Goal: Information Seeking & Learning: Learn about a topic

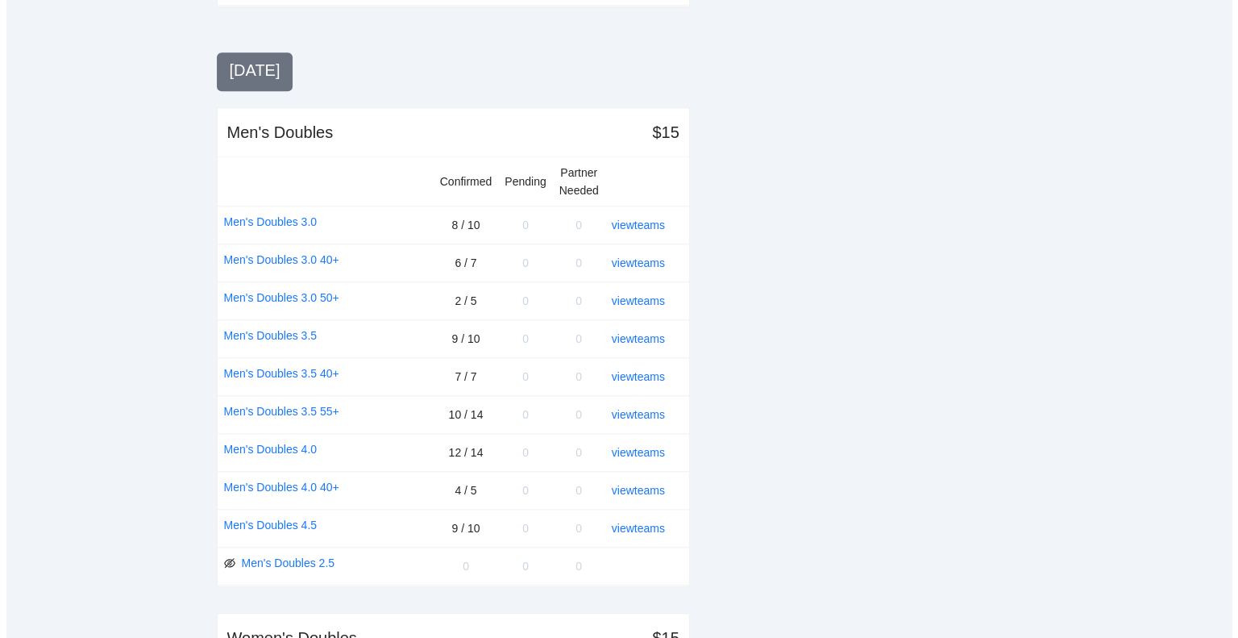
scroll to position [1532, 0]
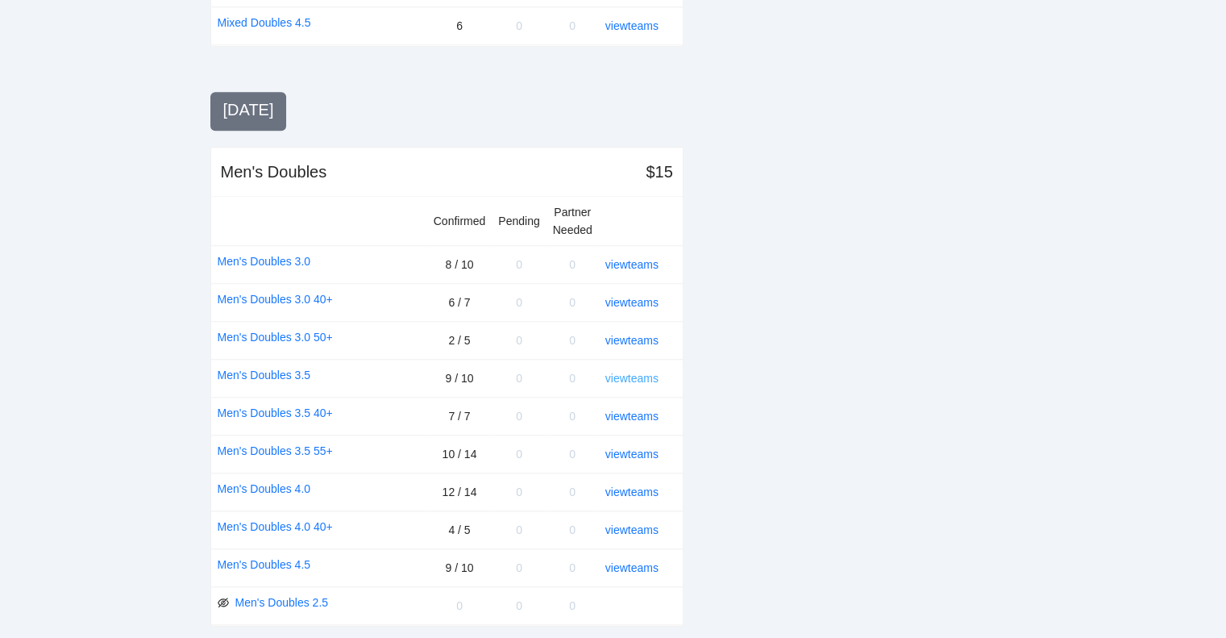
click at [622, 372] on link "view teams" at bounding box center [631, 378] width 53 height 13
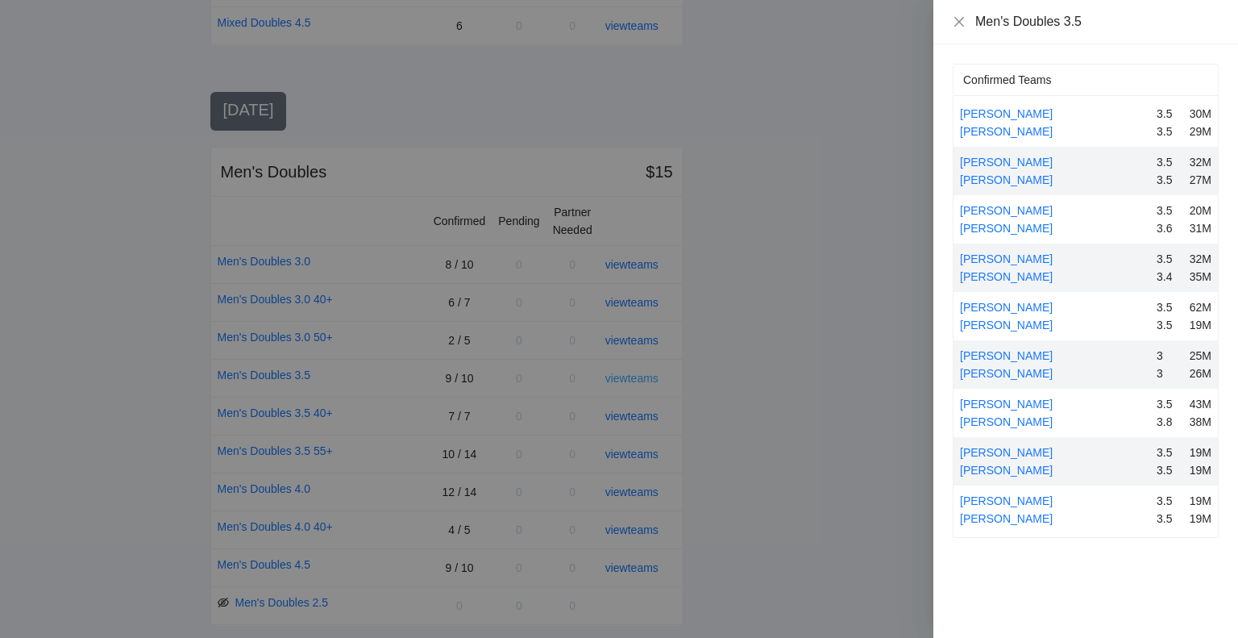
click at [622, 369] on div at bounding box center [619, 319] width 1238 height 638
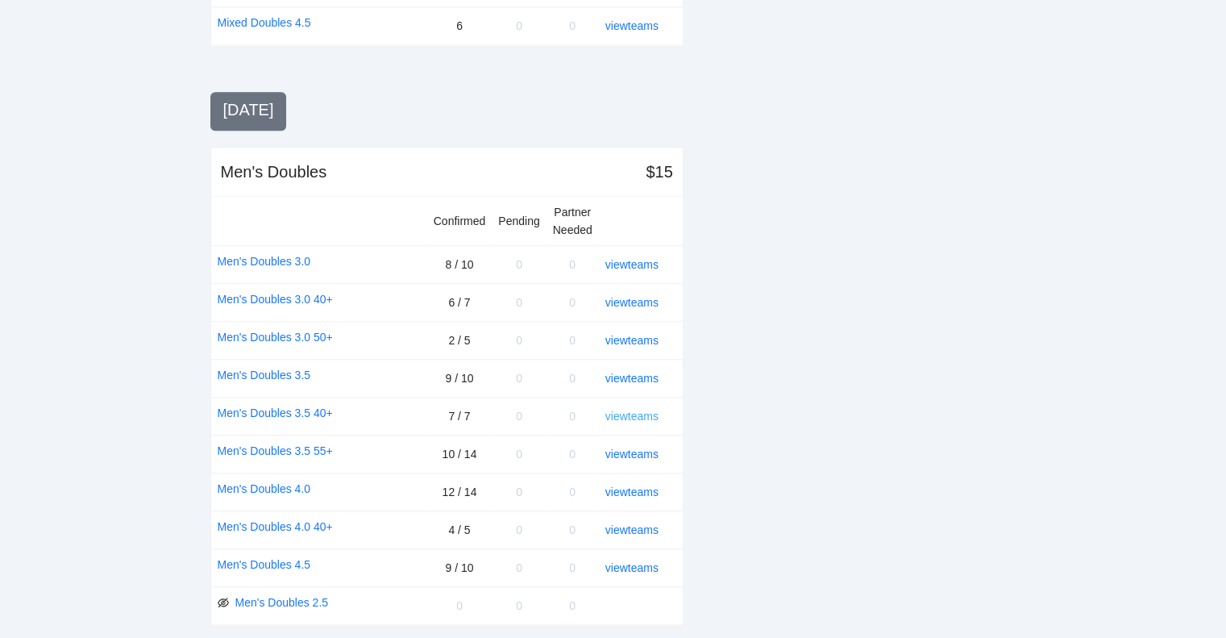
click at [621, 410] on link "view teams" at bounding box center [631, 416] width 53 height 13
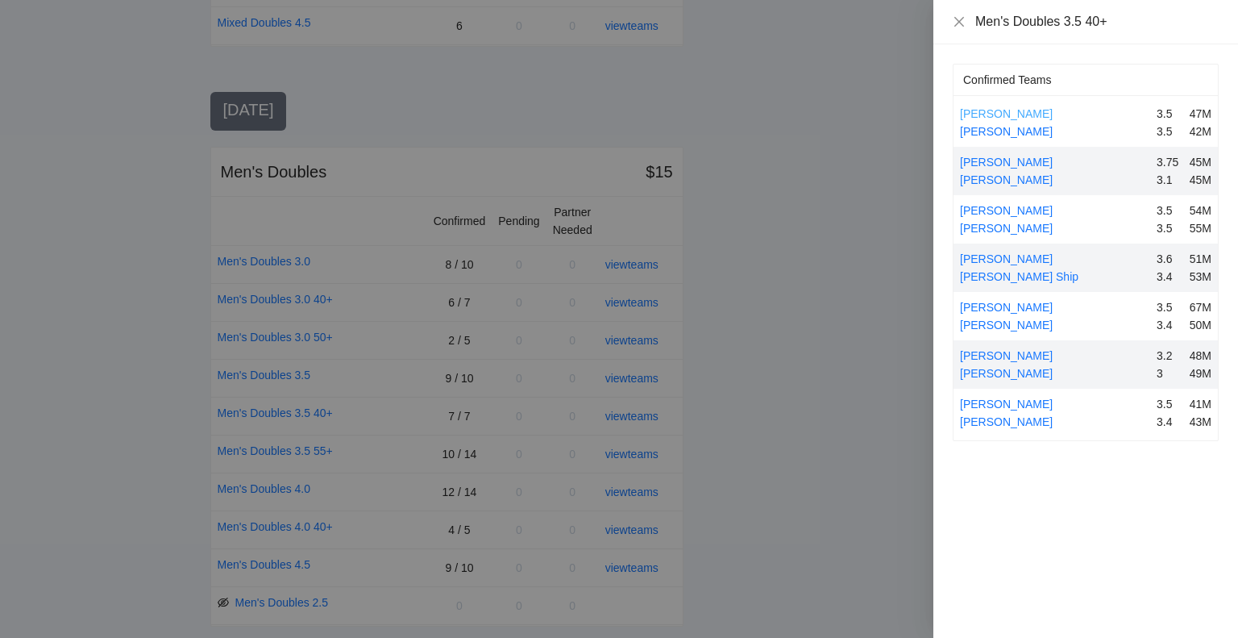
click at [975, 114] on link "[PERSON_NAME]" at bounding box center [1006, 113] width 93 height 13
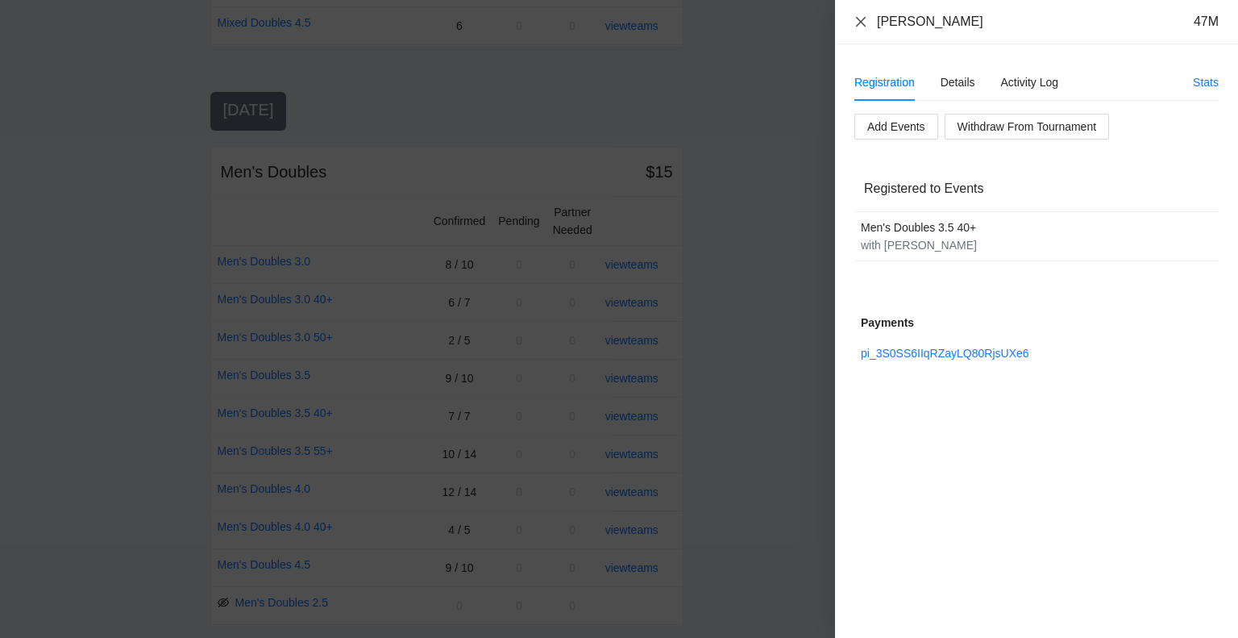
click at [862, 22] on icon "close" at bounding box center [861, 21] width 13 height 13
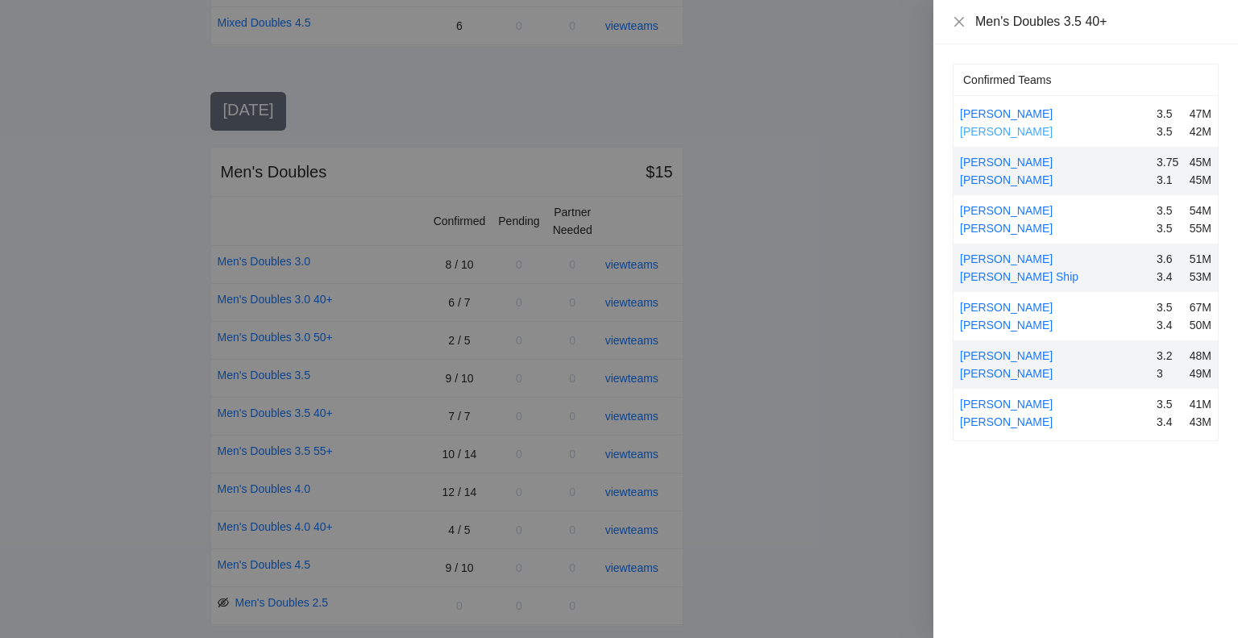
click at [996, 130] on link "[PERSON_NAME]" at bounding box center [1006, 131] width 93 height 13
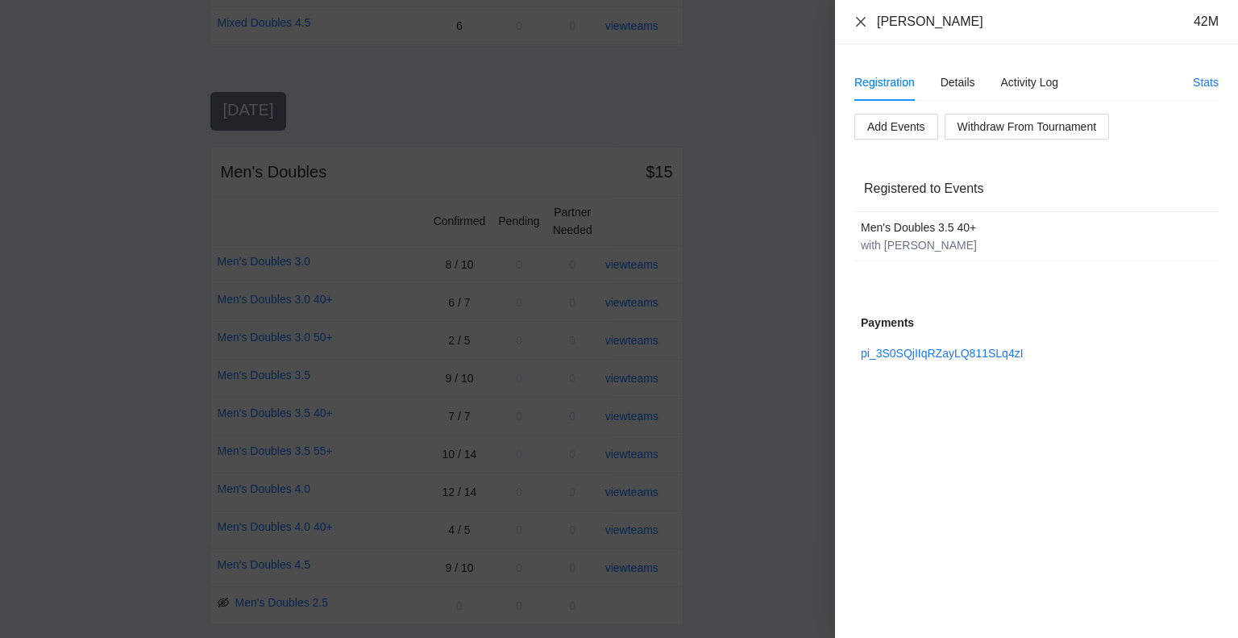
click at [858, 22] on icon "close" at bounding box center [861, 21] width 13 height 13
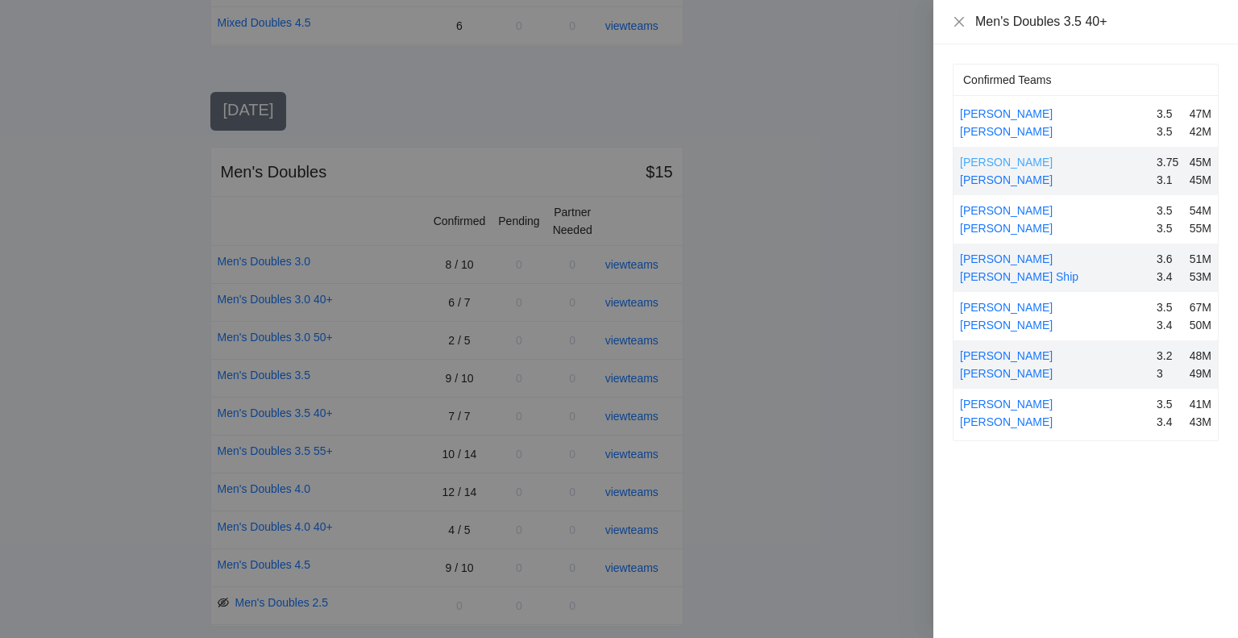
click at [1010, 164] on link "[PERSON_NAME]" at bounding box center [1006, 162] width 93 height 13
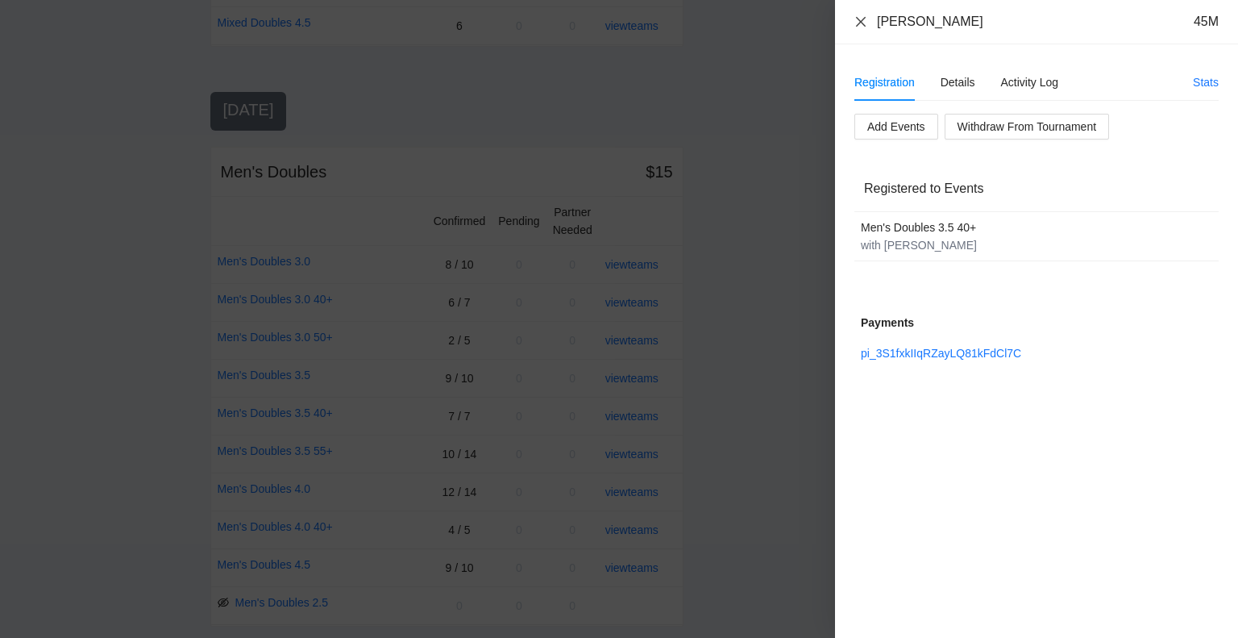
click at [861, 19] on icon "close" at bounding box center [861, 21] width 13 height 13
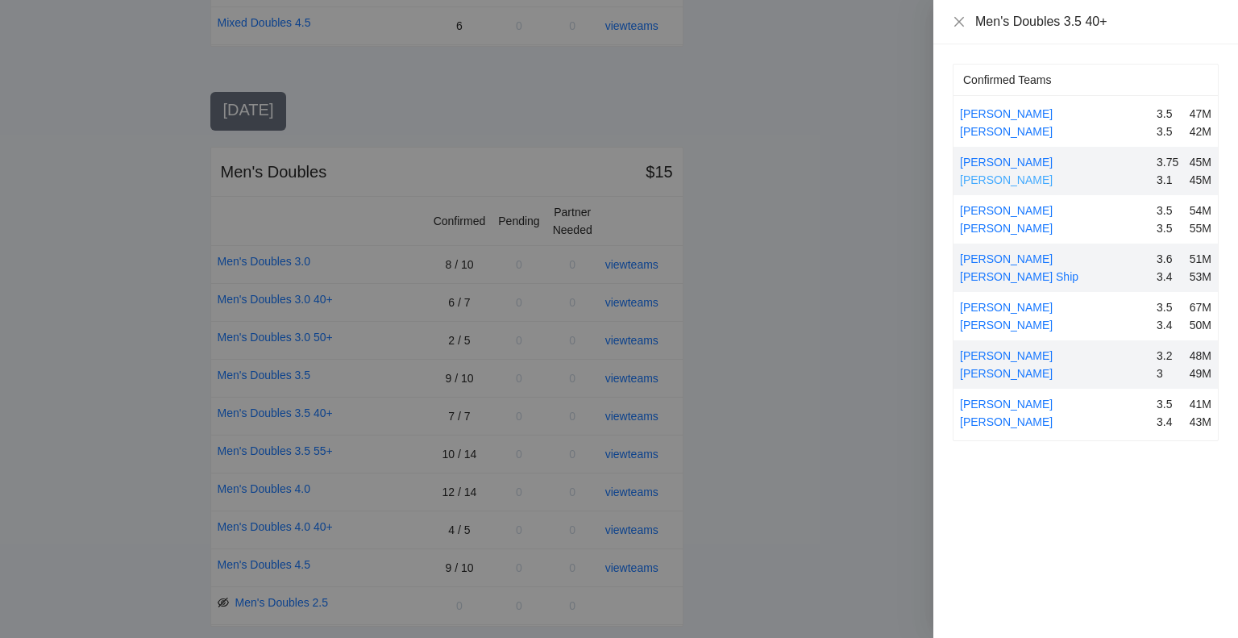
click at [1004, 178] on link "[PERSON_NAME]" at bounding box center [1006, 179] width 93 height 13
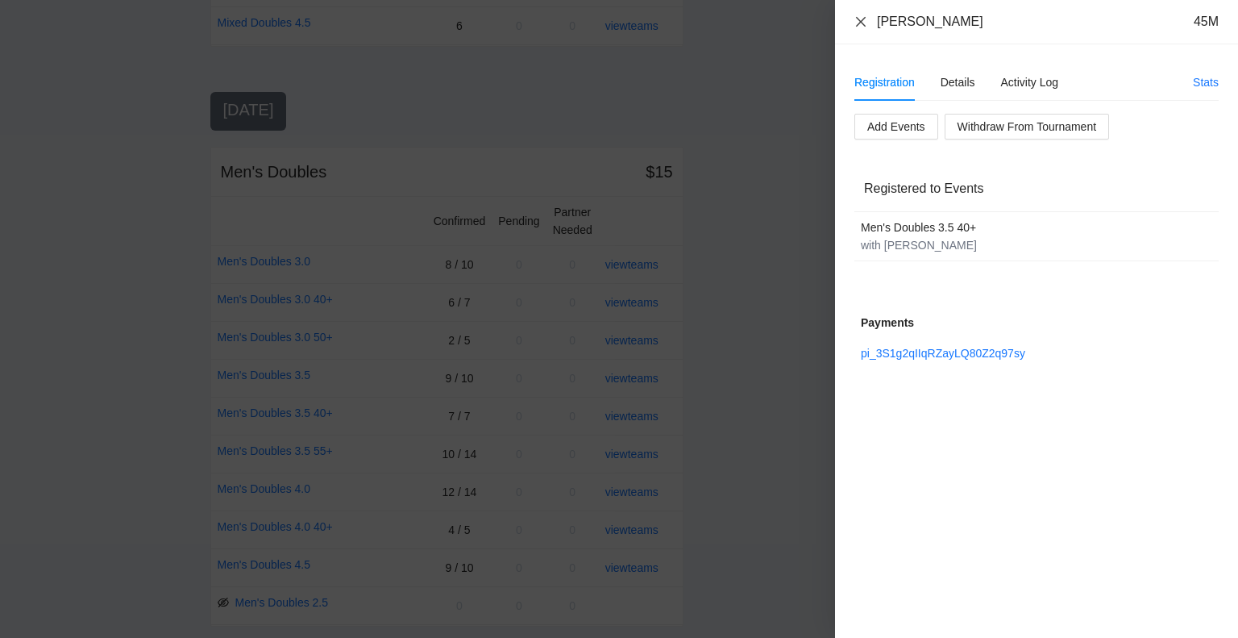
drag, startPoint x: 855, startPoint y: 20, endPoint x: 864, endPoint y: 22, distance: 9.0
click at [855, 20] on icon "close" at bounding box center [861, 21] width 13 height 13
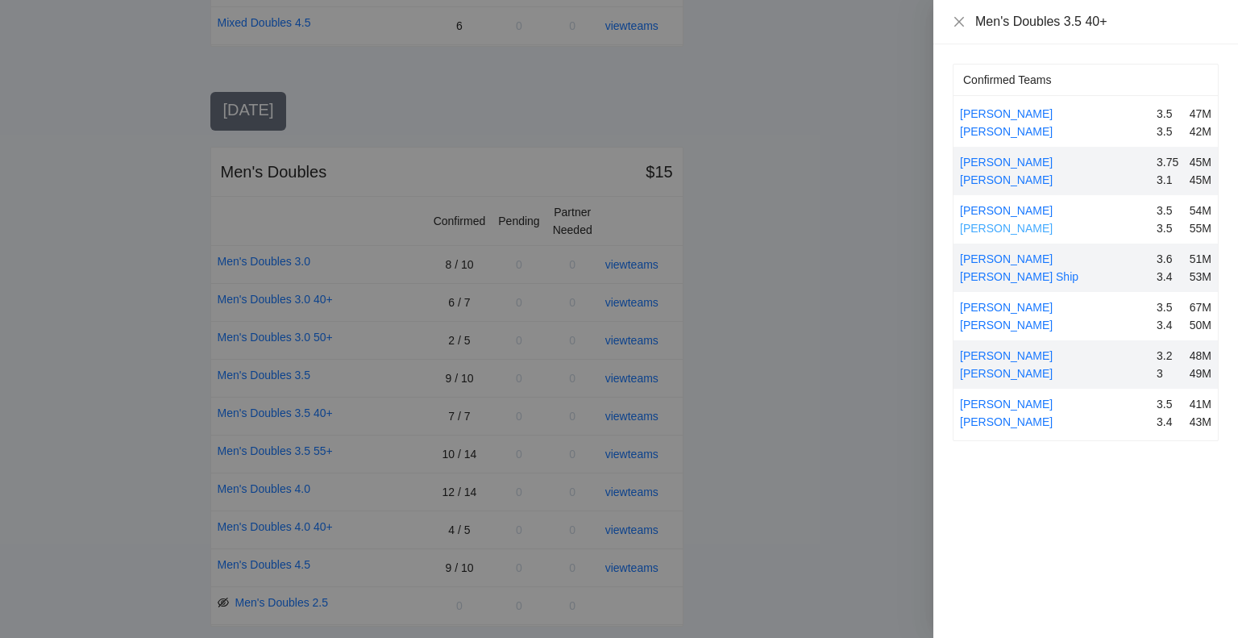
click at [1010, 226] on link "[PERSON_NAME]" at bounding box center [1006, 228] width 93 height 13
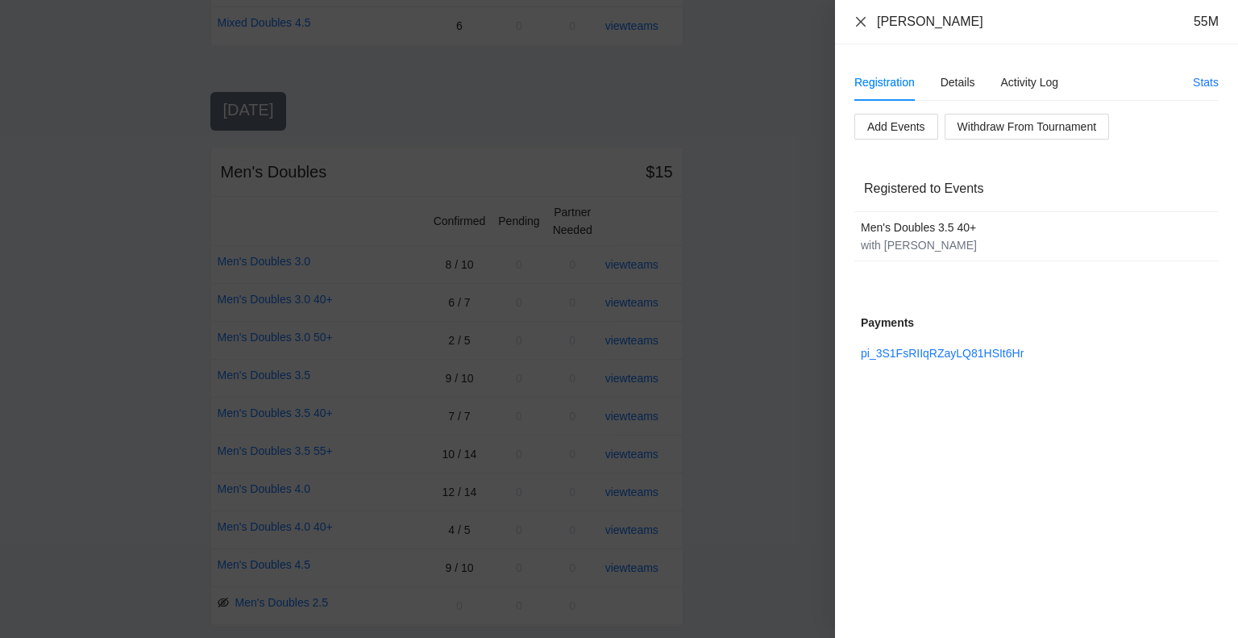
drag, startPoint x: 861, startPoint y: 20, endPoint x: 904, endPoint y: 67, distance: 63.3
click at [861, 20] on icon "close" at bounding box center [861, 21] width 10 height 10
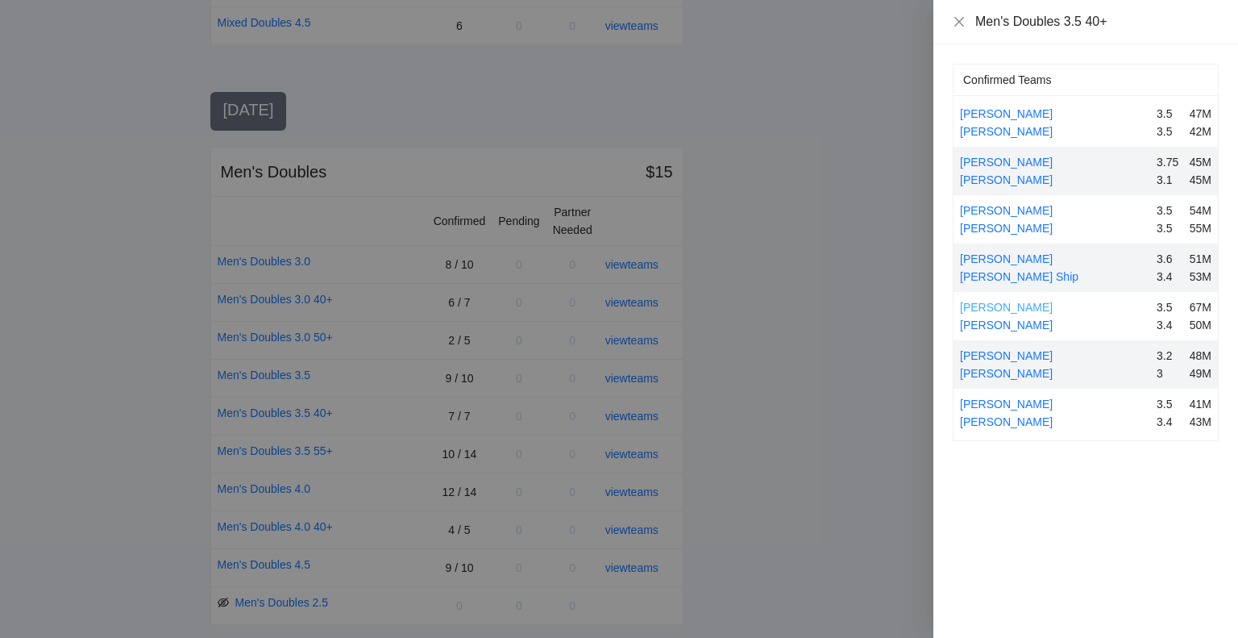
click at [1004, 303] on link "[PERSON_NAME]" at bounding box center [1006, 307] width 93 height 13
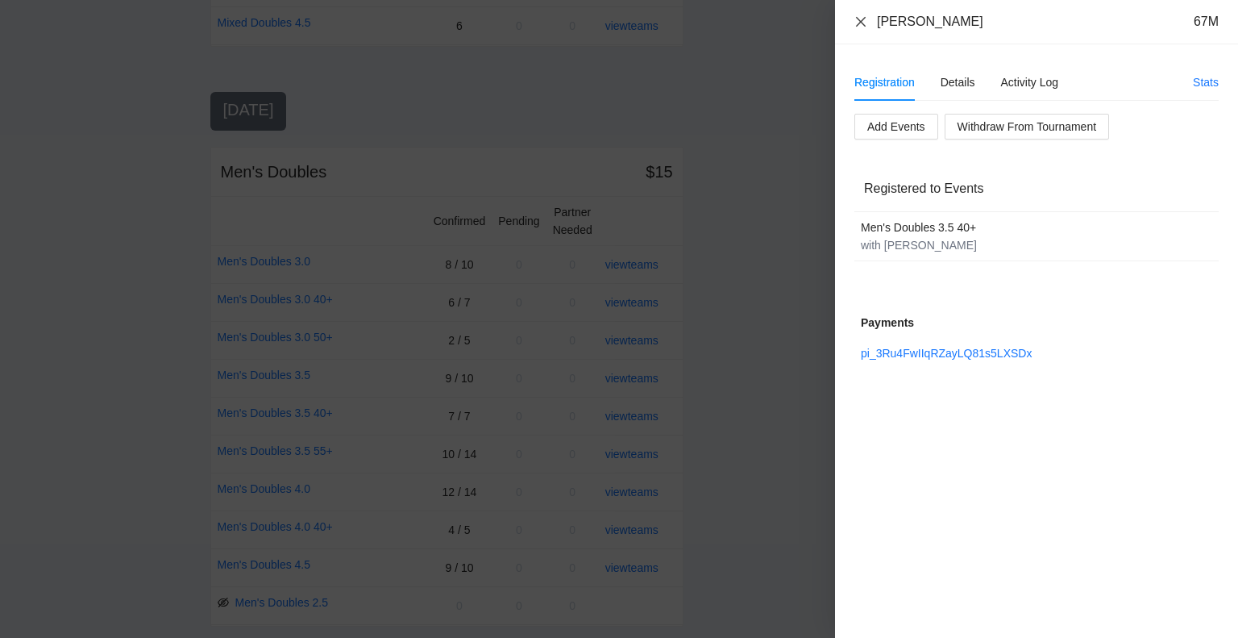
click at [864, 15] on icon "close" at bounding box center [861, 21] width 13 height 13
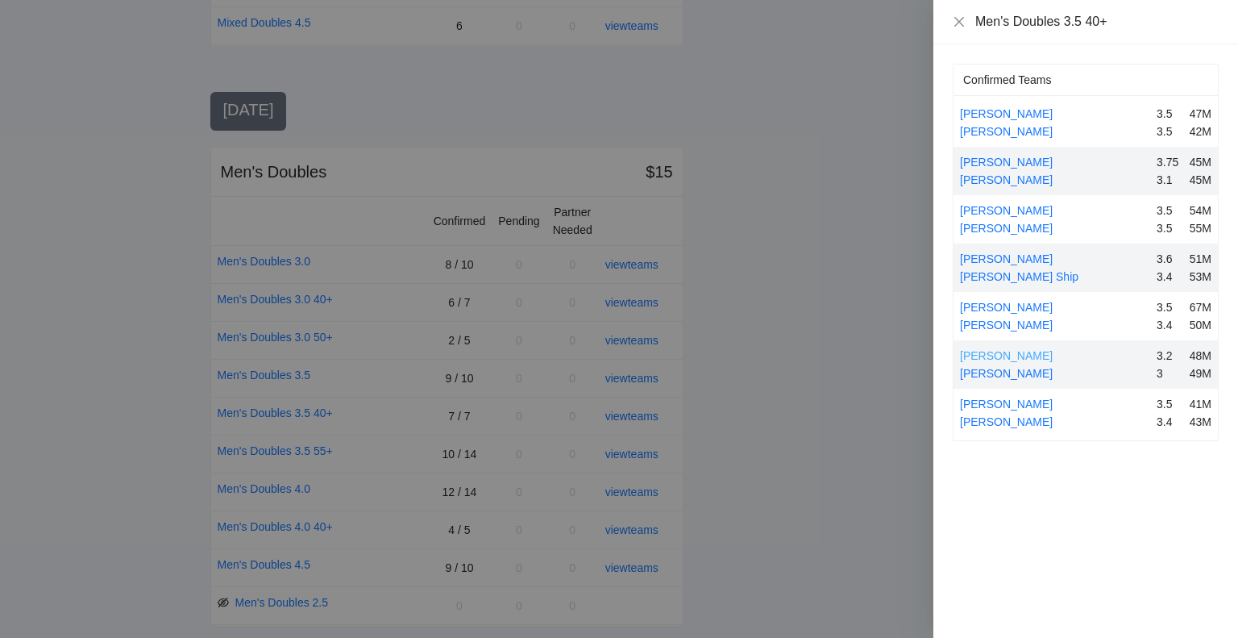
click at [1011, 352] on link "[PERSON_NAME]" at bounding box center [1006, 355] width 93 height 13
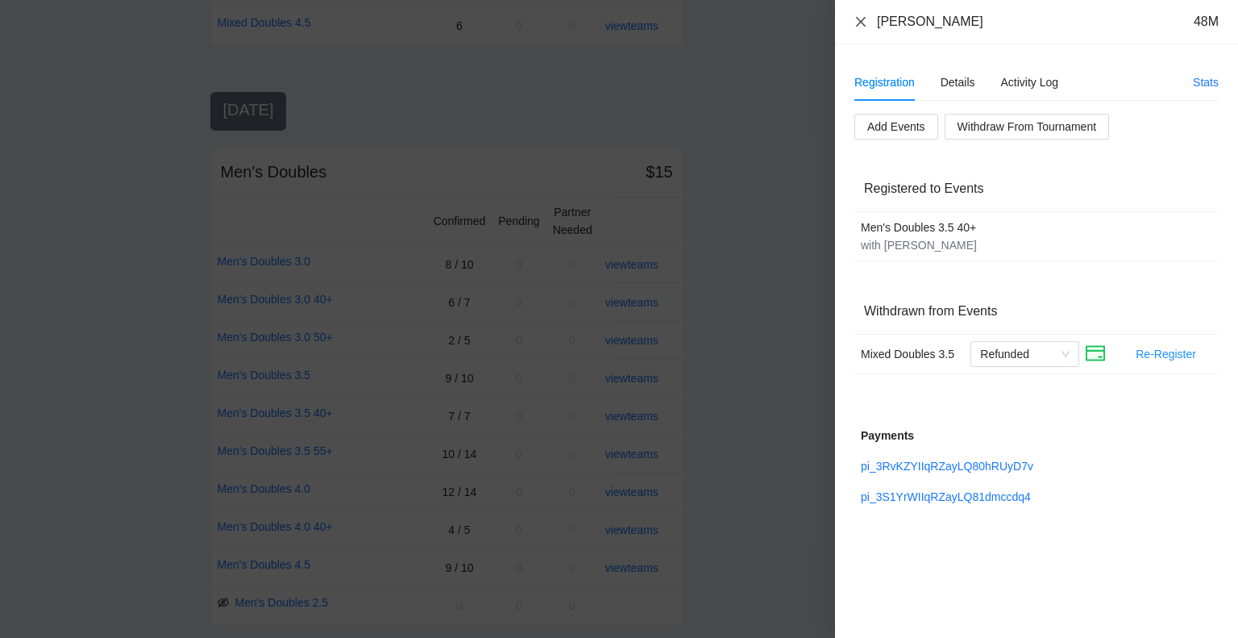
click at [859, 19] on icon "close" at bounding box center [861, 21] width 13 height 13
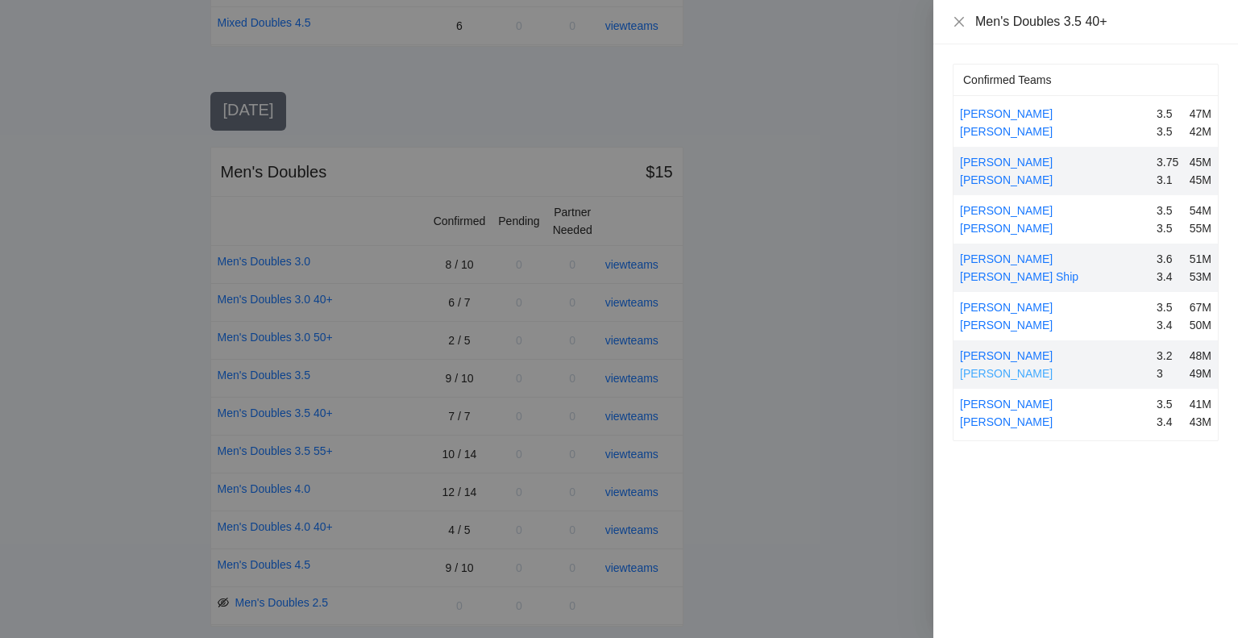
click at [990, 370] on link "[PERSON_NAME]" at bounding box center [1006, 373] width 93 height 13
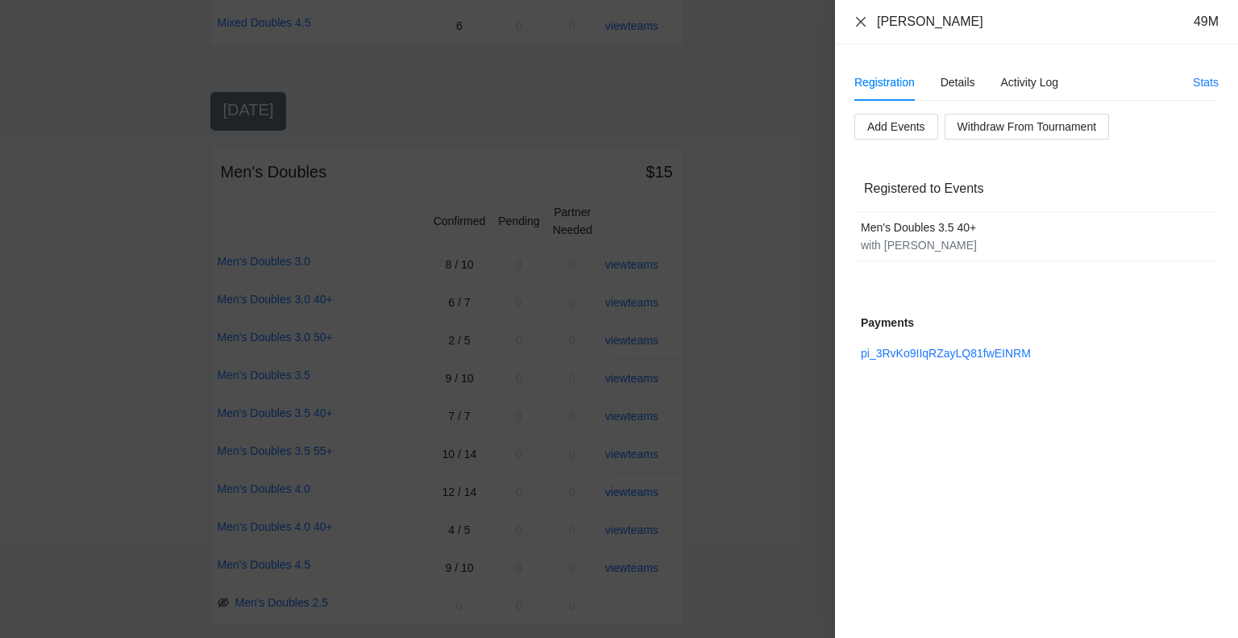
click at [859, 24] on icon "close" at bounding box center [861, 21] width 13 height 13
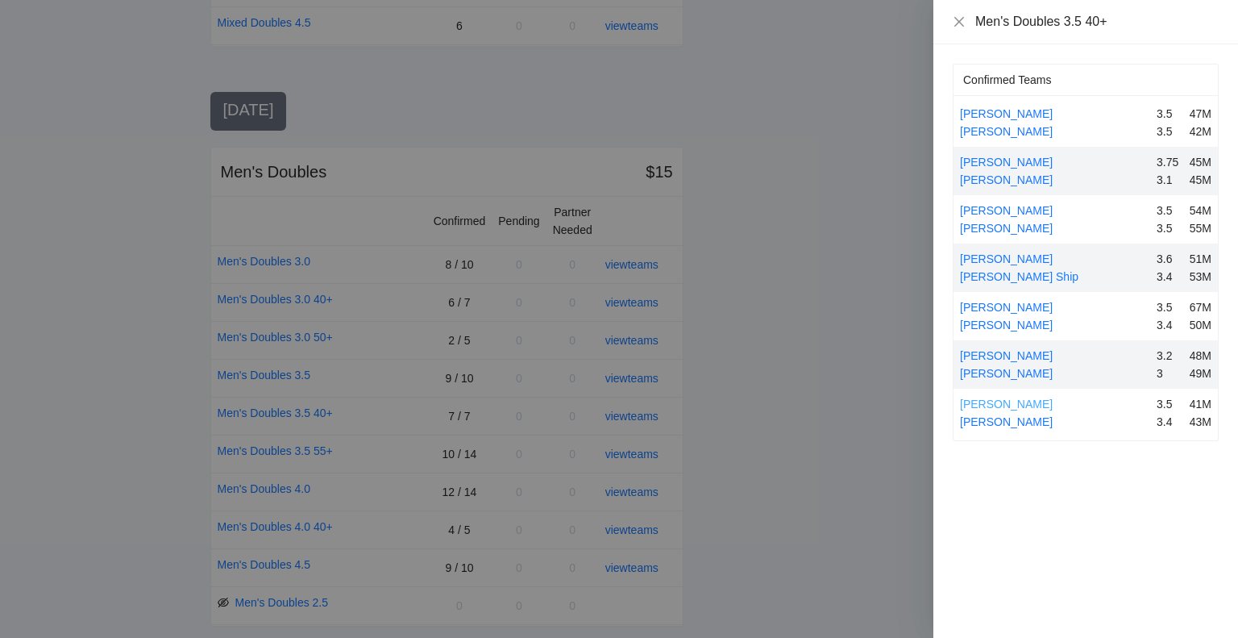
click at [1000, 401] on link "[PERSON_NAME]" at bounding box center [1006, 403] width 93 height 13
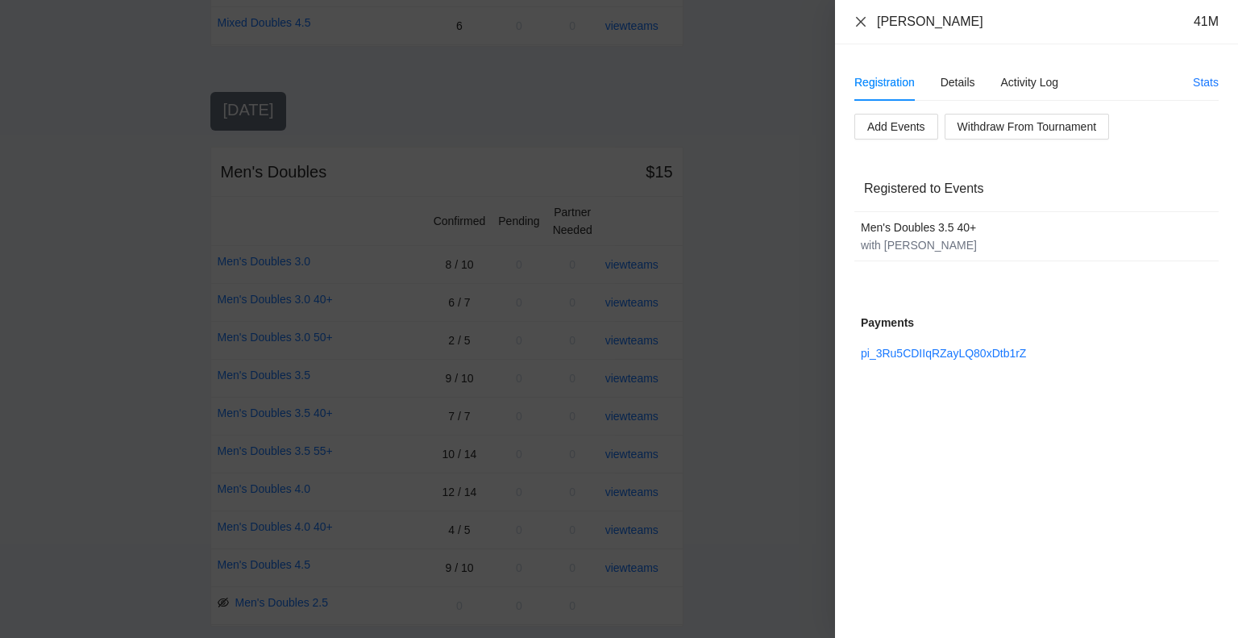
click at [858, 22] on icon "close" at bounding box center [861, 21] width 13 height 13
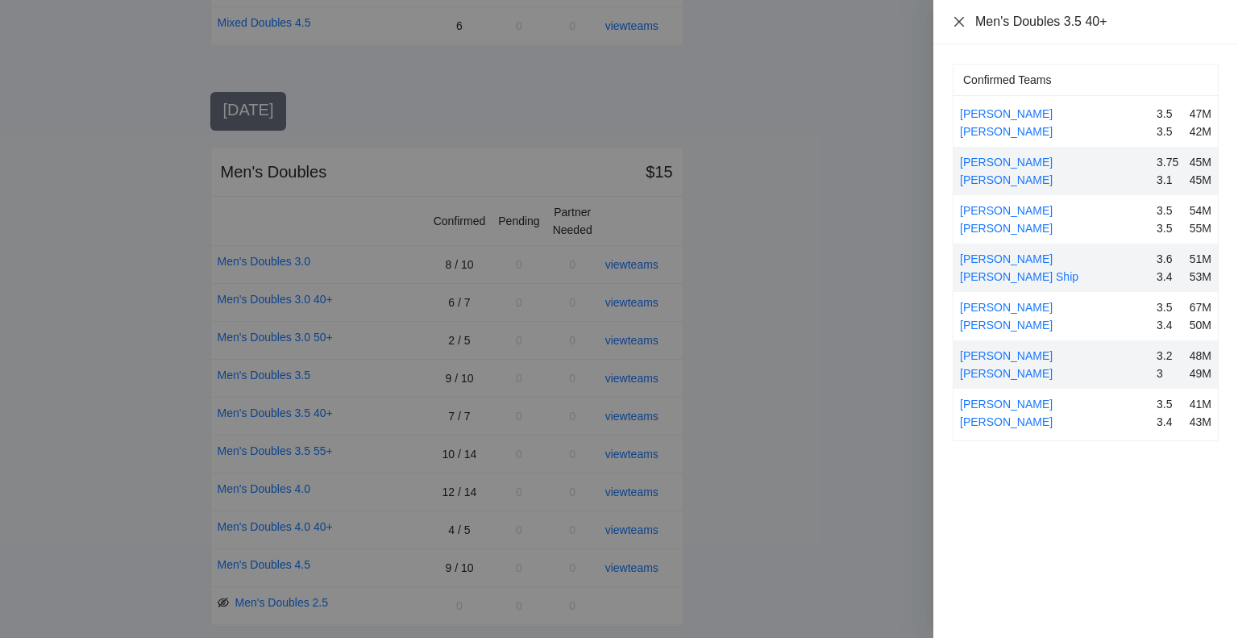
drag, startPoint x: 960, startPoint y: 21, endPoint x: 958, endPoint y: 48, distance: 26.7
click at [960, 21] on icon "close" at bounding box center [959, 21] width 10 height 10
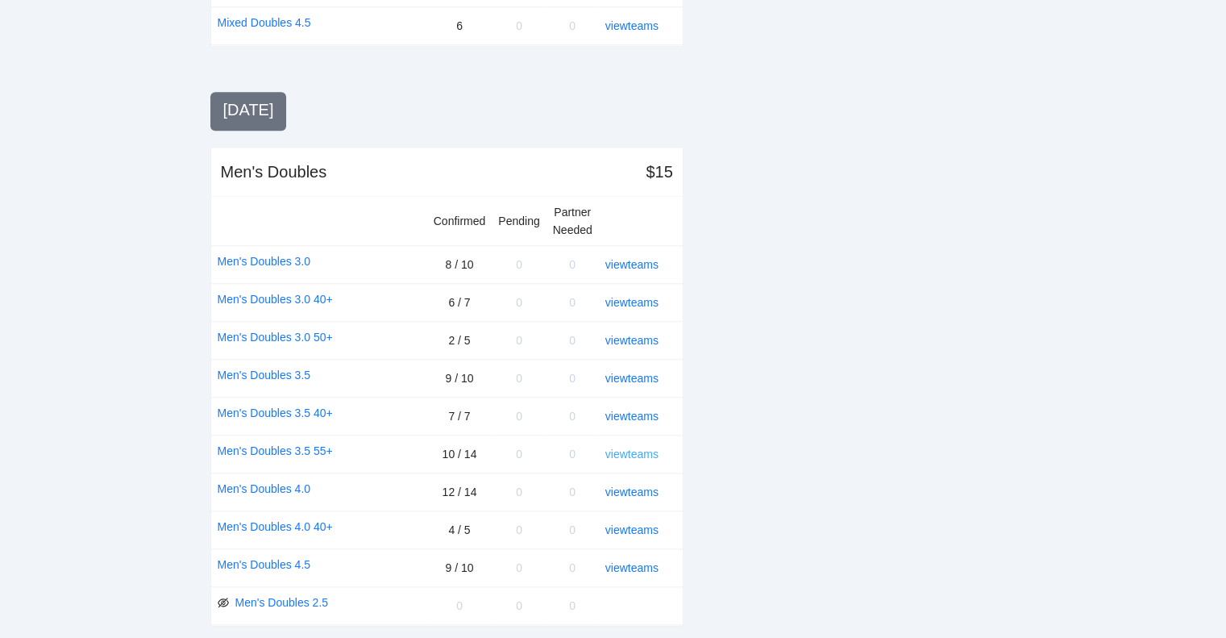
click at [639, 447] on link "view teams" at bounding box center [631, 453] width 53 height 13
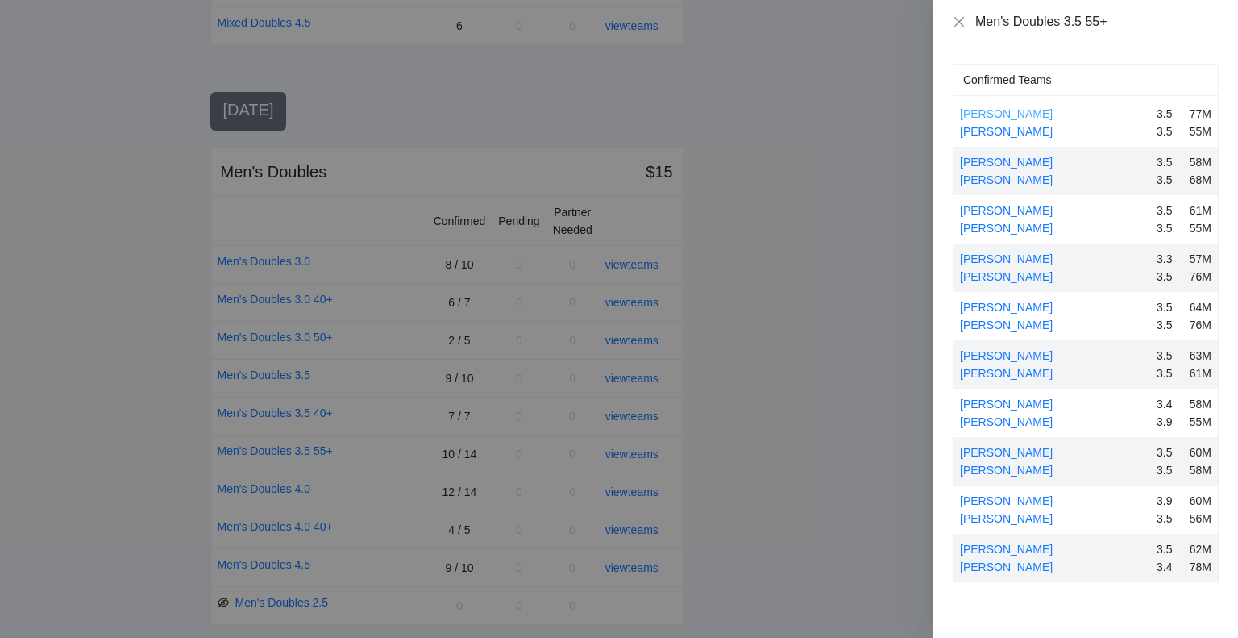
click at [1004, 110] on link "[PERSON_NAME]" at bounding box center [1006, 113] width 93 height 13
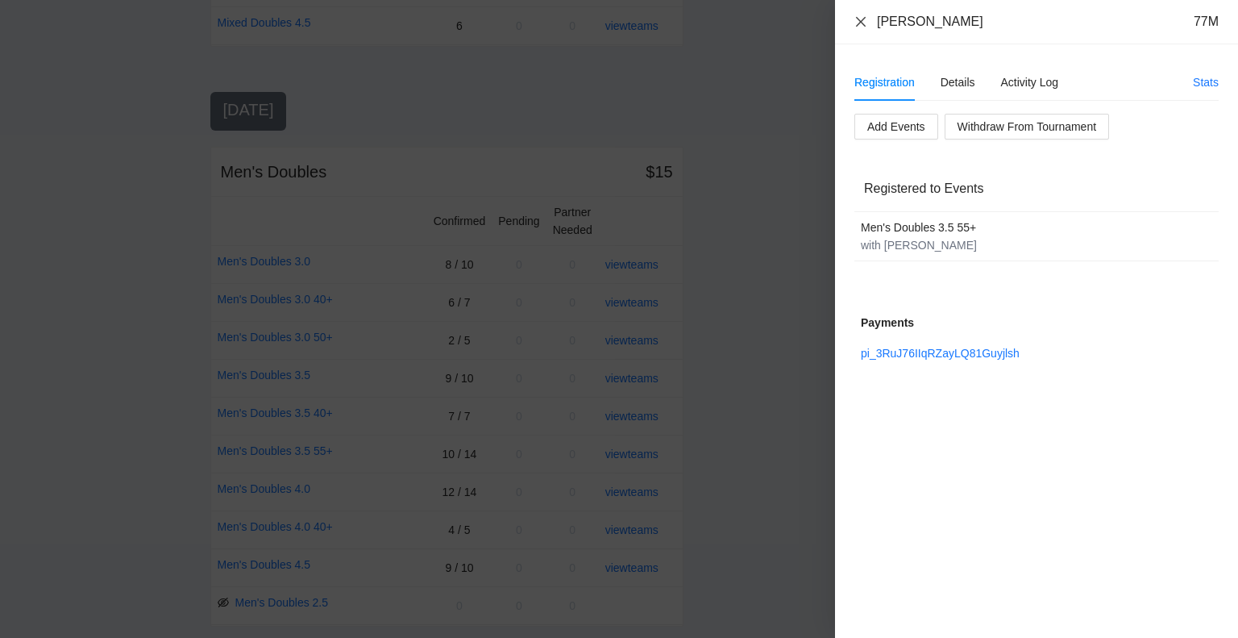
click at [859, 19] on icon "close" at bounding box center [861, 21] width 13 height 13
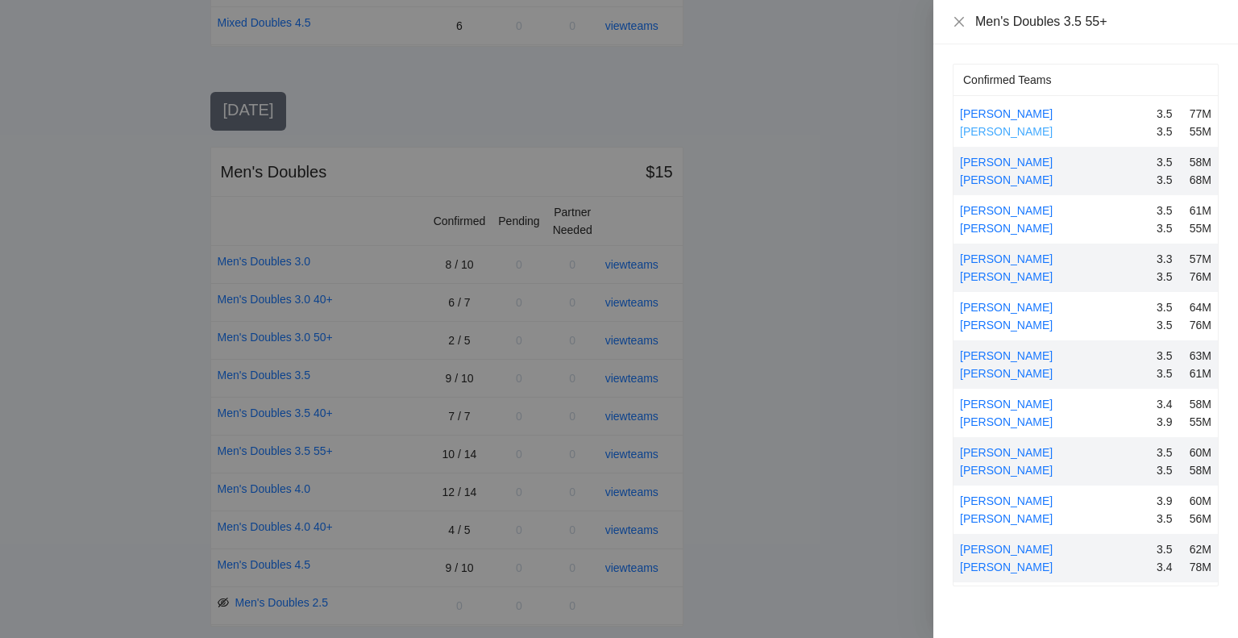
click at [996, 130] on link "[PERSON_NAME]" at bounding box center [1006, 131] width 93 height 13
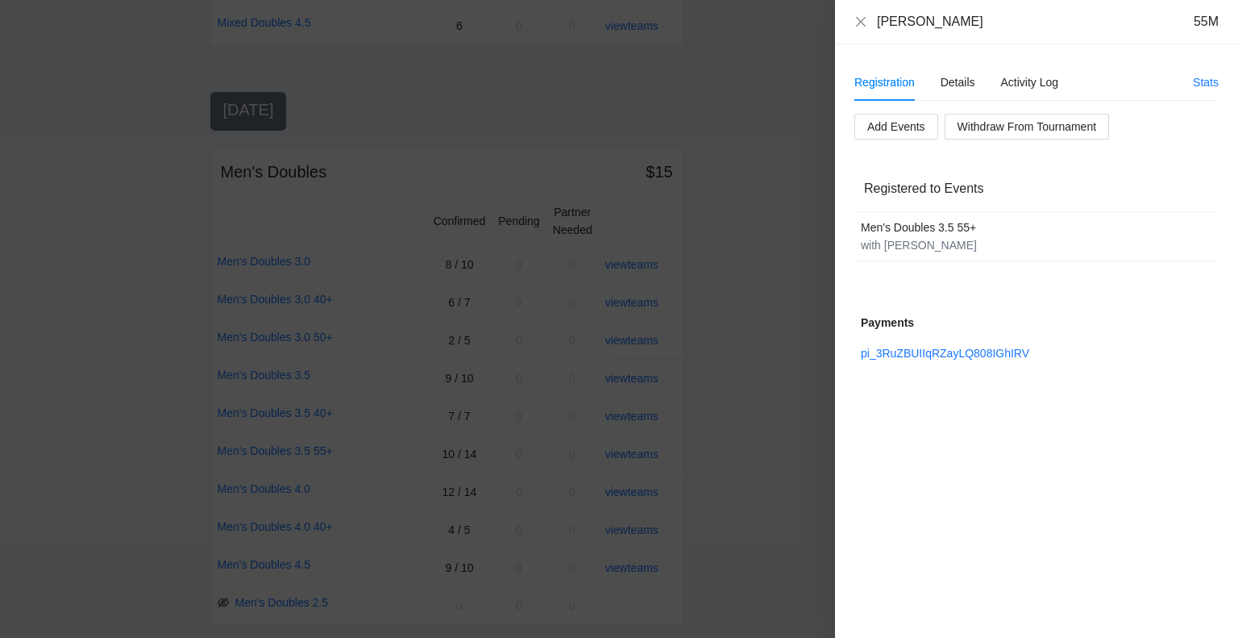
click at [867, 15] on div "[PERSON_NAME] 55M" at bounding box center [1037, 22] width 364 height 18
click at [861, 22] on icon "close" at bounding box center [861, 21] width 10 height 10
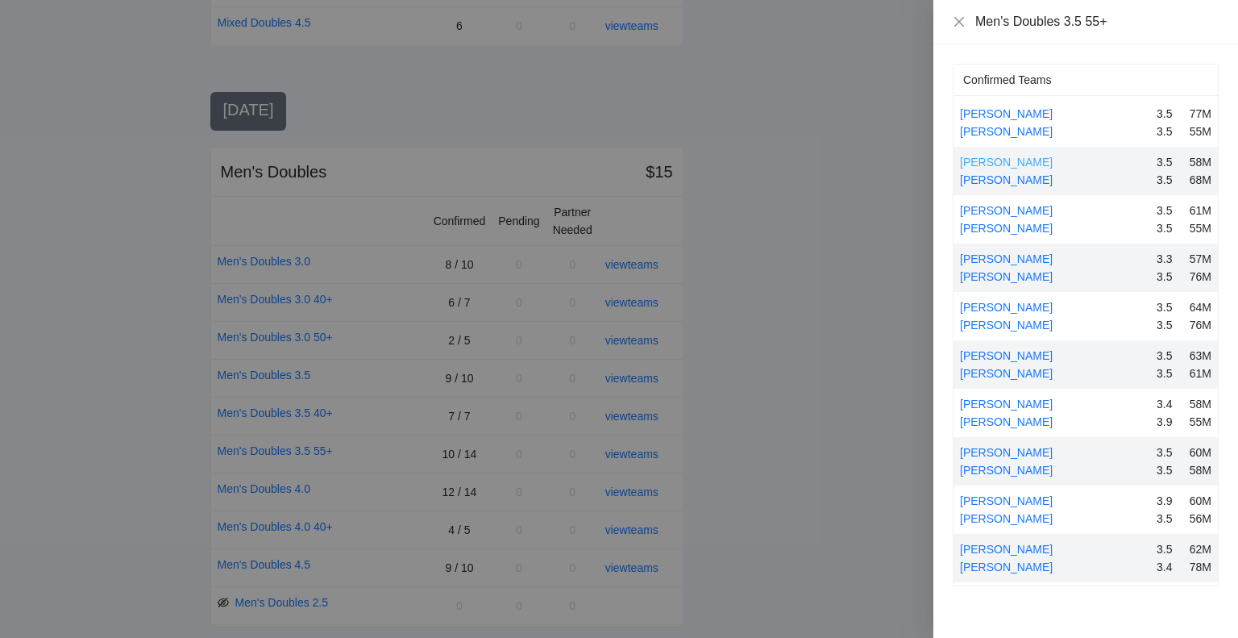
click at [1017, 159] on link "[PERSON_NAME]" at bounding box center [1006, 162] width 93 height 13
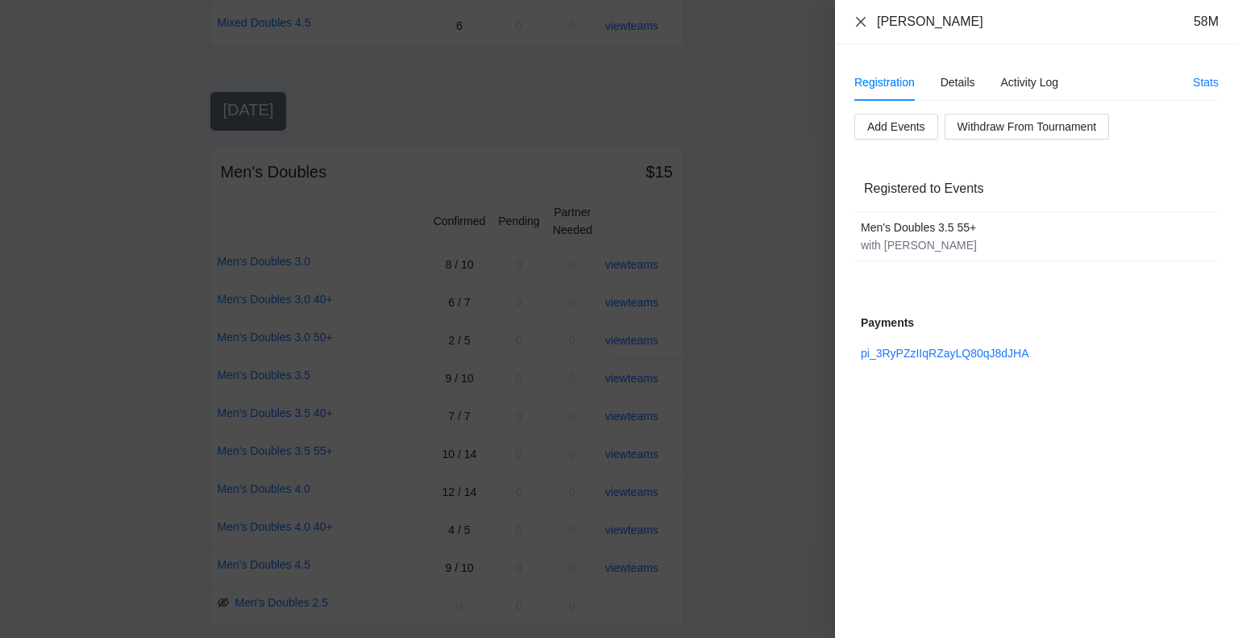
click at [861, 22] on icon "close" at bounding box center [861, 21] width 10 height 10
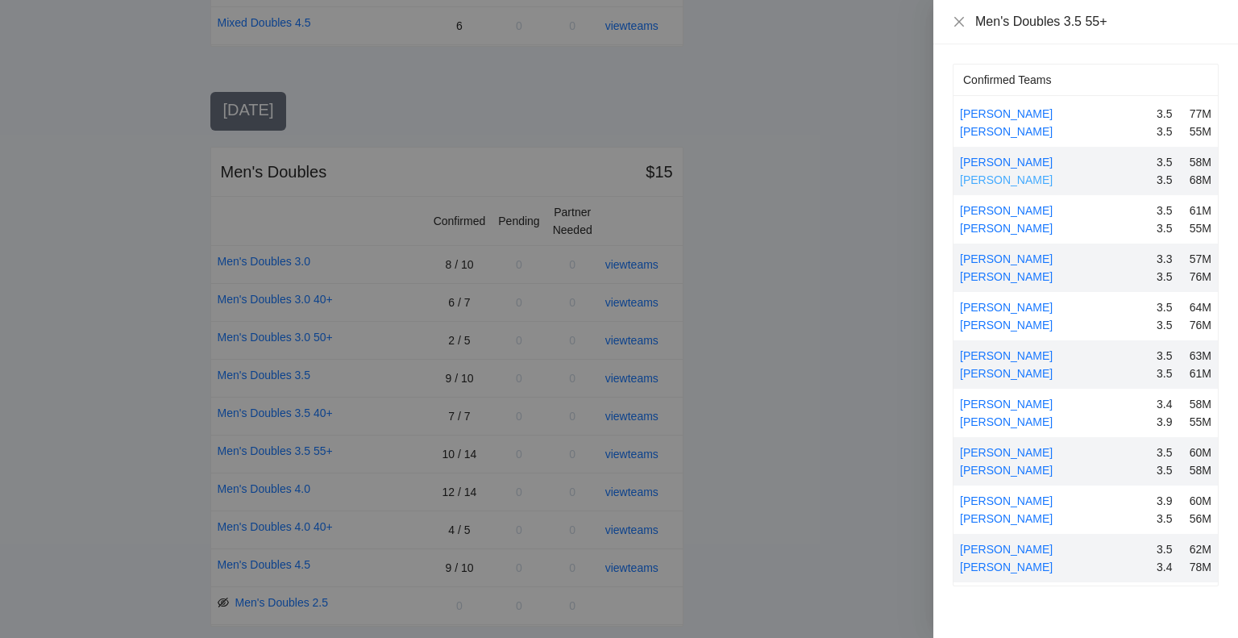
click at [1003, 177] on link "[PERSON_NAME]" at bounding box center [1006, 179] width 93 height 13
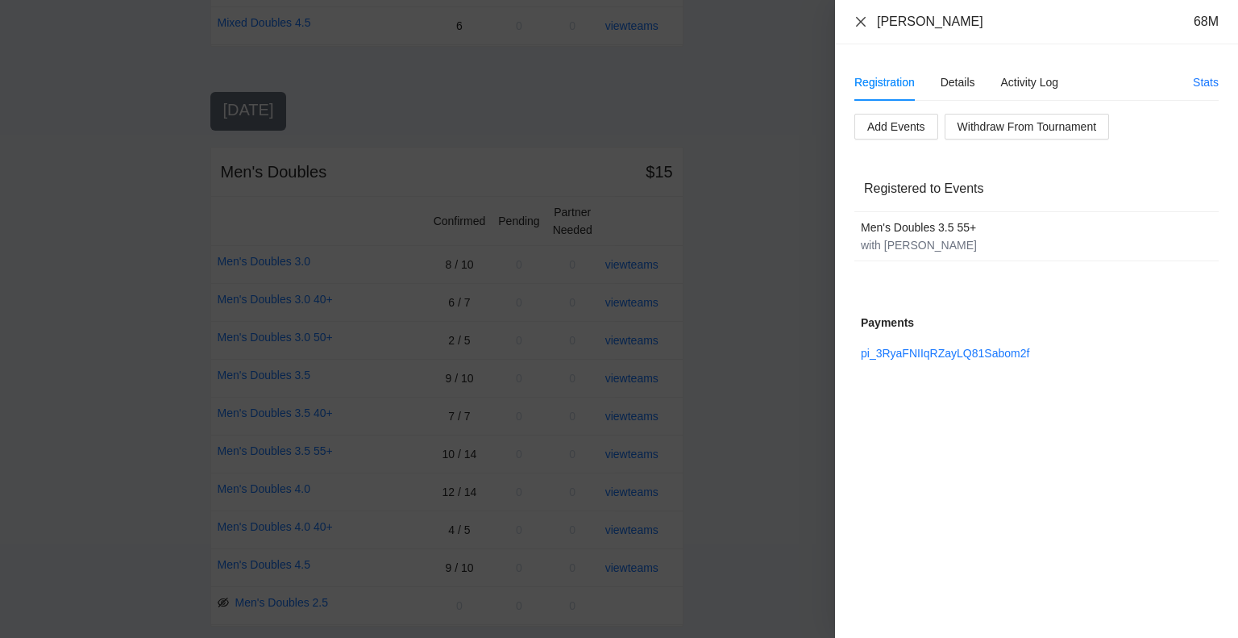
click at [864, 21] on icon "close" at bounding box center [861, 21] width 13 height 13
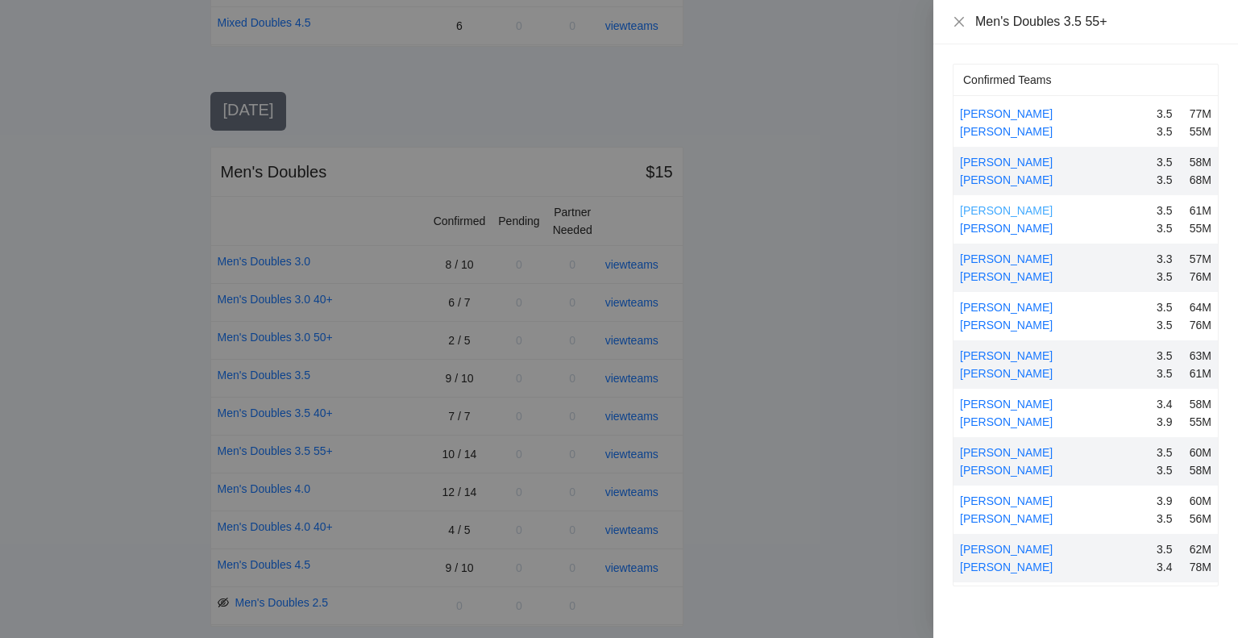
click at [1005, 208] on link "[PERSON_NAME]" at bounding box center [1006, 210] width 93 height 13
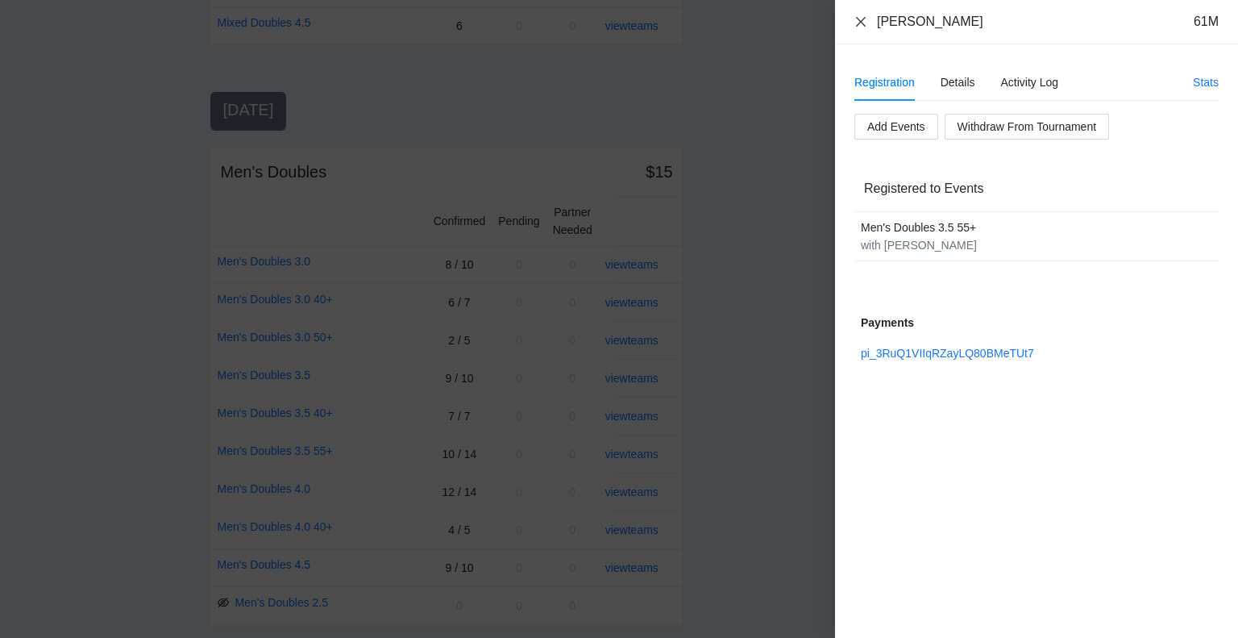
click at [863, 19] on icon "close" at bounding box center [861, 21] width 10 height 10
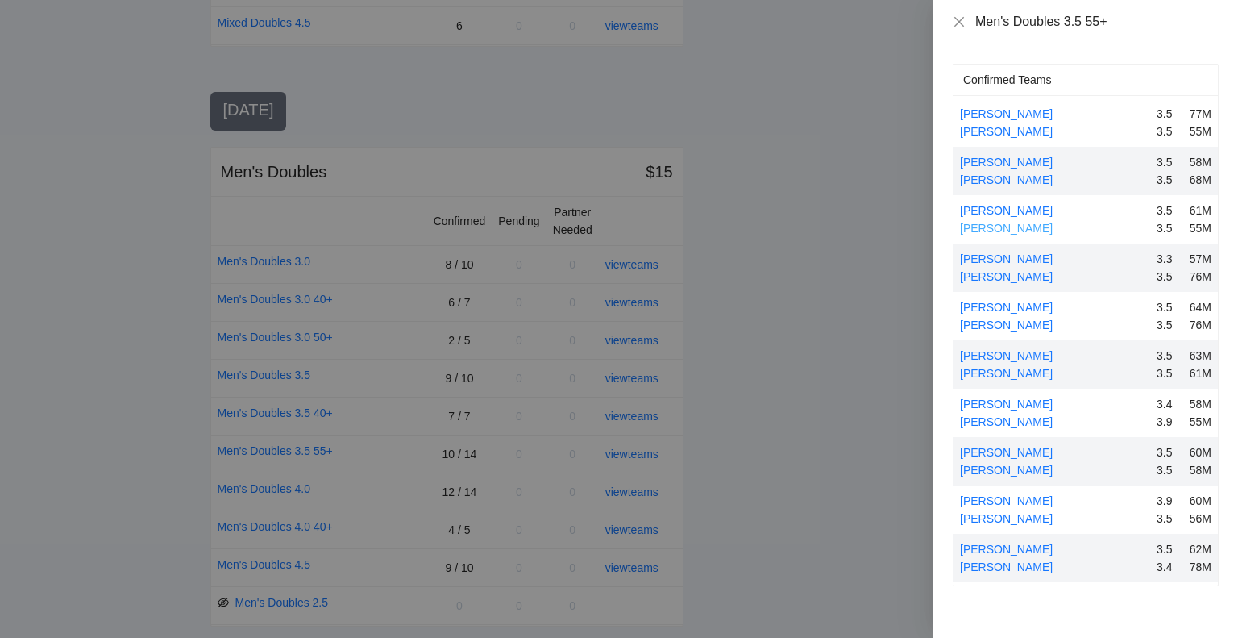
click at [1001, 222] on link "[PERSON_NAME]" at bounding box center [1006, 228] width 93 height 13
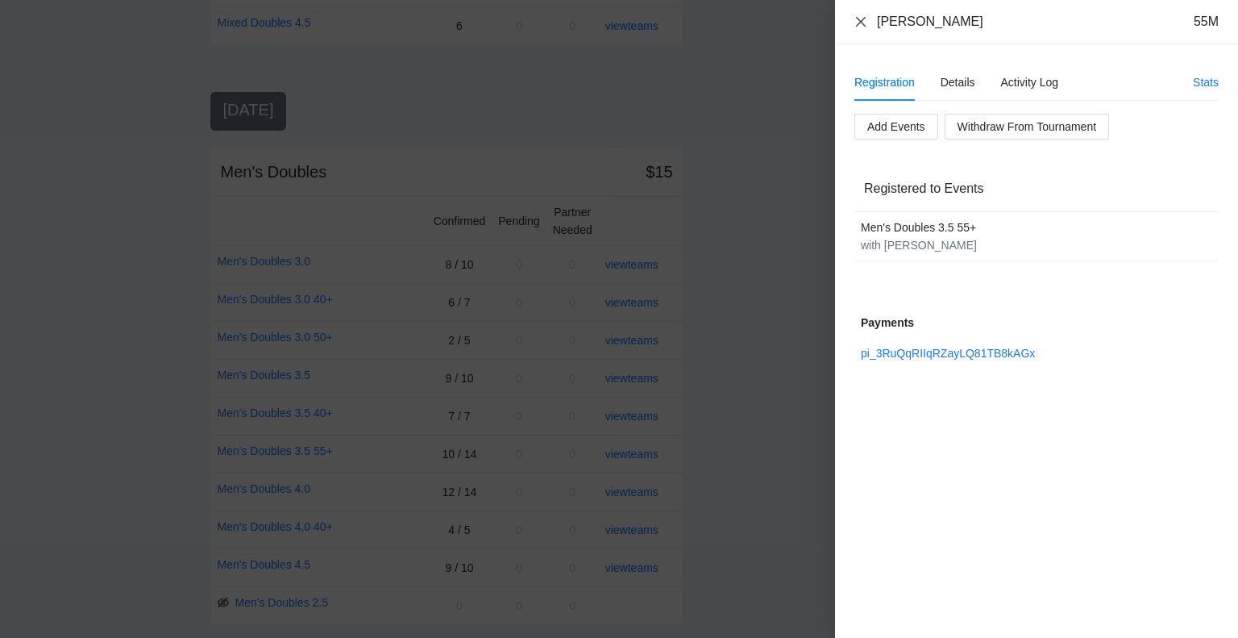
click at [862, 19] on icon "close" at bounding box center [861, 21] width 10 height 10
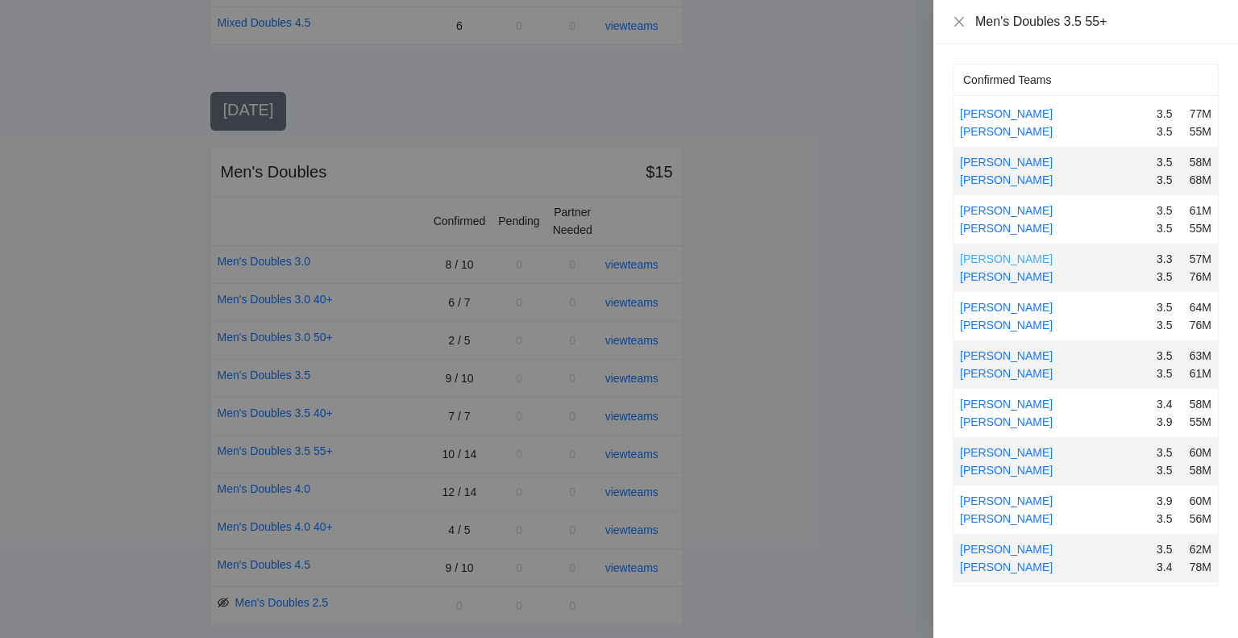
click at [1007, 257] on link "[PERSON_NAME]" at bounding box center [1006, 258] width 93 height 13
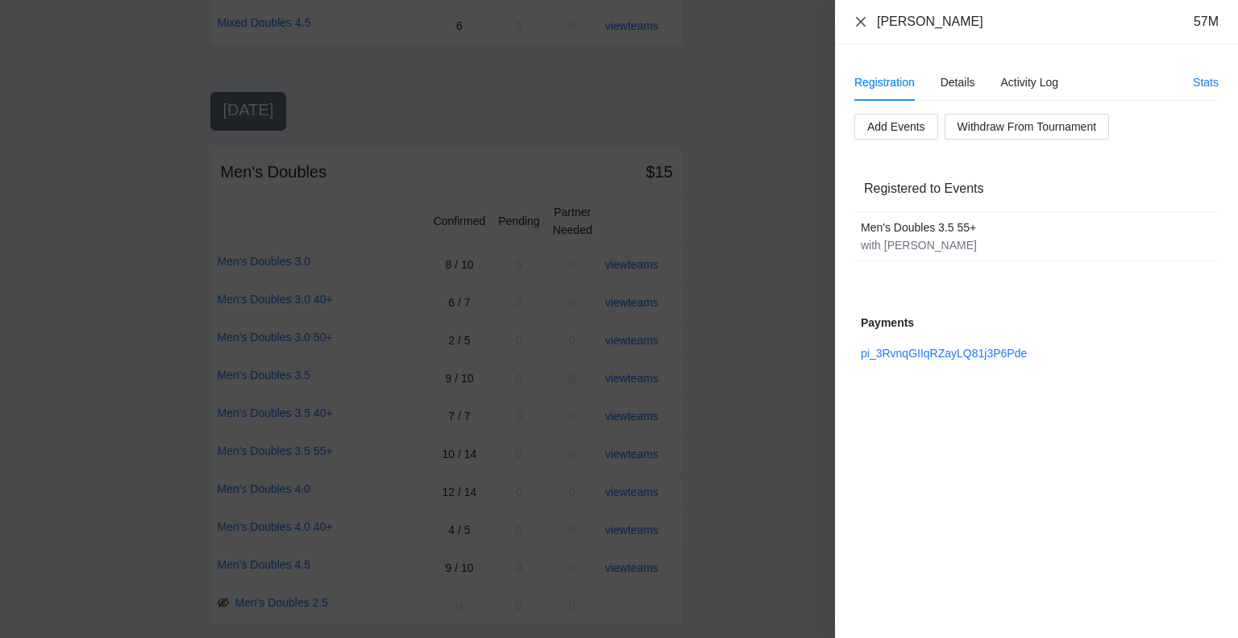
drag, startPoint x: 861, startPoint y: 20, endPoint x: 870, endPoint y: 30, distance: 13.1
click at [861, 20] on icon "close" at bounding box center [861, 21] width 10 height 10
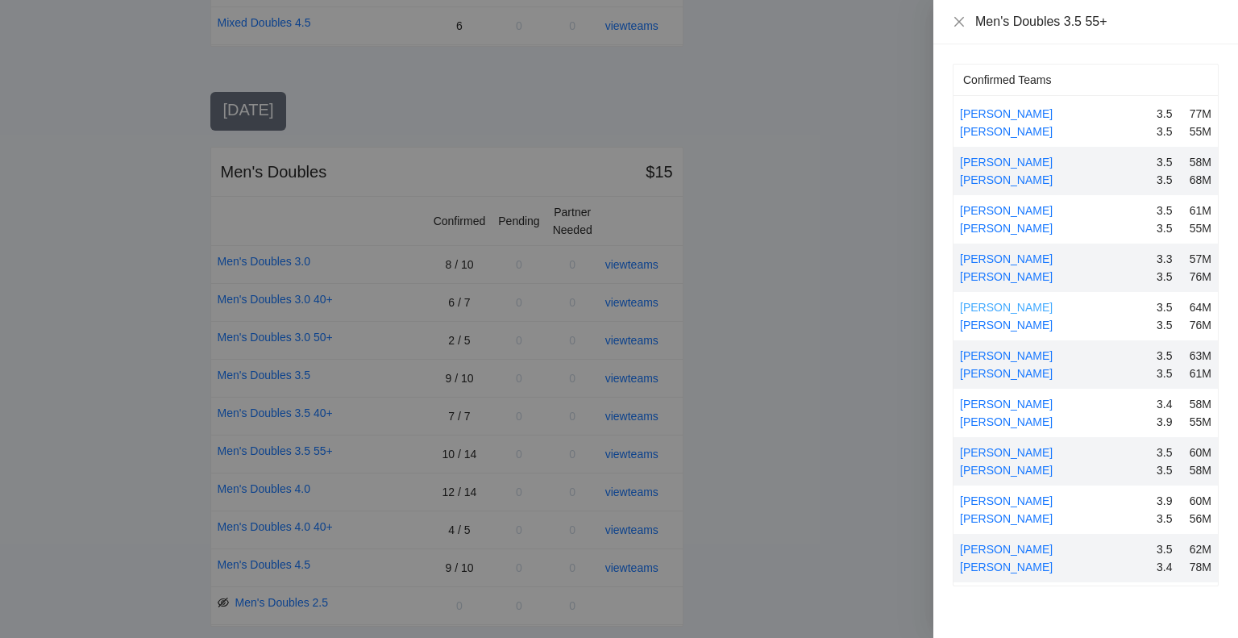
click at [1015, 304] on link "[PERSON_NAME]" at bounding box center [1006, 307] width 93 height 13
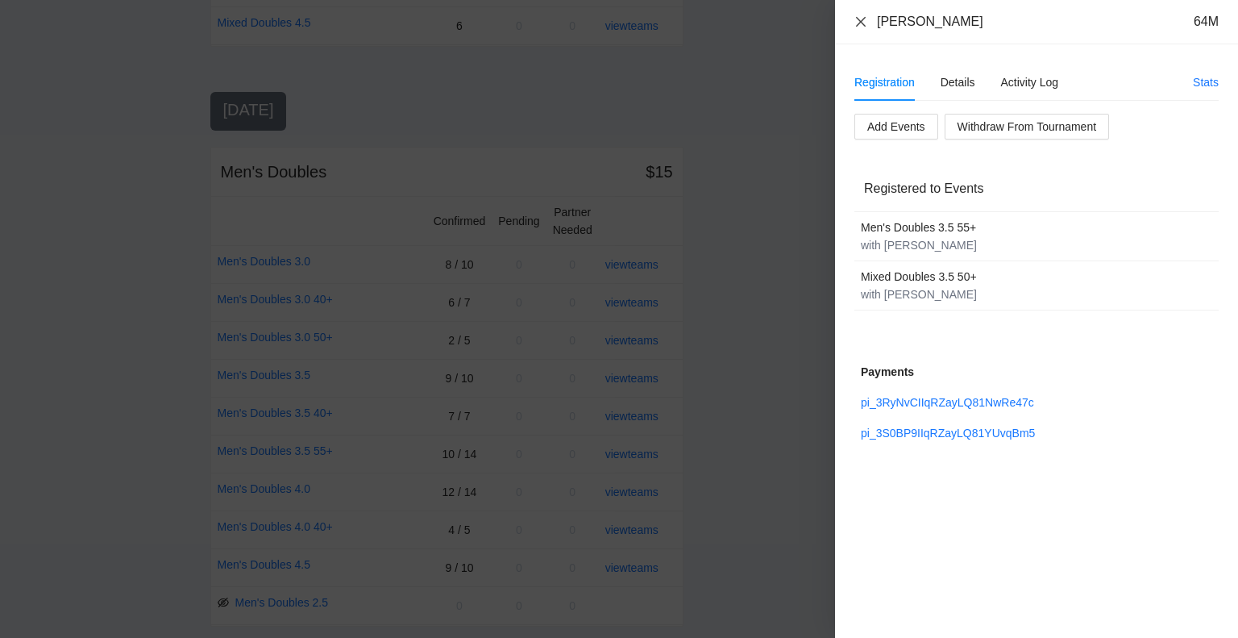
click at [861, 19] on icon "close" at bounding box center [861, 21] width 13 height 13
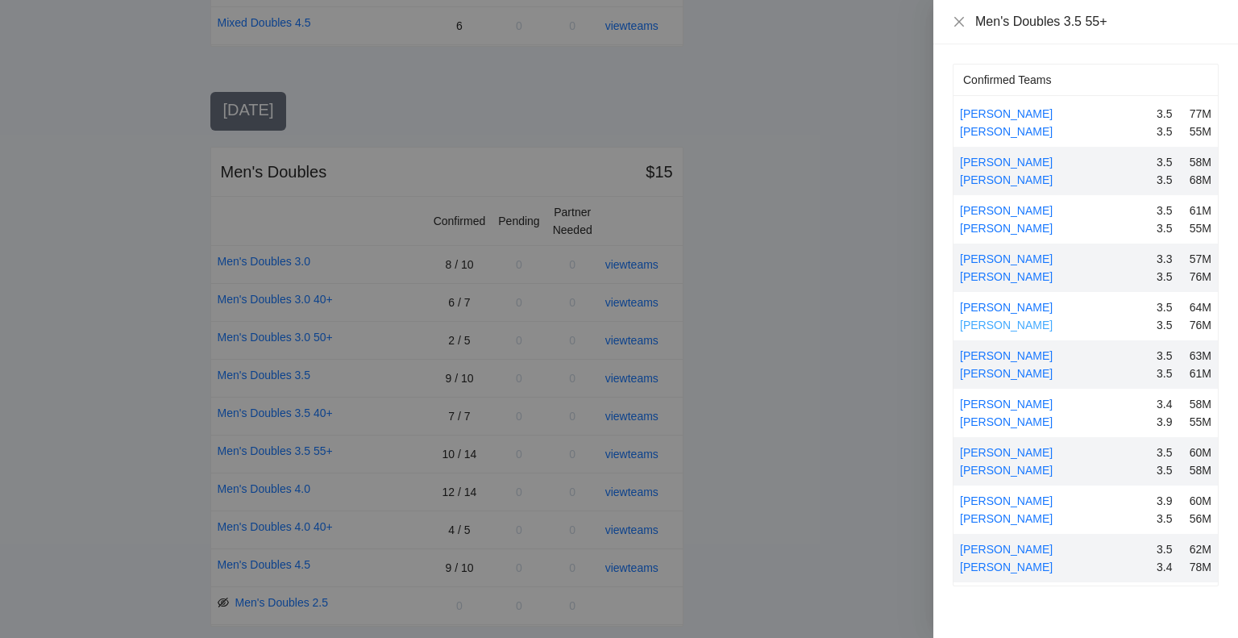
click at [997, 321] on link "[PERSON_NAME]" at bounding box center [1006, 324] width 93 height 13
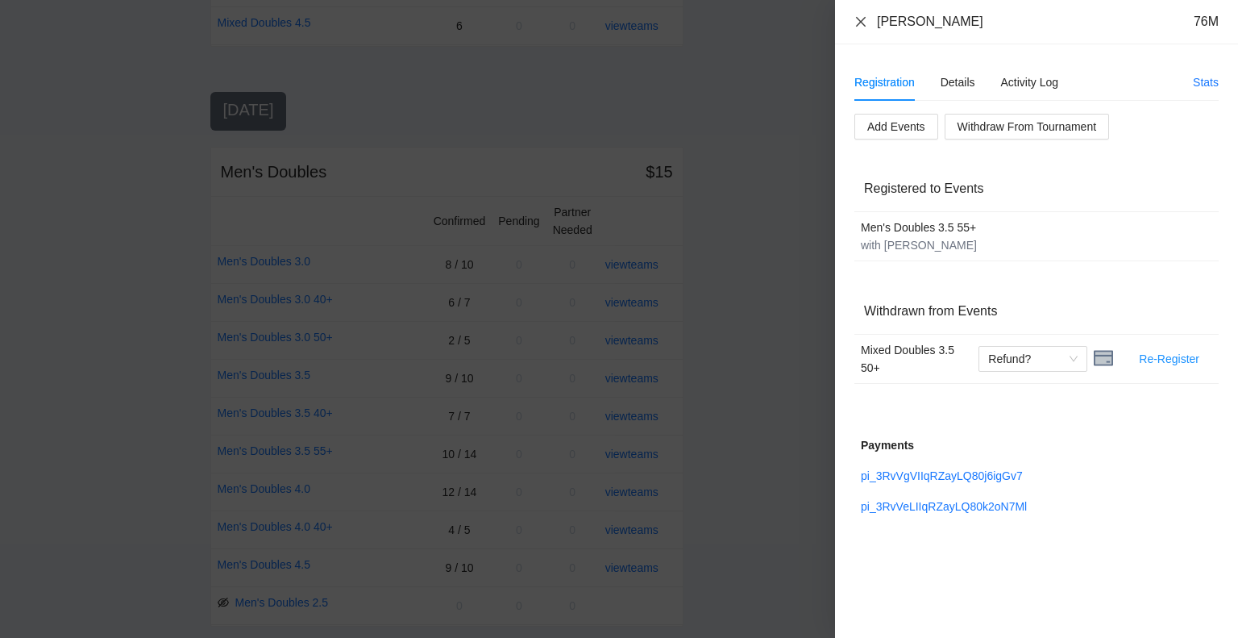
click at [856, 22] on icon "close" at bounding box center [861, 21] width 13 height 13
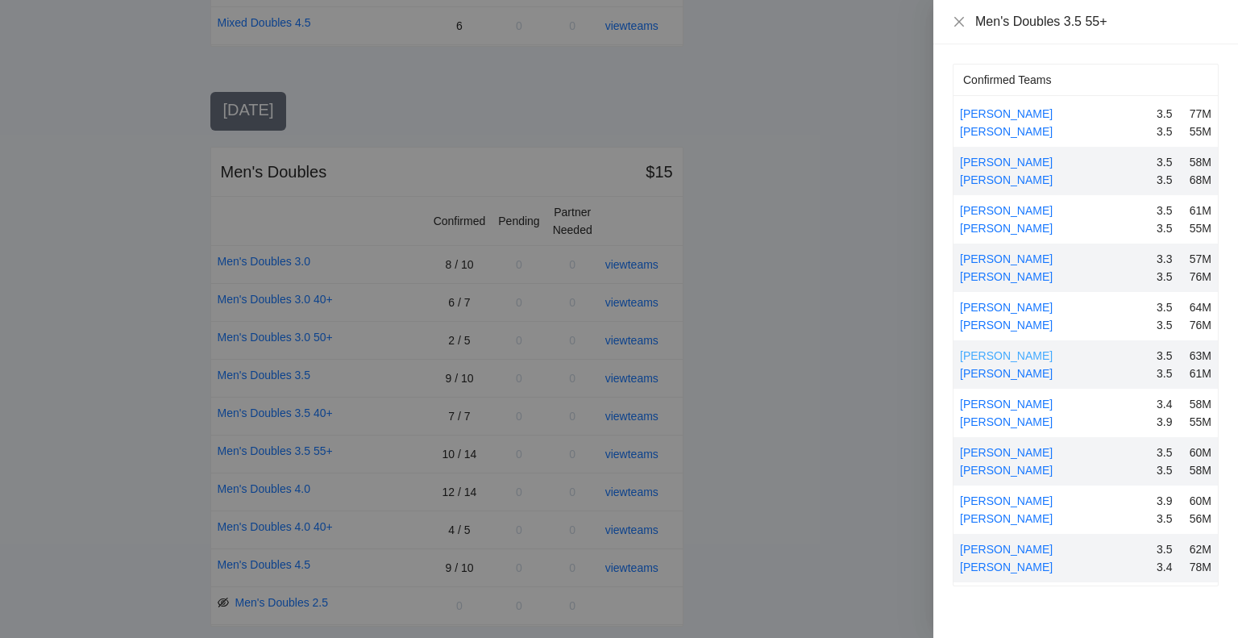
click at [1000, 353] on link "[PERSON_NAME]" at bounding box center [1006, 355] width 93 height 13
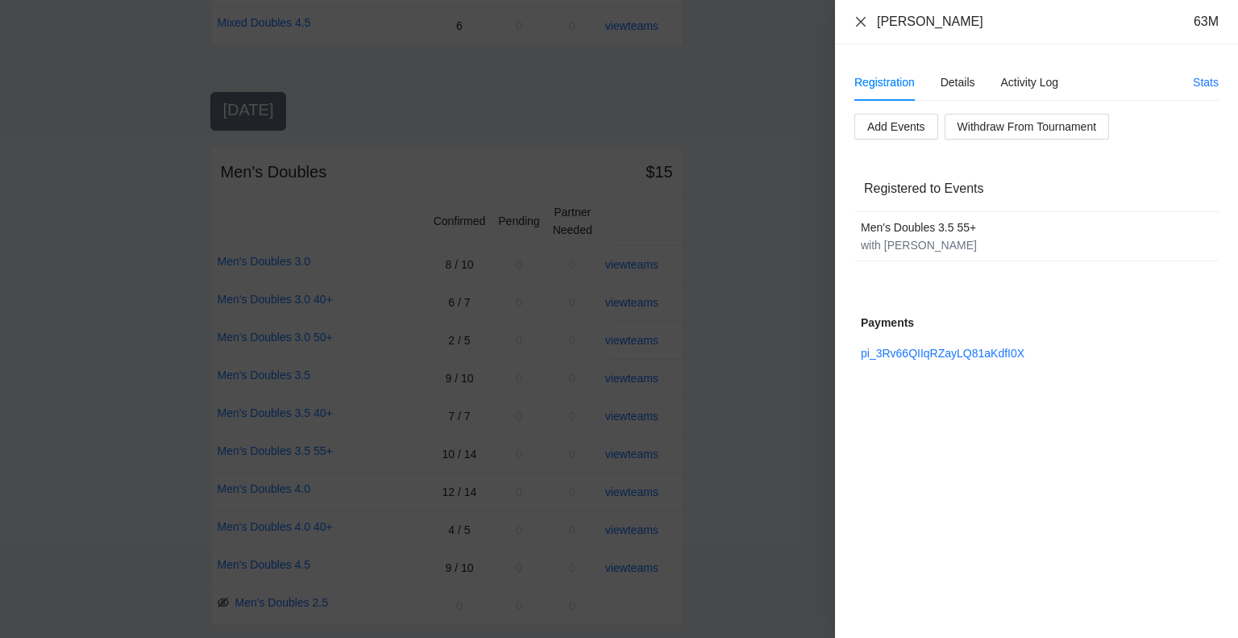
click at [860, 19] on icon "close" at bounding box center [861, 21] width 13 height 13
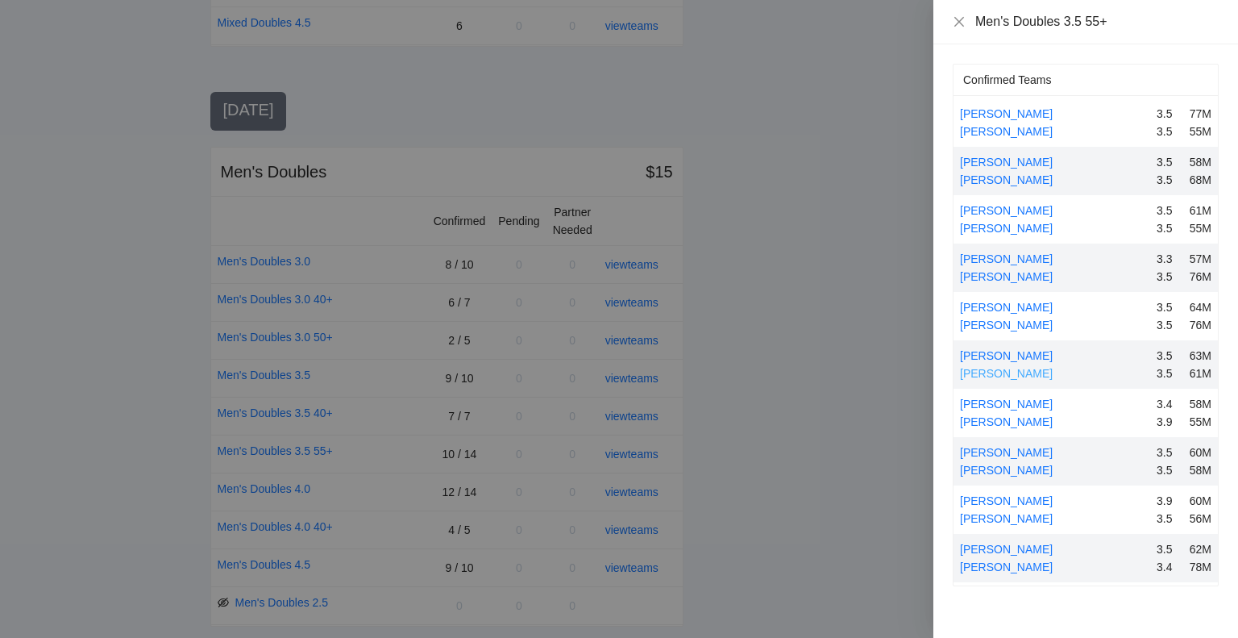
click at [997, 369] on link "[PERSON_NAME]" at bounding box center [1006, 373] width 93 height 13
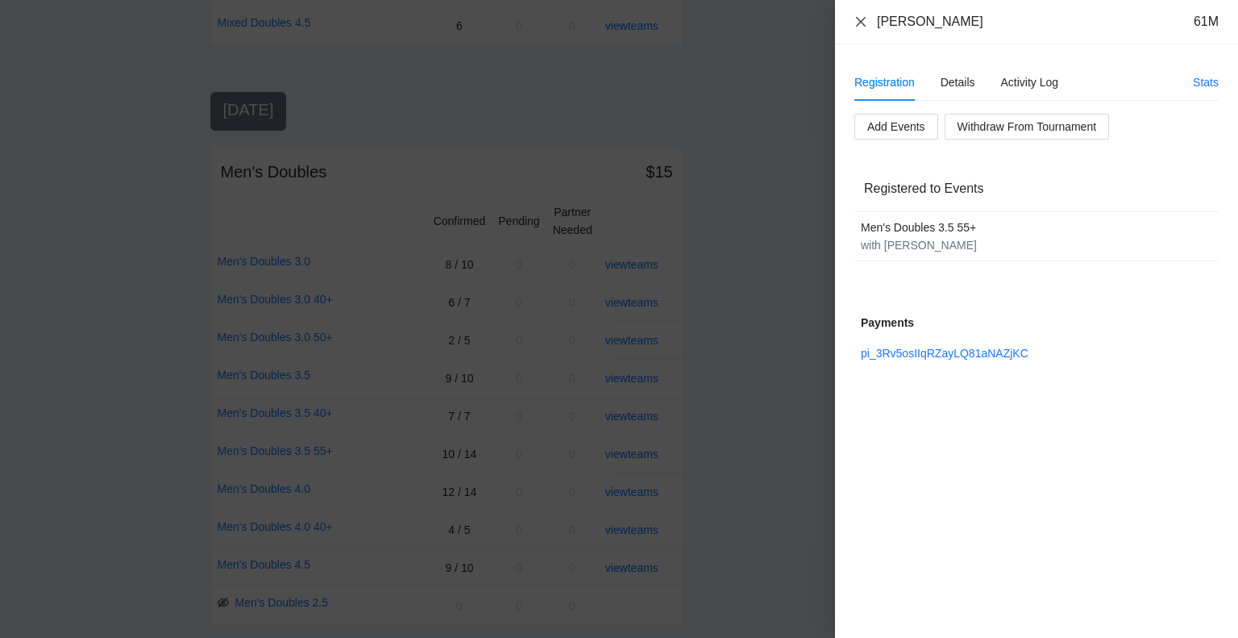
click at [860, 21] on icon "close" at bounding box center [861, 21] width 10 height 10
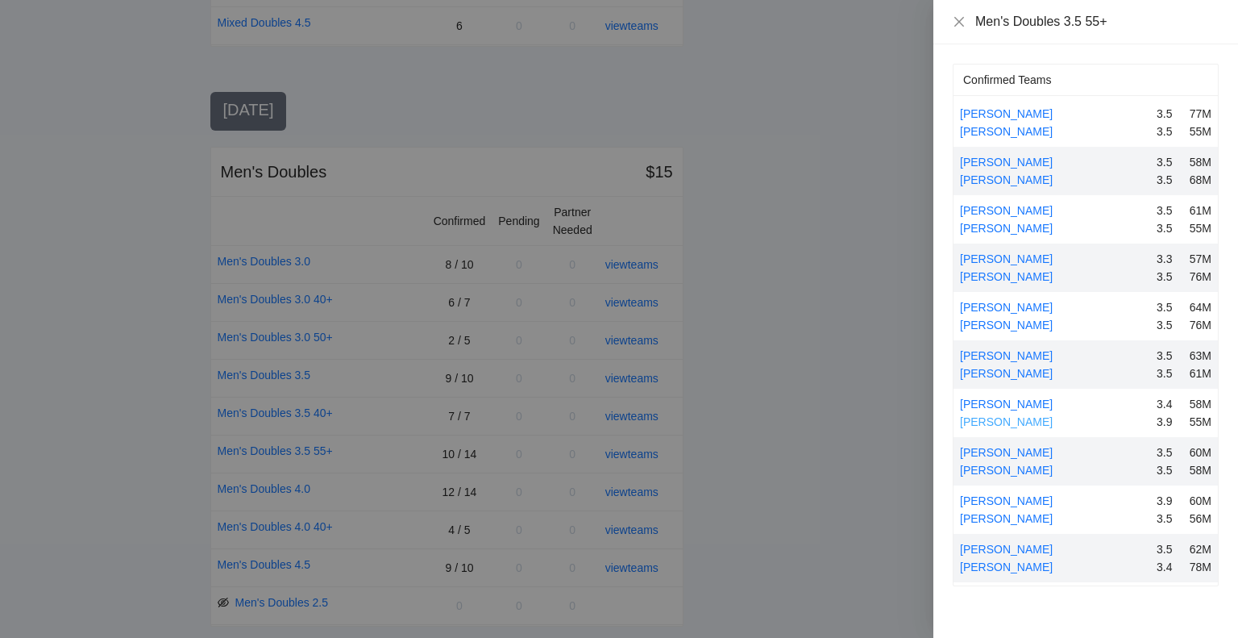
click at [994, 421] on link "[PERSON_NAME]" at bounding box center [1006, 421] width 93 height 13
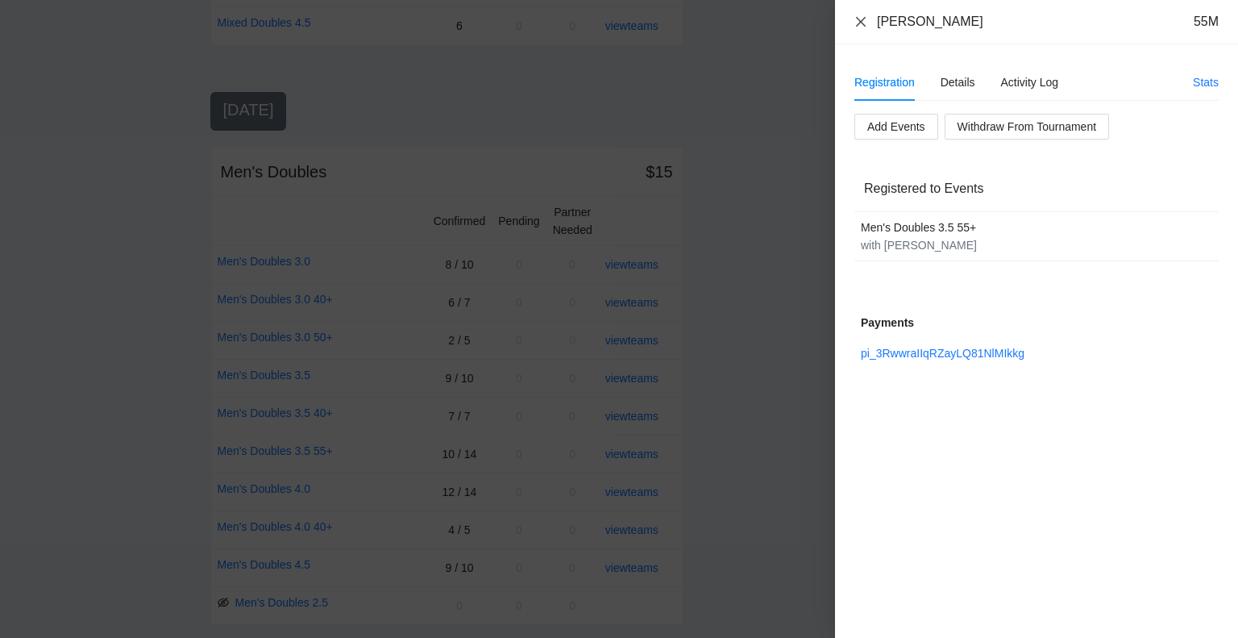
click at [861, 19] on icon "close" at bounding box center [861, 21] width 13 height 13
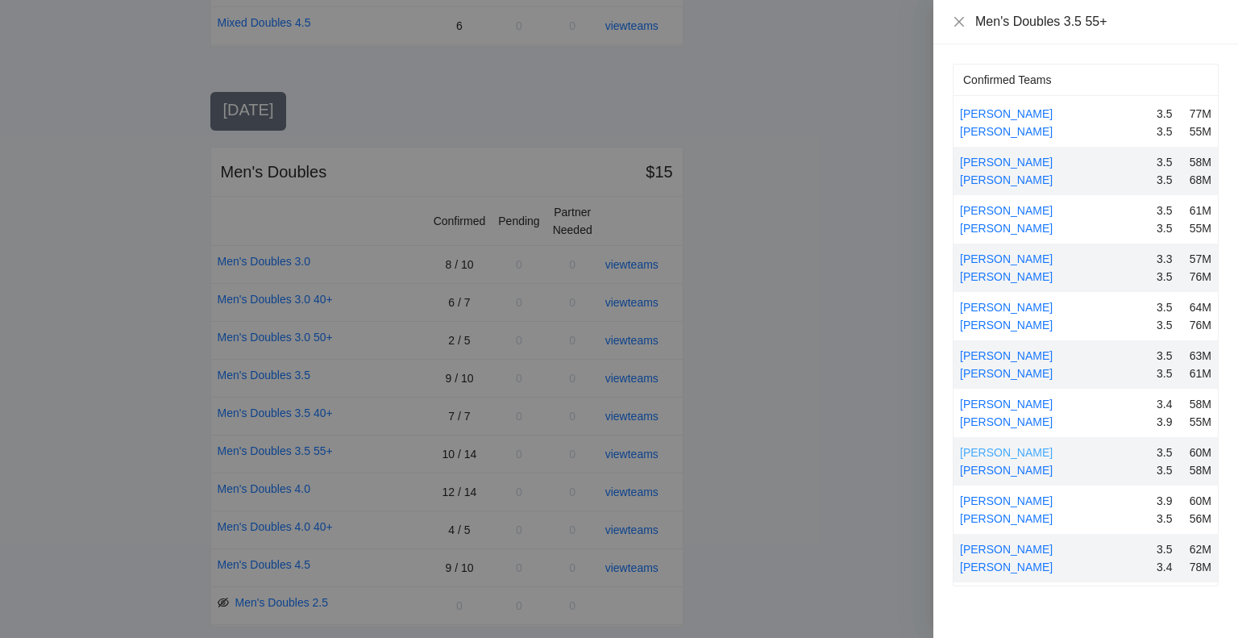
click at [1017, 450] on link "[PERSON_NAME]" at bounding box center [1006, 452] width 93 height 13
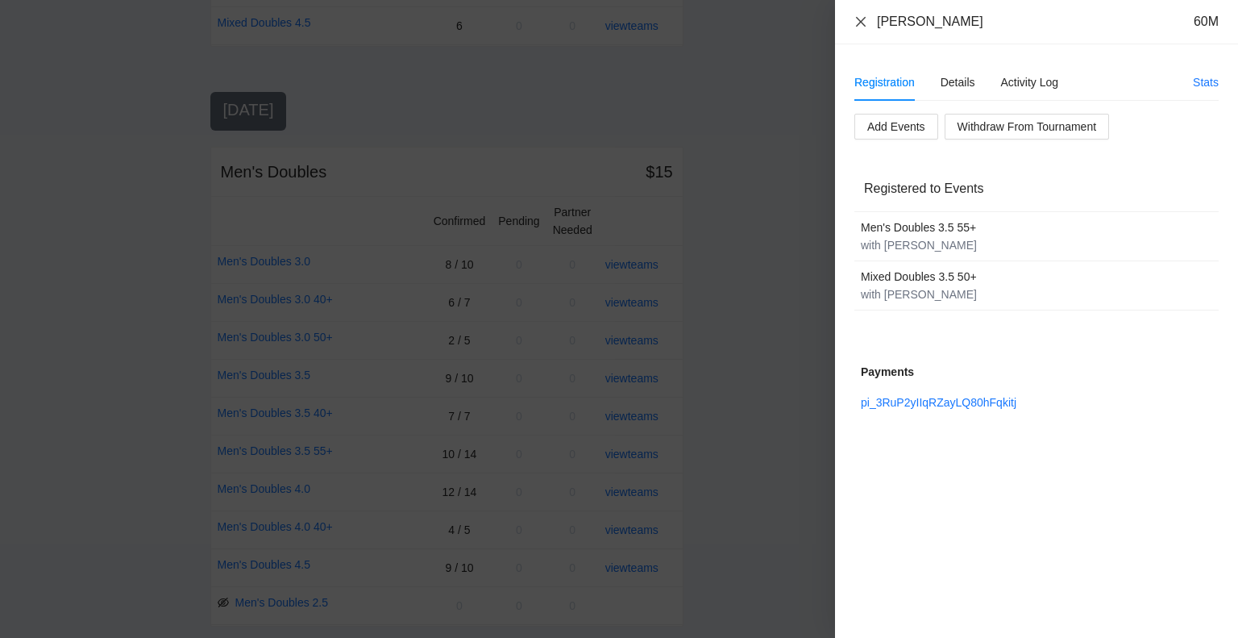
click at [861, 19] on icon "close" at bounding box center [861, 21] width 13 height 13
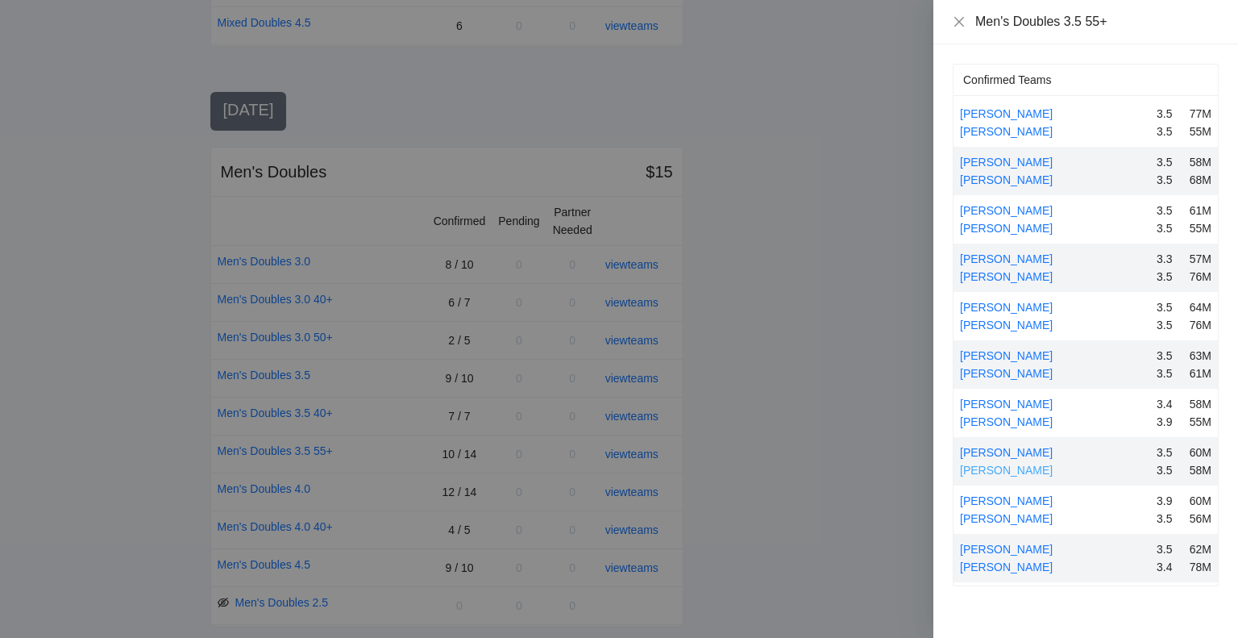
click at [992, 469] on link "[PERSON_NAME]" at bounding box center [1006, 470] width 93 height 13
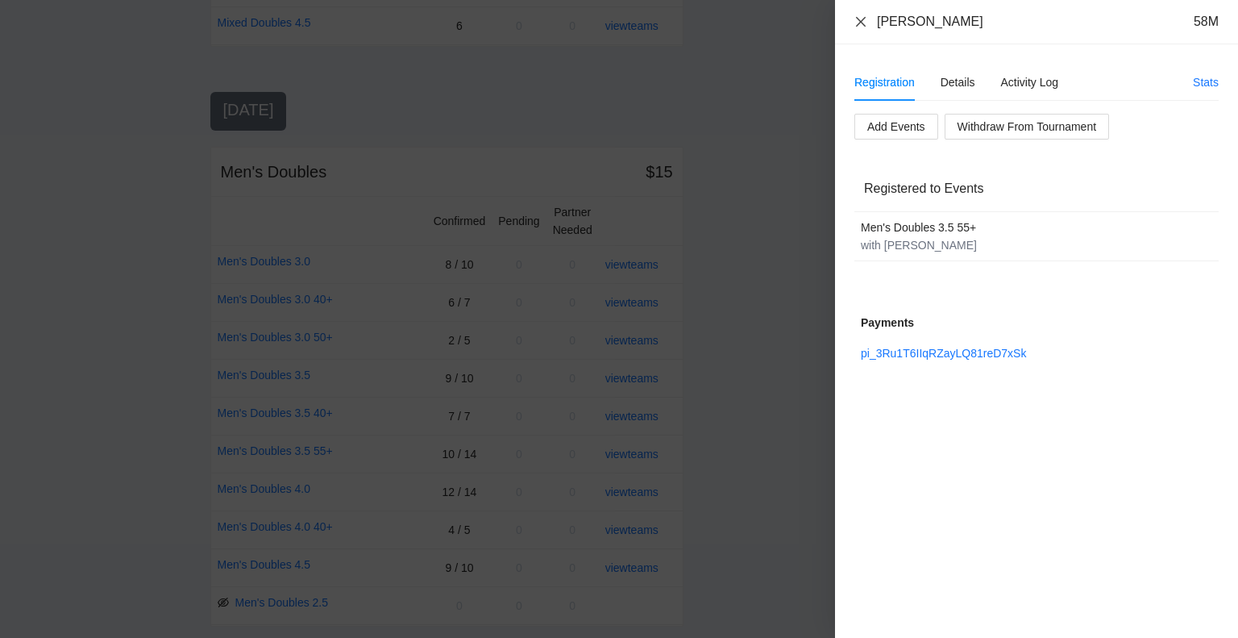
click at [861, 19] on icon "close" at bounding box center [861, 21] width 13 height 13
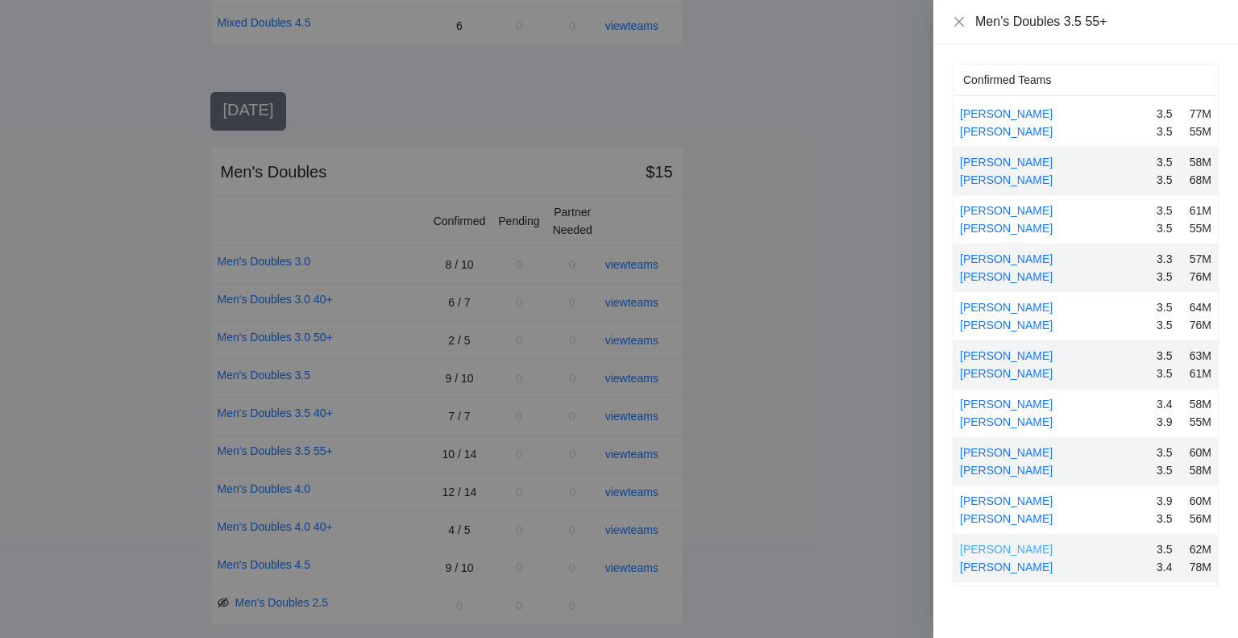
click at [998, 549] on link "[PERSON_NAME]" at bounding box center [1006, 549] width 93 height 13
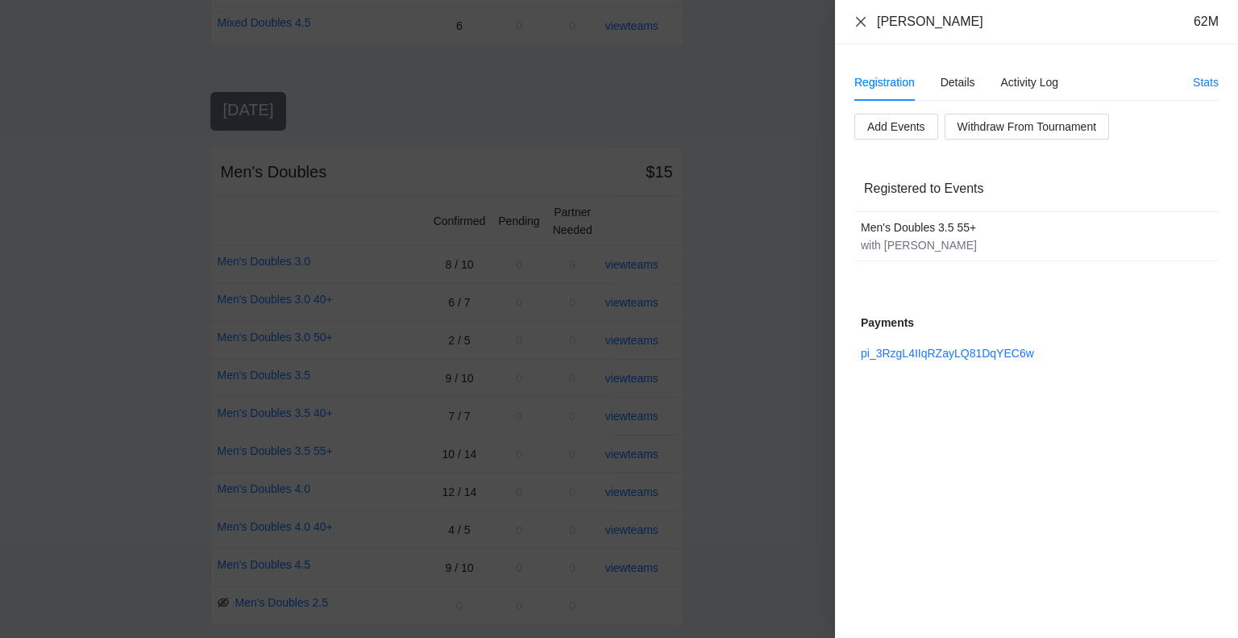
click at [861, 23] on icon "close" at bounding box center [861, 21] width 10 height 10
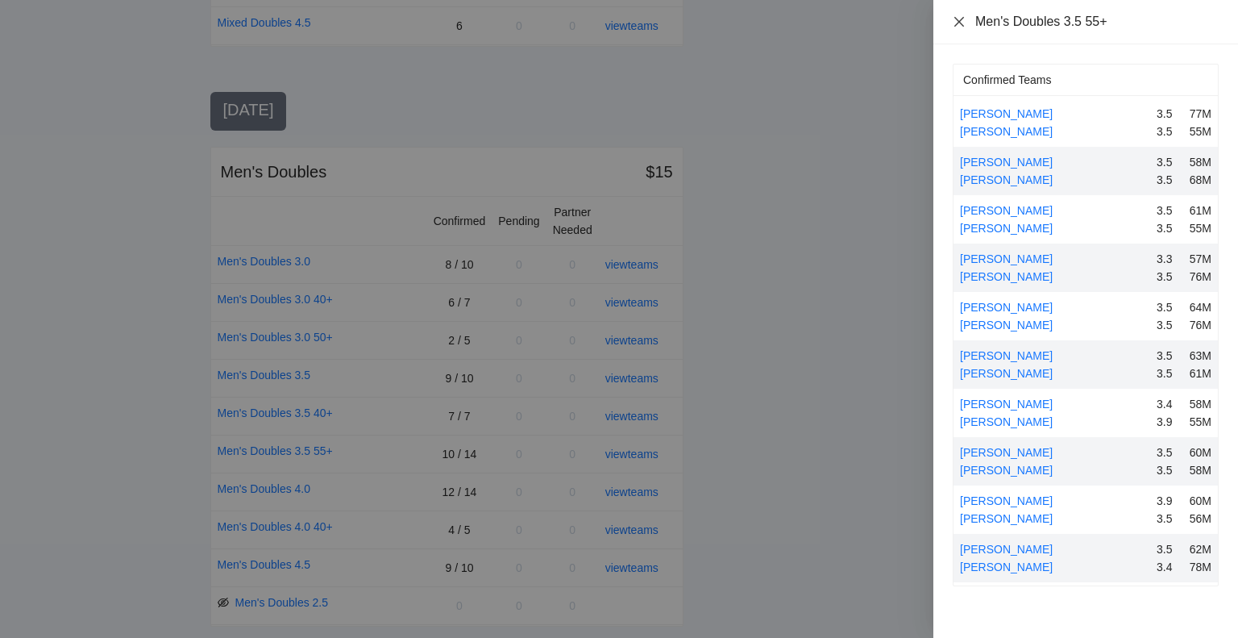
click at [958, 20] on icon "close" at bounding box center [959, 21] width 10 height 10
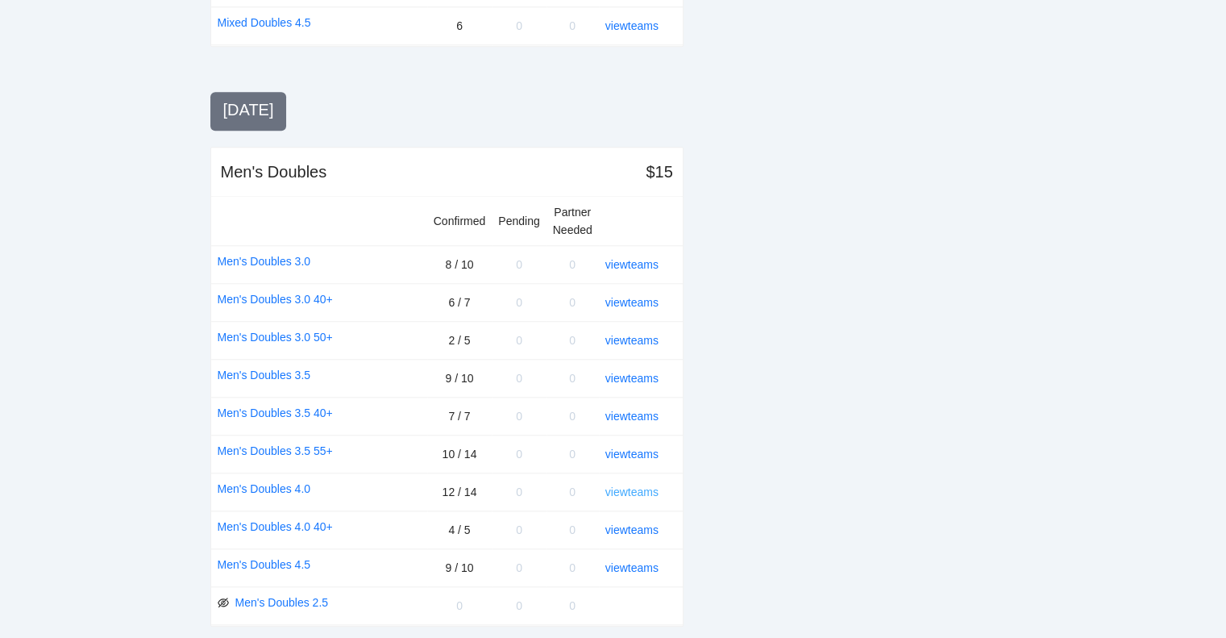
click at [636, 485] on link "view teams" at bounding box center [631, 491] width 53 height 13
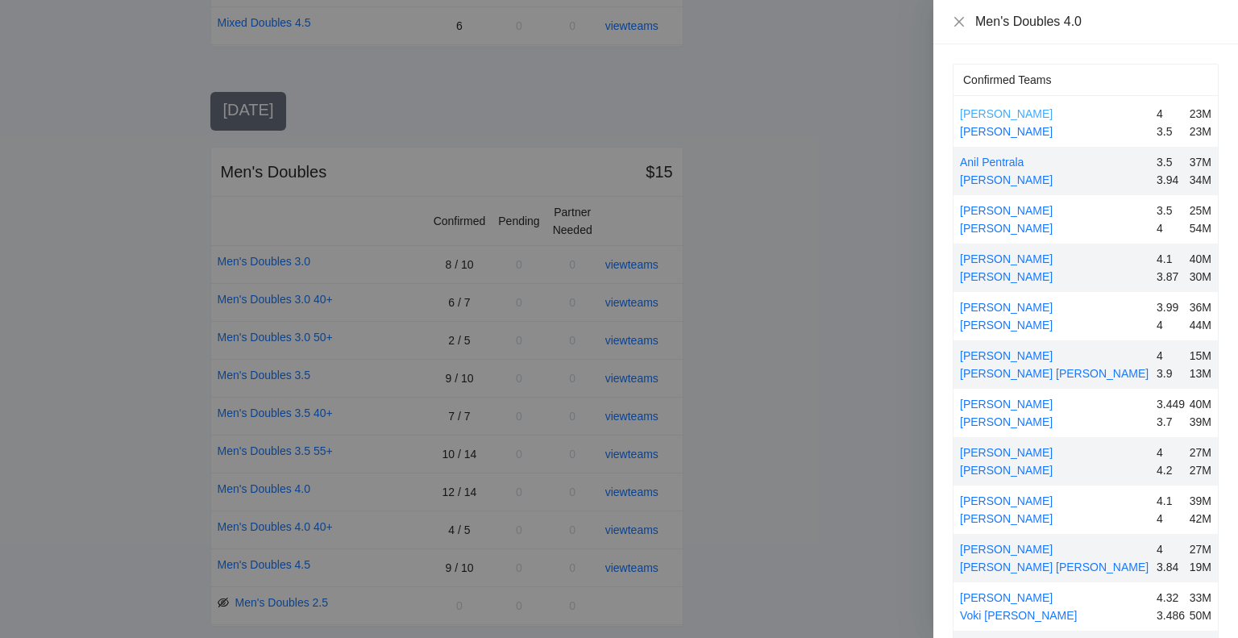
click at [1028, 107] on link "[PERSON_NAME]" at bounding box center [1006, 113] width 93 height 13
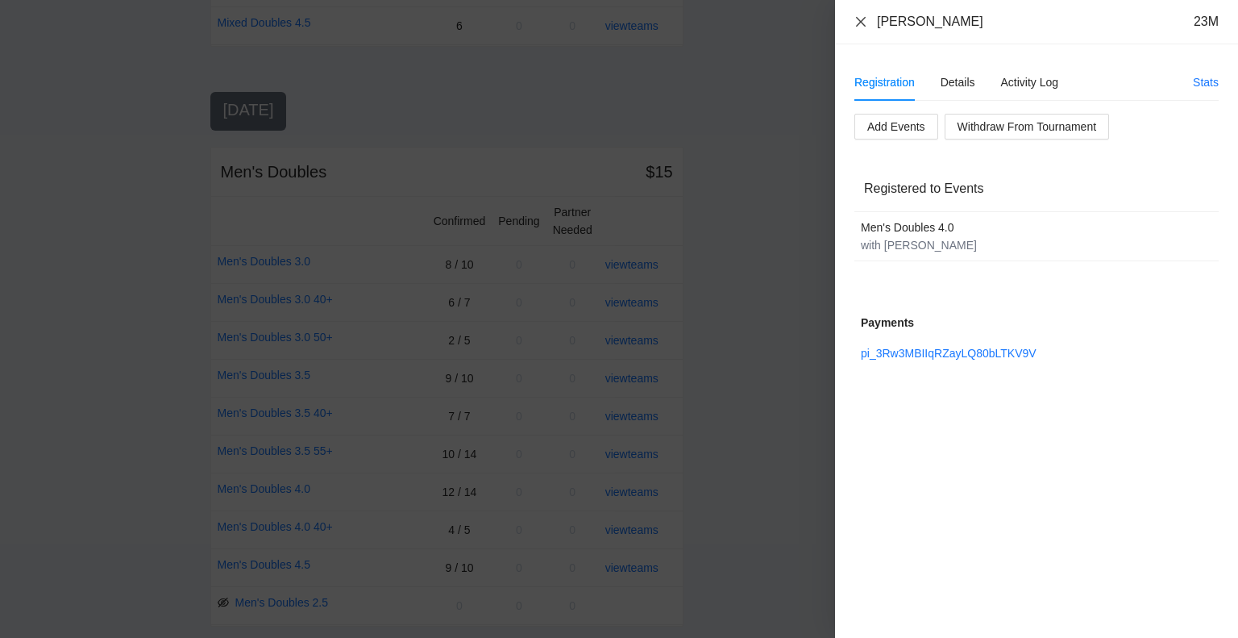
drag, startPoint x: 861, startPoint y: 18, endPoint x: 900, endPoint y: 56, distance: 55.3
click at [864, 18] on icon "close" at bounding box center [861, 21] width 13 height 13
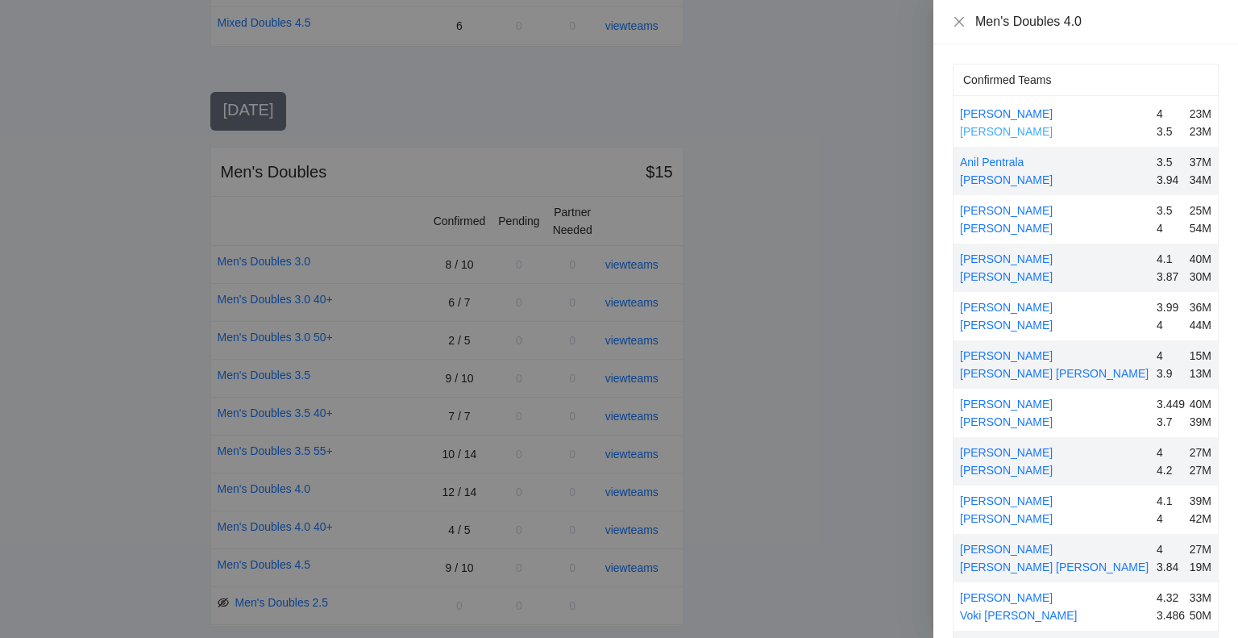
click at [1017, 128] on link "[PERSON_NAME]" at bounding box center [1006, 131] width 93 height 13
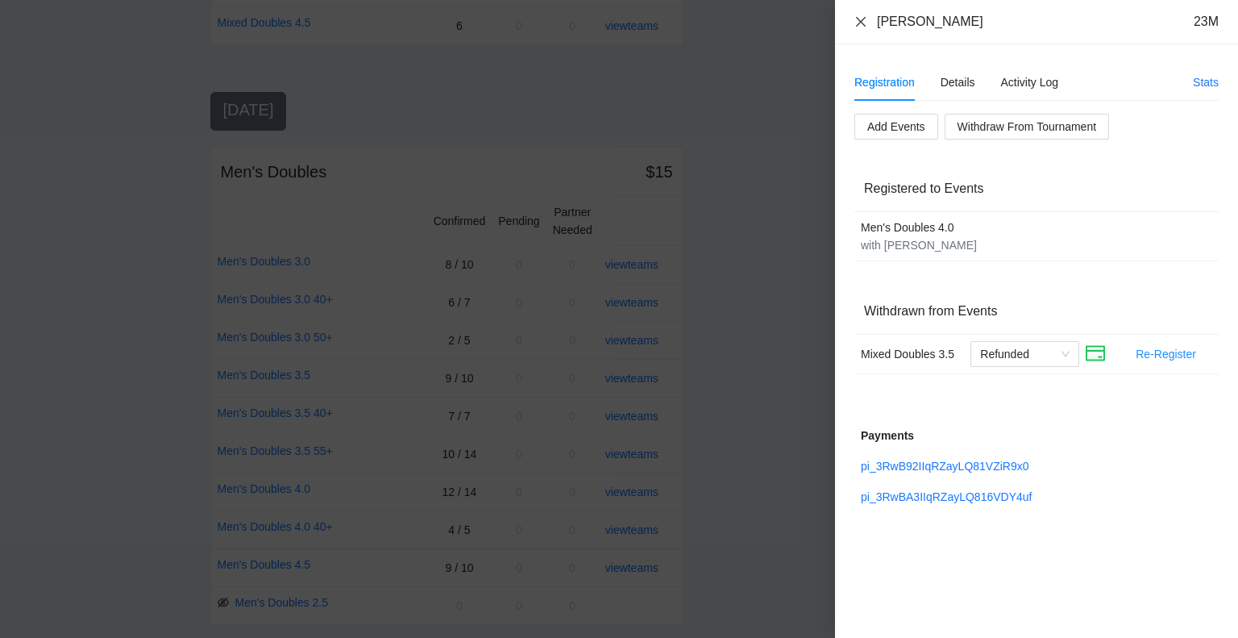
drag, startPoint x: 859, startPoint y: 21, endPoint x: 875, endPoint y: 40, distance: 24.7
click at [859, 21] on icon "close" at bounding box center [861, 21] width 10 height 10
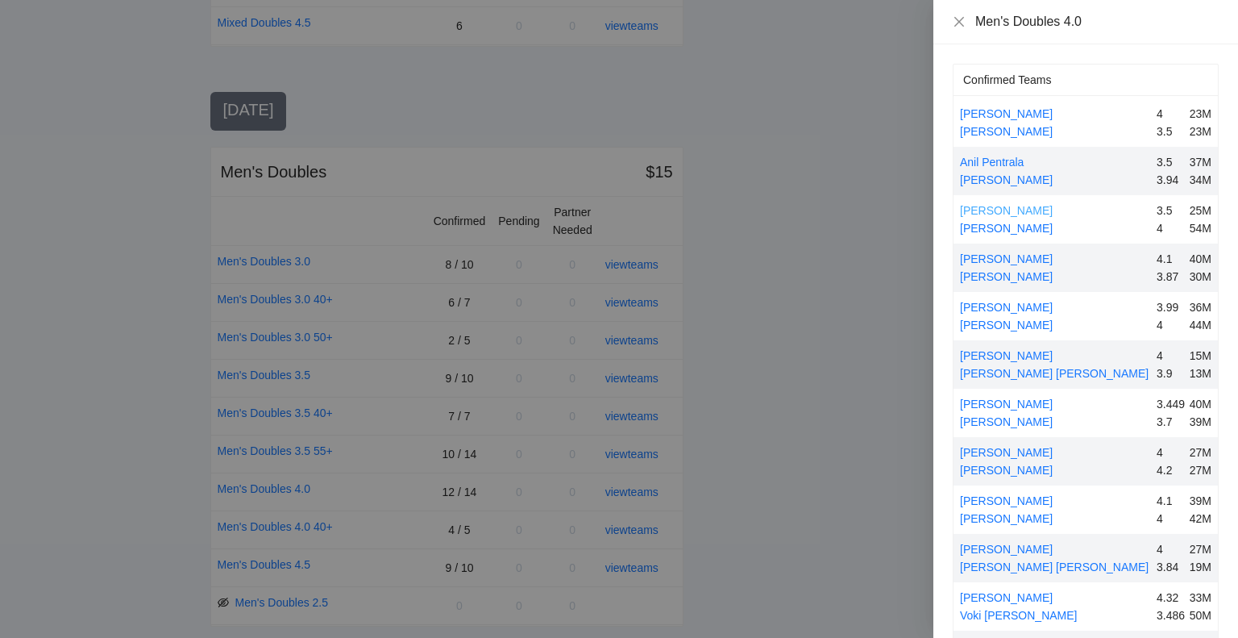
click at [1002, 206] on link "[PERSON_NAME]" at bounding box center [1006, 210] width 93 height 13
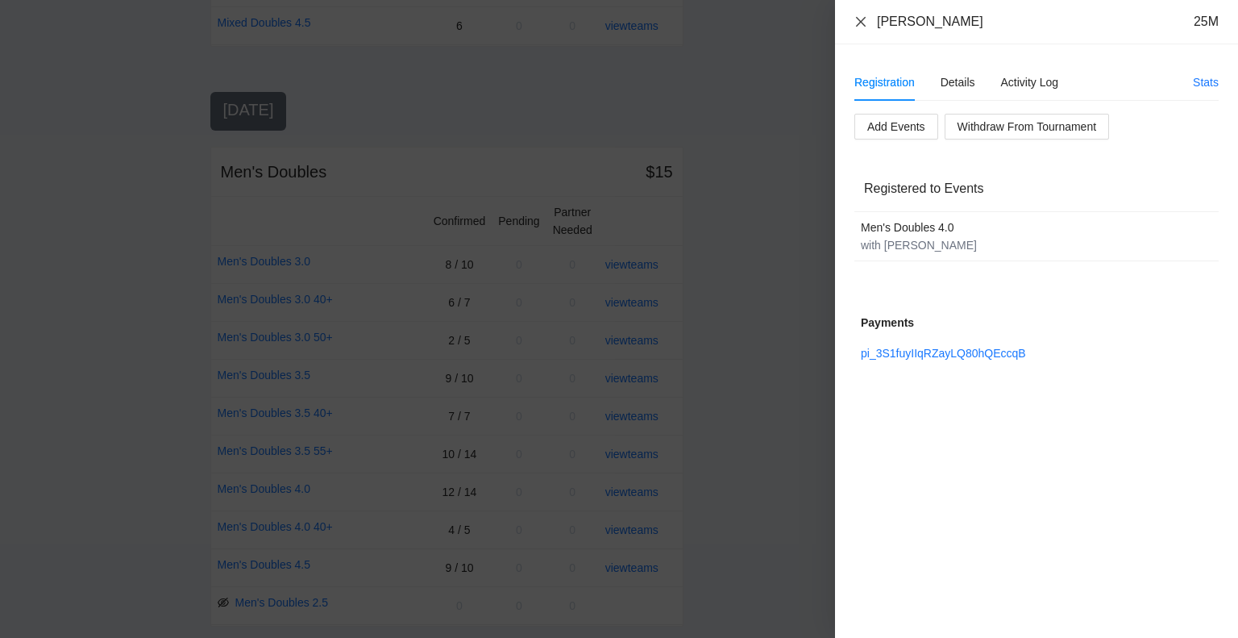
click at [860, 21] on icon "close" at bounding box center [861, 21] width 10 height 10
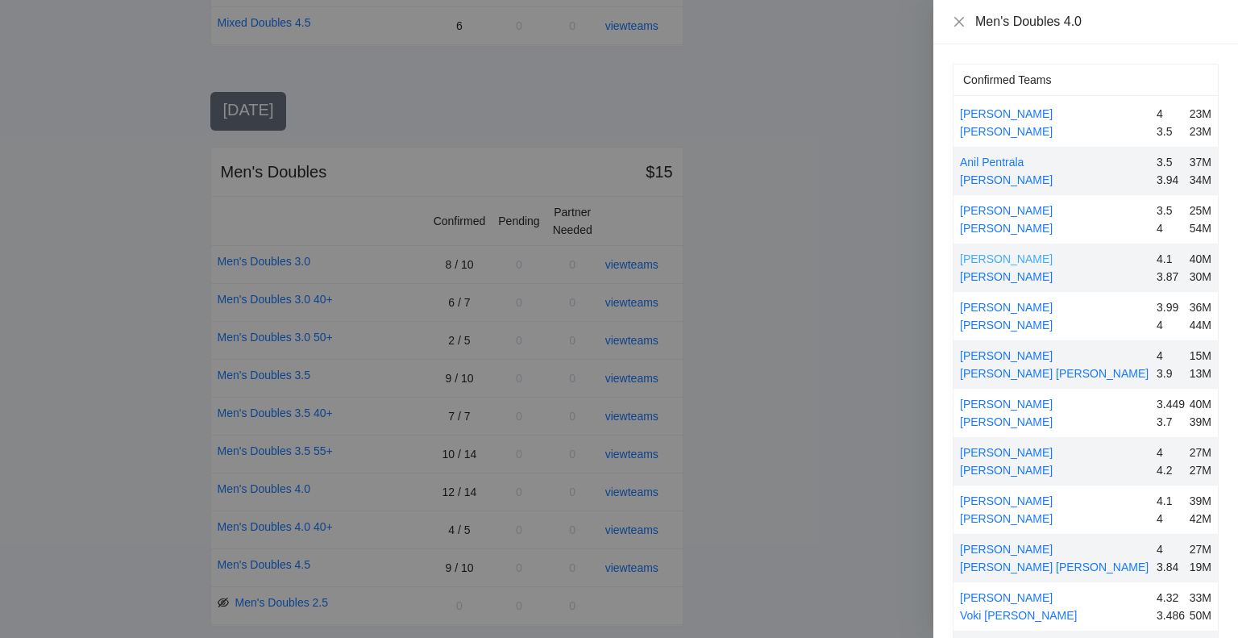
click at [1000, 258] on link "[PERSON_NAME]" at bounding box center [1006, 258] width 93 height 13
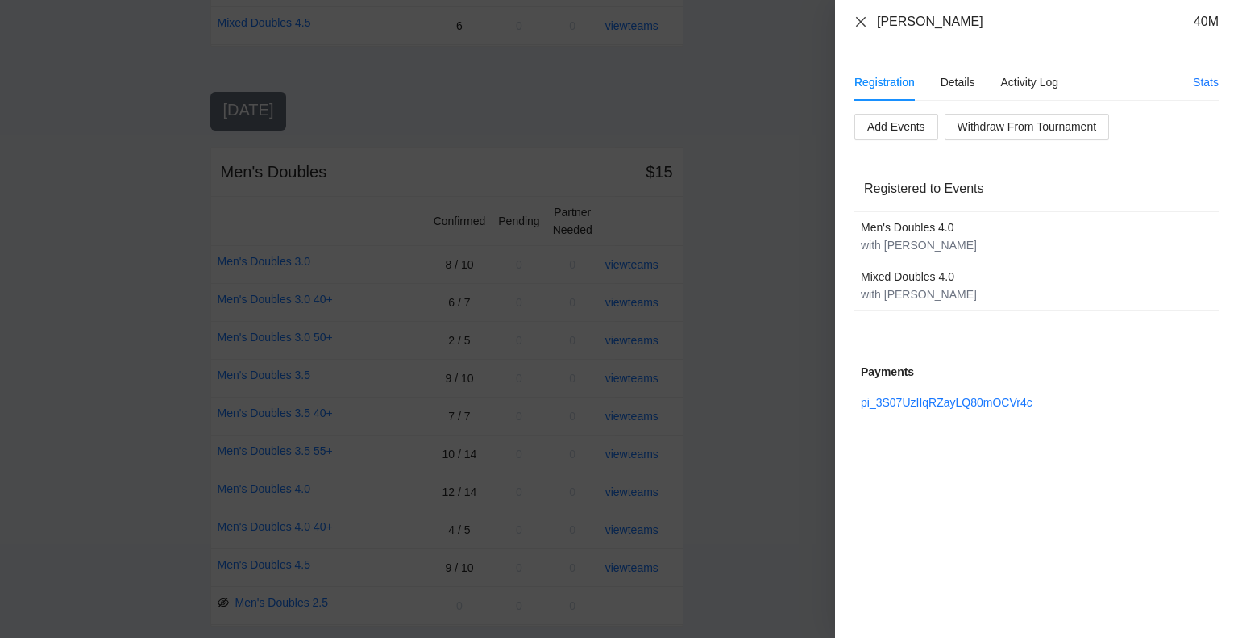
click at [861, 19] on icon "close" at bounding box center [861, 21] width 13 height 13
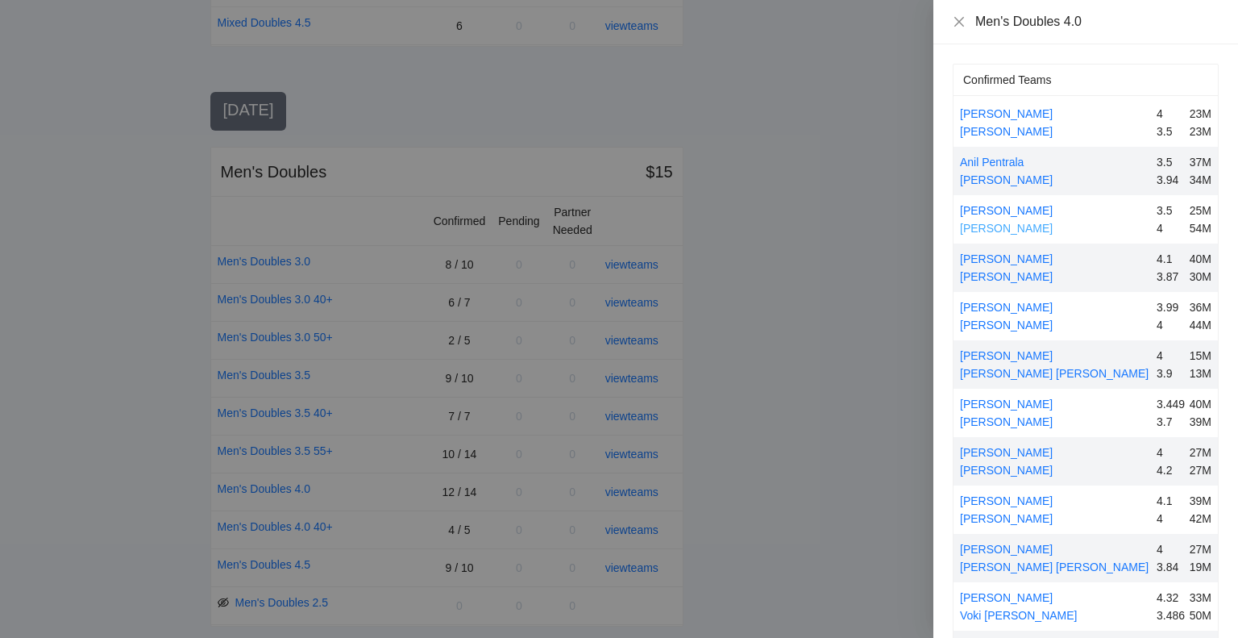
click at [1002, 226] on link "[PERSON_NAME]" at bounding box center [1006, 228] width 93 height 13
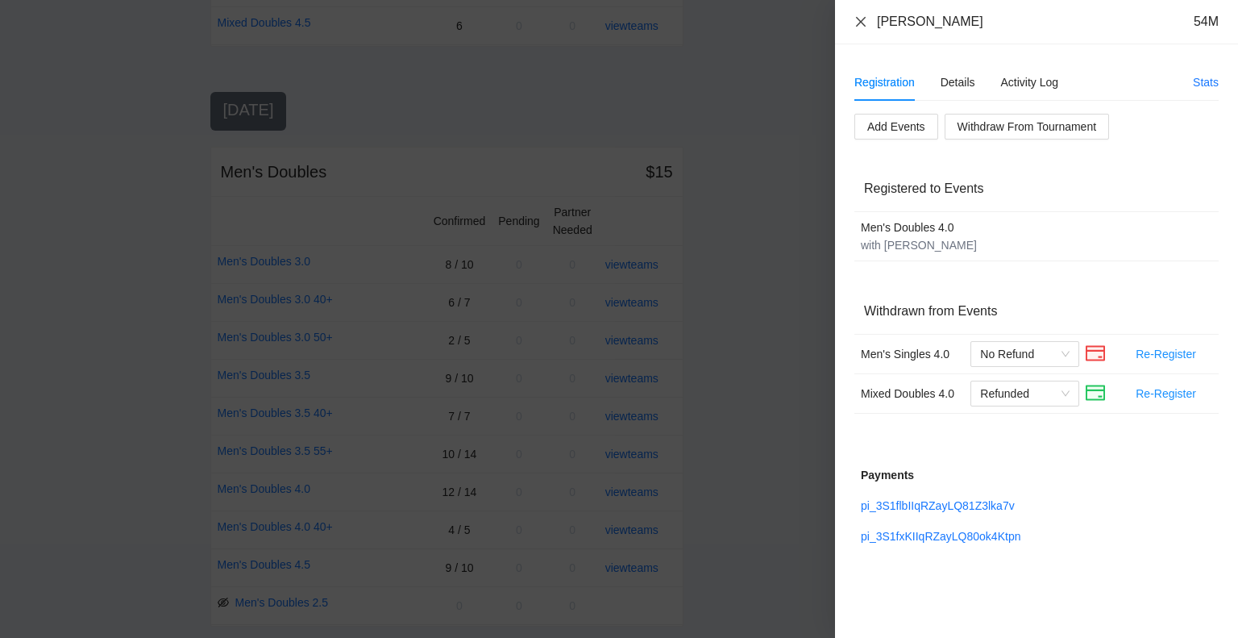
drag, startPoint x: 861, startPoint y: 22, endPoint x: 865, endPoint y: 31, distance: 10.5
click at [861, 22] on icon "close" at bounding box center [861, 21] width 10 height 10
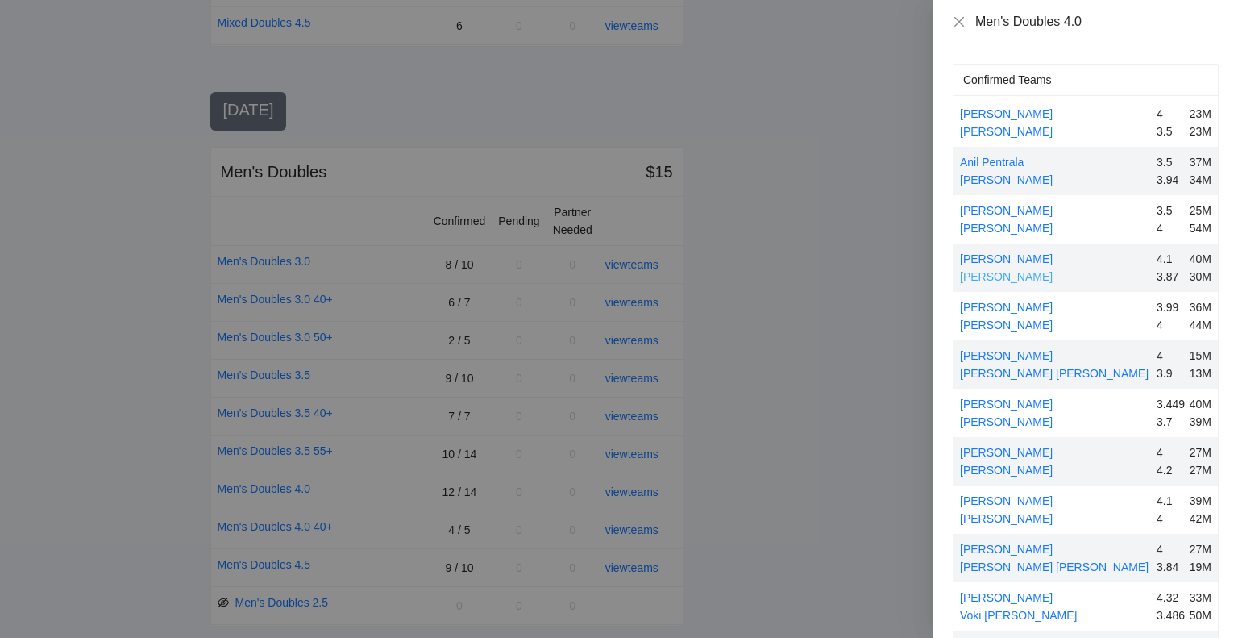
click at [1009, 274] on link "[PERSON_NAME]" at bounding box center [1006, 276] width 93 height 13
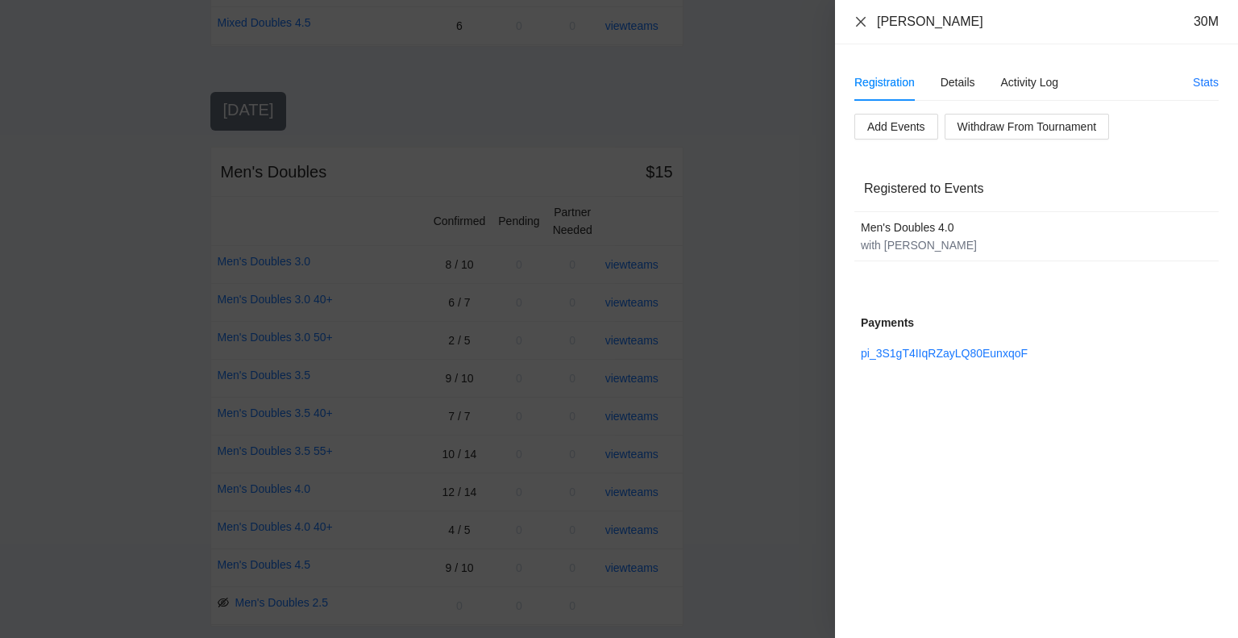
click at [860, 19] on icon "close" at bounding box center [861, 21] width 13 height 13
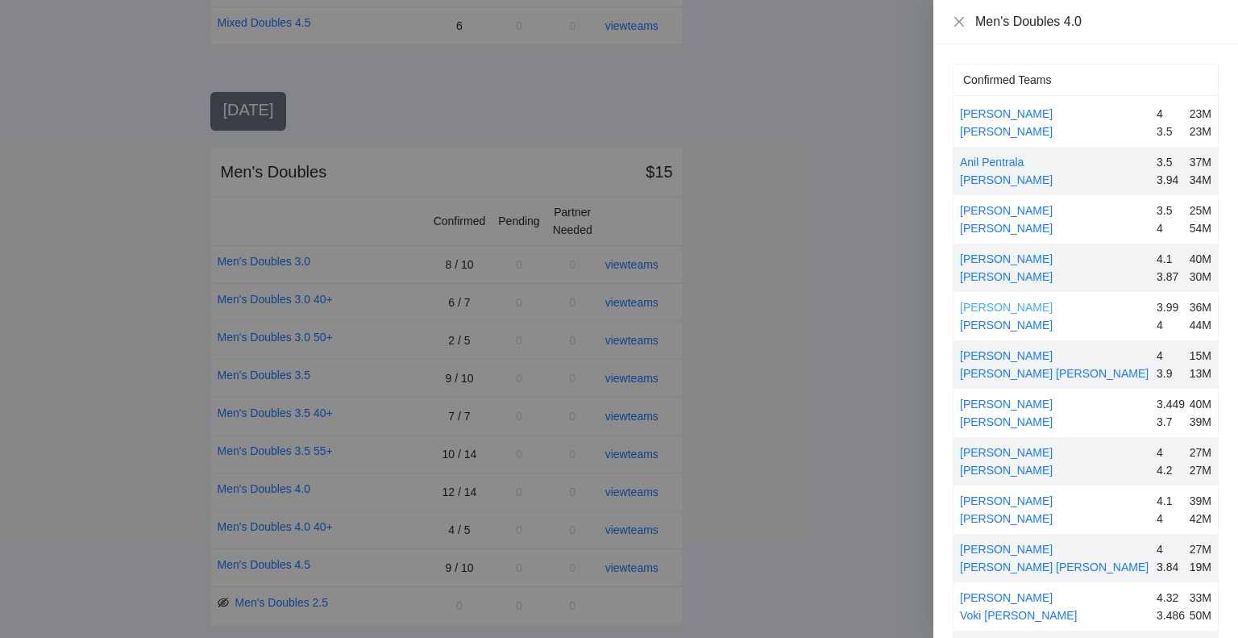
click at [1044, 305] on link "[PERSON_NAME]" at bounding box center [1006, 307] width 93 height 13
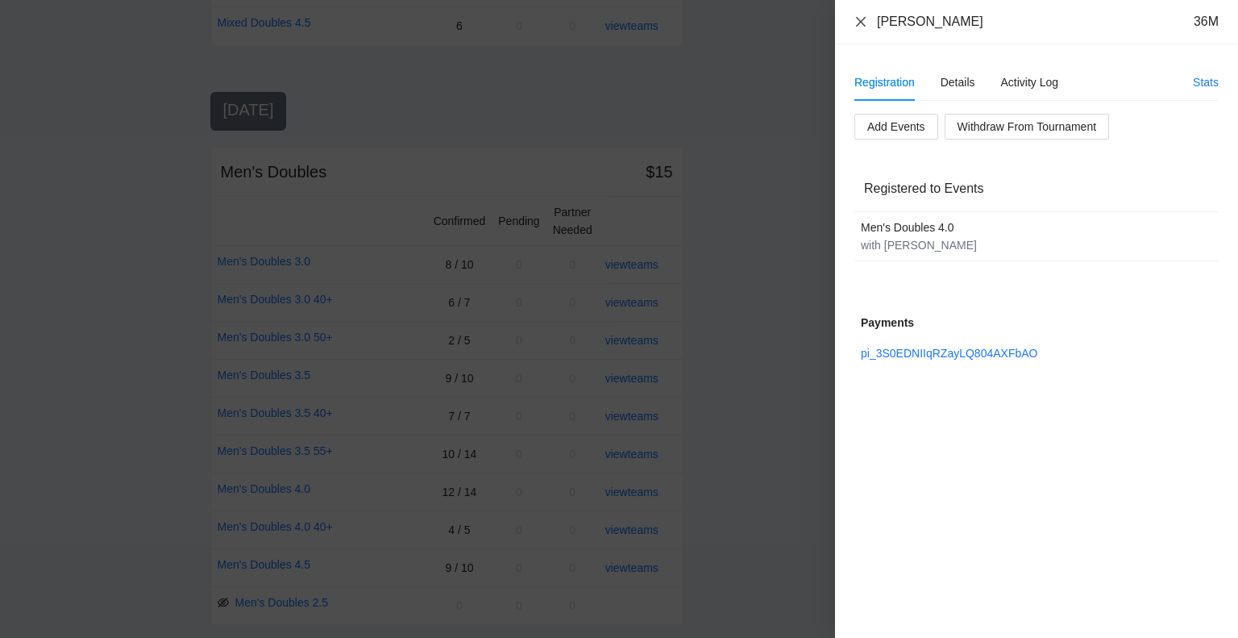
click at [859, 19] on icon "close" at bounding box center [861, 21] width 13 height 13
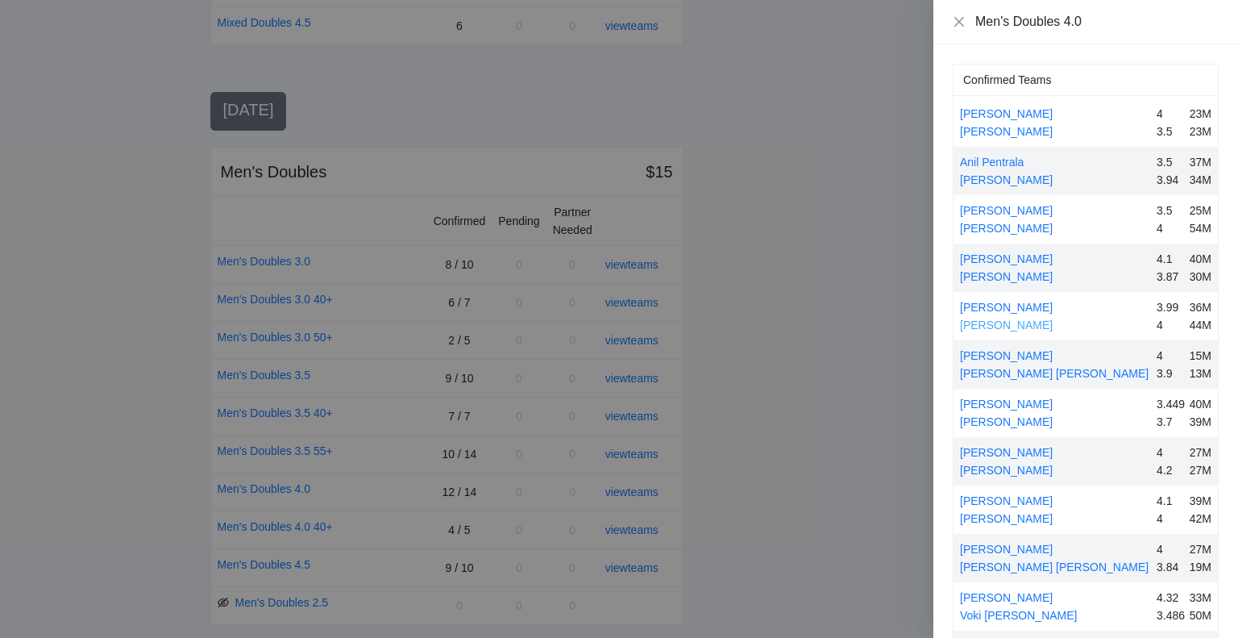
click at [1014, 321] on link "[PERSON_NAME]" at bounding box center [1006, 324] width 93 height 13
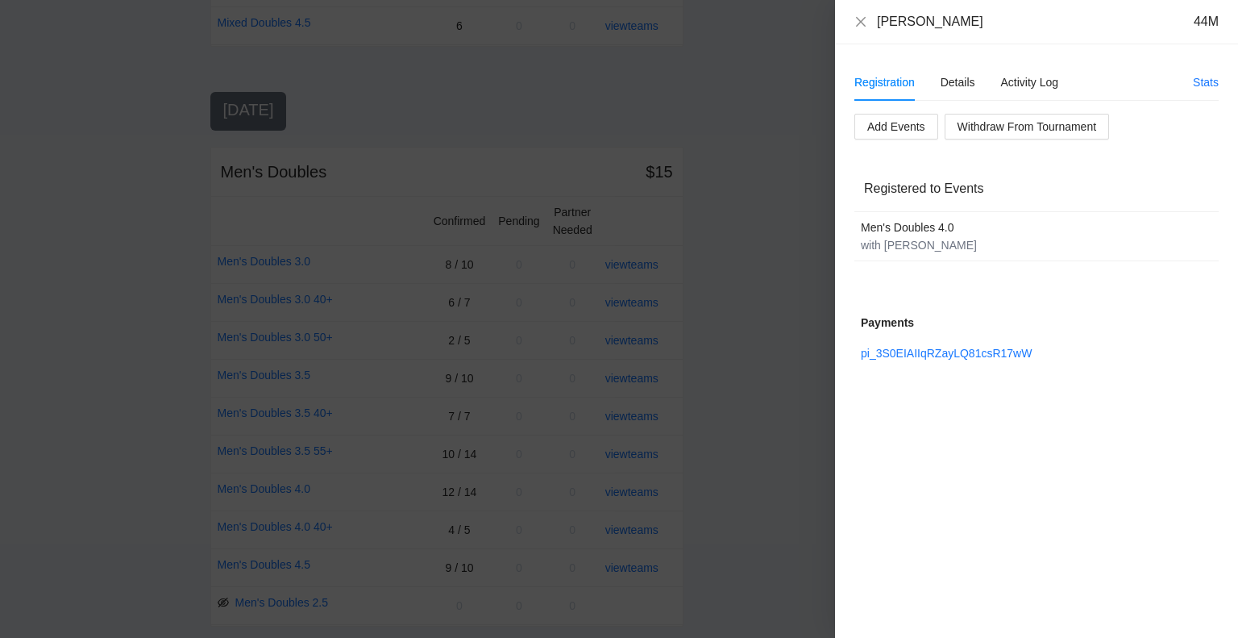
click at [852, 21] on div "[PERSON_NAME] 44M" at bounding box center [1036, 22] width 403 height 44
click at [863, 19] on icon "close" at bounding box center [861, 21] width 13 height 13
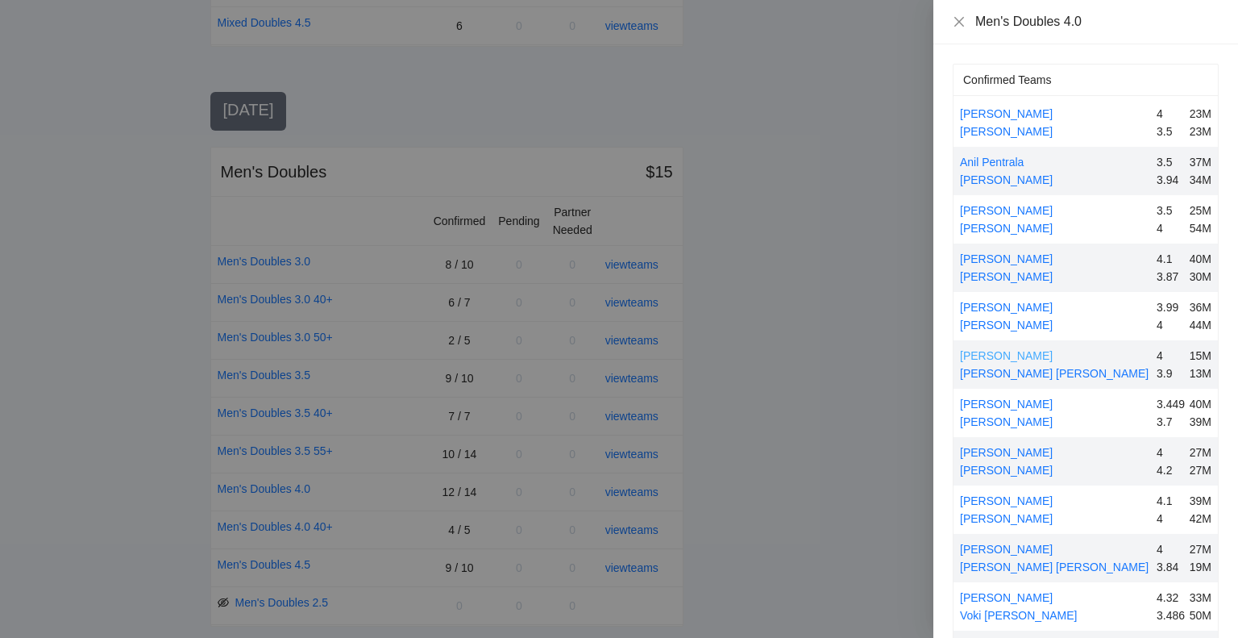
click at [1009, 352] on link "[PERSON_NAME]" at bounding box center [1006, 355] width 93 height 13
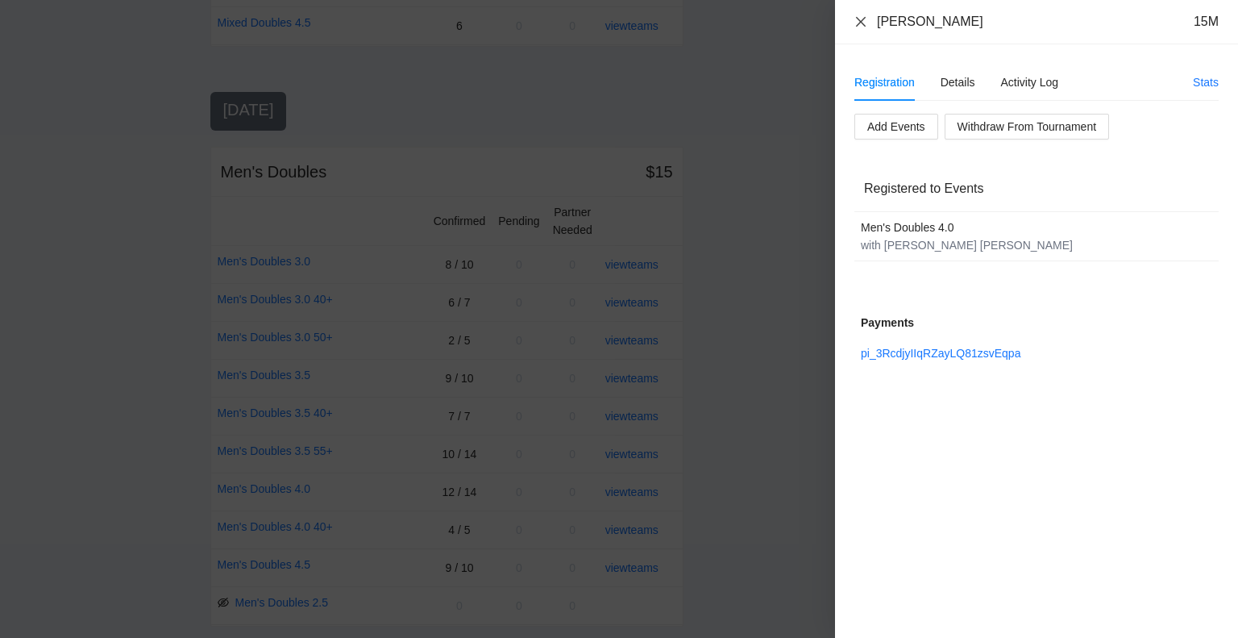
click at [857, 17] on icon "close" at bounding box center [861, 21] width 10 height 10
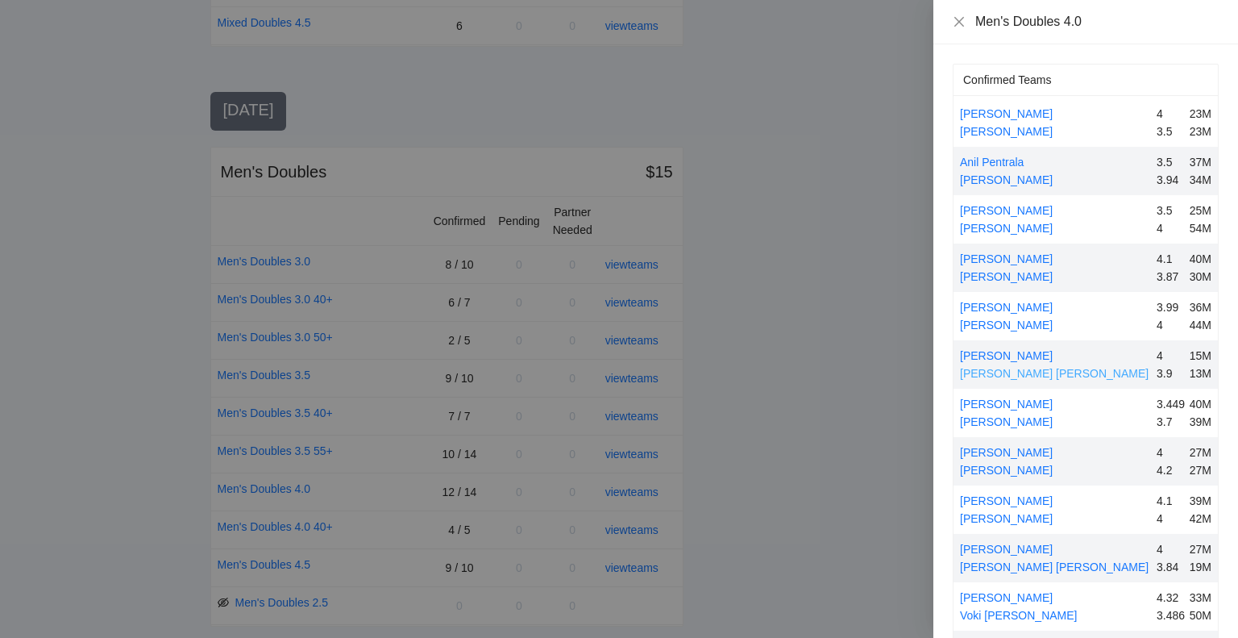
click at [1016, 369] on link "[PERSON_NAME] [PERSON_NAME]" at bounding box center [1054, 373] width 189 height 13
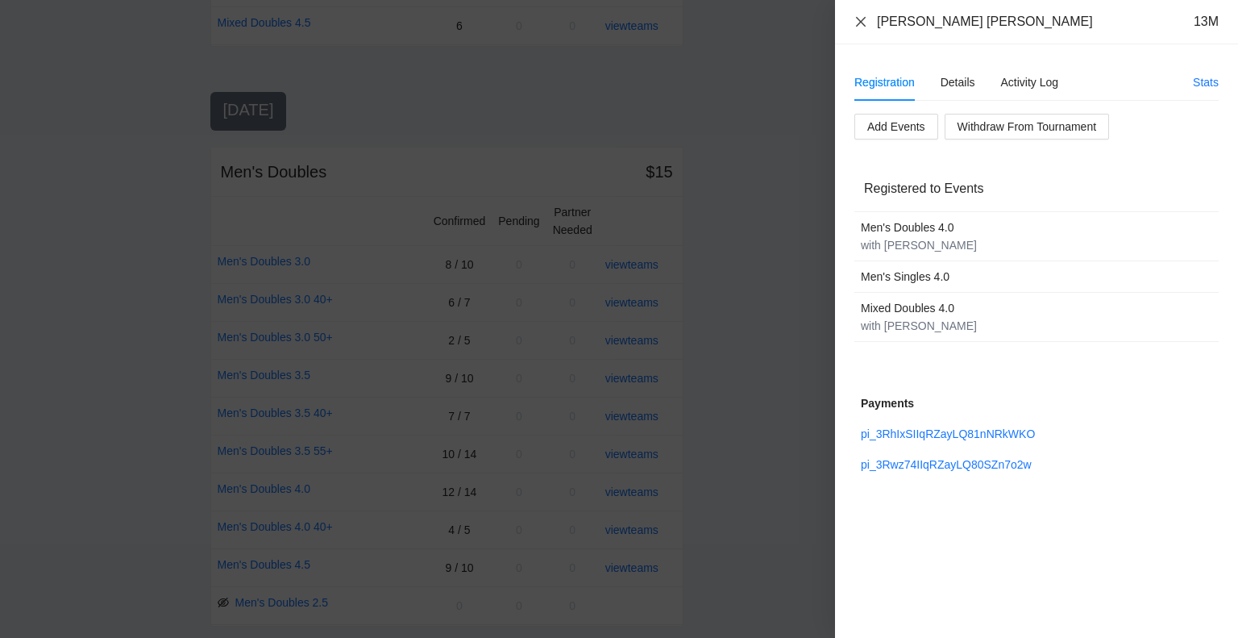
click at [859, 19] on icon "close" at bounding box center [861, 21] width 10 height 10
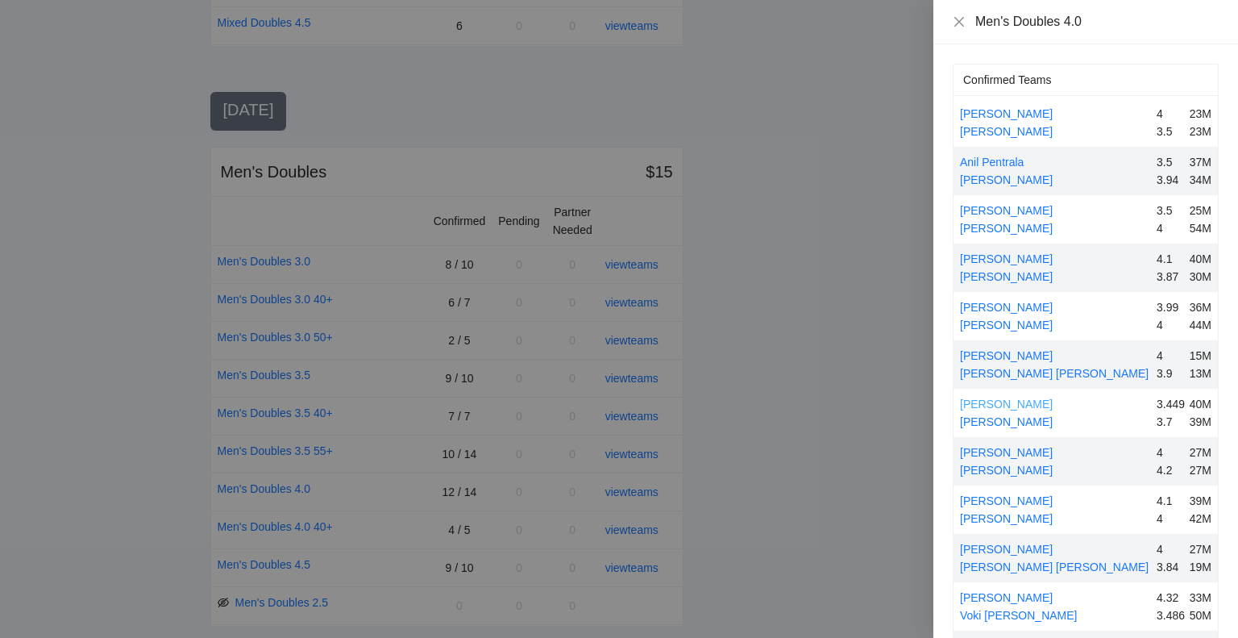
click at [996, 399] on link "[PERSON_NAME]" at bounding box center [1006, 403] width 93 height 13
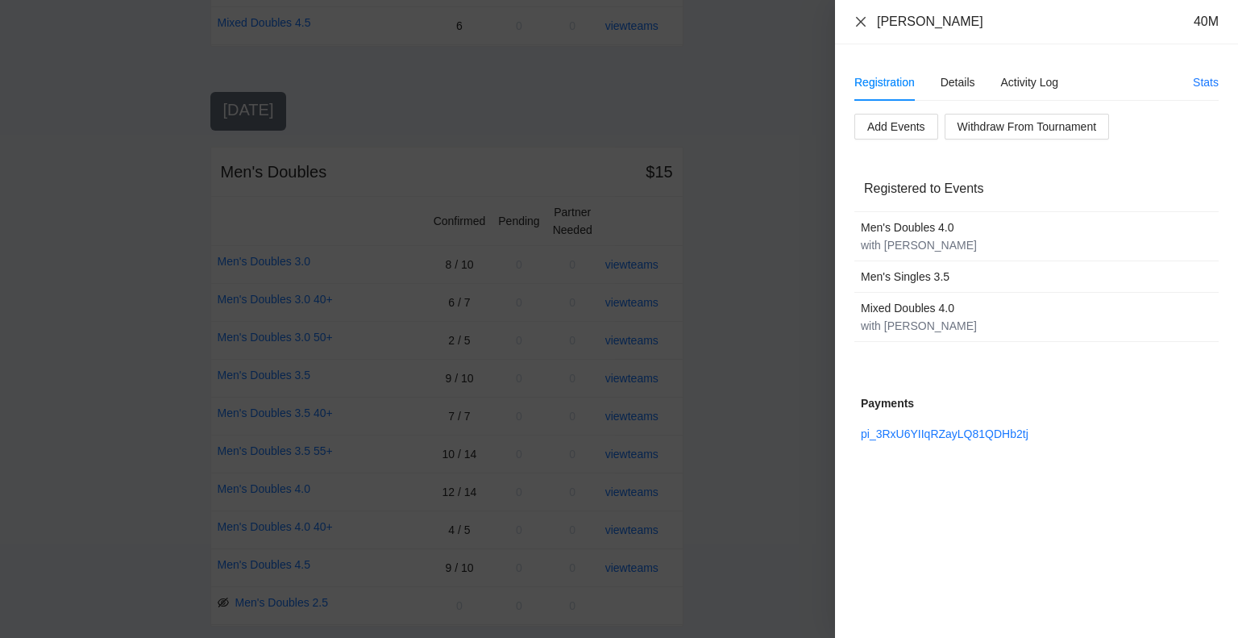
click at [857, 28] on button "Close" at bounding box center [861, 22] width 13 height 14
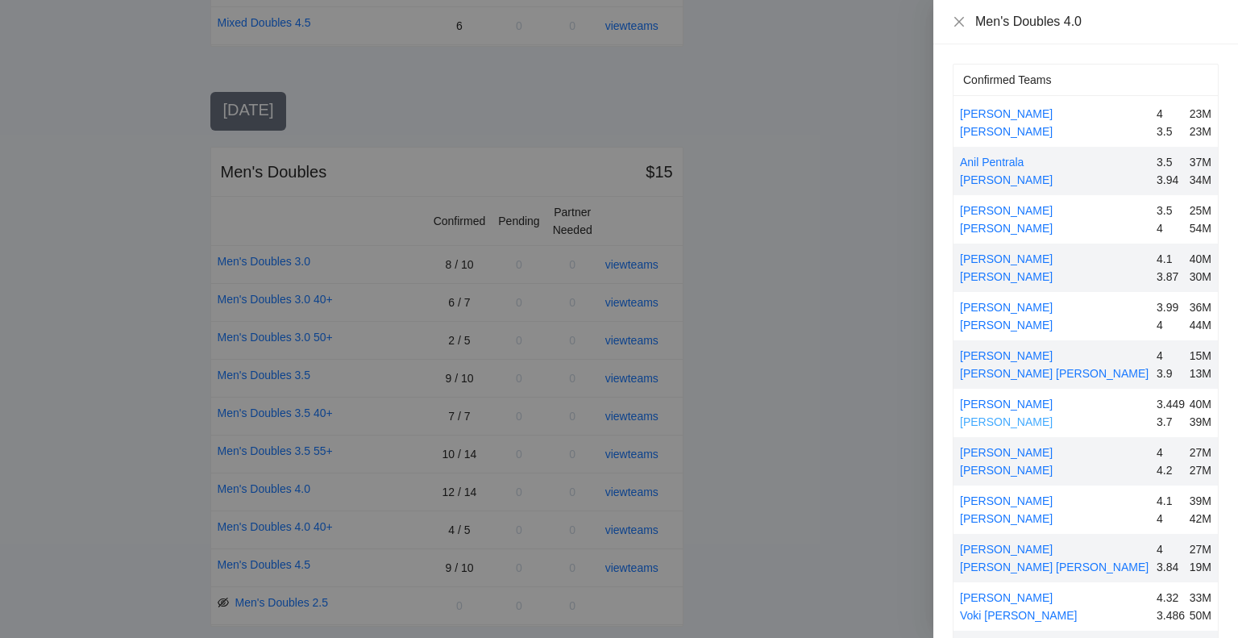
click at [1014, 418] on link "[PERSON_NAME]" at bounding box center [1006, 421] width 93 height 13
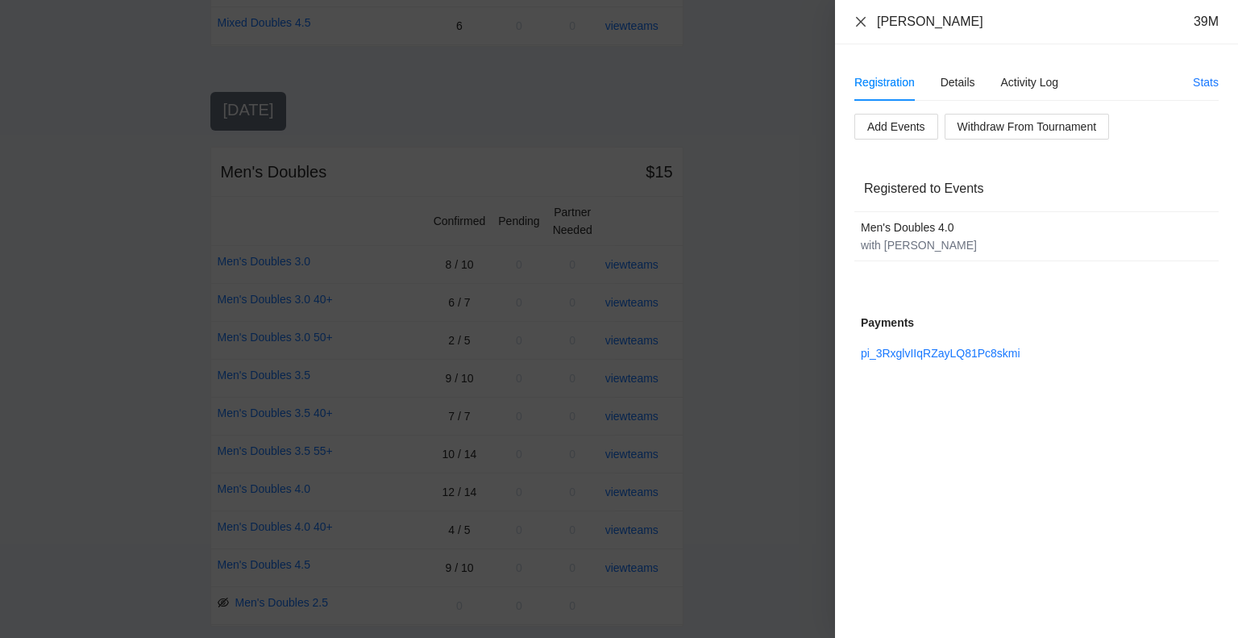
click at [861, 21] on icon "close" at bounding box center [861, 21] width 10 height 10
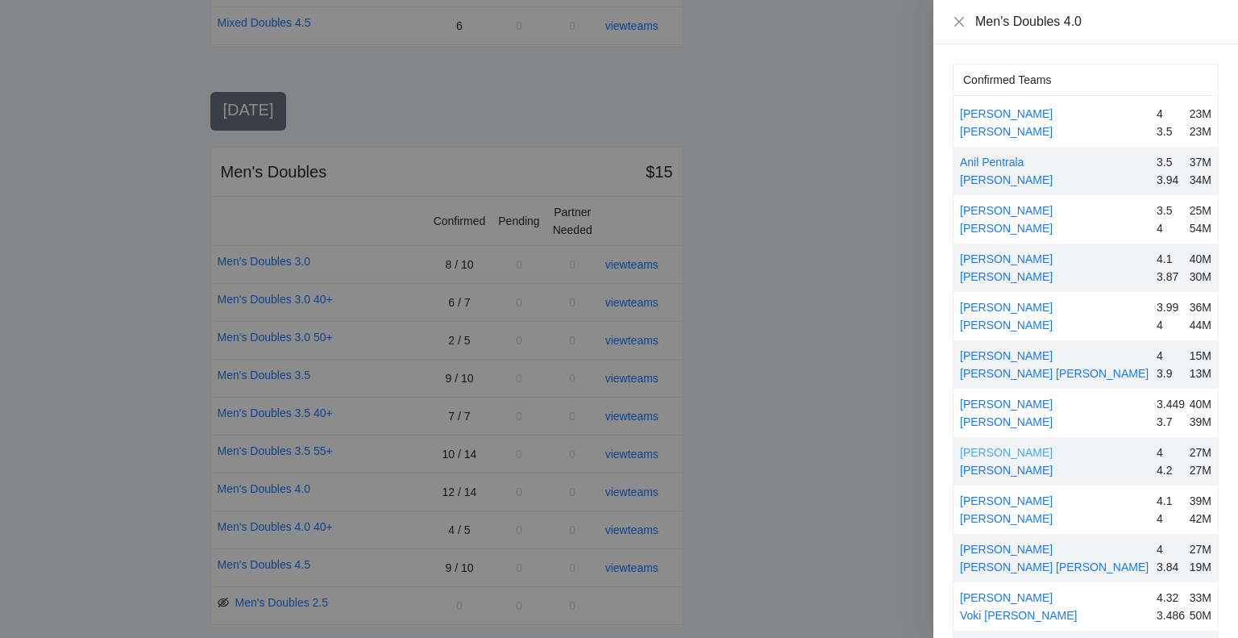
click at [1008, 451] on link "[PERSON_NAME]" at bounding box center [1006, 452] width 93 height 13
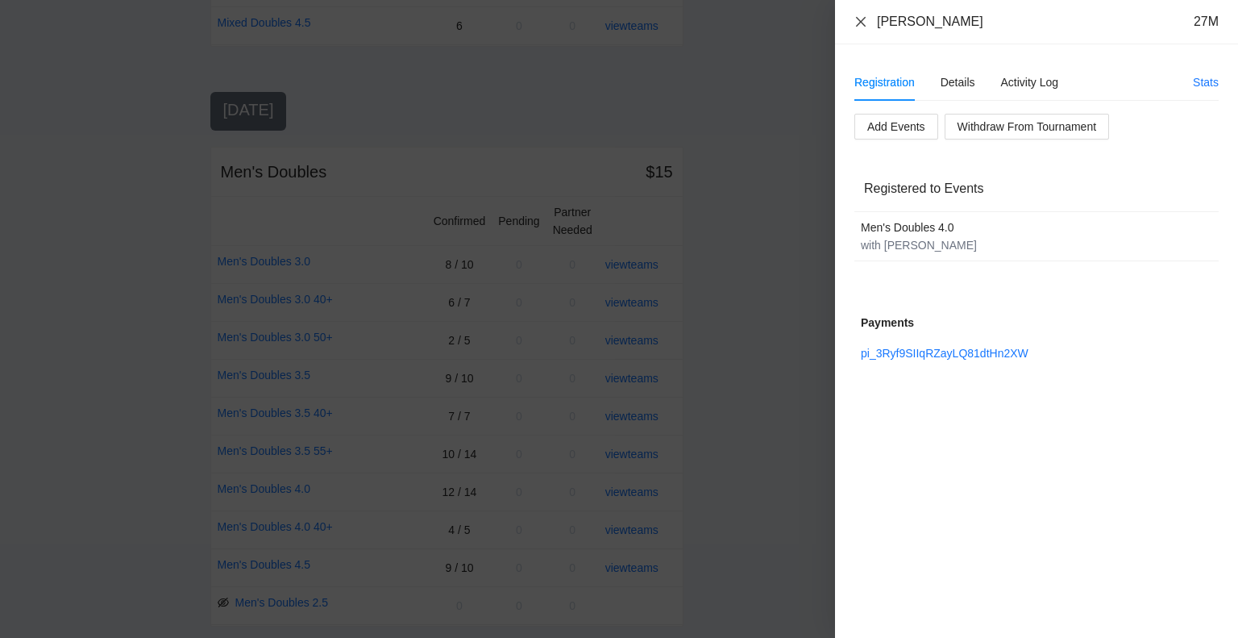
click at [862, 25] on icon "close" at bounding box center [861, 21] width 13 height 13
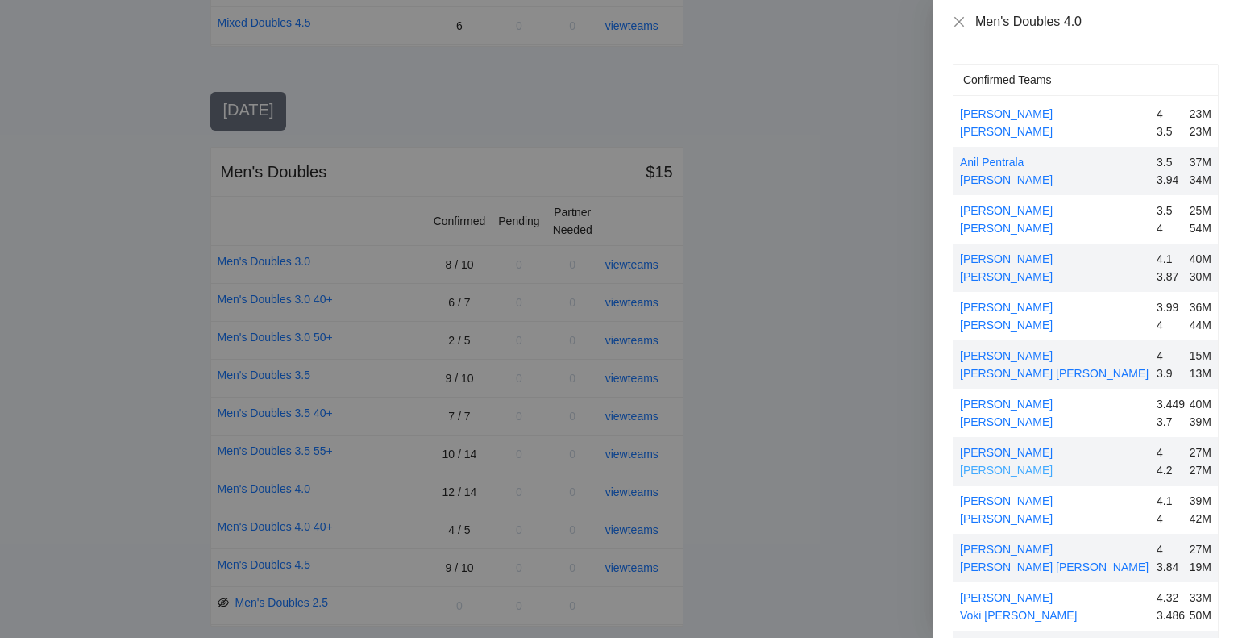
click at [996, 468] on link "[PERSON_NAME]" at bounding box center [1006, 470] width 93 height 13
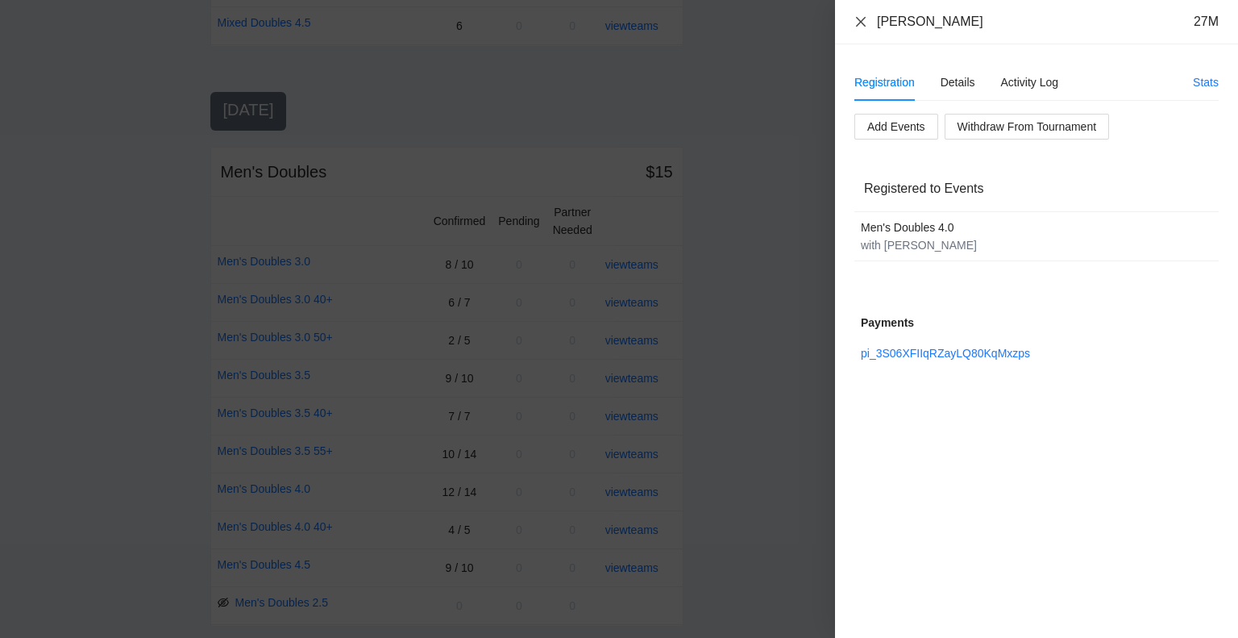
click at [859, 19] on icon "close" at bounding box center [861, 21] width 13 height 13
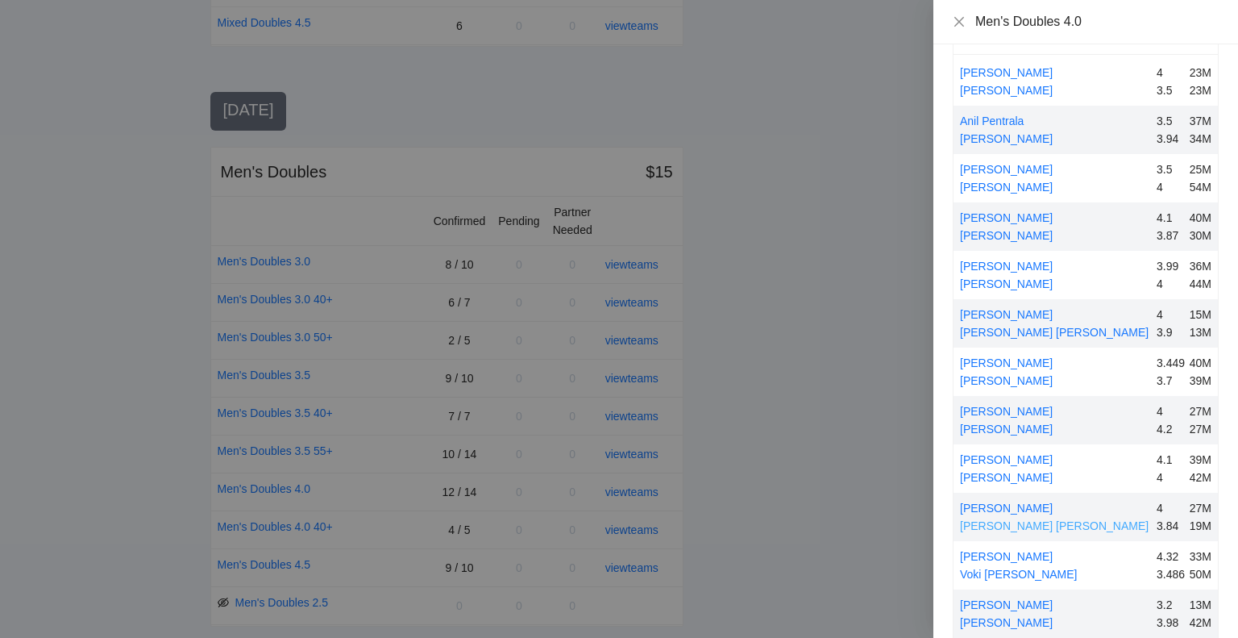
scroll to position [63, 0]
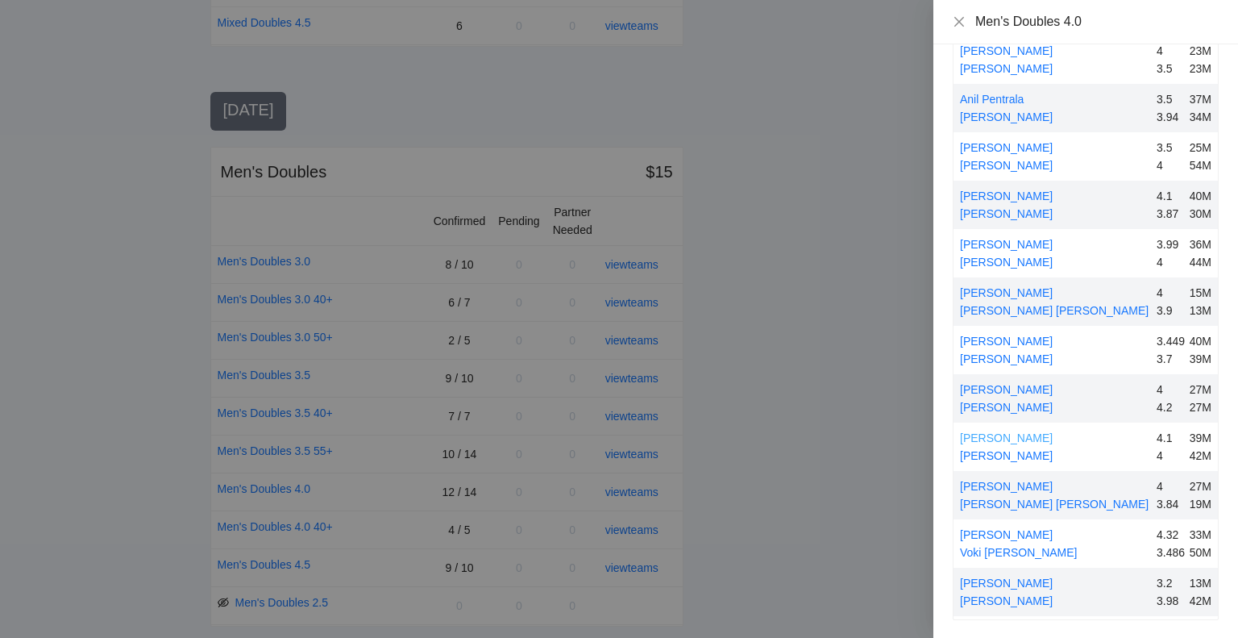
click at [1005, 435] on link "[PERSON_NAME]" at bounding box center [1006, 437] width 93 height 13
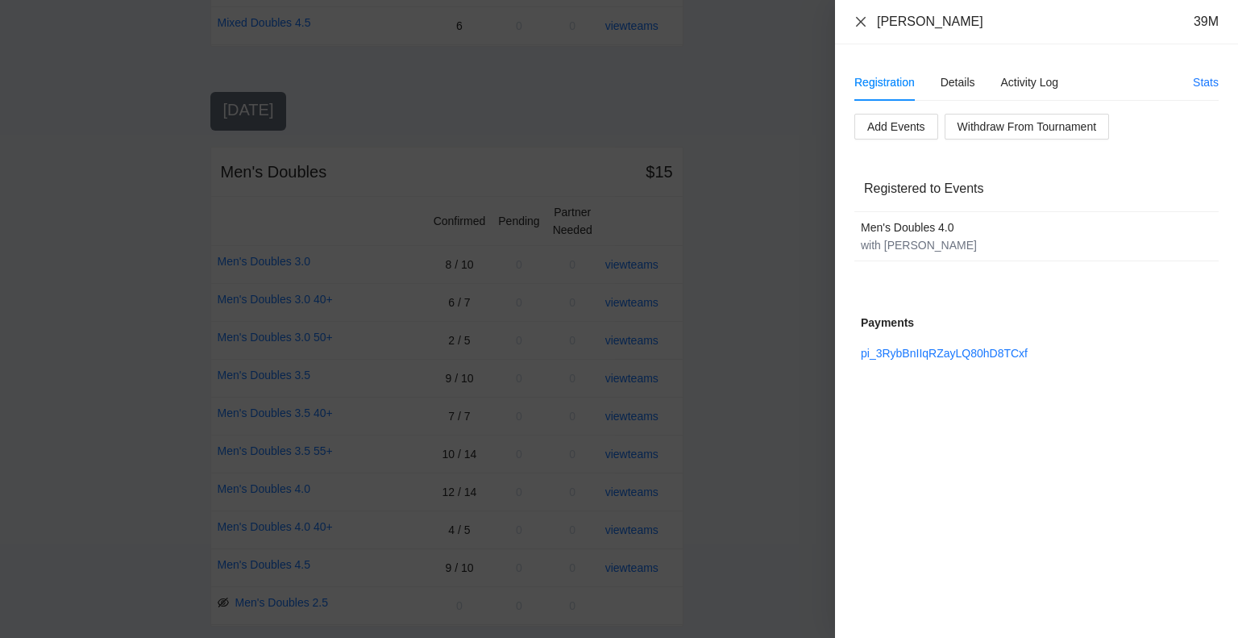
drag, startPoint x: 861, startPoint y: 19, endPoint x: 863, endPoint y: 27, distance: 8.4
click at [861, 19] on icon "close" at bounding box center [861, 21] width 13 height 13
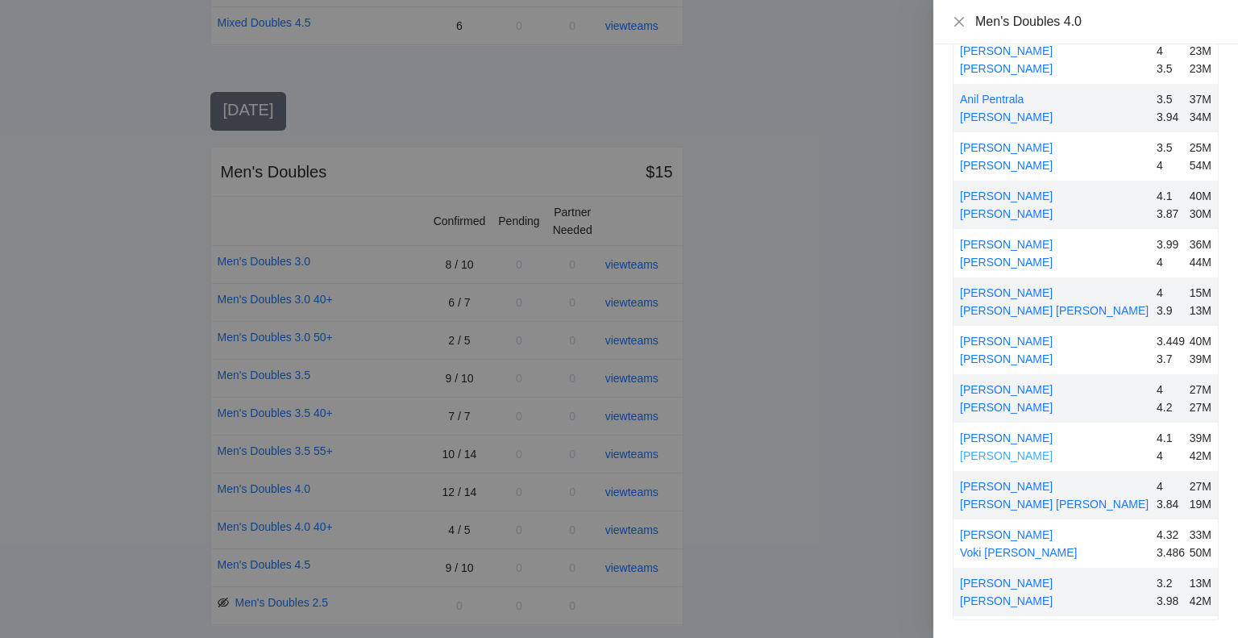
click at [997, 451] on link "[PERSON_NAME]" at bounding box center [1006, 455] width 93 height 13
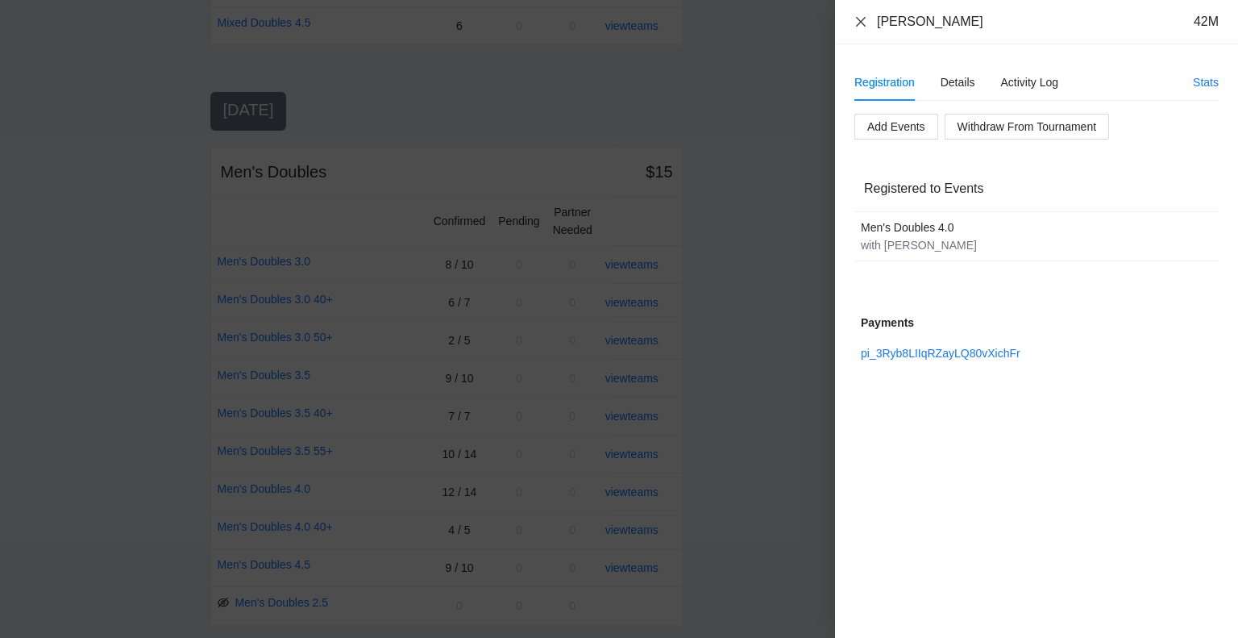
click at [862, 19] on icon "close" at bounding box center [861, 21] width 13 height 13
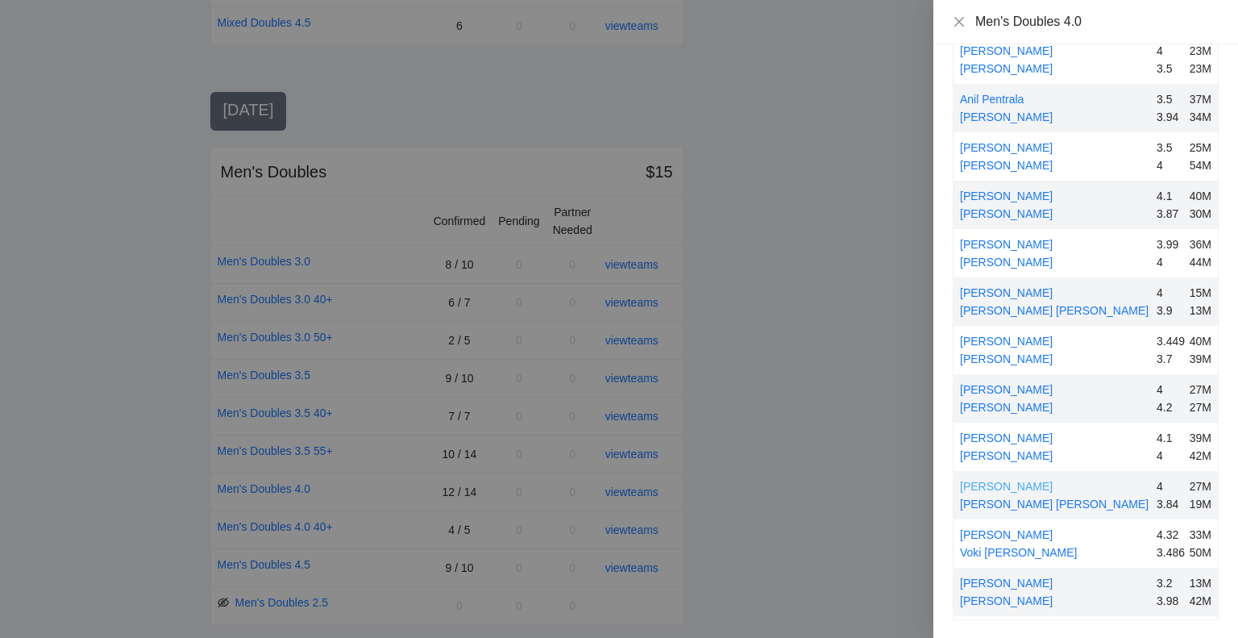
click at [995, 482] on link "[PERSON_NAME]" at bounding box center [1006, 486] width 93 height 13
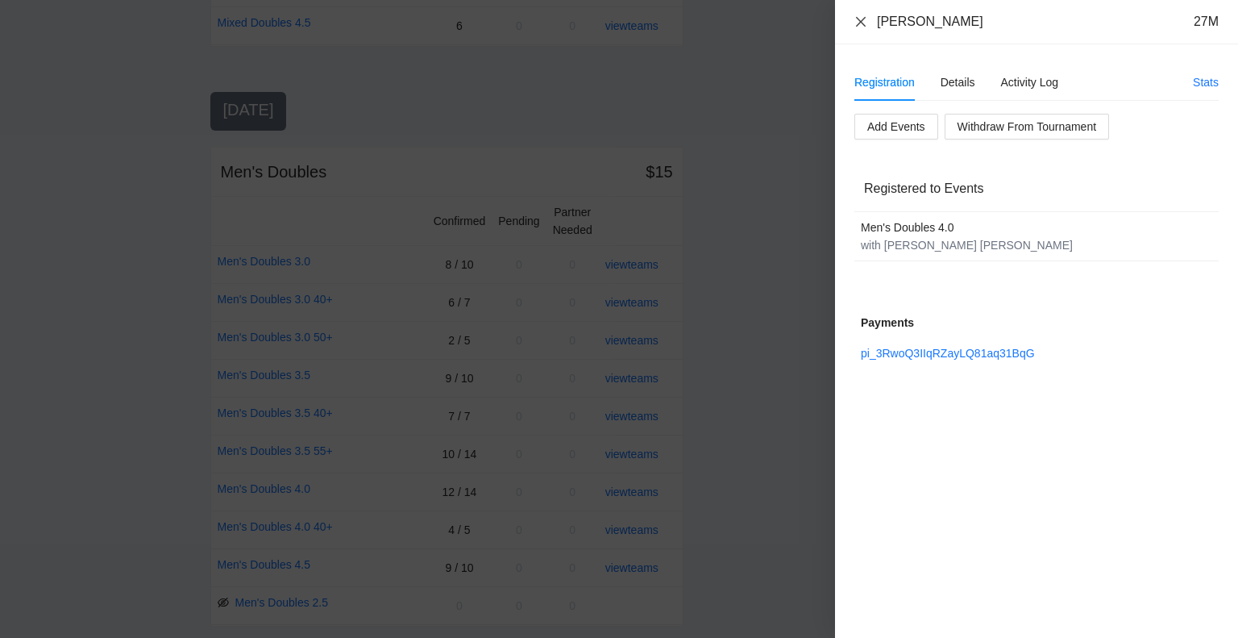
click at [855, 22] on icon "close" at bounding box center [861, 21] width 13 height 13
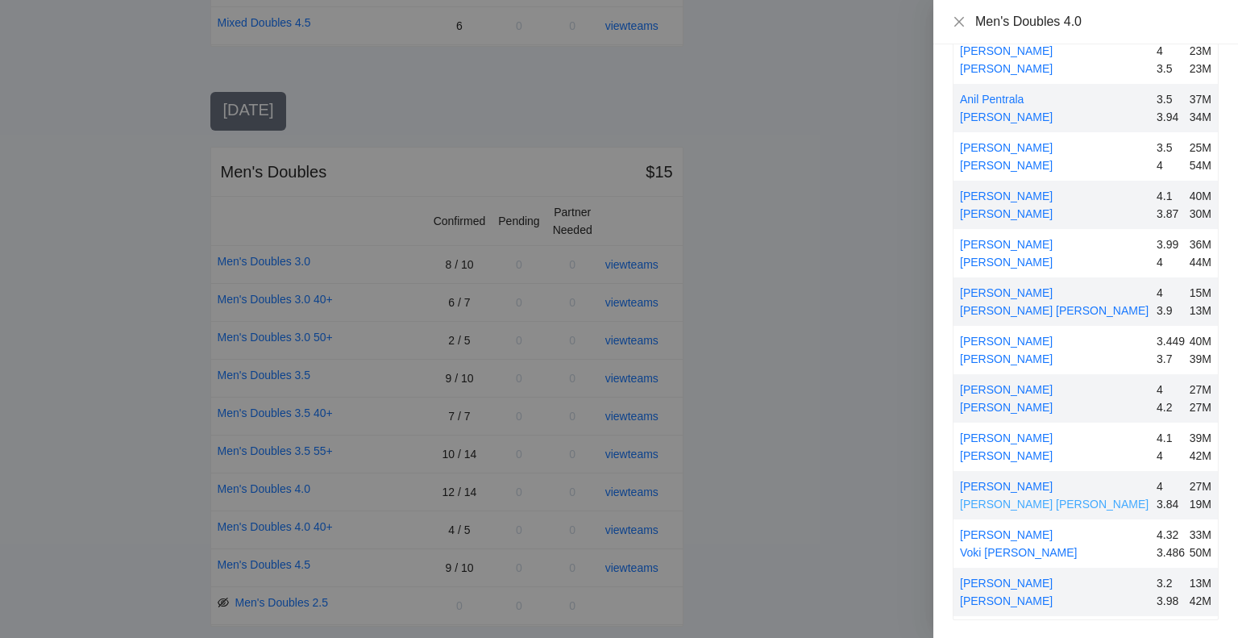
click at [1029, 501] on link "[PERSON_NAME] [PERSON_NAME]" at bounding box center [1054, 503] width 189 height 13
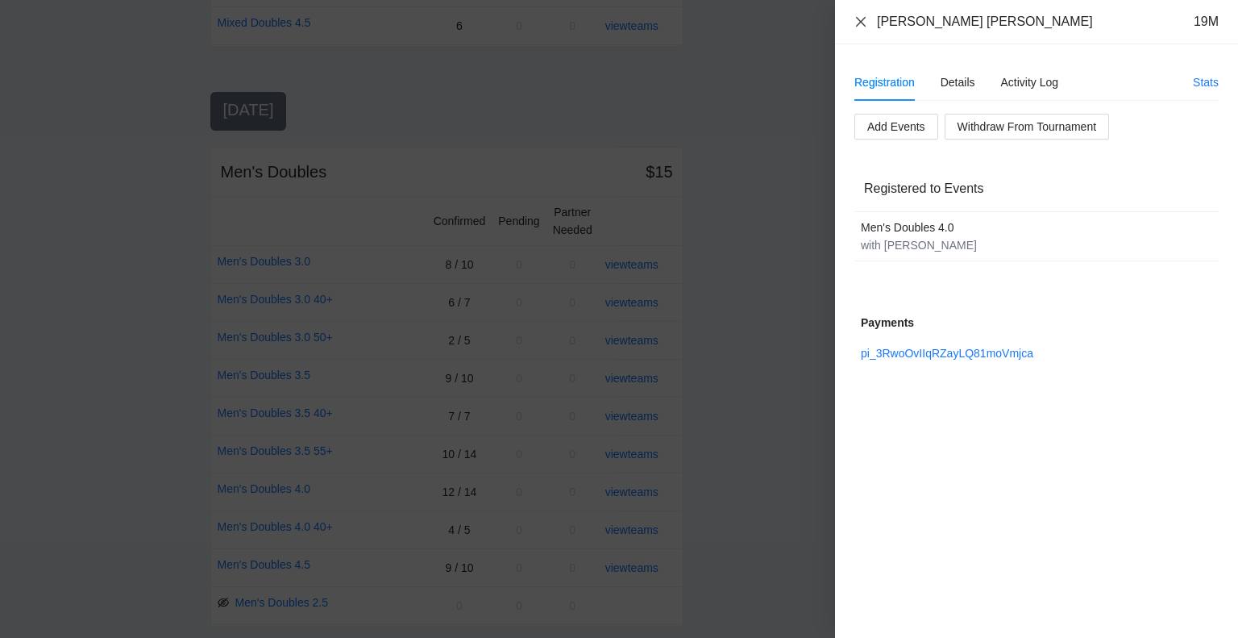
click at [858, 18] on icon "close" at bounding box center [861, 21] width 13 height 13
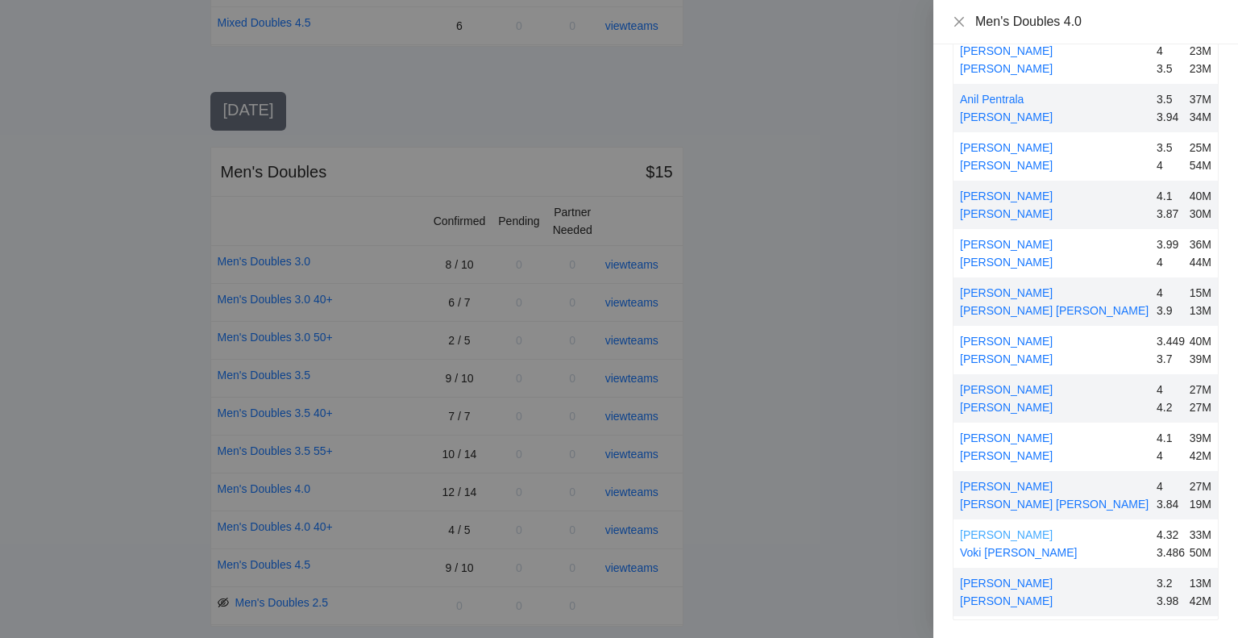
click at [1000, 528] on link "[PERSON_NAME]" at bounding box center [1006, 534] width 93 height 13
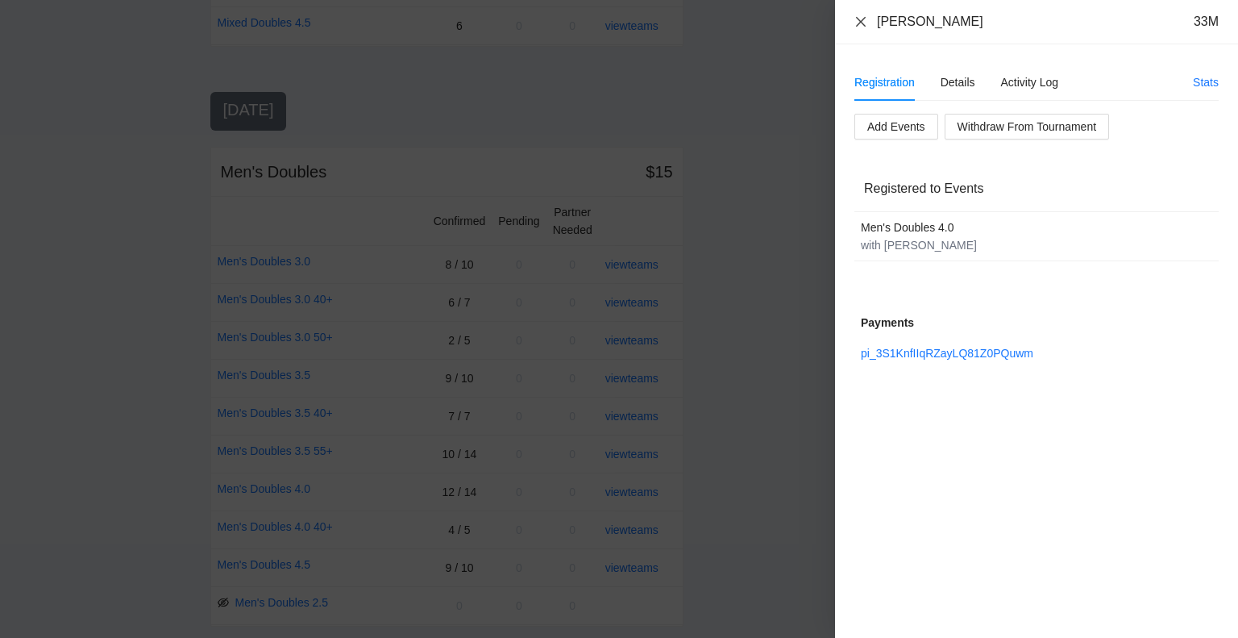
click at [855, 21] on icon "close" at bounding box center [861, 21] width 13 height 13
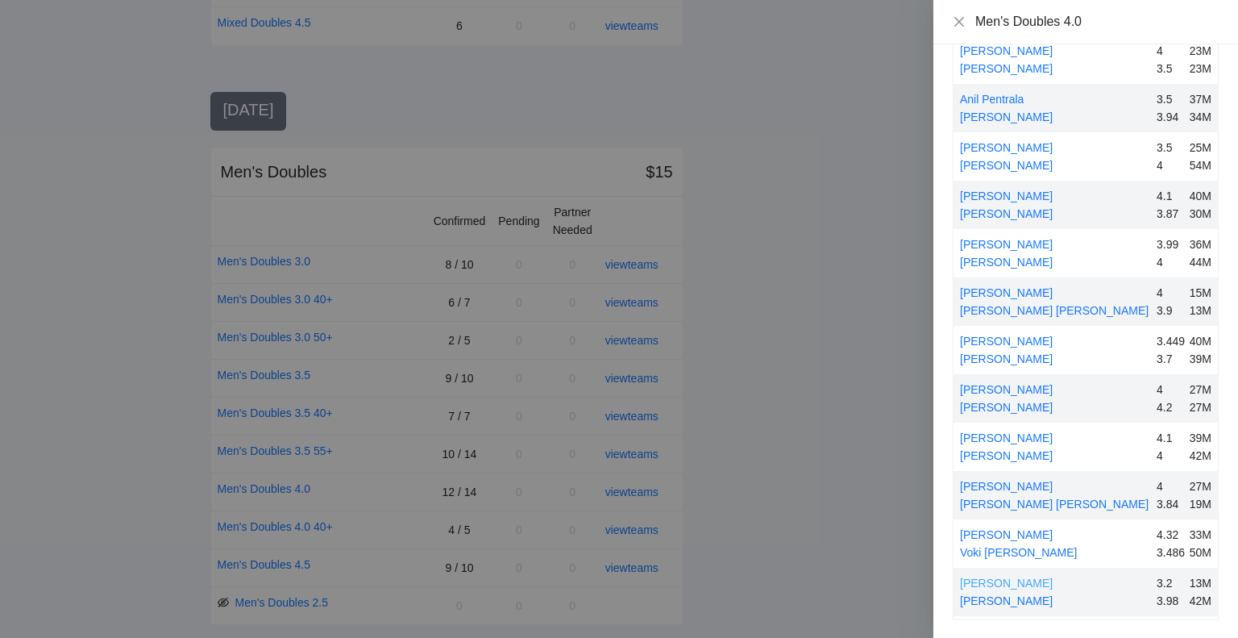
click at [1000, 579] on link "[PERSON_NAME]" at bounding box center [1006, 582] width 93 height 13
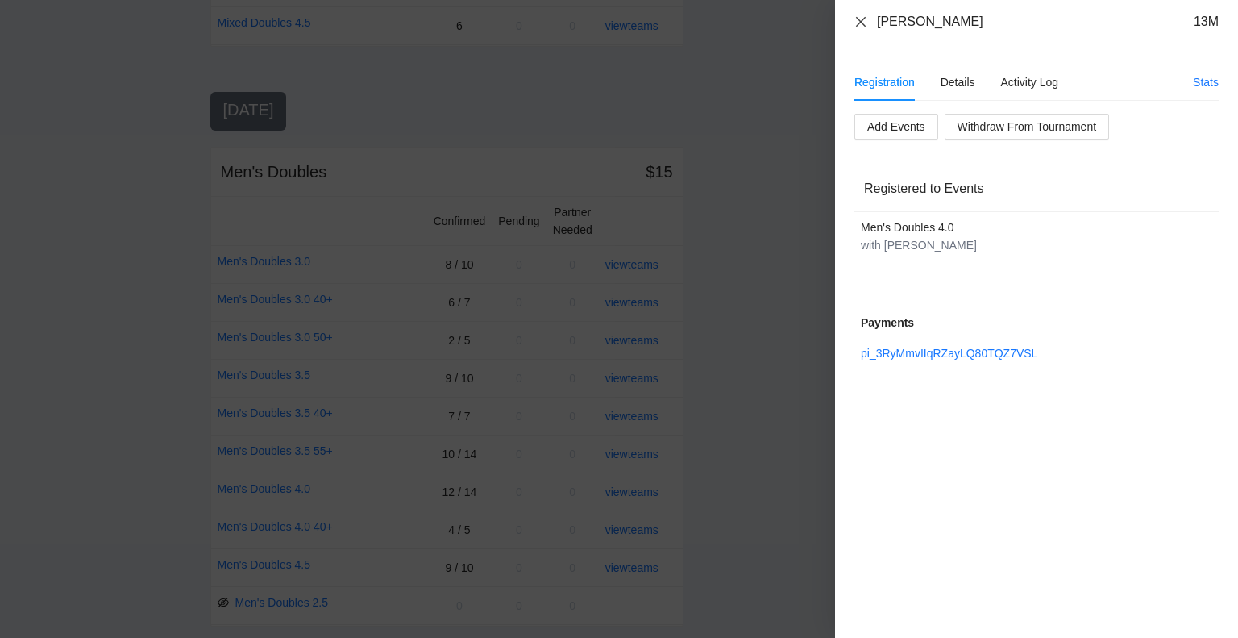
click at [861, 19] on icon "close" at bounding box center [861, 21] width 13 height 13
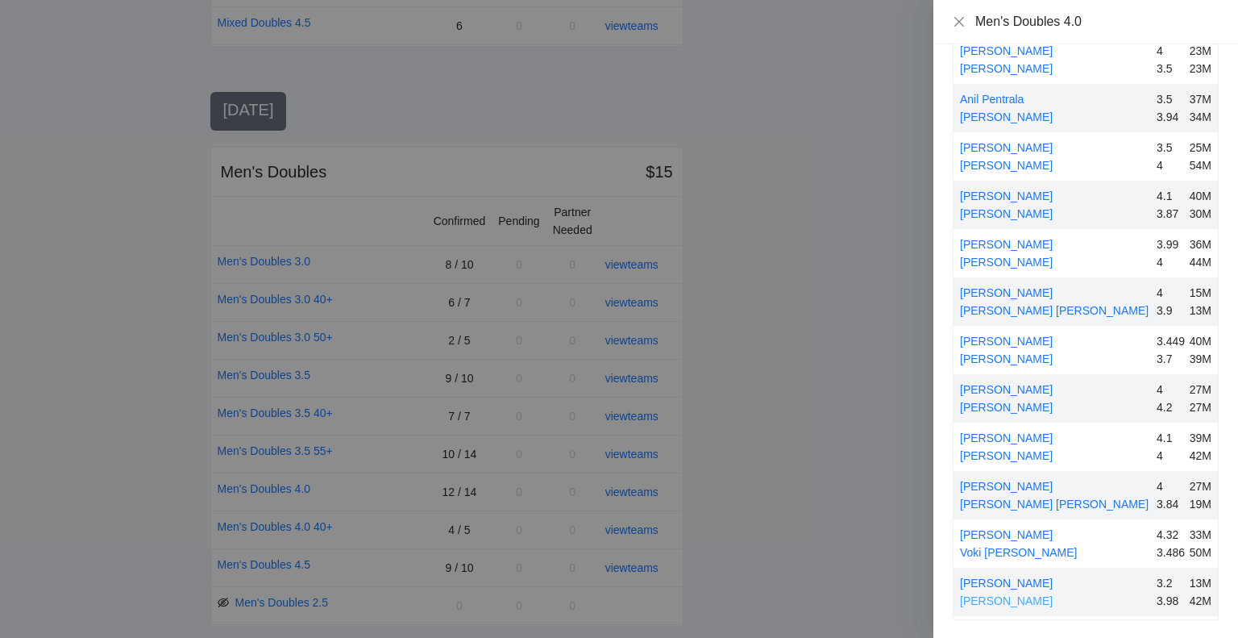
click at [1012, 596] on link "[PERSON_NAME]" at bounding box center [1006, 600] width 93 height 13
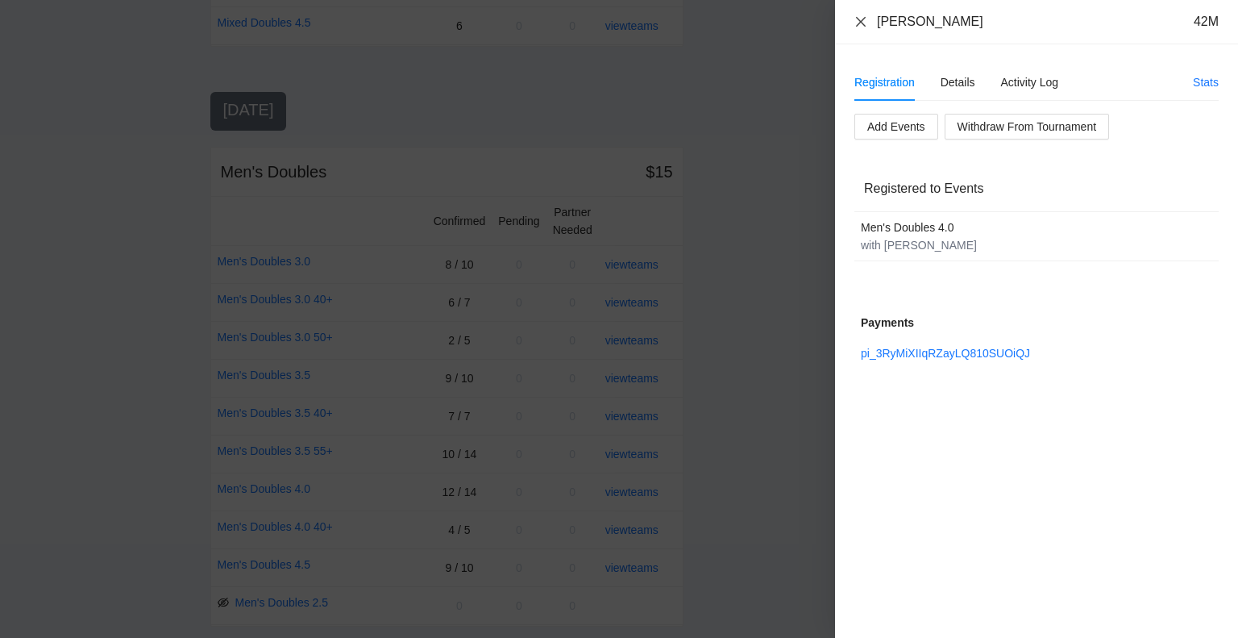
click at [861, 19] on icon "close" at bounding box center [861, 21] width 13 height 13
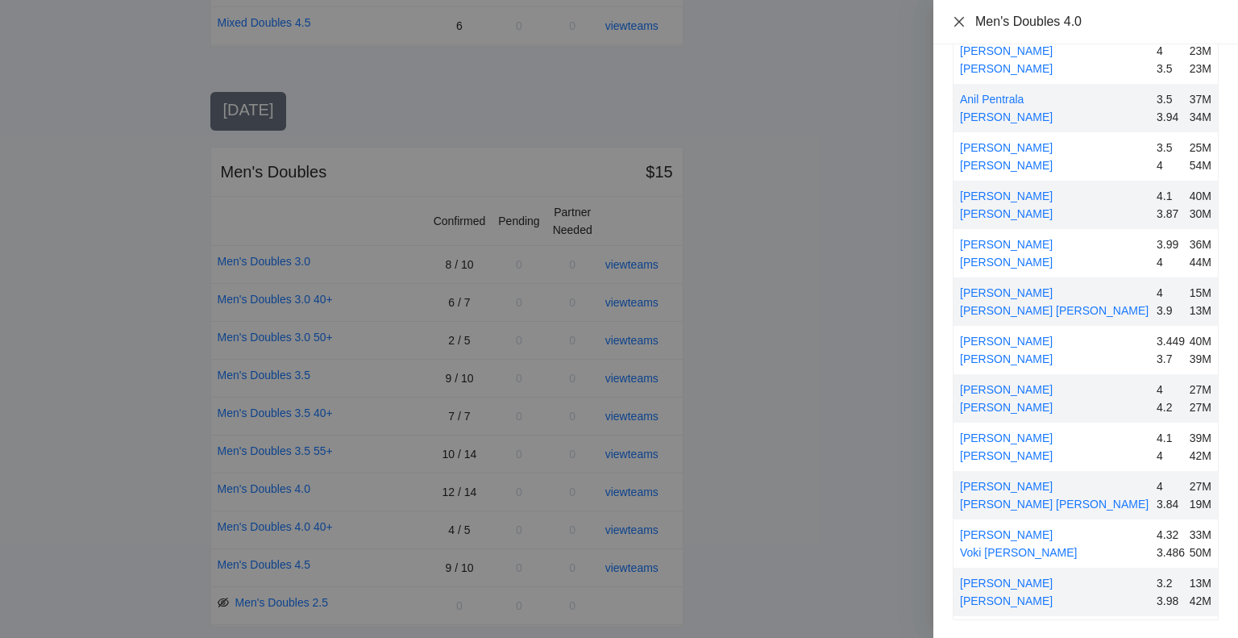
click at [955, 19] on icon "close" at bounding box center [959, 21] width 10 height 10
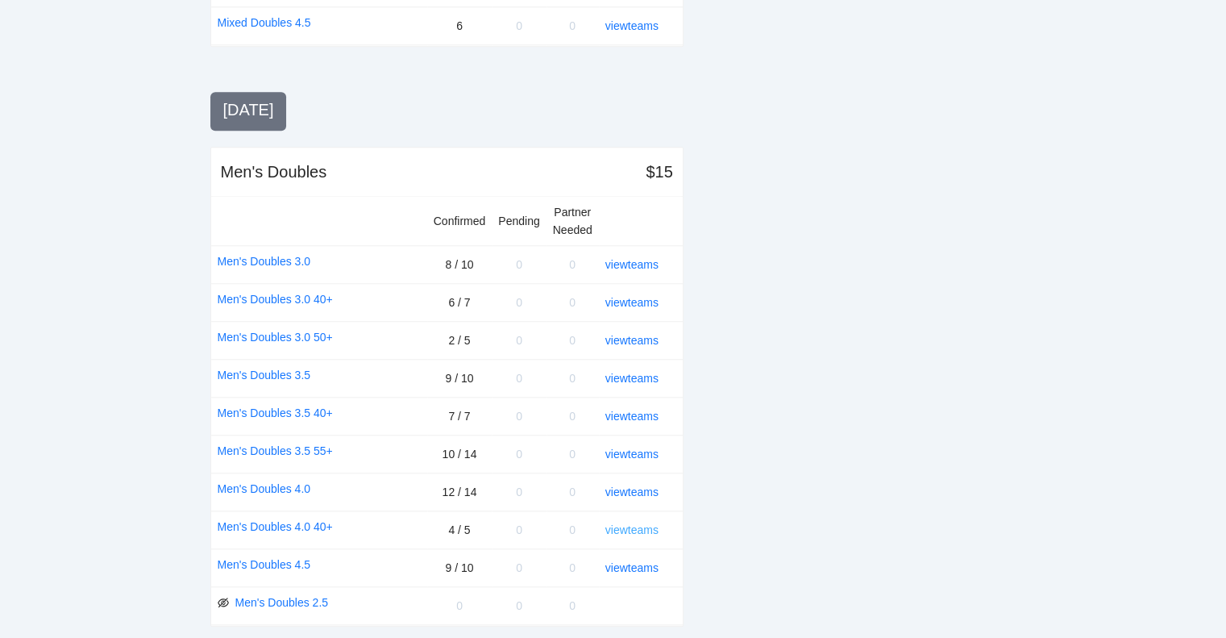
click at [633, 523] on link "view teams" at bounding box center [631, 529] width 53 height 13
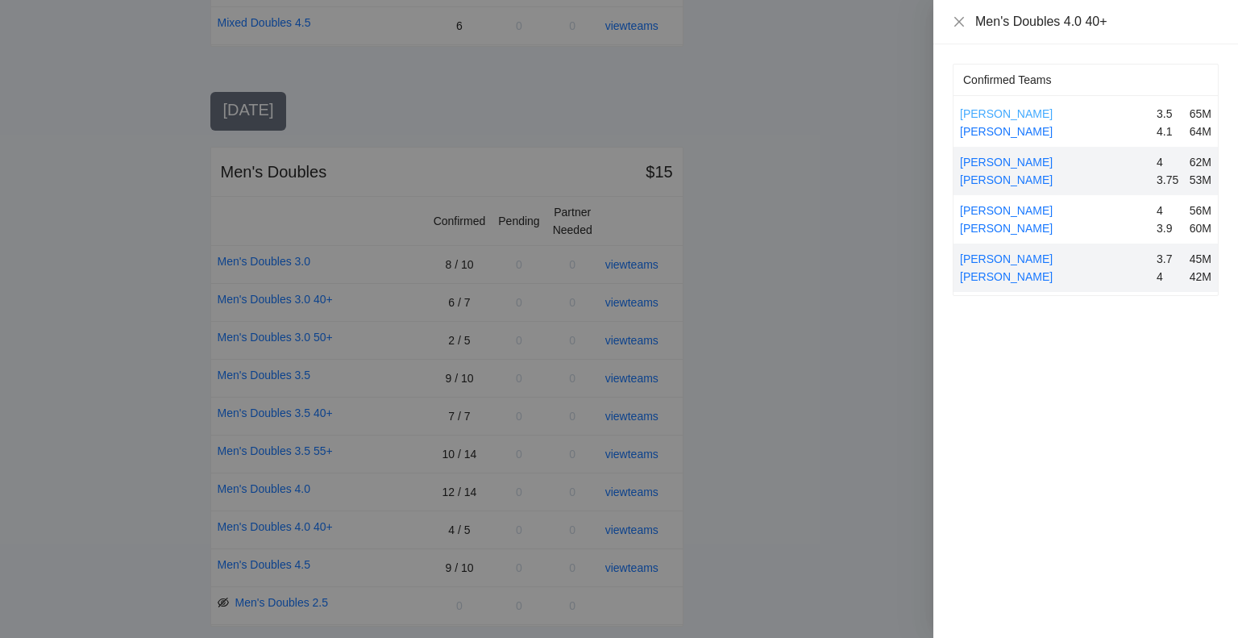
click at [985, 114] on link "[PERSON_NAME]" at bounding box center [1006, 113] width 93 height 13
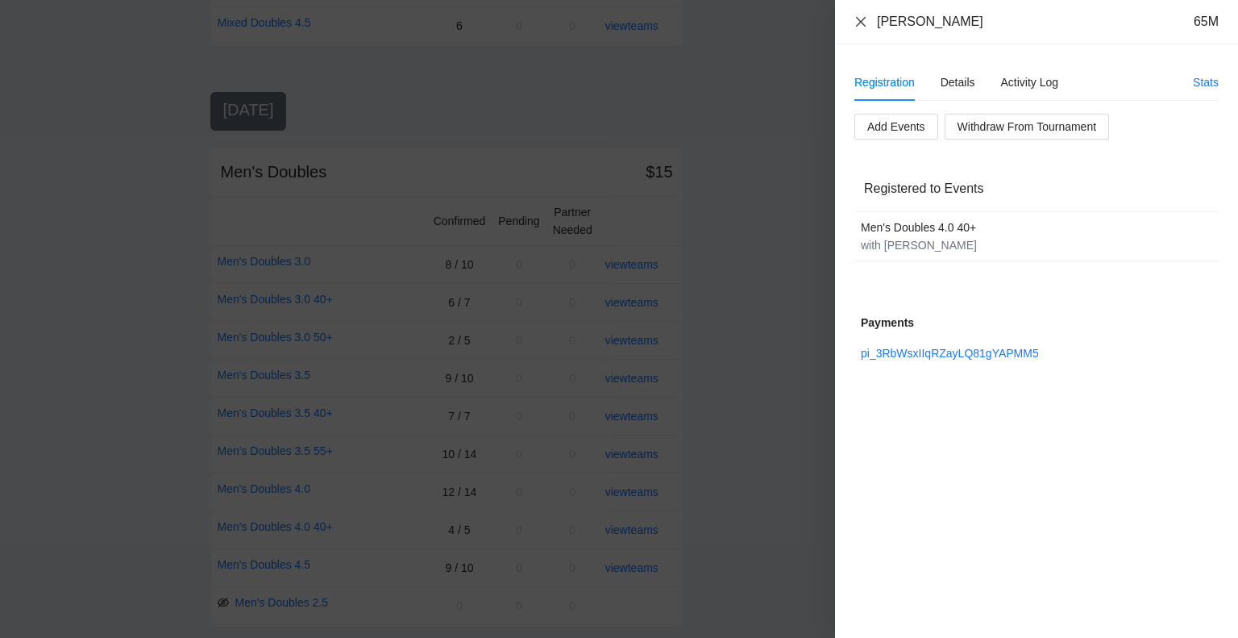
drag, startPoint x: 862, startPoint y: 19, endPoint x: 862, endPoint y: 57, distance: 38.7
click at [862, 19] on icon "close" at bounding box center [861, 21] width 13 height 13
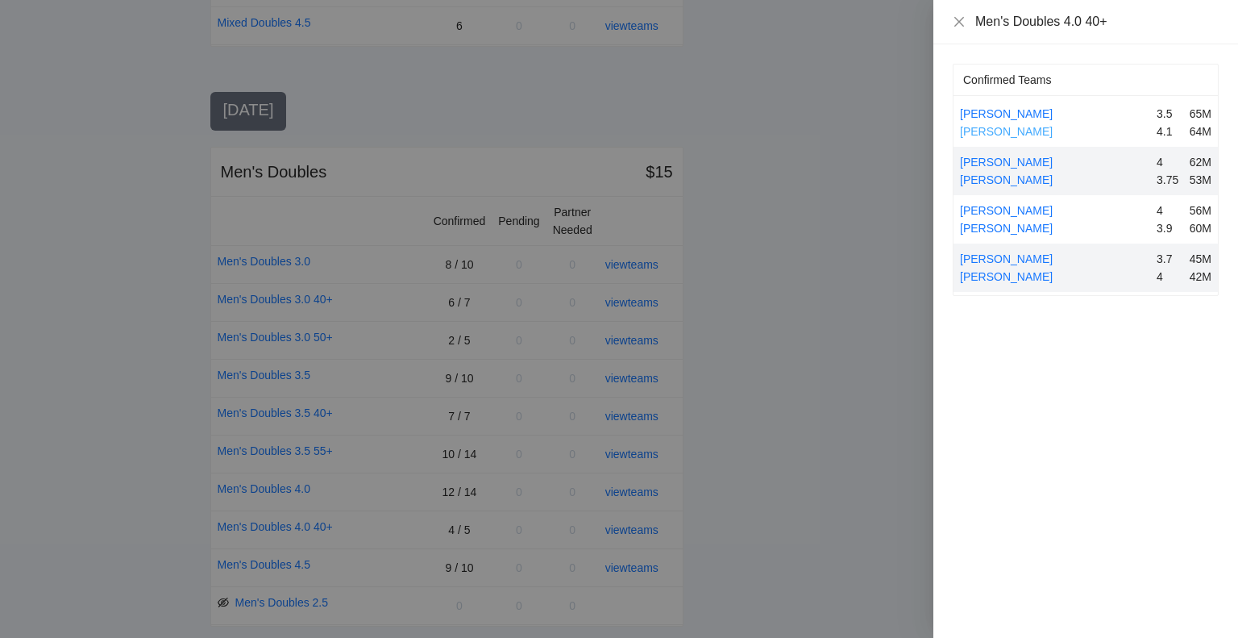
click at [990, 125] on link "[PERSON_NAME]" at bounding box center [1006, 131] width 93 height 13
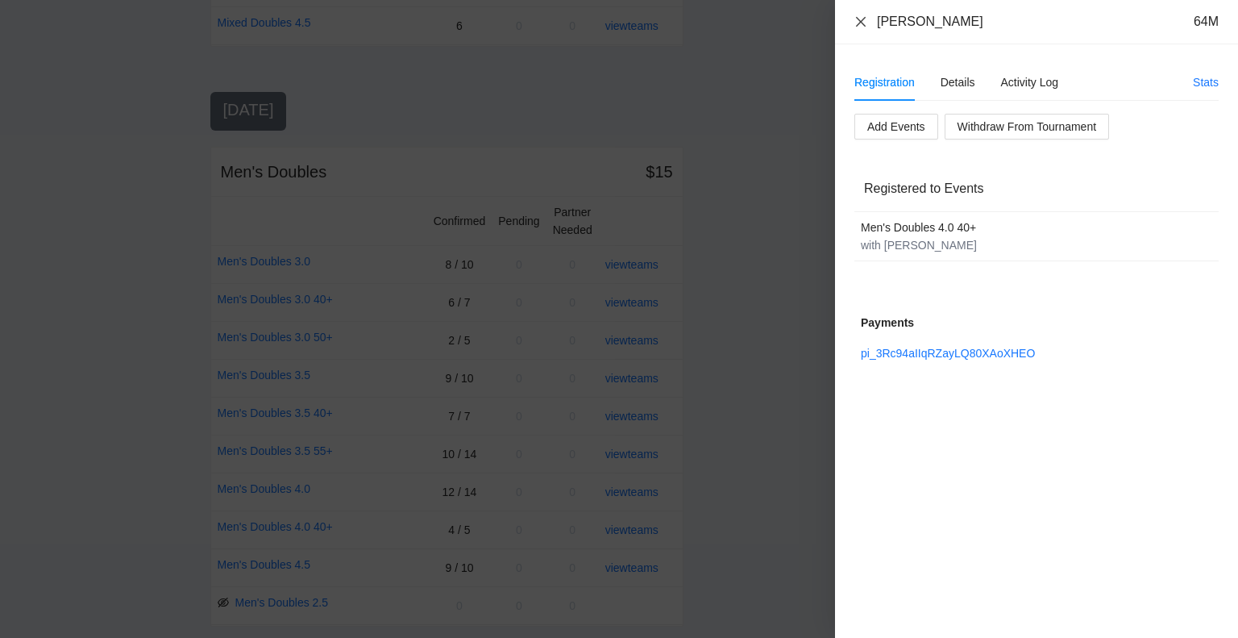
drag, startPoint x: 856, startPoint y: 21, endPoint x: 867, endPoint y: 25, distance: 12.0
click at [856, 21] on icon "close" at bounding box center [861, 21] width 13 height 13
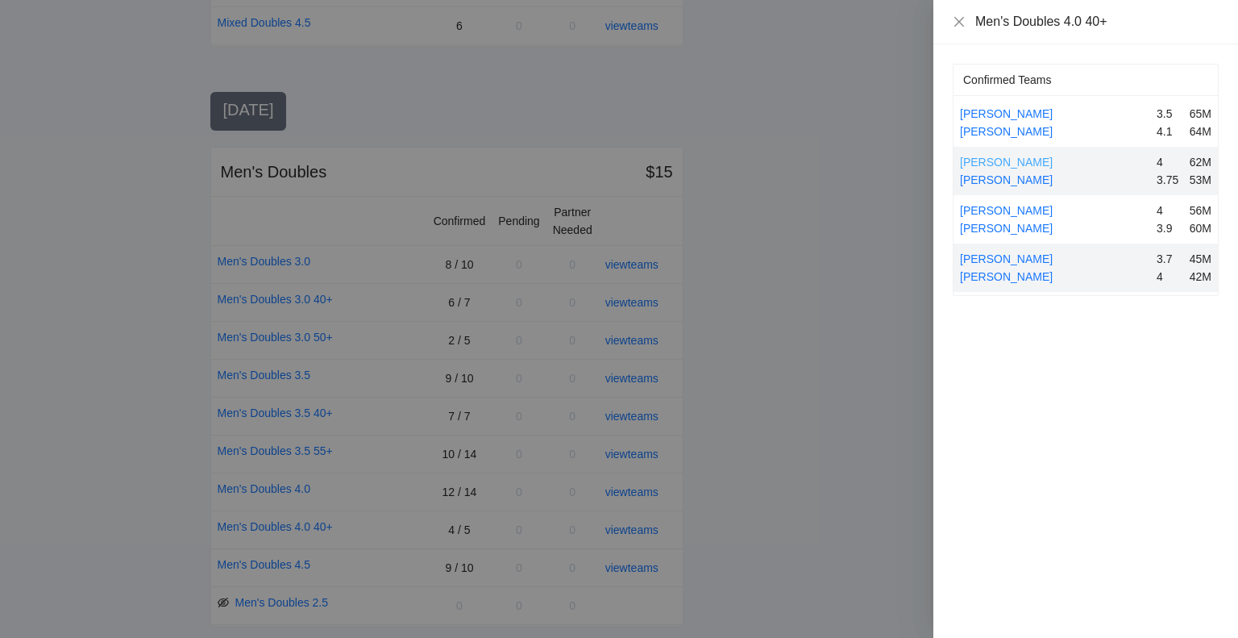
click at [1001, 158] on link "[PERSON_NAME]" at bounding box center [1006, 162] width 93 height 13
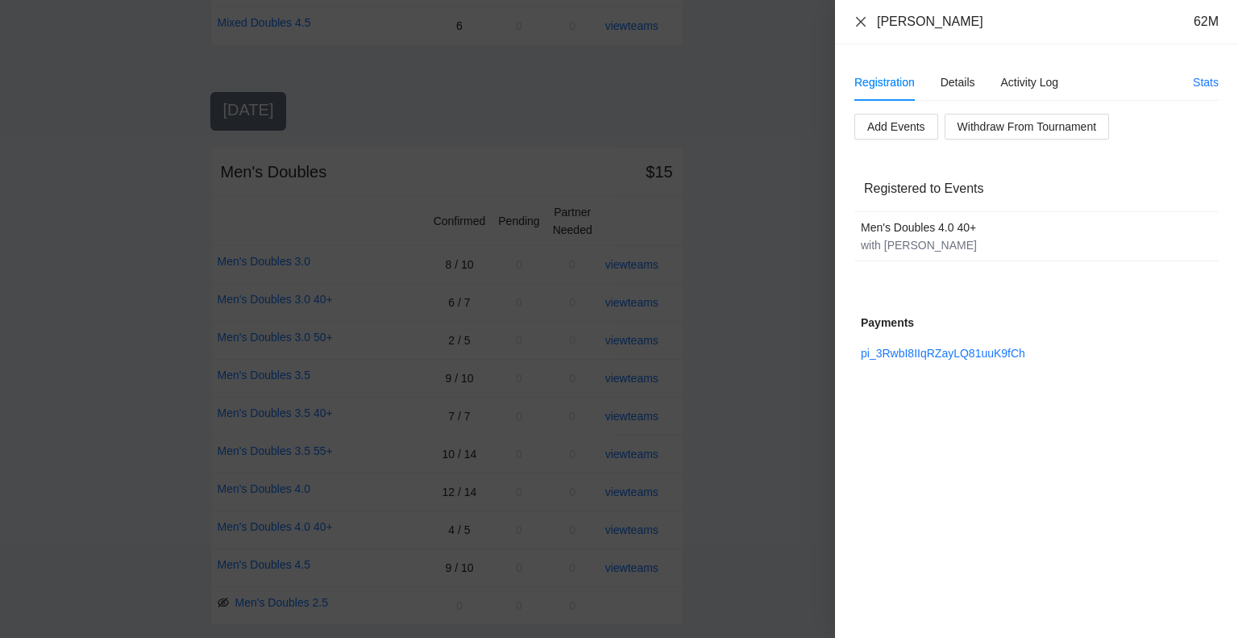
click at [861, 21] on icon "close" at bounding box center [861, 21] width 10 height 10
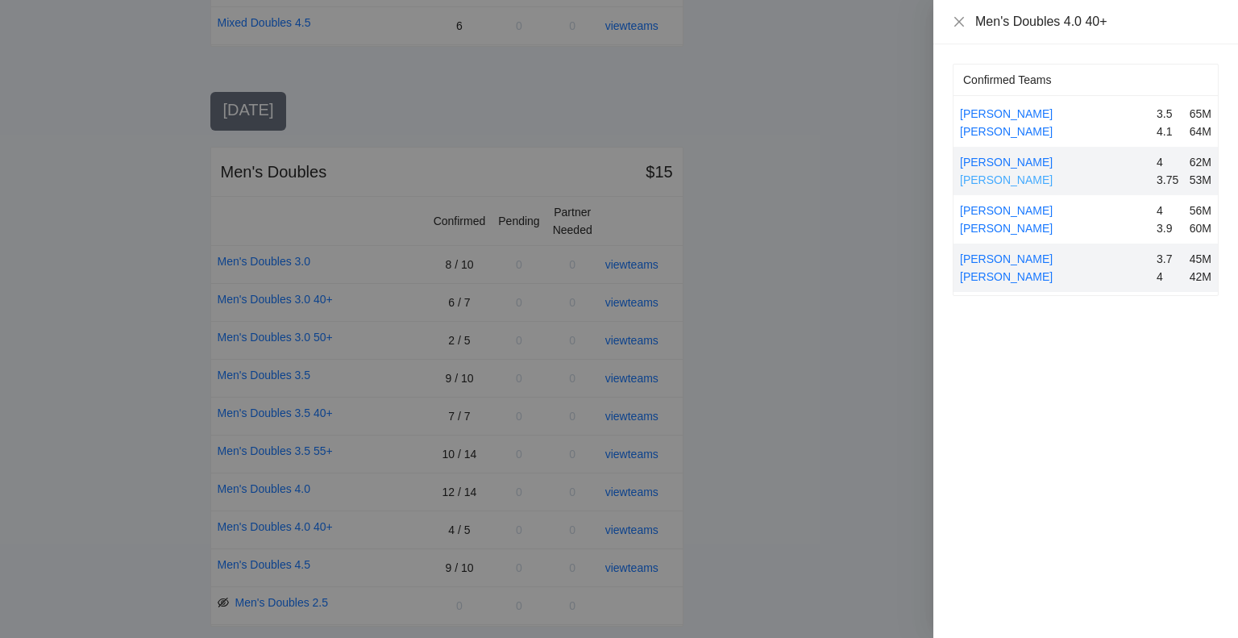
click at [1006, 177] on link "[PERSON_NAME]" at bounding box center [1006, 179] width 93 height 13
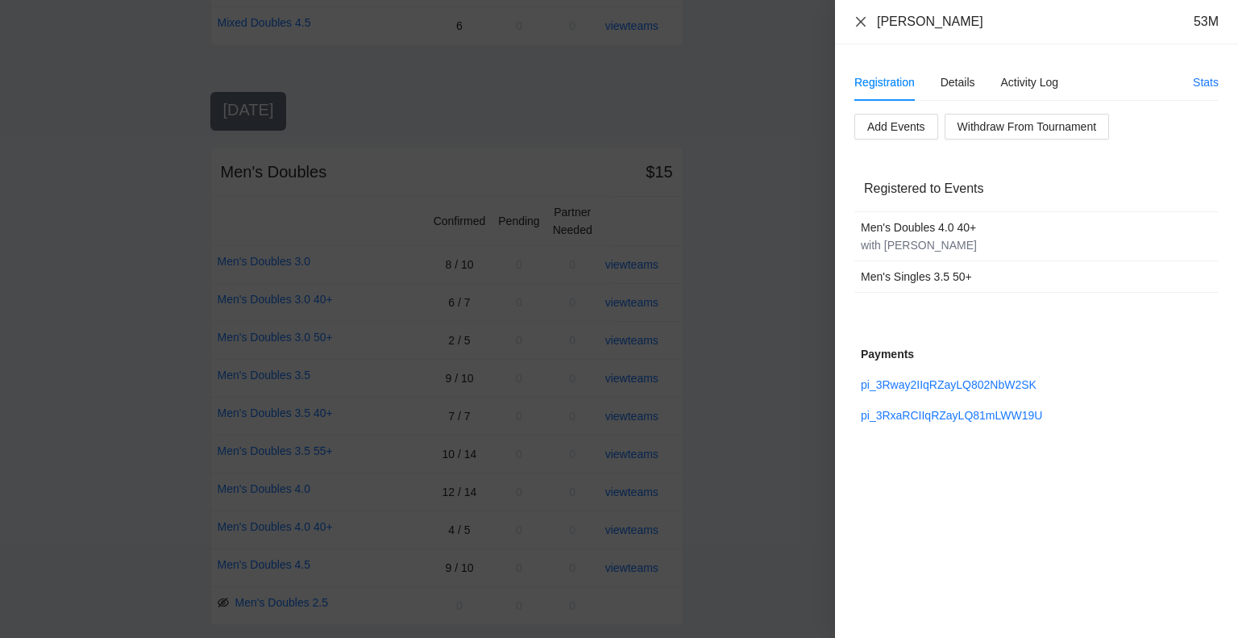
click at [861, 23] on icon "close" at bounding box center [861, 21] width 13 height 13
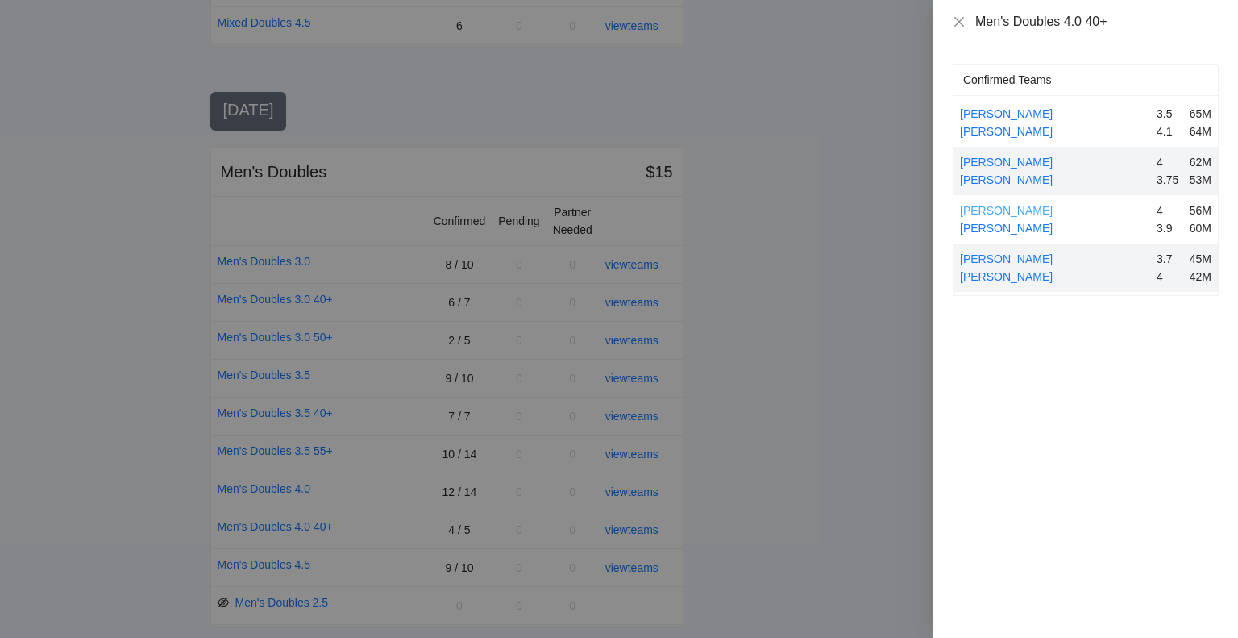
click at [1008, 206] on link "[PERSON_NAME]" at bounding box center [1006, 210] width 93 height 13
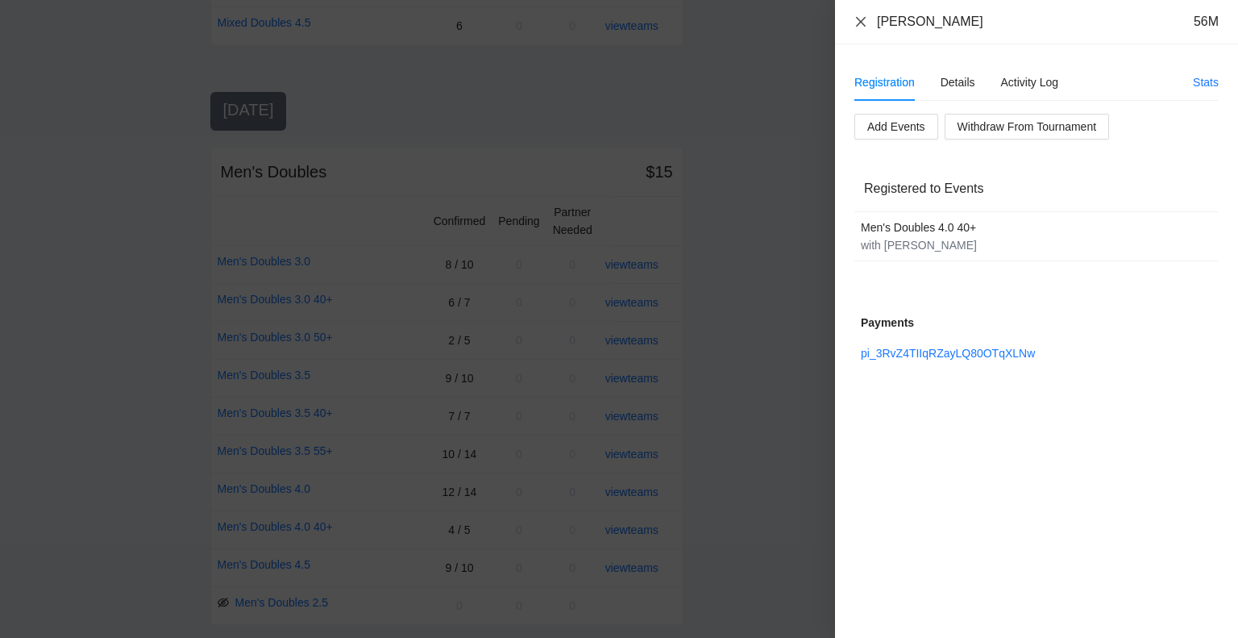
click at [856, 20] on icon "close" at bounding box center [861, 21] width 13 height 13
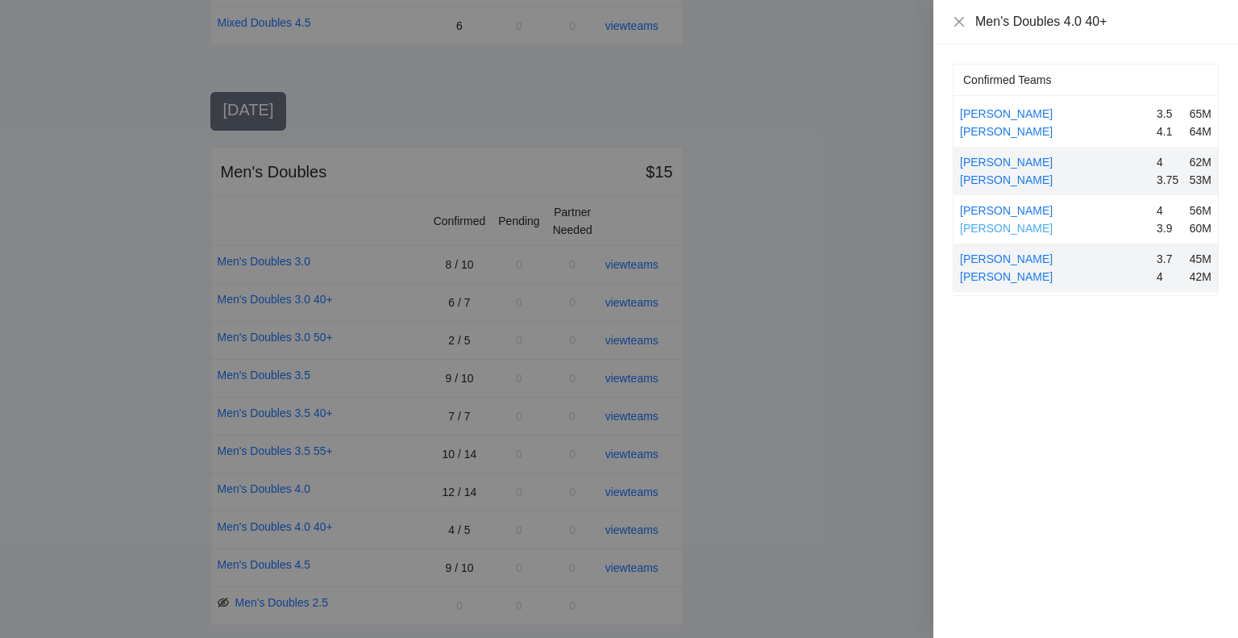
click at [1018, 225] on link "[PERSON_NAME]" at bounding box center [1006, 228] width 93 height 13
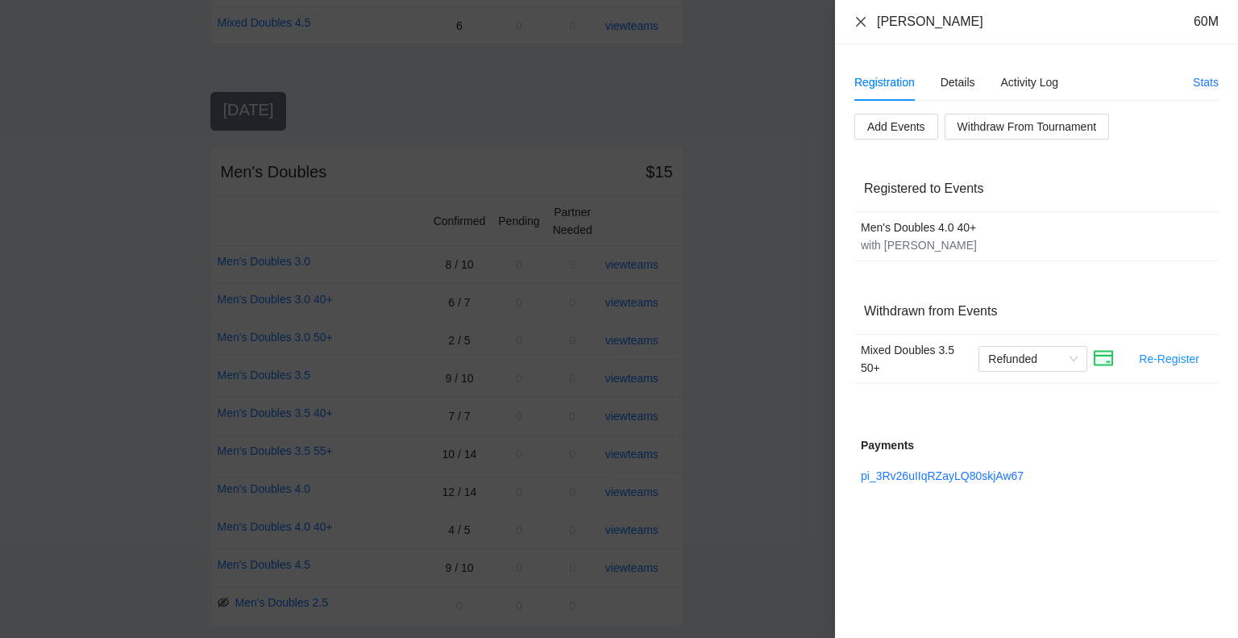
click at [859, 21] on icon "close" at bounding box center [861, 21] width 13 height 13
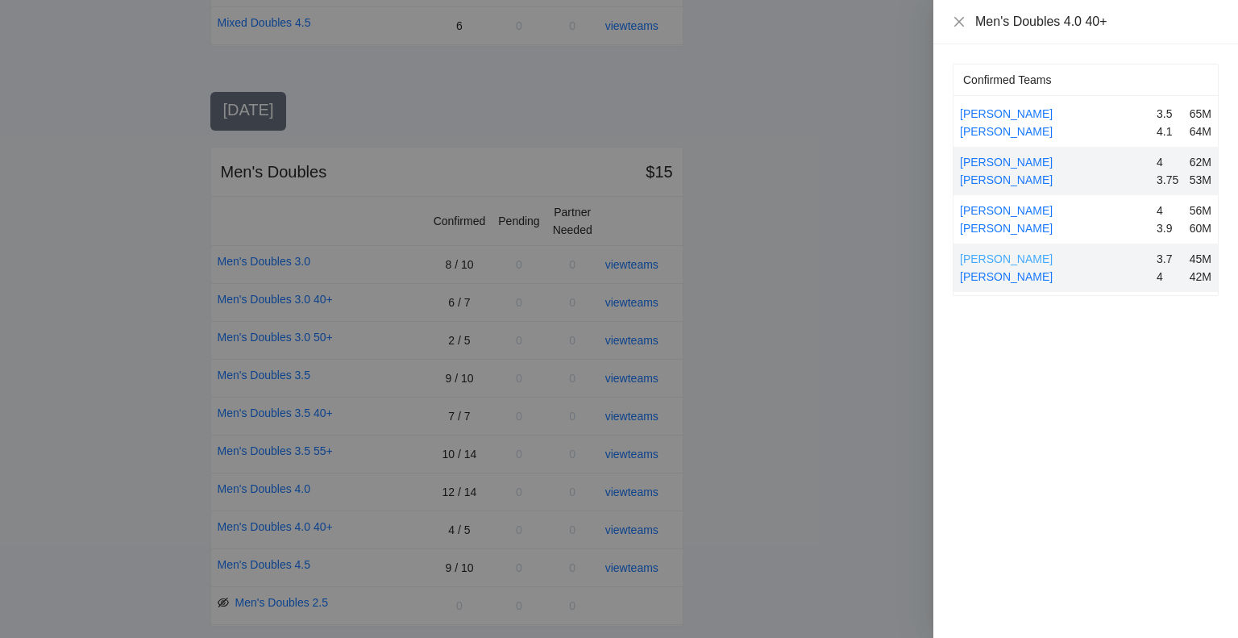
click at [994, 255] on link "[PERSON_NAME]" at bounding box center [1006, 258] width 93 height 13
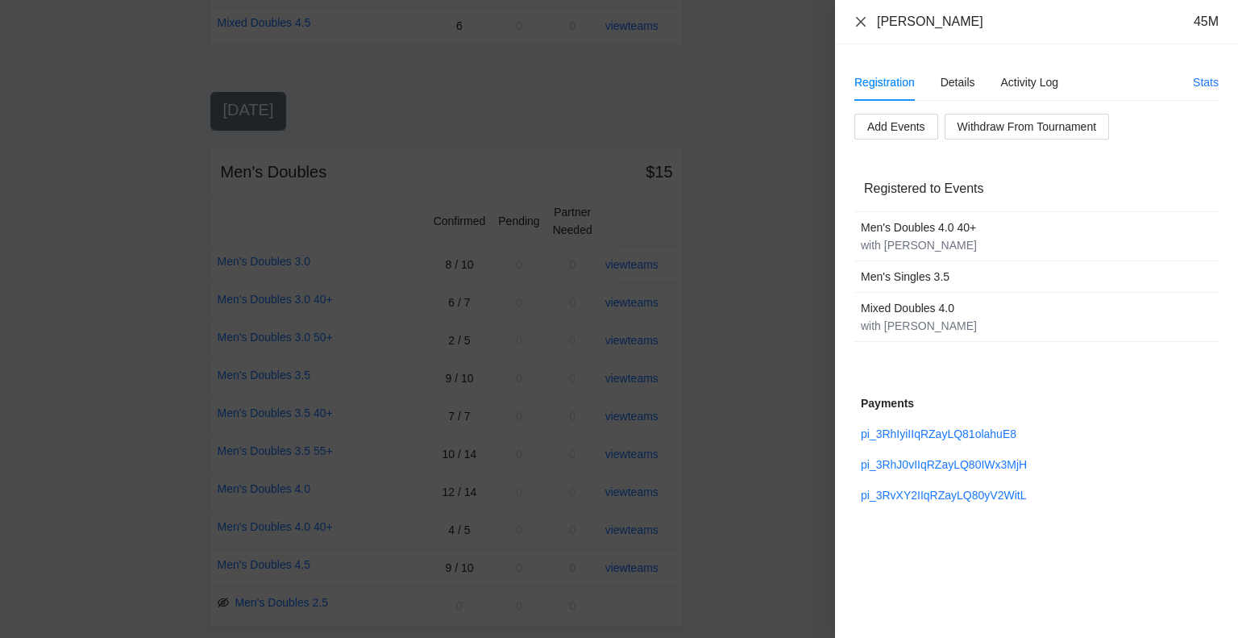
drag, startPoint x: 862, startPoint y: 23, endPoint x: 871, endPoint y: 41, distance: 20.6
click at [862, 22] on icon "close" at bounding box center [861, 21] width 10 height 10
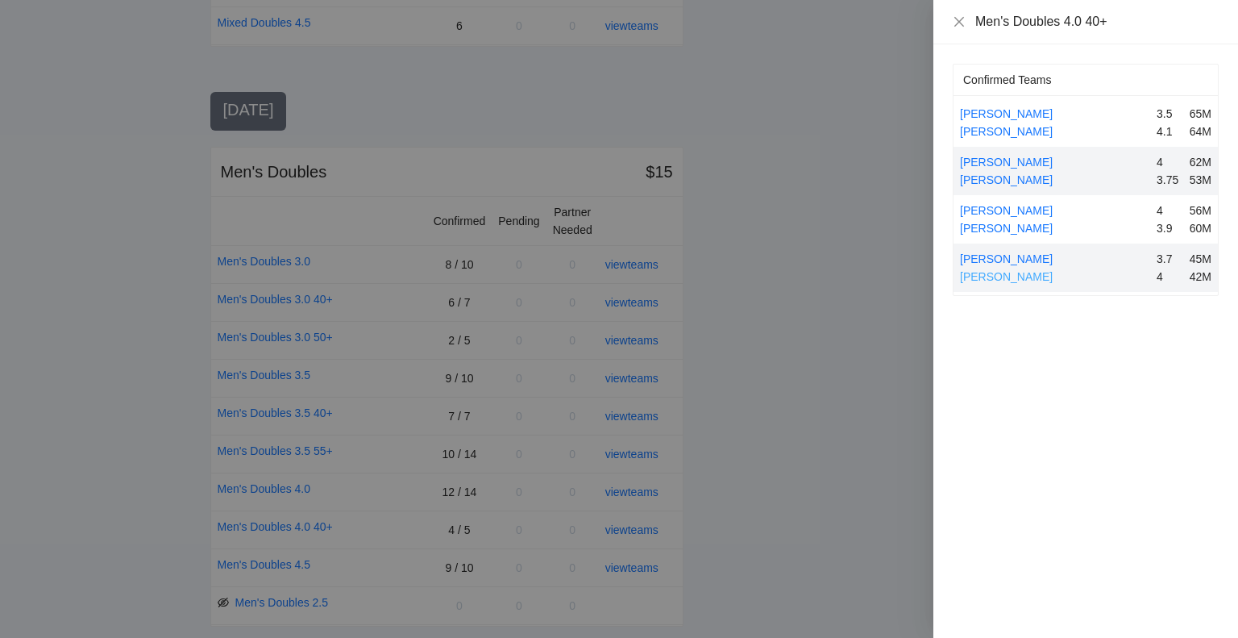
click at [984, 276] on link "[PERSON_NAME]" at bounding box center [1006, 276] width 93 height 13
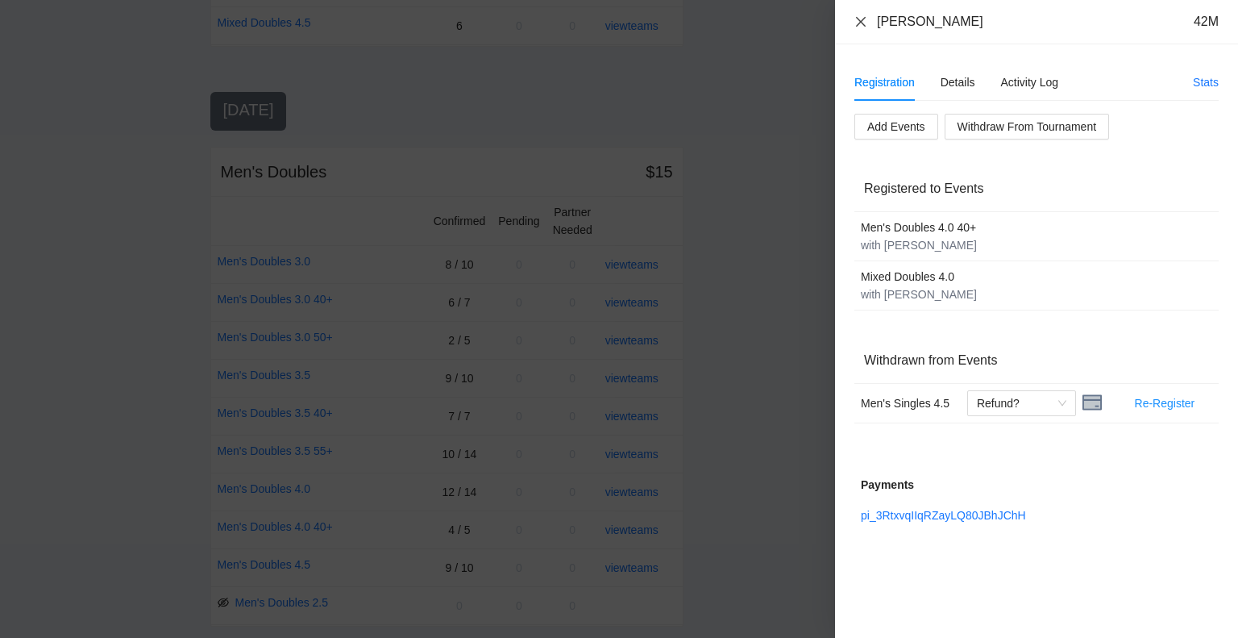
click at [863, 18] on icon "close" at bounding box center [861, 21] width 13 height 13
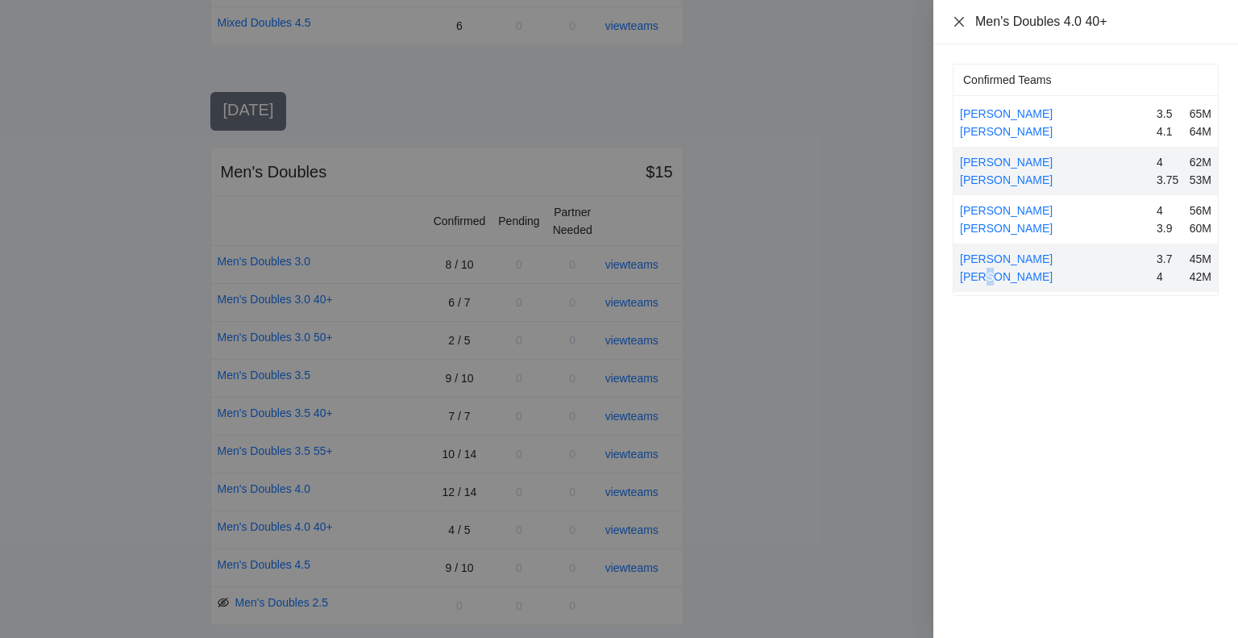
click at [954, 20] on icon "close" at bounding box center [959, 21] width 13 height 13
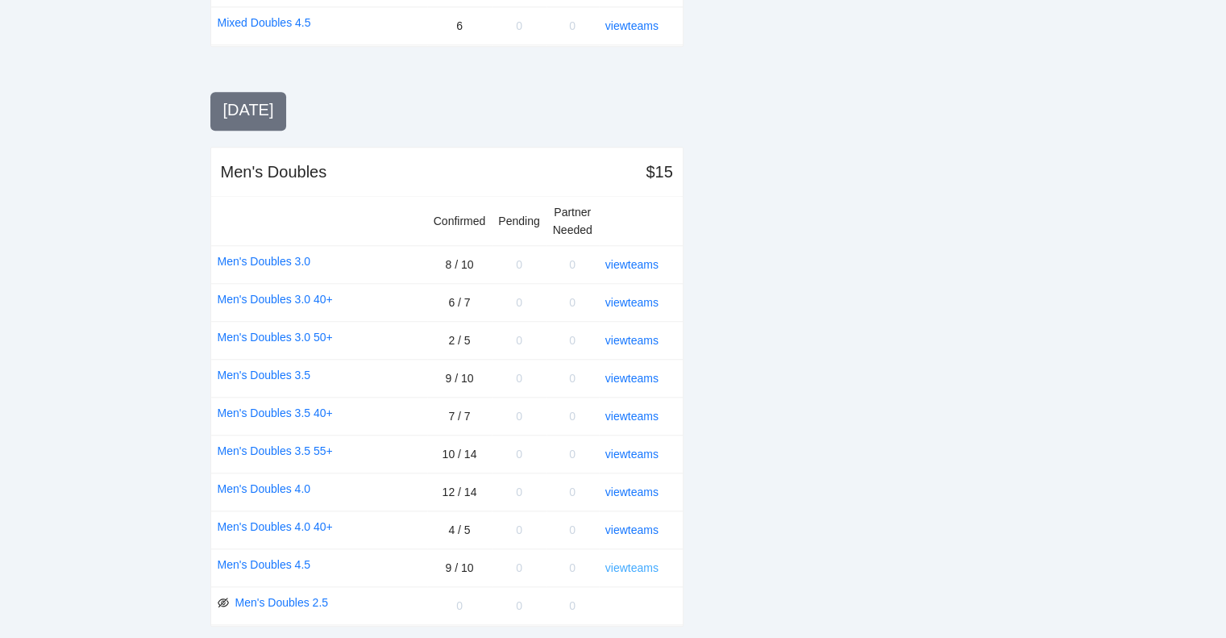
click at [638, 561] on link "view teams" at bounding box center [631, 567] width 53 height 13
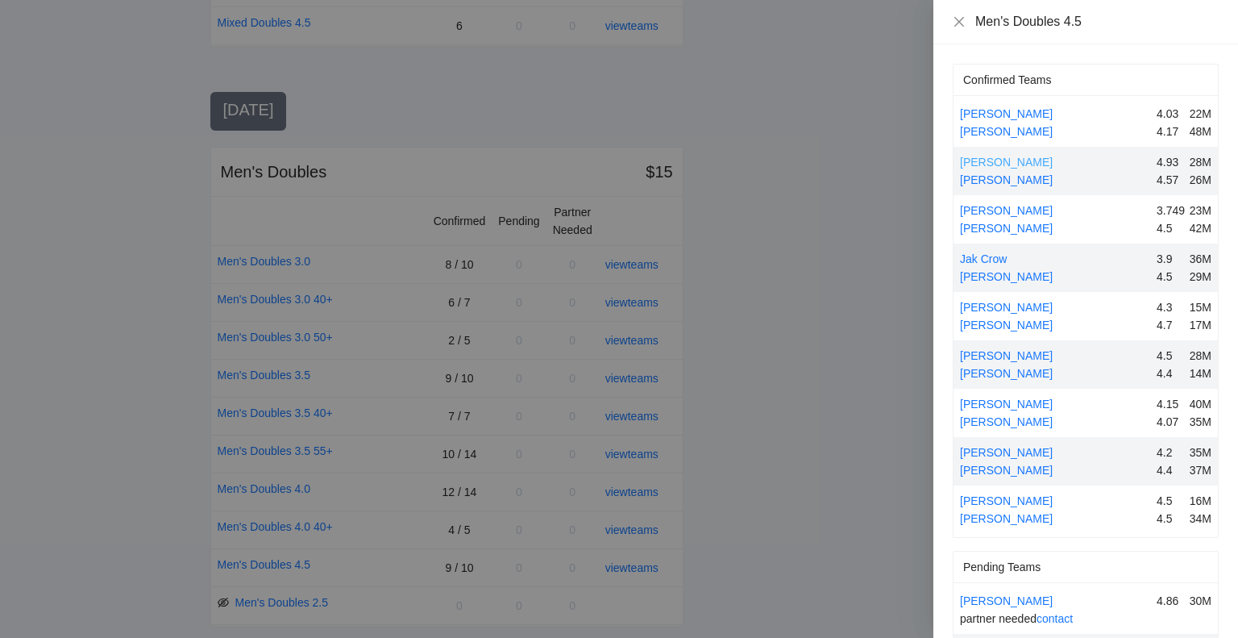
click at [980, 159] on link "[PERSON_NAME]" at bounding box center [1006, 162] width 93 height 13
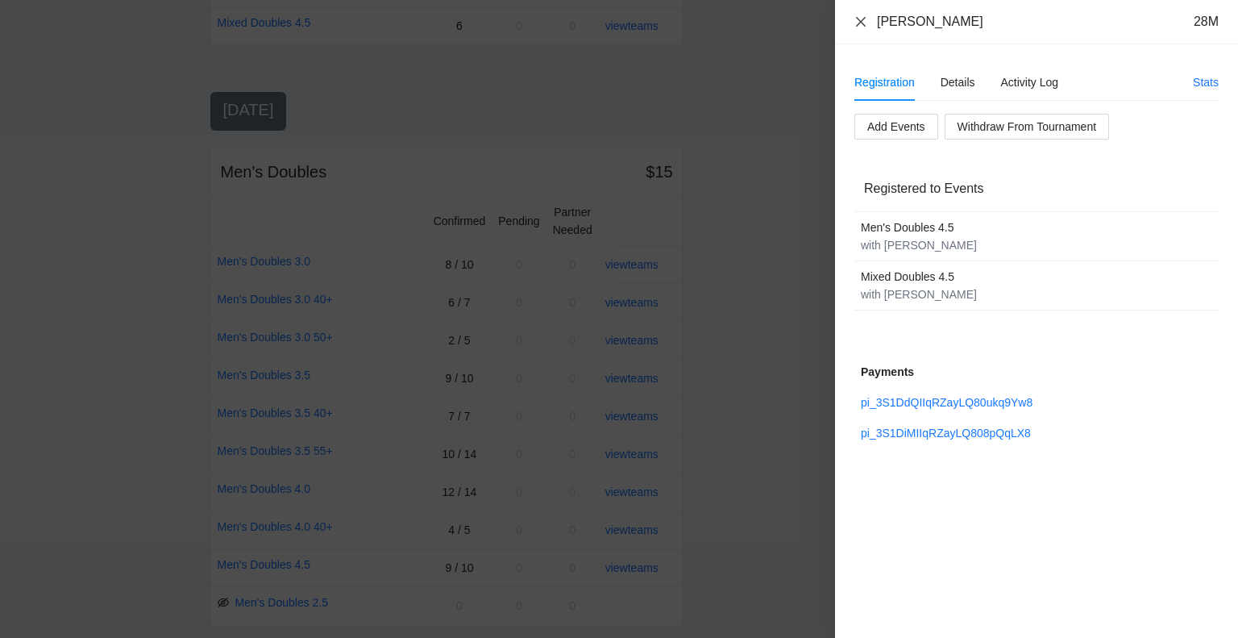
click at [863, 22] on icon "close" at bounding box center [861, 21] width 13 height 13
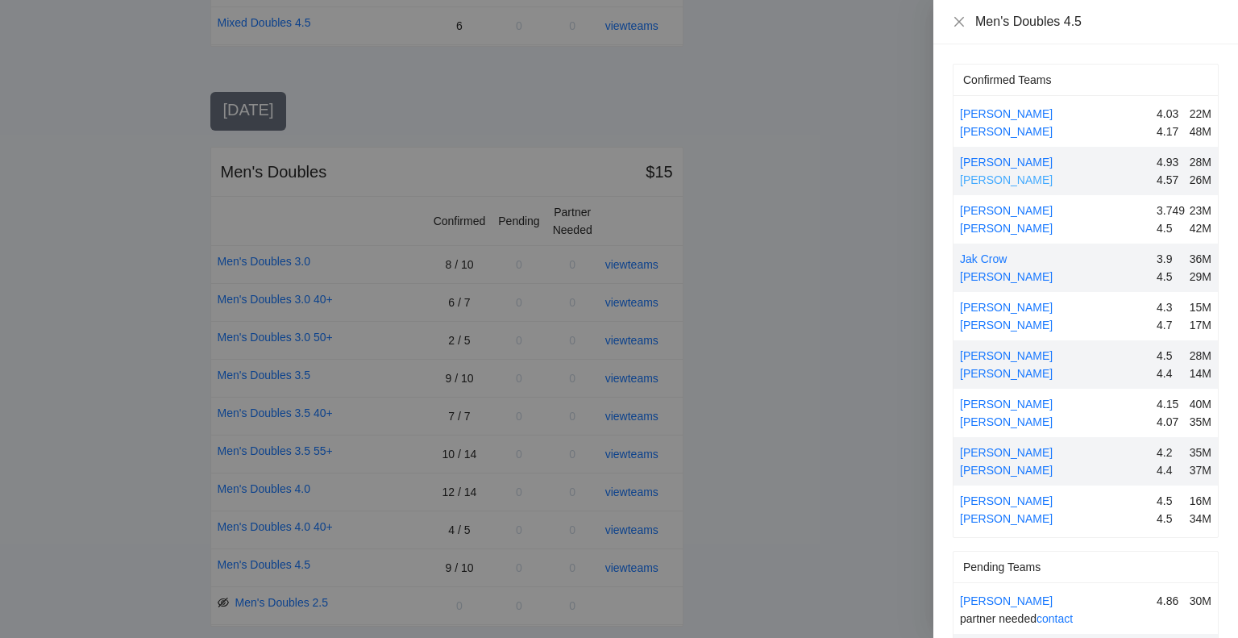
click at [988, 177] on link "[PERSON_NAME]" at bounding box center [1006, 179] width 93 height 13
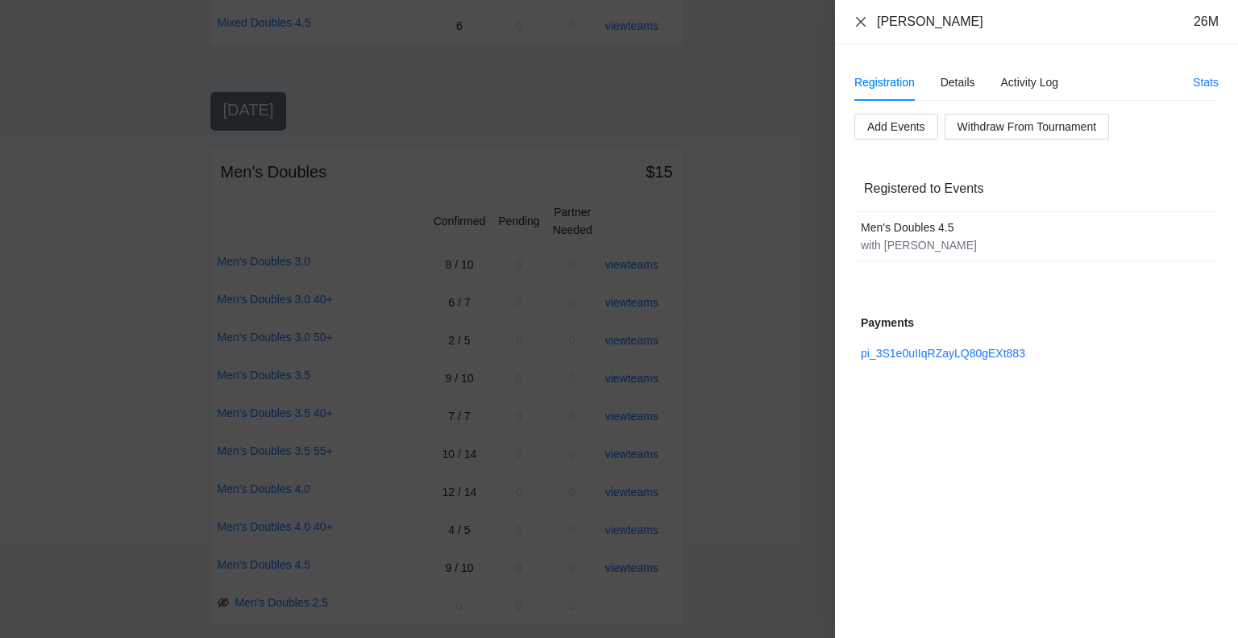
drag, startPoint x: 860, startPoint y: 22, endPoint x: 871, endPoint y: 52, distance: 31.9
click at [860, 22] on icon "close" at bounding box center [861, 21] width 10 height 10
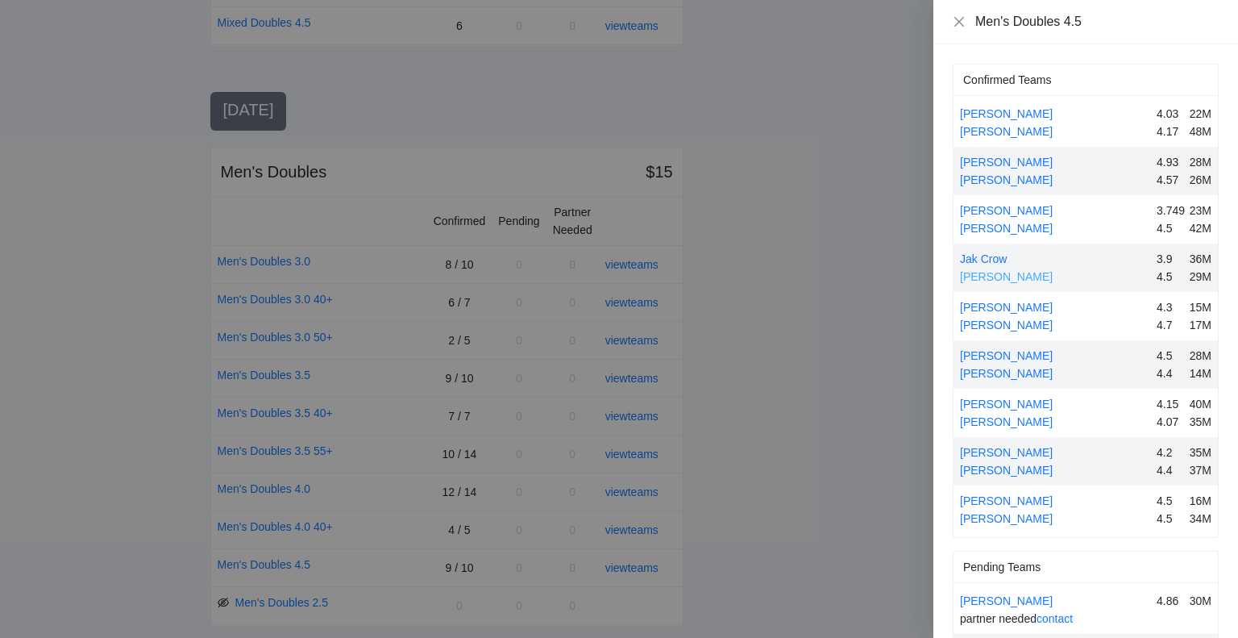
click at [1013, 276] on link "[PERSON_NAME]" at bounding box center [1006, 276] width 93 height 13
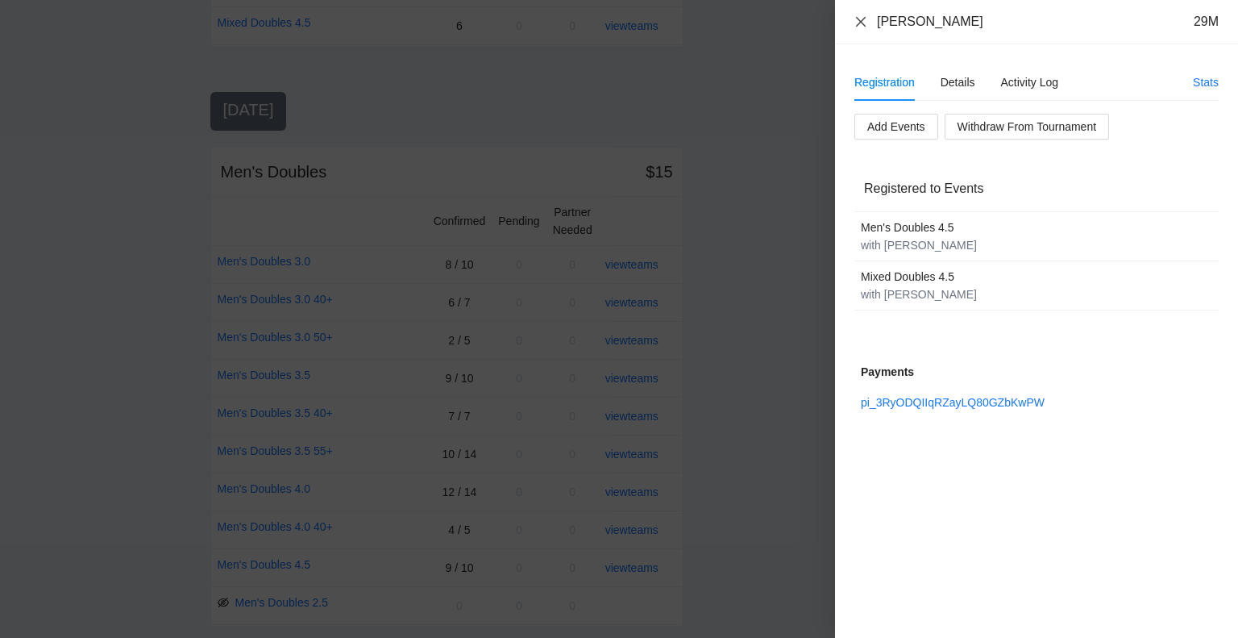
click at [861, 19] on icon "close" at bounding box center [861, 21] width 13 height 13
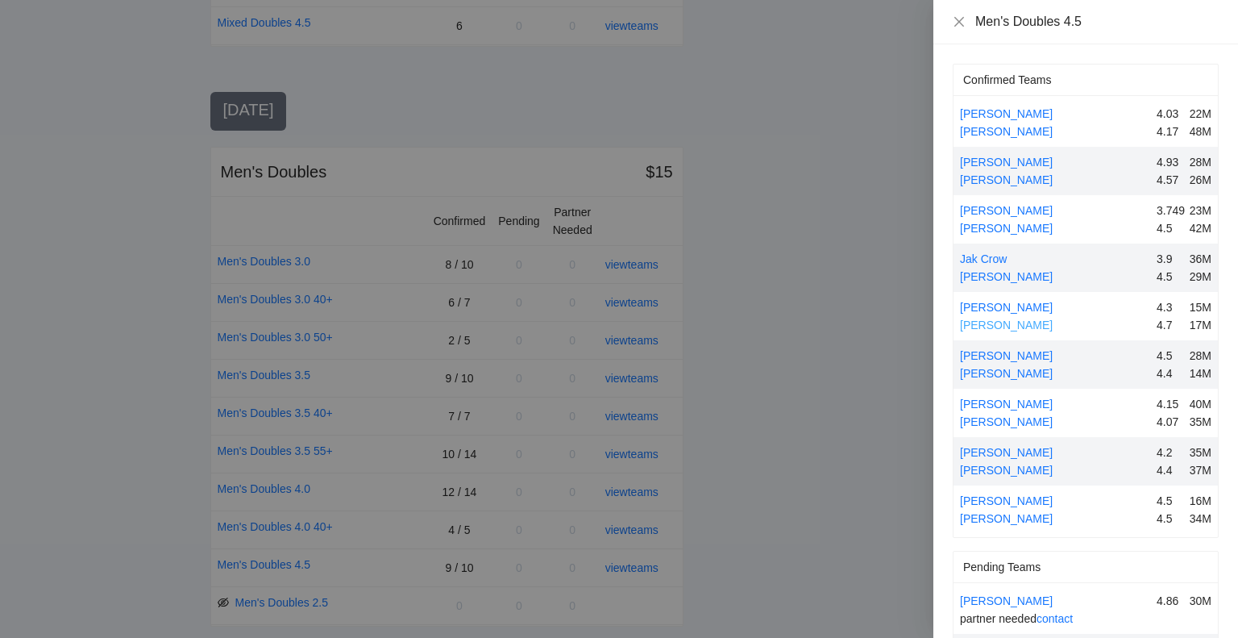
click at [1002, 322] on link "[PERSON_NAME]" at bounding box center [1006, 324] width 93 height 13
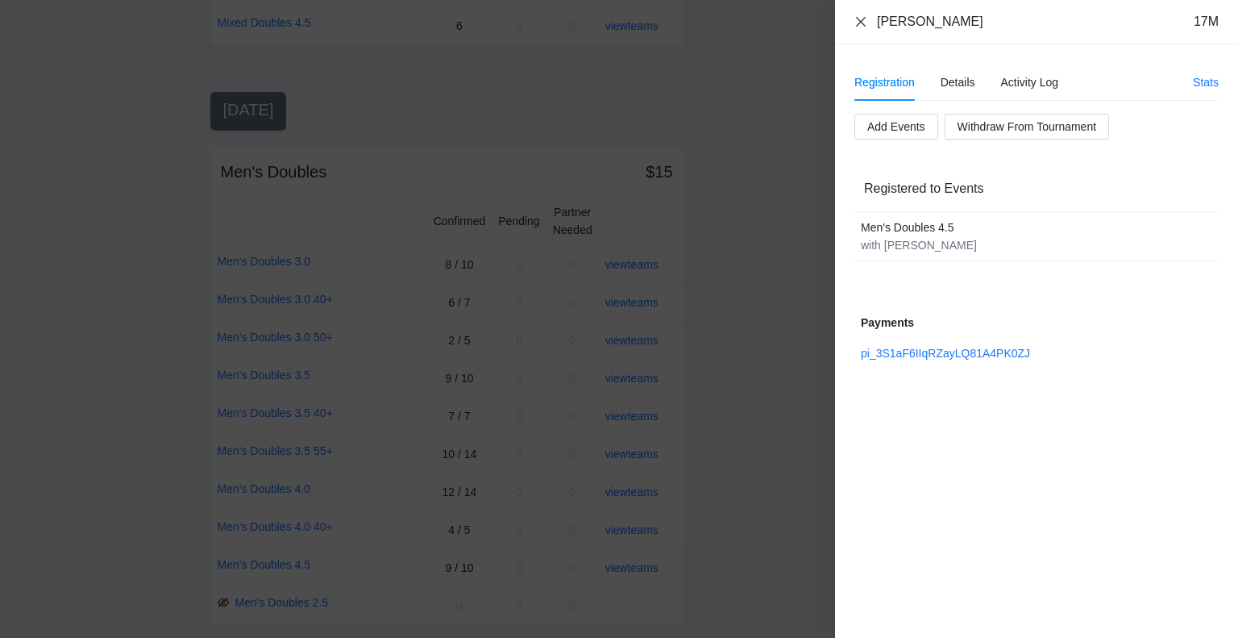
drag, startPoint x: 861, startPoint y: 23, endPoint x: 871, endPoint y: 30, distance: 11.6
click at [861, 23] on icon "close" at bounding box center [861, 21] width 13 height 13
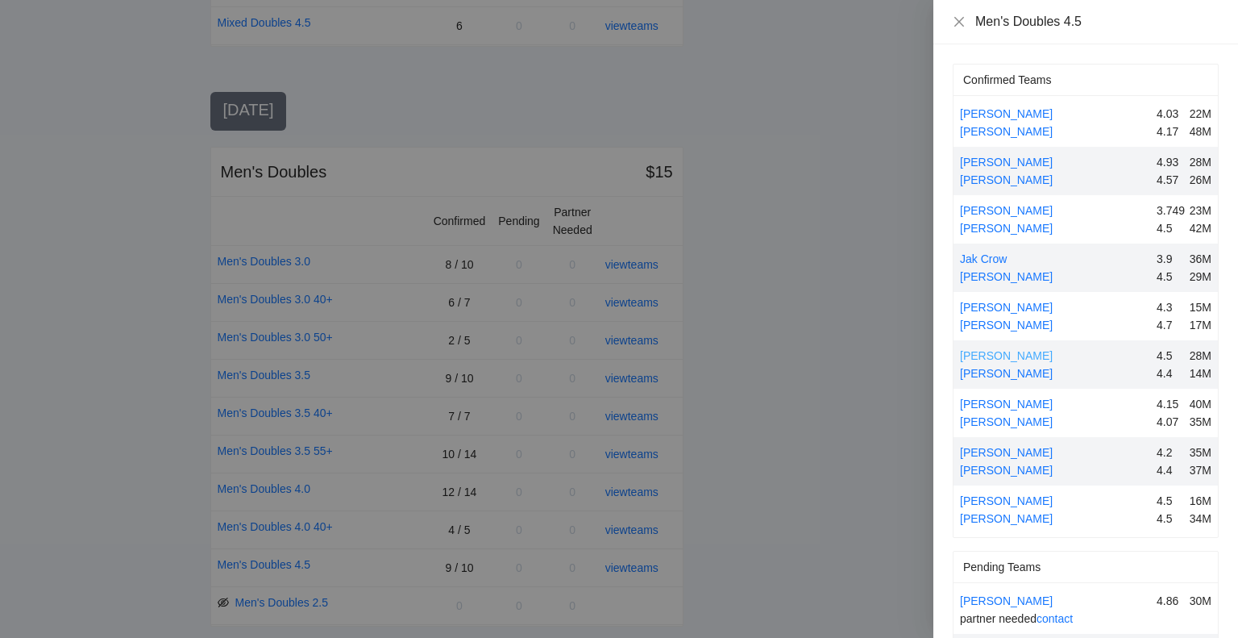
click at [1003, 356] on link "[PERSON_NAME]" at bounding box center [1006, 355] width 93 height 13
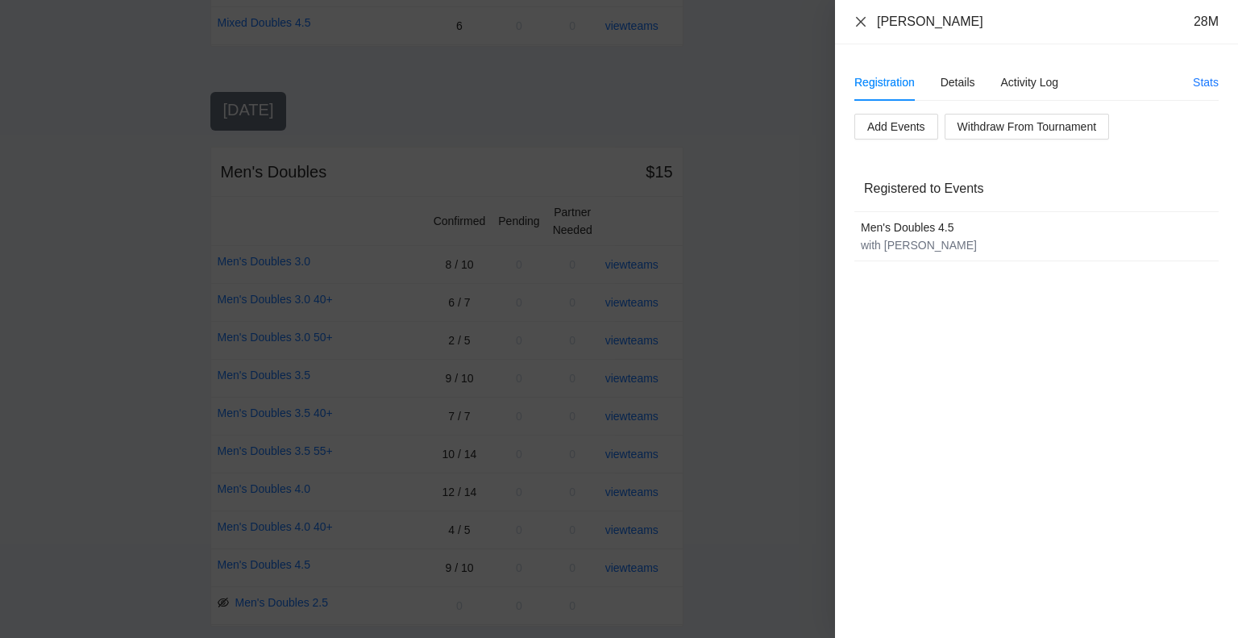
click at [859, 19] on icon "close" at bounding box center [861, 21] width 10 height 10
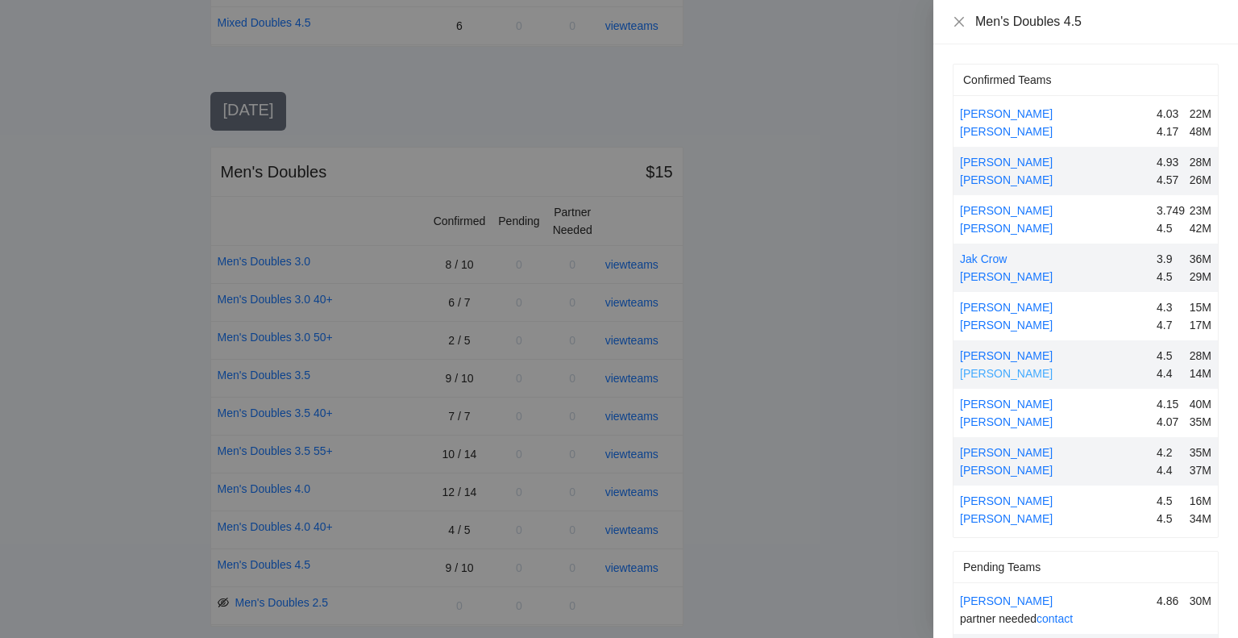
click at [987, 376] on link "[PERSON_NAME]" at bounding box center [1006, 373] width 93 height 13
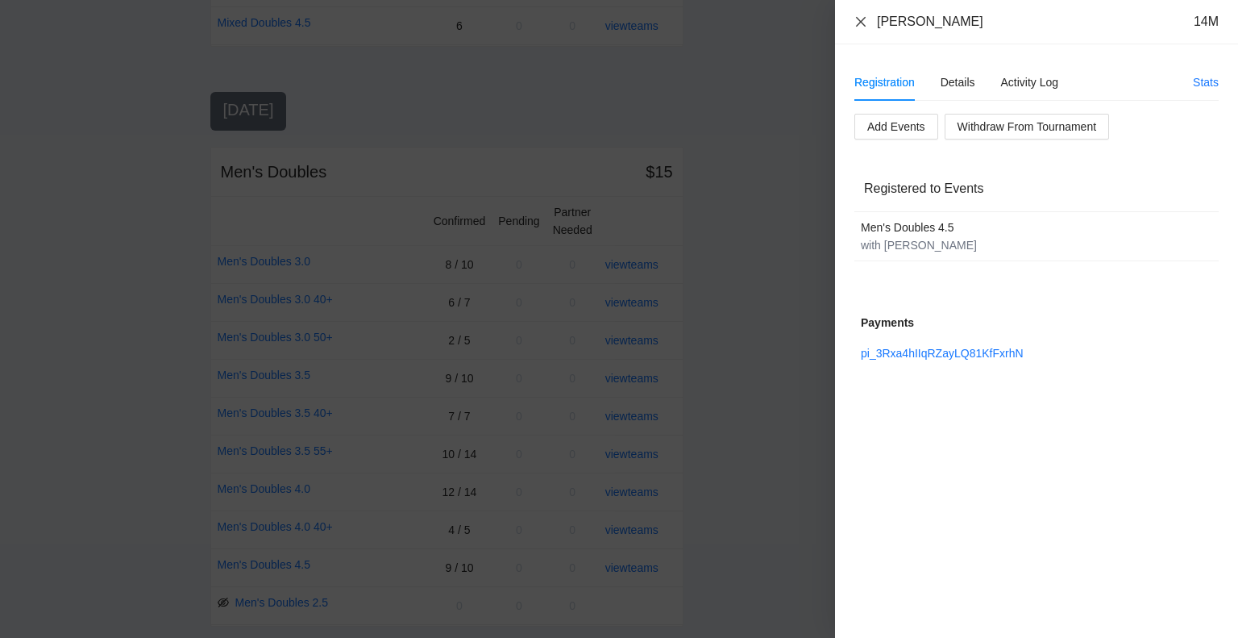
click at [859, 19] on icon "close" at bounding box center [861, 21] width 13 height 13
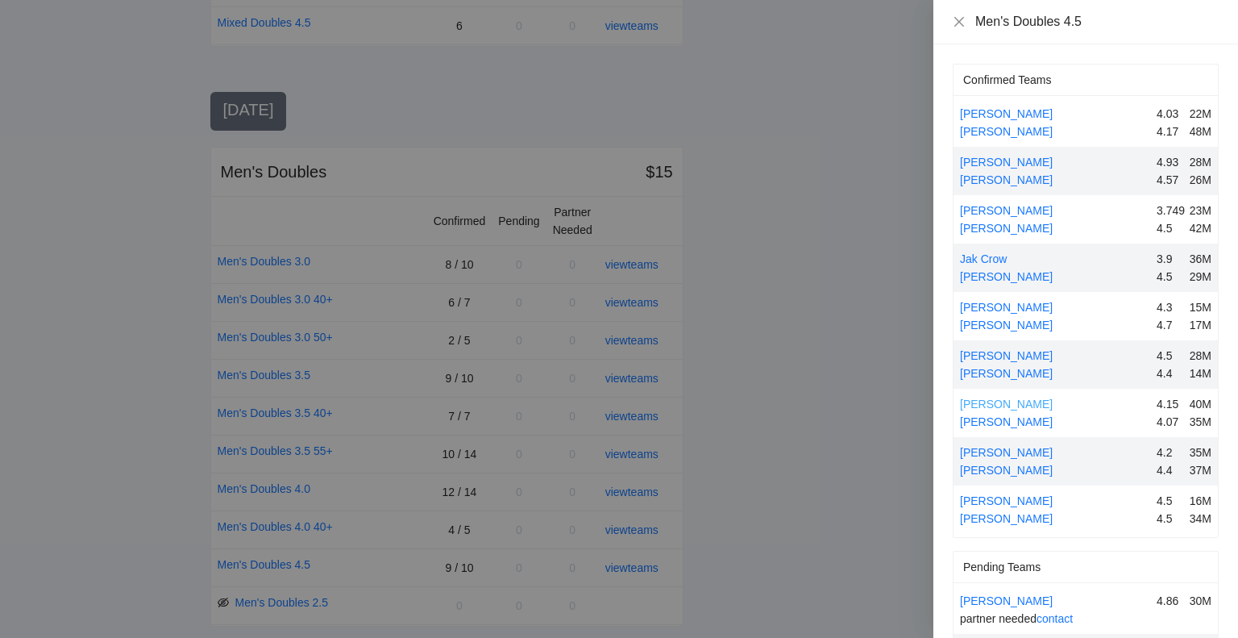
click at [1022, 403] on link "[PERSON_NAME]" at bounding box center [1006, 403] width 93 height 13
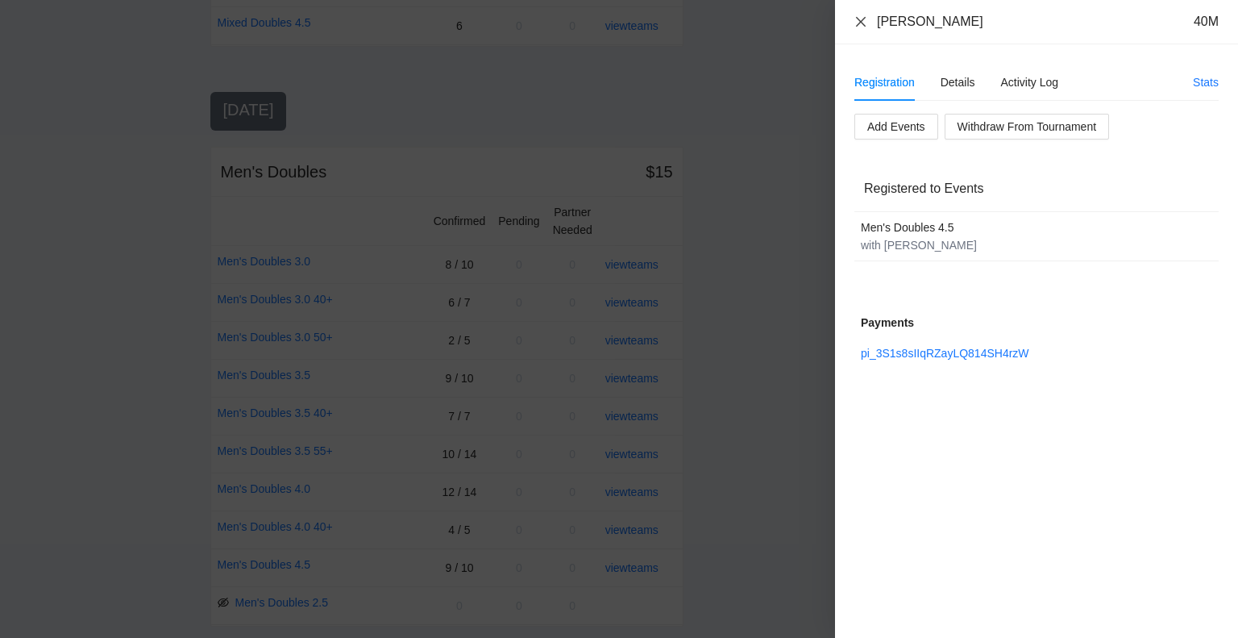
drag, startPoint x: 855, startPoint y: 19, endPoint x: 862, endPoint y: 24, distance: 9.2
click at [856, 19] on icon "close" at bounding box center [861, 21] width 13 height 13
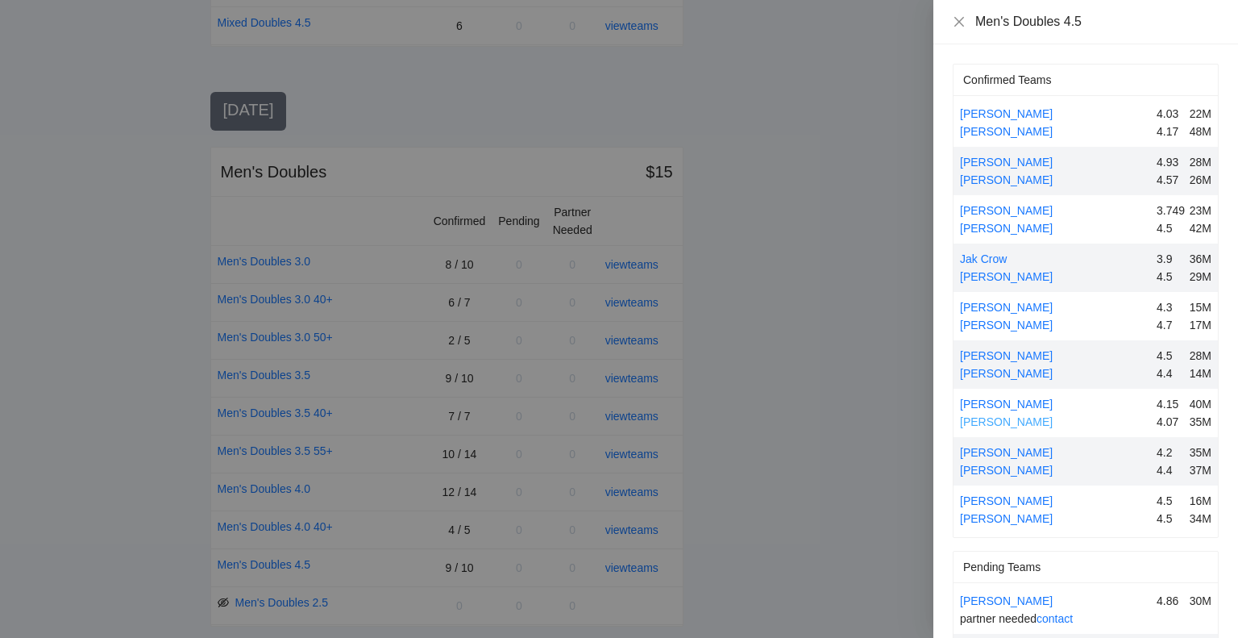
click at [1025, 420] on link "[PERSON_NAME]" at bounding box center [1006, 421] width 93 height 13
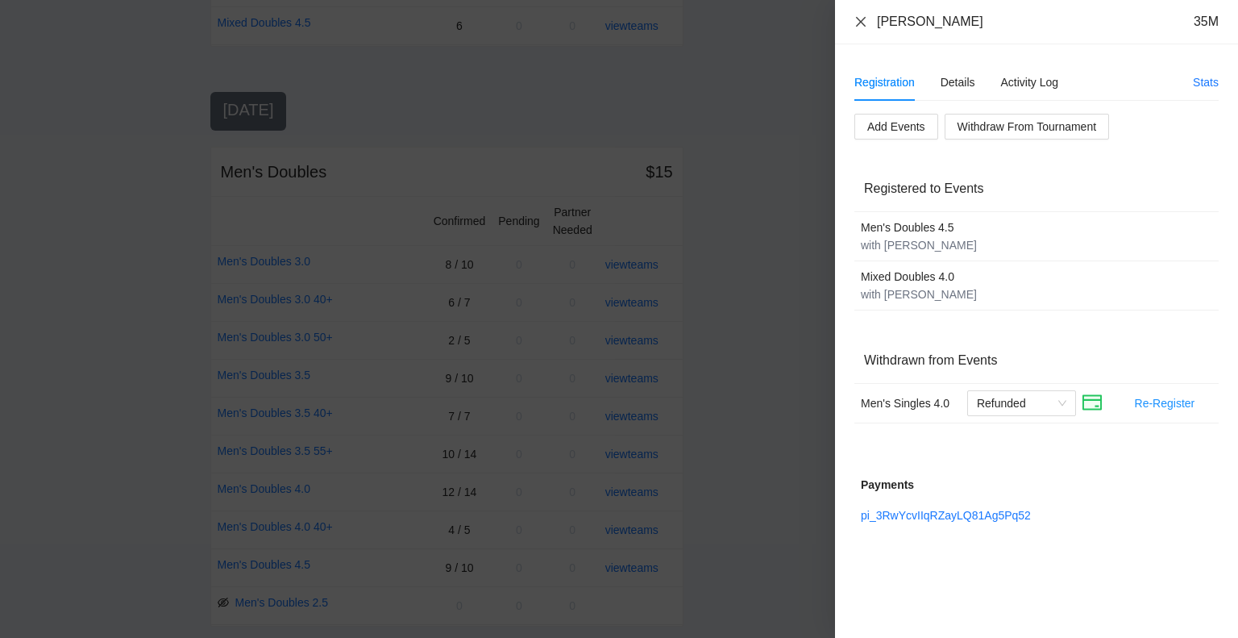
click at [861, 19] on icon "close" at bounding box center [861, 21] width 13 height 13
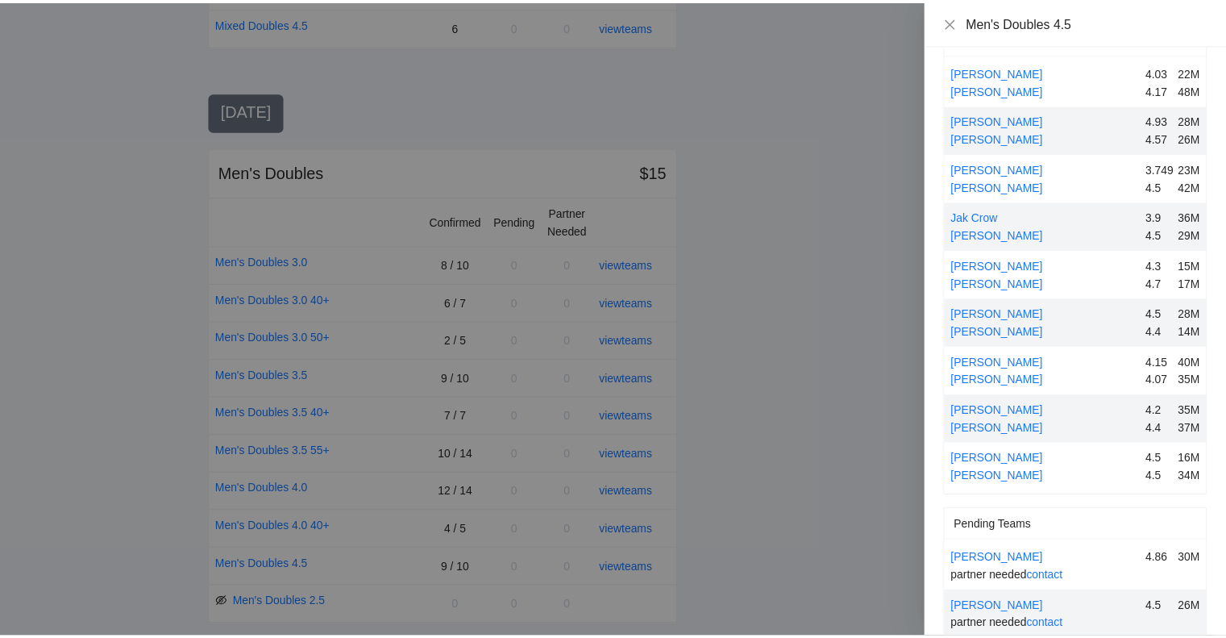
scroll to position [66, 0]
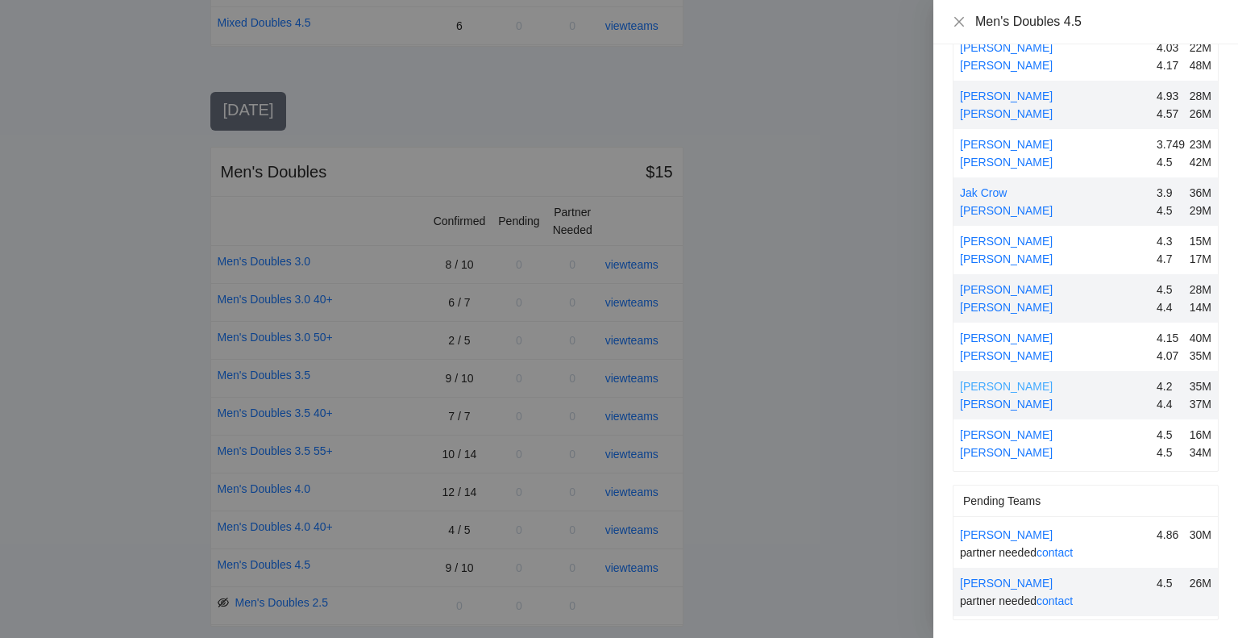
click at [1003, 382] on link "[PERSON_NAME]" at bounding box center [1006, 386] width 93 height 13
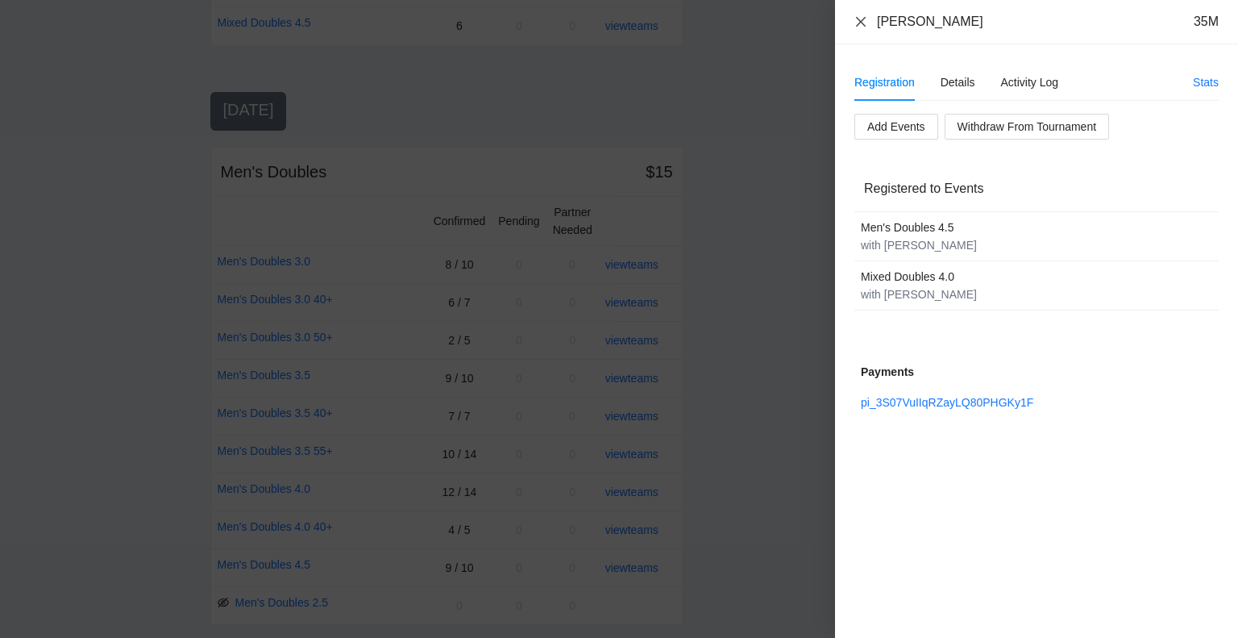
click at [860, 17] on icon "close" at bounding box center [861, 21] width 13 height 13
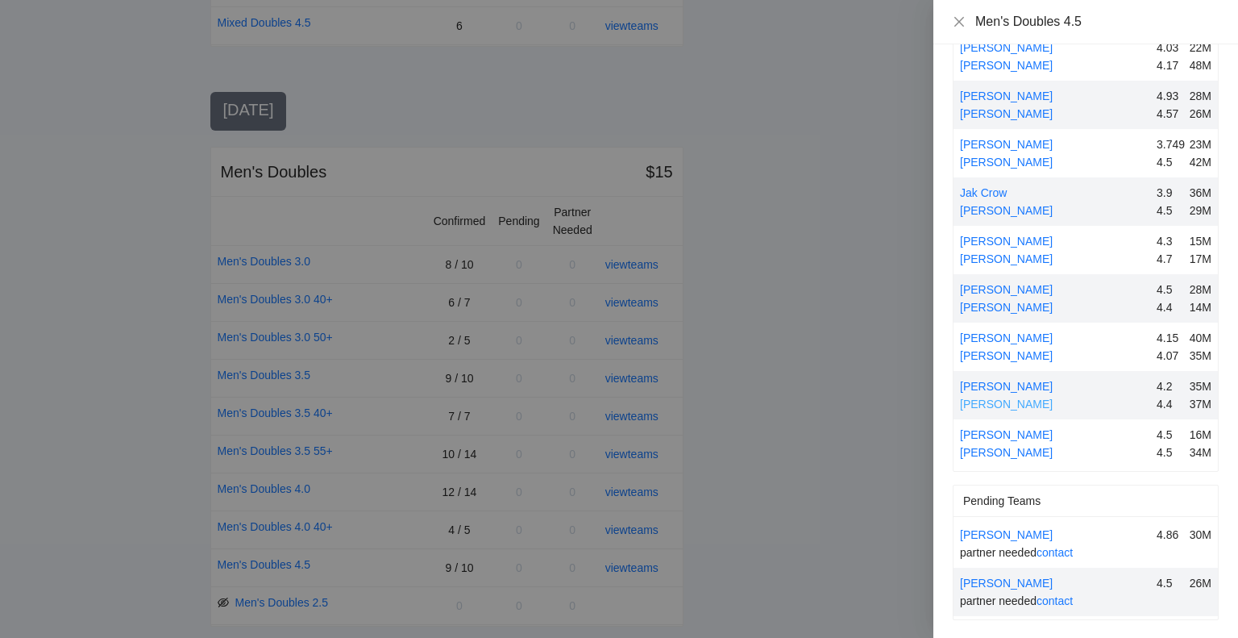
click at [1002, 400] on link "[PERSON_NAME]" at bounding box center [1006, 403] width 93 height 13
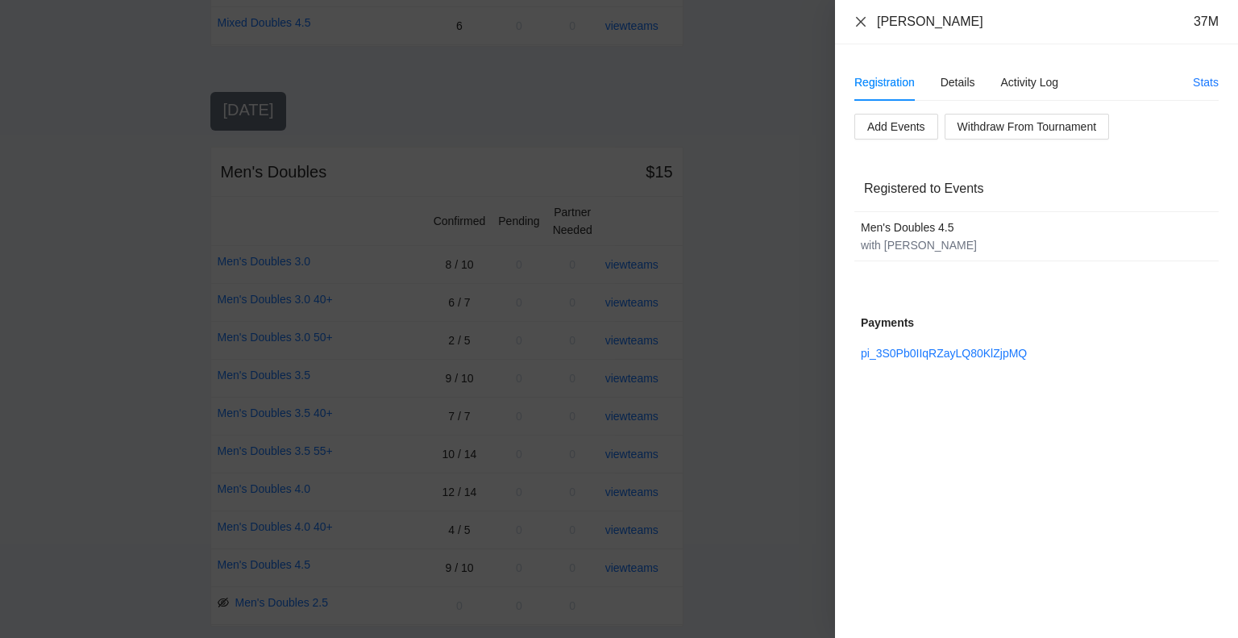
click at [859, 21] on icon "close" at bounding box center [861, 21] width 13 height 13
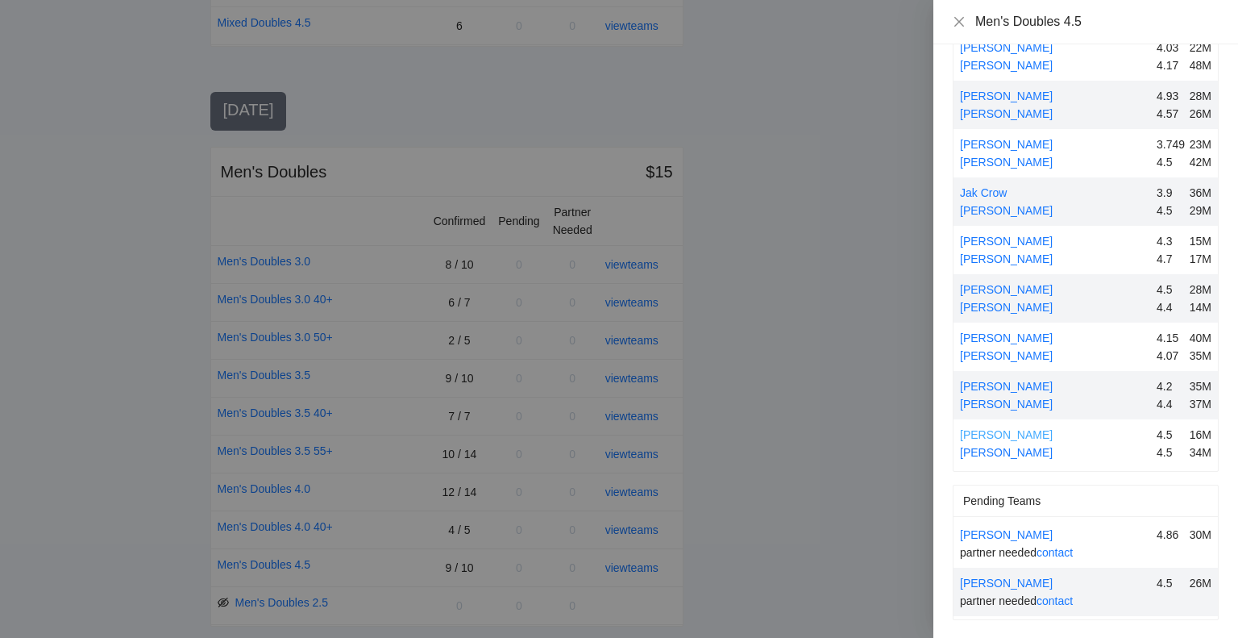
click at [1013, 435] on link "[PERSON_NAME]" at bounding box center [1006, 434] width 93 height 13
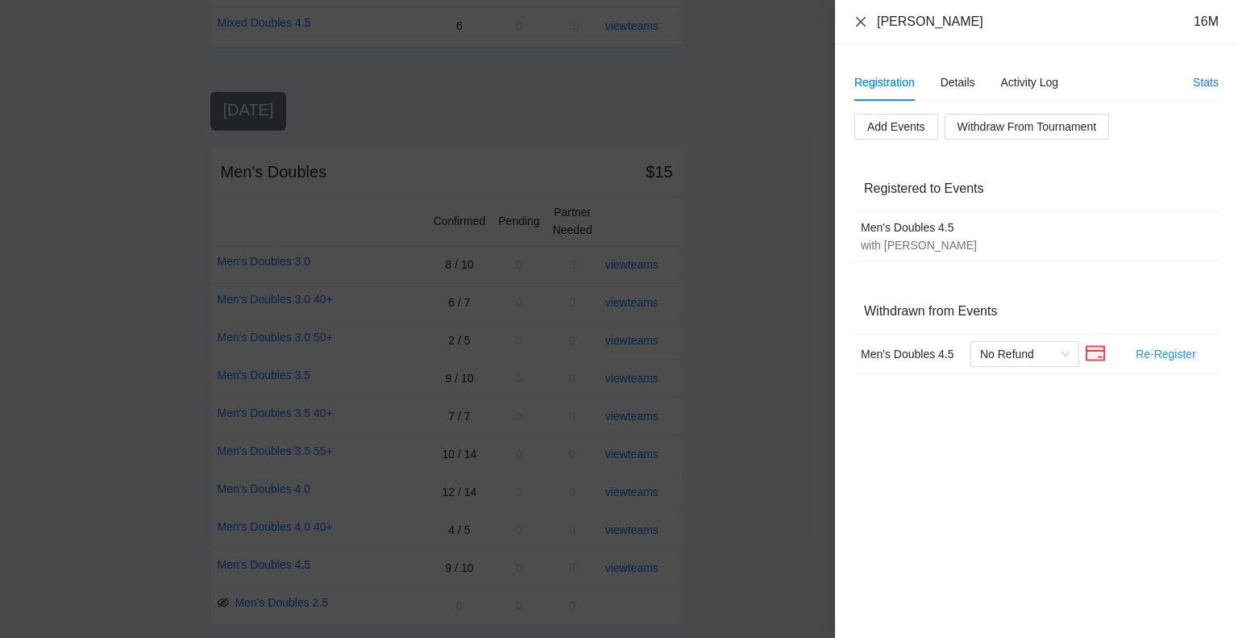
click at [861, 19] on icon "close" at bounding box center [861, 21] width 13 height 13
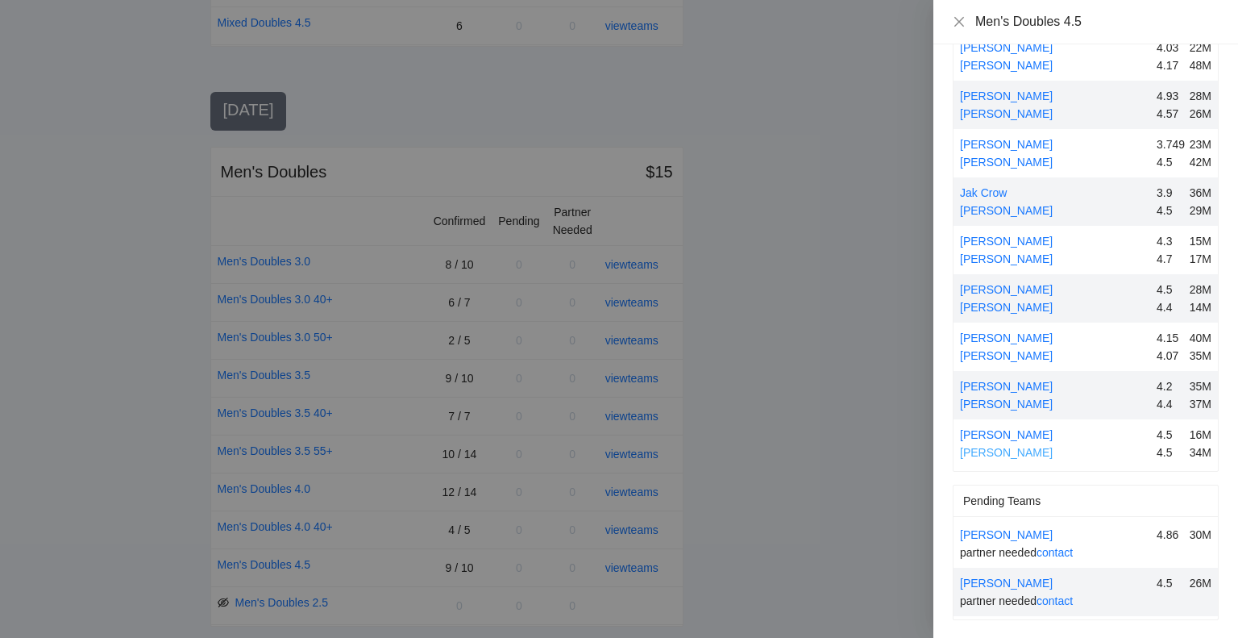
click at [1000, 448] on link "[PERSON_NAME]" at bounding box center [1006, 452] width 93 height 13
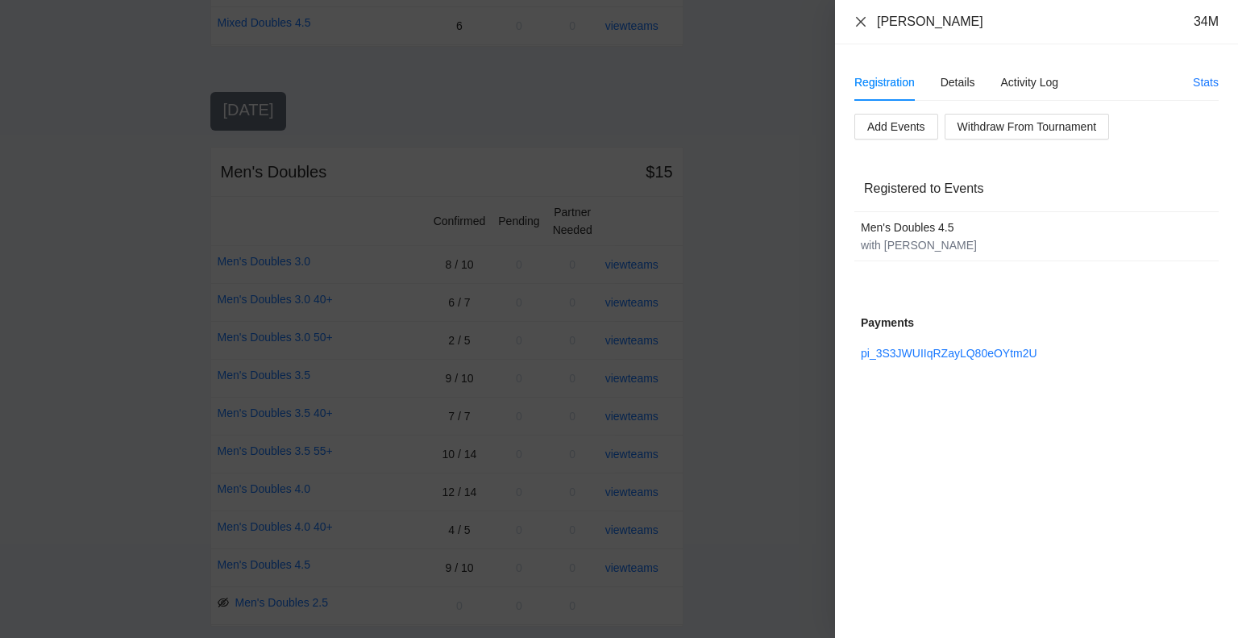
click at [862, 21] on icon "close" at bounding box center [861, 21] width 10 height 10
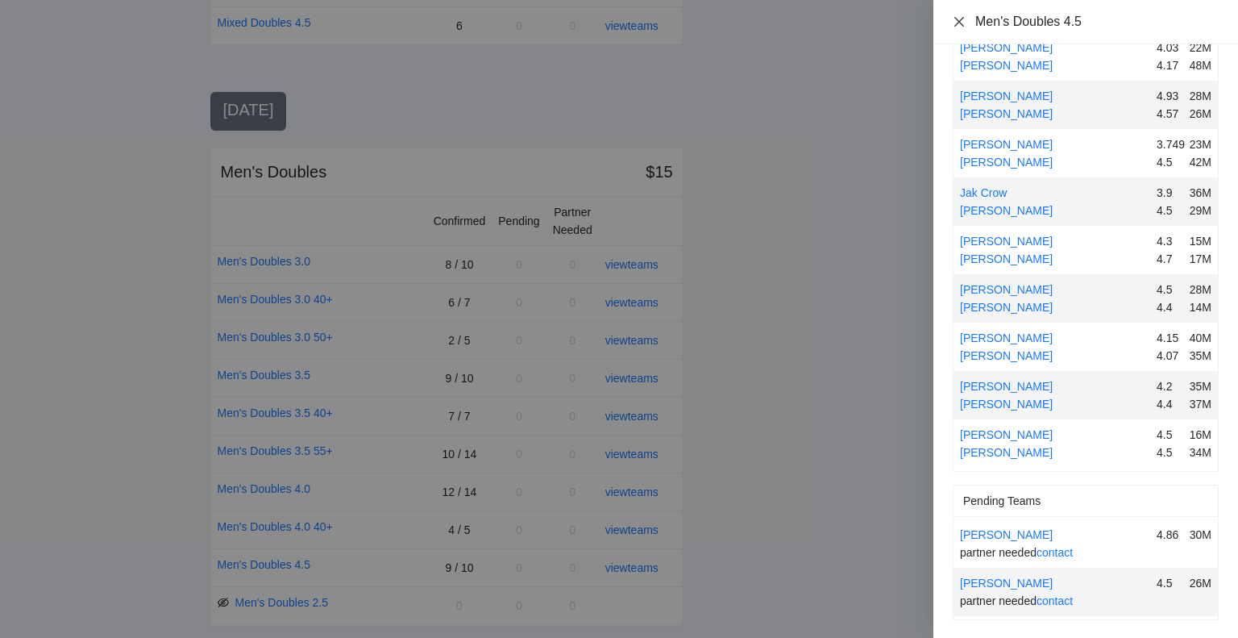
click at [958, 22] on icon "close" at bounding box center [959, 21] width 10 height 10
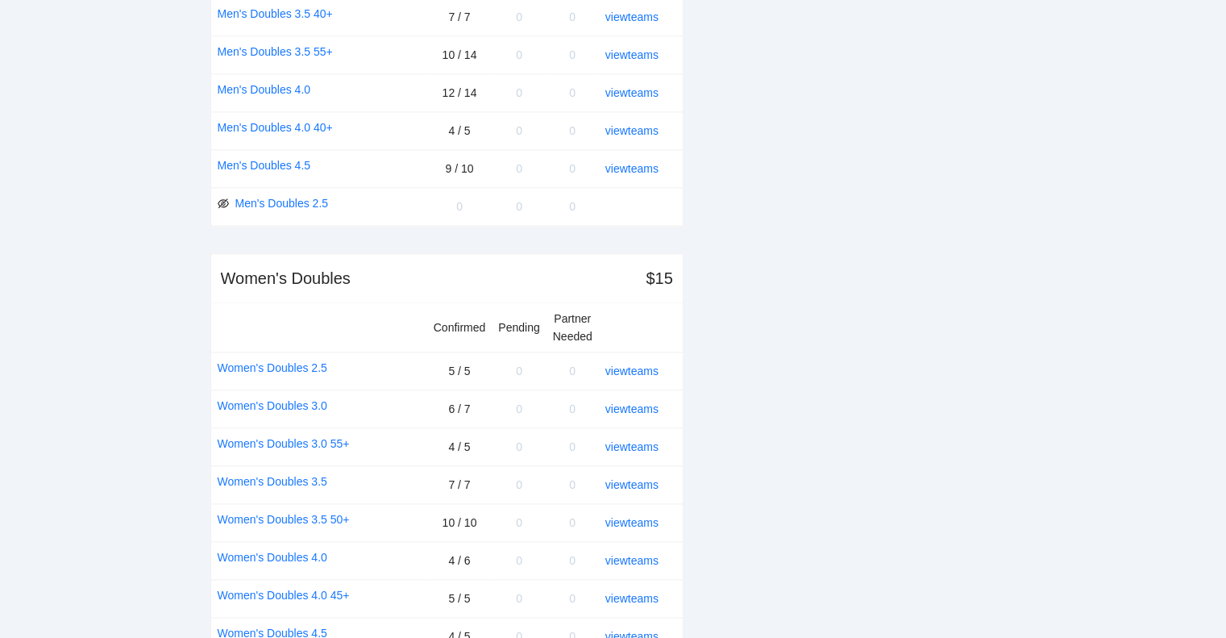
scroll to position [1965, 0]
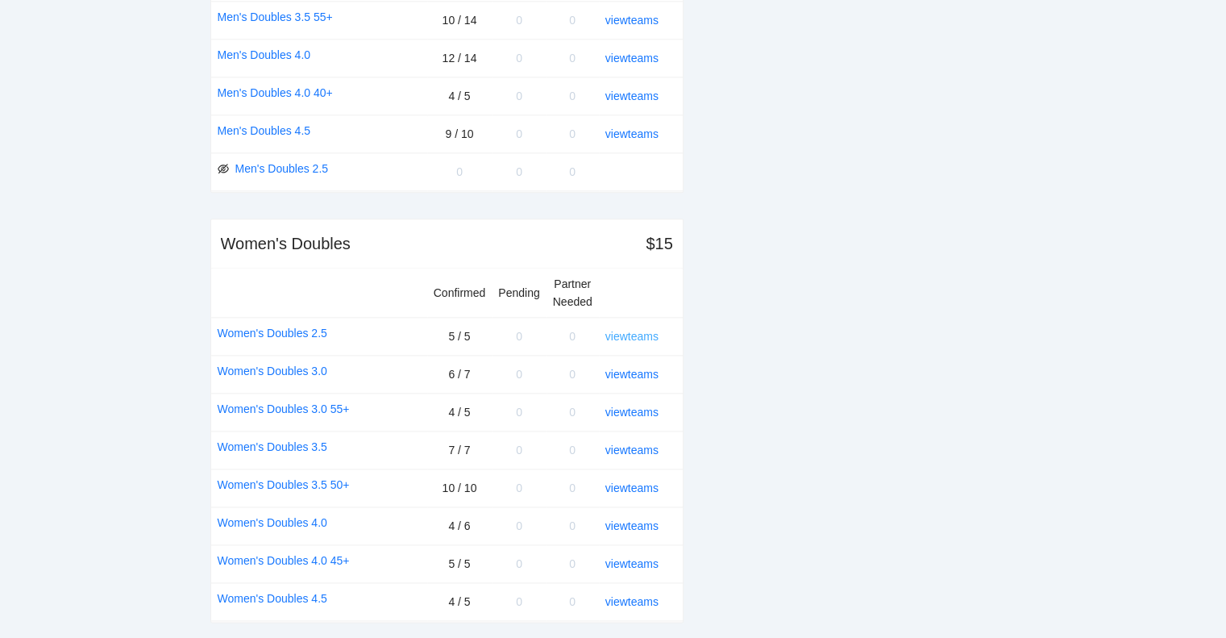
click at [642, 330] on link "view teams" at bounding box center [631, 336] width 53 height 13
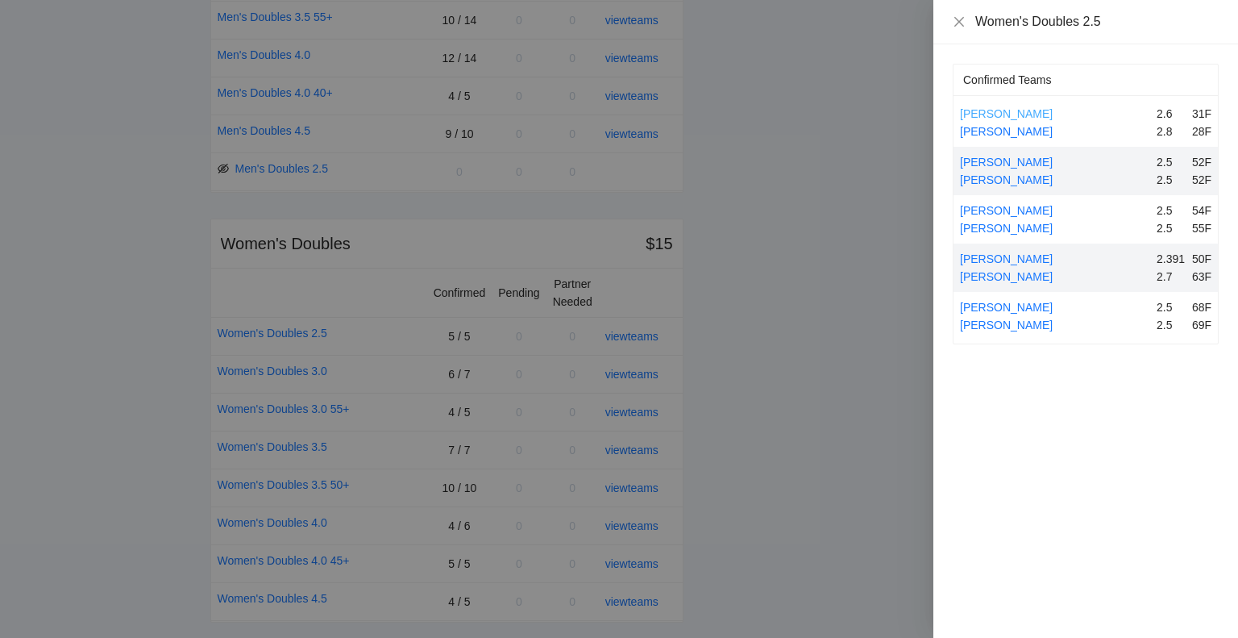
click at [1012, 110] on link "[PERSON_NAME]" at bounding box center [1006, 113] width 93 height 13
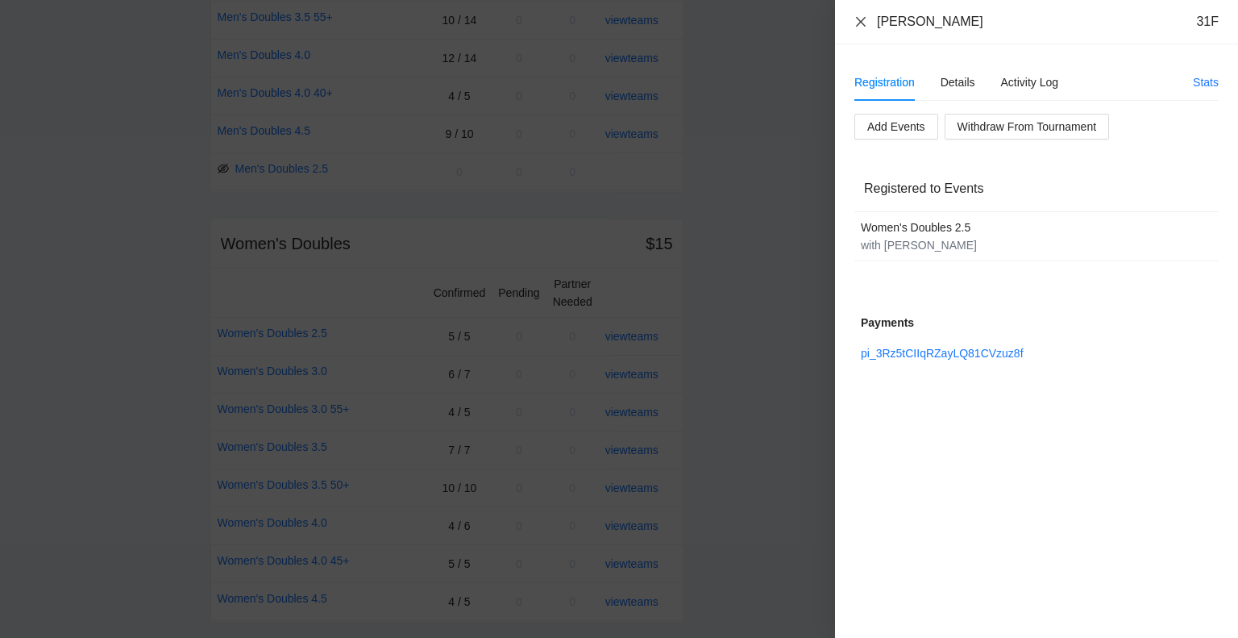
click at [859, 19] on icon "close" at bounding box center [861, 21] width 10 height 10
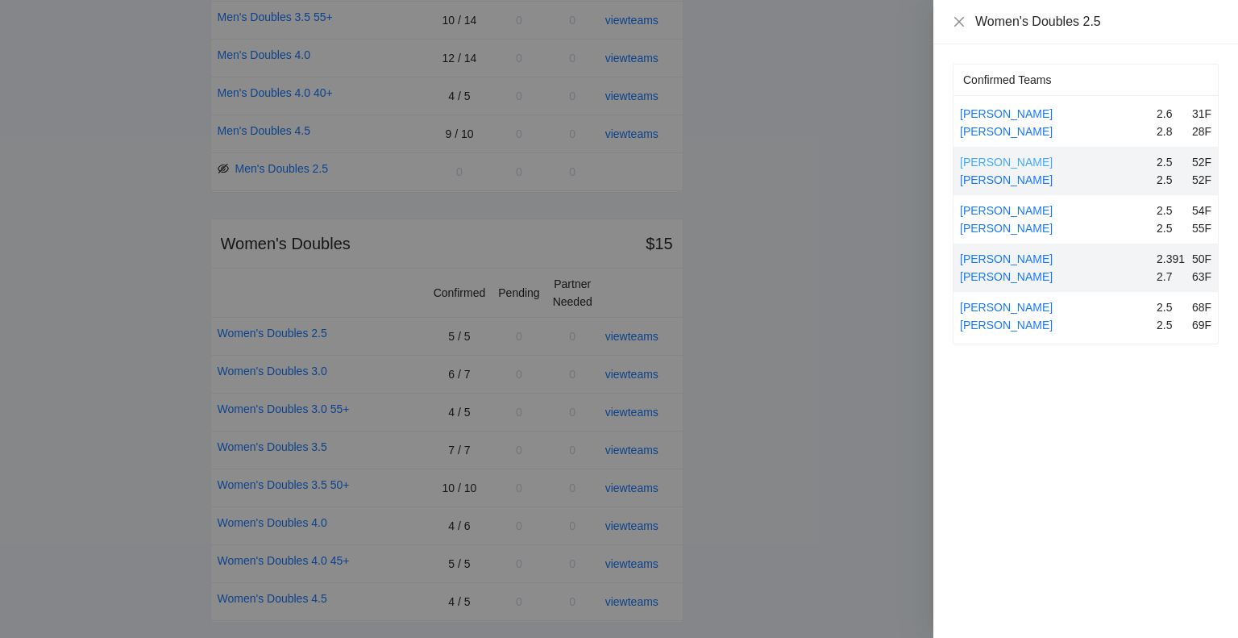
click at [1009, 161] on link "[PERSON_NAME]" at bounding box center [1006, 162] width 93 height 13
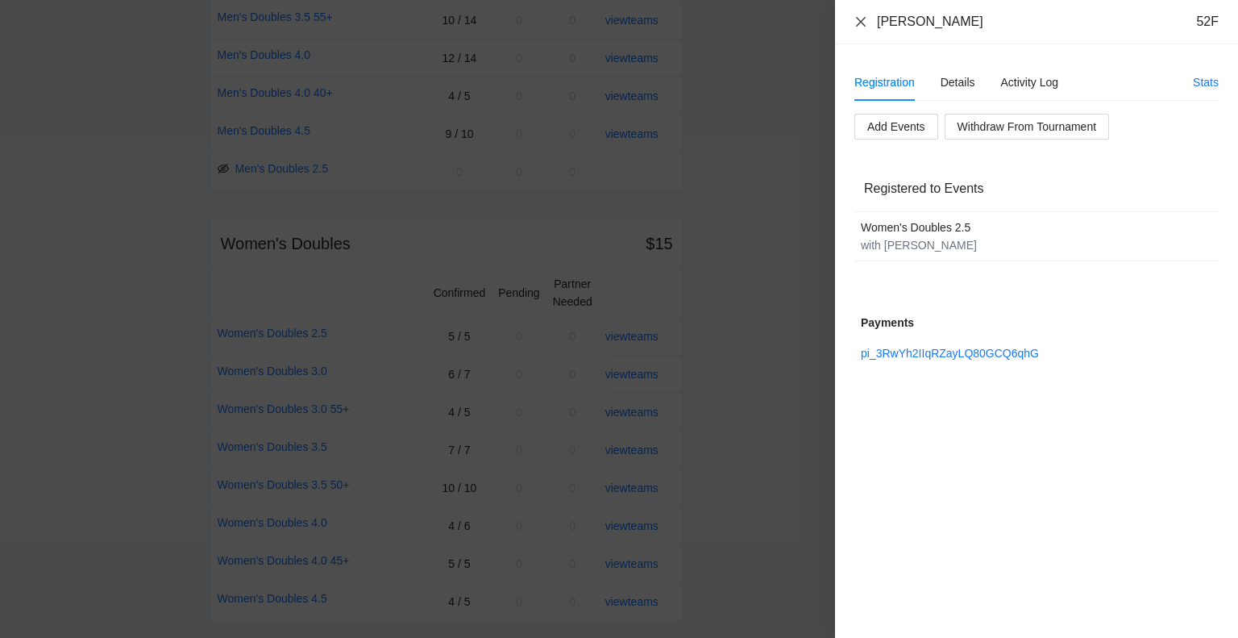
click at [863, 20] on icon "close" at bounding box center [861, 21] width 13 height 13
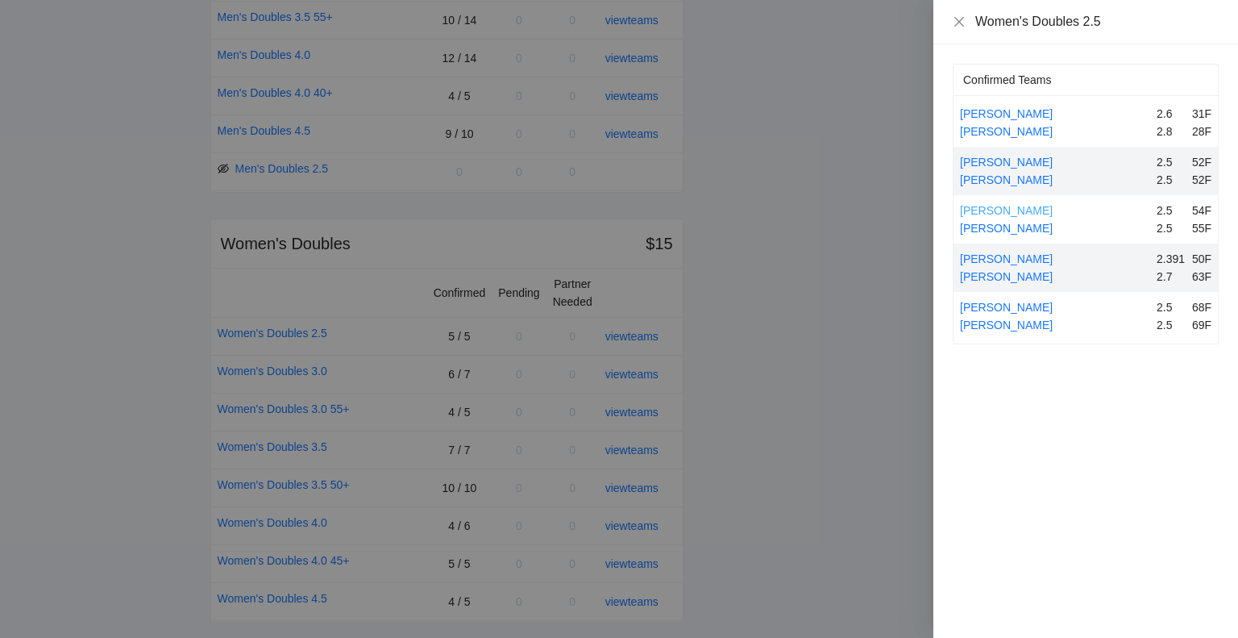
click at [1015, 210] on link "[PERSON_NAME]" at bounding box center [1006, 210] width 93 height 13
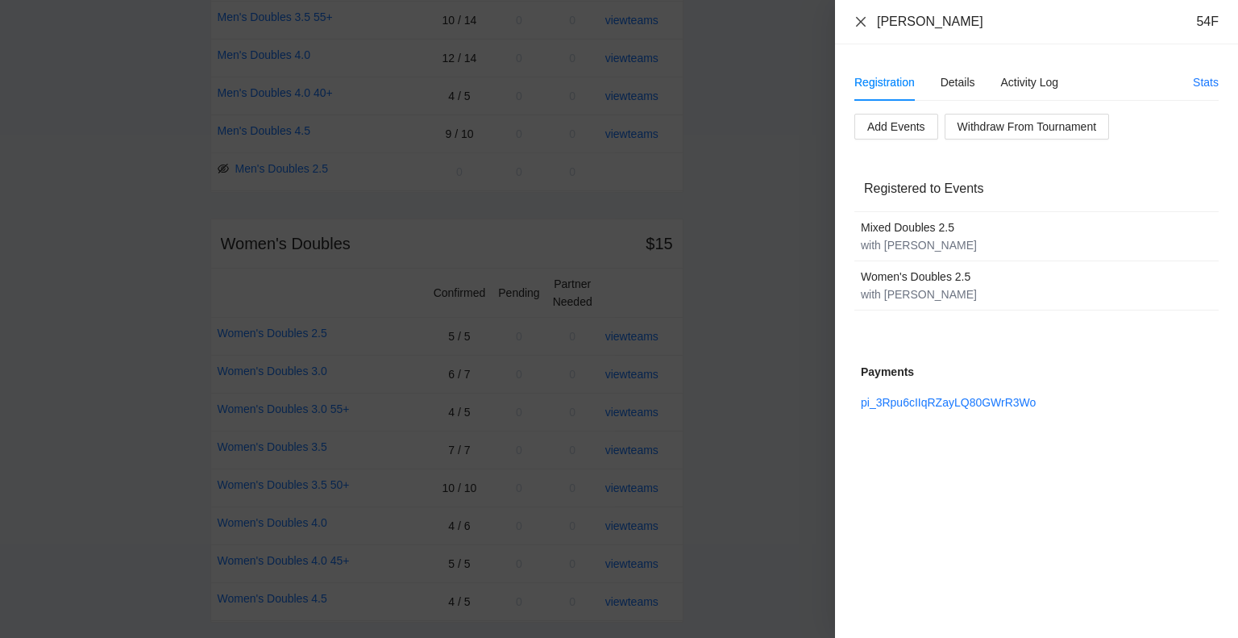
click at [858, 19] on icon "close" at bounding box center [861, 21] width 10 height 10
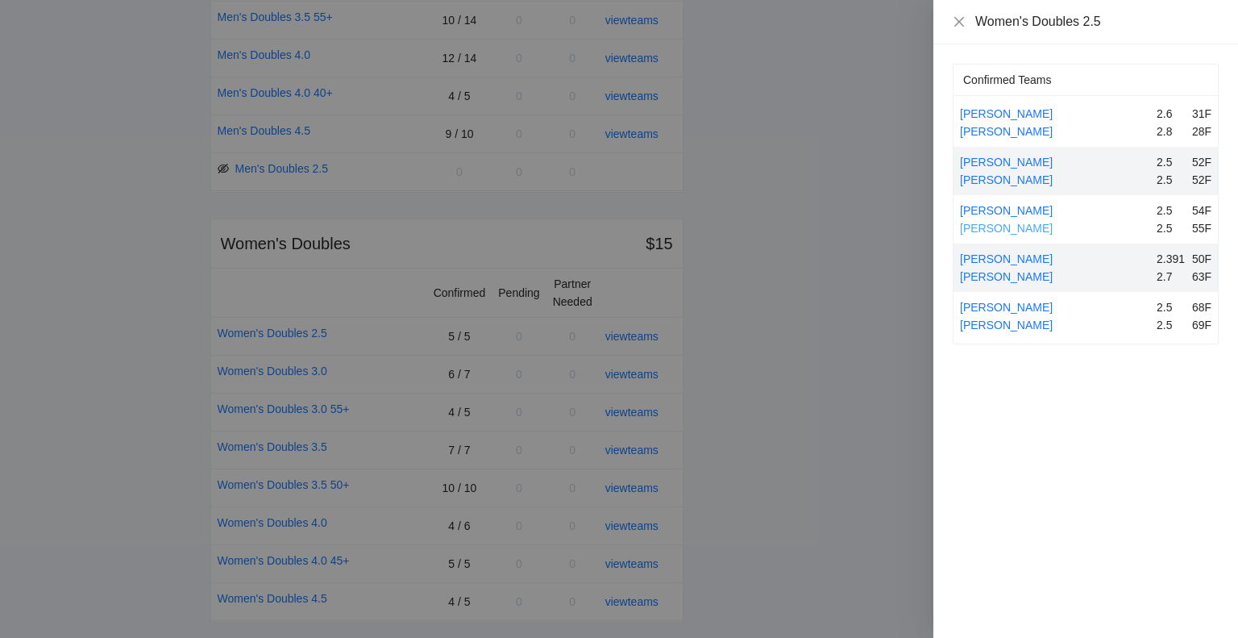
click at [1001, 227] on link "[PERSON_NAME]" at bounding box center [1006, 228] width 93 height 13
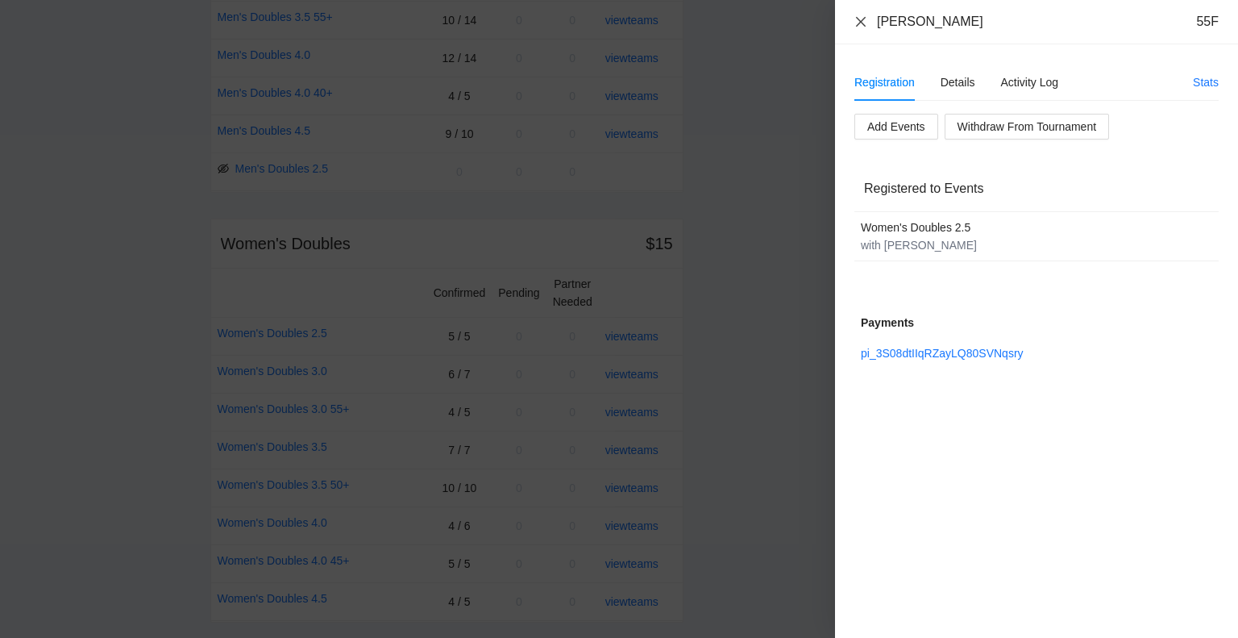
drag, startPoint x: 860, startPoint y: 16, endPoint x: 867, endPoint y: 25, distance: 11.5
click at [860, 16] on icon "close" at bounding box center [861, 21] width 13 height 13
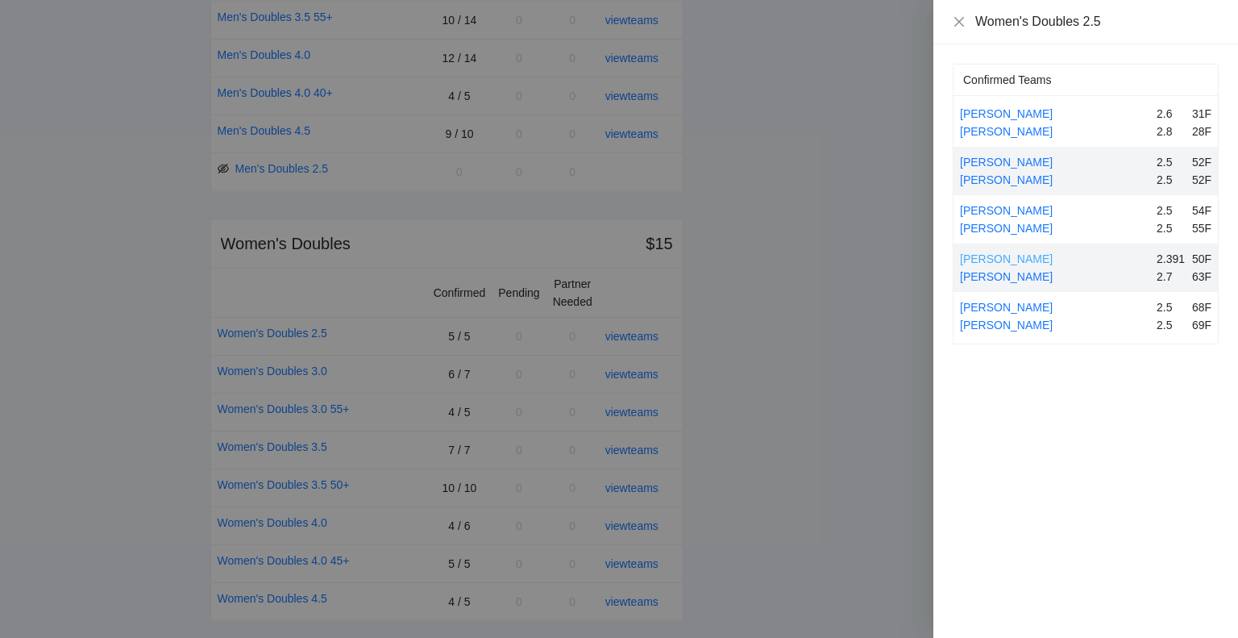
click at [1016, 257] on link "[PERSON_NAME]" at bounding box center [1006, 258] width 93 height 13
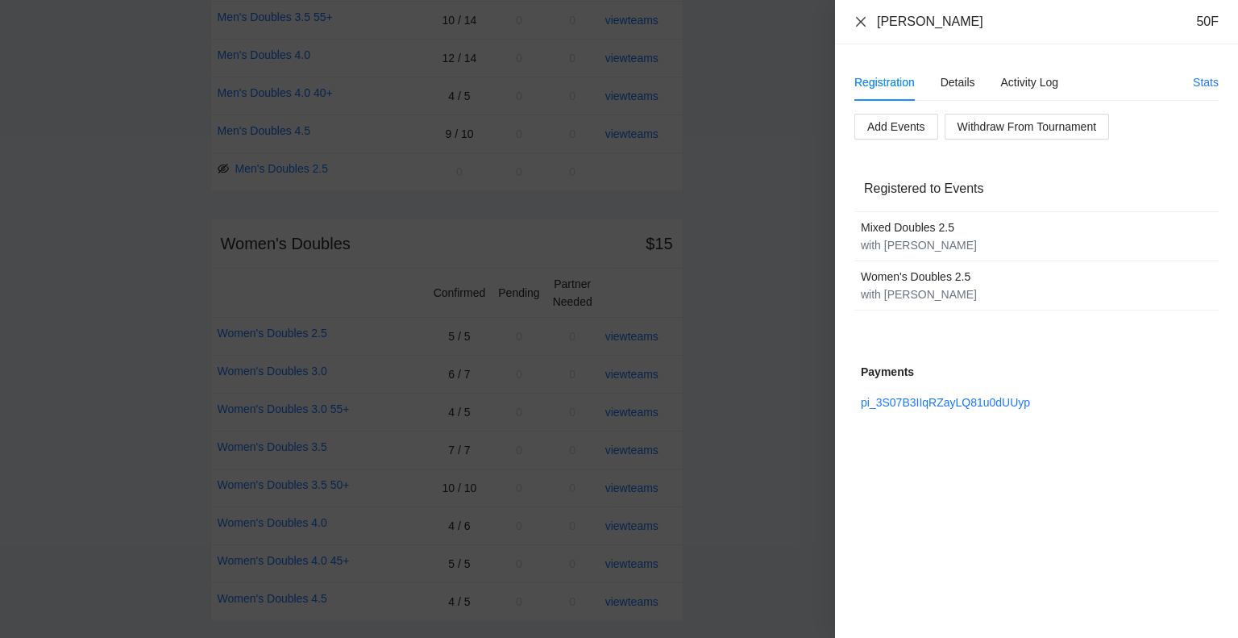
click at [855, 21] on icon "close" at bounding box center [861, 21] width 13 height 13
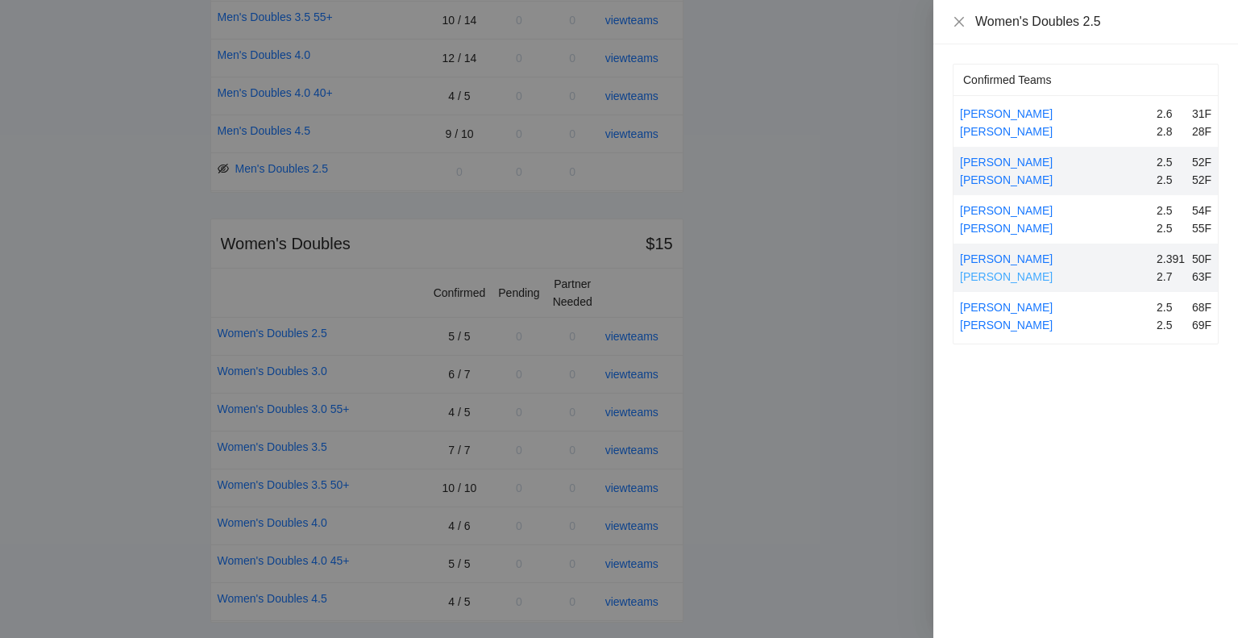
click at [1011, 273] on link "[PERSON_NAME]" at bounding box center [1006, 276] width 93 height 13
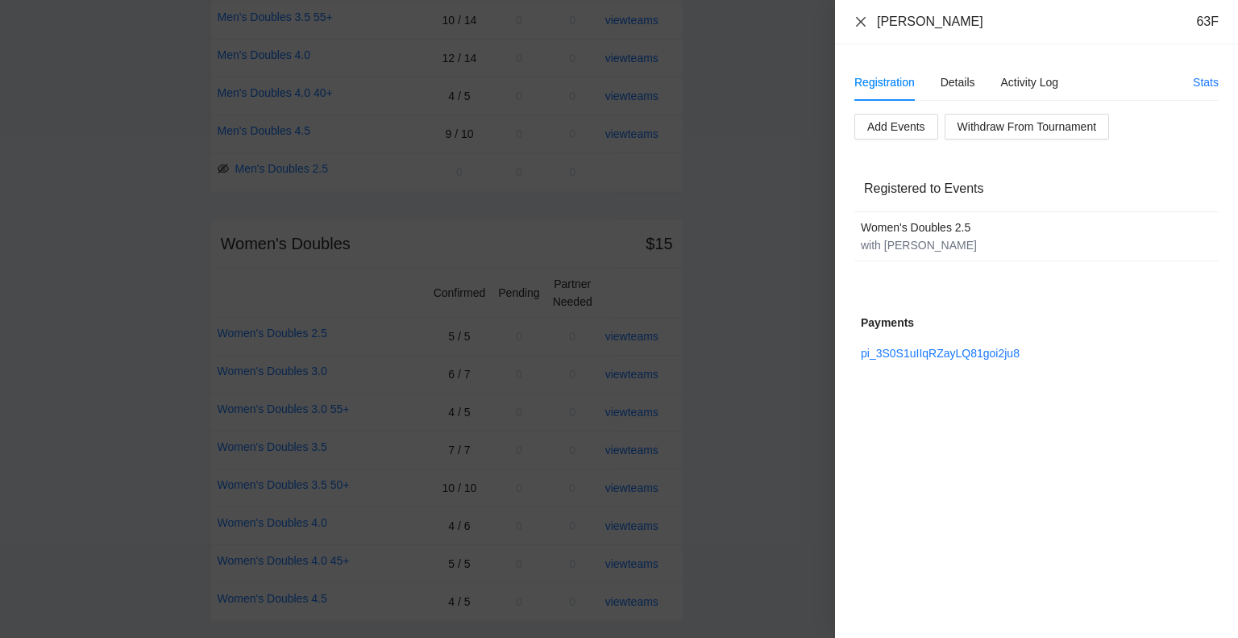
click at [861, 23] on icon "close" at bounding box center [861, 21] width 10 height 10
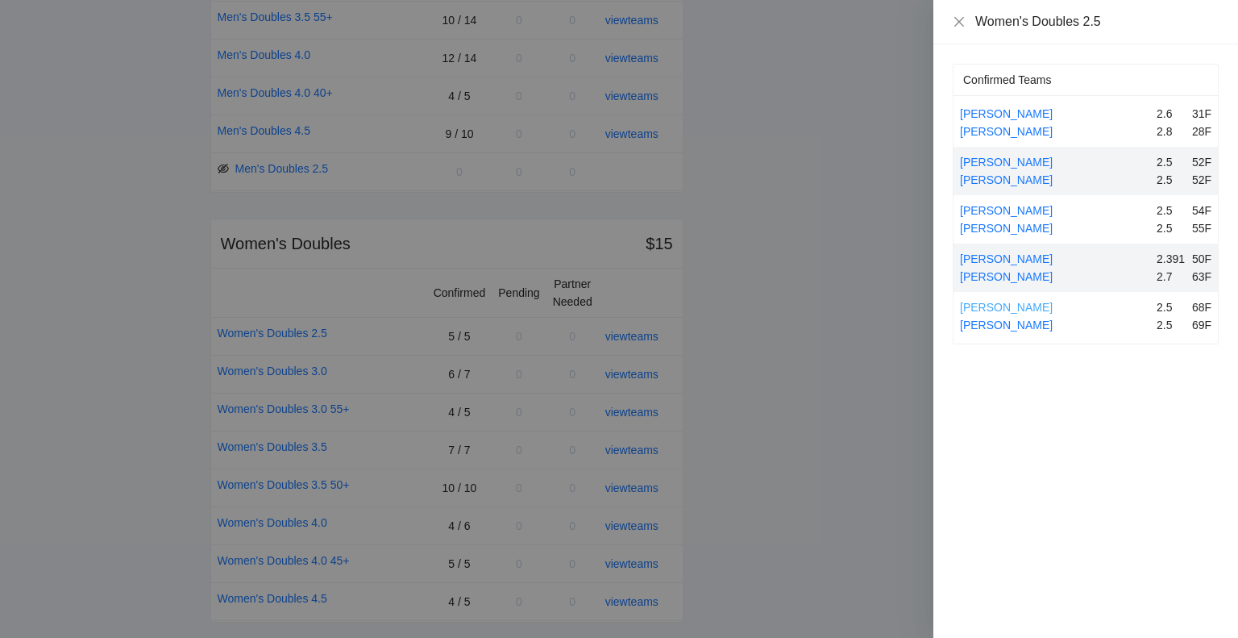
click at [995, 306] on link "[PERSON_NAME]" at bounding box center [1006, 307] width 93 height 13
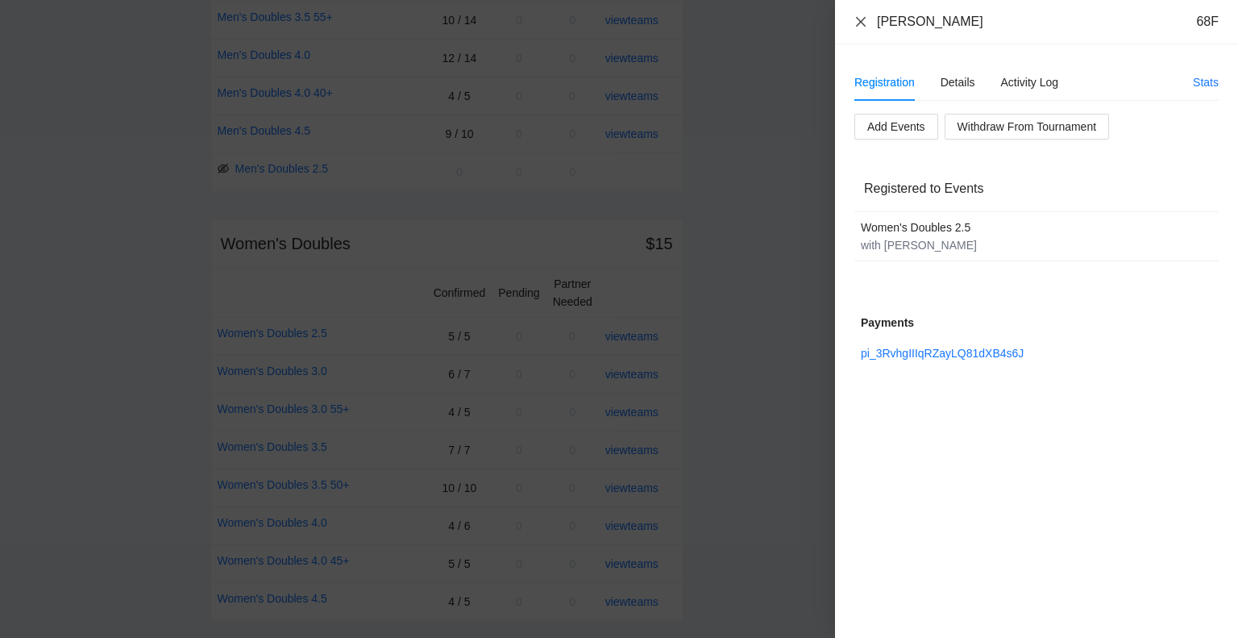
click at [858, 23] on icon "close" at bounding box center [861, 21] width 10 height 10
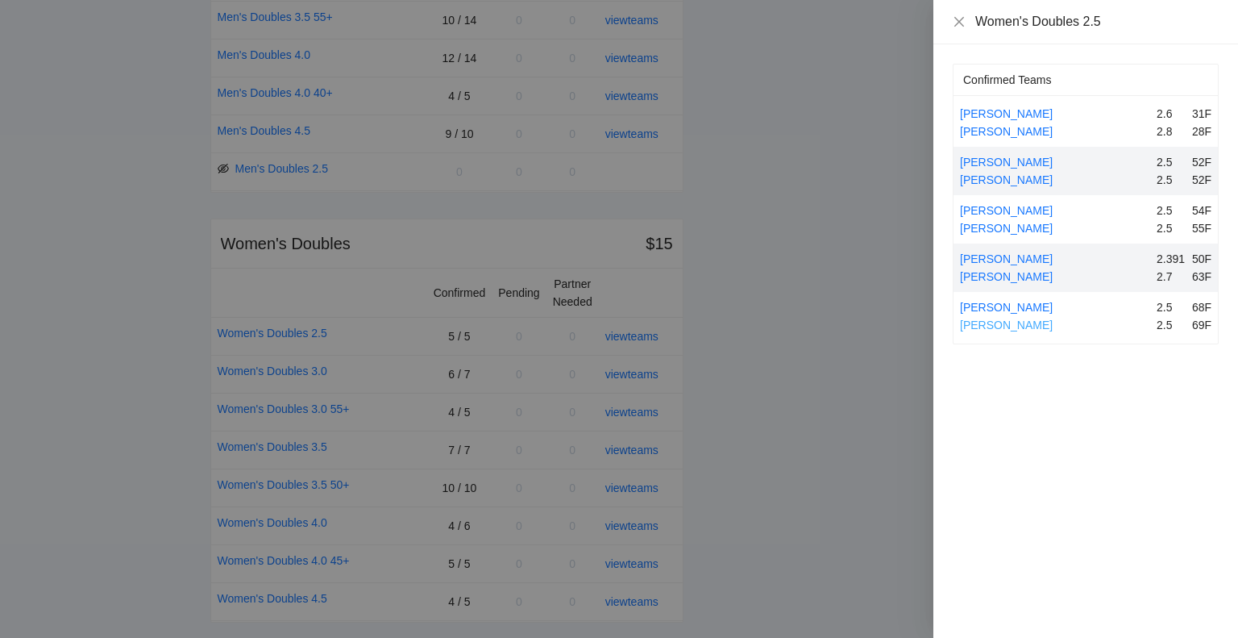
click at [992, 322] on link "[PERSON_NAME]" at bounding box center [1006, 324] width 93 height 13
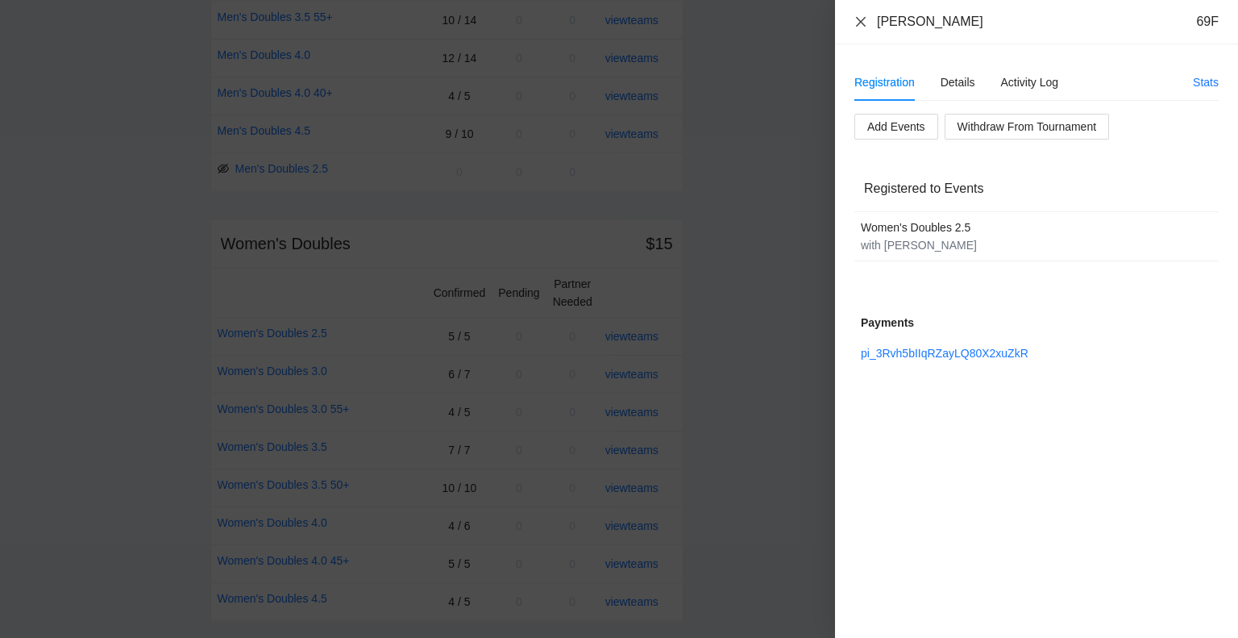
click at [859, 20] on icon "close" at bounding box center [861, 21] width 10 height 10
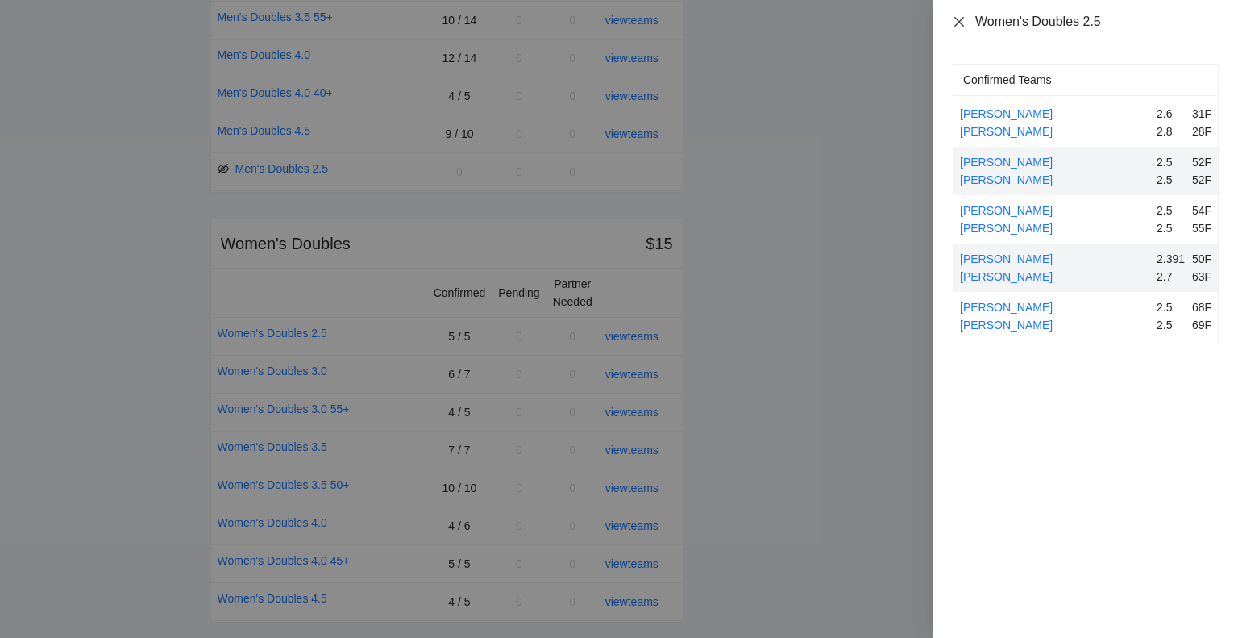
click at [958, 18] on icon "close" at bounding box center [959, 21] width 13 height 13
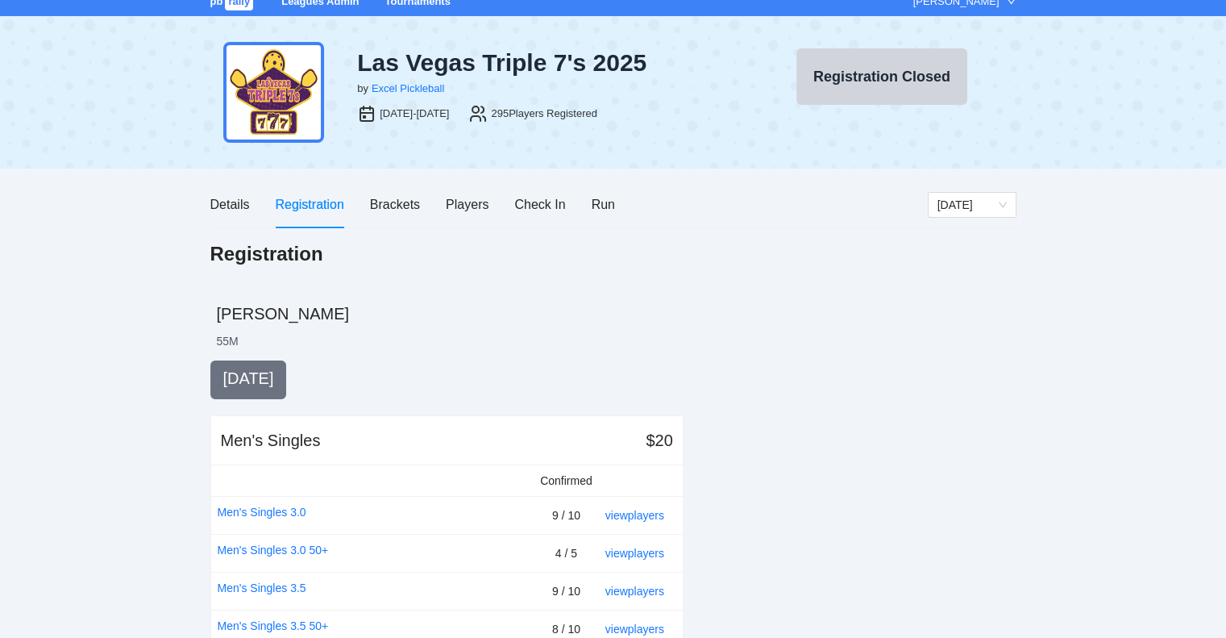
scroll to position [0, 0]
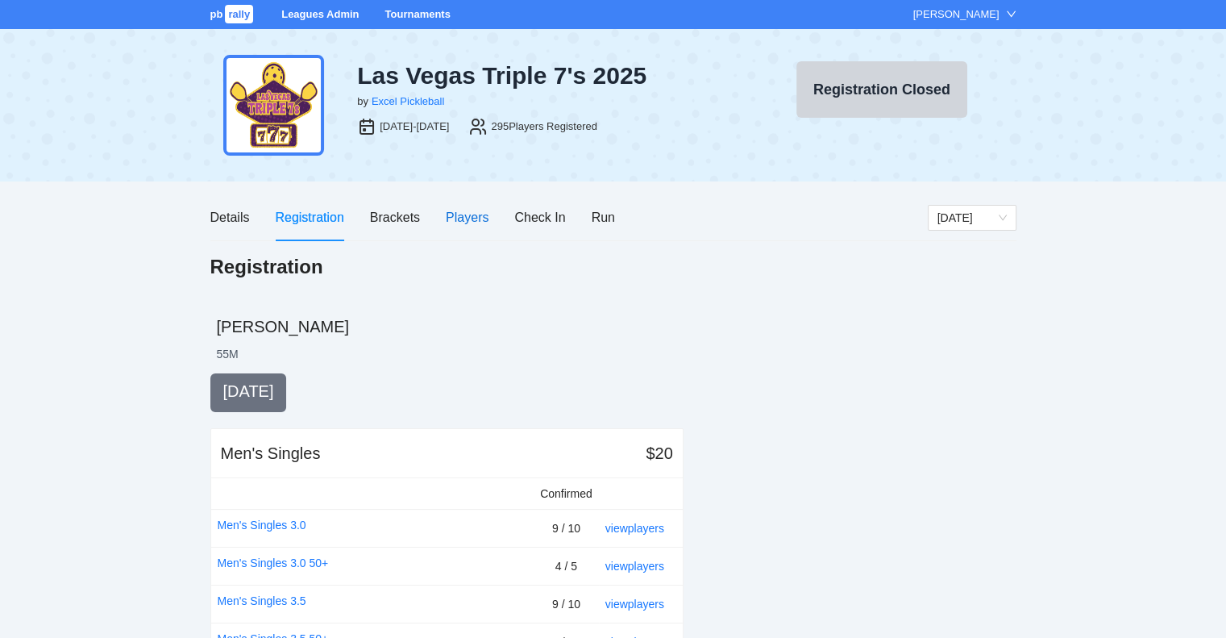
click at [464, 219] on div "Players" at bounding box center [467, 217] width 43 height 20
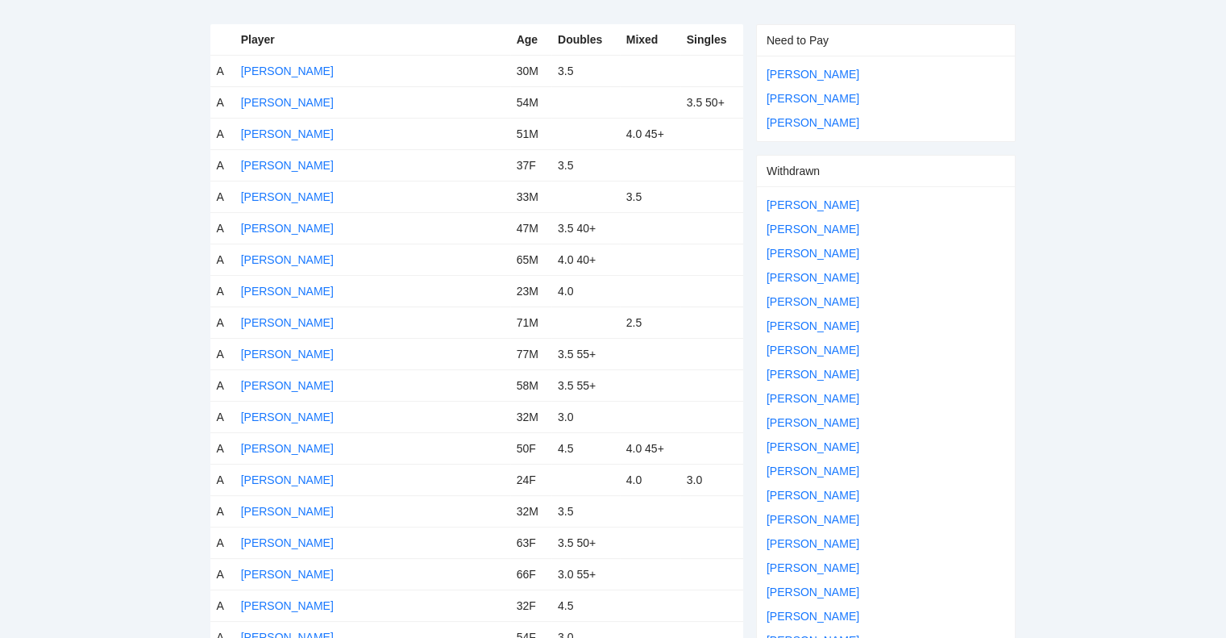
scroll to position [322, 0]
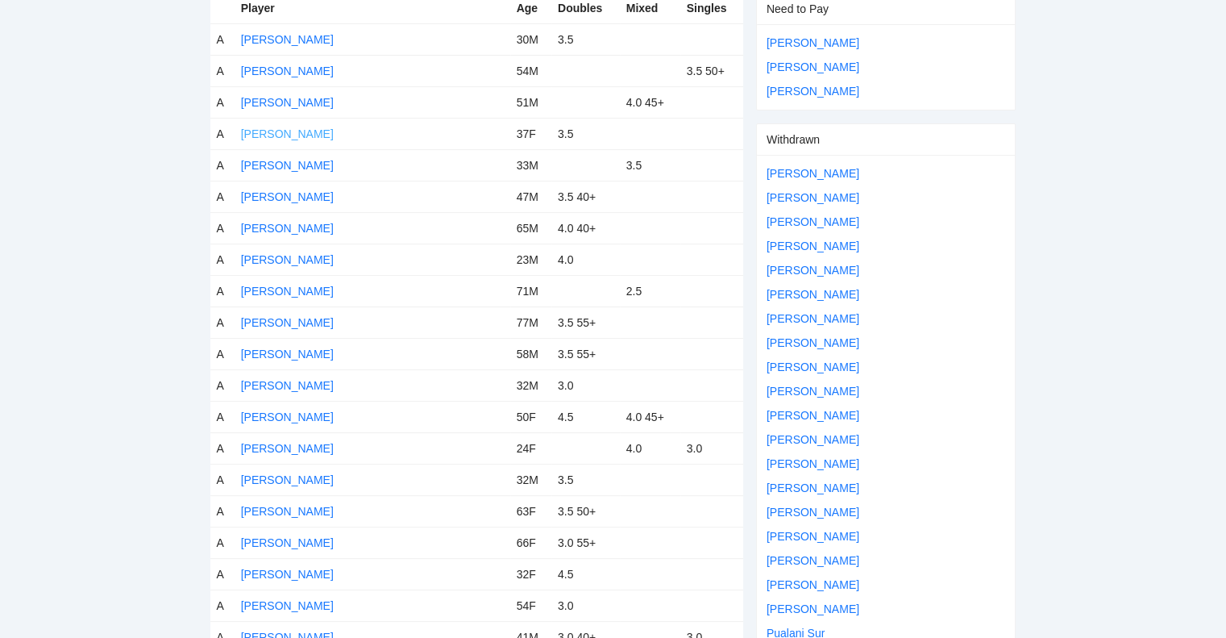
click at [289, 129] on link "[PERSON_NAME]" at bounding box center [287, 133] width 93 height 13
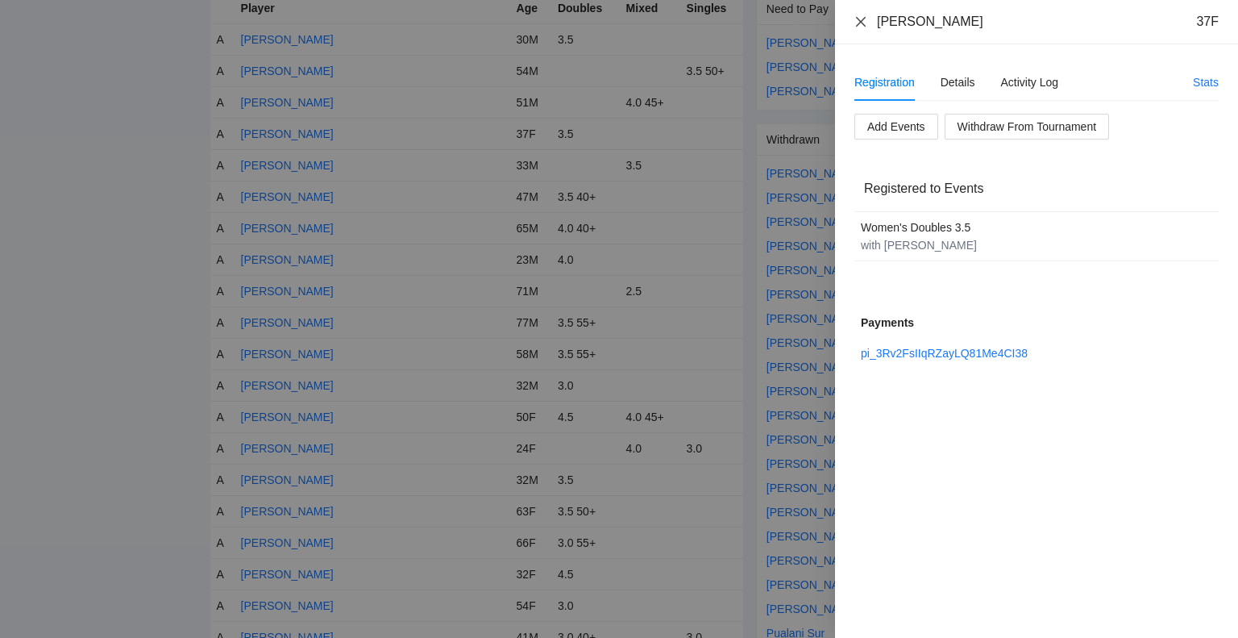
click at [859, 18] on icon "close" at bounding box center [861, 21] width 13 height 13
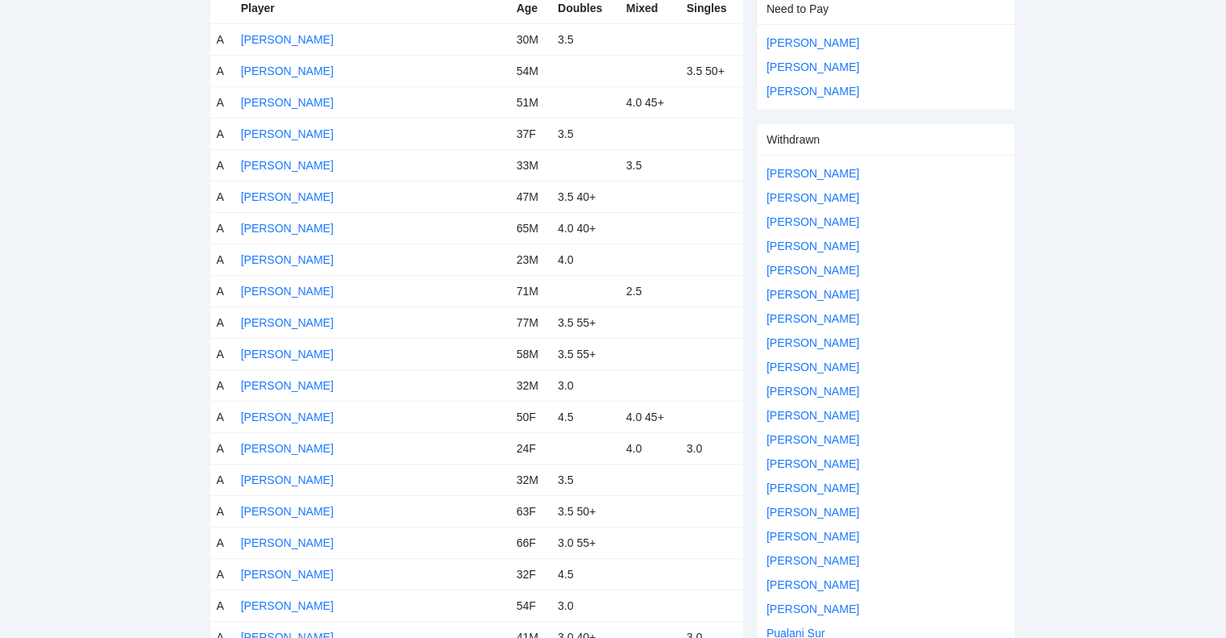
scroll to position [0, 0]
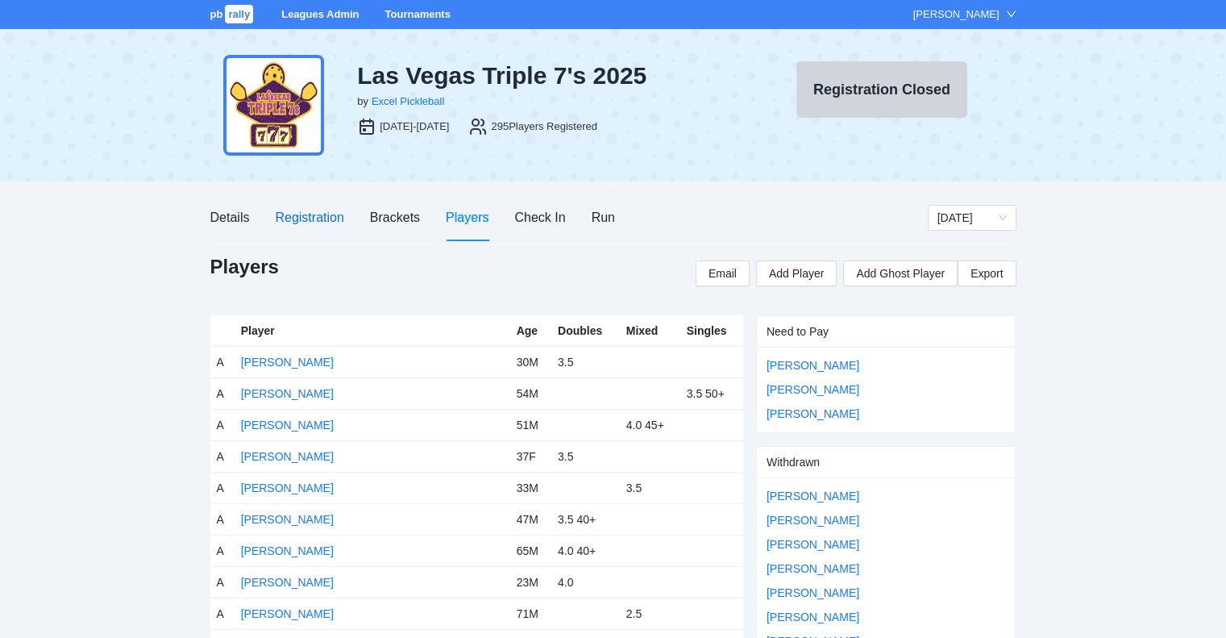
click at [301, 214] on div "Registration" at bounding box center [309, 217] width 69 height 20
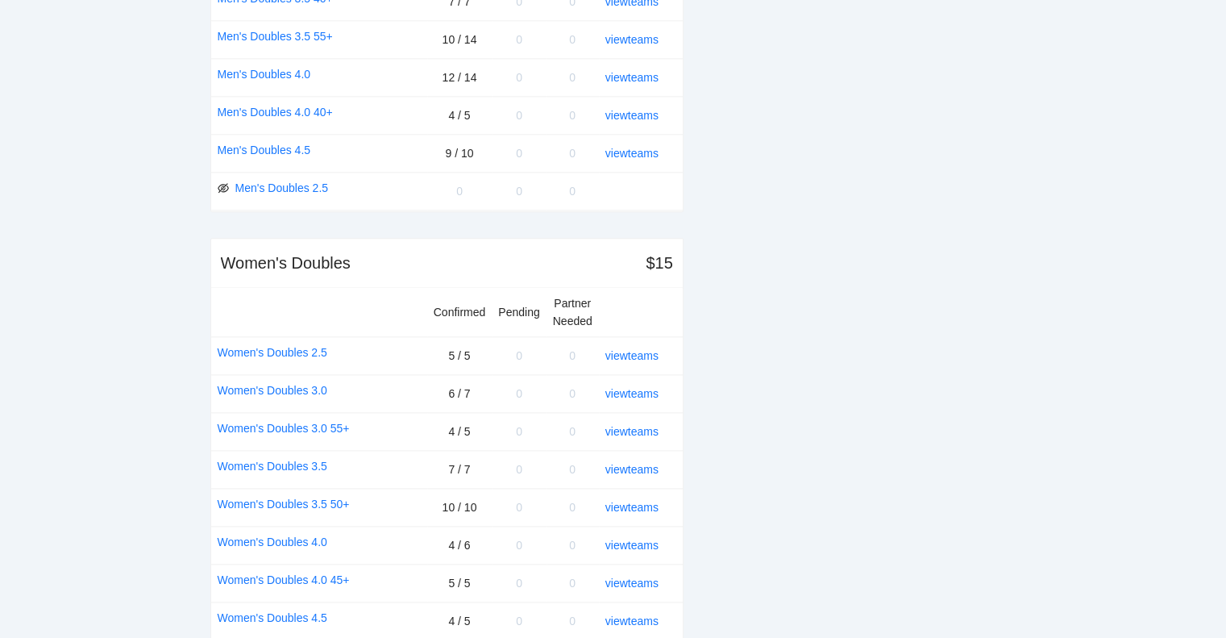
scroll to position [1965, 0]
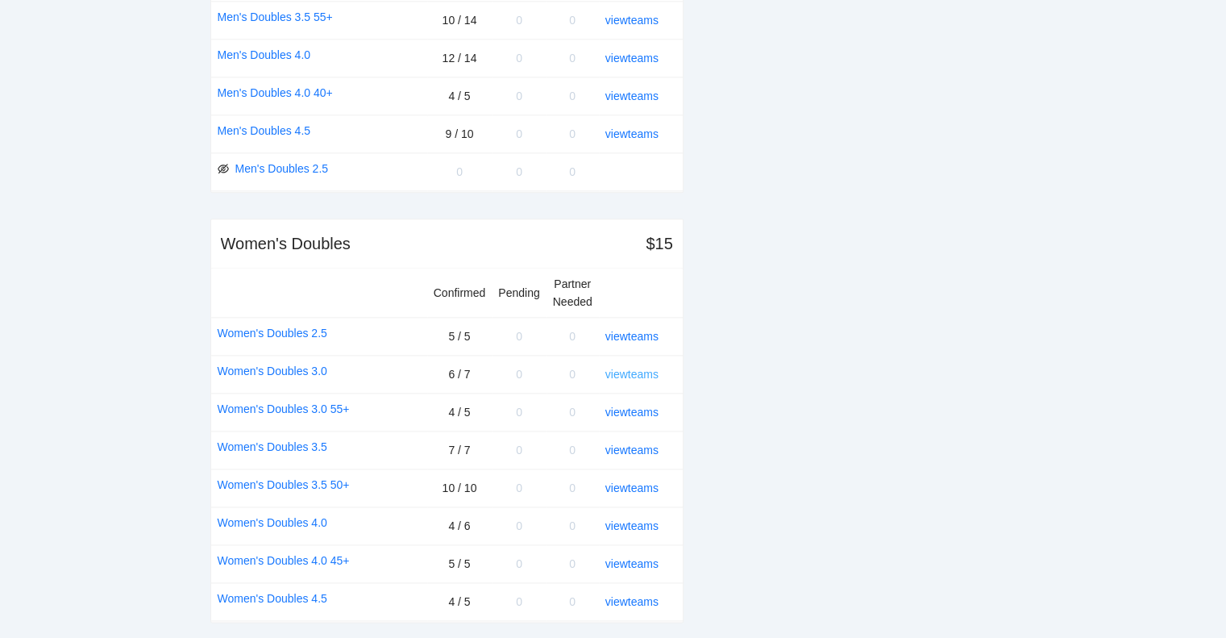
click at [626, 368] on link "view teams" at bounding box center [631, 374] width 53 height 13
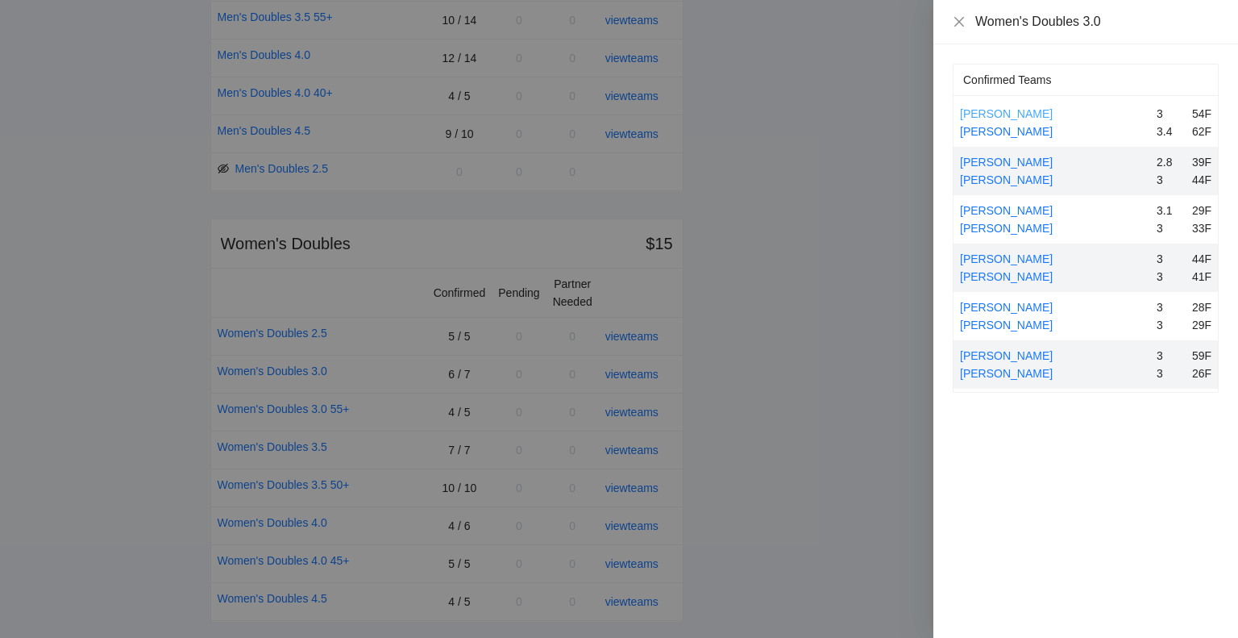
click at [1016, 110] on link "[PERSON_NAME]" at bounding box center [1006, 113] width 93 height 13
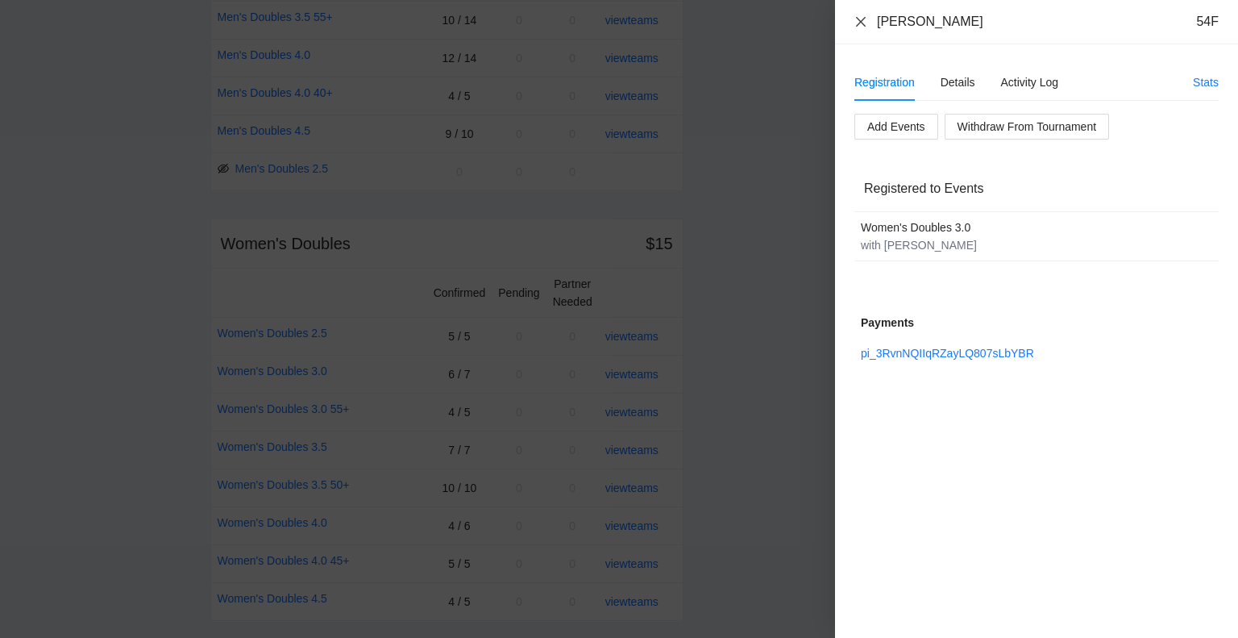
click at [861, 19] on icon "close" at bounding box center [861, 21] width 13 height 13
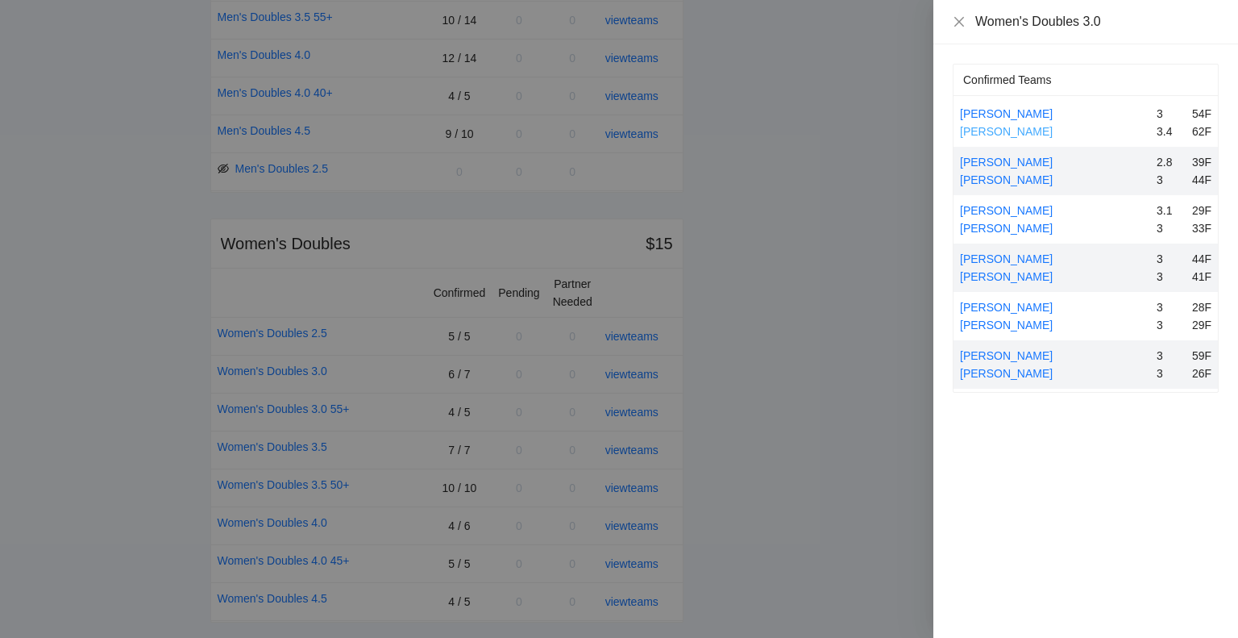
click at [997, 125] on link "[PERSON_NAME]" at bounding box center [1006, 131] width 93 height 13
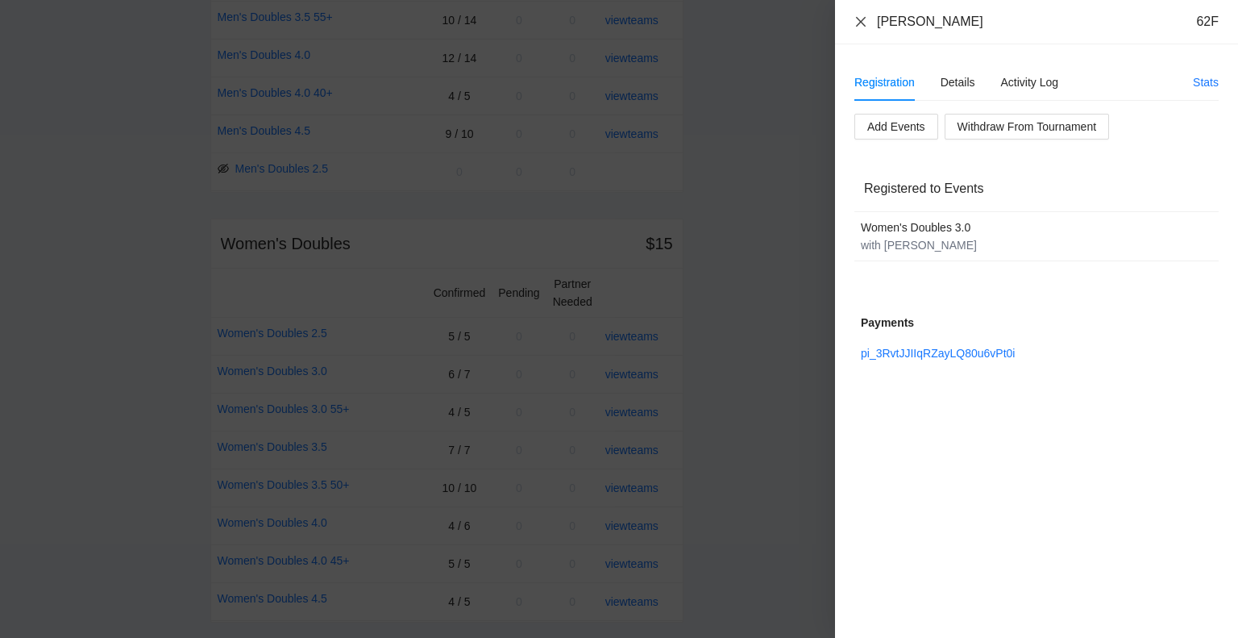
click at [861, 22] on icon "close" at bounding box center [861, 21] width 10 height 10
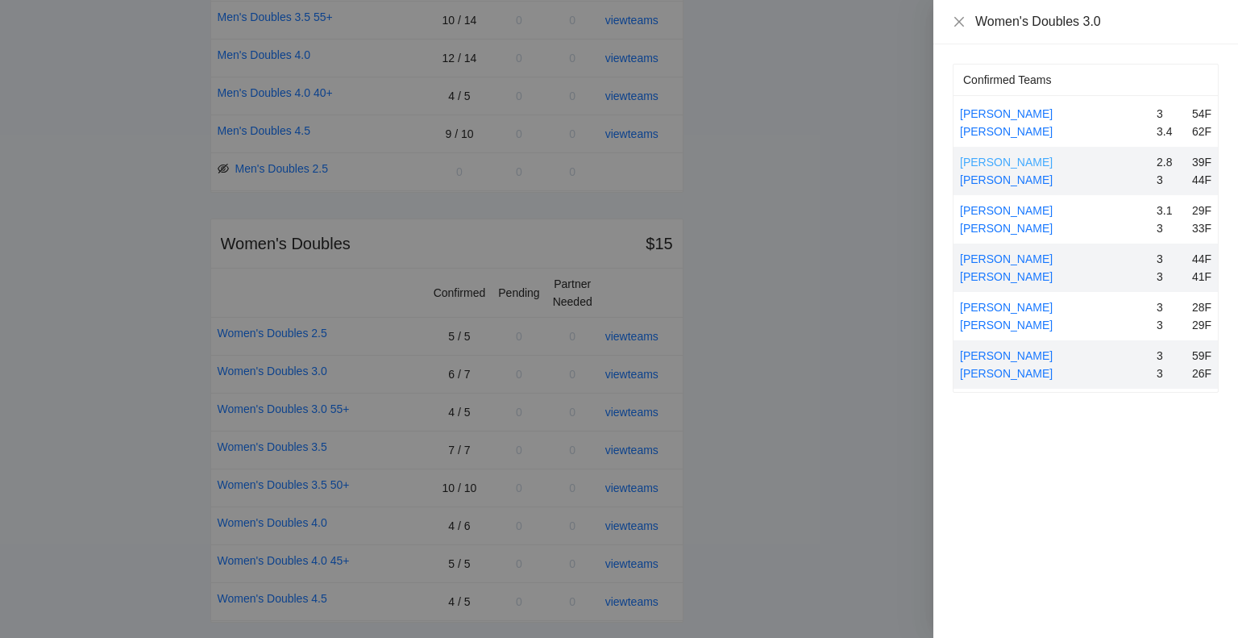
click at [1000, 160] on link "[PERSON_NAME]" at bounding box center [1006, 162] width 93 height 13
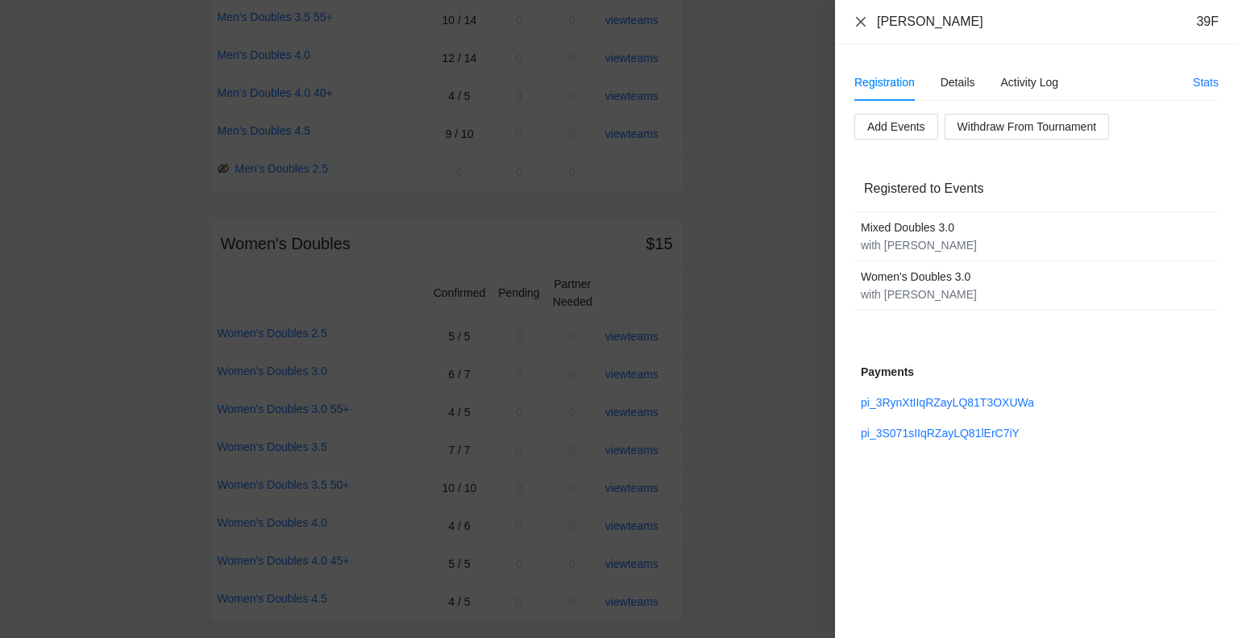
click at [861, 23] on icon "close" at bounding box center [861, 21] width 13 height 13
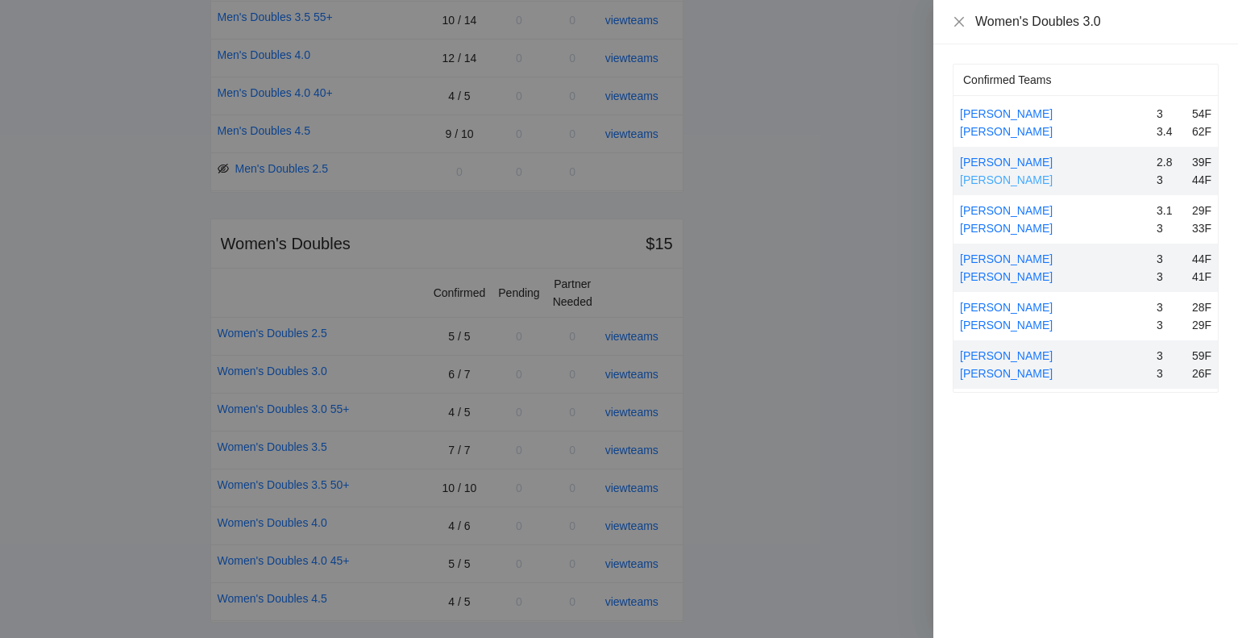
click at [1018, 180] on link "[PERSON_NAME]" at bounding box center [1006, 179] width 93 height 13
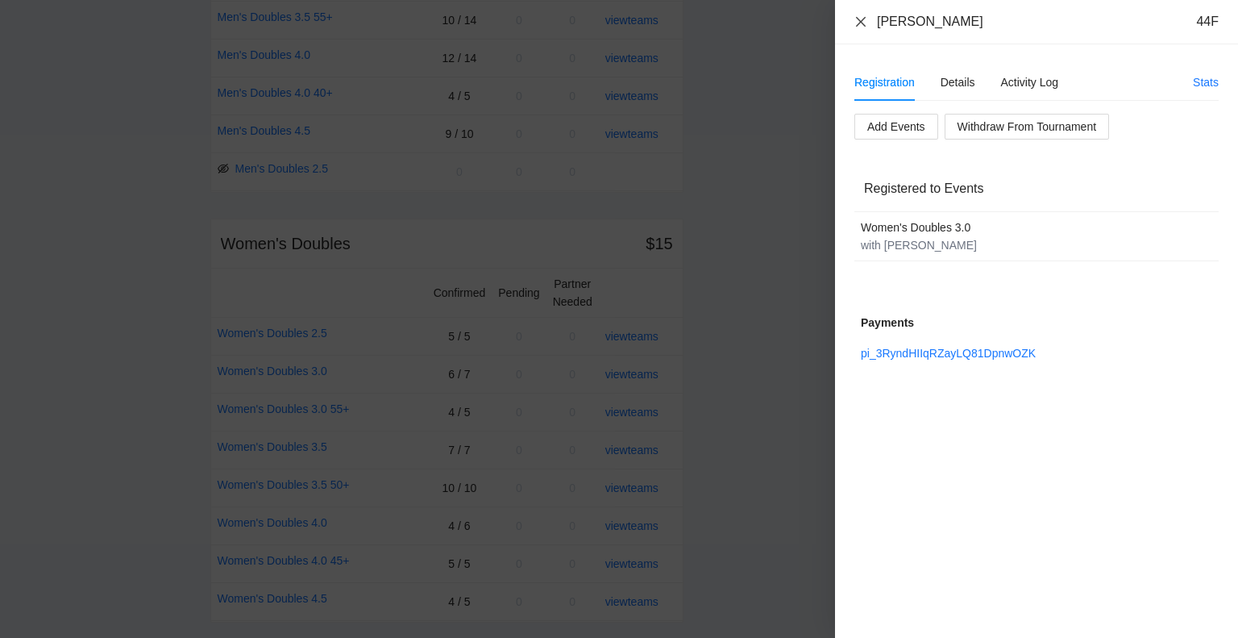
click at [859, 23] on icon "close" at bounding box center [861, 21] width 10 height 10
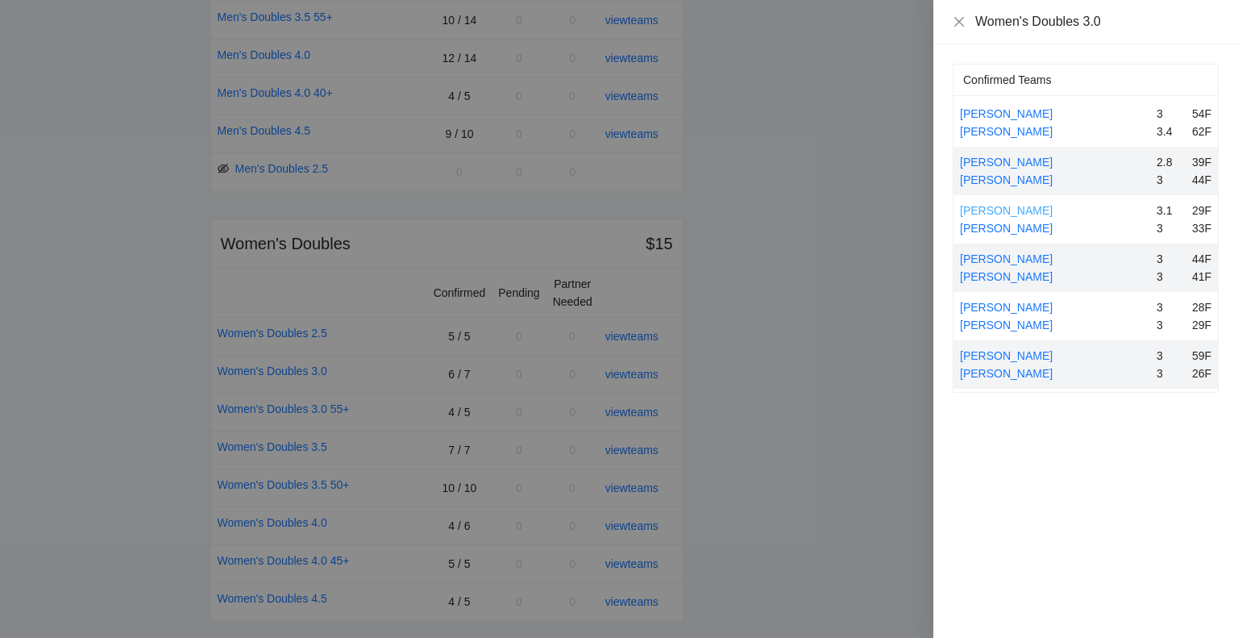
click at [1008, 208] on link "[PERSON_NAME]" at bounding box center [1006, 210] width 93 height 13
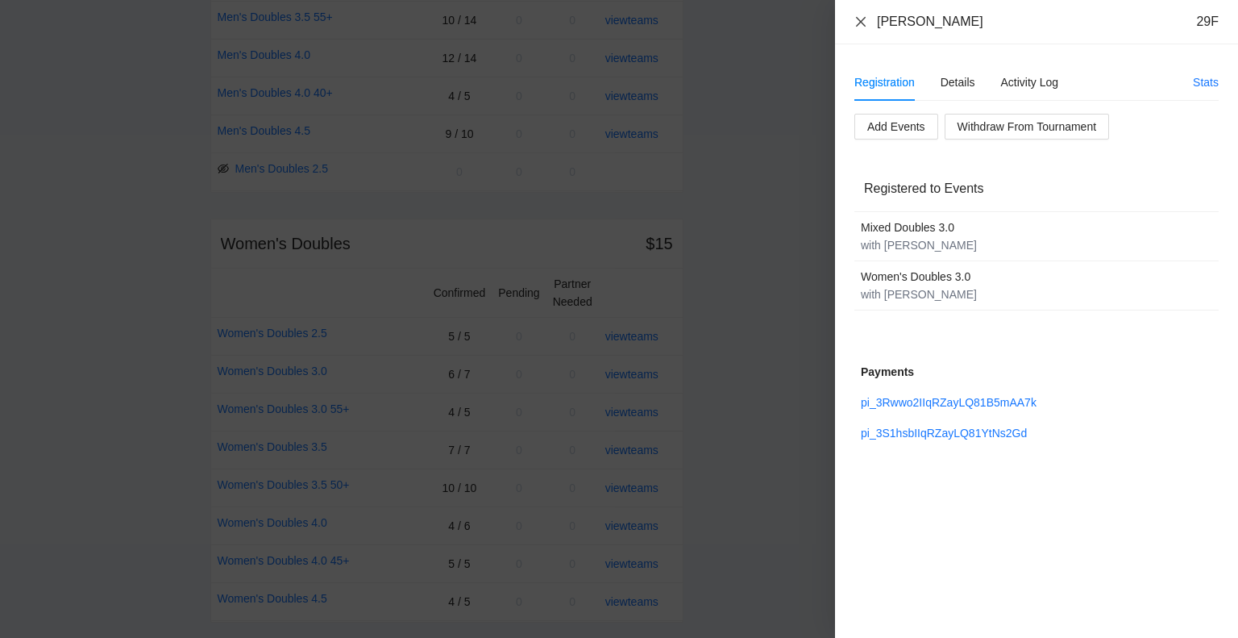
click at [861, 23] on icon "close" at bounding box center [861, 21] width 13 height 13
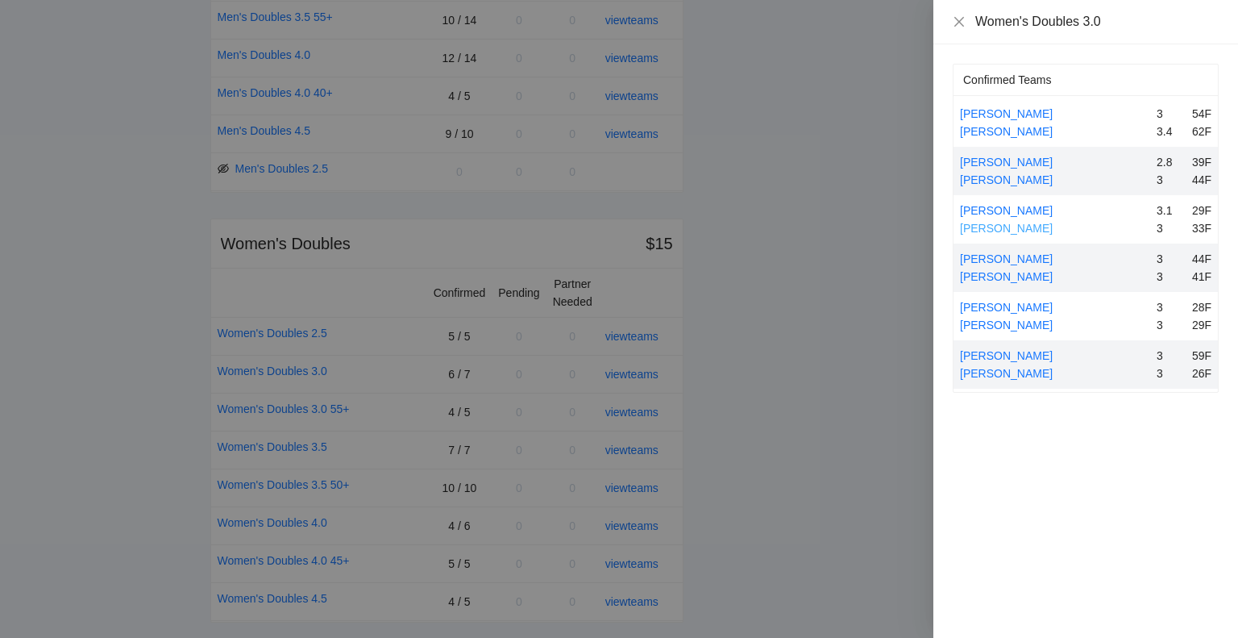
click at [1004, 227] on link "[PERSON_NAME]" at bounding box center [1006, 228] width 93 height 13
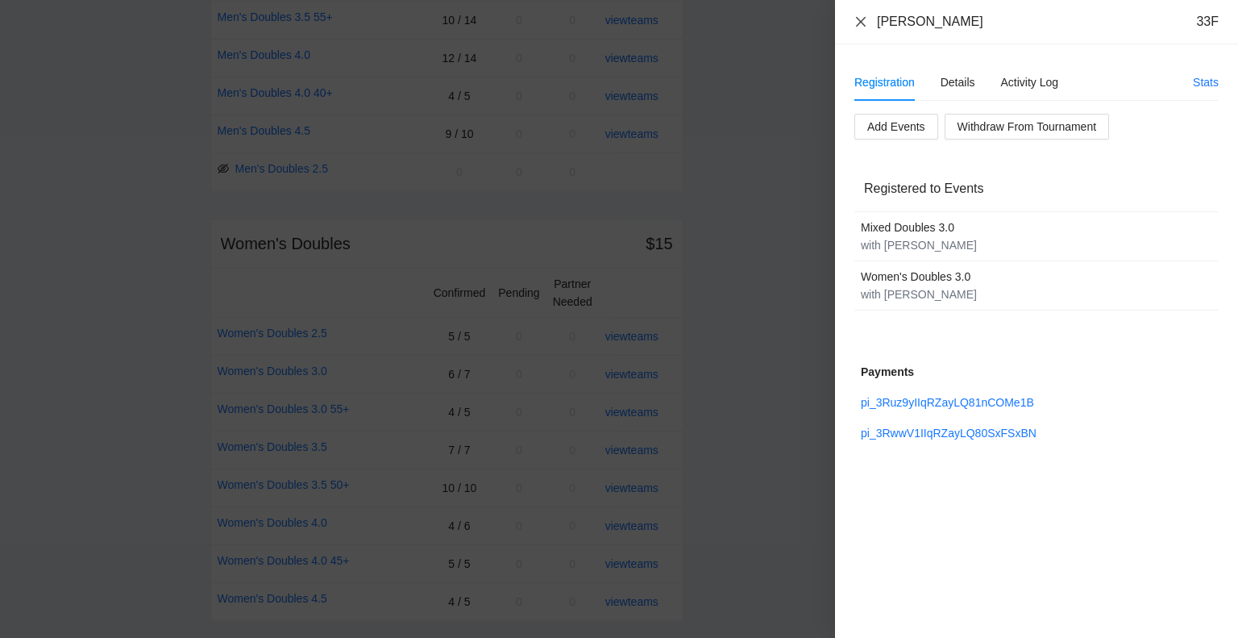
click at [860, 22] on icon "close" at bounding box center [861, 21] width 10 height 10
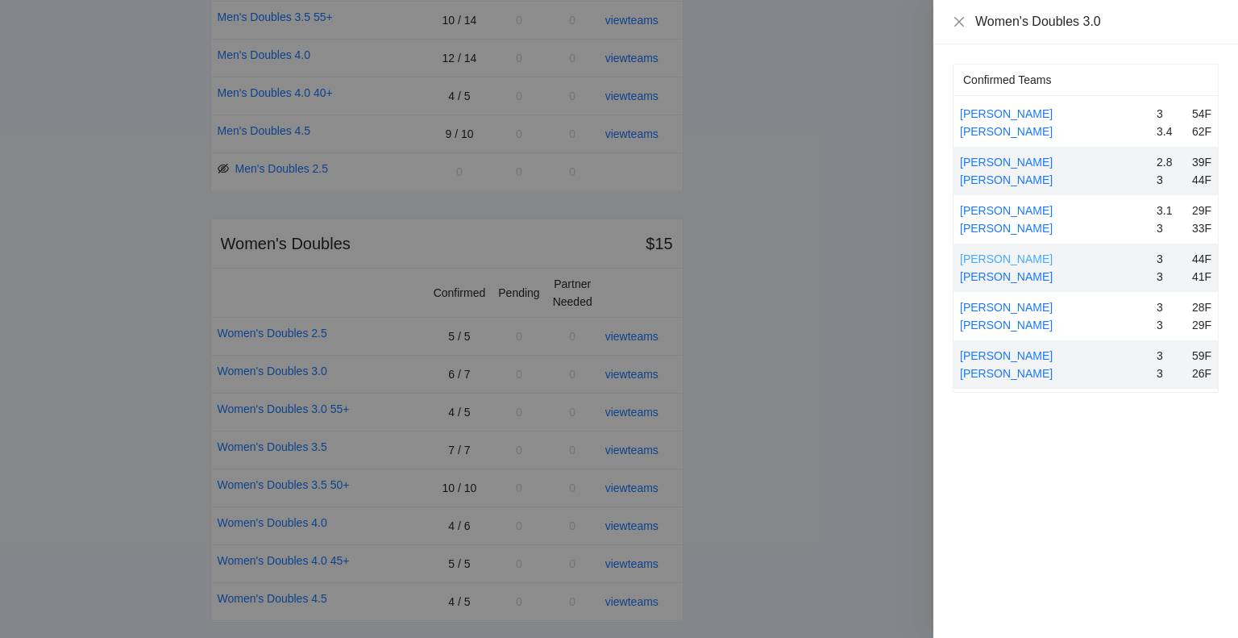
click at [1004, 257] on link "[PERSON_NAME]" at bounding box center [1006, 258] width 93 height 13
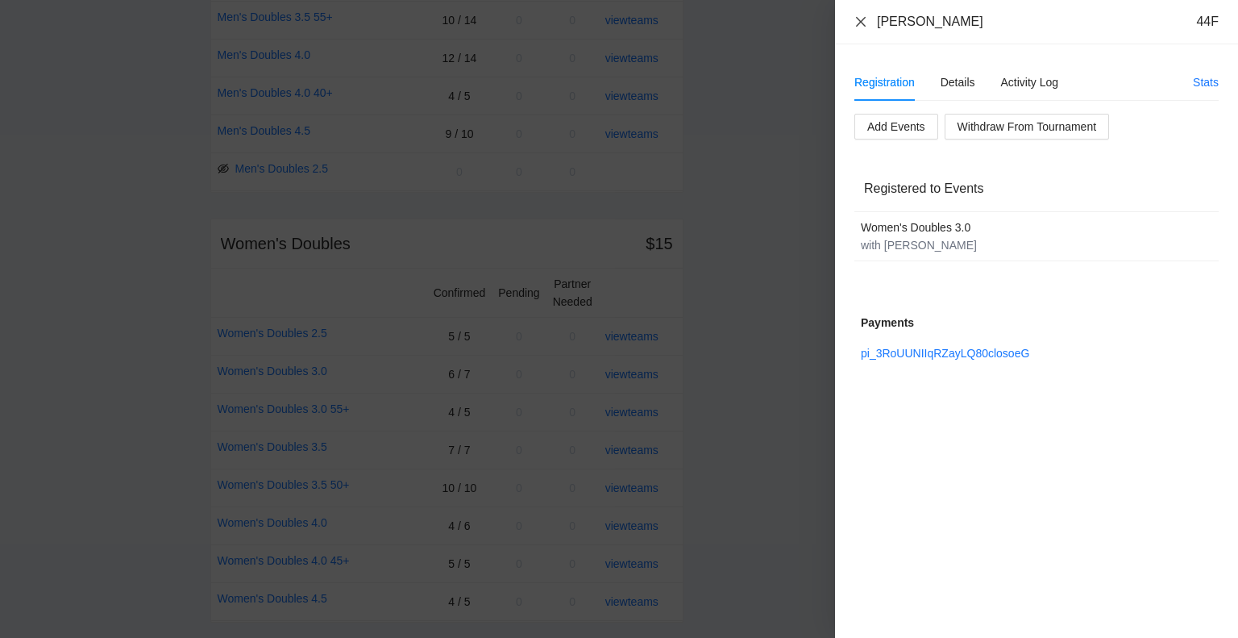
click at [861, 21] on icon "close" at bounding box center [861, 21] width 10 height 10
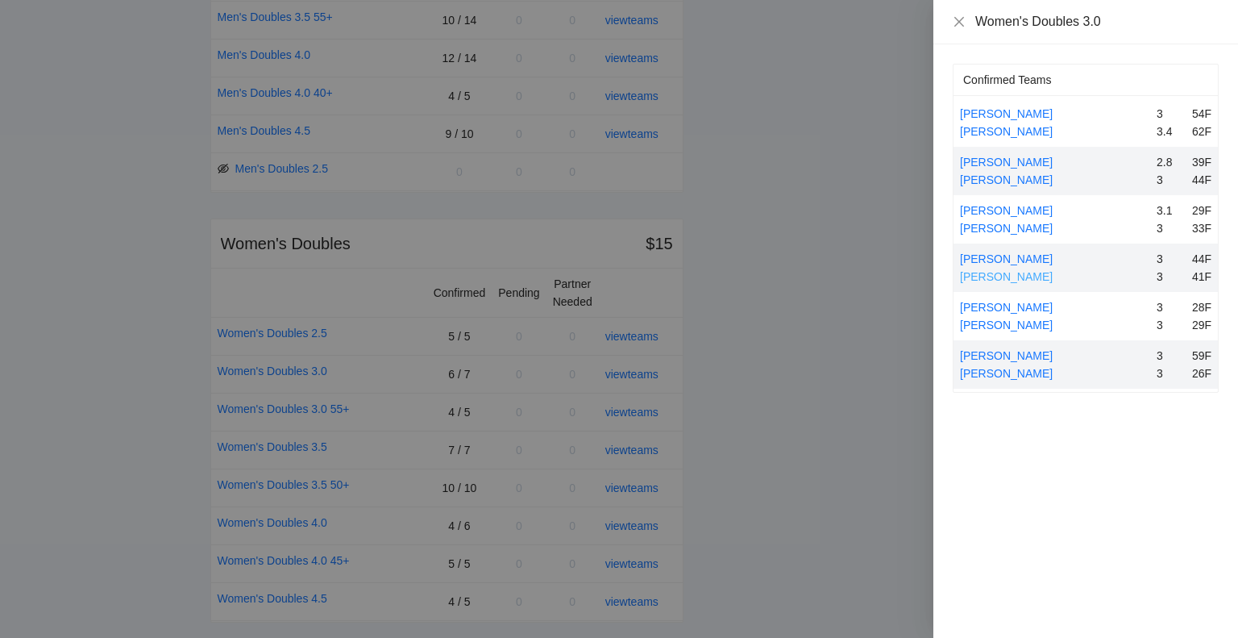
click at [996, 277] on link "[PERSON_NAME]" at bounding box center [1006, 276] width 93 height 13
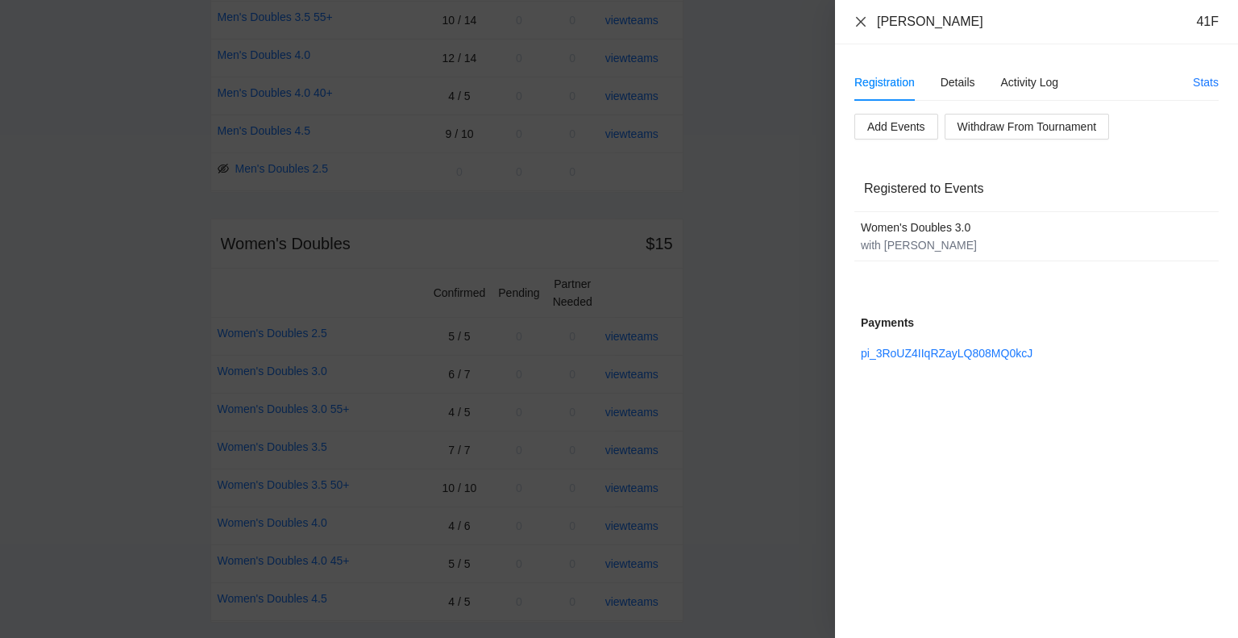
drag, startPoint x: 859, startPoint y: 19, endPoint x: 882, endPoint y: 50, distance: 38.1
click at [861, 22] on icon "close" at bounding box center [861, 21] width 10 height 10
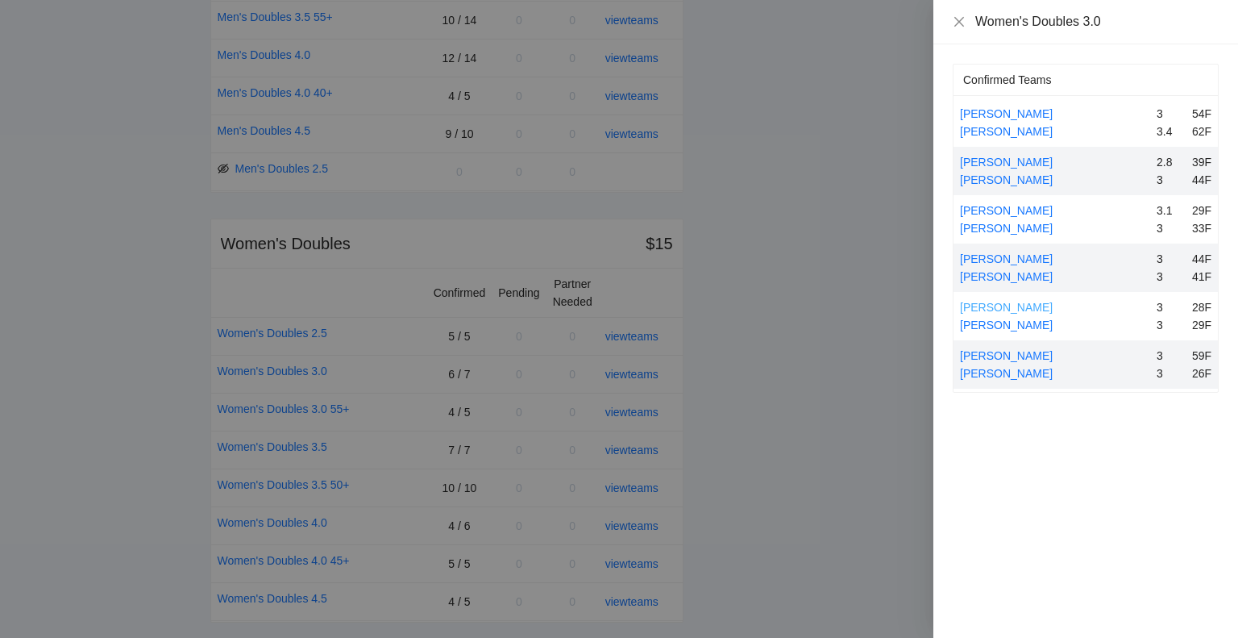
click at [1022, 306] on link "[PERSON_NAME]" at bounding box center [1006, 307] width 93 height 13
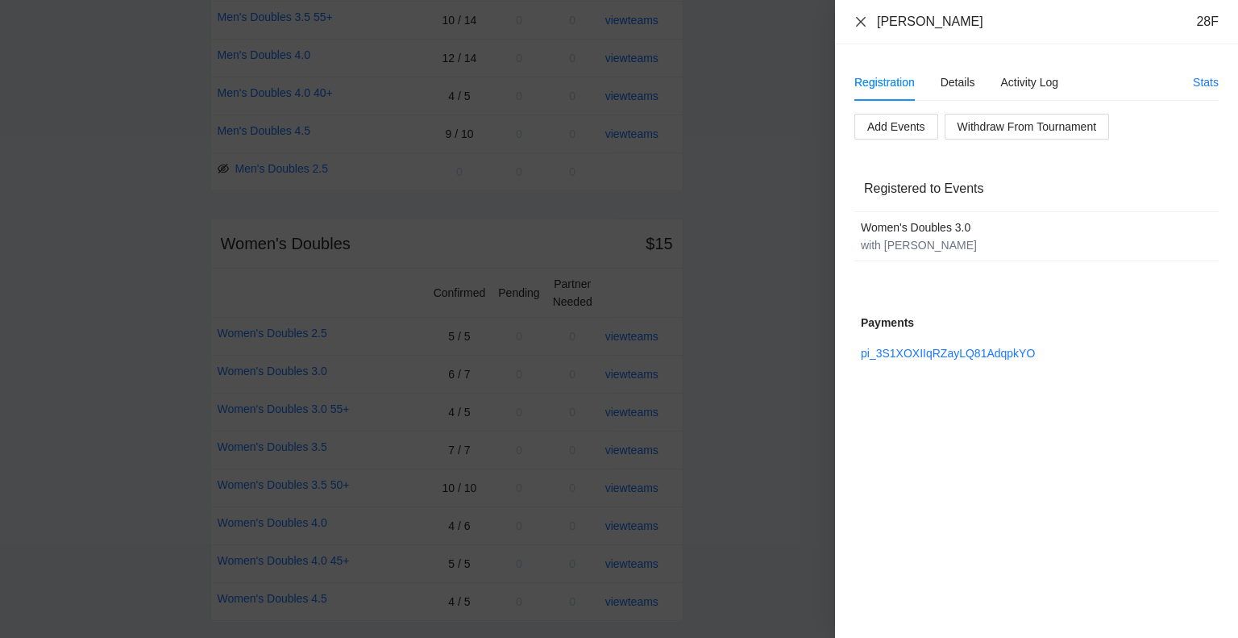
drag, startPoint x: 857, startPoint y: 23, endPoint x: 892, endPoint y: 40, distance: 39.7
click at [860, 23] on icon "close" at bounding box center [861, 21] width 13 height 13
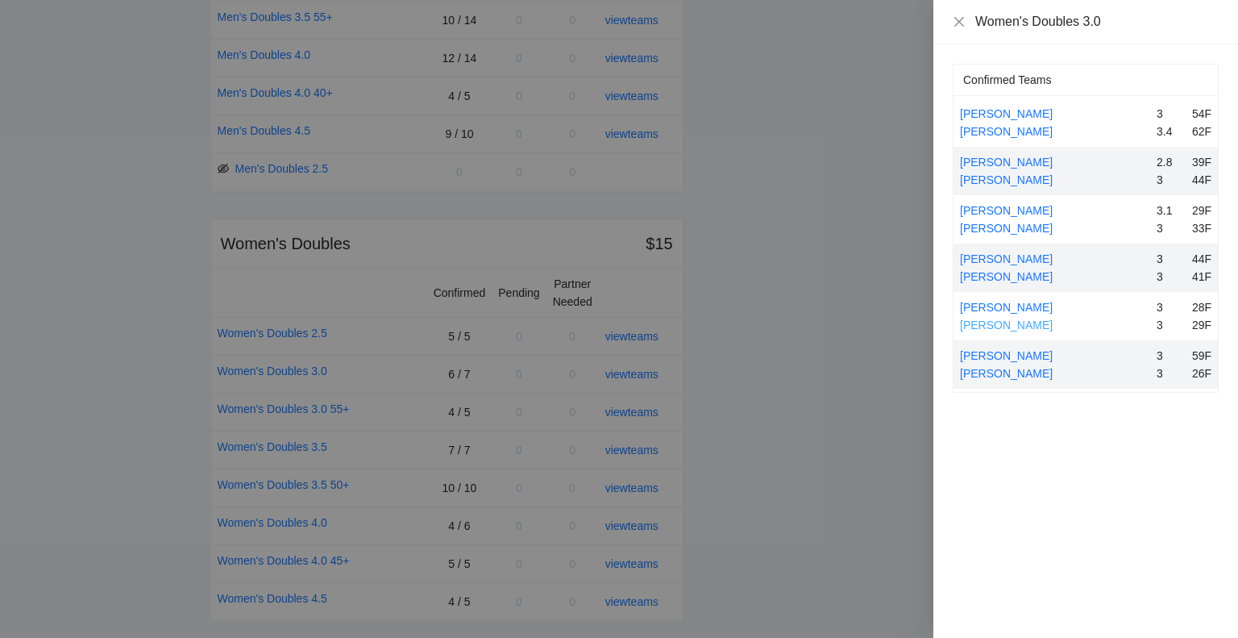
click at [1004, 322] on link "[PERSON_NAME]" at bounding box center [1006, 324] width 93 height 13
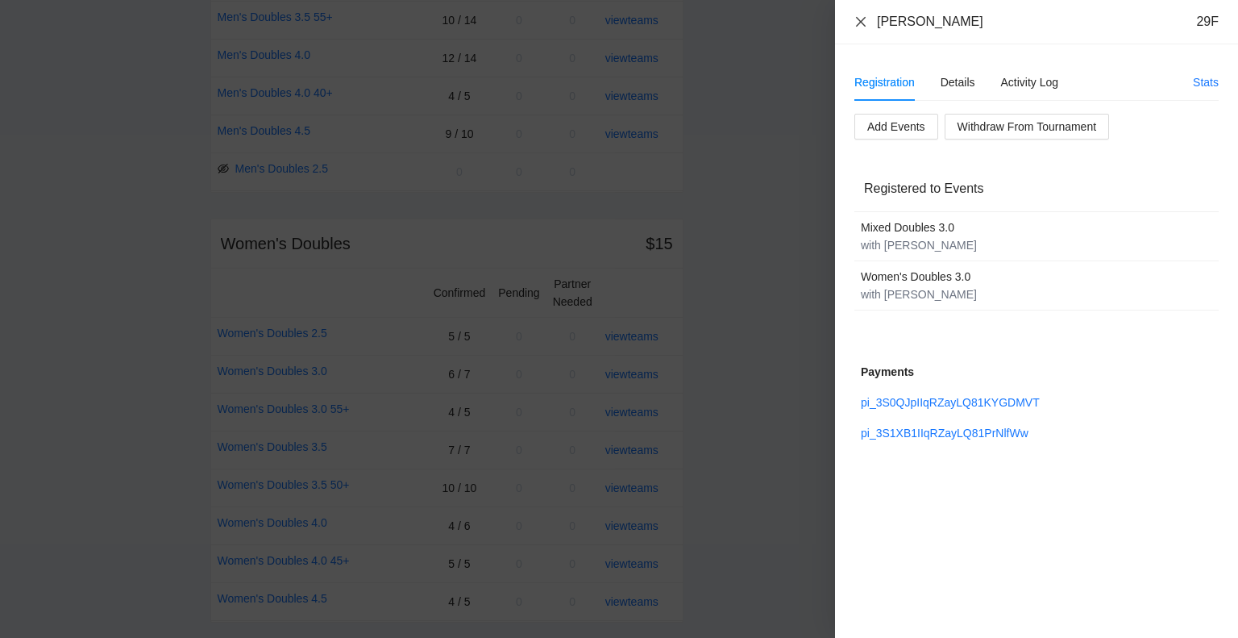
drag, startPoint x: 859, startPoint y: 19, endPoint x: 911, endPoint y: 128, distance: 121.2
click at [861, 21] on icon "close" at bounding box center [861, 21] width 13 height 13
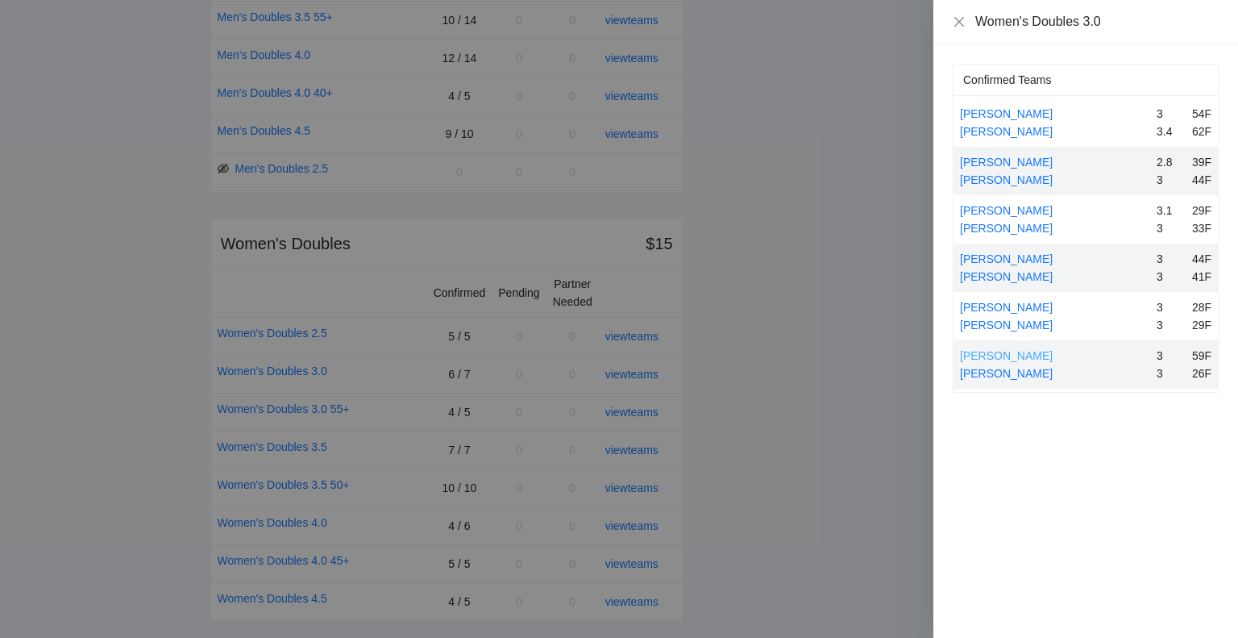
click at [1013, 356] on link "[PERSON_NAME]" at bounding box center [1006, 355] width 93 height 13
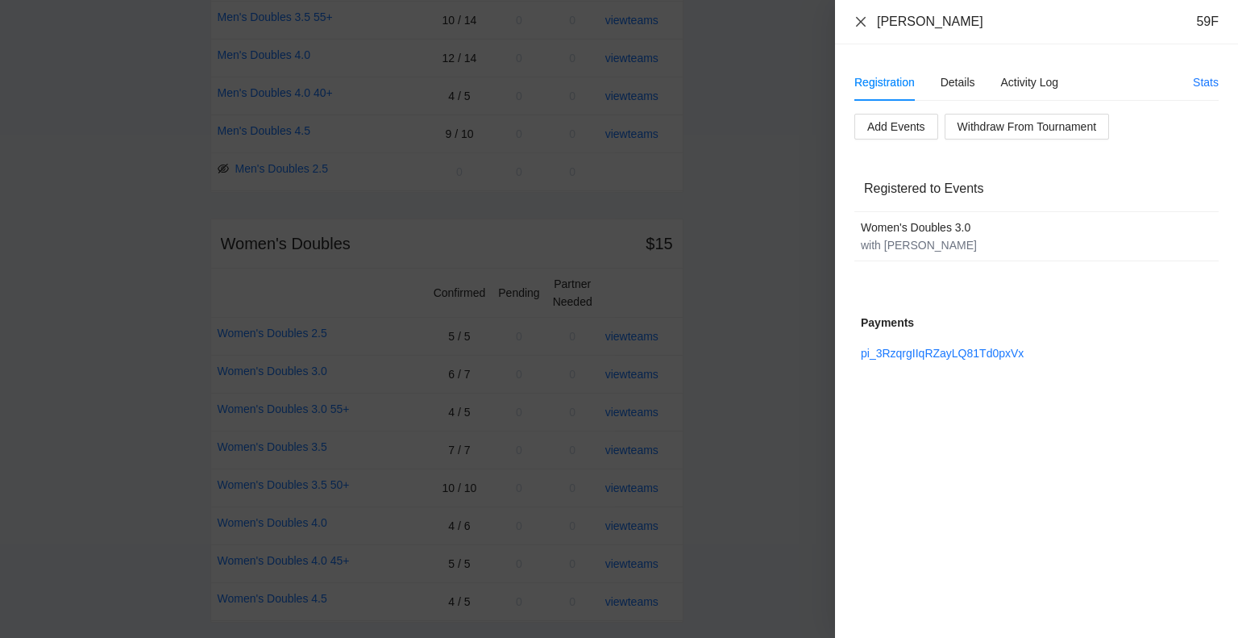
drag, startPoint x: 861, startPoint y: 19, endPoint x: 876, endPoint y: 40, distance: 26.0
click at [861, 19] on icon "close" at bounding box center [861, 21] width 13 height 13
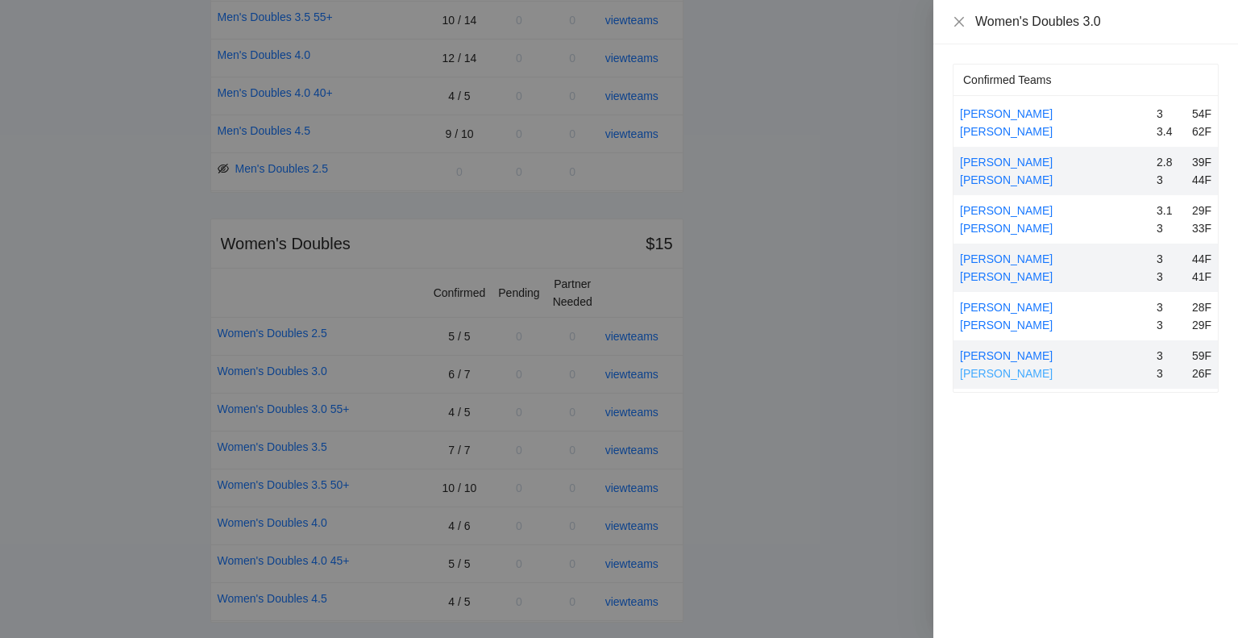
click at [1013, 370] on link "[PERSON_NAME]" at bounding box center [1006, 373] width 93 height 13
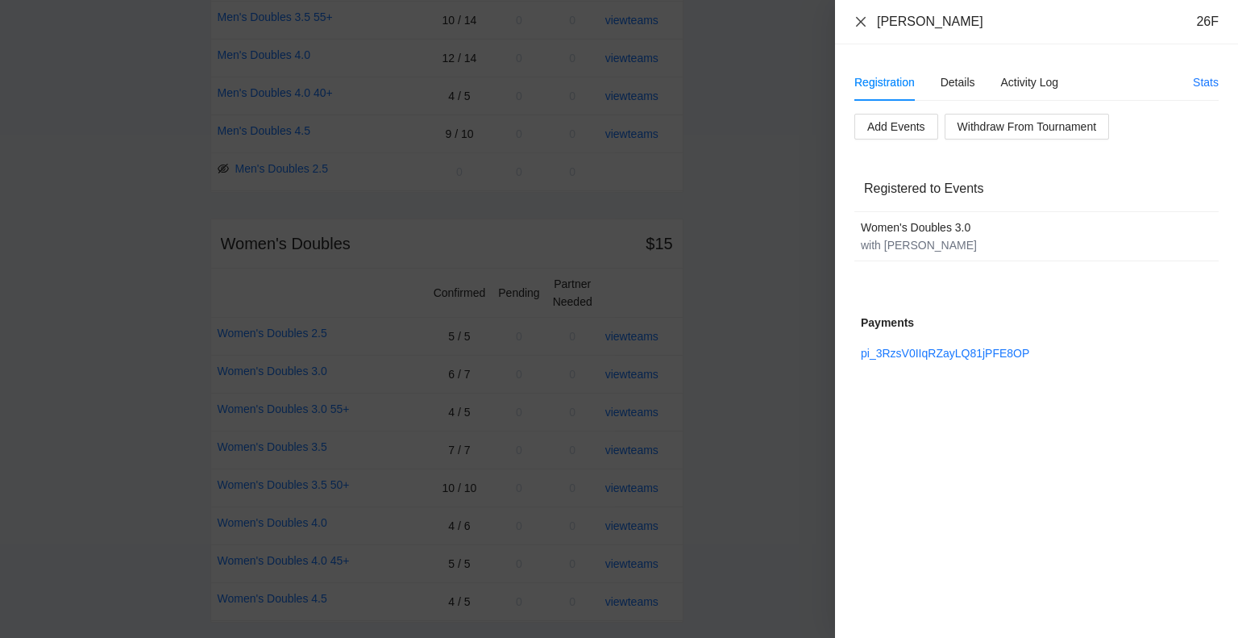
drag, startPoint x: 858, startPoint y: 19, endPoint x: 897, endPoint y: 55, distance: 53.6
click at [861, 18] on icon "close" at bounding box center [861, 21] width 13 height 13
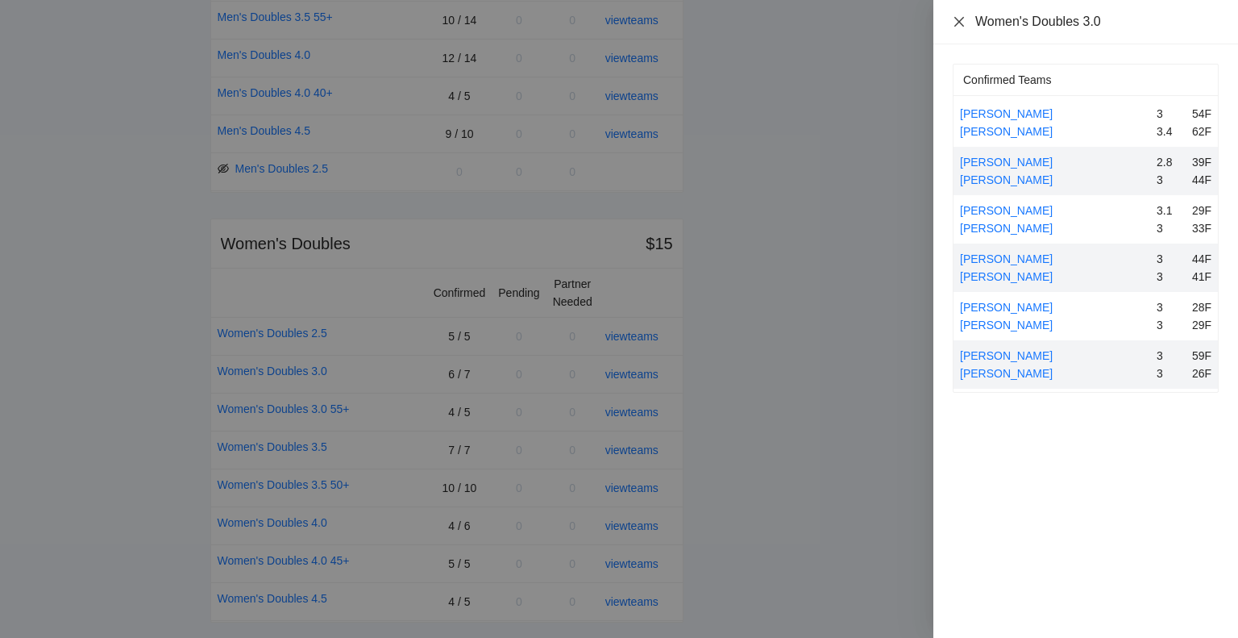
click at [958, 20] on icon "close" at bounding box center [959, 21] width 10 height 10
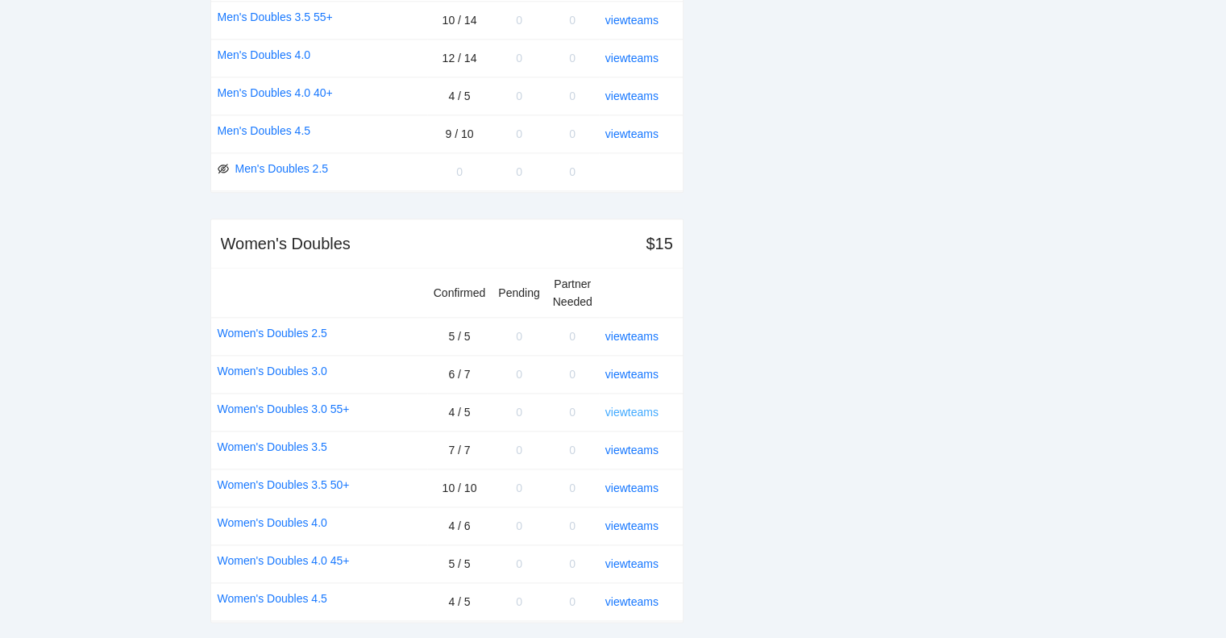
click at [637, 405] on link "view teams" at bounding box center [631, 411] width 53 height 13
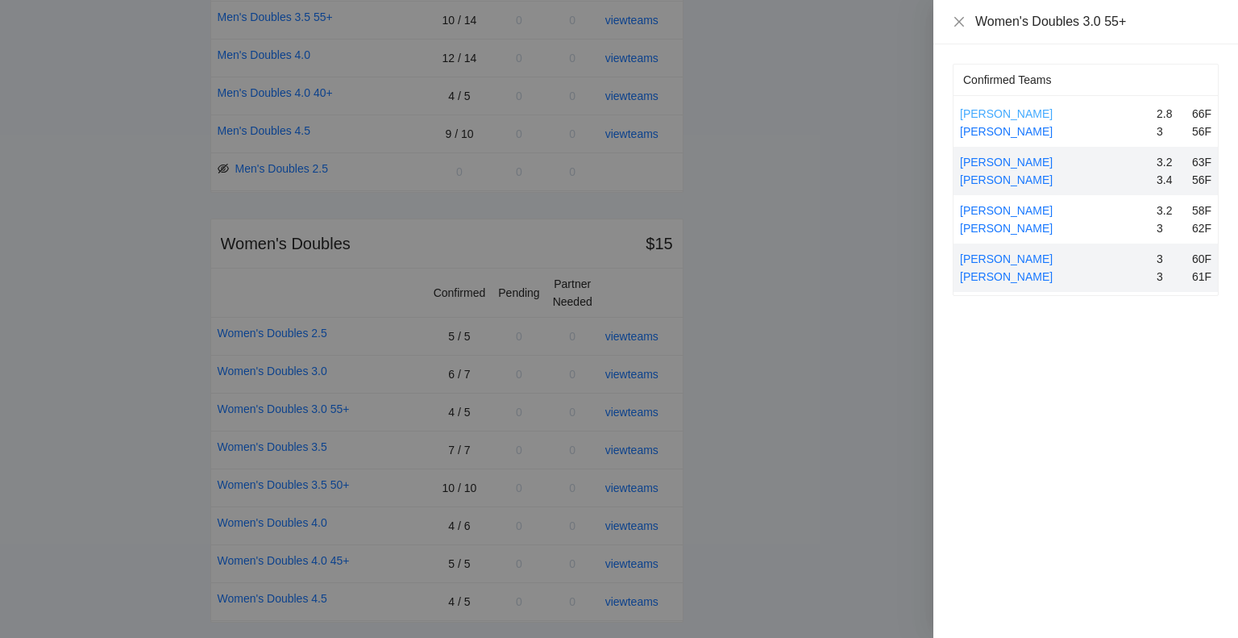
click at [995, 109] on link "[PERSON_NAME]" at bounding box center [1006, 113] width 93 height 13
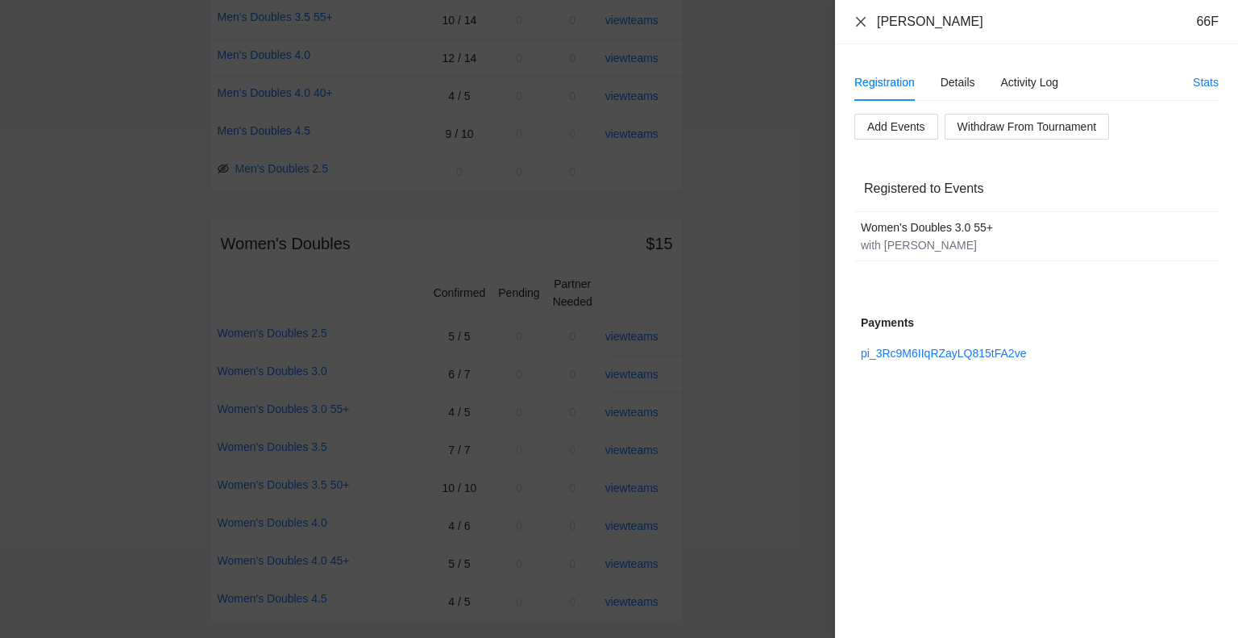
drag, startPoint x: 862, startPoint y: 21, endPoint x: 884, endPoint y: 47, distance: 33.8
click at [861, 21] on icon "close" at bounding box center [861, 21] width 10 height 10
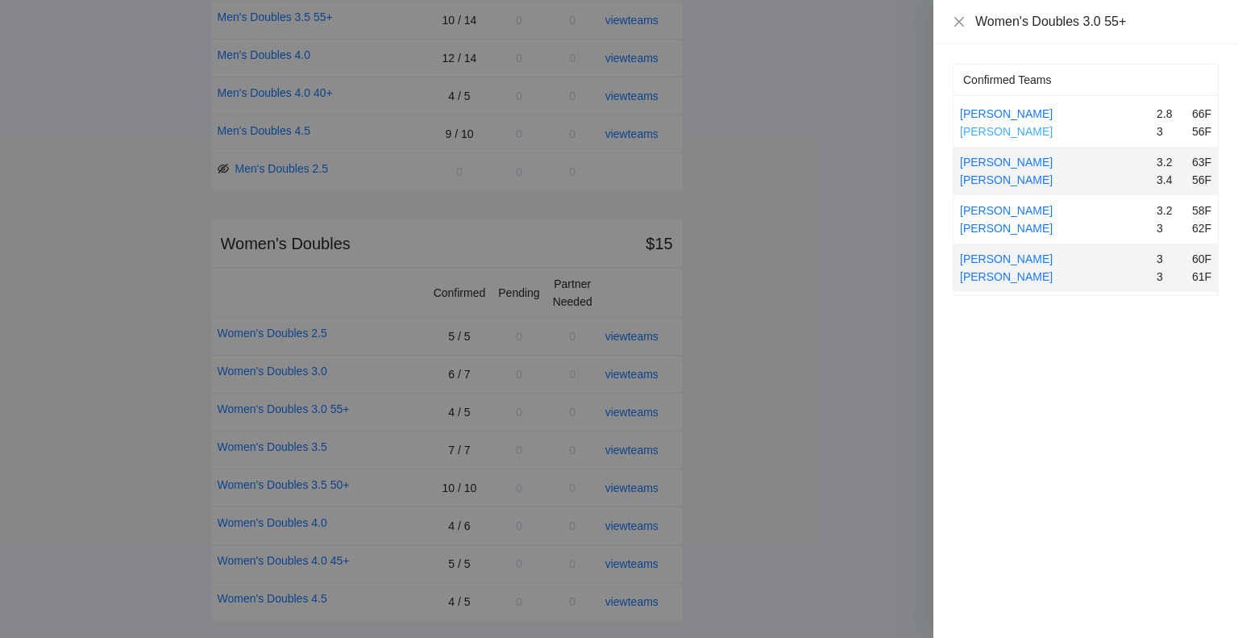
click at [1013, 127] on link "[PERSON_NAME]" at bounding box center [1006, 131] width 93 height 13
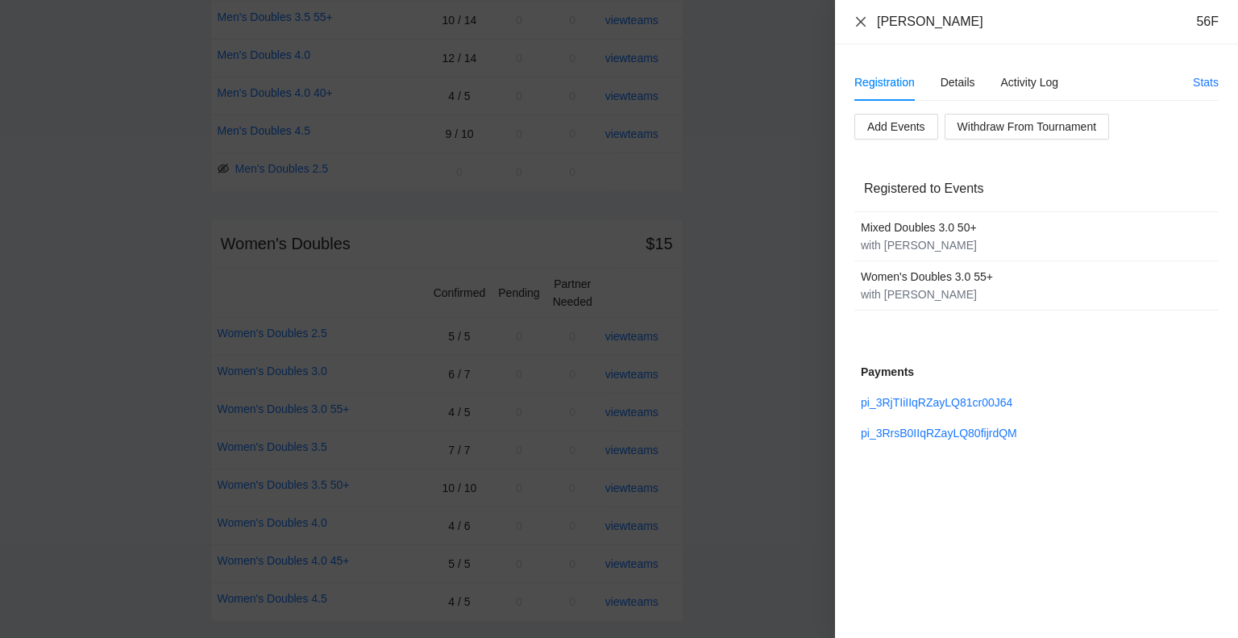
click at [859, 19] on icon "close" at bounding box center [861, 21] width 10 height 10
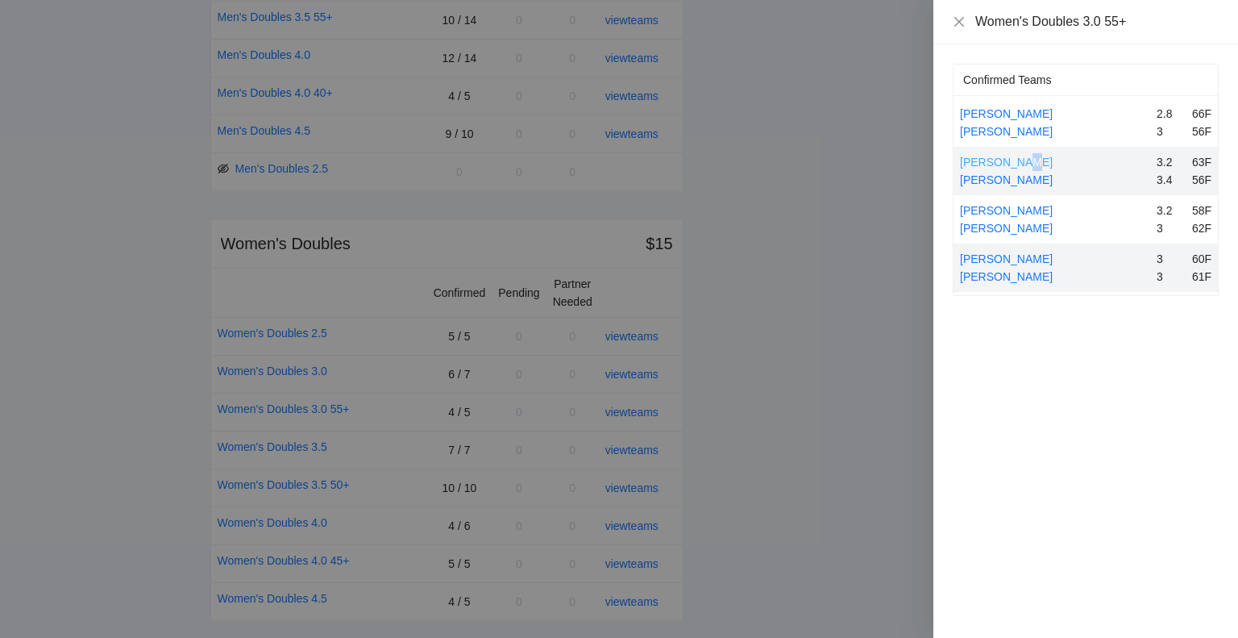
click at [1022, 160] on link "[PERSON_NAME]" at bounding box center [1006, 162] width 93 height 13
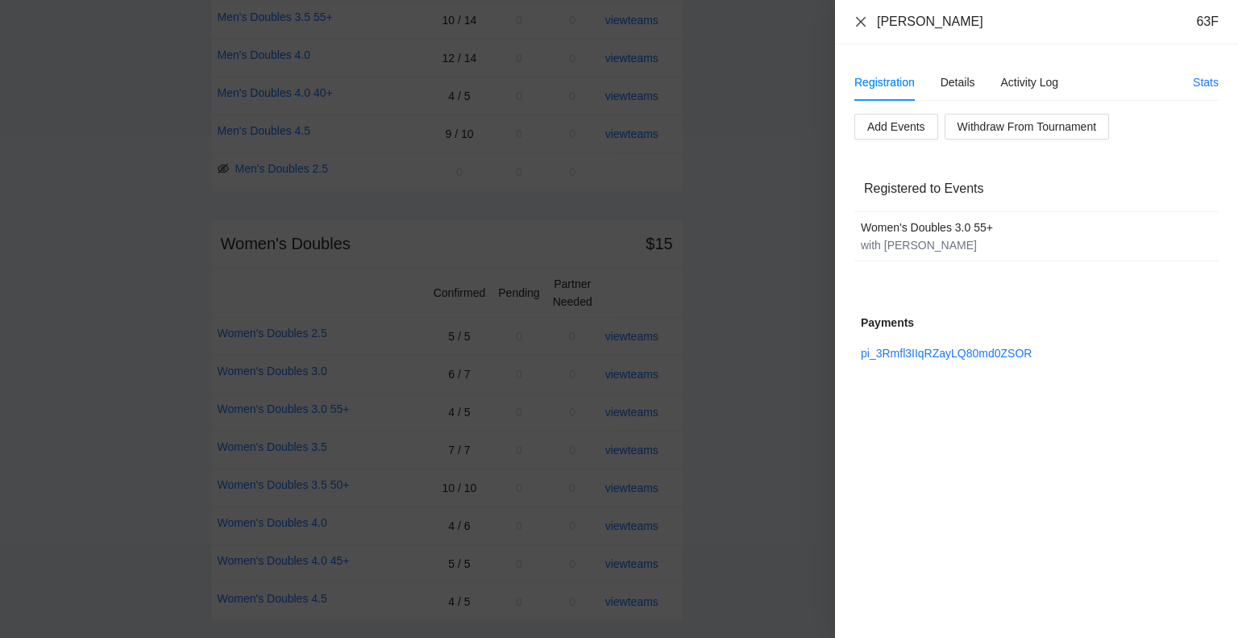
click at [859, 15] on icon "close" at bounding box center [861, 21] width 13 height 13
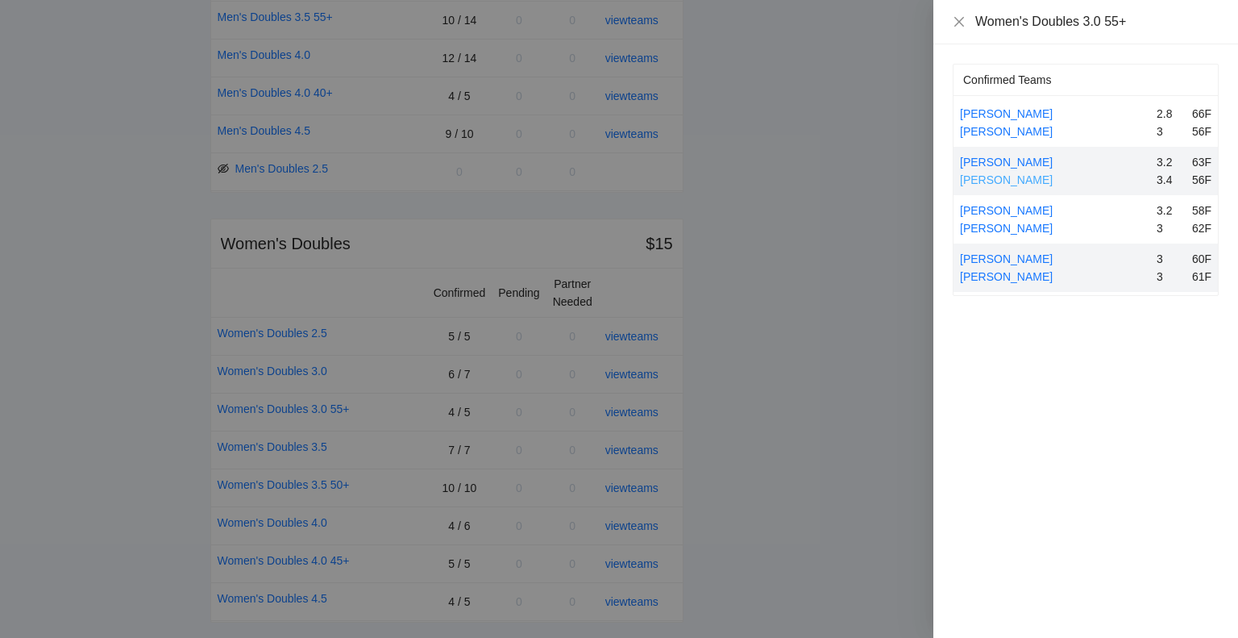
click at [1035, 174] on link "[PERSON_NAME]" at bounding box center [1006, 179] width 93 height 13
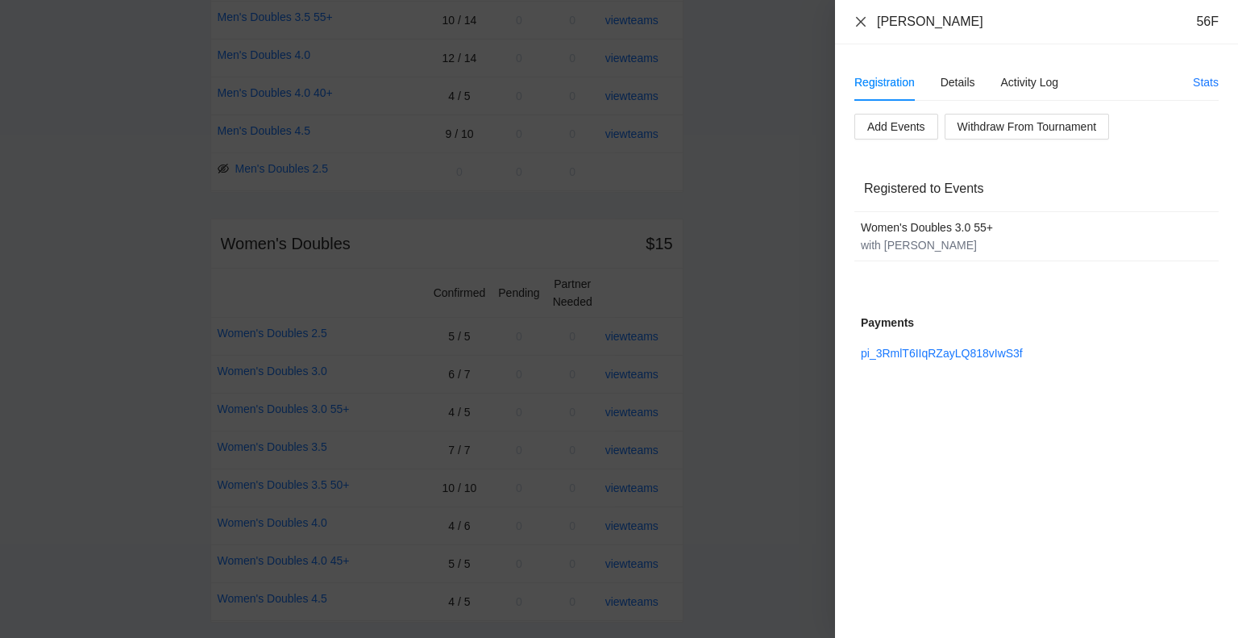
drag, startPoint x: 858, startPoint y: 22, endPoint x: 899, endPoint y: 64, distance: 58.7
click at [858, 22] on icon "close" at bounding box center [861, 21] width 13 height 13
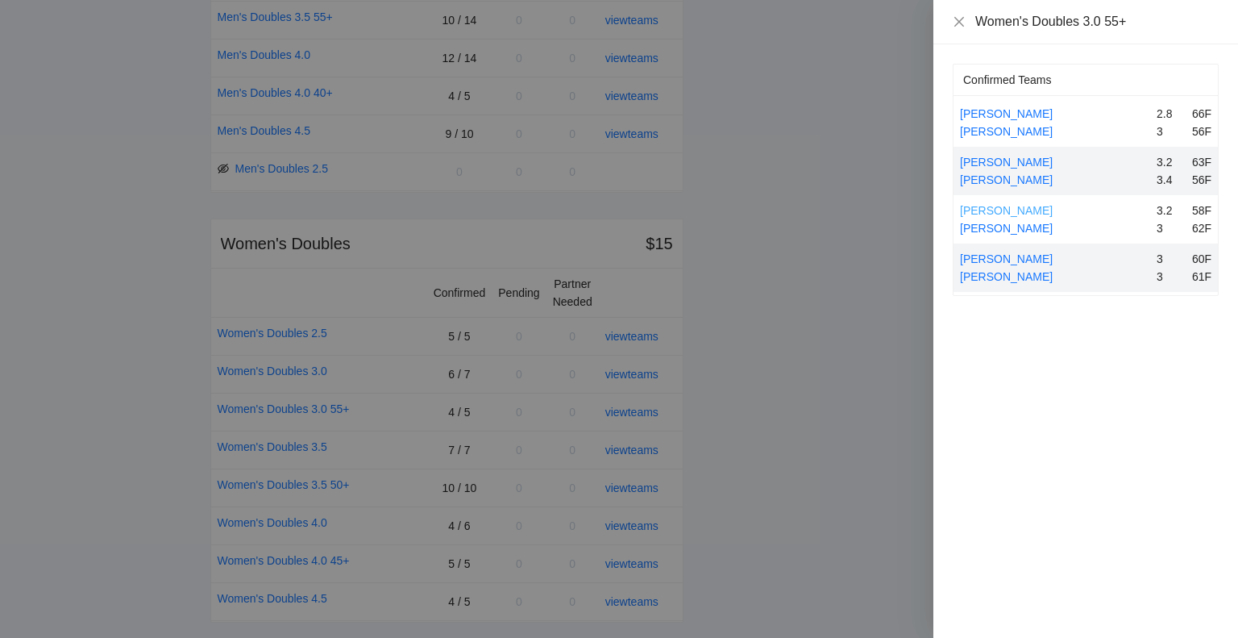
click at [1021, 210] on link "[PERSON_NAME]" at bounding box center [1006, 210] width 93 height 13
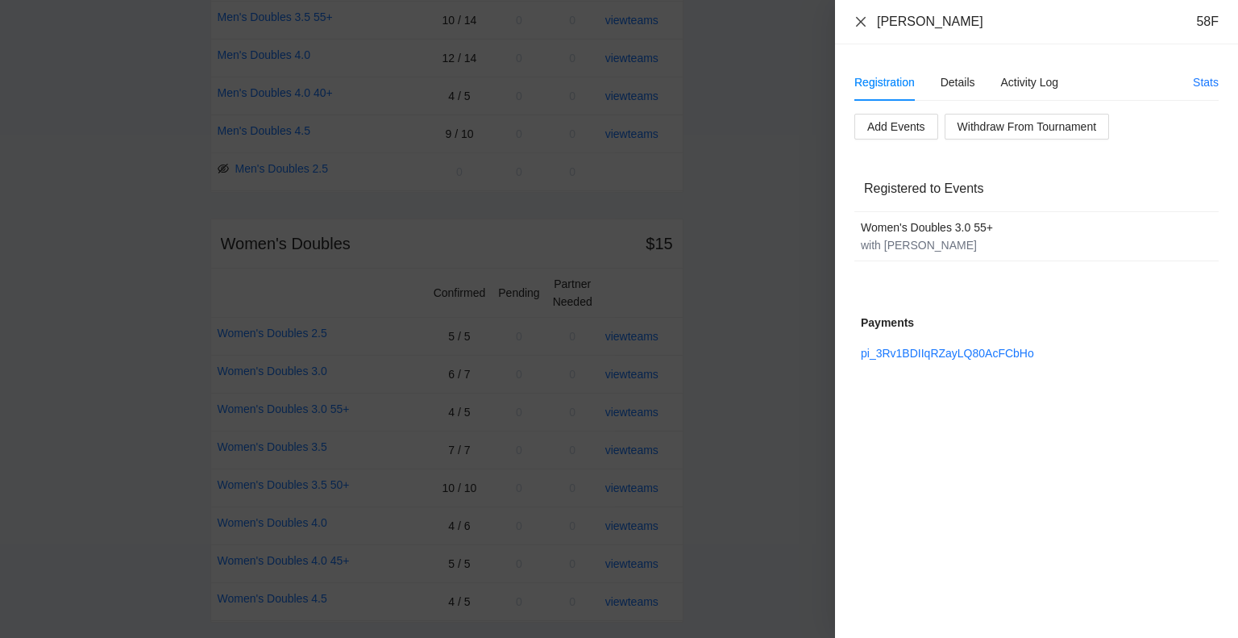
drag, startPoint x: 855, startPoint y: 19, endPoint x: 880, endPoint y: 40, distance: 32.6
click at [855, 19] on icon "close" at bounding box center [861, 21] width 13 height 13
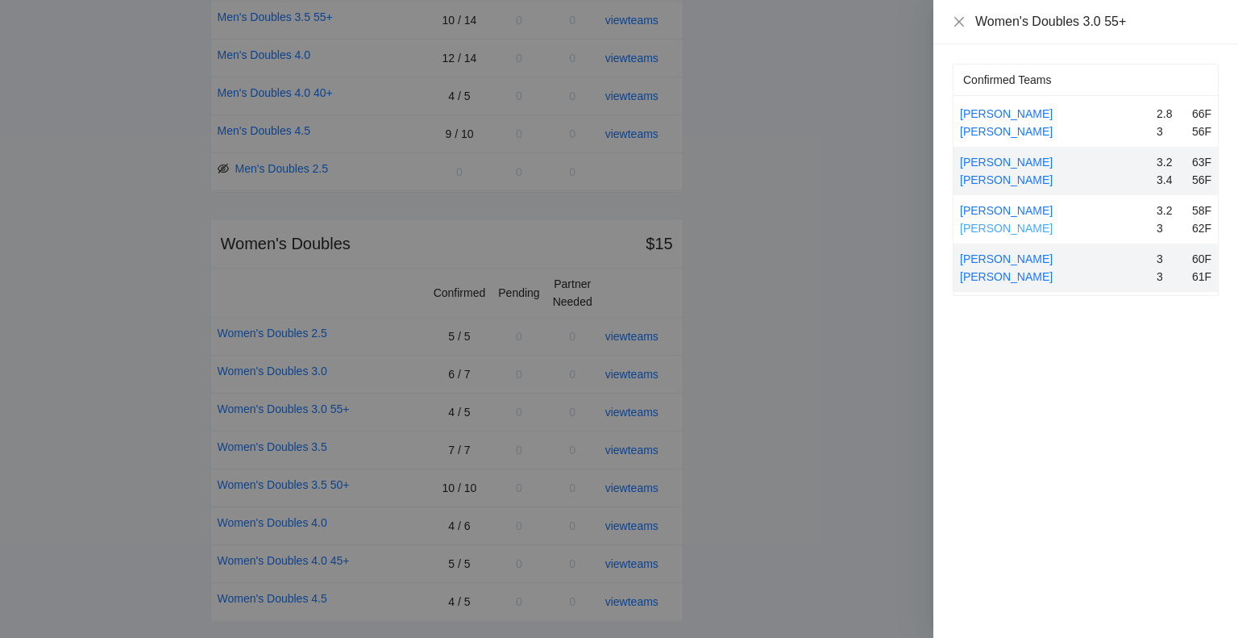
click at [1003, 225] on link "[PERSON_NAME]" at bounding box center [1006, 228] width 93 height 13
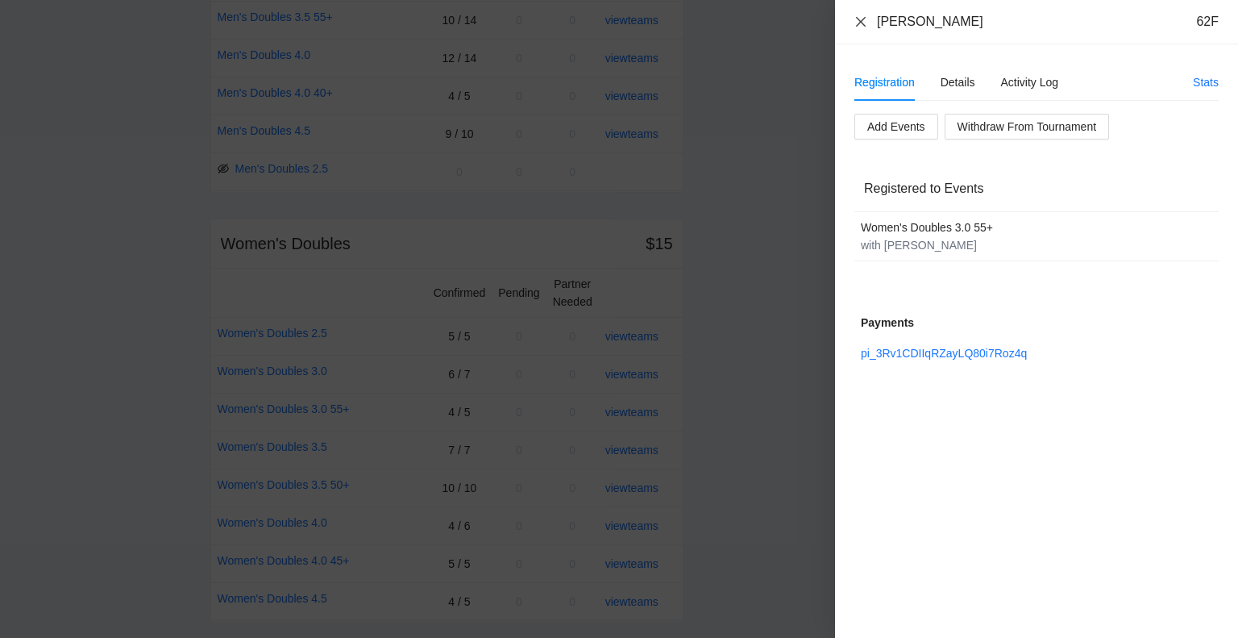
click at [861, 19] on icon "close" at bounding box center [861, 21] width 13 height 13
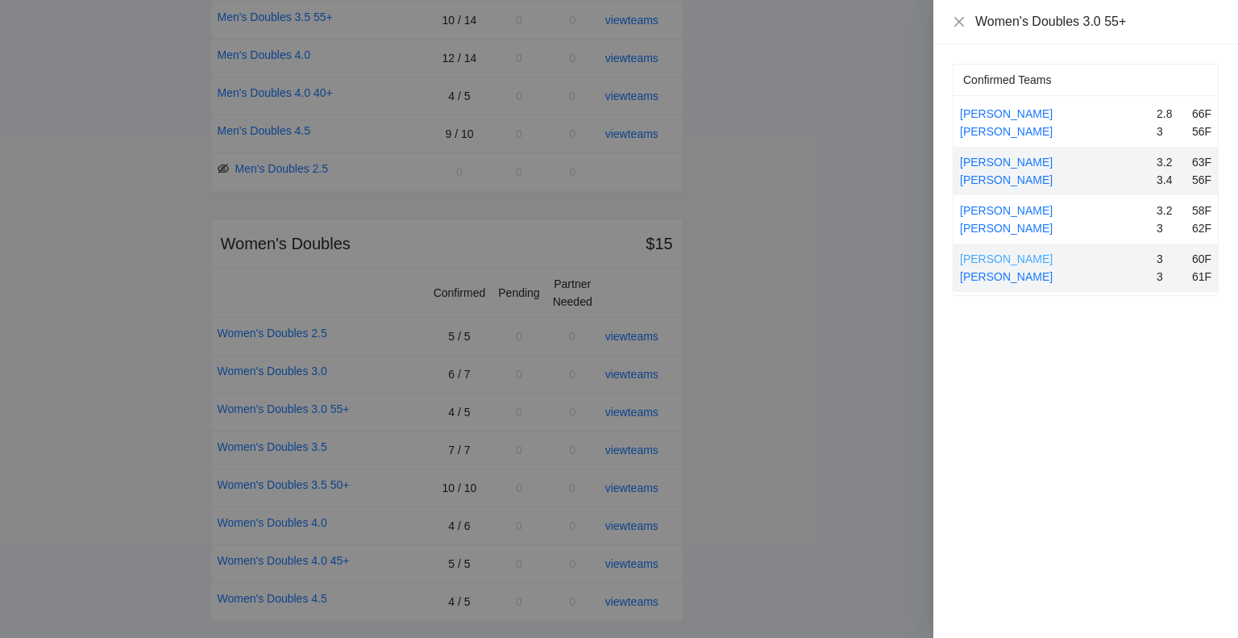
click at [1003, 252] on link "[PERSON_NAME]" at bounding box center [1006, 258] width 93 height 13
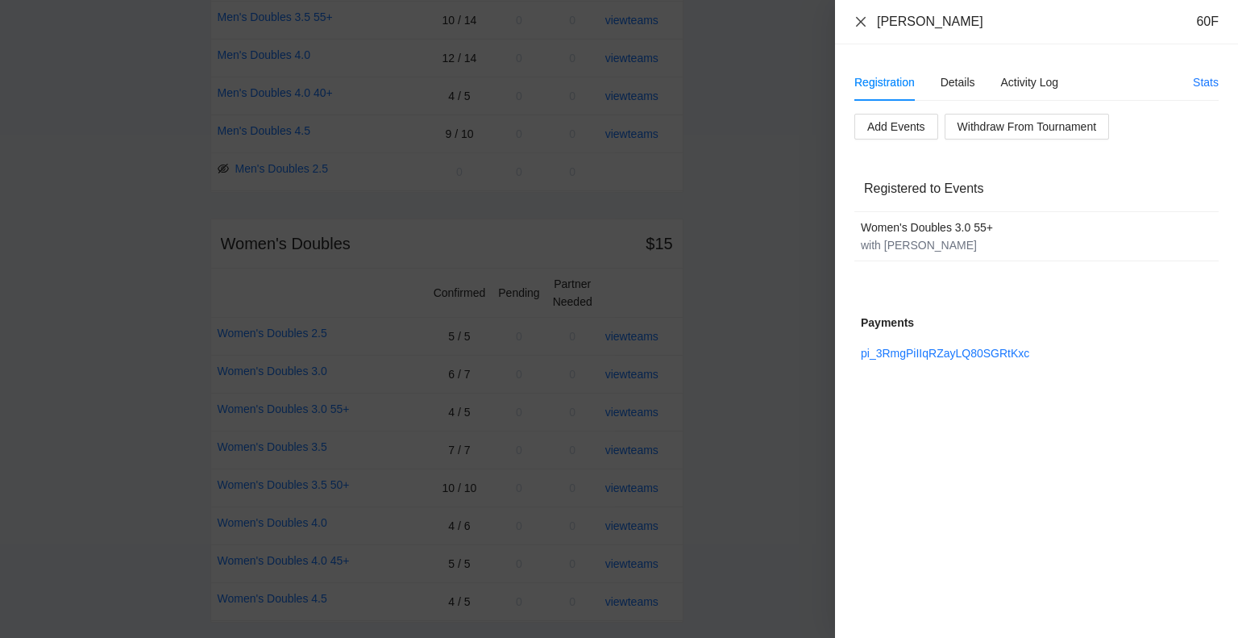
click at [861, 21] on icon "close" at bounding box center [861, 21] width 10 height 10
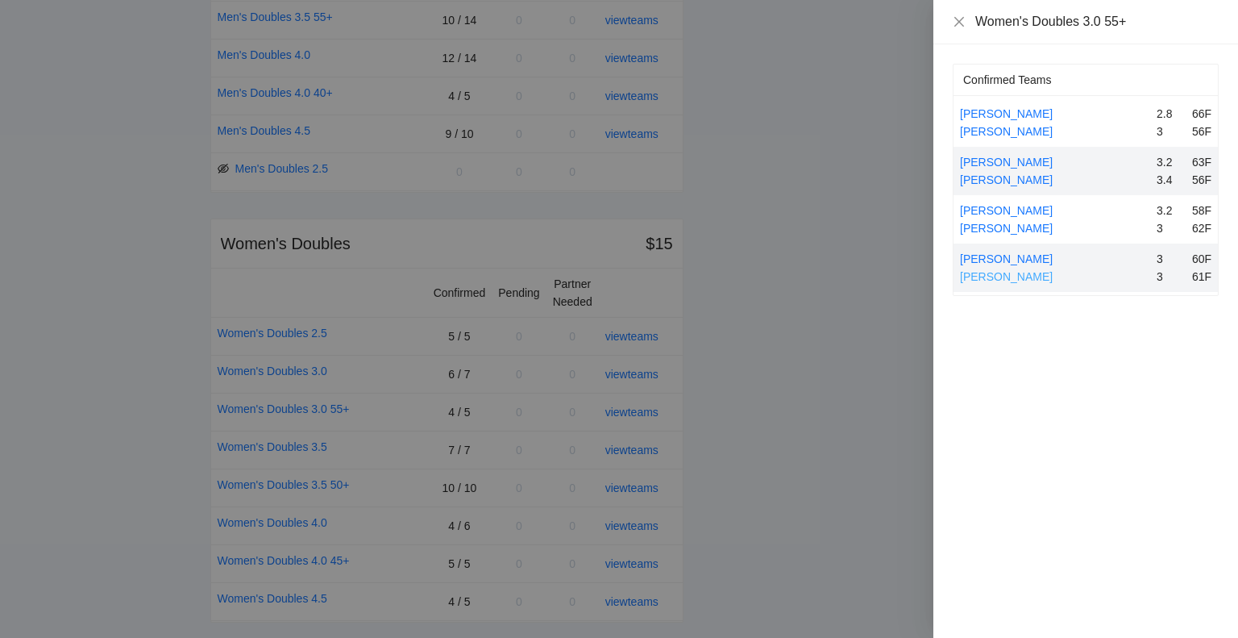
click at [1011, 277] on link "[PERSON_NAME]" at bounding box center [1006, 276] width 93 height 13
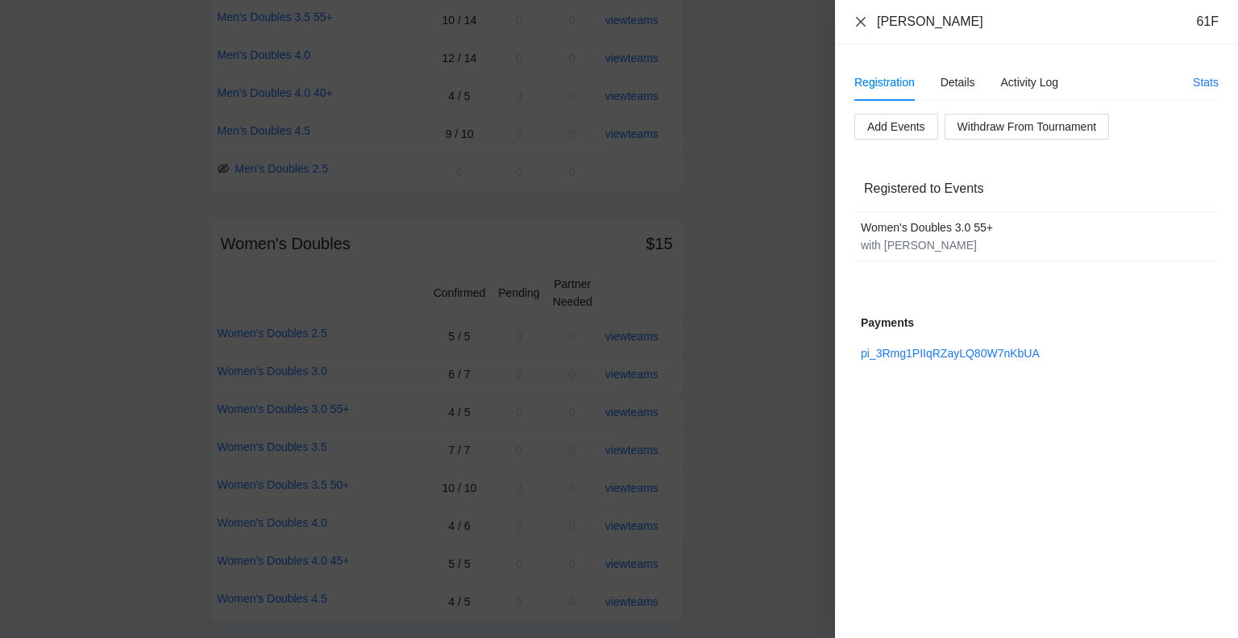
click at [863, 22] on icon "close" at bounding box center [861, 21] width 13 height 13
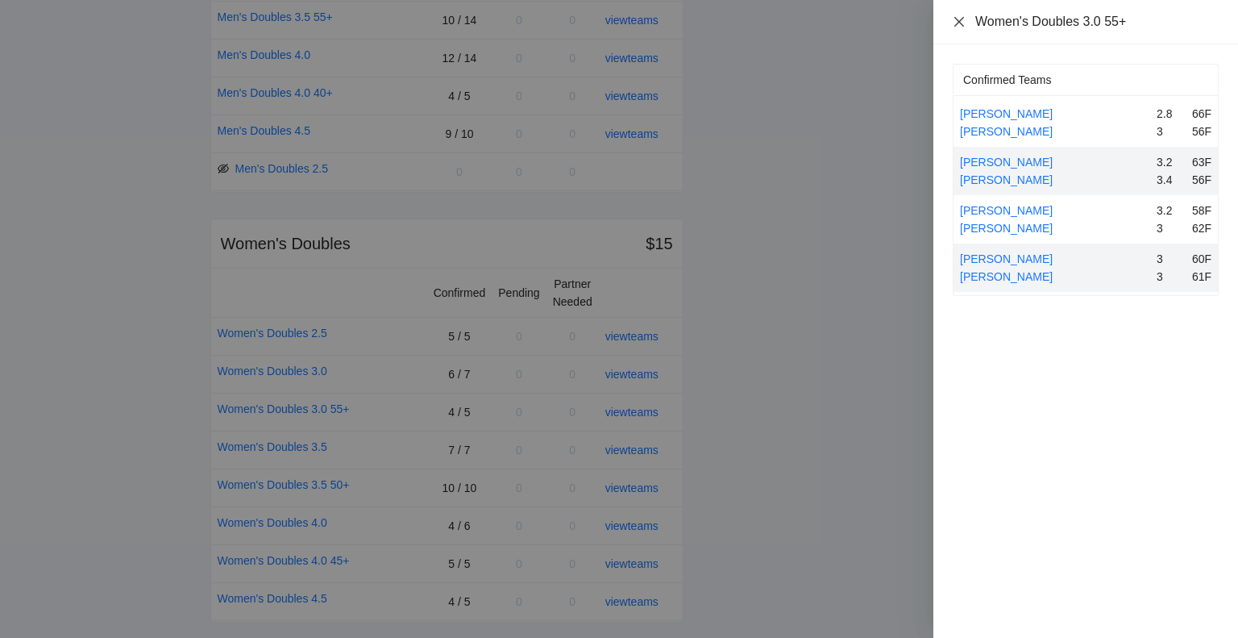
click at [961, 21] on icon "close" at bounding box center [959, 21] width 13 height 13
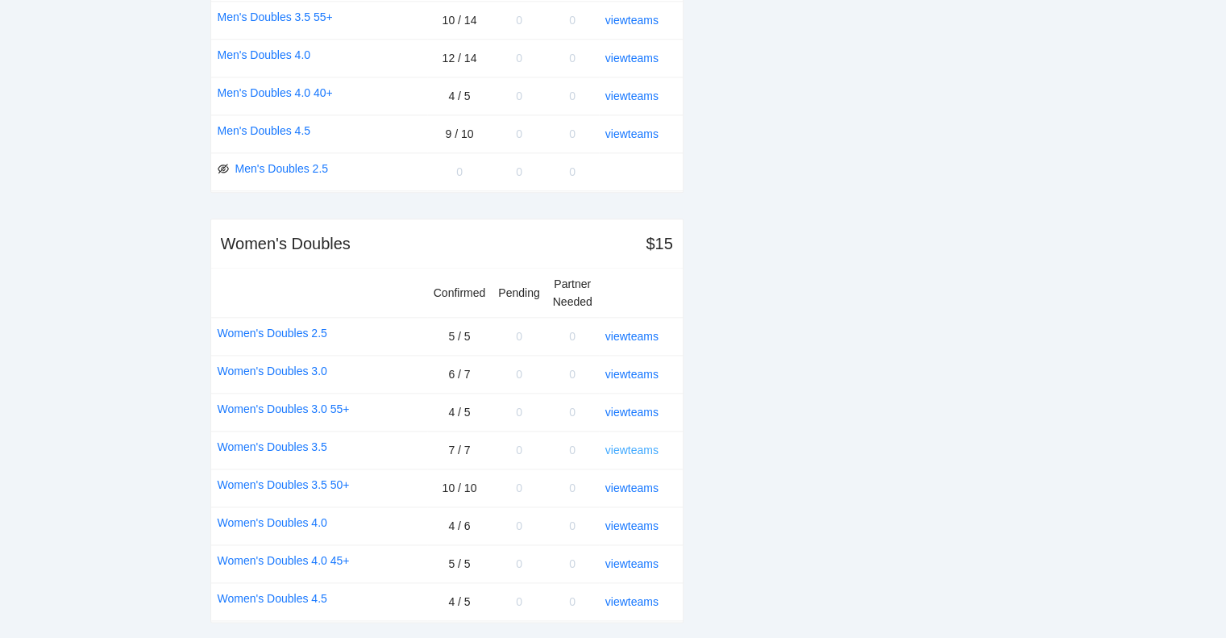
click at [642, 443] on link "view teams" at bounding box center [631, 449] width 53 height 13
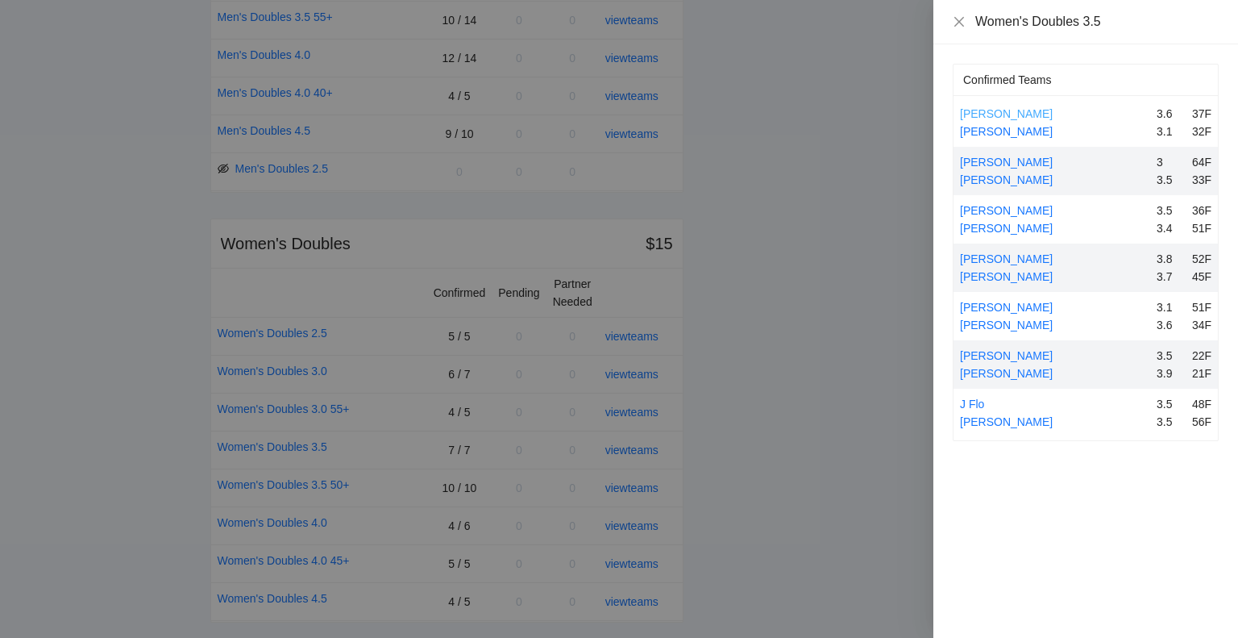
click at [983, 112] on link "[PERSON_NAME]" at bounding box center [1006, 113] width 93 height 13
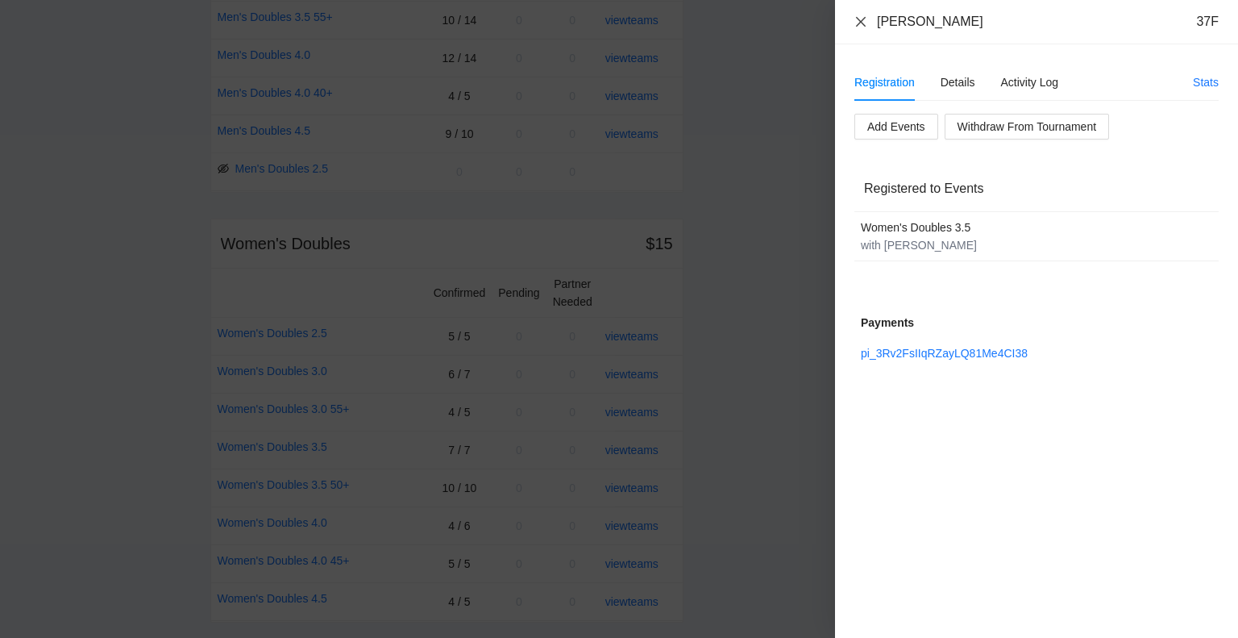
click at [856, 20] on icon "close" at bounding box center [861, 21] width 13 height 13
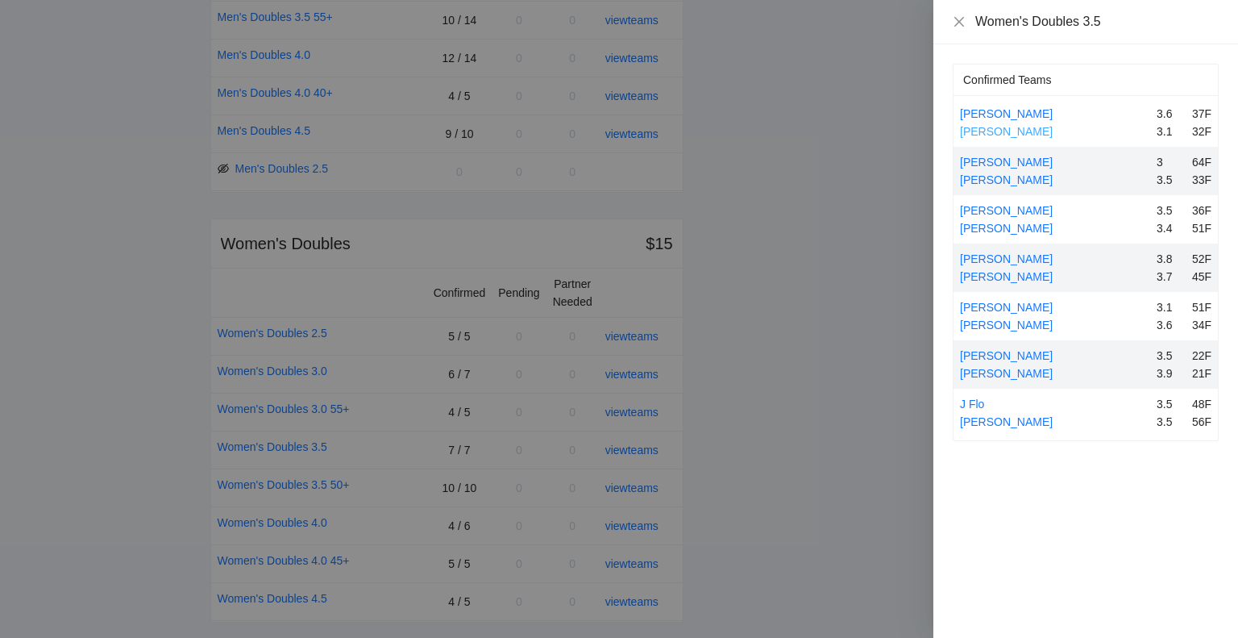
click at [1019, 128] on link "[PERSON_NAME]" at bounding box center [1006, 131] width 93 height 13
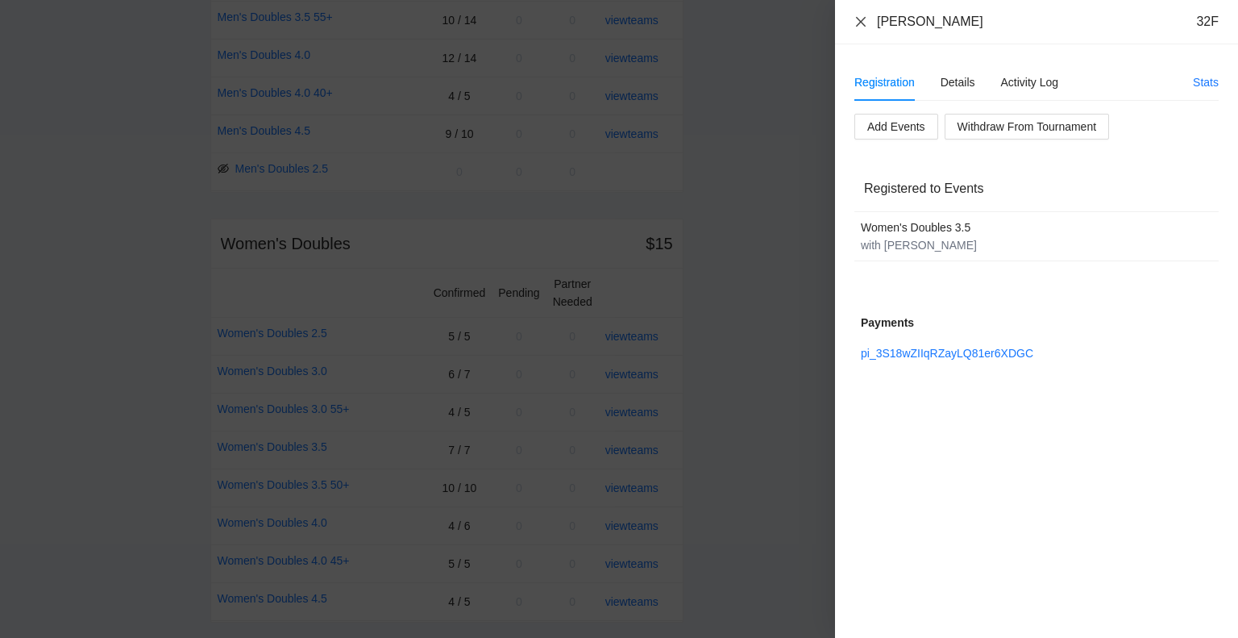
click at [861, 19] on icon "close" at bounding box center [861, 21] width 13 height 13
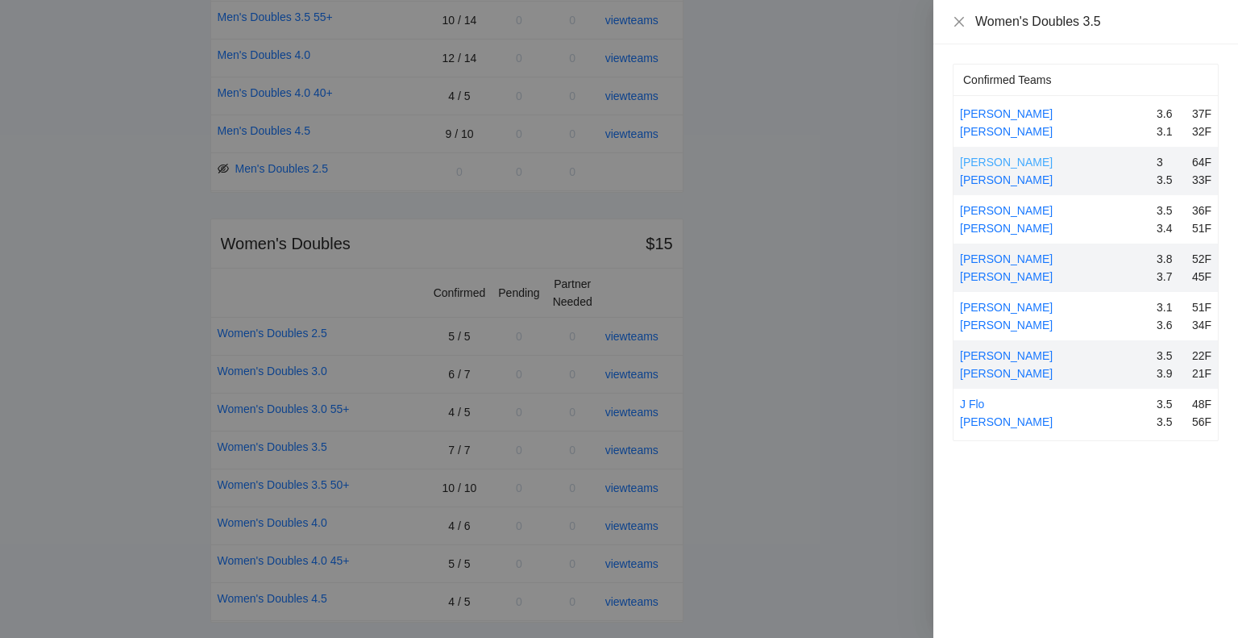
click at [1024, 156] on link "[PERSON_NAME]" at bounding box center [1006, 162] width 93 height 13
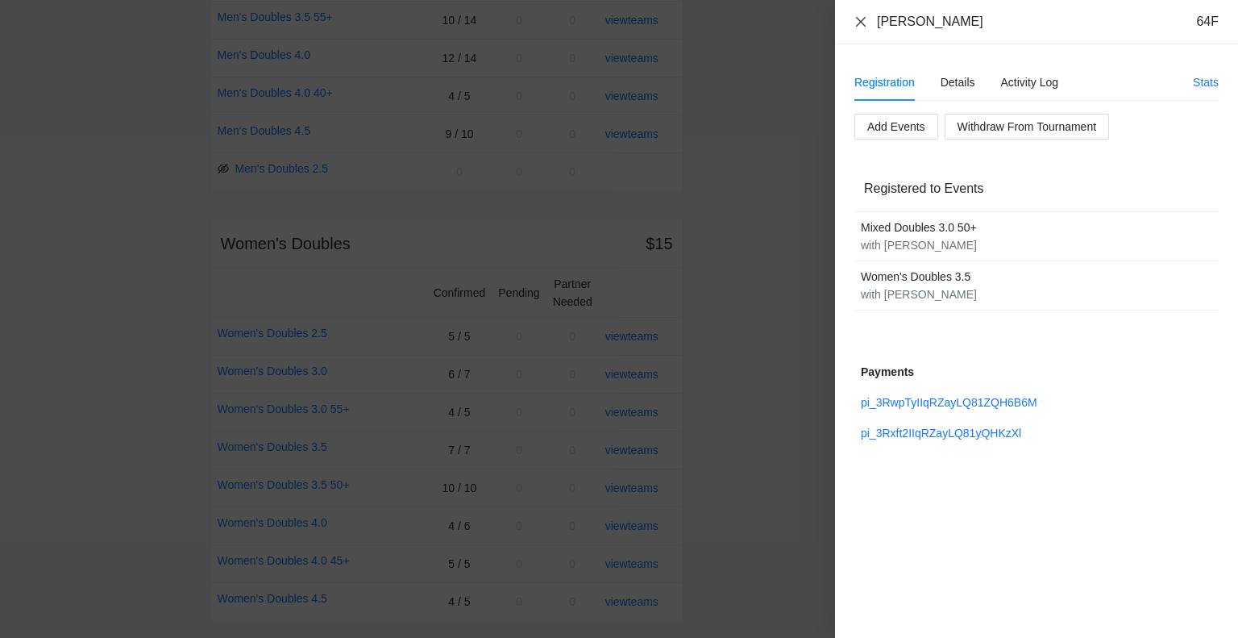
click at [859, 21] on icon "close" at bounding box center [861, 21] width 13 height 13
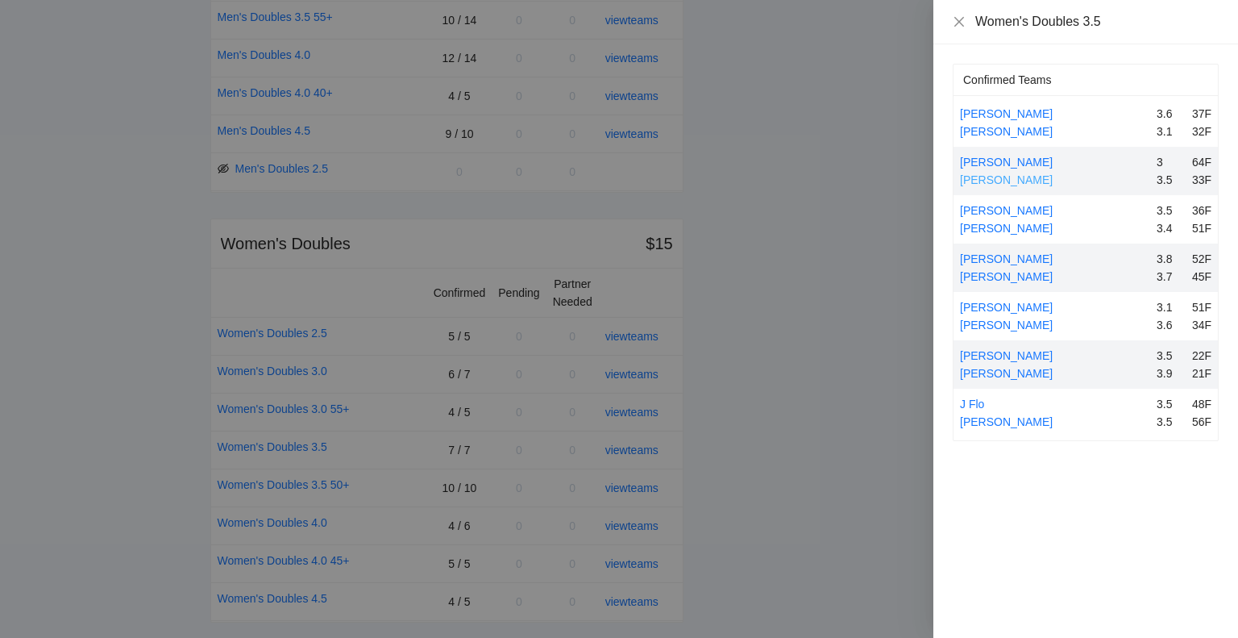
click at [998, 177] on link "[PERSON_NAME]" at bounding box center [1006, 179] width 93 height 13
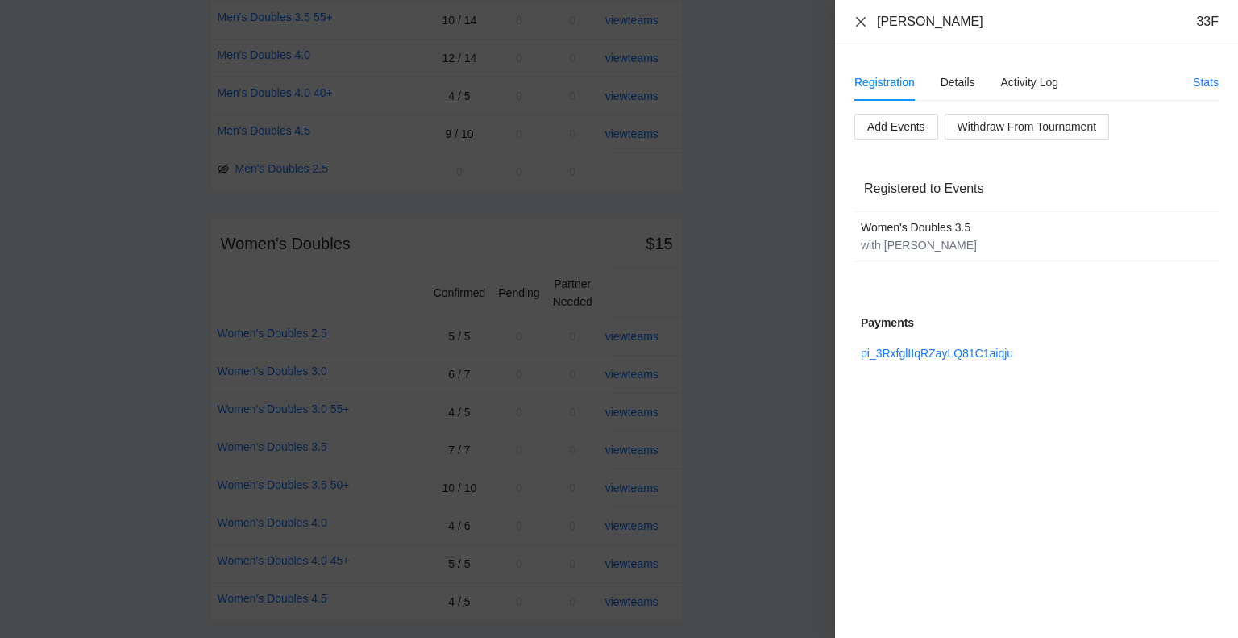
drag, startPoint x: 858, startPoint y: 19, endPoint x: 871, endPoint y: 40, distance: 24.6
click at [858, 19] on icon "close" at bounding box center [861, 21] width 10 height 10
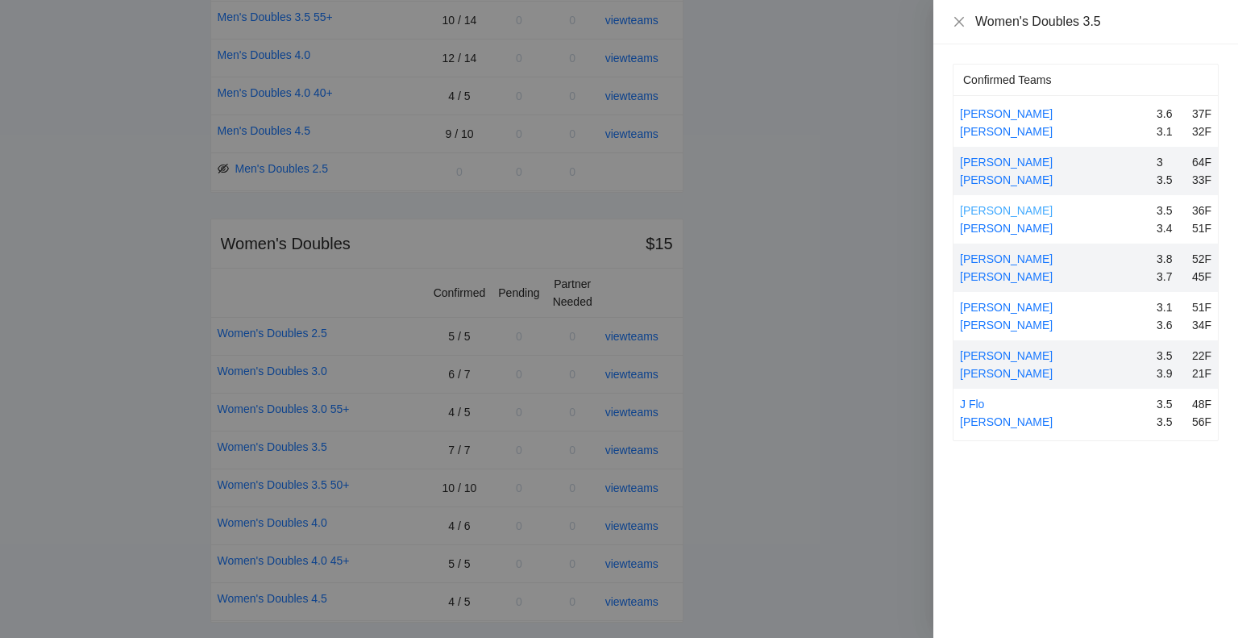
click at [1029, 207] on link "[PERSON_NAME]" at bounding box center [1006, 210] width 93 height 13
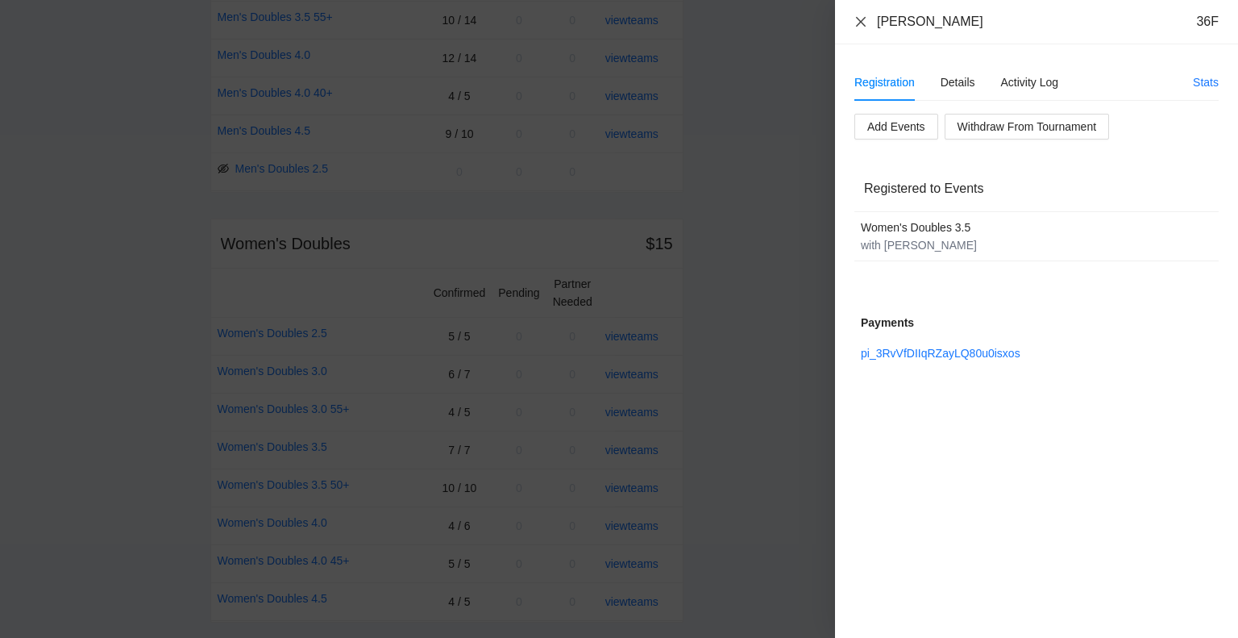
click at [863, 17] on icon "close" at bounding box center [861, 21] width 13 height 13
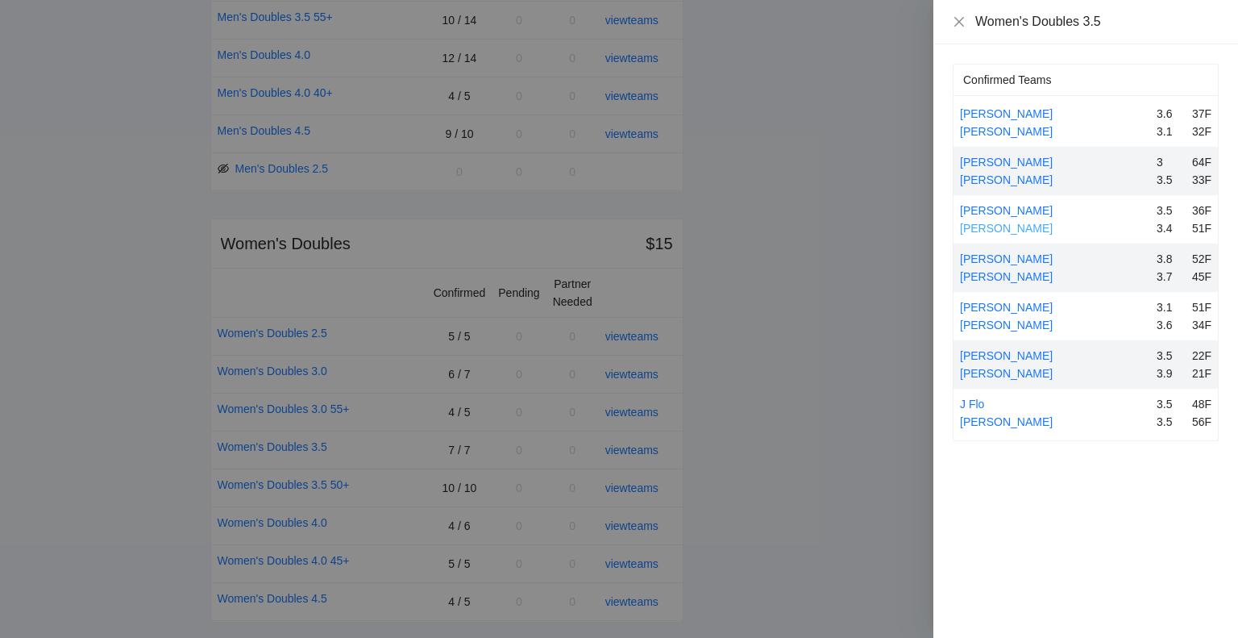
click at [1007, 226] on link "[PERSON_NAME]" at bounding box center [1006, 228] width 93 height 13
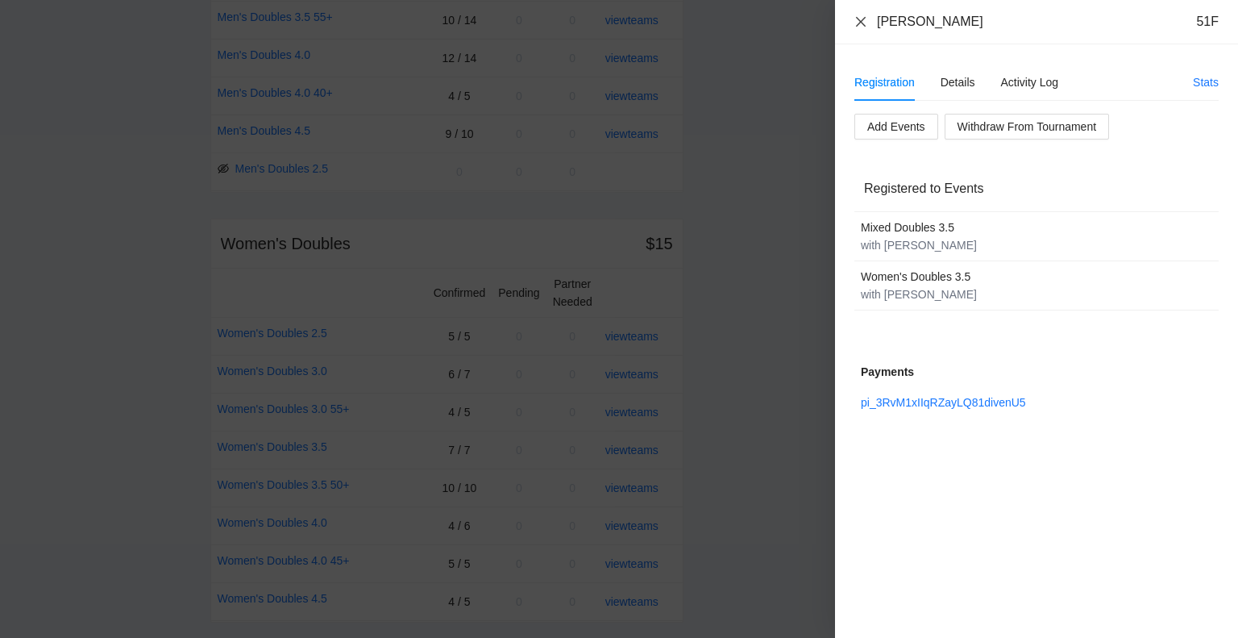
click at [858, 21] on icon "close" at bounding box center [861, 21] width 13 height 13
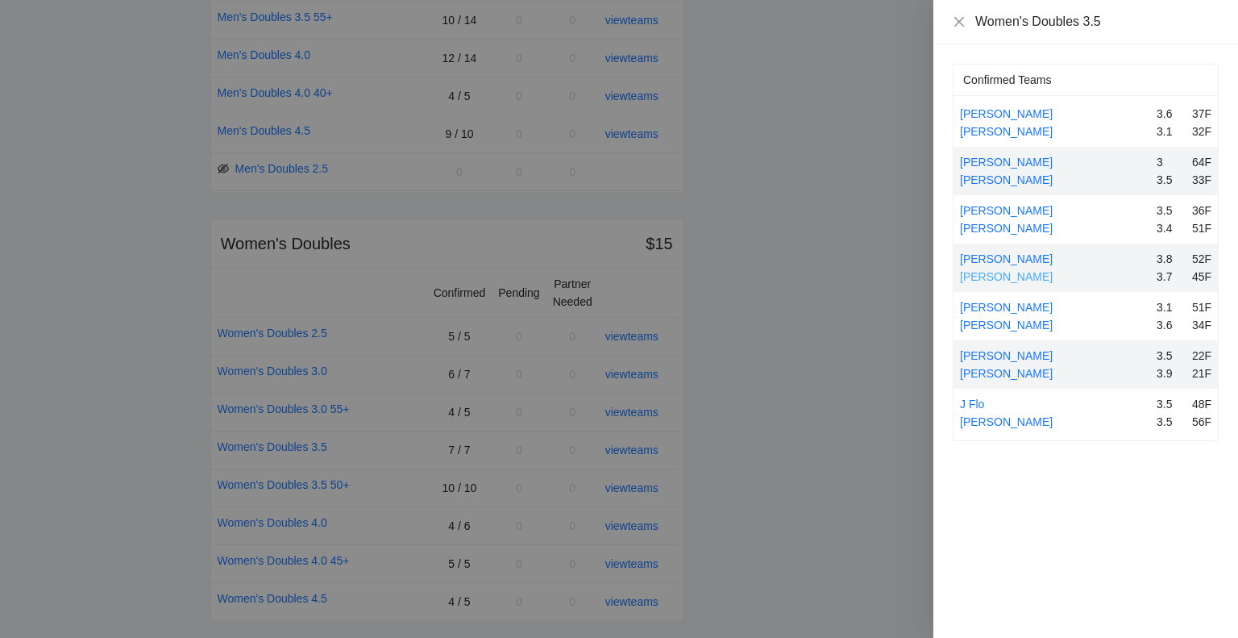
click at [1012, 273] on link "[PERSON_NAME]" at bounding box center [1006, 276] width 93 height 13
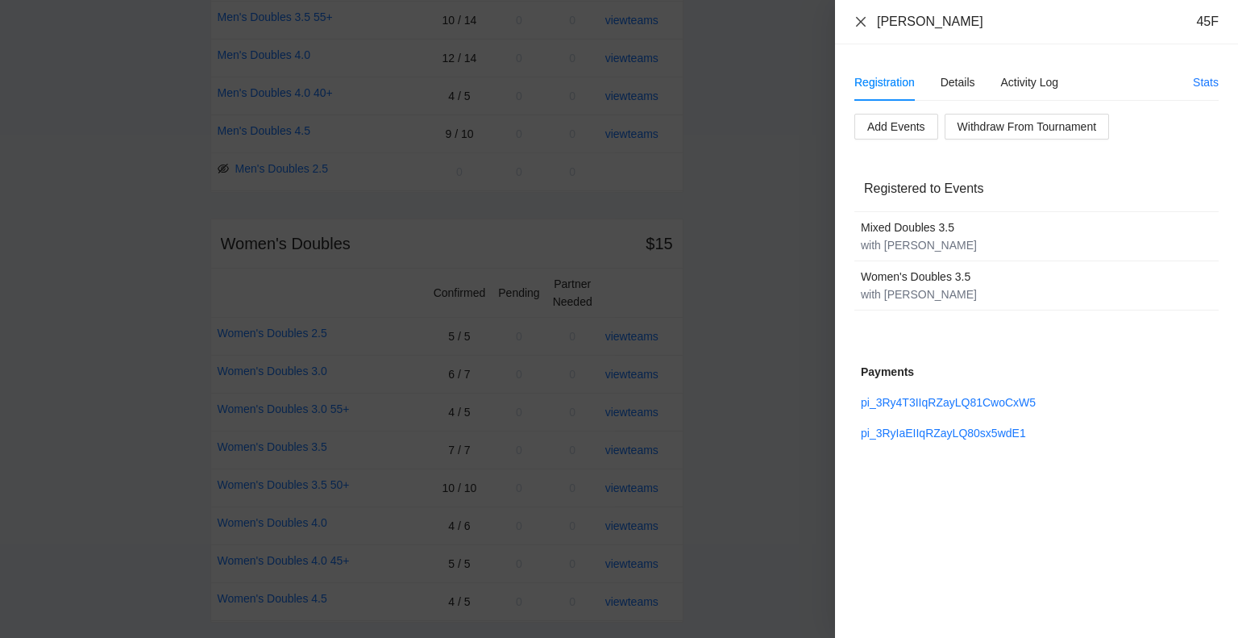
drag, startPoint x: 859, startPoint y: 21, endPoint x: 890, endPoint y: 80, distance: 66.7
click at [860, 21] on icon "close" at bounding box center [861, 21] width 13 height 13
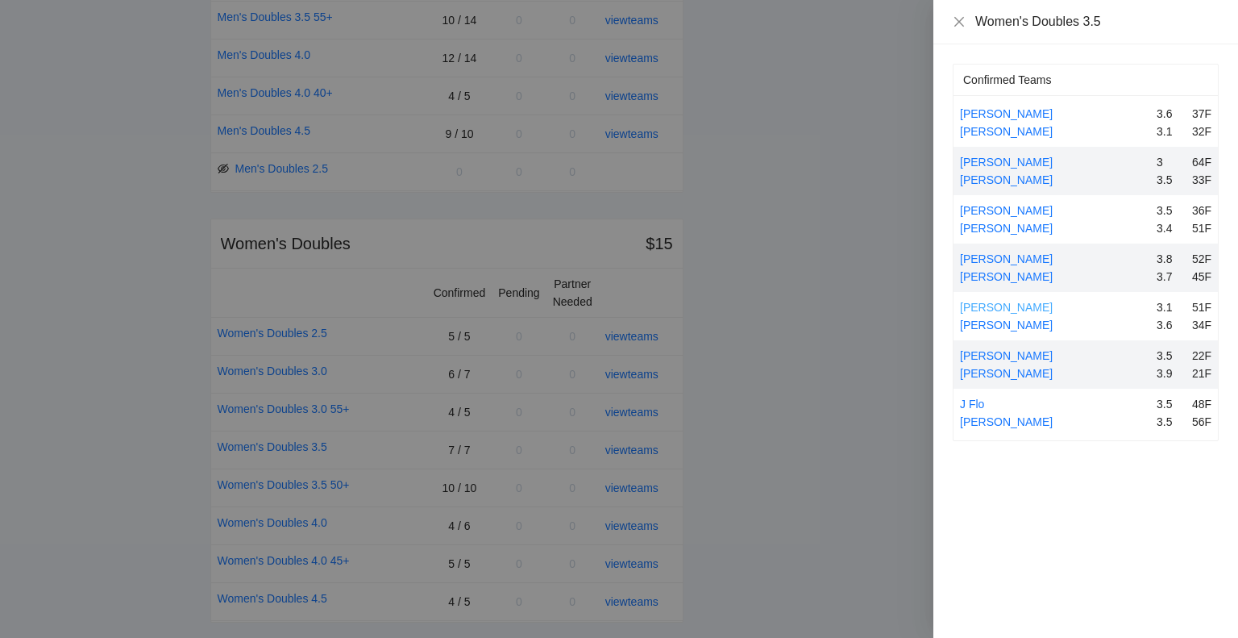
click at [1016, 305] on link "[PERSON_NAME]" at bounding box center [1006, 307] width 93 height 13
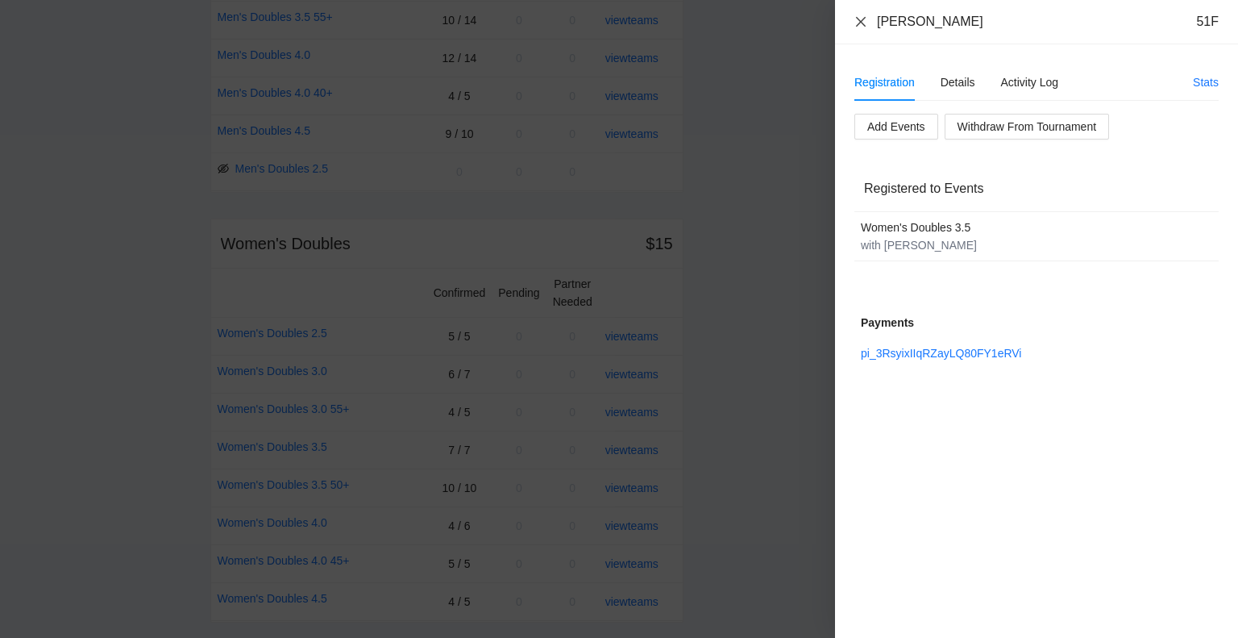
drag, startPoint x: 861, startPoint y: 23, endPoint x: 889, endPoint y: 88, distance: 71.1
click at [861, 23] on icon "close" at bounding box center [861, 21] width 13 height 13
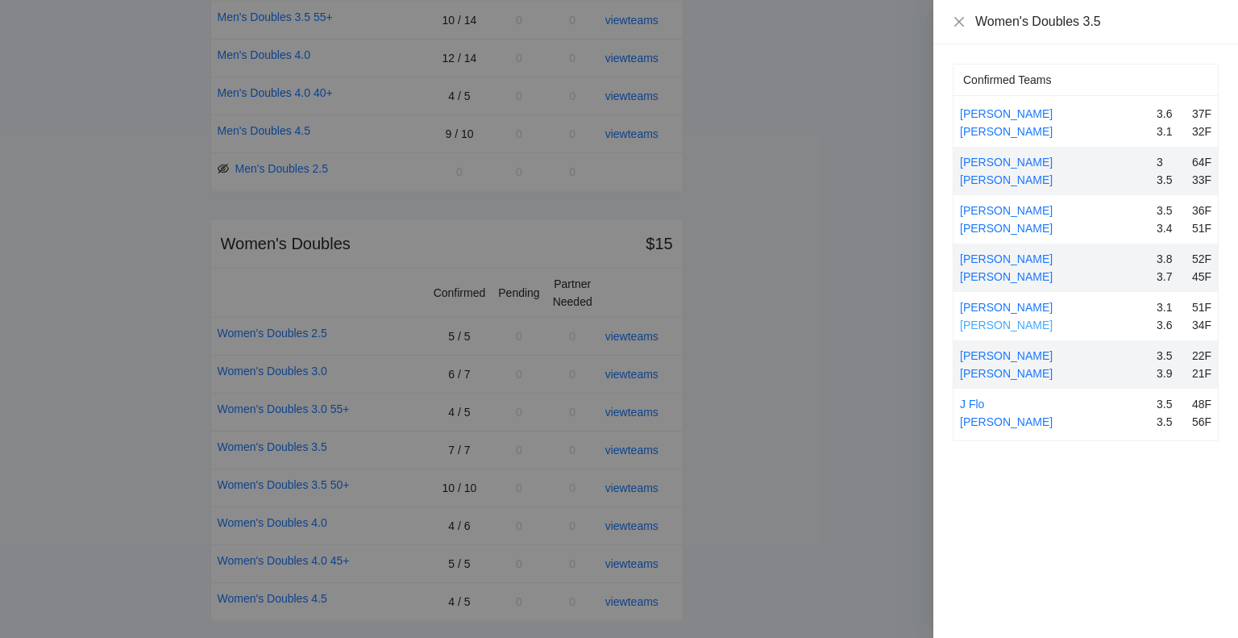
click at [1000, 322] on link "[PERSON_NAME]" at bounding box center [1006, 324] width 93 height 13
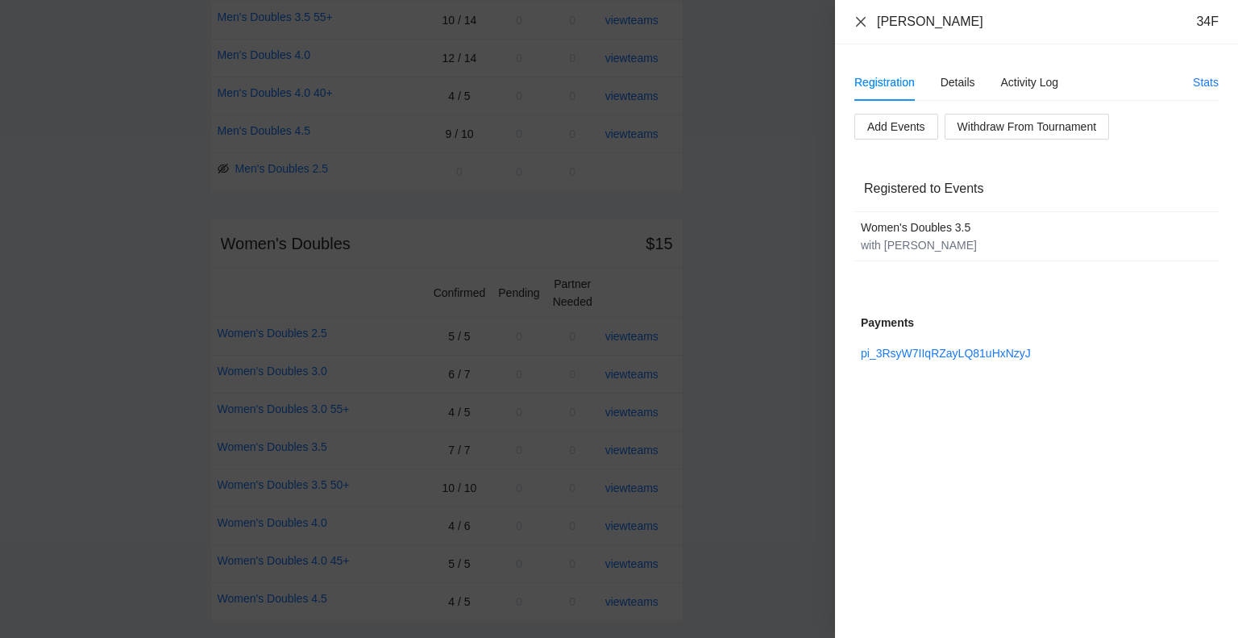
click at [861, 18] on icon "close" at bounding box center [861, 21] width 13 height 13
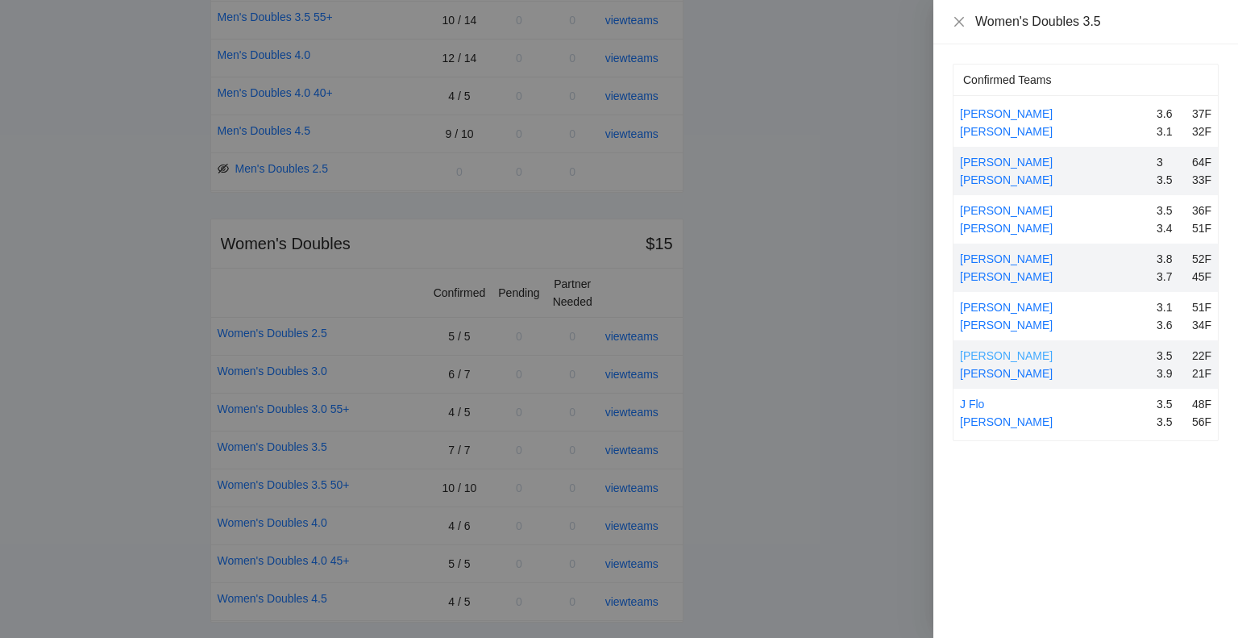
click at [1029, 354] on link "[PERSON_NAME]" at bounding box center [1006, 355] width 93 height 13
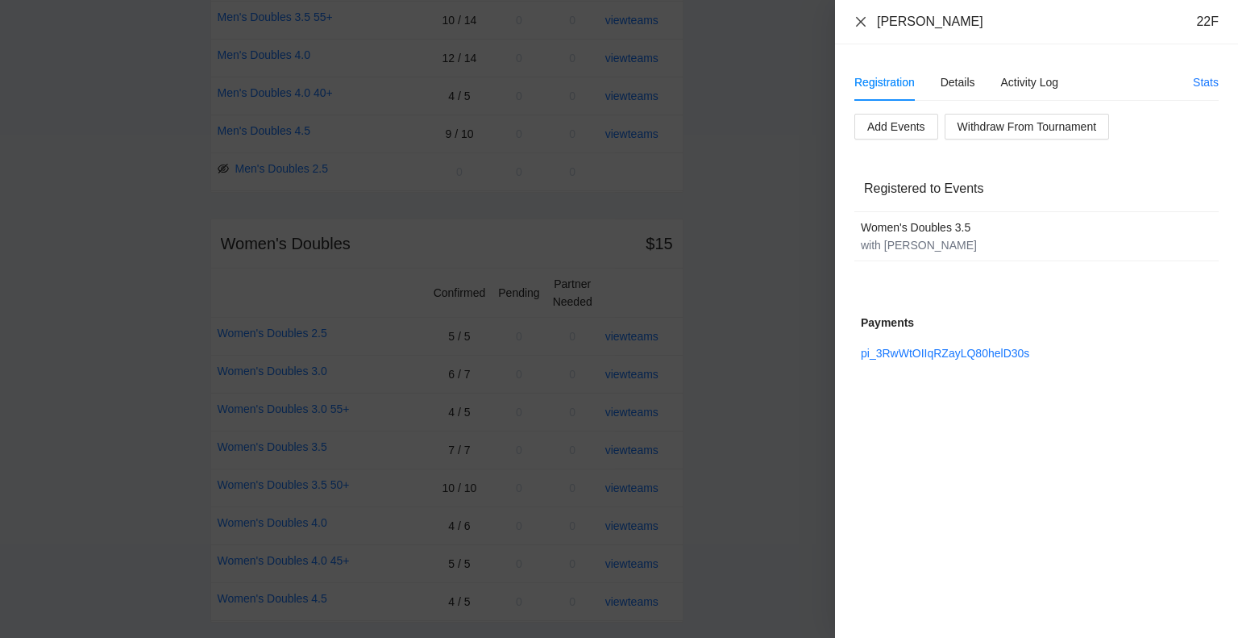
click at [863, 19] on icon "close" at bounding box center [861, 21] width 10 height 10
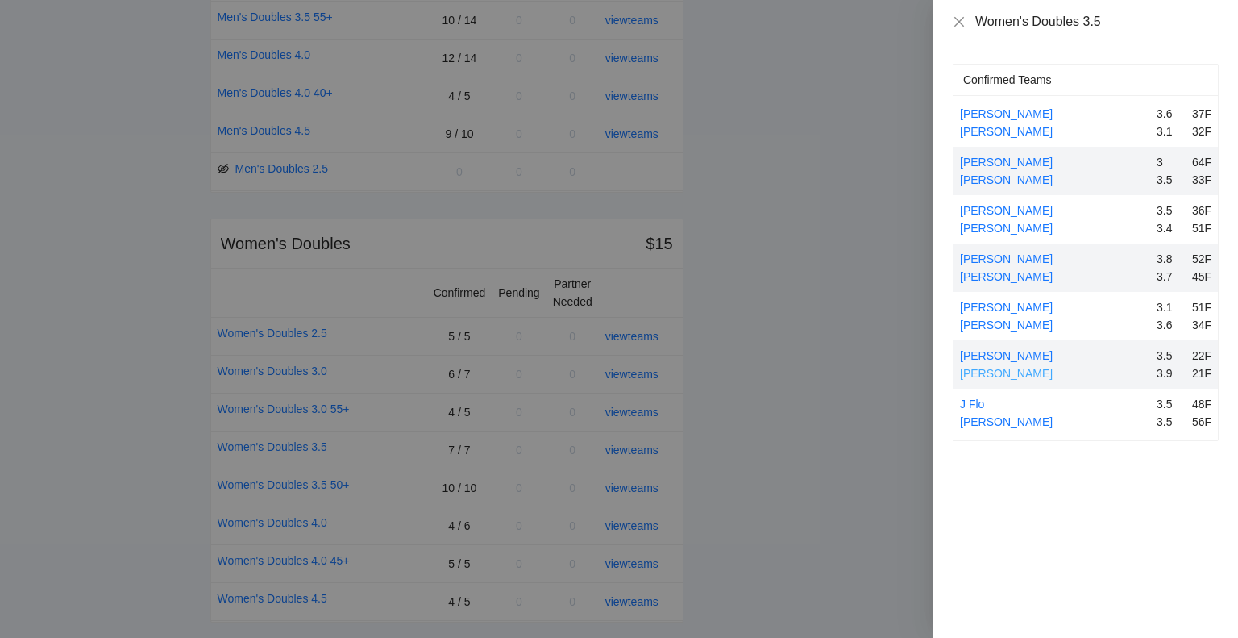
click at [1016, 370] on link "[PERSON_NAME]" at bounding box center [1006, 373] width 93 height 13
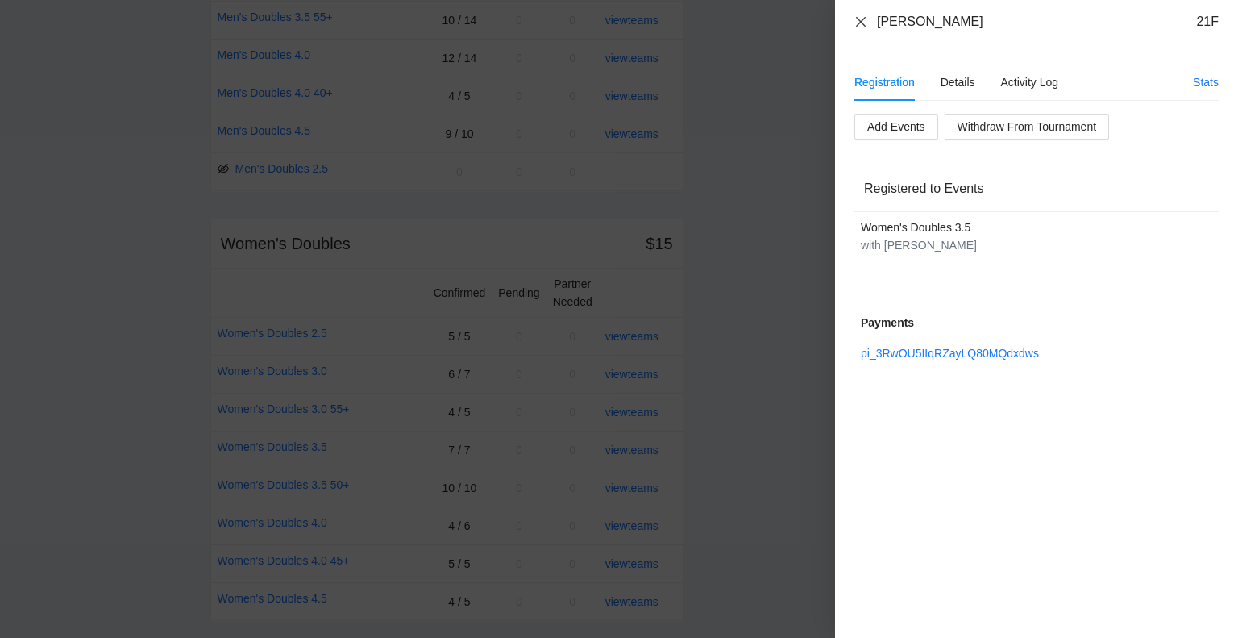
click at [859, 19] on icon "close" at bounding box center [861, 21] width 10 height 10
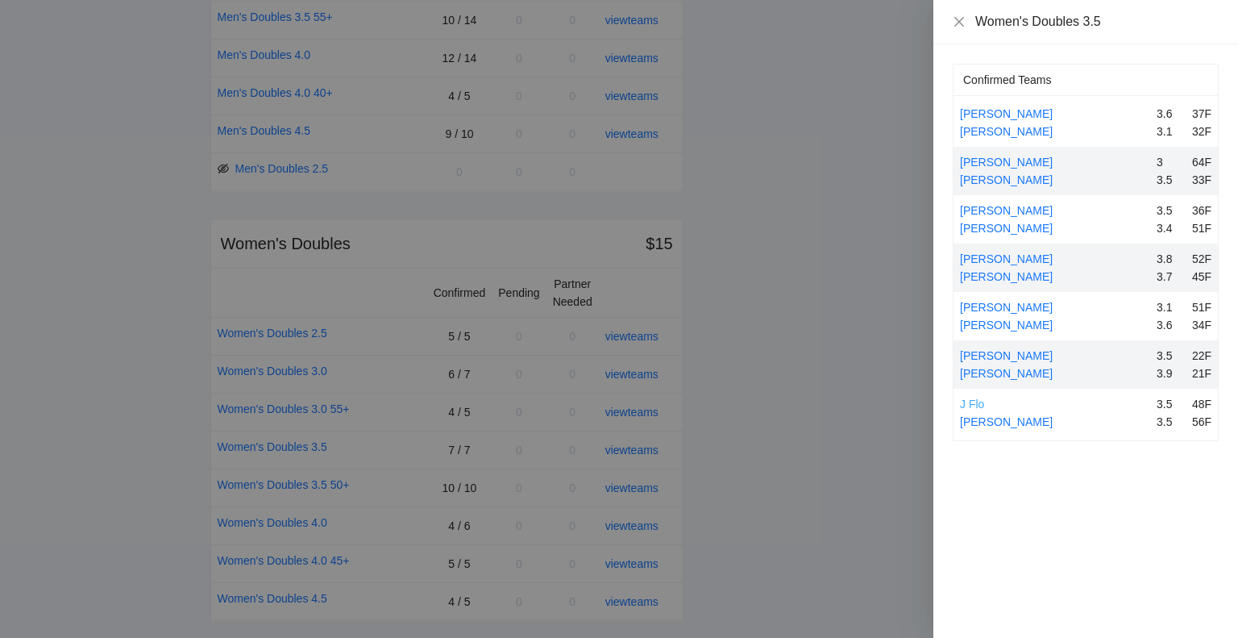
click at [981, 402] on link "J Flo" at bounding box center [972, 403] width 24 height 13
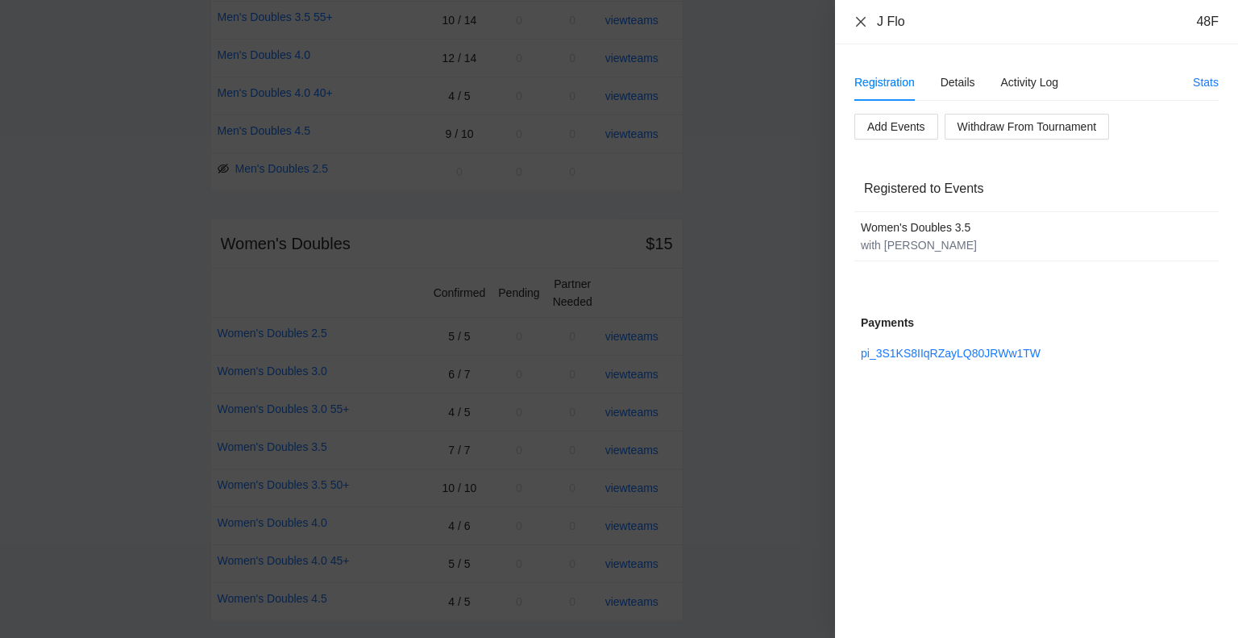
drag, startPoint x: 858, startPoint y: 19, endPoint x: 887, endPoint y: 135, distance: 118.9
click at [858, 22] on icon "close" at bounding box center [861, 21] width 13 height 13
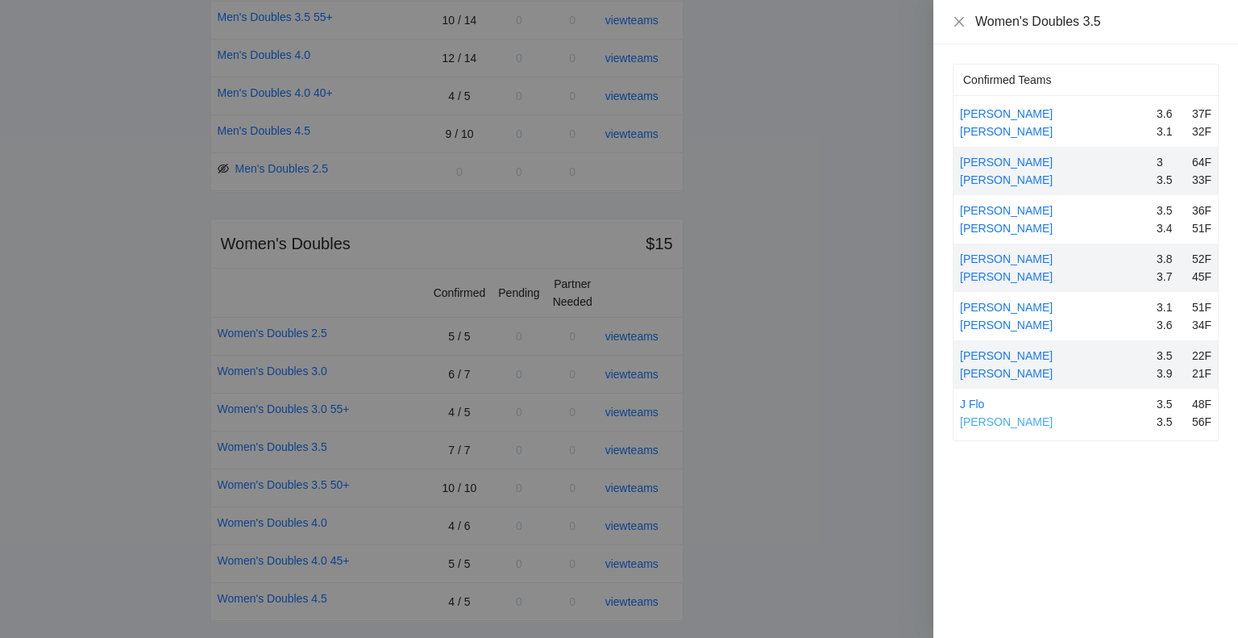
click at [1004, 419] on link "[PERSON_NAME]" at bounding box center [1006, 421] width 93 height 13
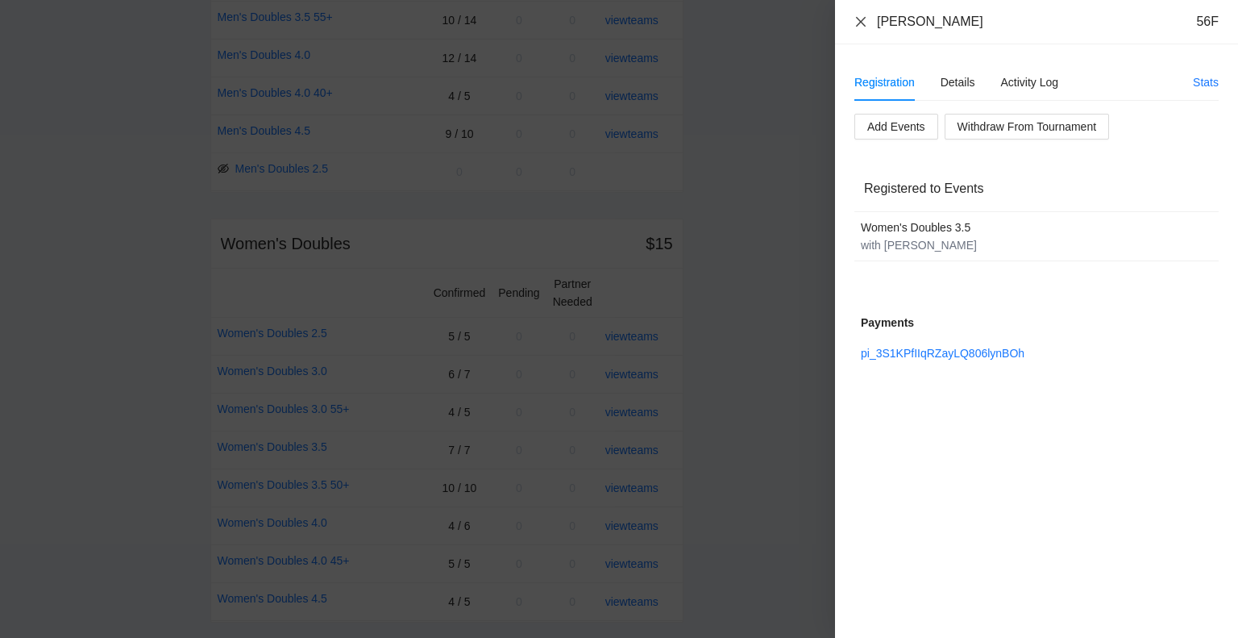
click at [861, 21] on icon "close" at bounding box center [861, 21] width 10 height 10
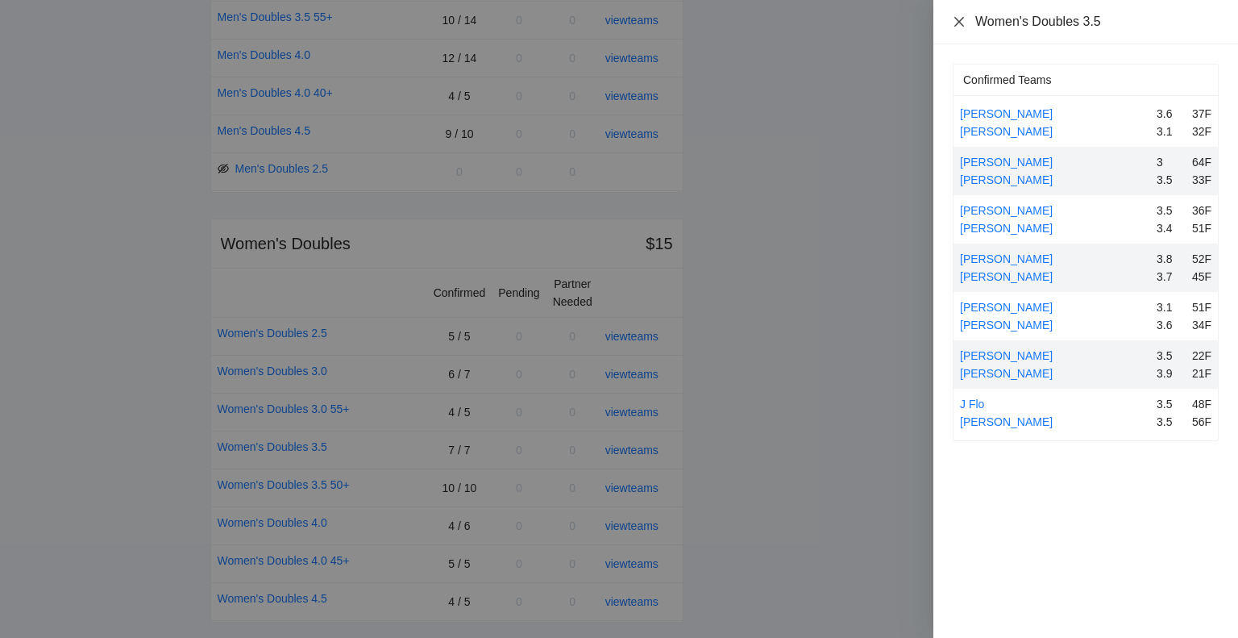
click at [956, 18] on icon "close" at bounding box center [959, 21] width 10 height 10
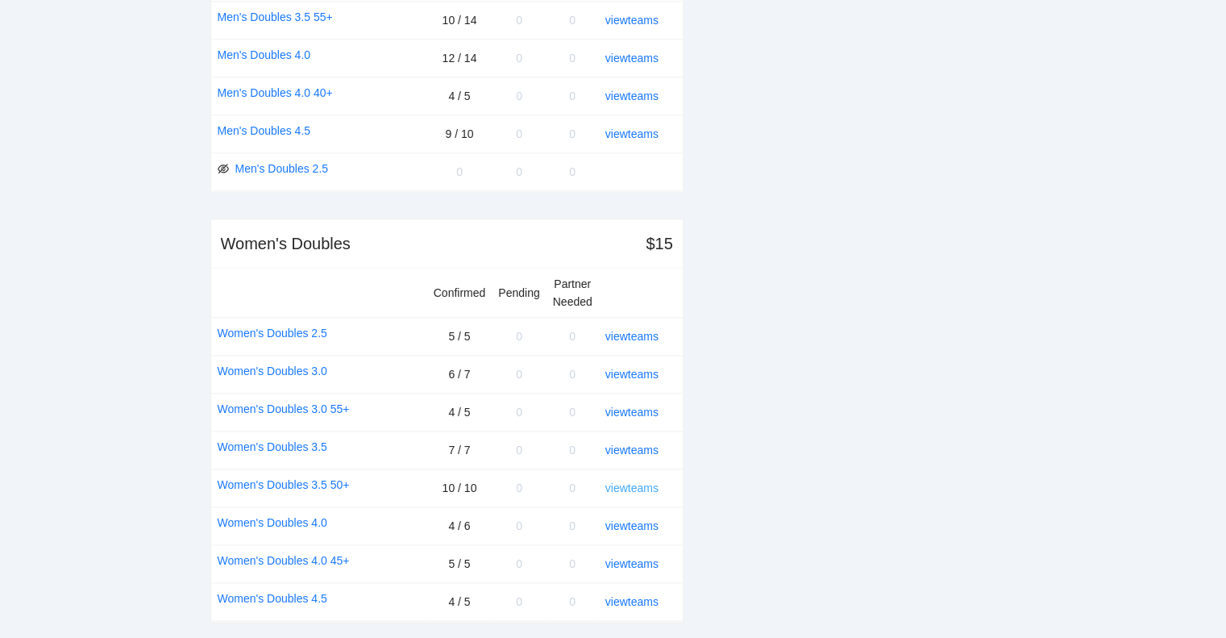
click at [635, 481] on link "view teams" at bounding box center [631, 487] width 53 height 13
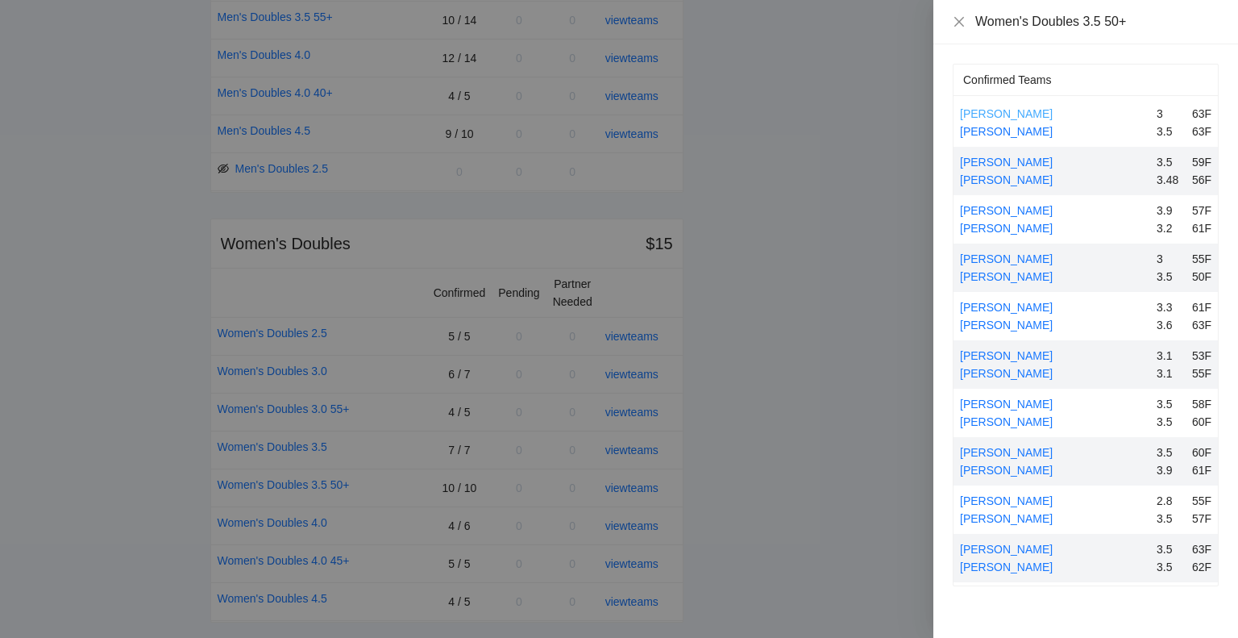
click at [1009, 114] on link "[PERSON_NAME]" at bounding box center [1006, 113] width 93 height 13
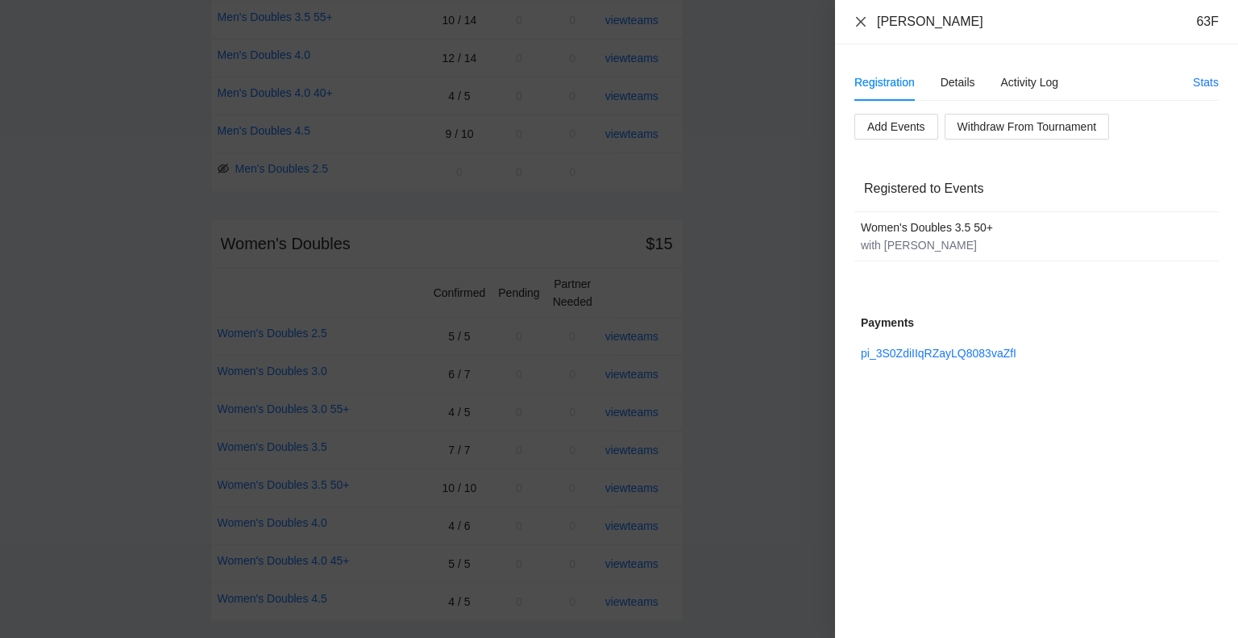
click at [855, 25] on icon "close" at bounding box center [861, 21] width 13 height 13
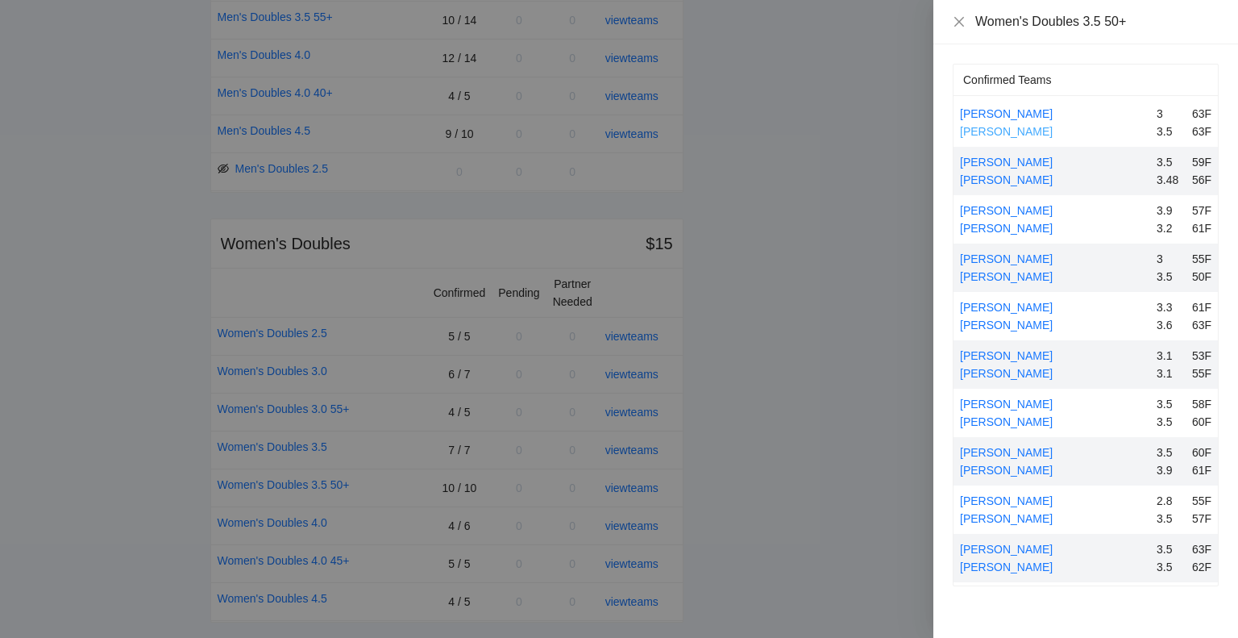
click at [1006, 130] on link "[PERSON_NAME]" at bounding box center [1006, 131] width 93 height 13
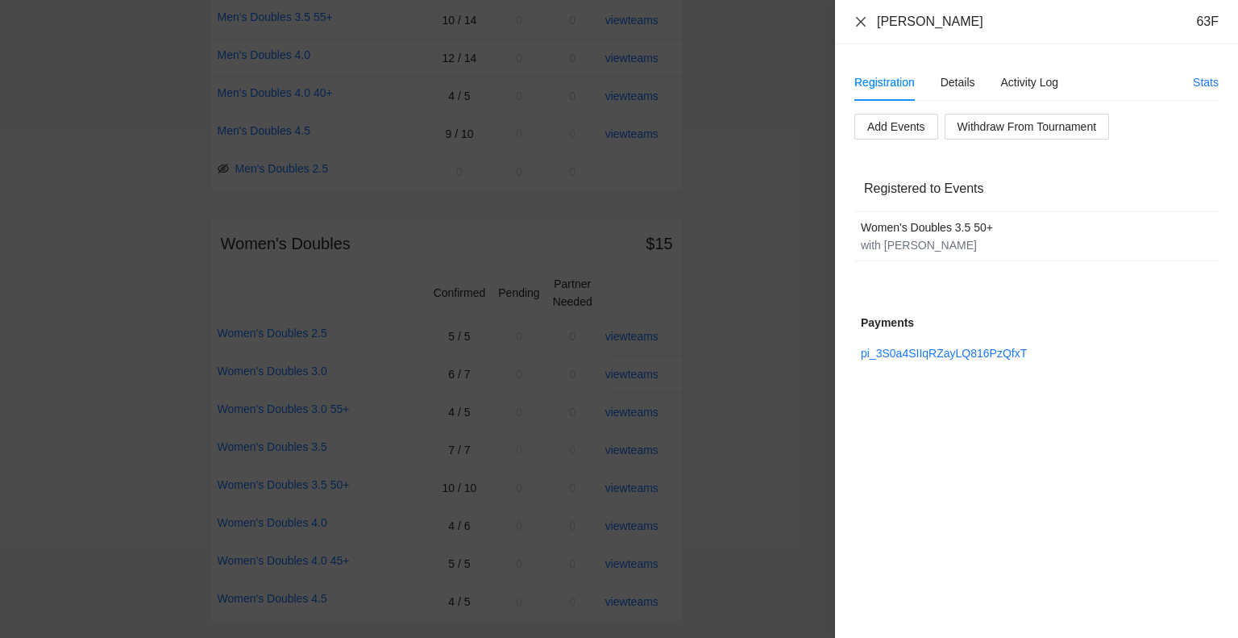
click at [858, 19] on icon "close" at bounding box center [861, 21] width 10 height 10
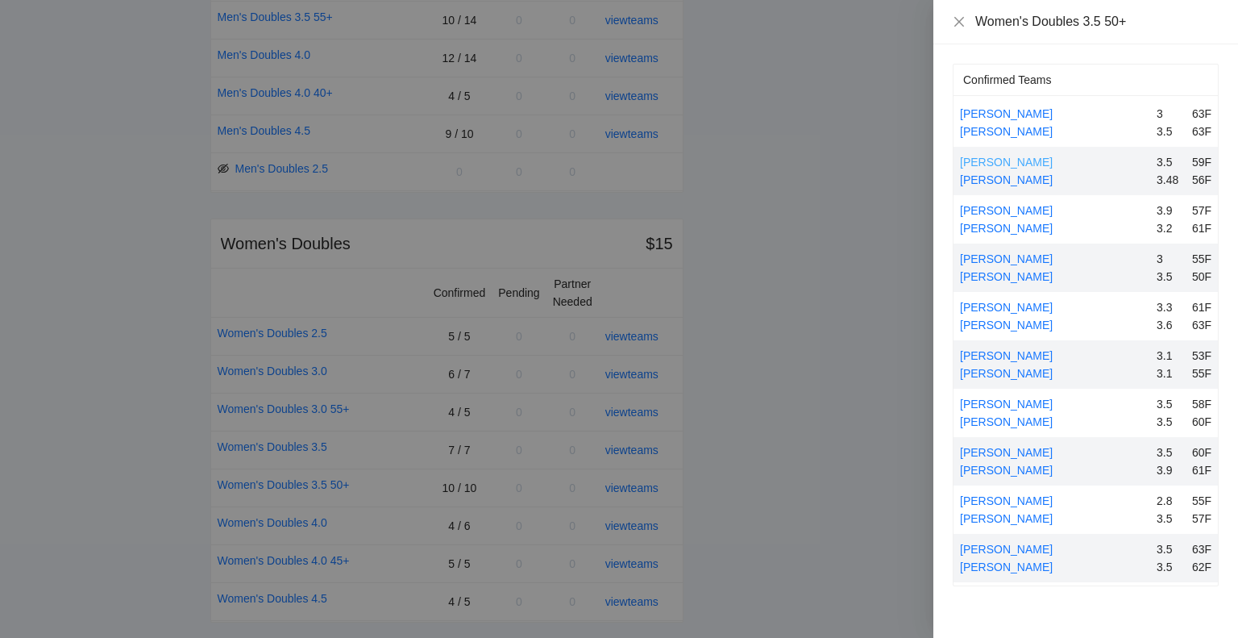
click at [1014, 160] on link "[PERSON_NAME]" at bounding box center [1006, 162] width 93 height 13
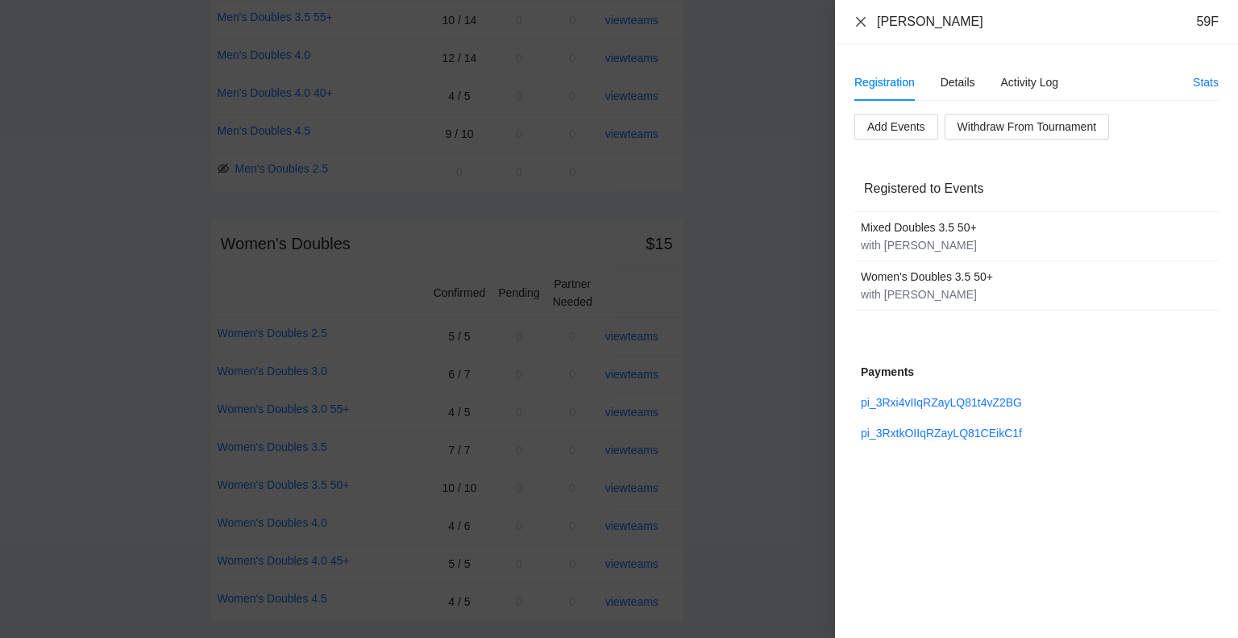
click at [859, 22] on icon "close" at bounding box center [861, 21] width 13 height 13
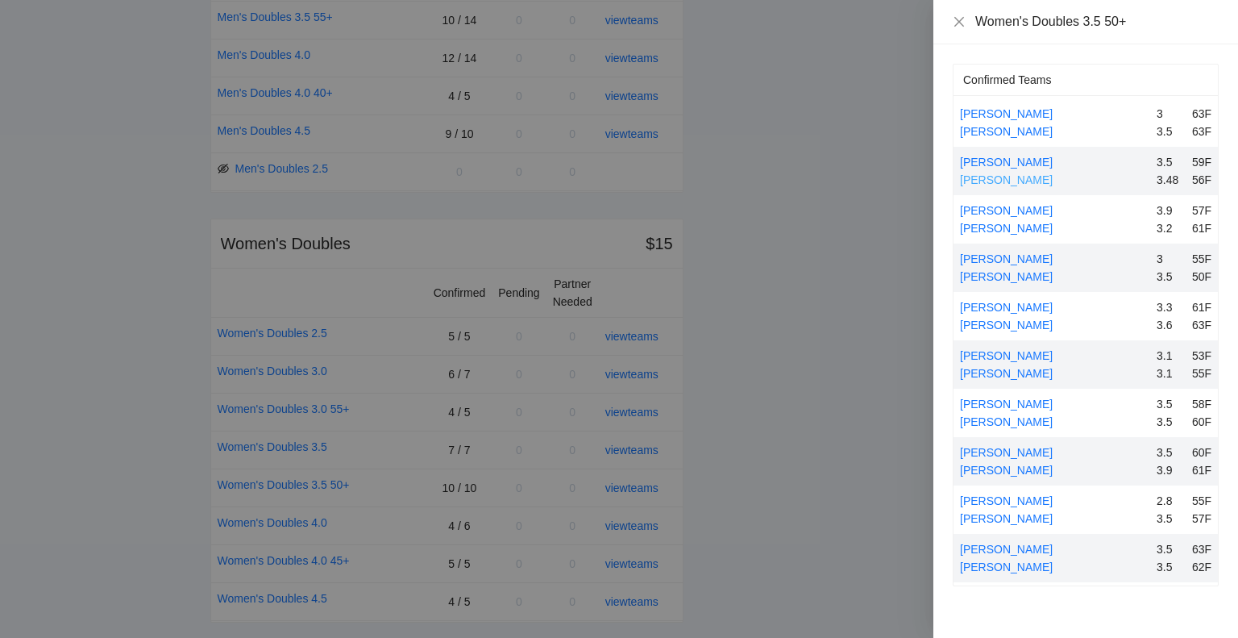
click at [1020, 180] on link "[PERSON_NAME]" at bounding box center [1006, 179] width 93 height 13
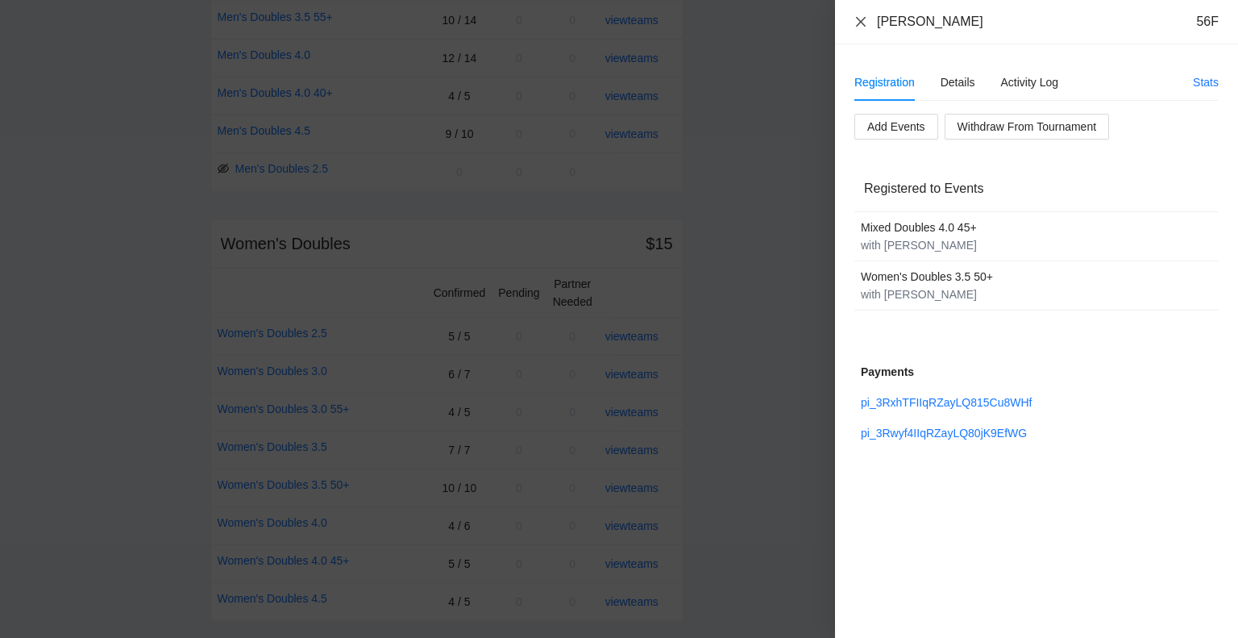
click at [861, 19] on icon "close" at bounding box center [861, 21] width 13 height 13
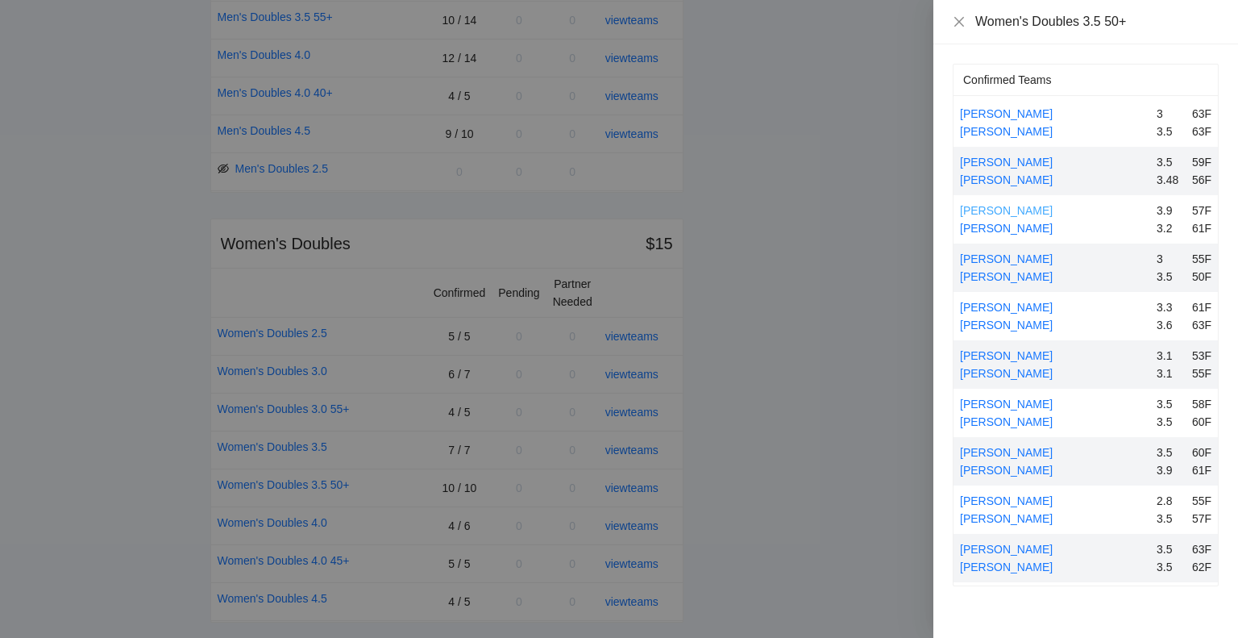
click at [1000, 206] on link "[PERSON_NAME]" at bounding box center [1006, 210] width 93 height 13
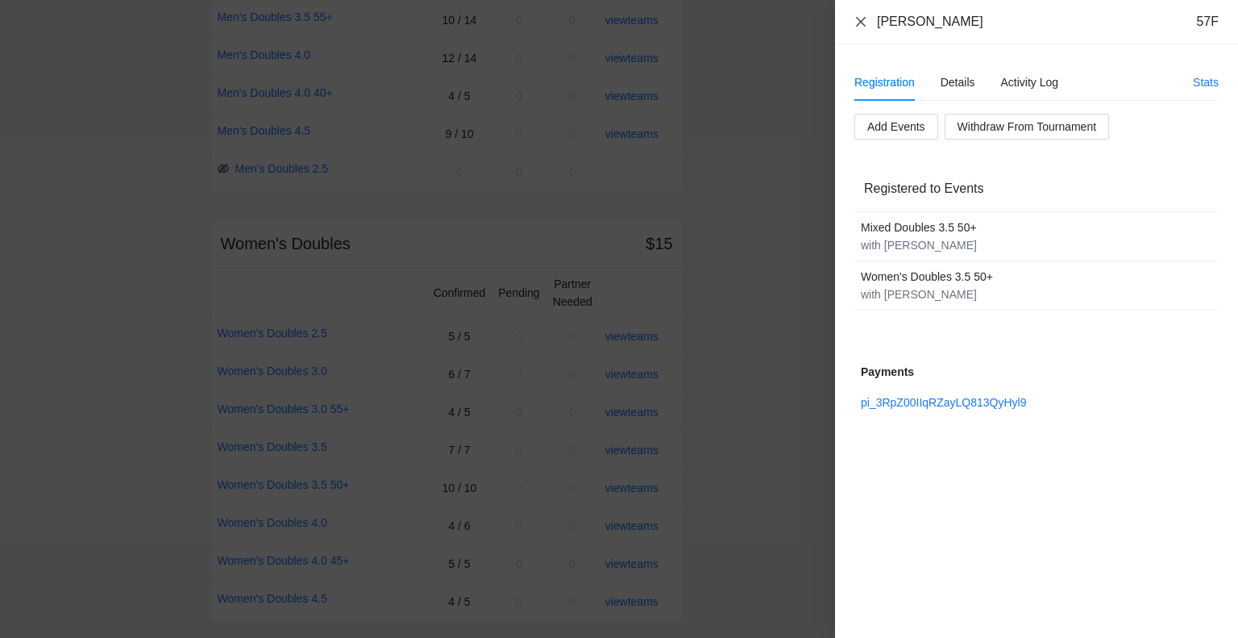
drag, startPoint x: 861, startPoint y: 16, endPoint x: 890, endPoint y: 65, distance: 57.1
click at [863, 19] on icon "close" at bounding box center [861, 21] width 13 height 13
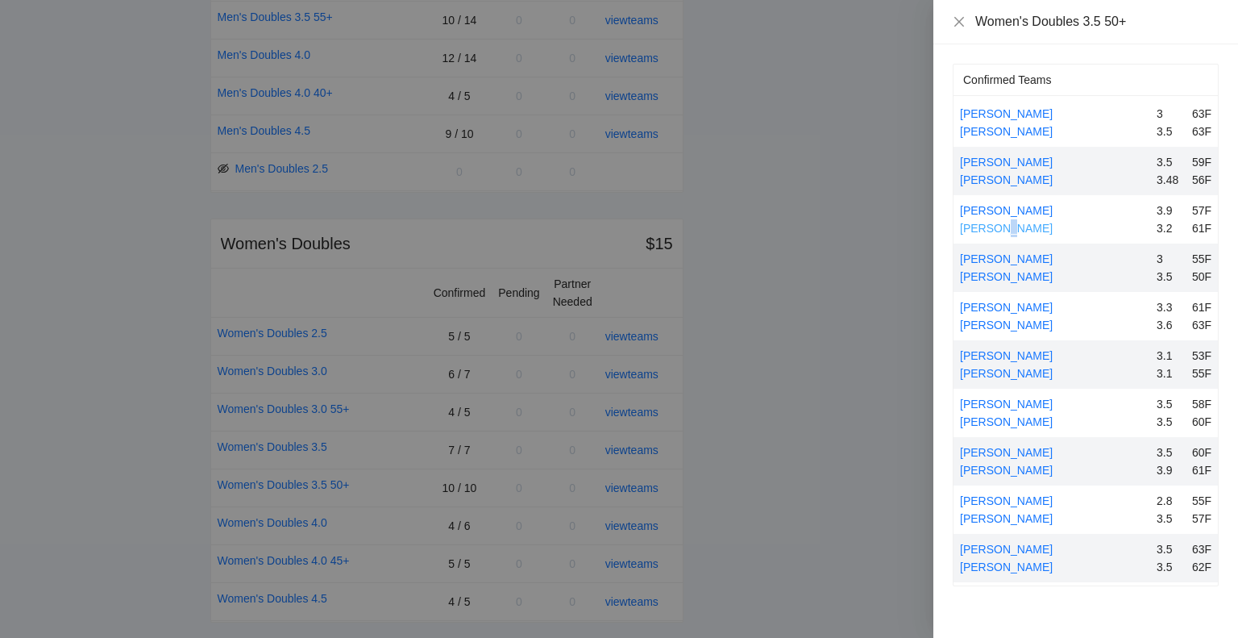
click at [1000, 225] on link "[PERSON_NAME]" at bounding box center [1006, 228] width 93 height 13
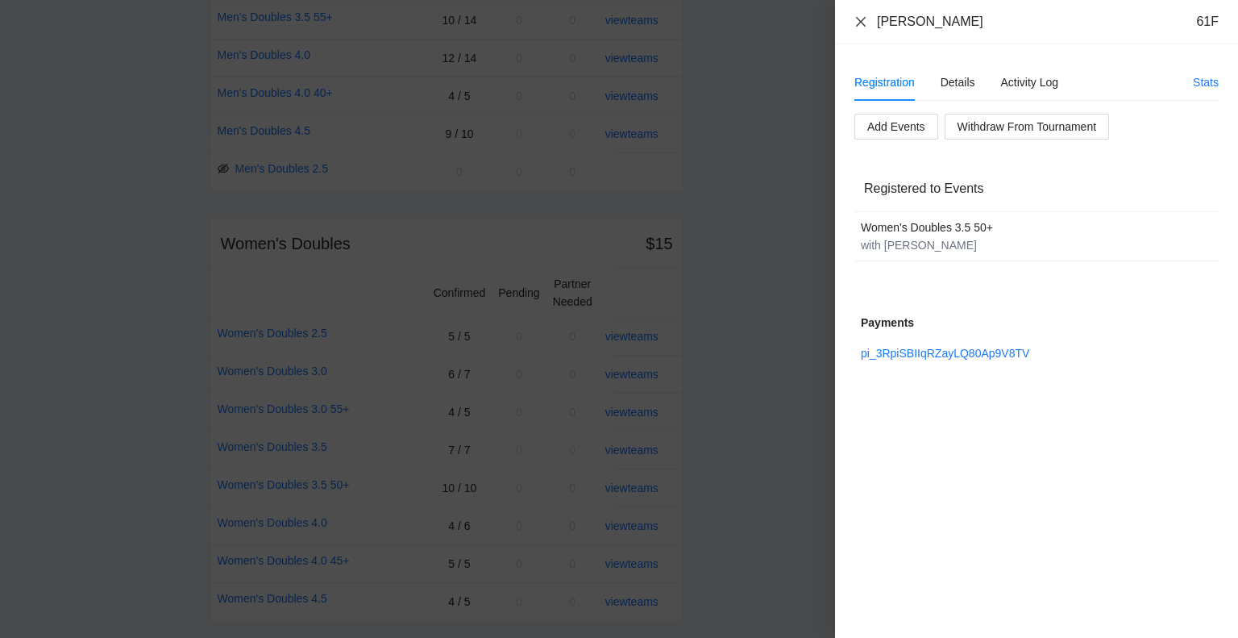
drag, startPoint x: 858, startPoint y: 19, endPoint x: 923, endPoint y: 99, distance: 103.1
click at [859, 20] on icon "close" at bounding box center [861, 21] width 10 height 10
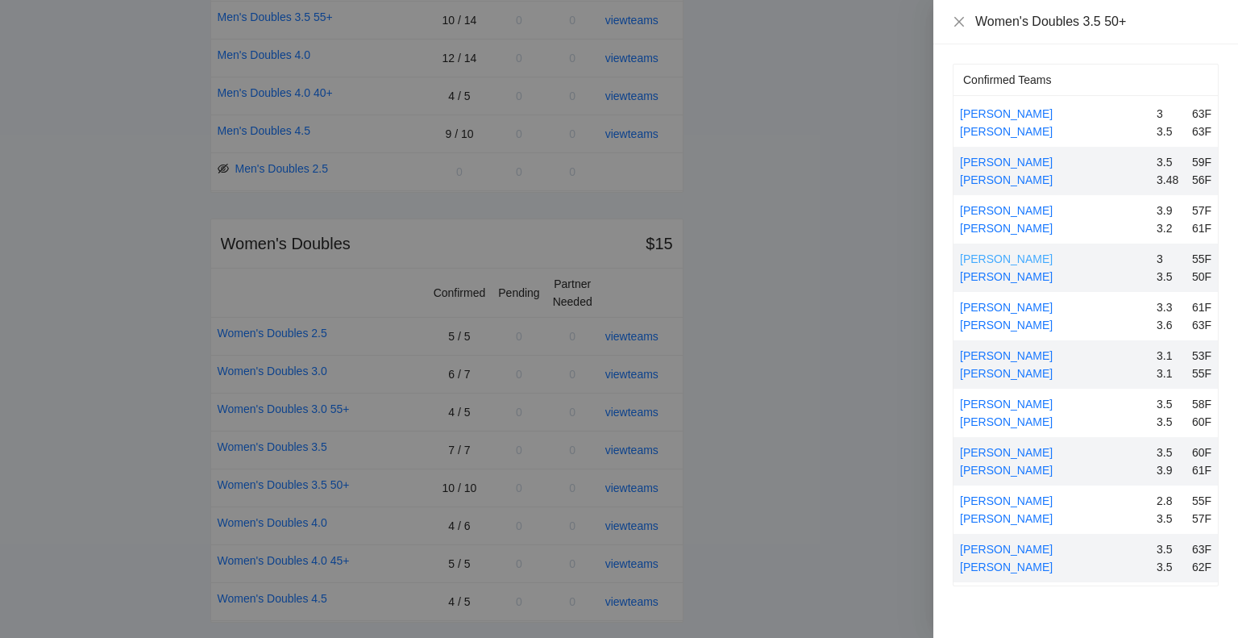
click at [1012, 256] on link "[PERSON_NAME]" at bounding box center [1006, 258] width 93 height 13
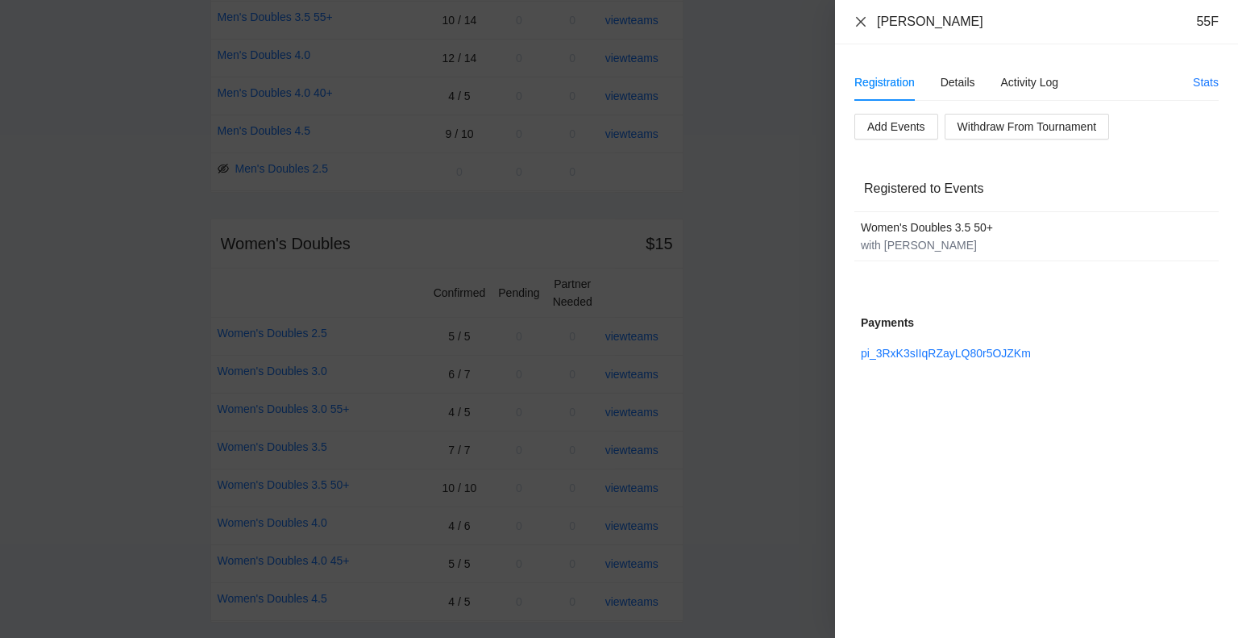
drag, startPoint x: 860, startPoint y: 21, endPoint x: 878, endPoint y: 38, distance: 24.5
click at [860, 21] on icon "close" at bounding box center [861, 21] width 10 height 10
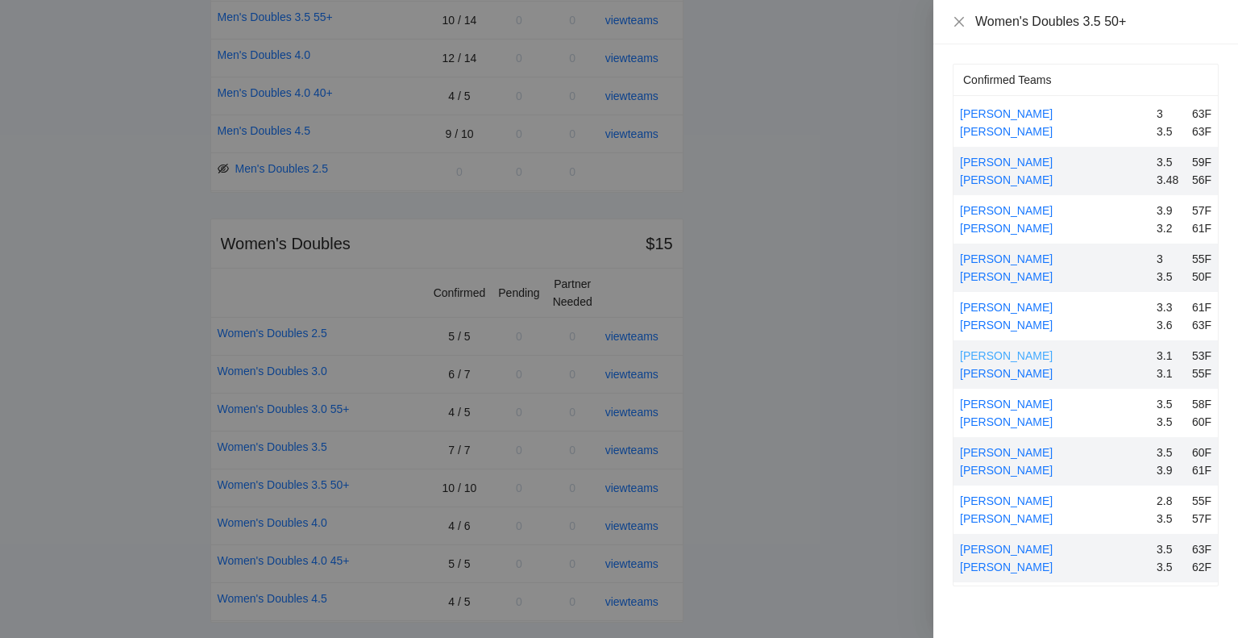
click at [1004, 355] on link "[PERSON_NAME]" at bounding box center [1006, 355] width 93 height 13
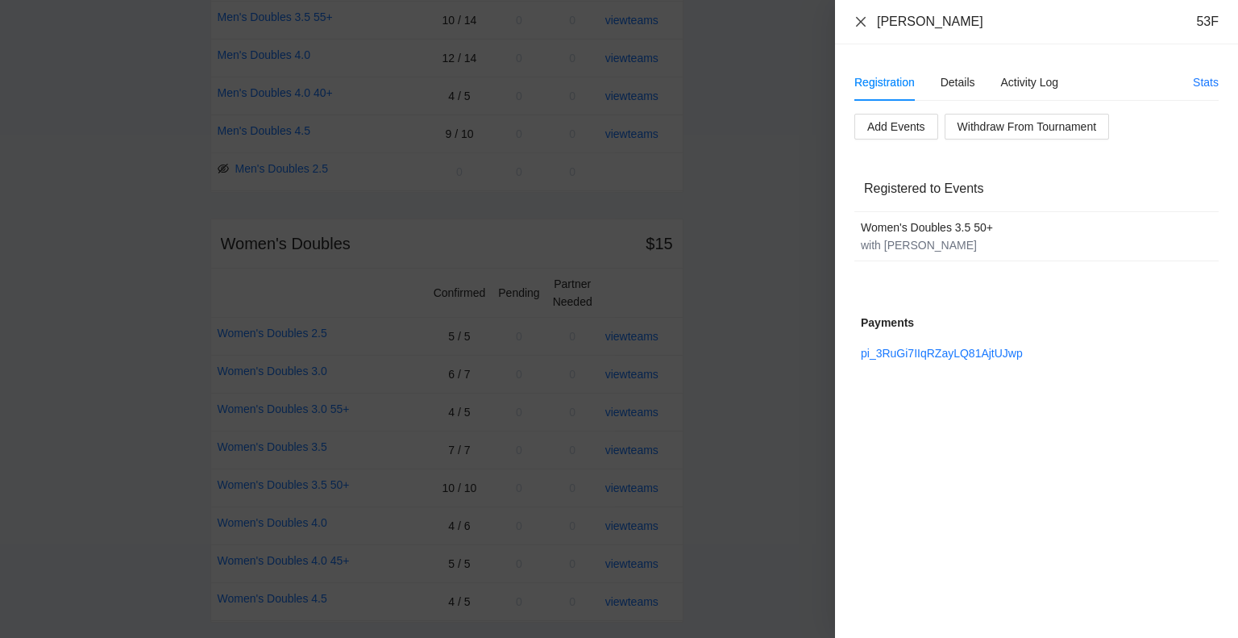
click at [861, 19] on icon "close" at bounding box center [861, 21] width 13 height 13
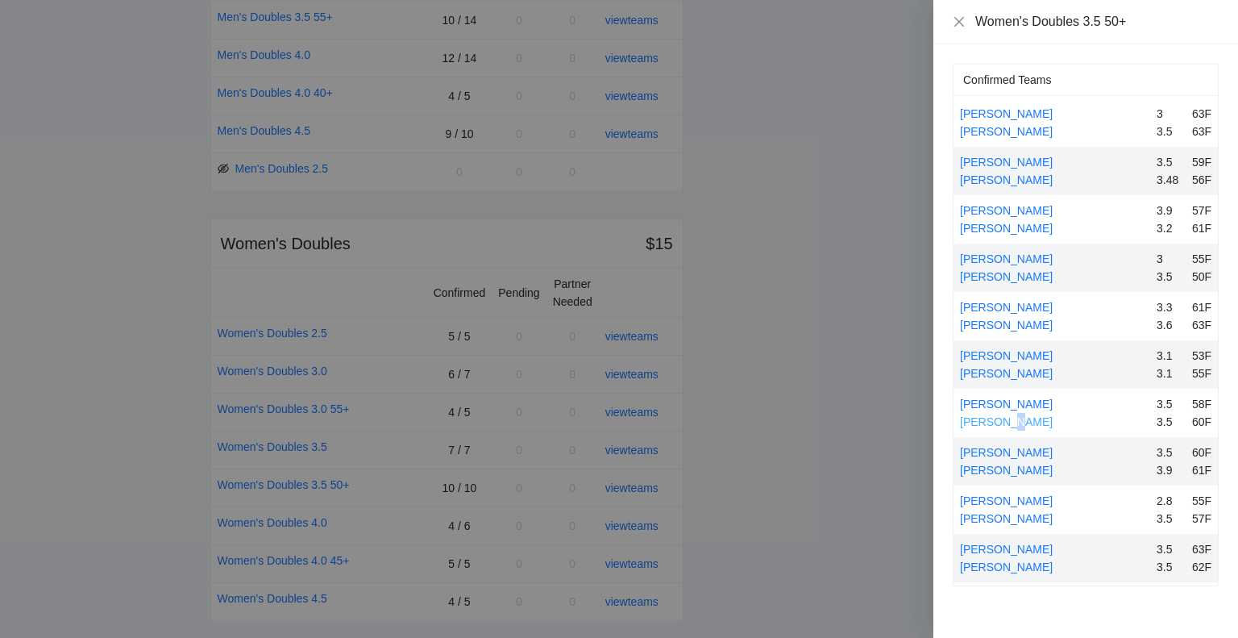
click at [1000, 418] on link "[PERSON_NAME]" at bounding box center [1006, 421] width 93 height 13
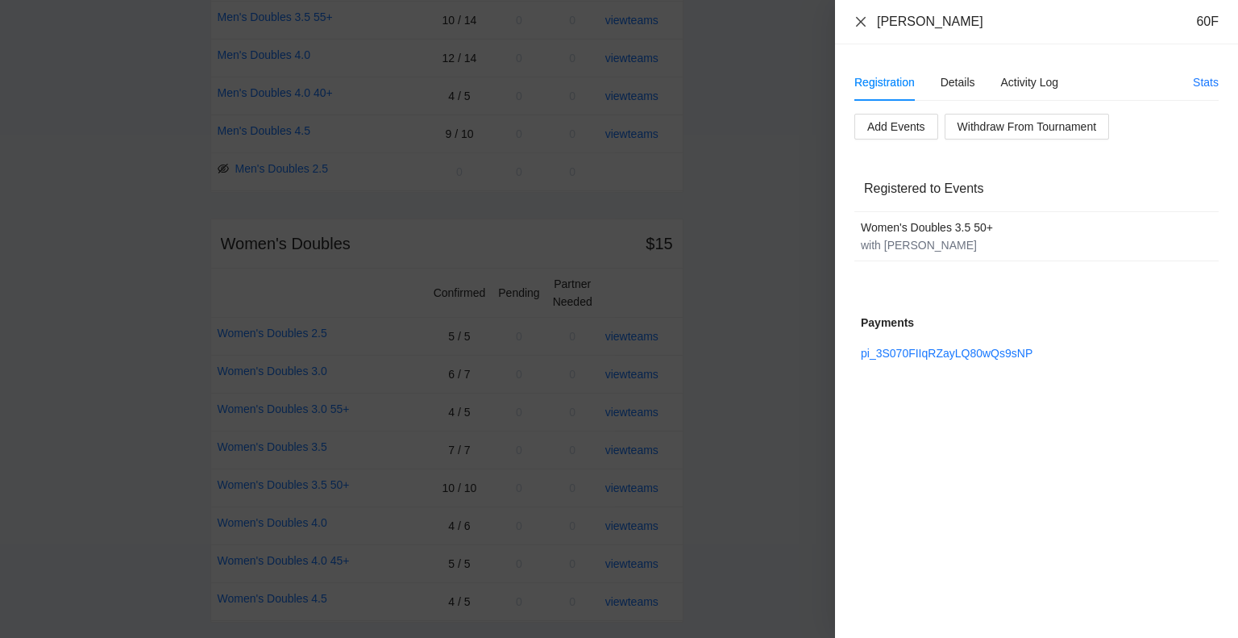
click at [861, 20] on icon "close" at bounding box center [861, 21] width 13 height 13
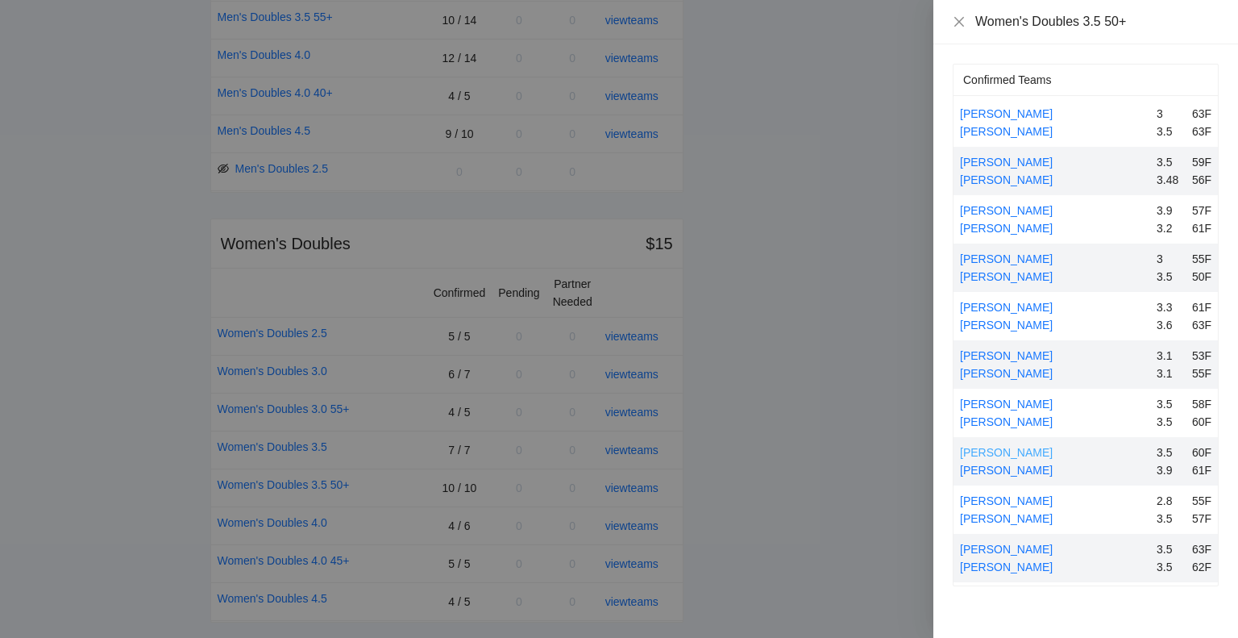
click at [1008, 451] on link "[PERSON_NAME]" at bounding box center [1006, 452] width 93 height 13
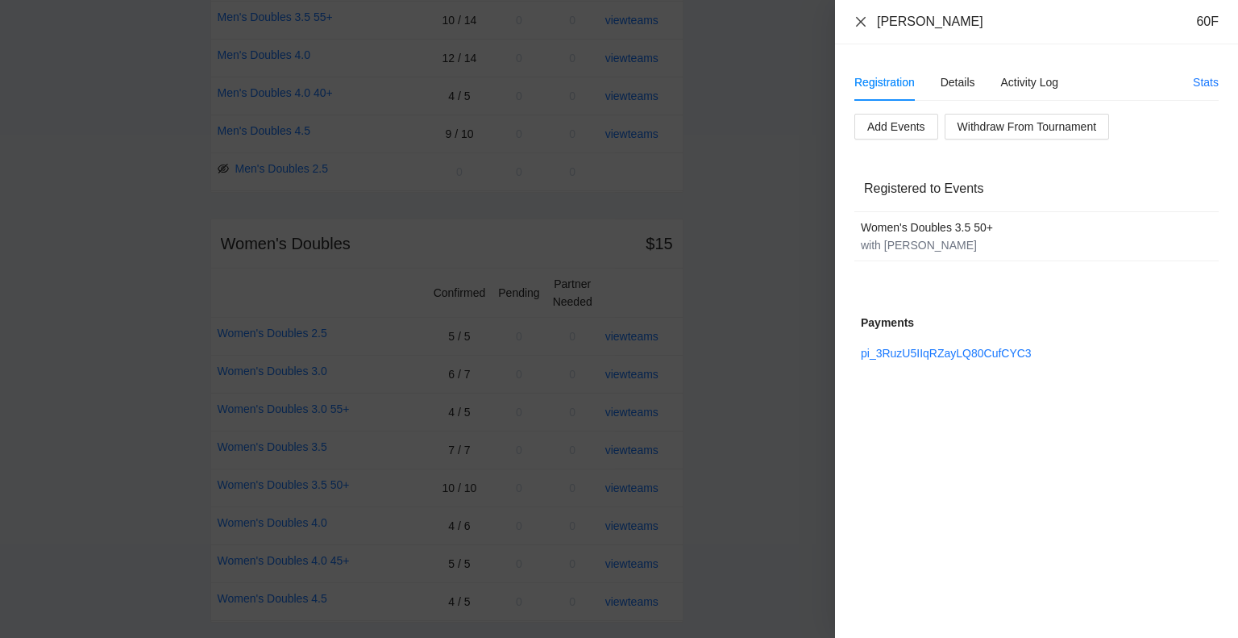
click at [858, 20] on icon "close" at bounding box center [861, 21] width 13 height 13
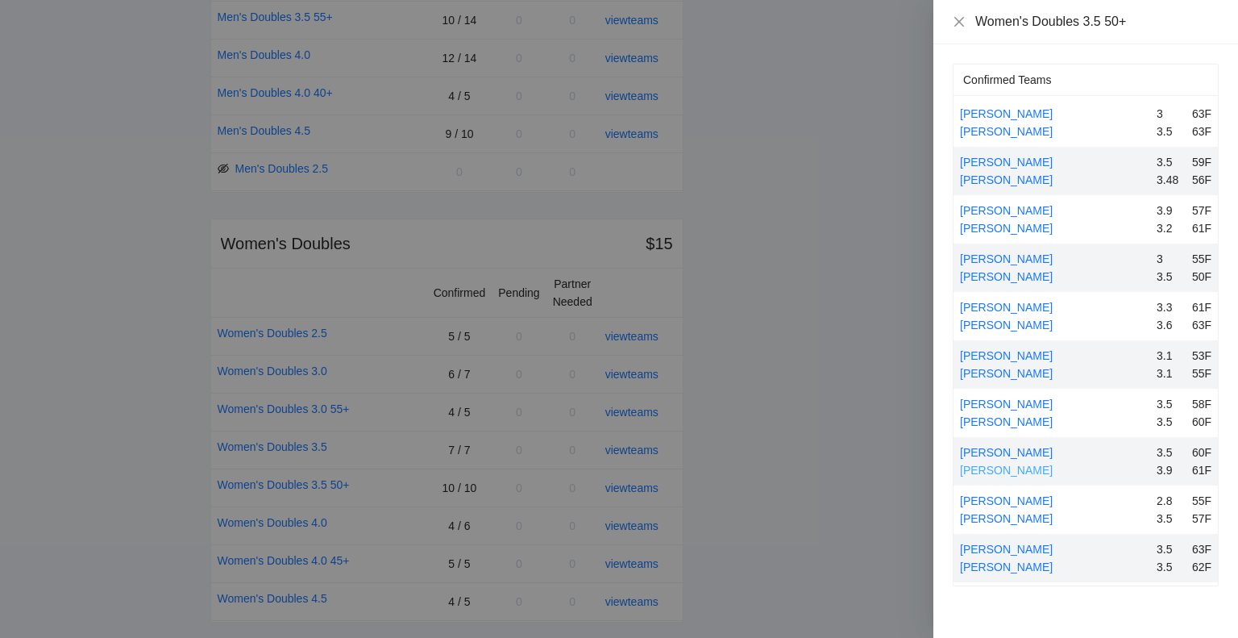
click at [996, 465] on link "[PERSON_NAME]" at bounding box center [1006, 470] width 93 height 13
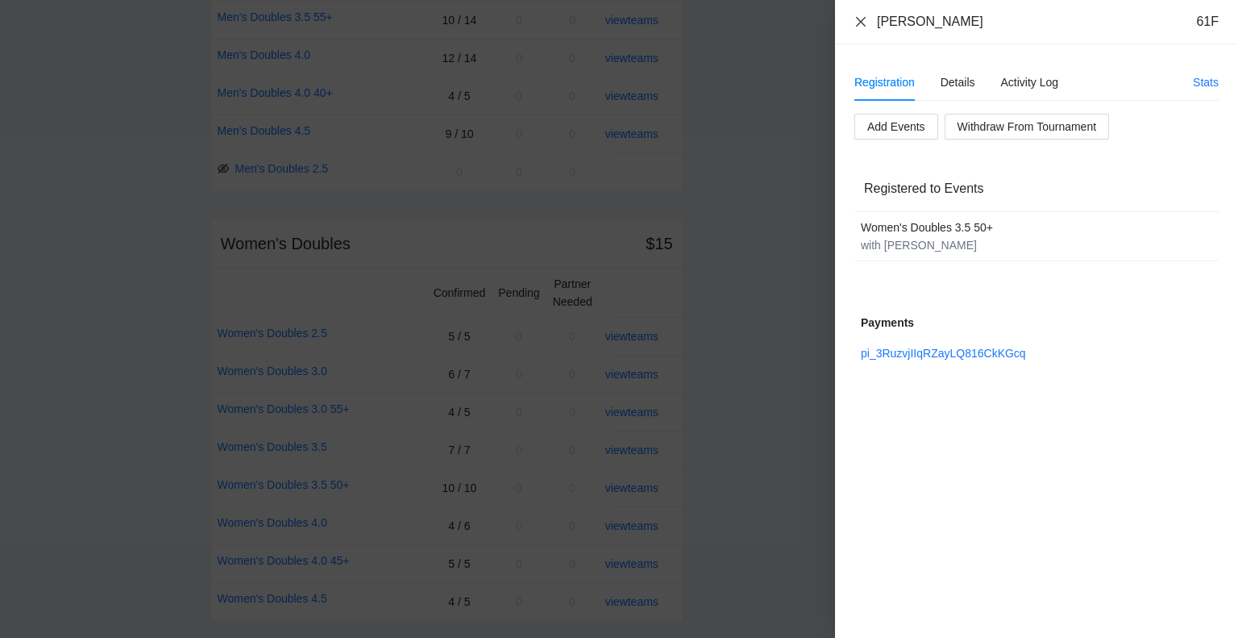
click at [862, 20] on icon "close" at bounding box center [861, 21] width 10 height 10
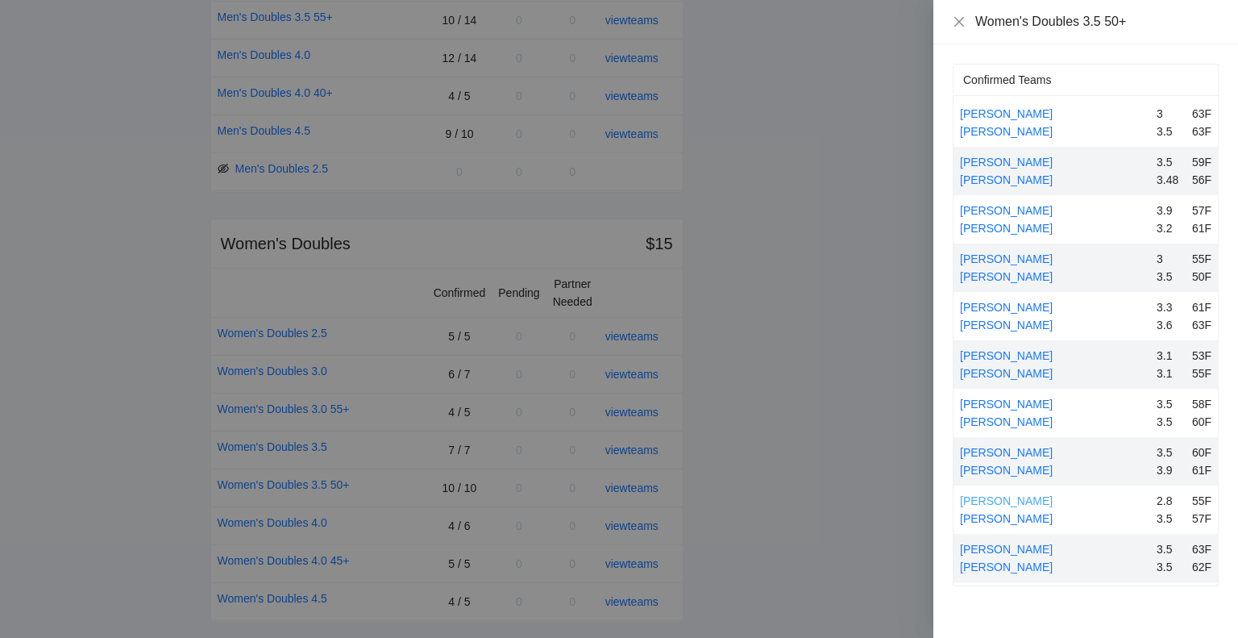
click at [998, 499] on link "[PERSON_NAME]" at bounding box center [1006, 500] width 93 height 13
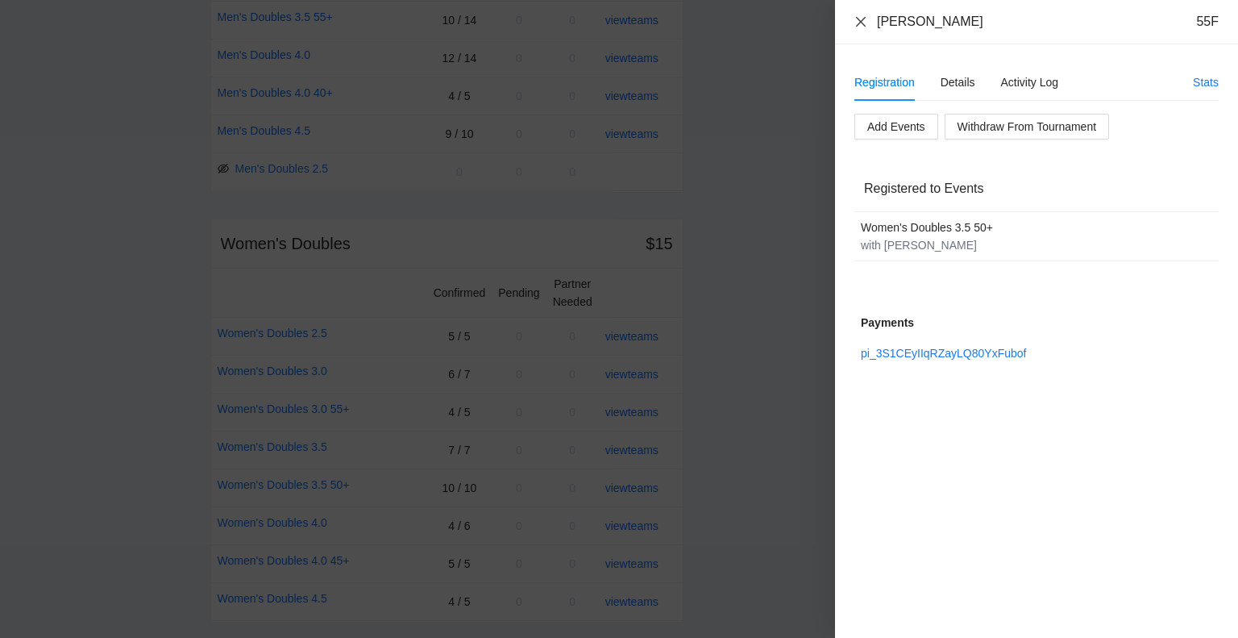
click at [855, 19] on icon "close" at bounding box center [861, 21] width 13 height 13
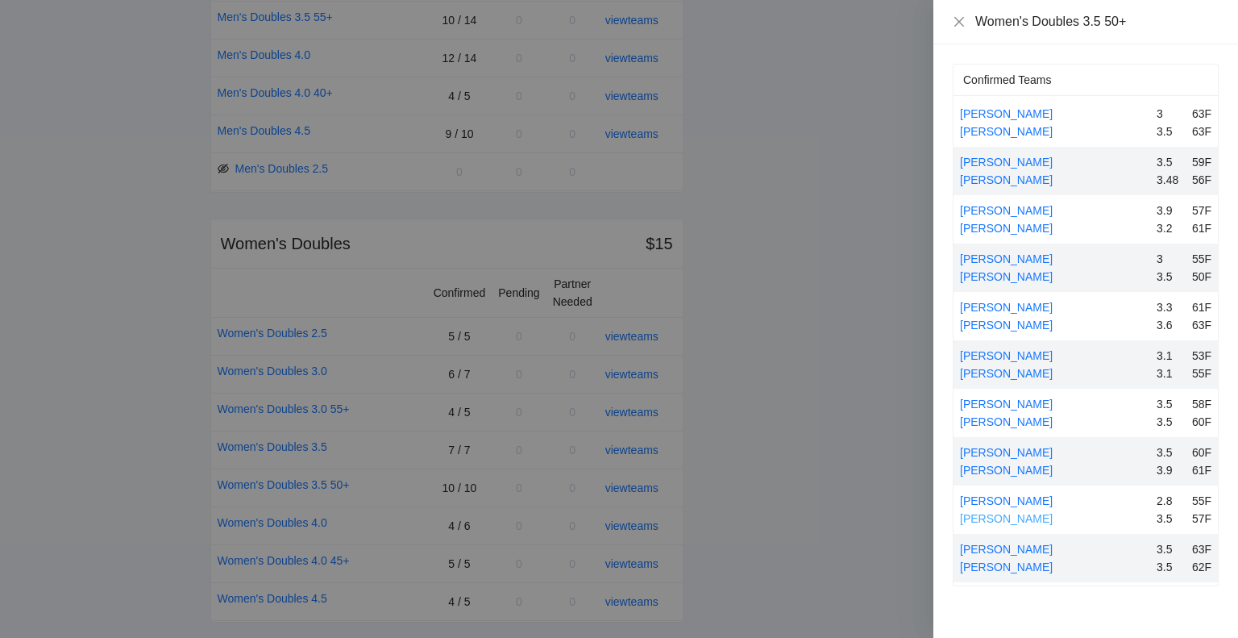
click at [989, 514] on link "[PERSON_NAME]" at bounding box center [1006, 518] width 93 height 13
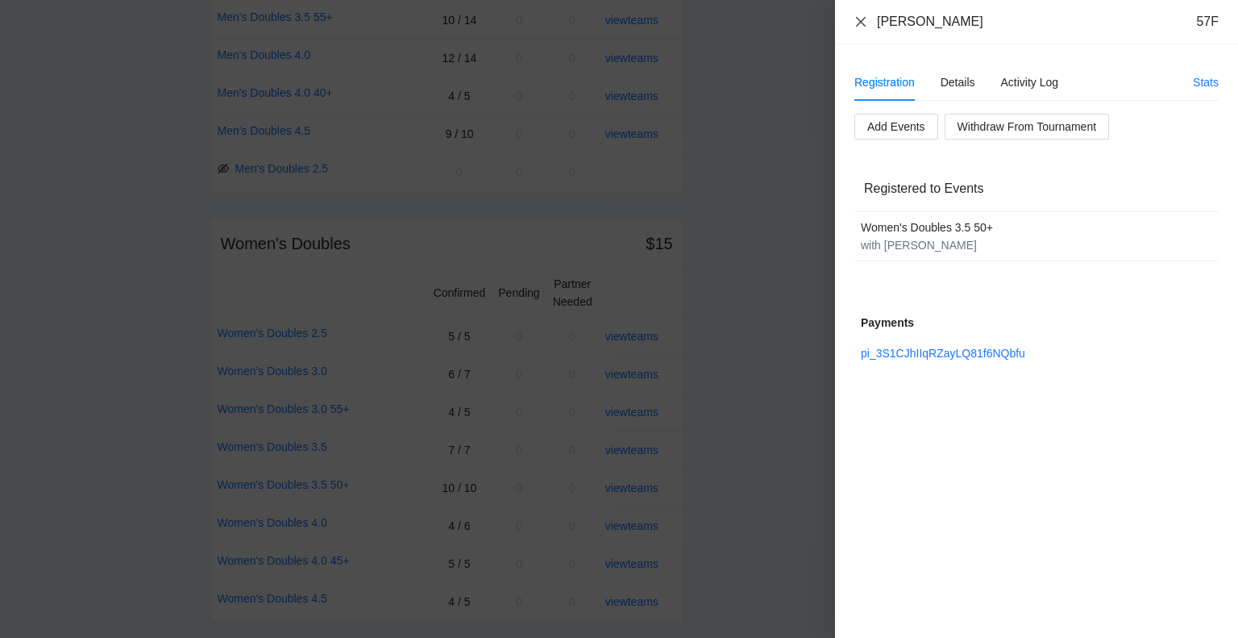
click at [863, 23] on icon "close" at bounding box center [861, 21] width 10 height 10
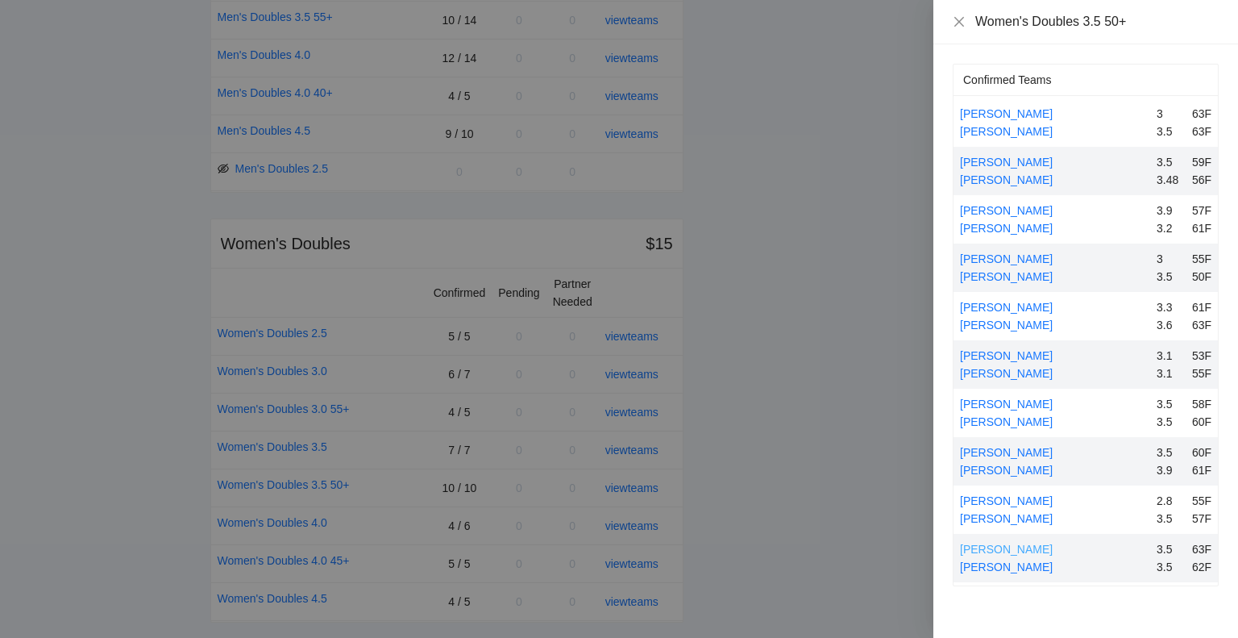
click at [1000, 547] on link "[PERSON_NAME]" at bounding box center [1006, 549] width 93 height 13
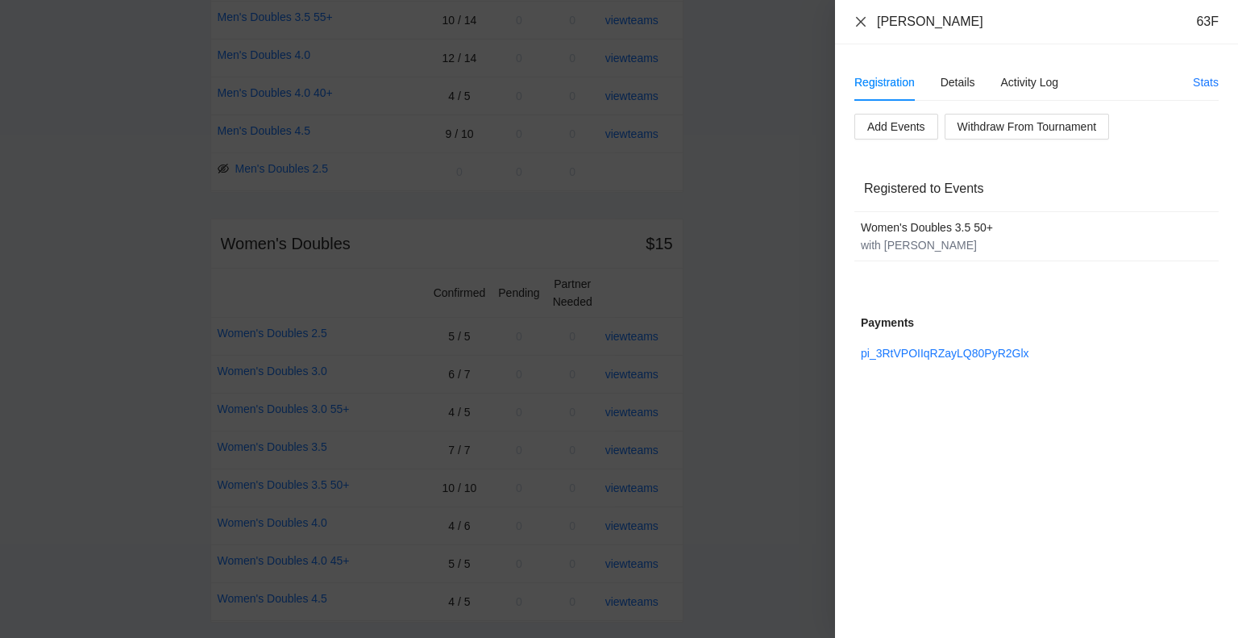
click at [860, 19] on icon "close" at bounding box center [861, 21] width 13 height 13
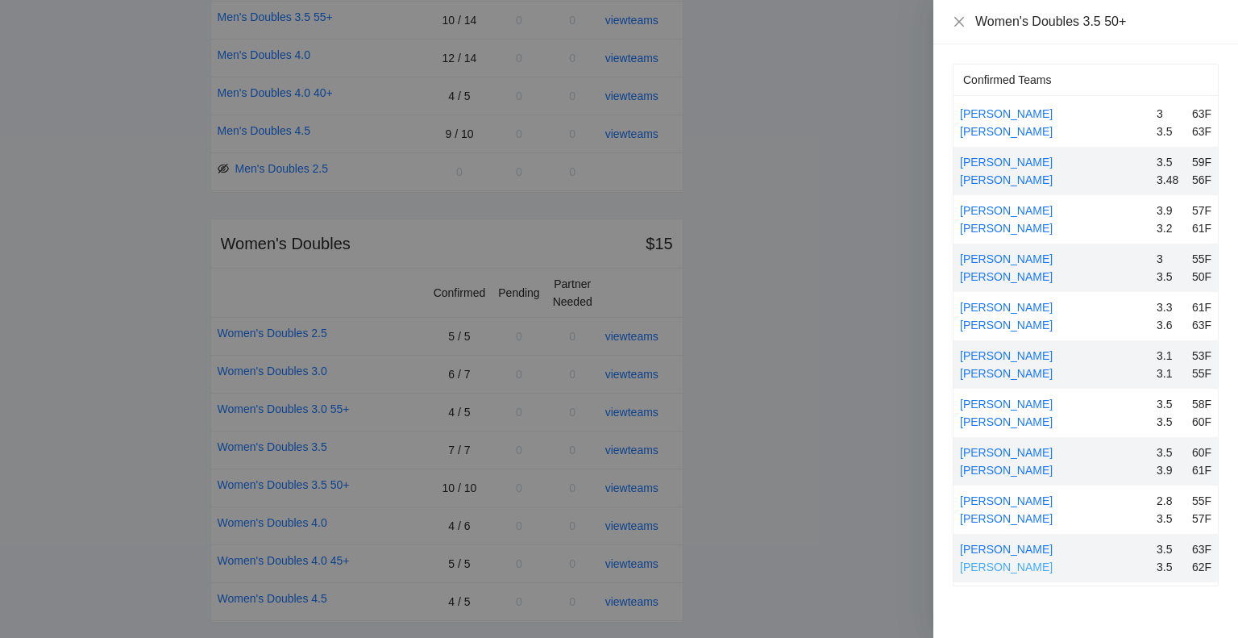
click at [985, 565] on link "[PERSON_NAME]" at bounding box center [1006, 566] width 93 height 13
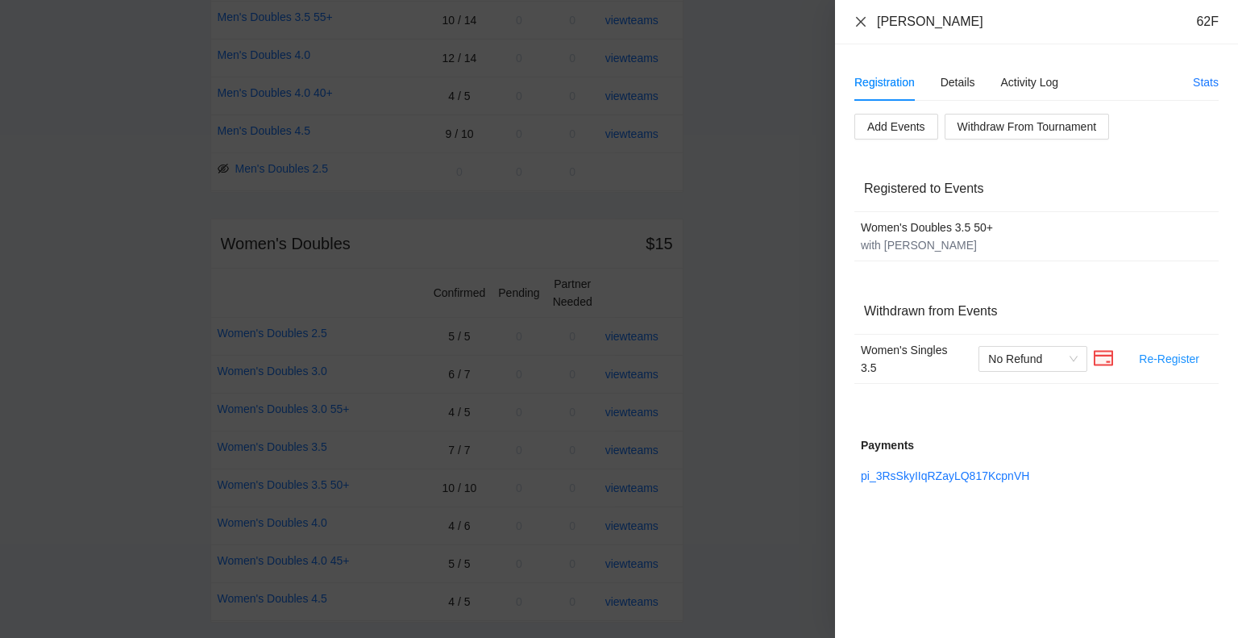
drag, startPoint x: 861, startPoint y: 20, endPoint x: 895, endPoint y: 48, distance: 43.6
click at [864, 20] on icon "close" at bounding box center [861, 21] width 13 height 13
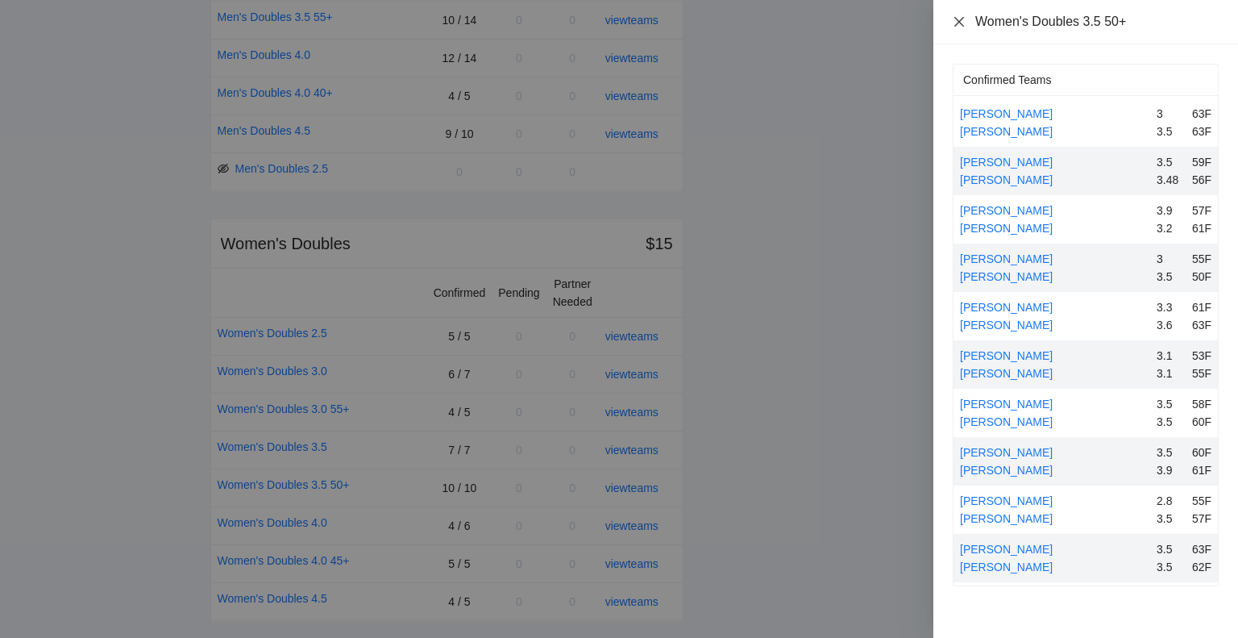
click at [956, 19] on icon "close" at bounding box center [959, 21] width 10 height 10
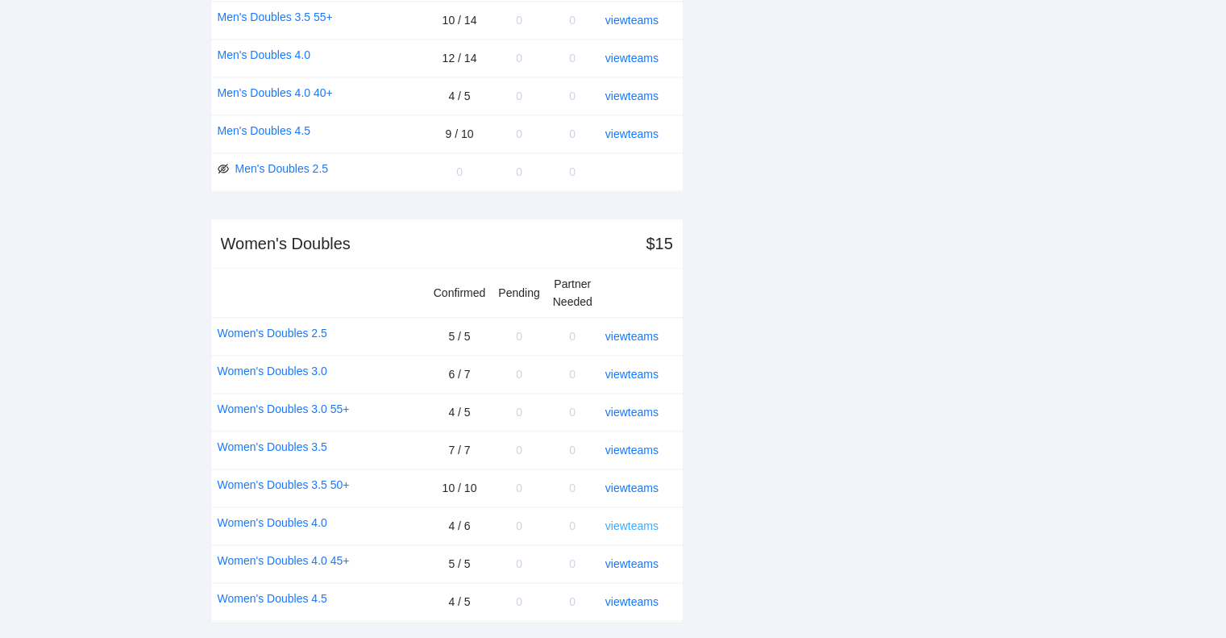
click at [636, 519] on link "view teams" at bounding box center [631, 525] width 53 height 13
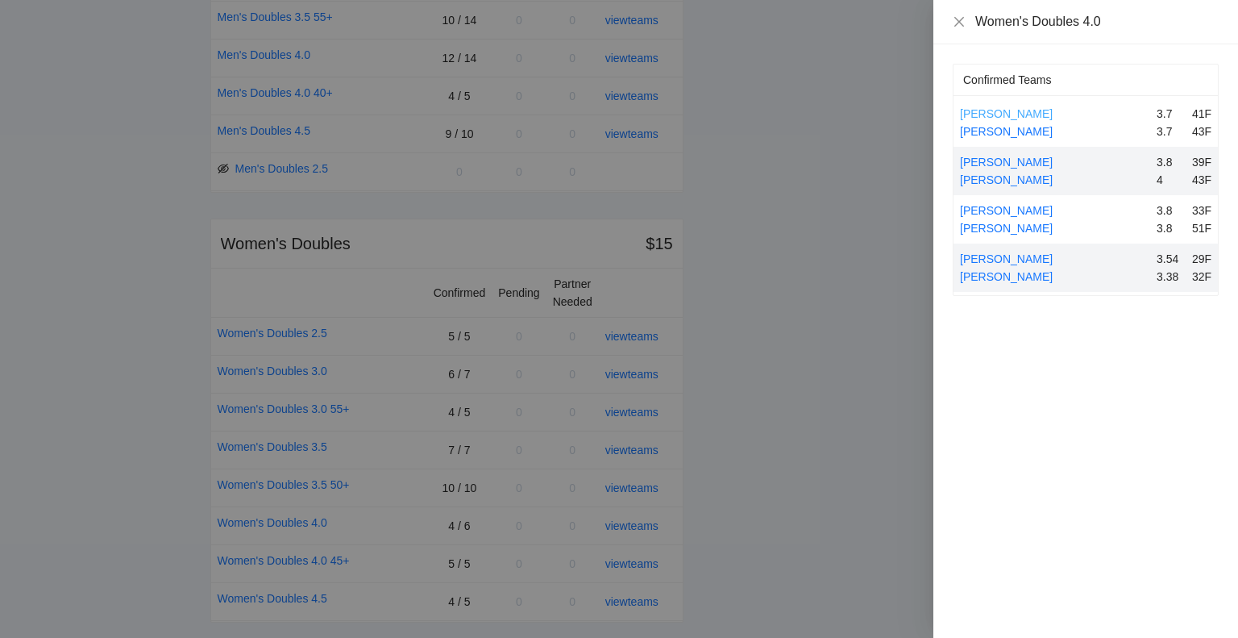
click at [1014, 111] on link "[PERSON_NAME]" at bounding box center [1006, 113] width 93 height 13
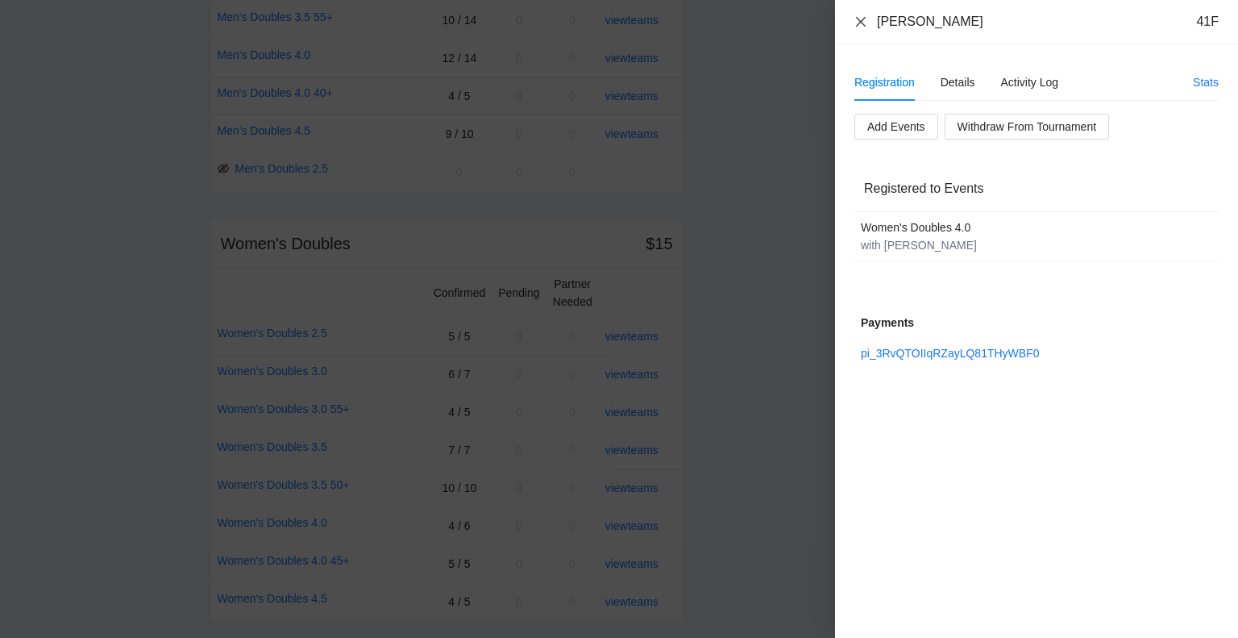
click at [861, 23] on icon "close" at bounding box center [861, 21] width 13 height 13
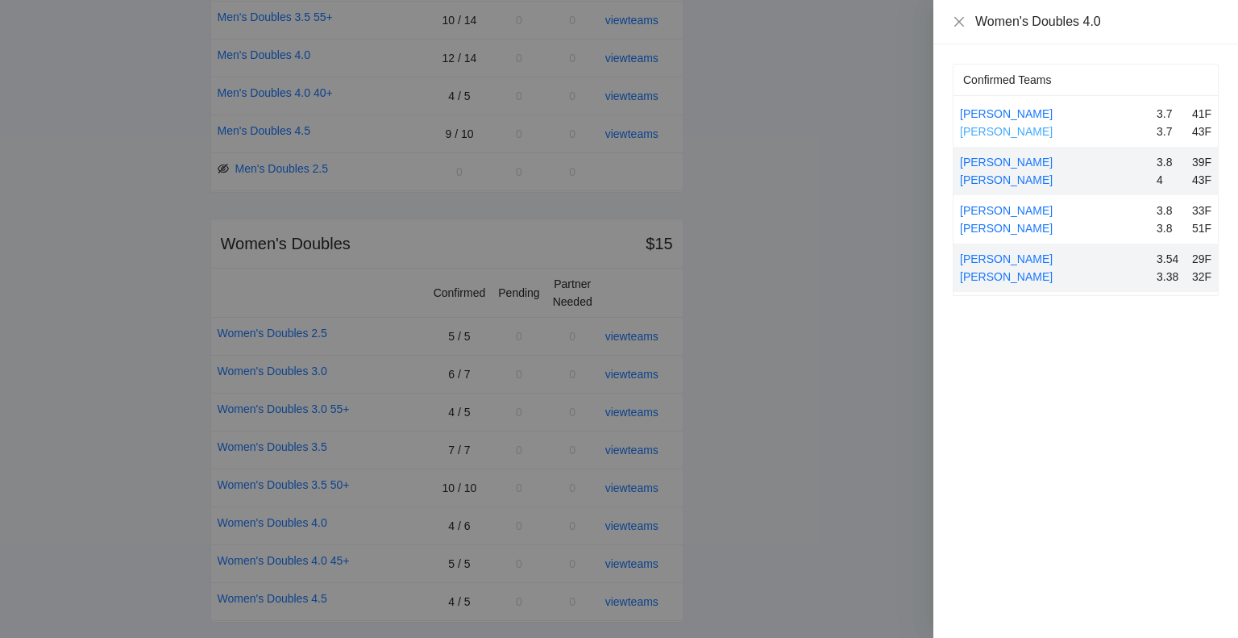
click at [992, 130] on link "[PERSON_NAME]" at bounding box center [1006, 131] width 93 height 13
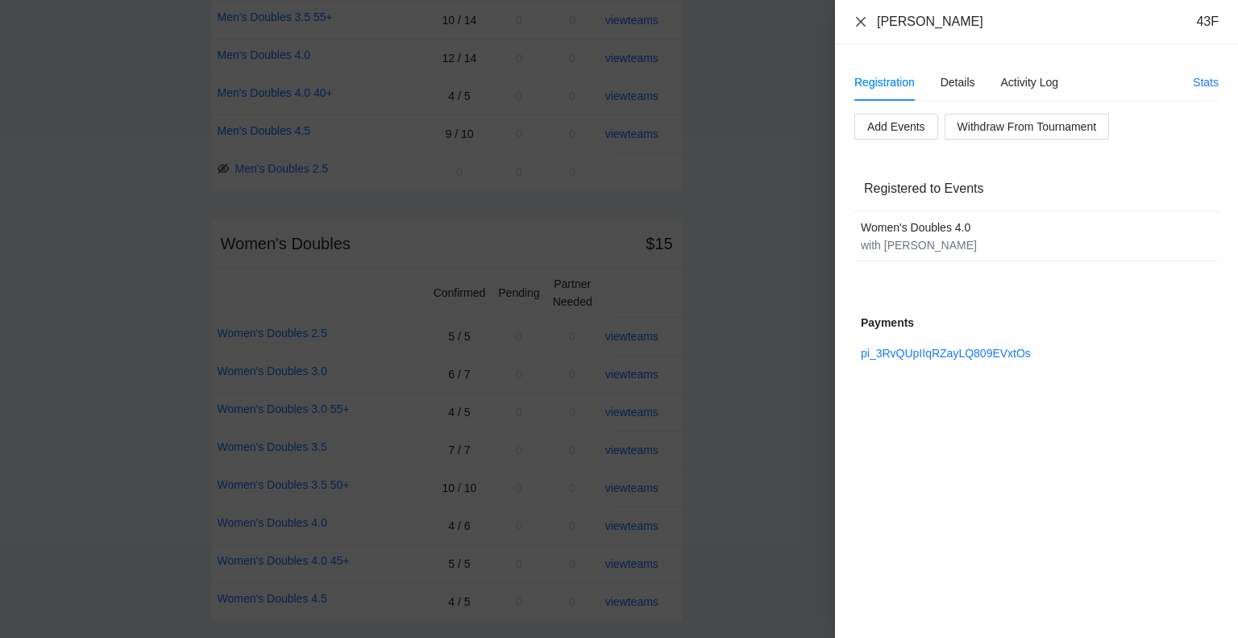
drag, startPoint x: 864, startPoint y: 19, endPoint x: 891, endPoint y: 49, distance: 40.0
click at [863, 19] on icon "close" at bounding box center [861, 21] width 13 height 13
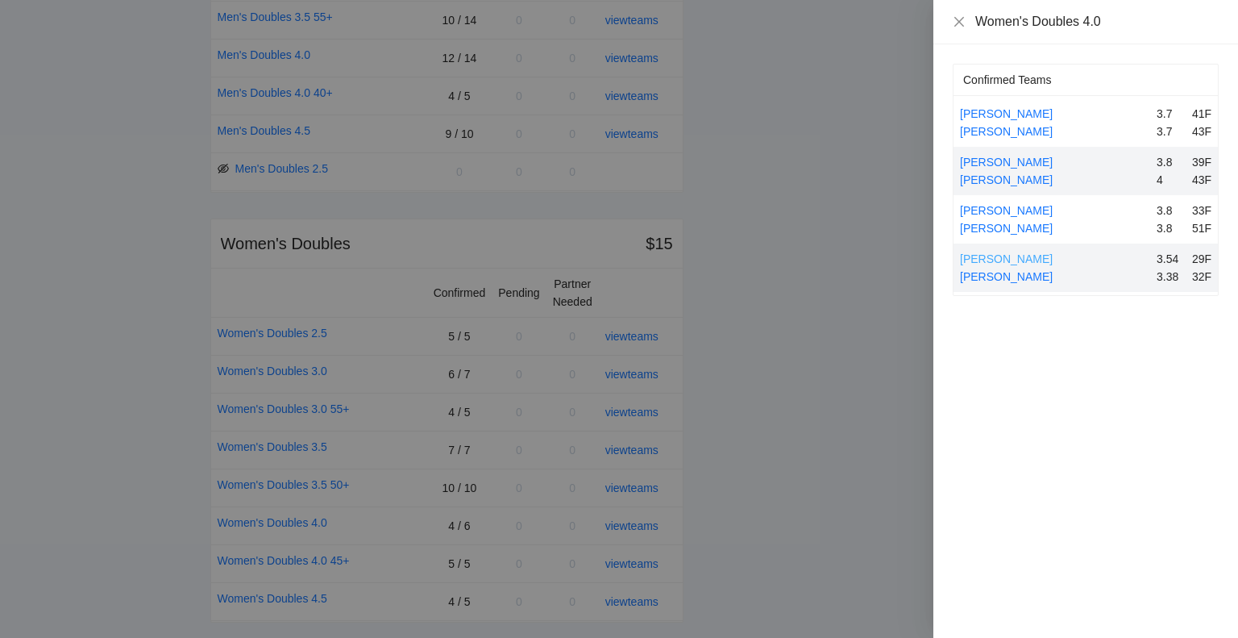
click at [1020, 257] on link "[PERSON_NAME]" at bounding box center [1006, 258] width 93 height 13
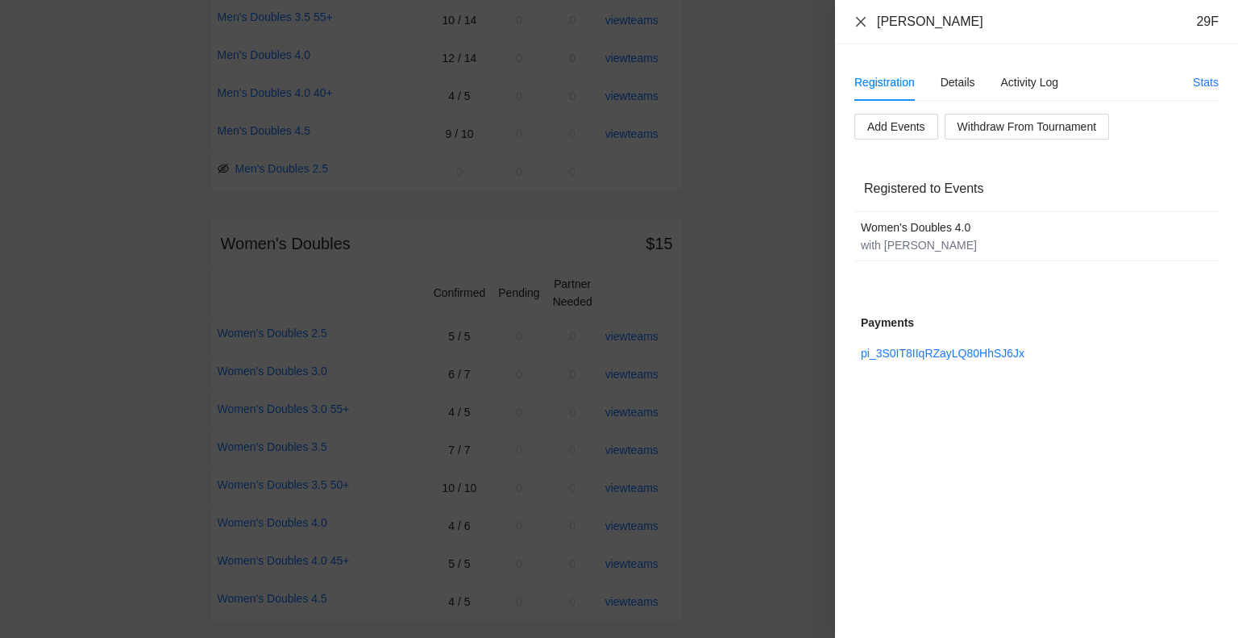
click at [858, 21] on icon "close" at bounding box center [861, 21] width 13 height 13
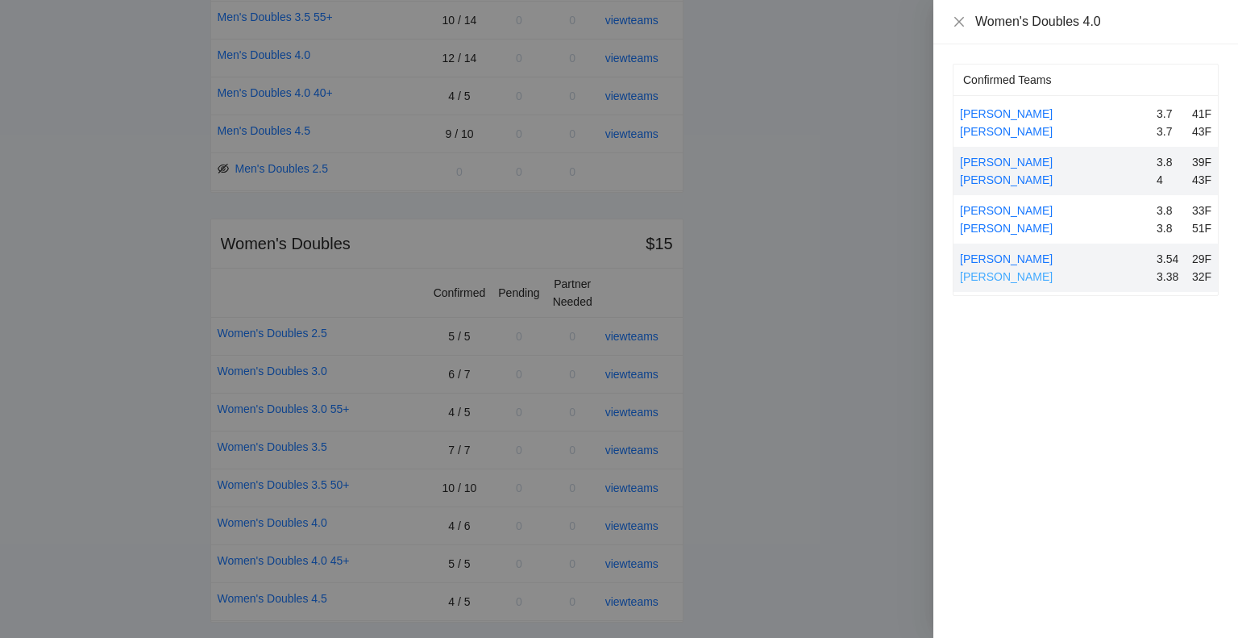
click at [1006, 274] on link "[PERSON_NAME]" at bounding box center [1006, 276] width 93 height 13
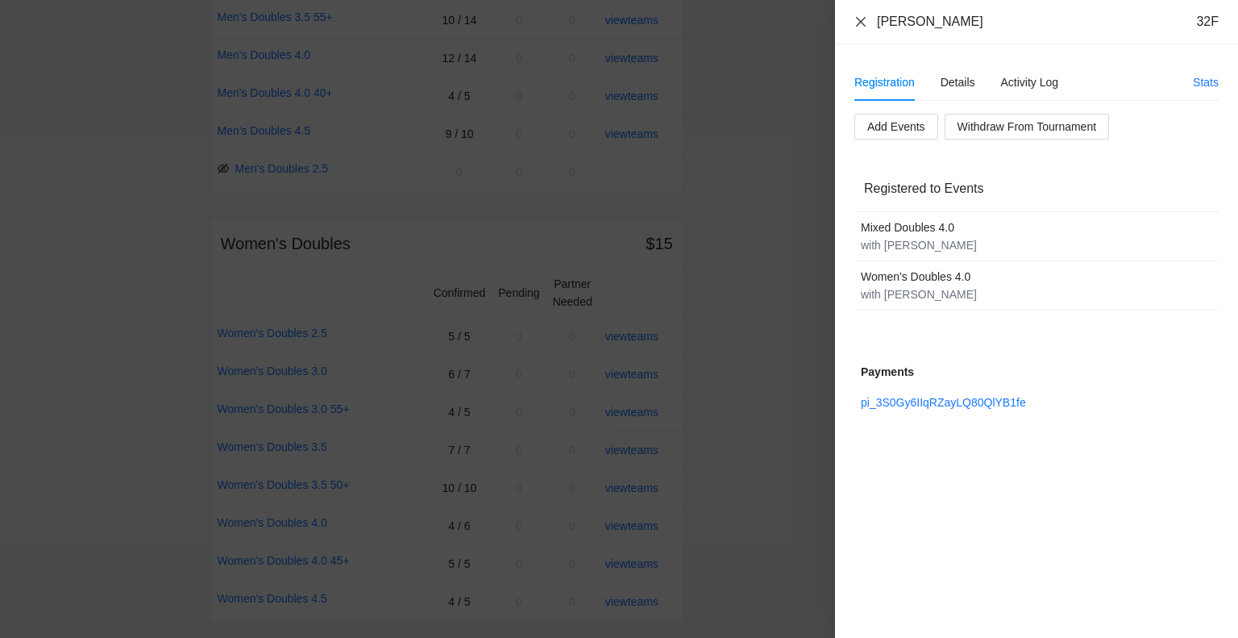
click at [862, 18] on icon "close" at bounding box center [861, 21] width 13 height 13
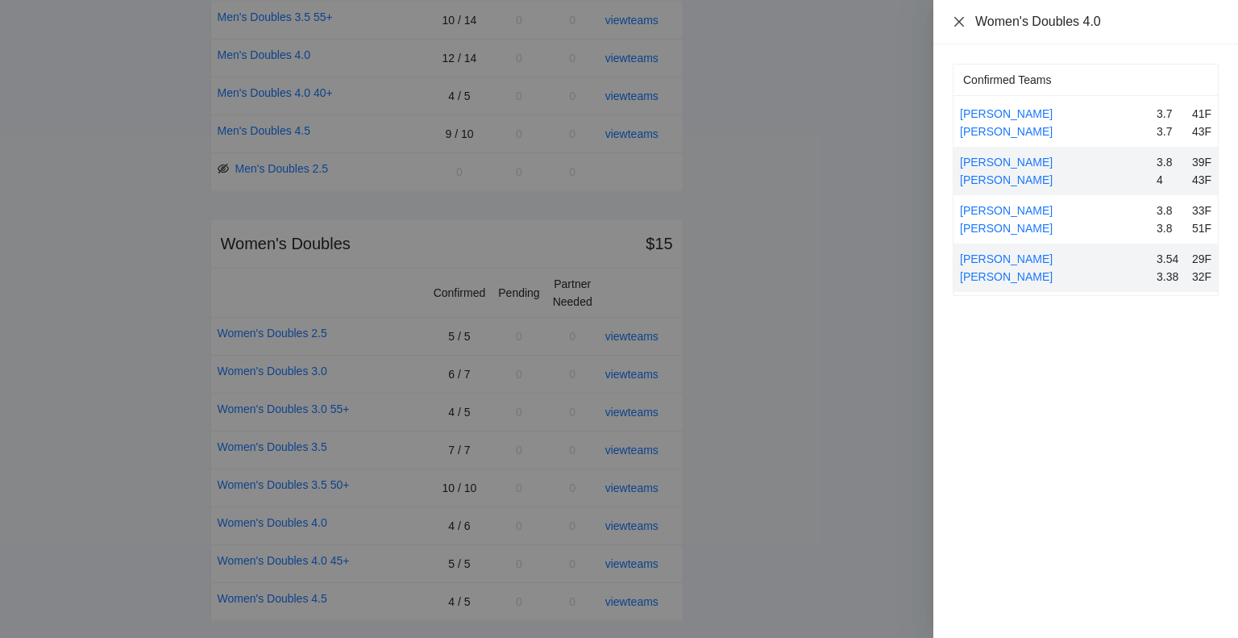
click at [957, 18] on icon "close" at bounding box center [959, 21] width 13 height 13
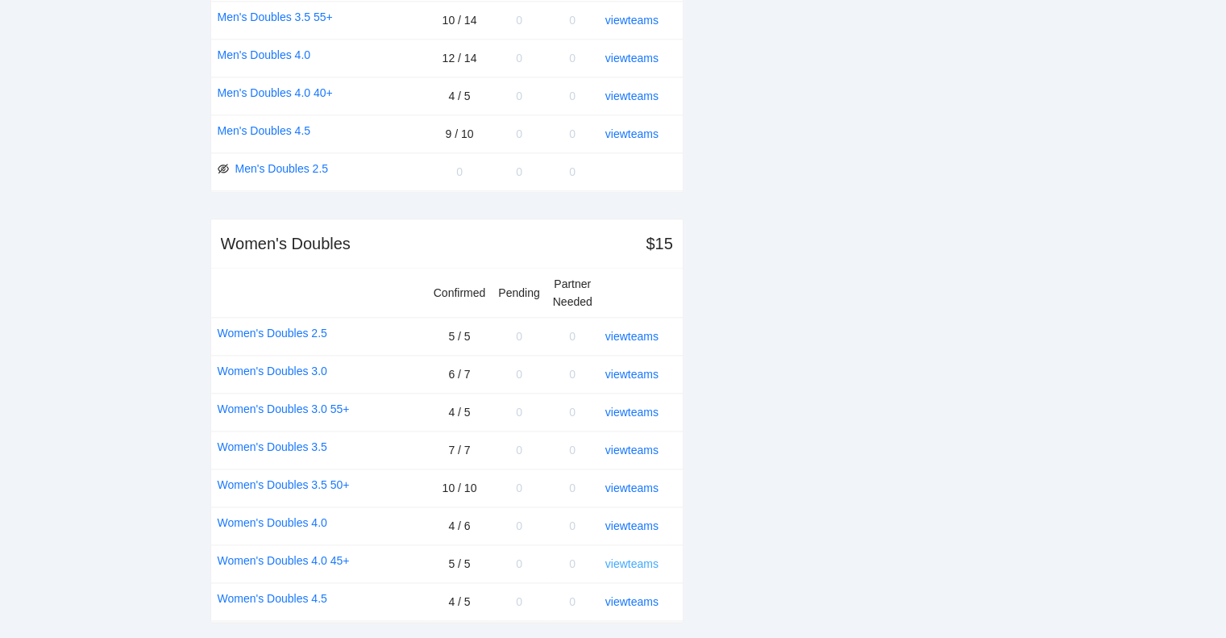
click at [641, 557] on link "view teams" at bounding box center [631, 563] width 53 height 13
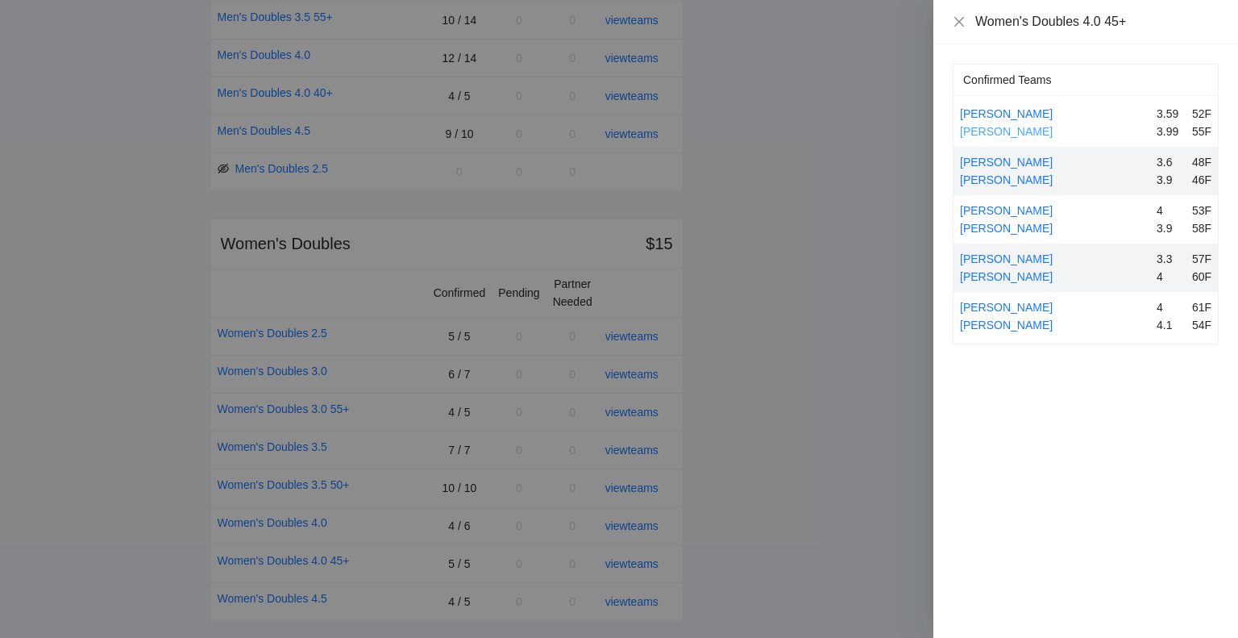
click at [1013, 125] on link "[PERSON_NAME]" at bounding box center [1006, 131] width 93 height 13
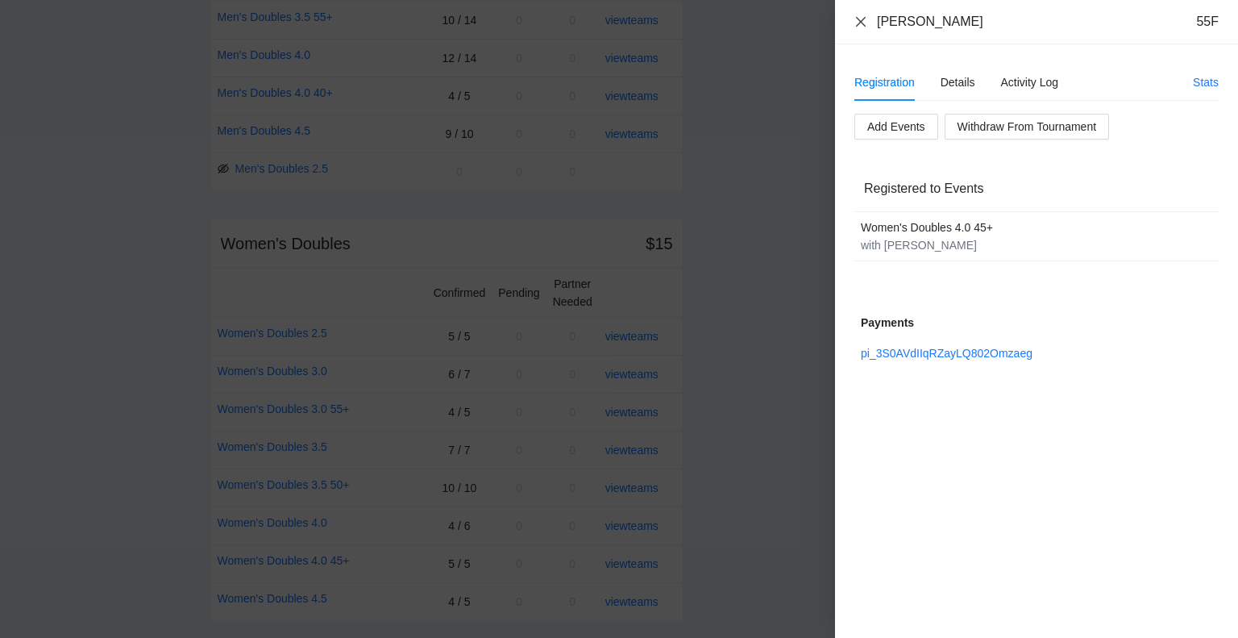
click at [863, 25] on icon "close" at bounding box center [861, 21] width 13 height 13
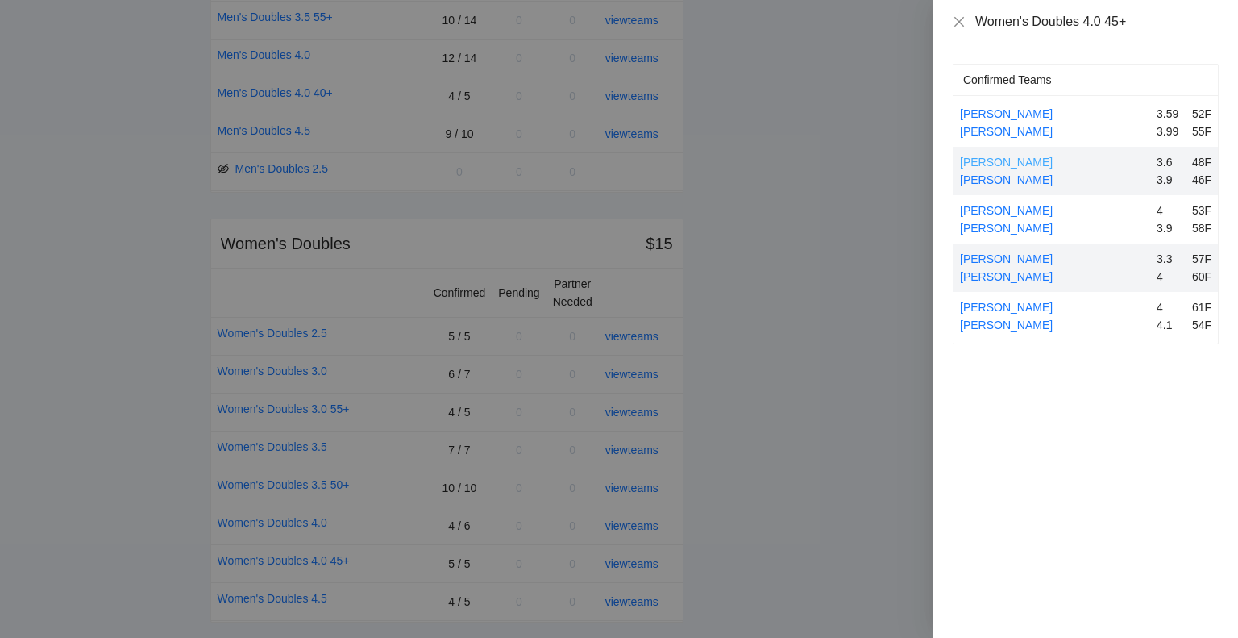
click at [1022, 162] on link "[PERSON_NAME]" at bounding box center [1006, 162] width 93 height 13
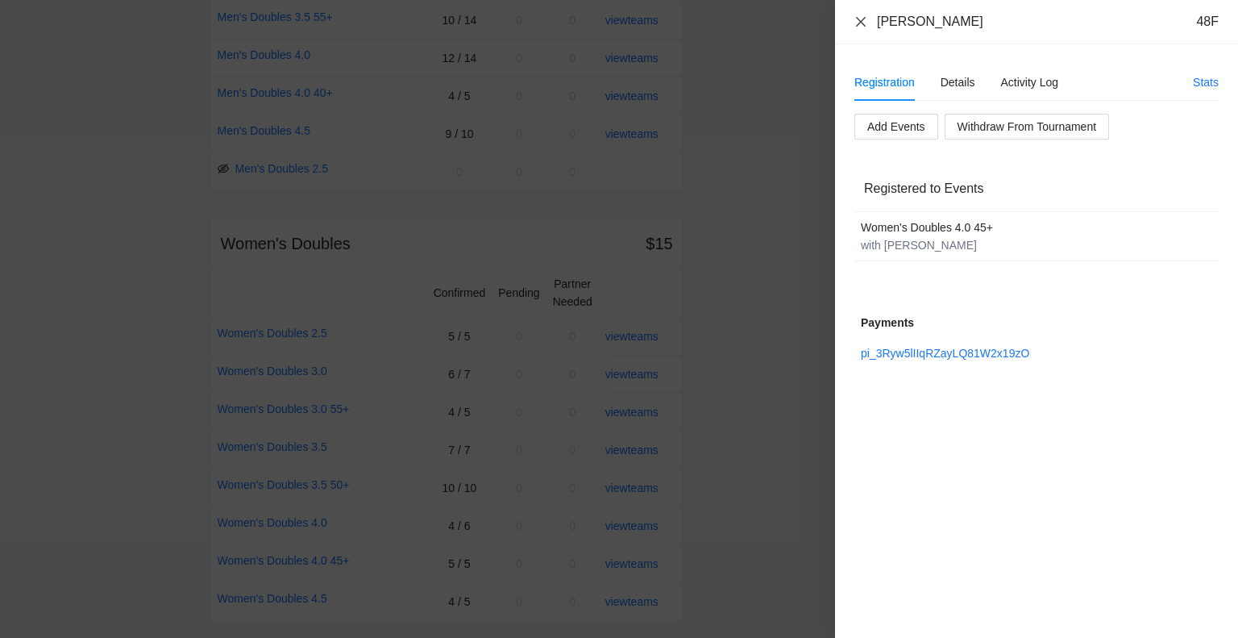
click at [858, 18] on icon "close" at bounding box center [861, 21] width 10 height 10
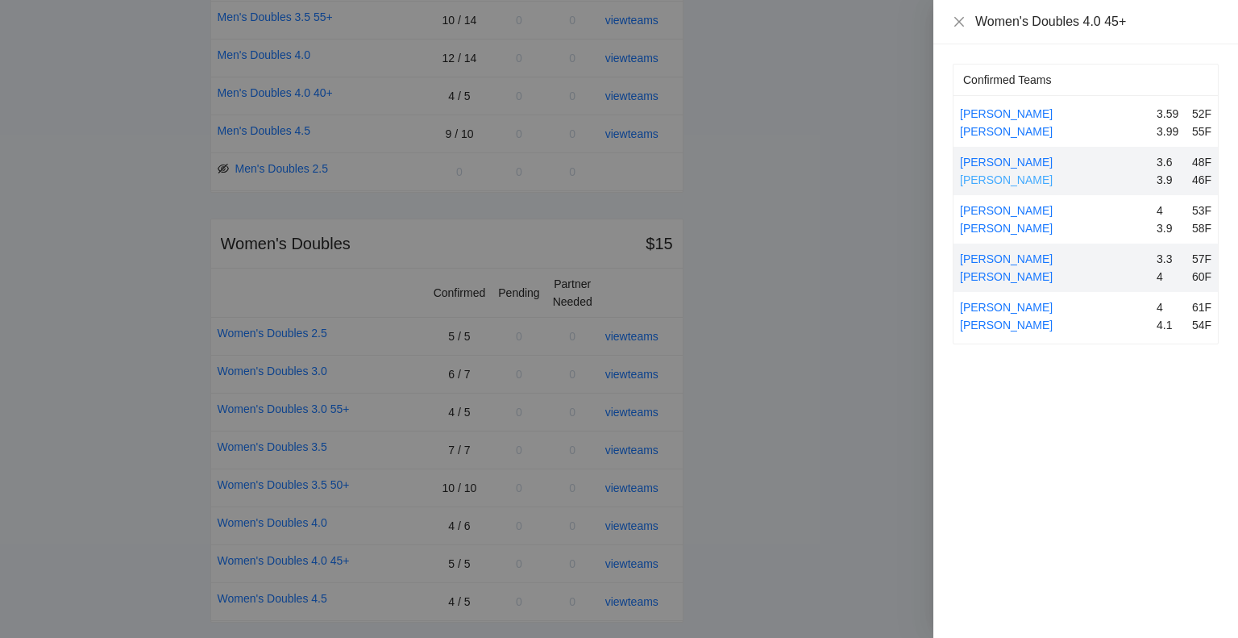
click at [1024, 177] on link "[PERSON_NAME]" at bounding box center [1006, 179] width 93 height 13
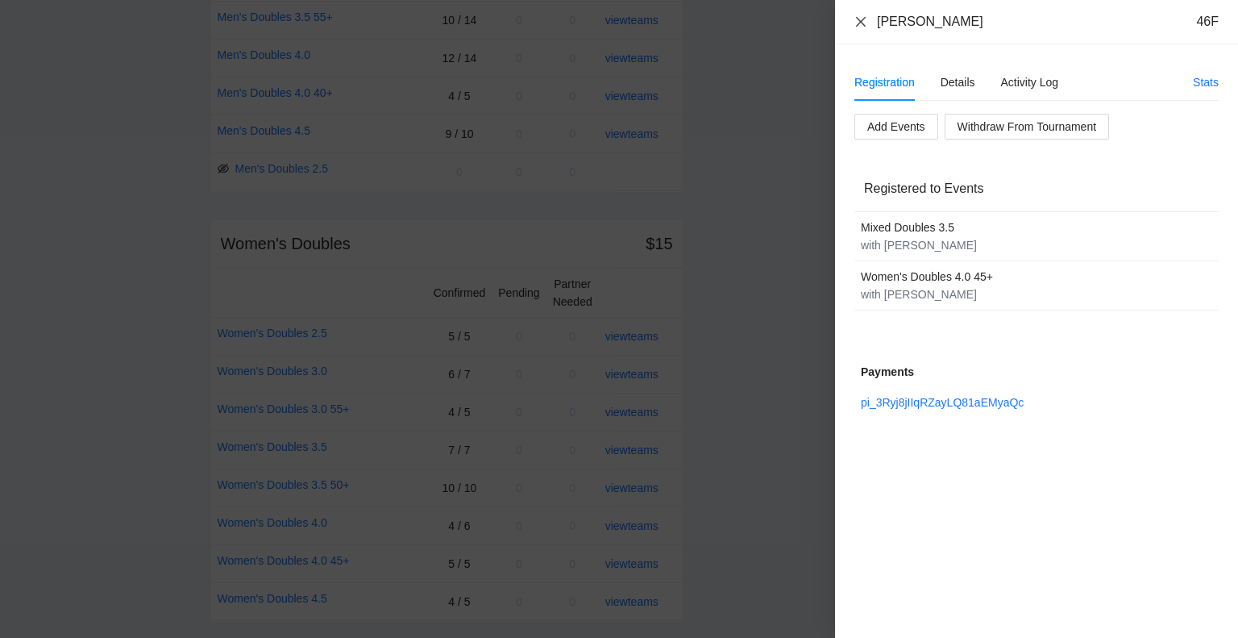
click at [859, 22] on icon "close" at bounding box center [861, 21] width 13 height 13
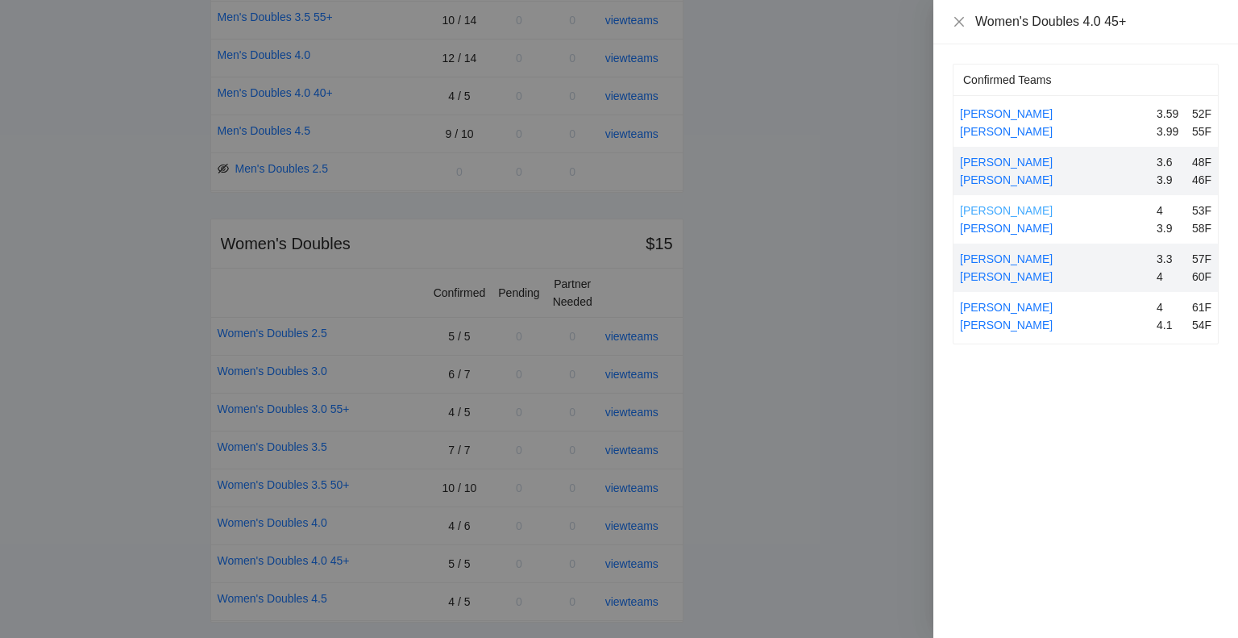
click at [999, 209] on link "[PERSON_NAME]" at bounding box center [1006, 210] width 93 height 13
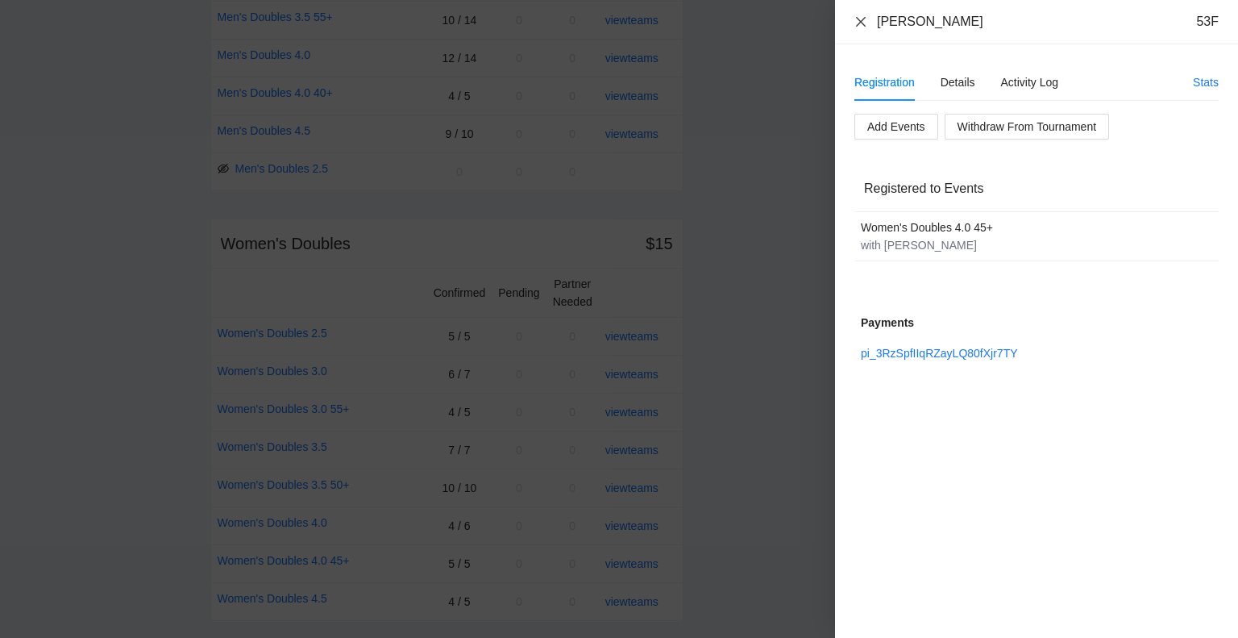
click at [864, 22] on icon "close" at bounding box center [861, 21] width 13 height 13
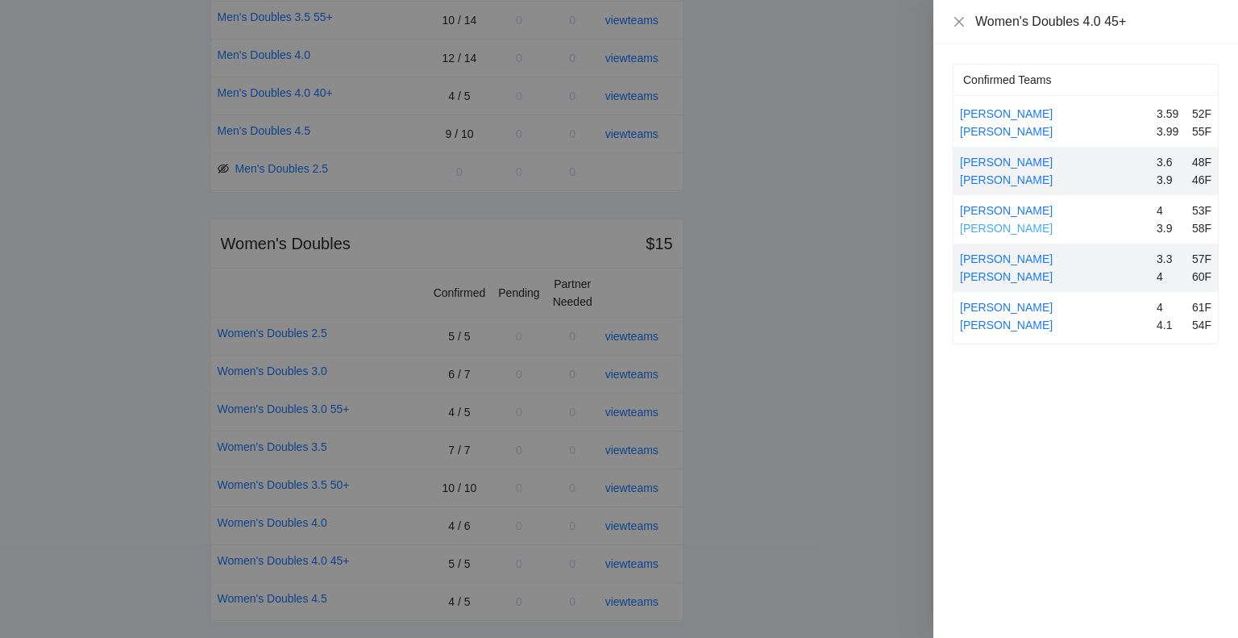
click at [1015, 224] on link "[PERSON_NAME]" at bounding box center [1006, 228] width 93 height 13
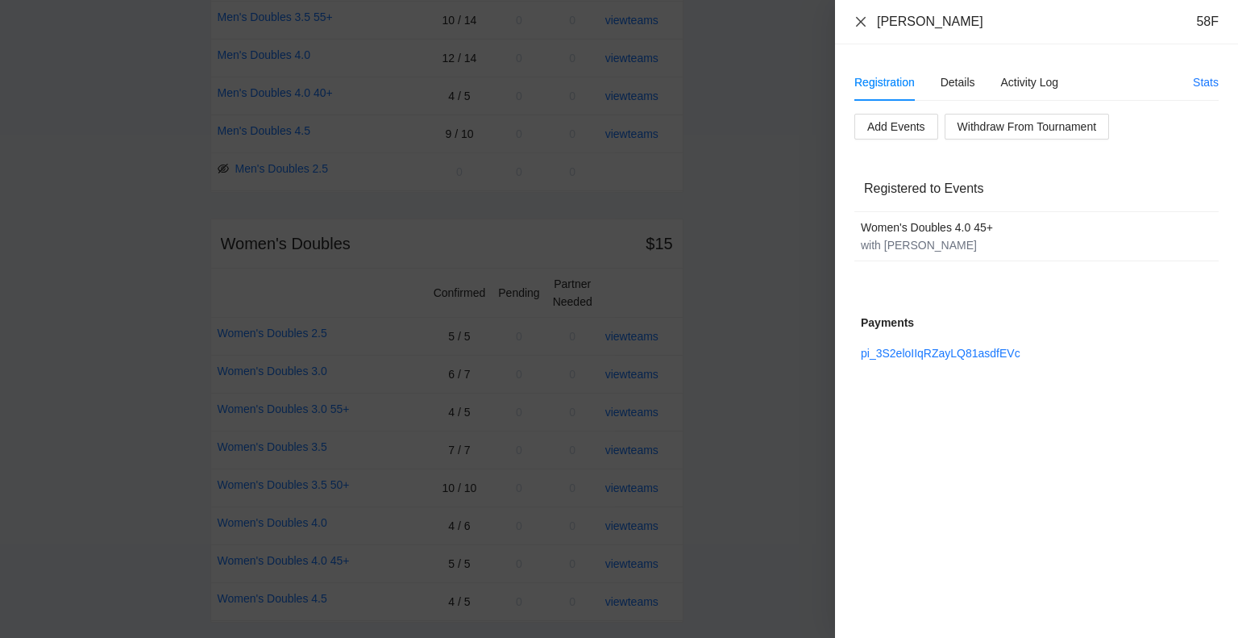
drag, startPoint x: 859, startPoint y: 20, endPoint x: 889, endPoint y: 63, distance: 52.6
click at [859, 20] on icon "close" at bounding box center [861, 21] width 10 height 10
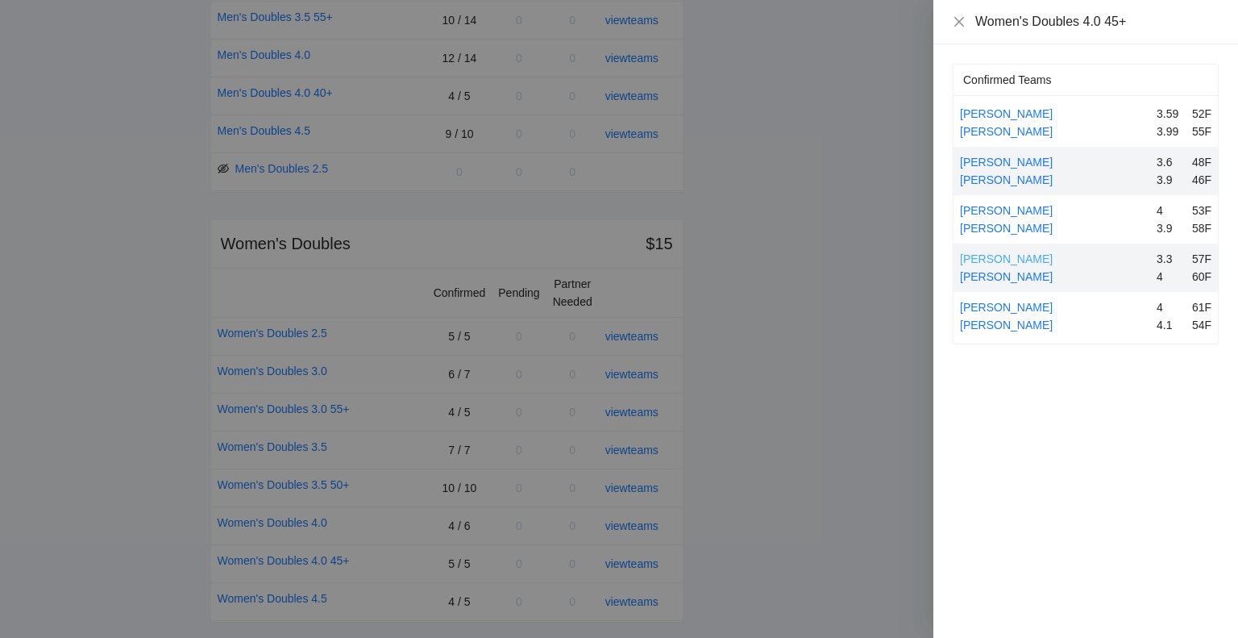
click at [1018, 258] on link "[PERSON_NAME]" at bounding box center [1006, 258] width 93 height 13
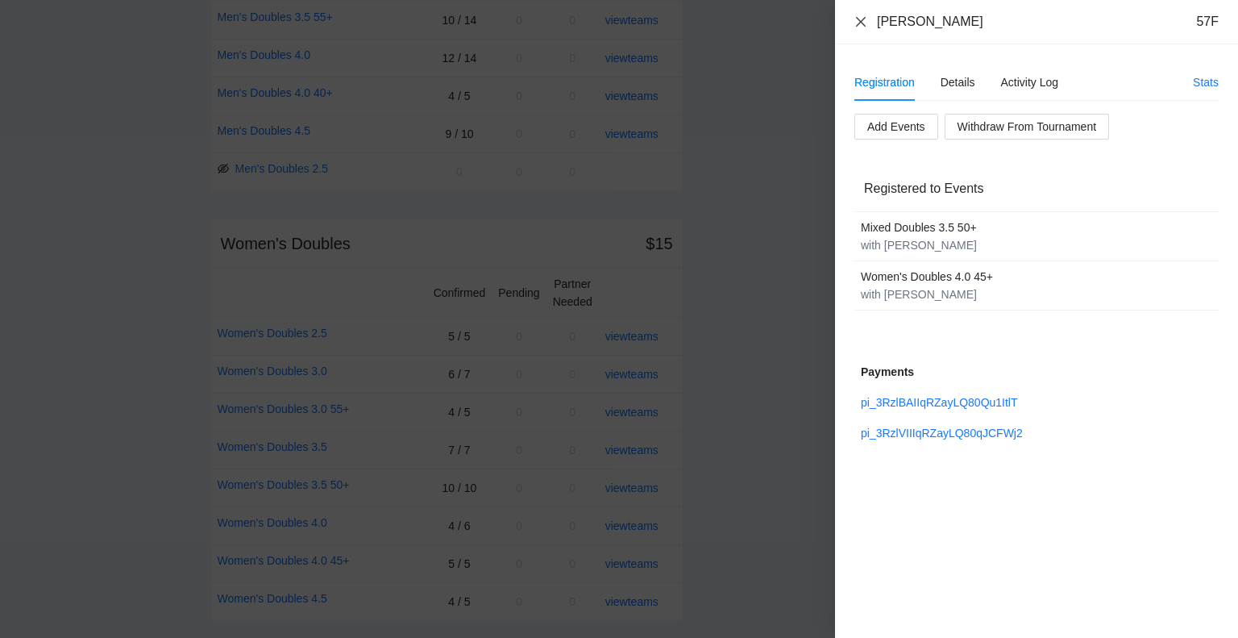
drag, startPoint x: 859, startPoint y: 17, endPoint x: 934, endPoint y: 106, distance: 116.1
click at [861, 17] on icon "close" at bounding box center [861, 21] width 13 height 13
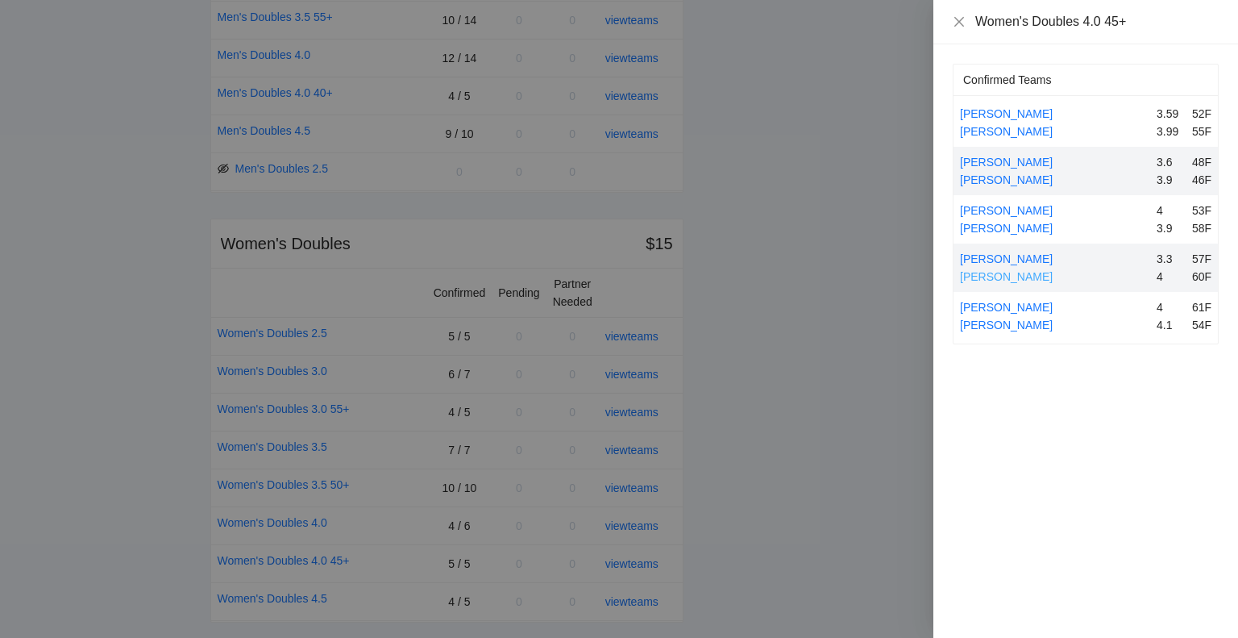
click at [1012, 273] on link "[PERSON_NAME]" at bounding box center [1006, 276] width 93 height 13
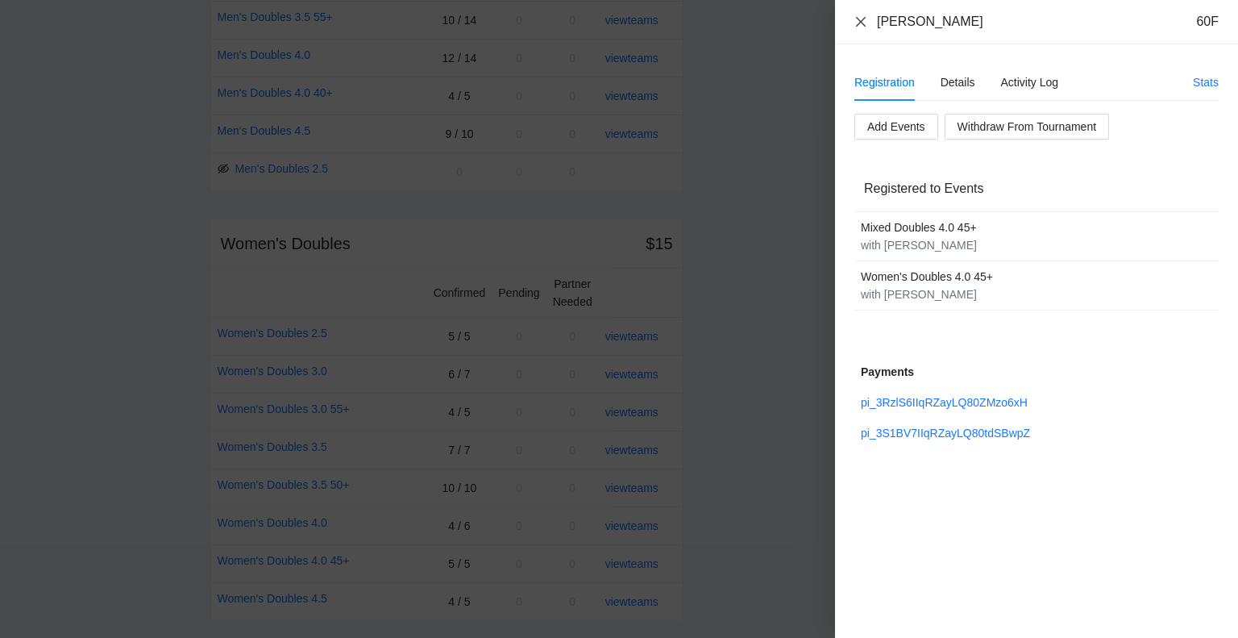
drag, startPoint x: 859, startPoint y: 23, endPoint x: 910, endPoint y: 189, distance: 174.4
click at [863, 29] on div "[PERSON_NAME] 60F" at bounding box center [1037, 22] width 364 height 18
click at [859, 17] on icon "close" at bounding box center [861, 21] width 13 height 13
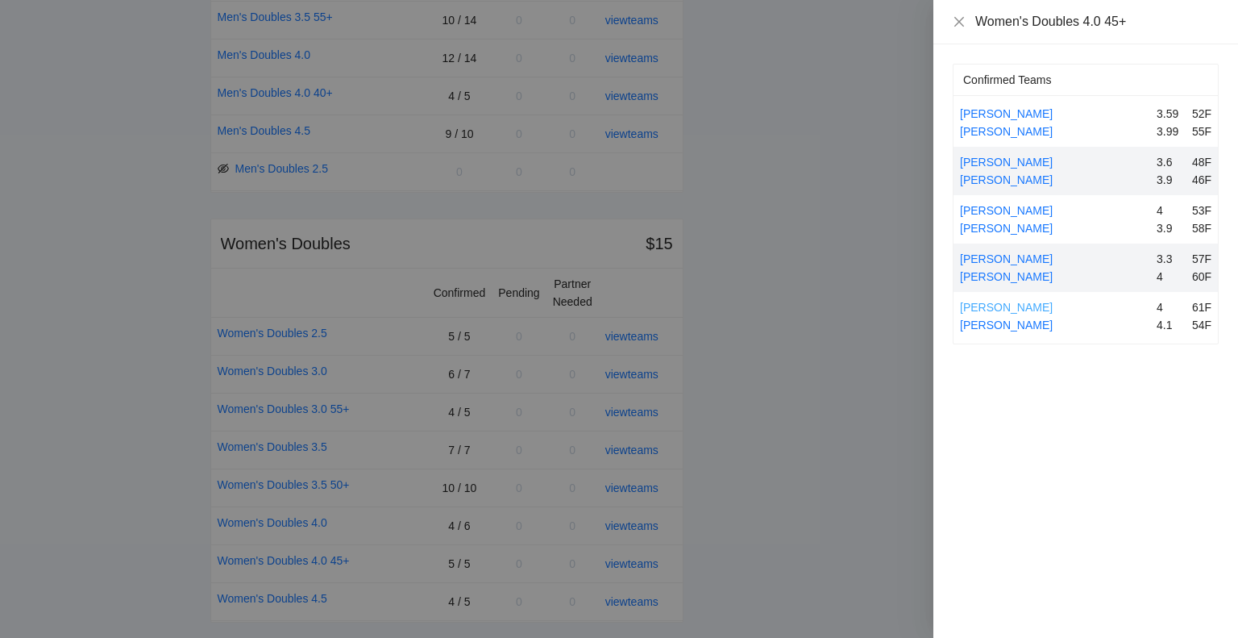
click at [1007, 307] on link "[PERSON_NAME]" at bounding box center [1006, 307] width 93 height 13
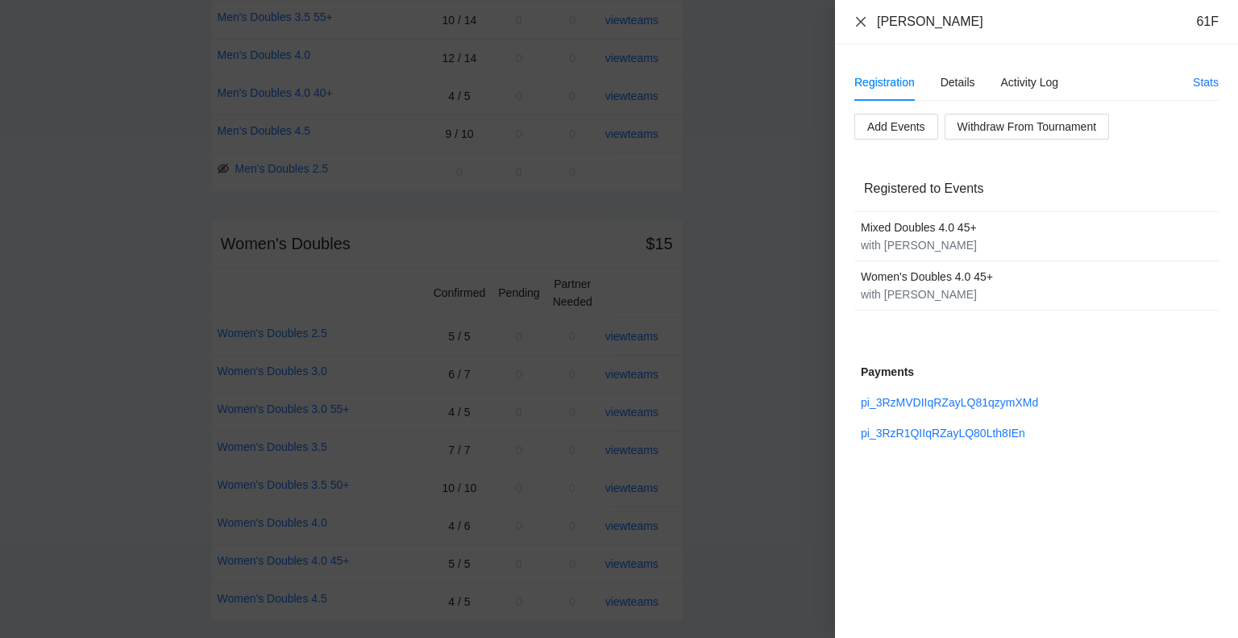
drag, startPoint x: 859, startPoint y: 20, endPoint x: 877, endPoint y: 109, distance: 90.4
click at [859, 19] on icon "close" at bounding box center [861, 21] width 10 height 10
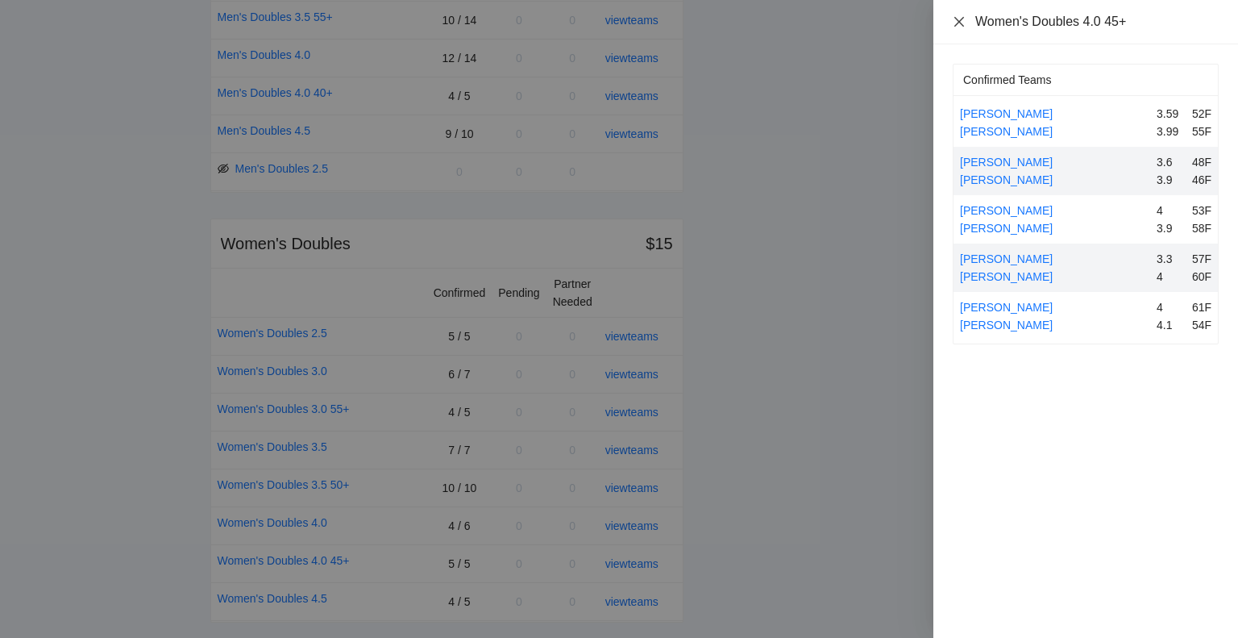
click at [962, 19] on icon "close" at bounding box center [959, 21] width 10 height 10
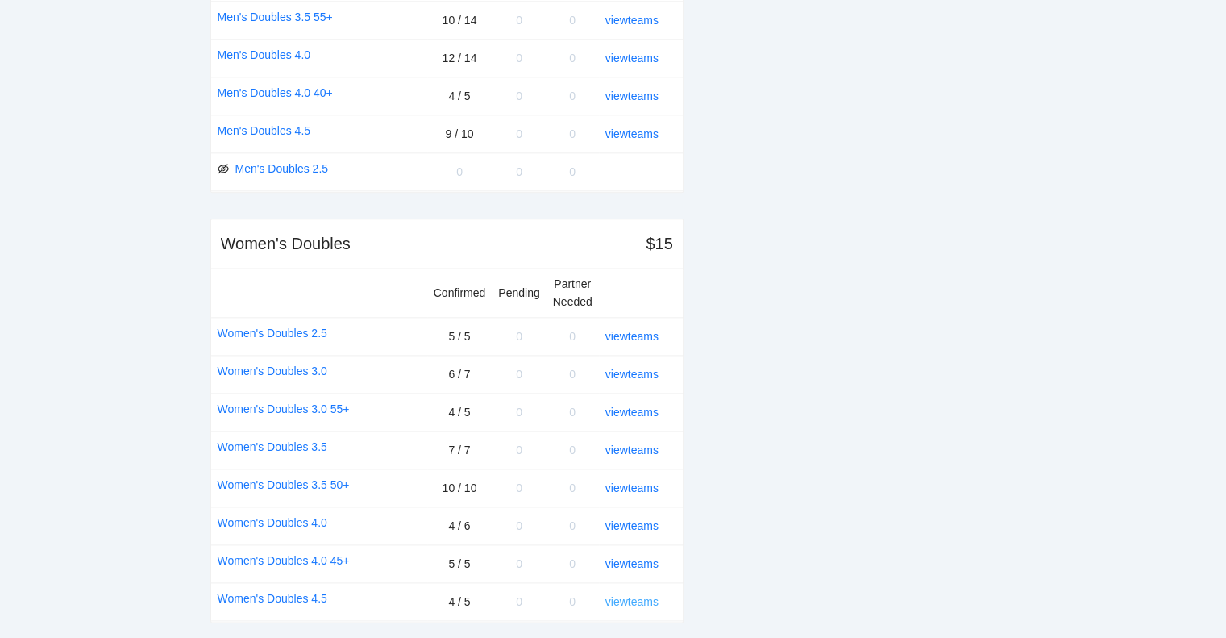
click at [636, 595] on link "view teams" at bounding box center [631, 601] width 53 height 13
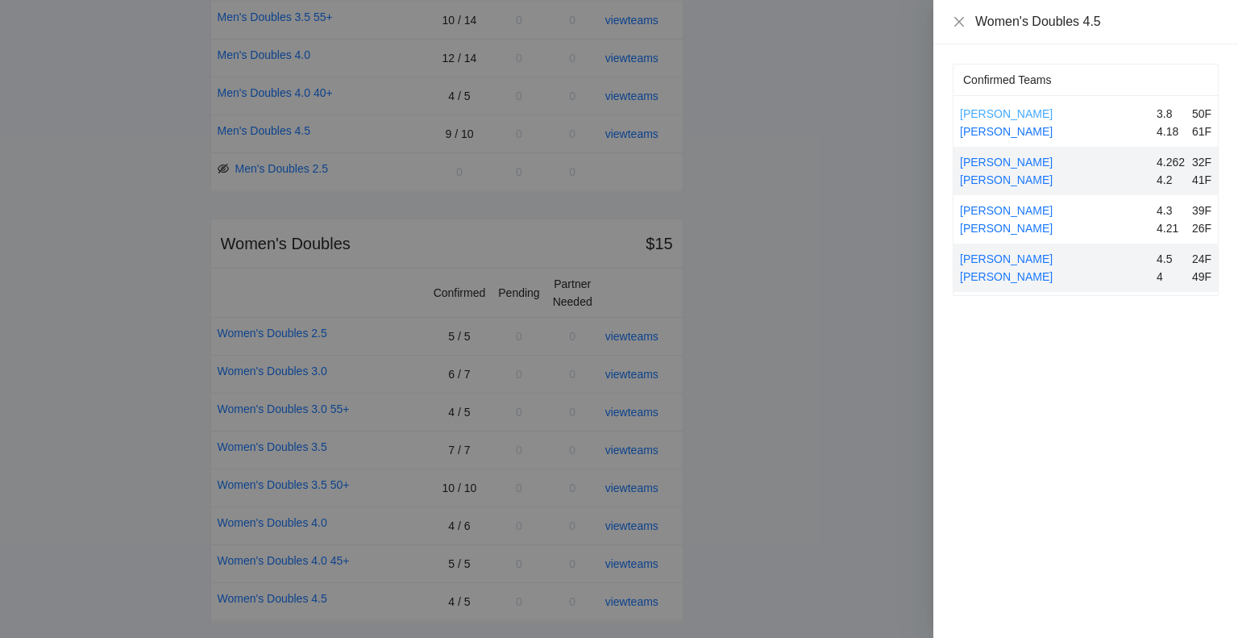
click at [1031, 110] on link "[PERSON_NAME]" at bounding box center [1006, 113] width 93 height 13
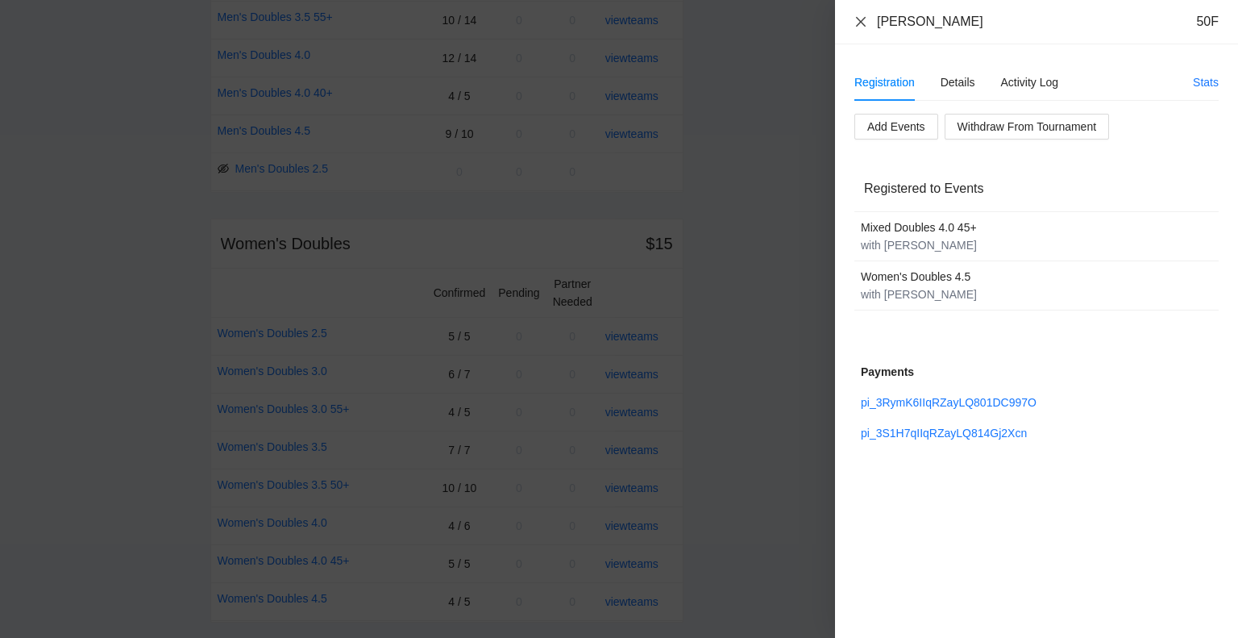
click at [859, 18] on icon "close" at bounding box center [861, 21] width 13 height 13
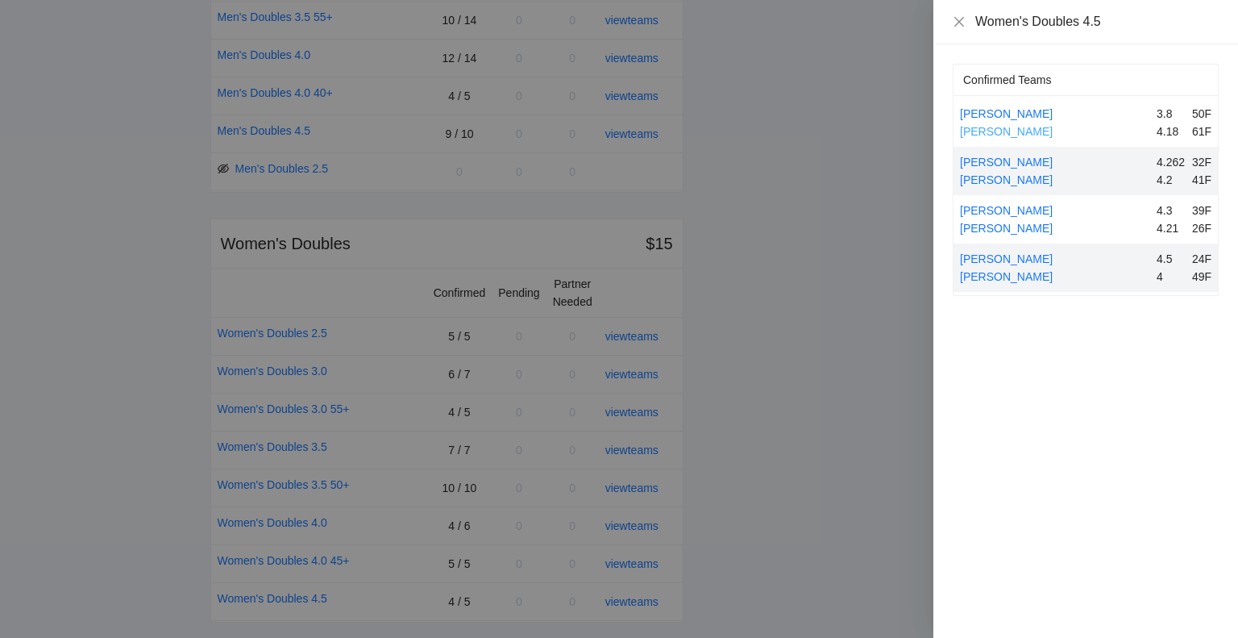
click at [1009, 128] on link "[PERSON_NAME]" at bounding box center [1006, 131] width 93 height 13
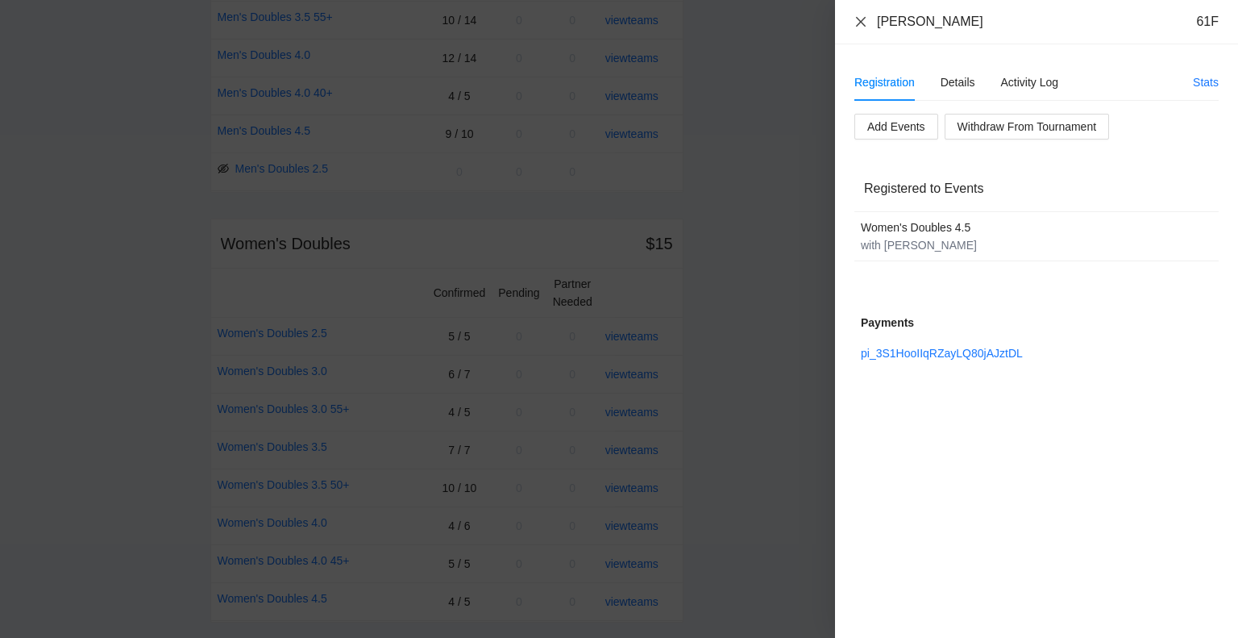
click at [861, 22] on icon "close" at bounding box center [861, 21] width 10 height 10
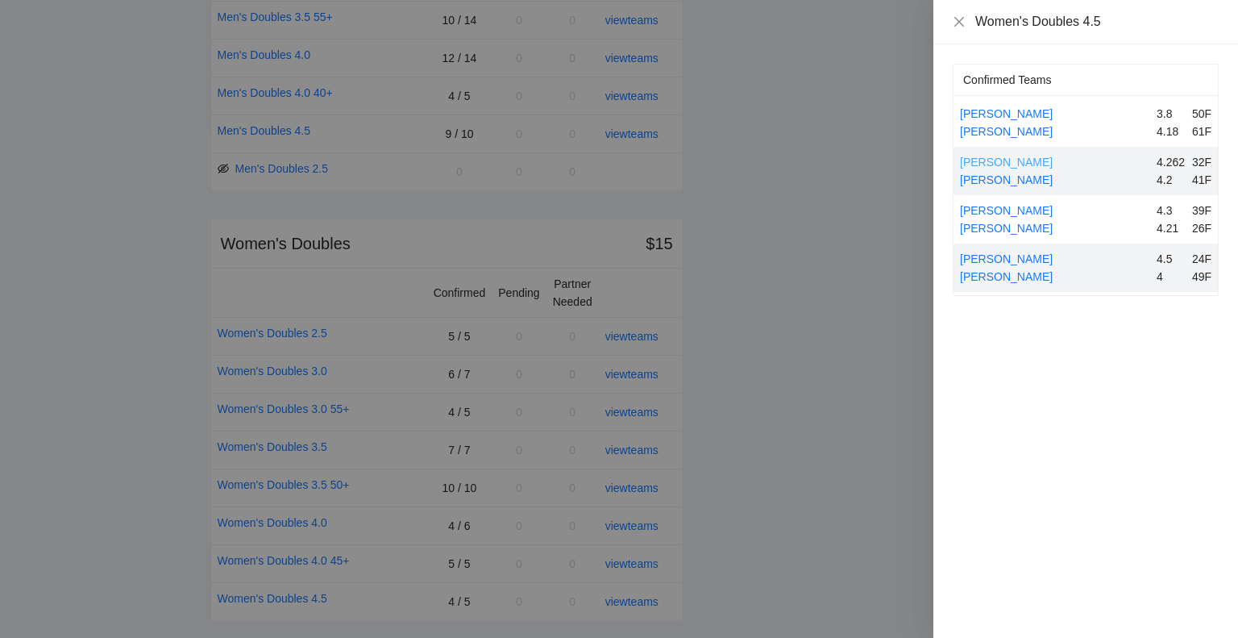
click at [1021, 160] on link "[PERSON_NAME]" at bounding box center [1006, 162] width 93 height 13
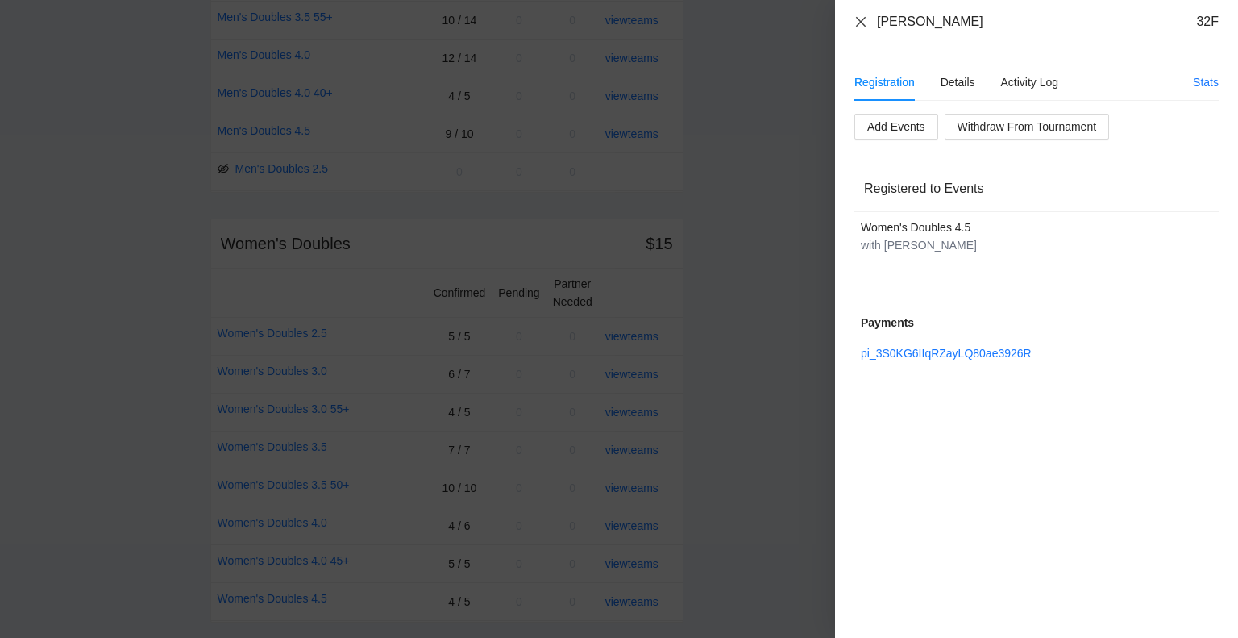
drag, startPoint x: 861, startPoint y: 19, endPoint x: 860, endPoint y: 34, distance: 15.3
click at [861, 19] on icon "close" at bounding box center [861, 21] width 13 height 13
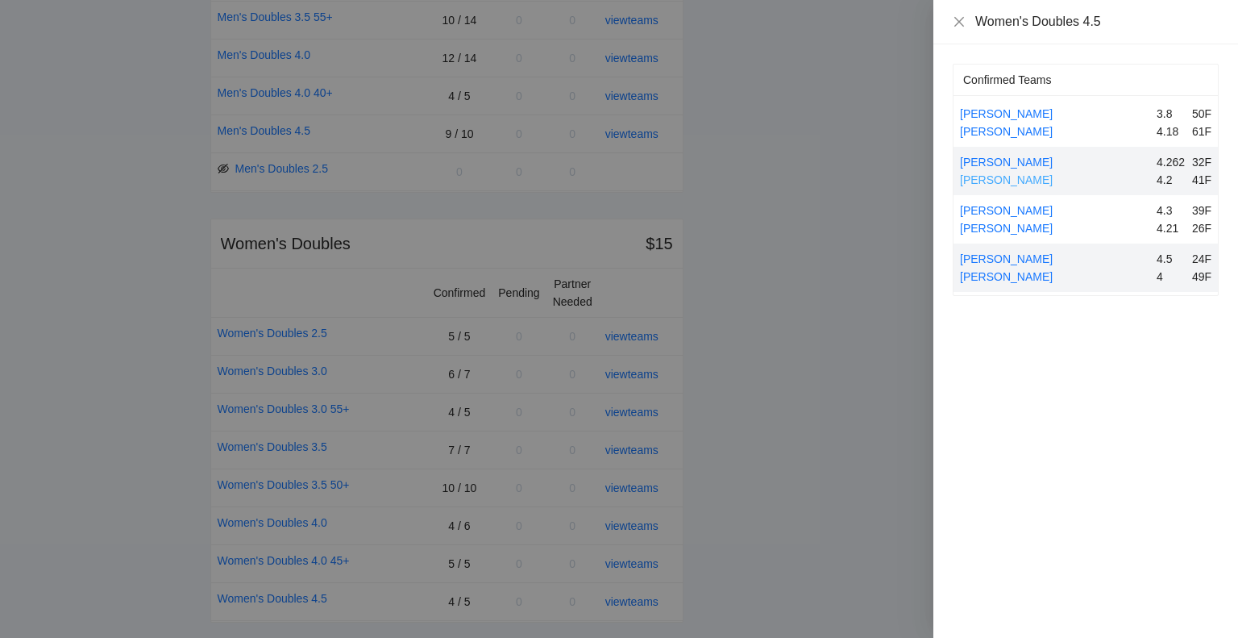
click at [1001, 177] on link "[PERSON_NAME]" at bounding box center [1006, 179] width 93 height 13
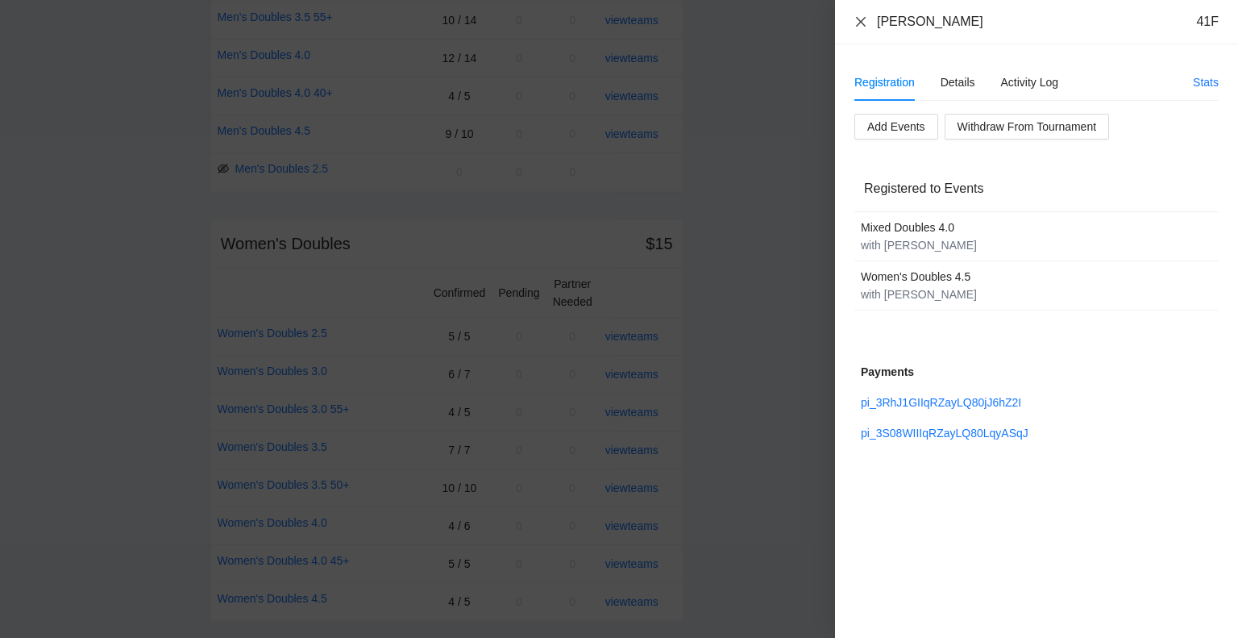
click at [859, 20] on icon "close" at bounding box center [861, 21] width 10 height 10
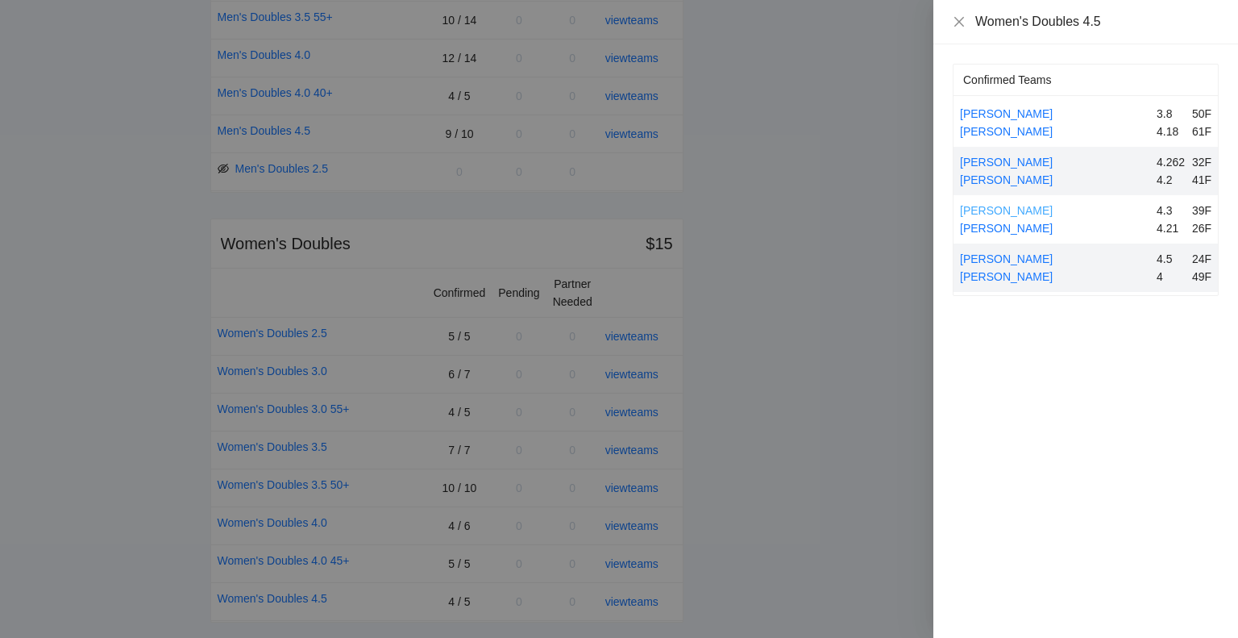
click at [1004, 208] on link "[PERSON_NAME]" at bounding box center [1006, 210] width 93 height 13
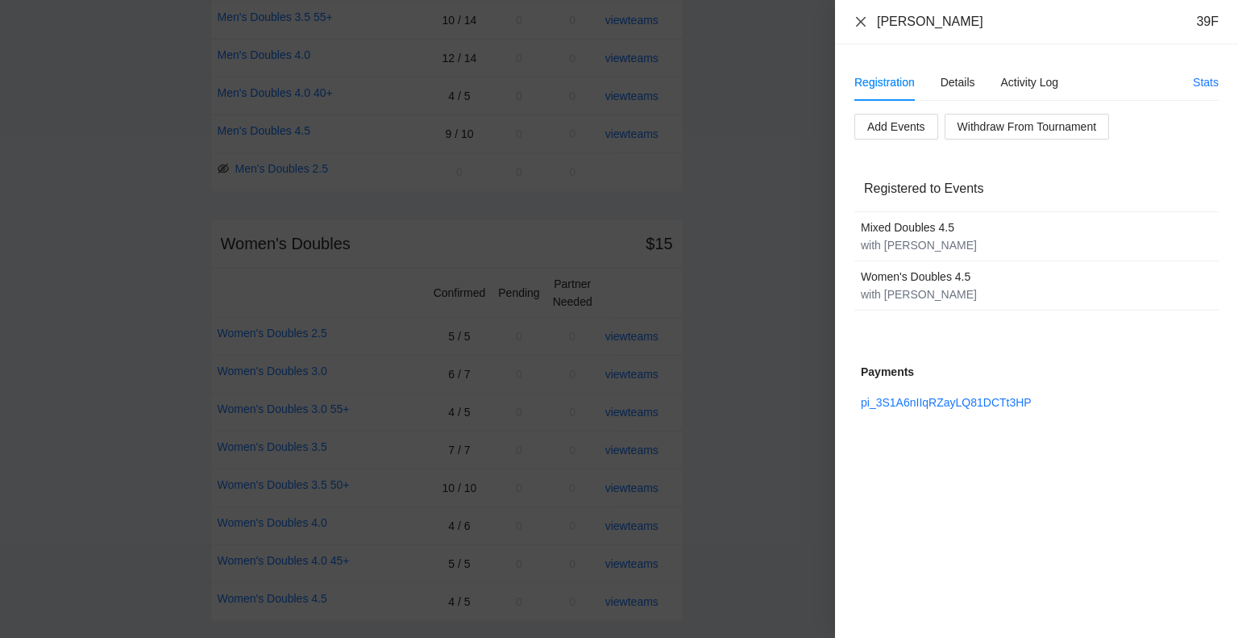
click at [860, 18] on icon "close" at bounding box center [861, 21] width 13 height 13
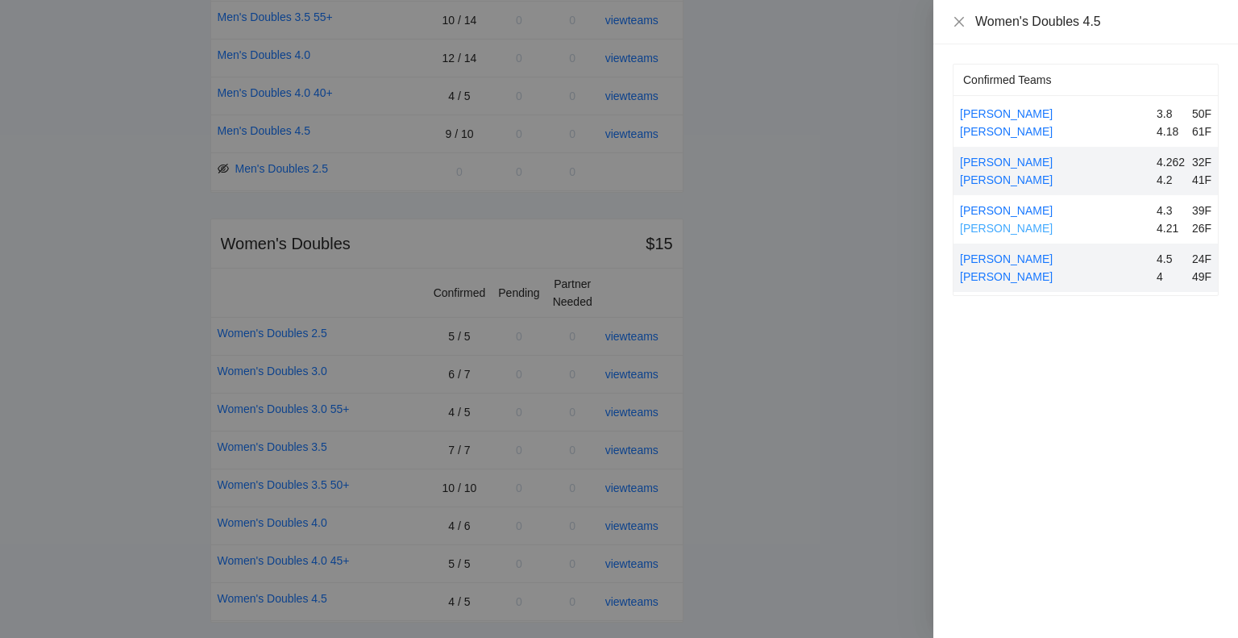
click at [1013, 225] on link "[PERSON_NAME]" at bounding box center [1006, 228] width 93 height 13
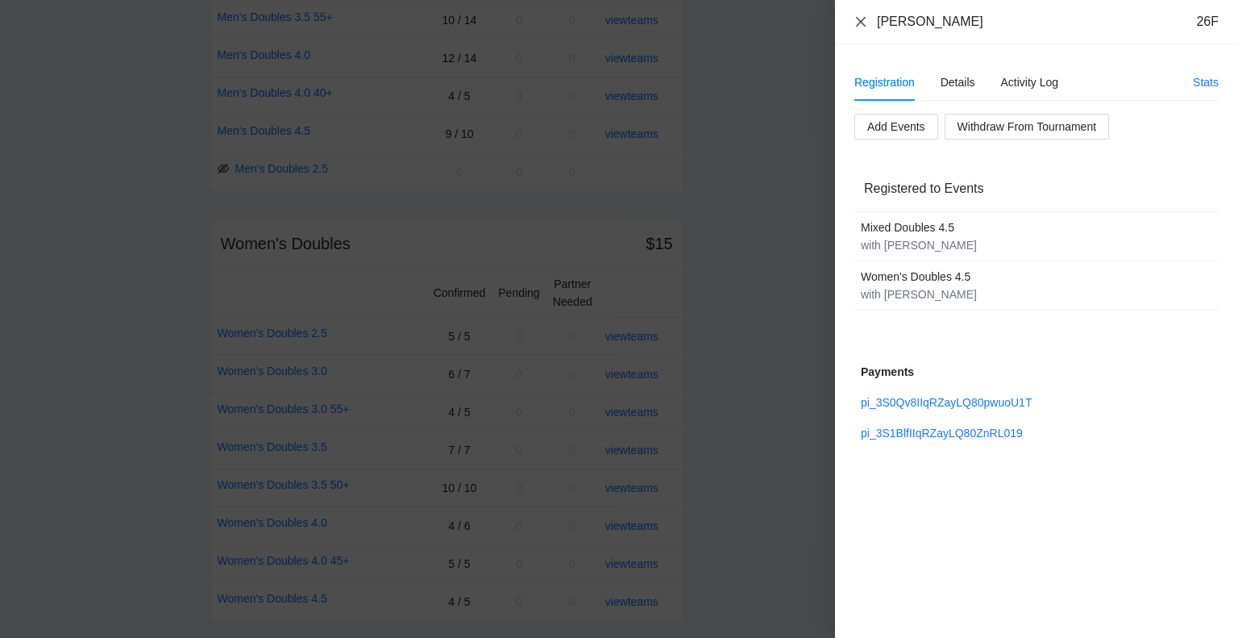
drag, startPoint x: 861, startPoint y: 24, endPoint x: 874, endPoint y: 38, distance: 18.8
click at [861, 23] on icon "close" at bounding box center [861, 21] width 13 height 13
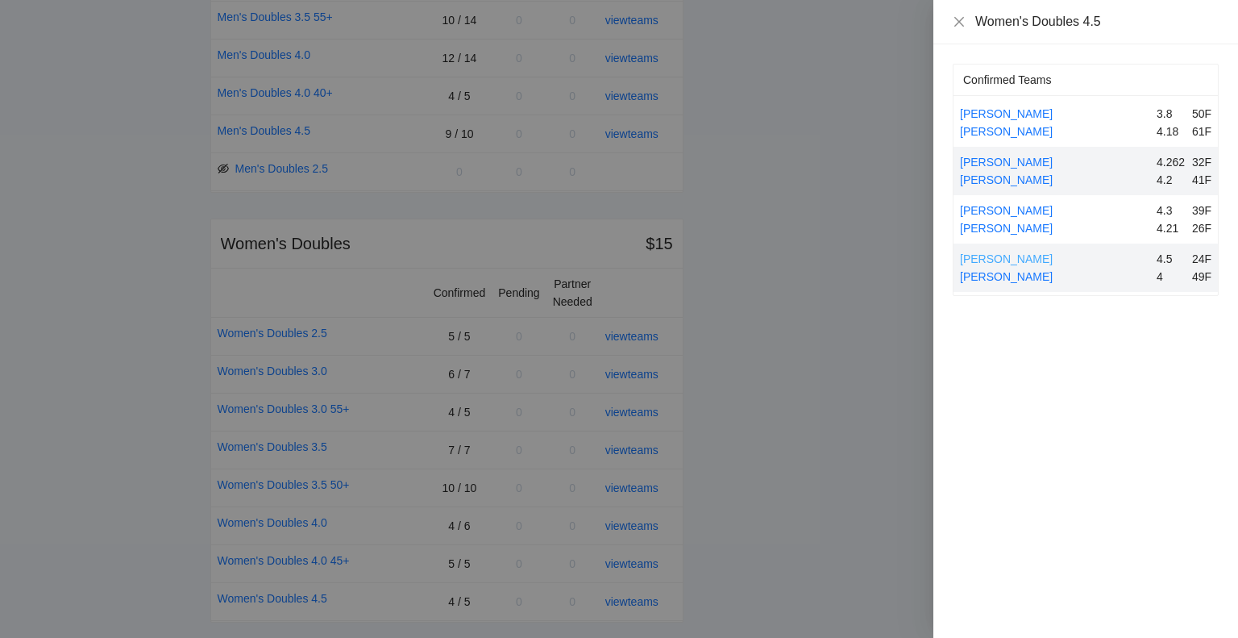
click at [1013, 254] on link "[PERSON_NAME]" at bounding box center [1006, 258] width 93 height 13
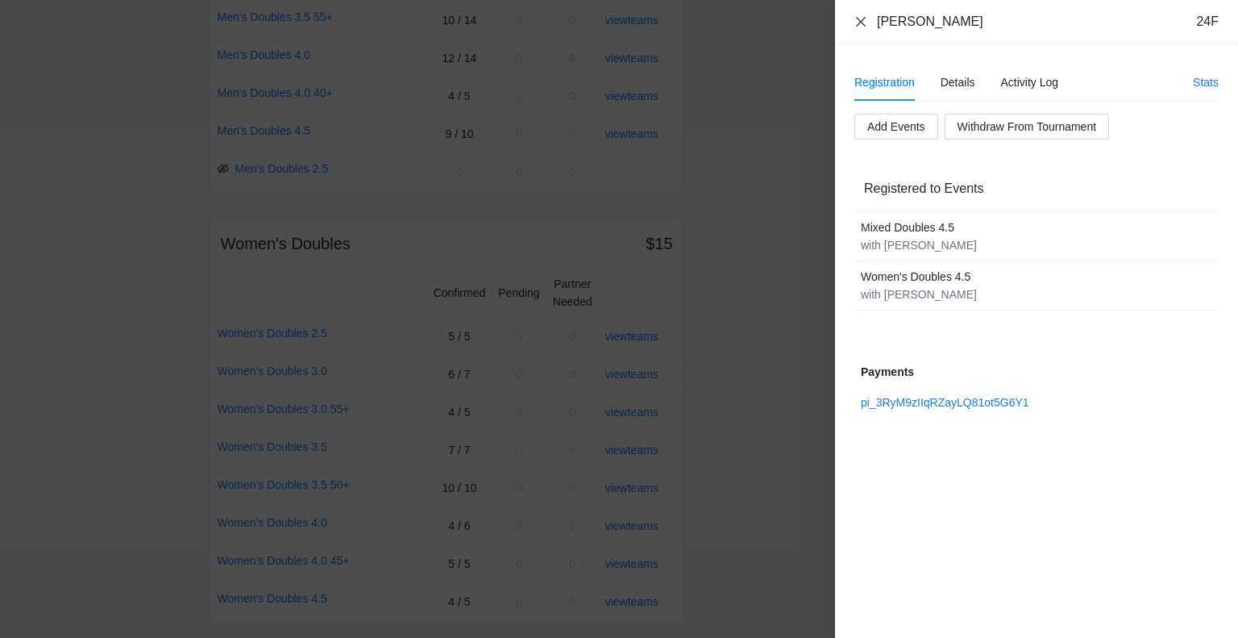
click at [862, 17] on icon "close" at bounding box center [861, 21] width 13 height 13
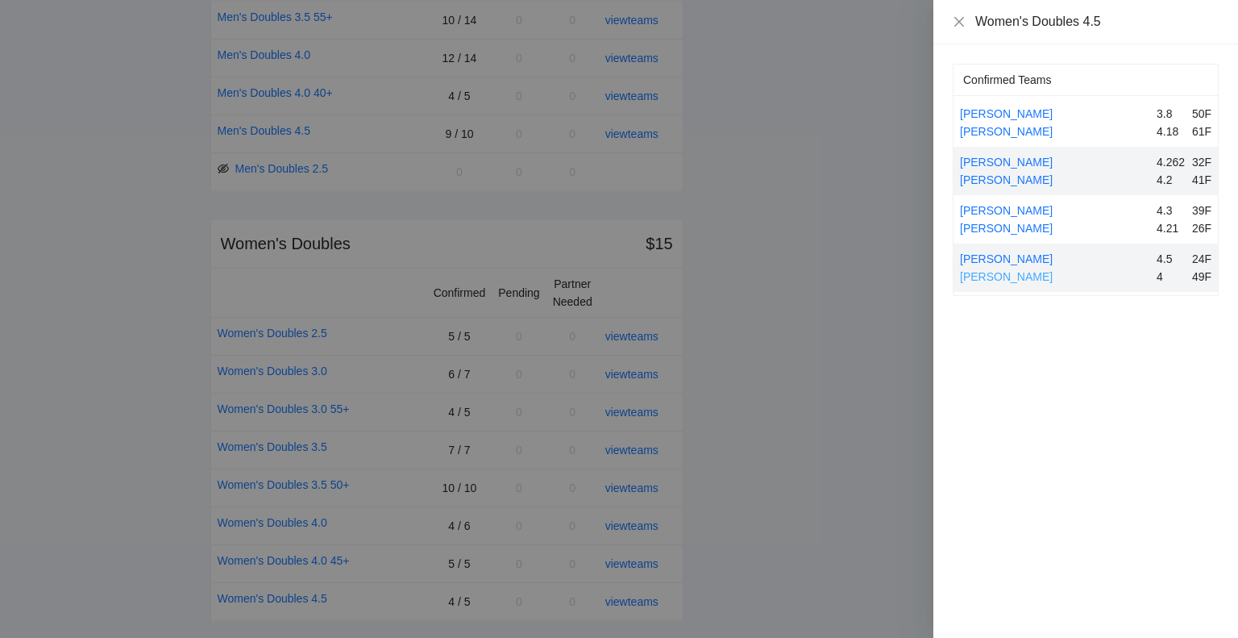
click at [1004, 275] on link "[PERSON_NAME]" at bounding box center [1006, 276] width 93 height 13
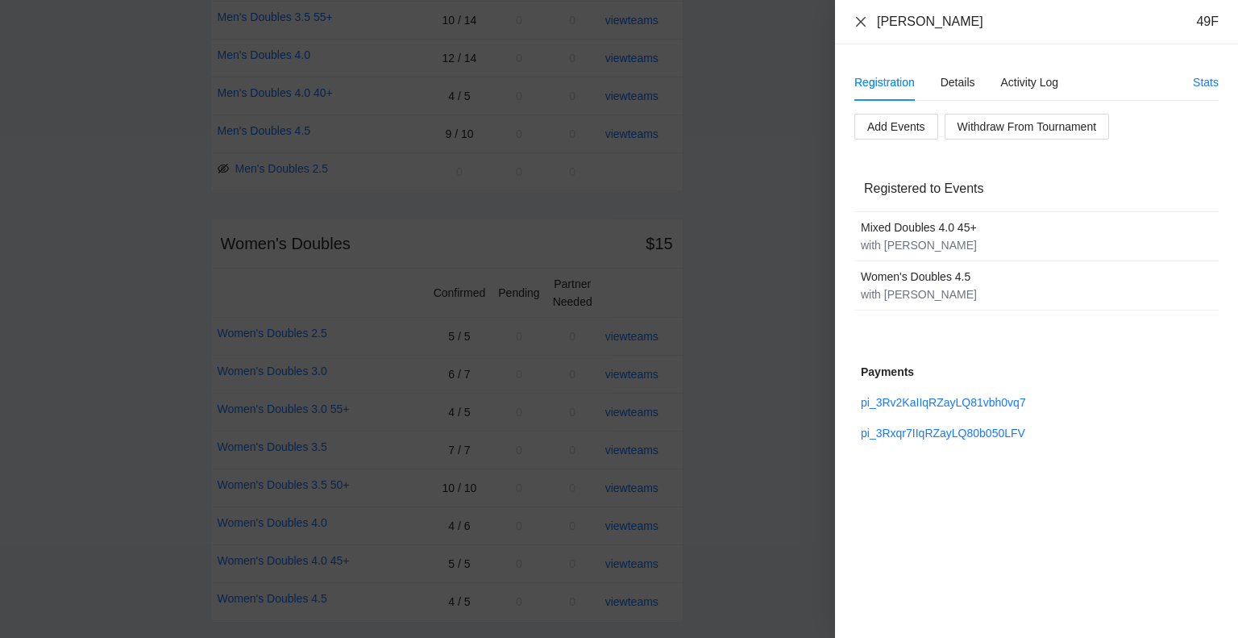
click at [861, 17] on icon "close" at bounding box center [861, 21] width 13 height 13
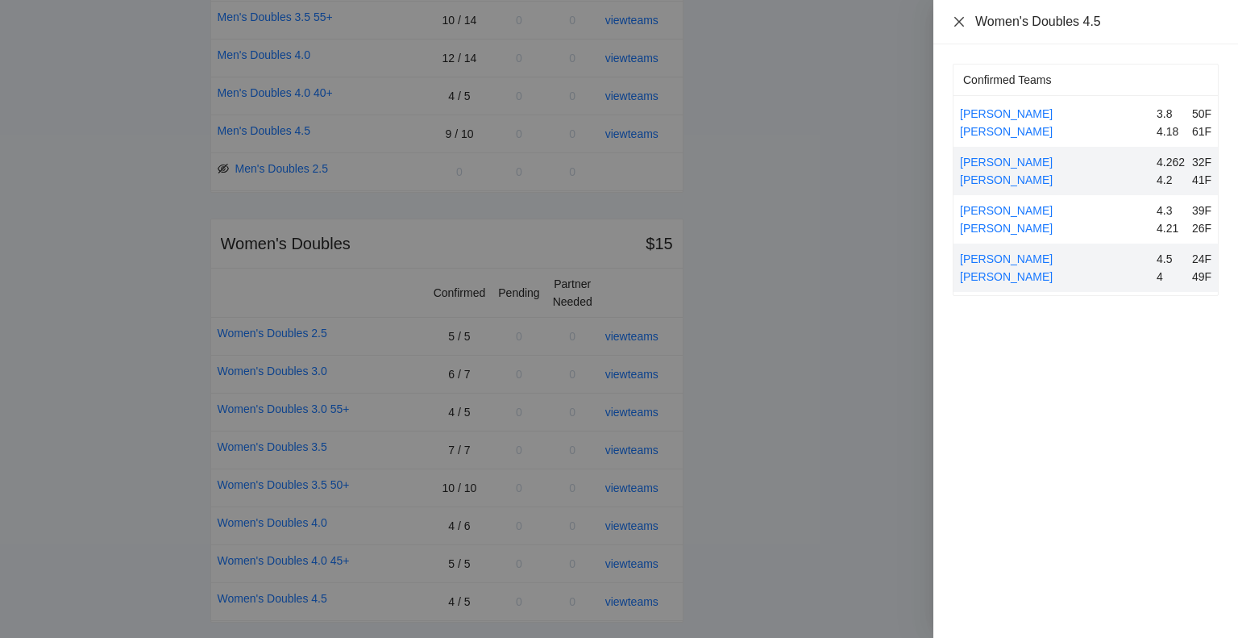
click at [958, 21] on icon "close" at bounding box center [959, 21] width 10 height 10
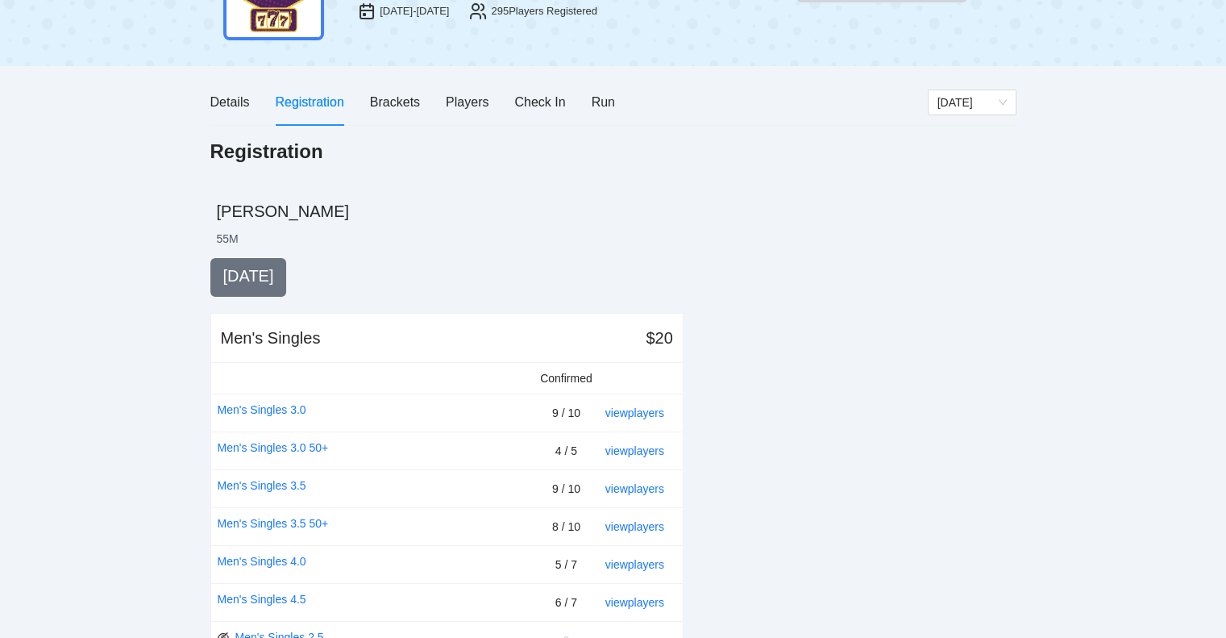
scroll to position [0, 0]
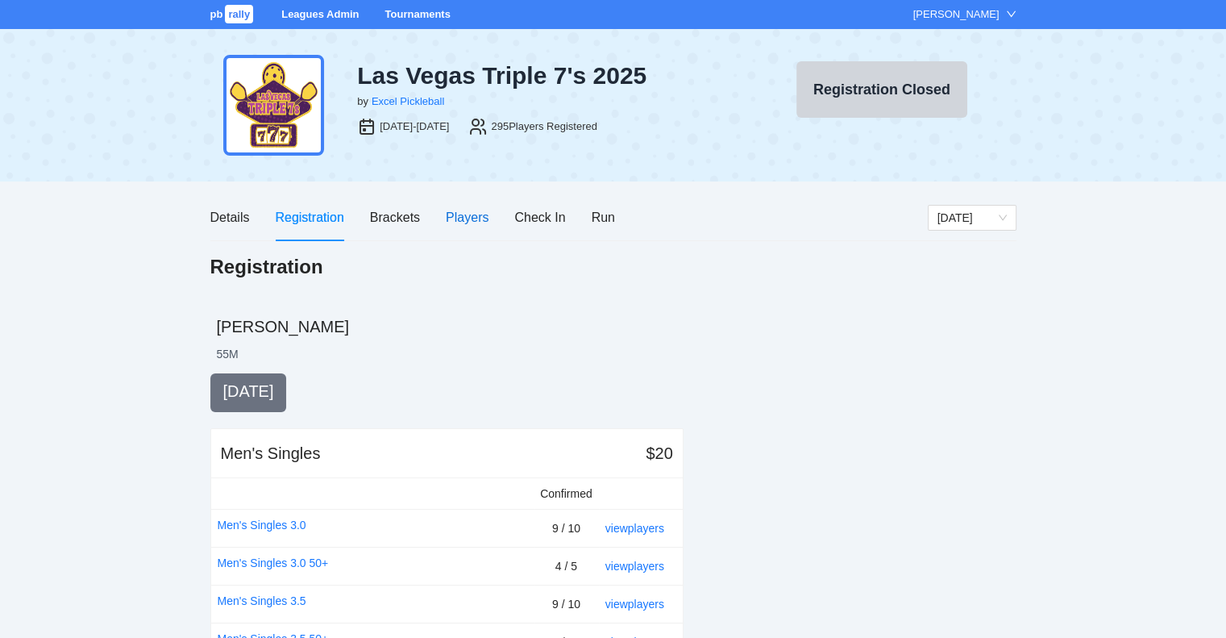
click at [457, 215] on div "Players" at bounding box center [467, 217] width 43 height 20
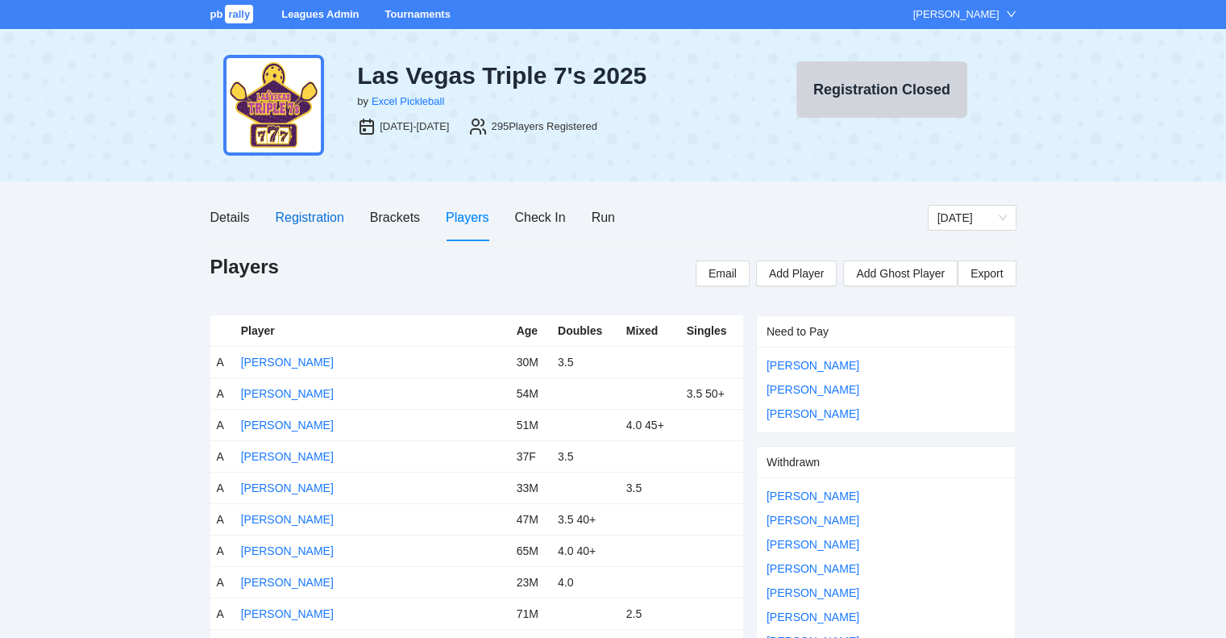
click at [304, 214] on div "Registration" at bounding box center [309, 217] width 69 height 20
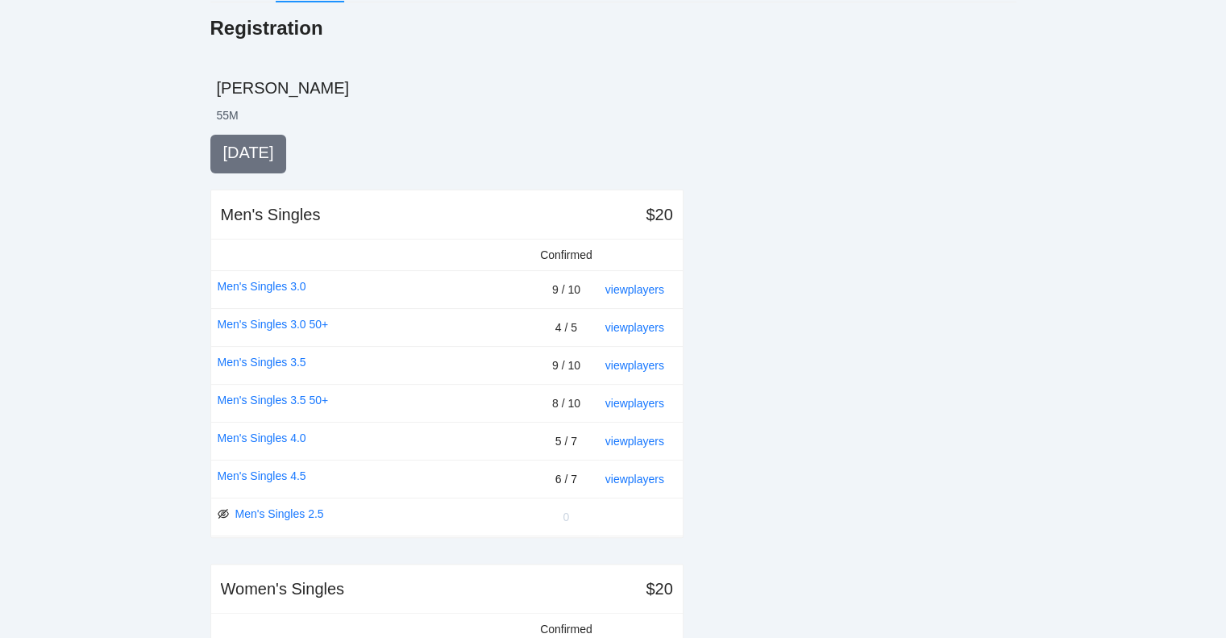
scroll to position [242, 0]
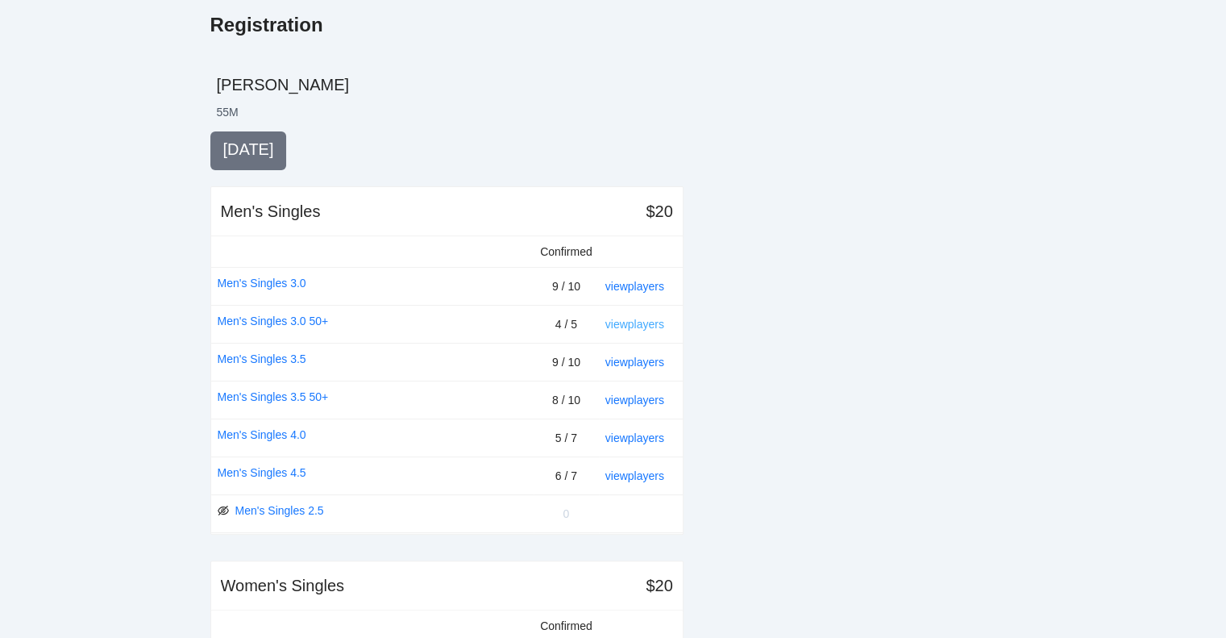
click at [635, 321] on link "view players" at bounding box center [634, 324] width 59 height 13
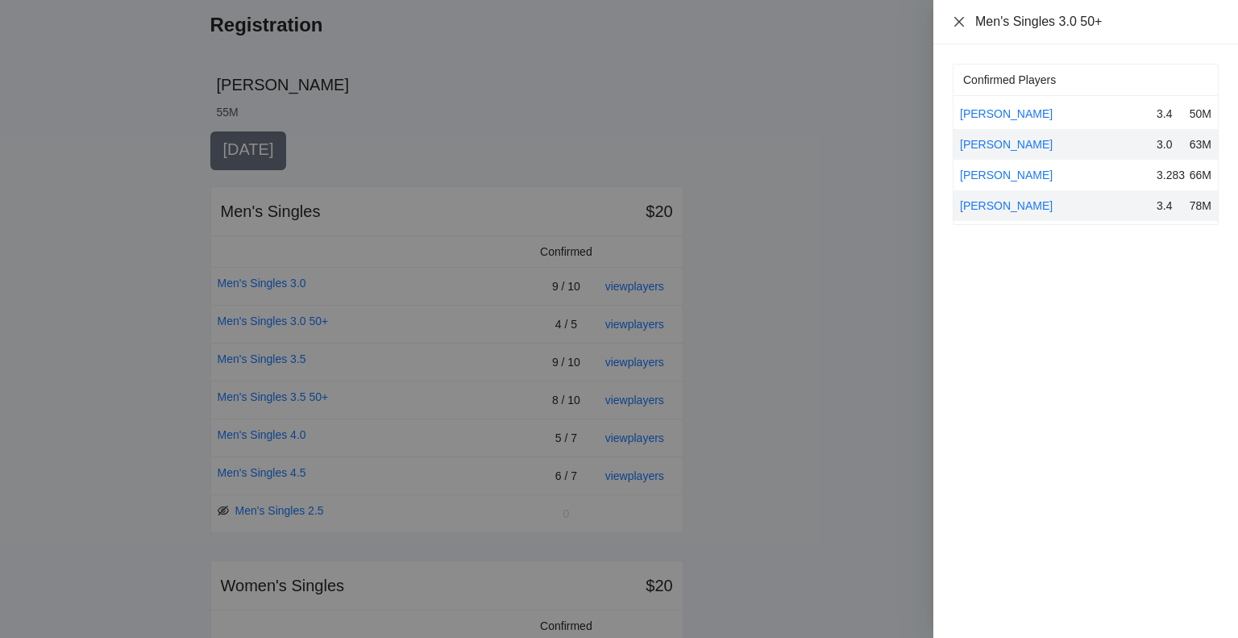
drag, startPoint x: 958, startPoint y: 17, endPoint x: 980, endPoint y: 41, distance: 32.5
click at [960, 17] on icon "close" at bounding box center [959, 21] width 13 height 13
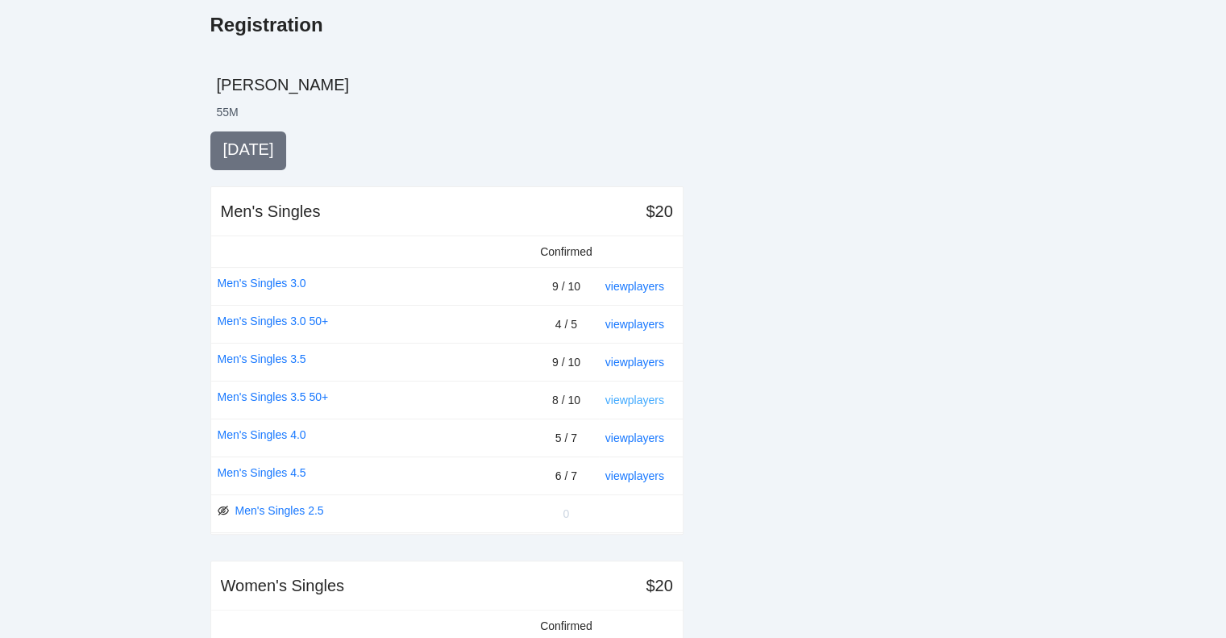
click at [632, 393] on link "view players" at bounding box center [634, 399] width 59 height 13
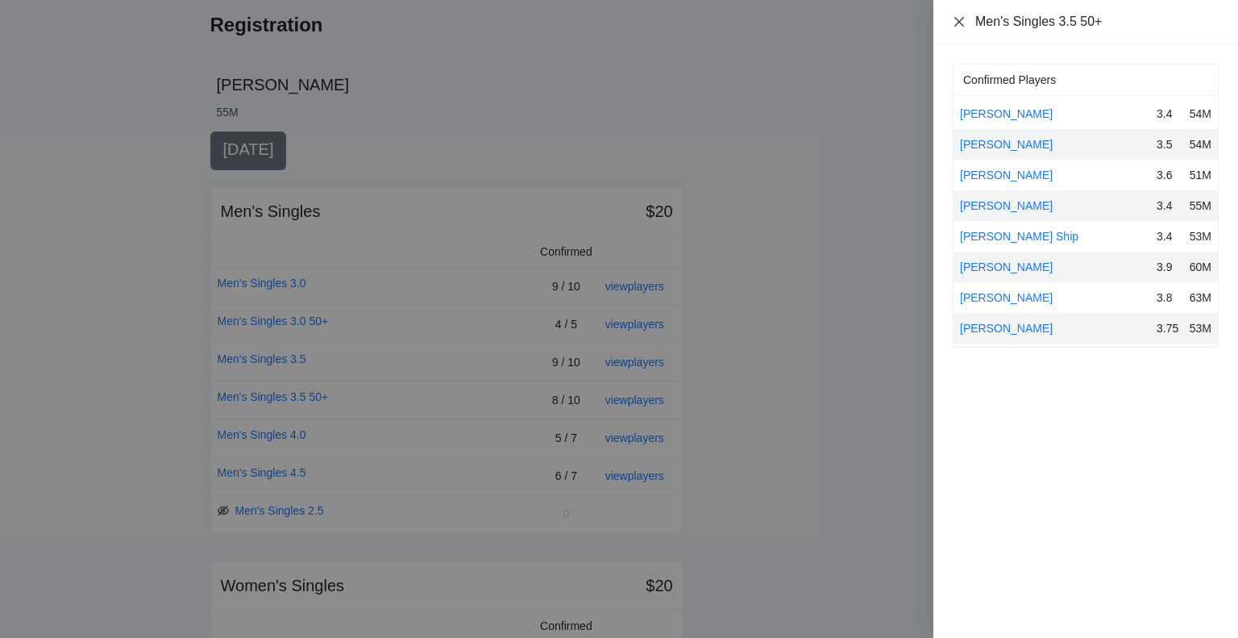
click at [959, 19] on icon "close" at bounding box center [959, 21] width 13 height 13
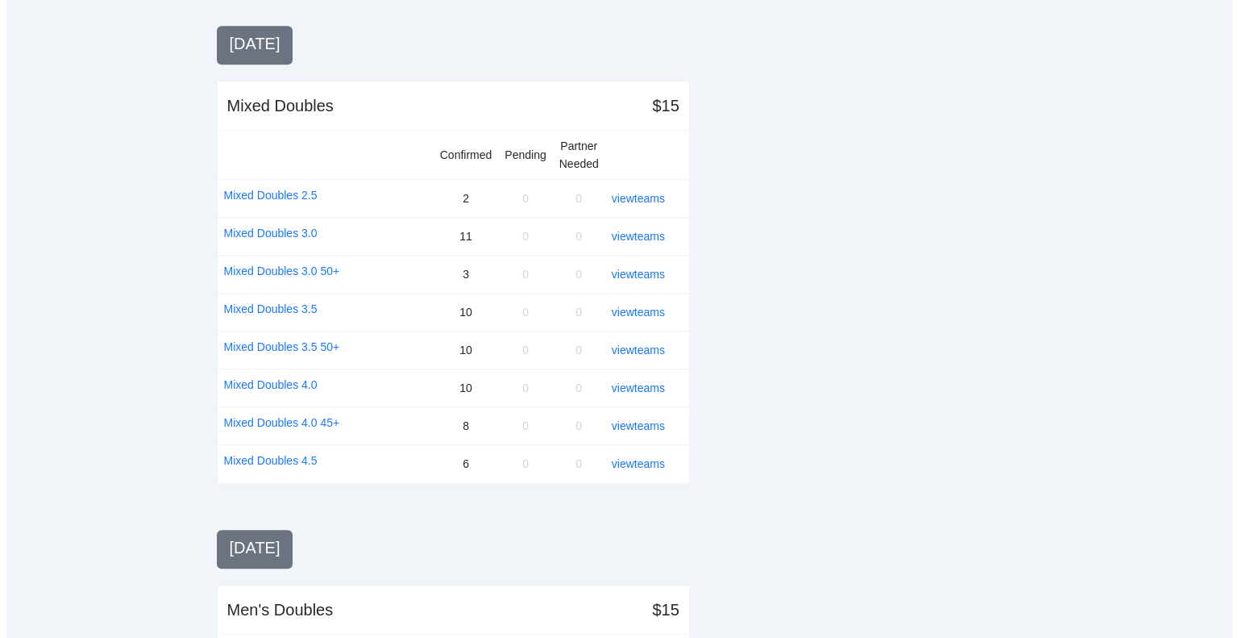
scroll to position [1129, 0]
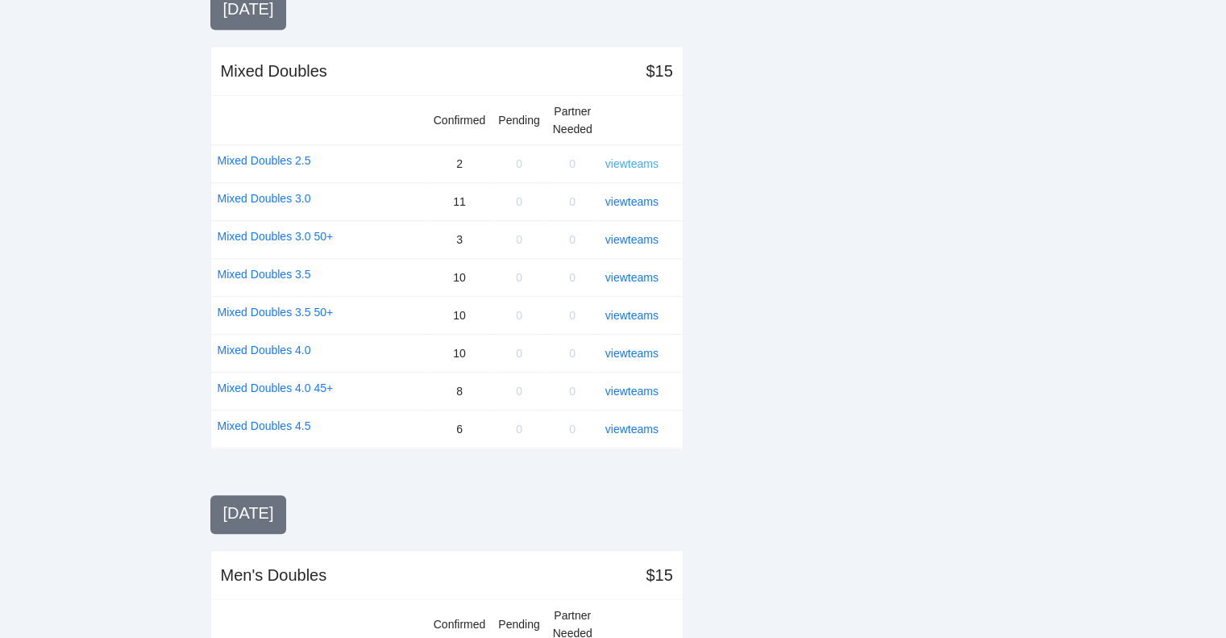
click at [642, 157] on link "view teams" at bounding box center [631, 163] width 53 height 13
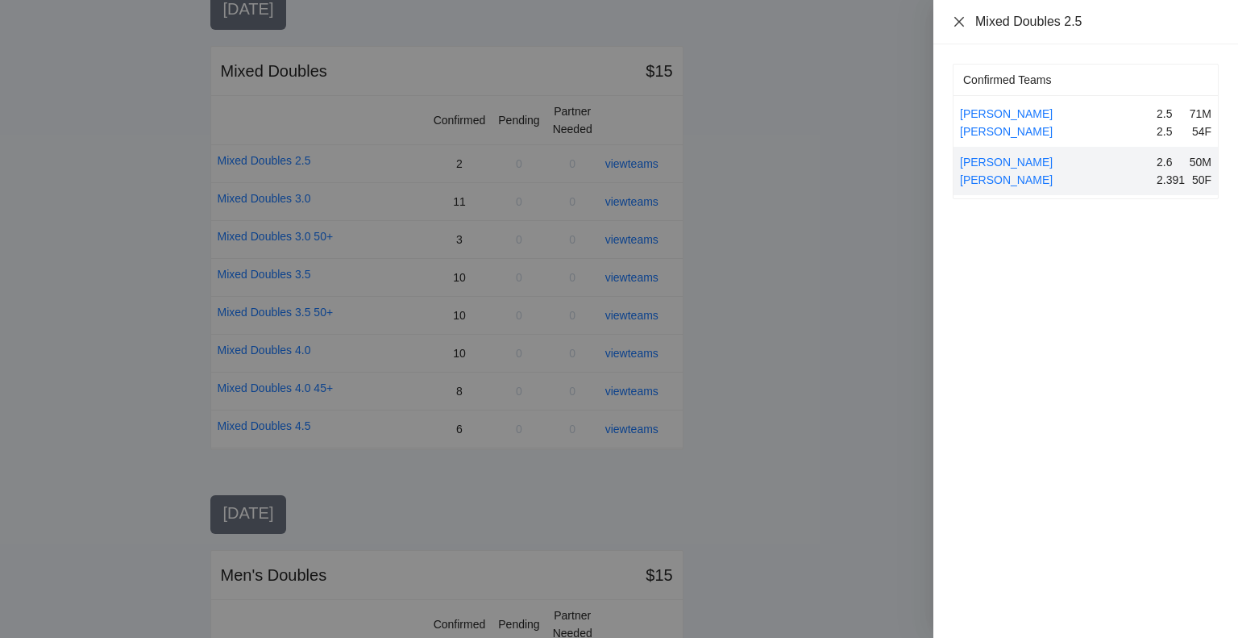
click at [958, 19] on icon "close" at bounding box center [959, 21] width 13 height 13
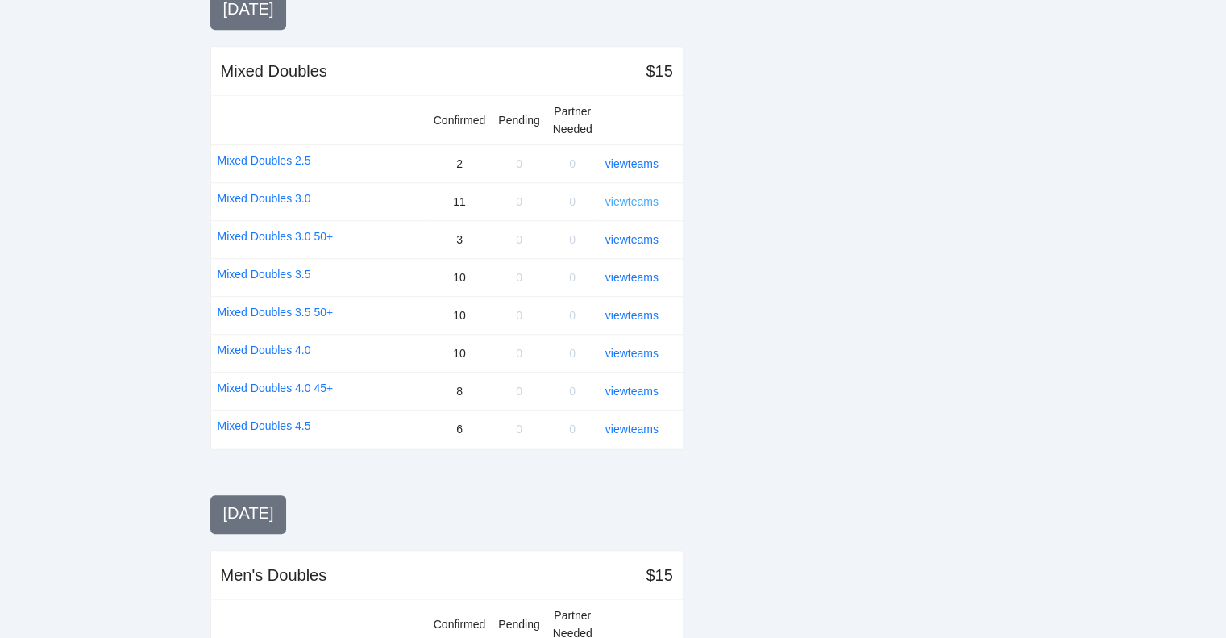
click at [626, 195] on link "view teams" at bounding box center [631, 201] width 53 height 13
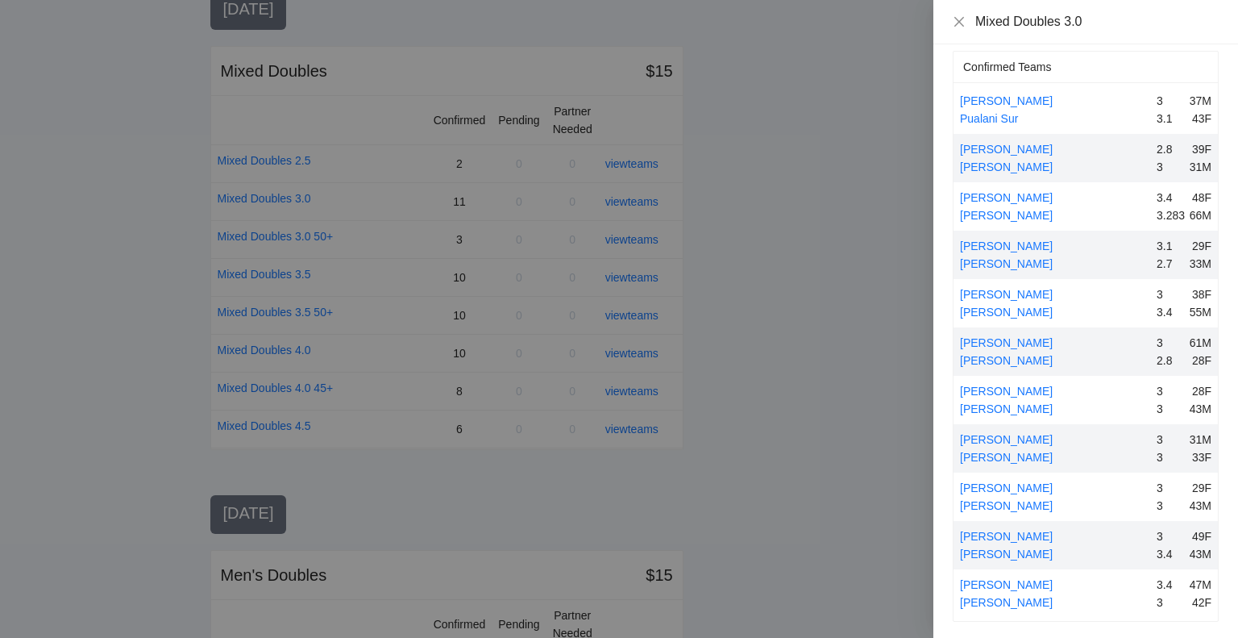
scroll to position [15, 0]
click at [958, 17] on icon "close" at bounding box center [959, 21] width 13 height 13
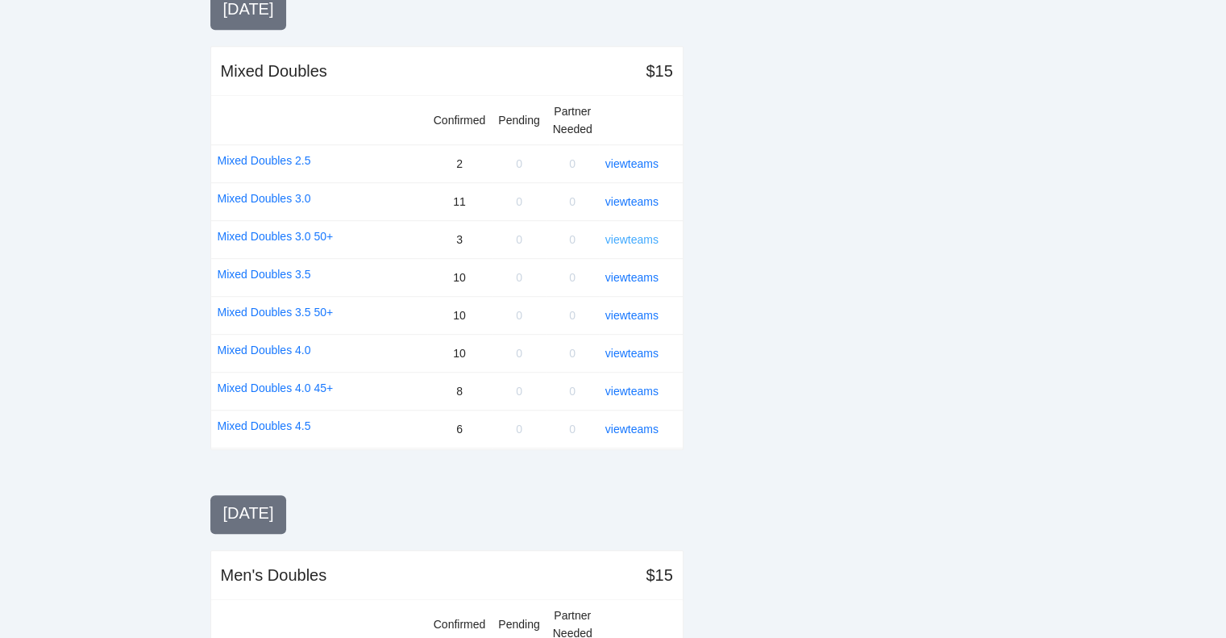
click at [634, 233] on link "view teams" at bounding box center [631, 239] width 53 height 13
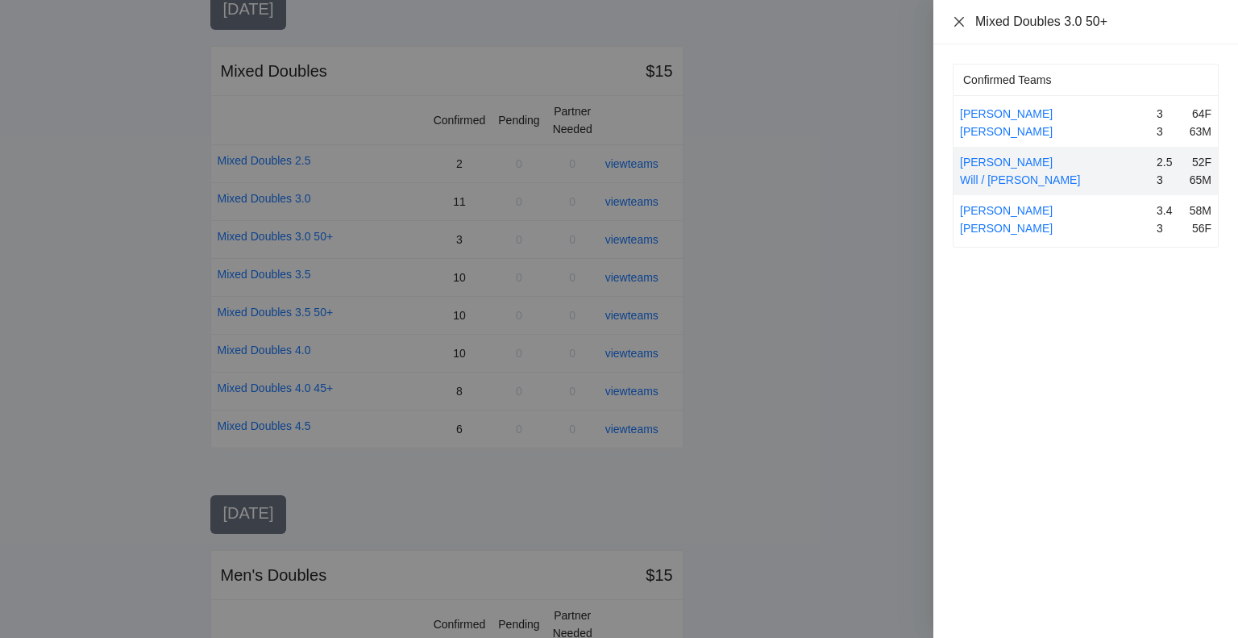
click at [958, 20] on icon "close" at bounding box center [959, 21] width 10 height 10
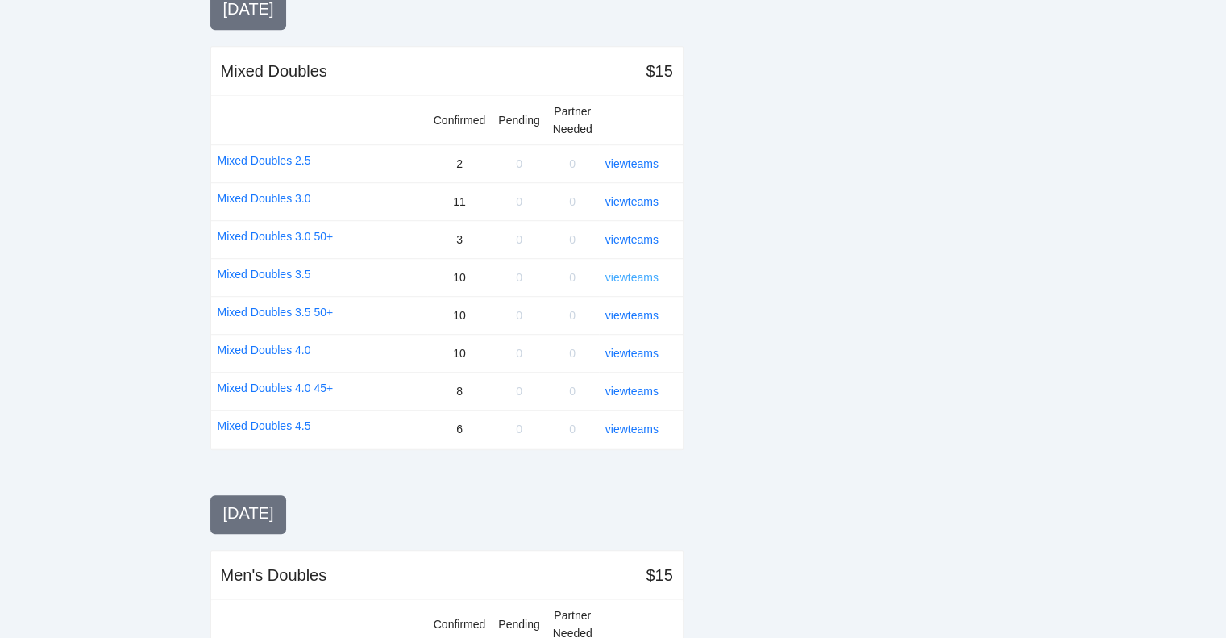
click at [634, 272] on link "view teams" at bounding box center [631, 277] width 53 height 13
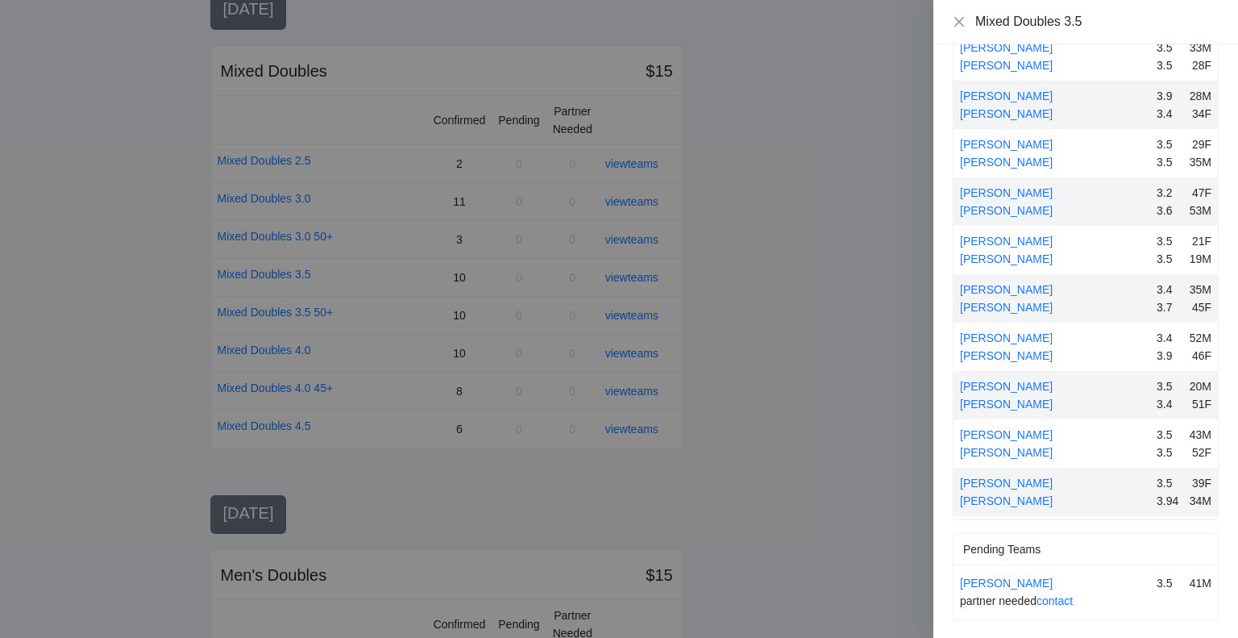
scroll to position [0, 0]
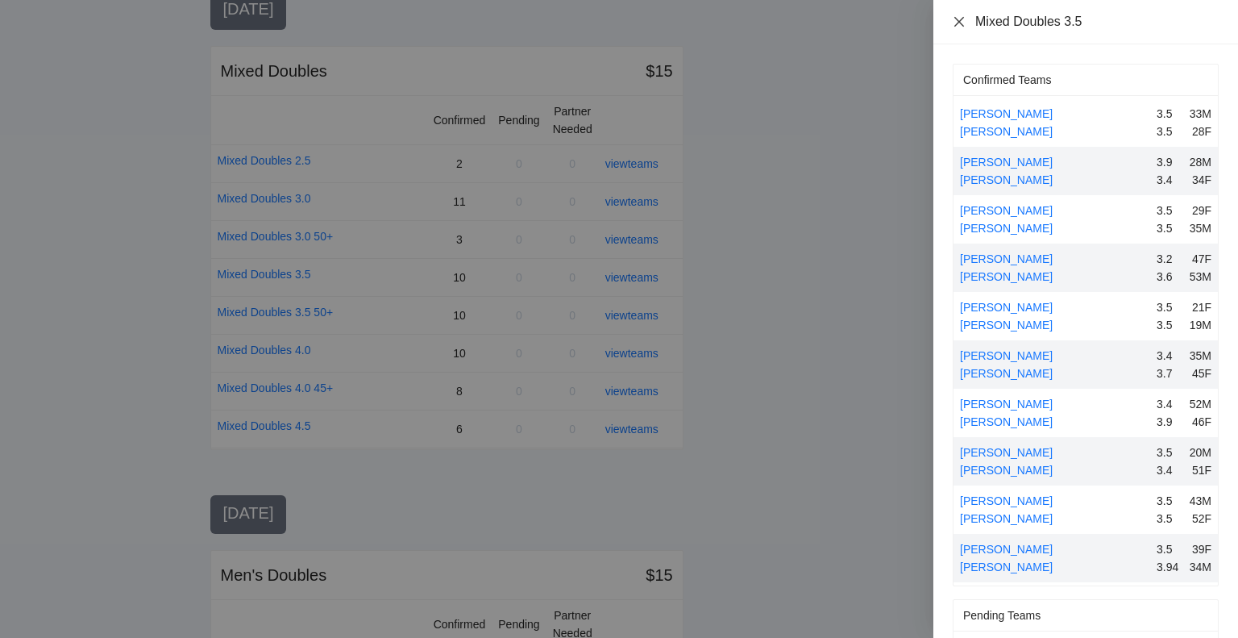
drag, startPoint x: 957, startPoint y: 19, endPoint x: 963, endPoint y: 64, distance: 44.7
click at [958, 19] on icon "close" at bounding box center [959, 21] width 13 height 13
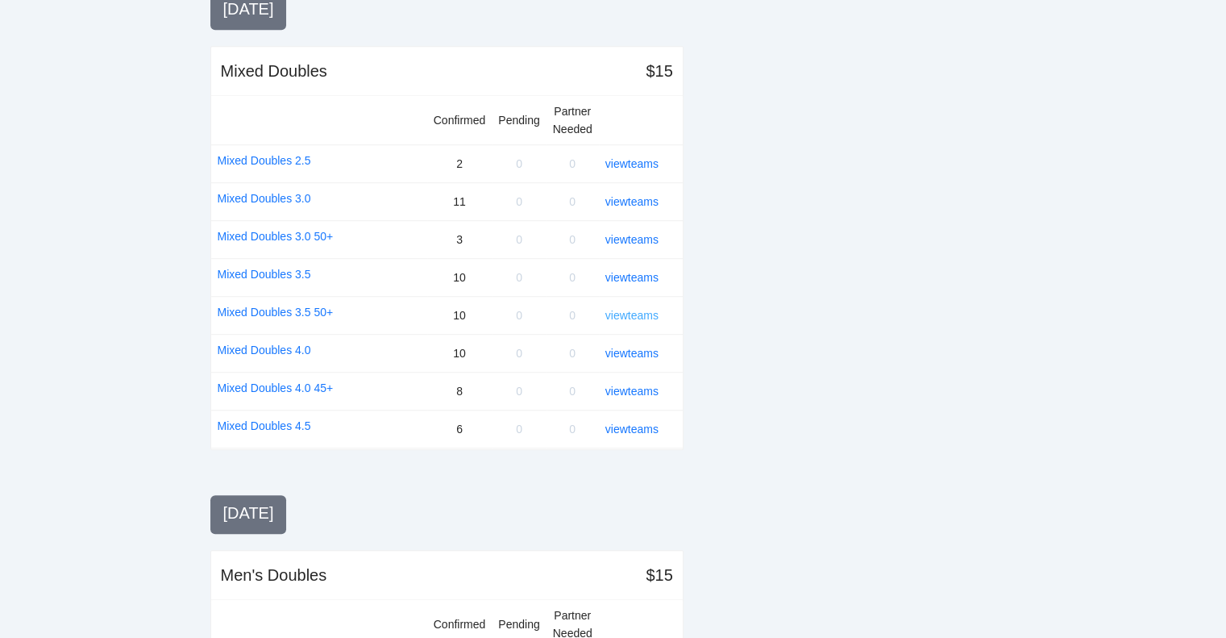
click at [641, 309] on link "view teams" at bounding box center [631, 315] width 53 height 13
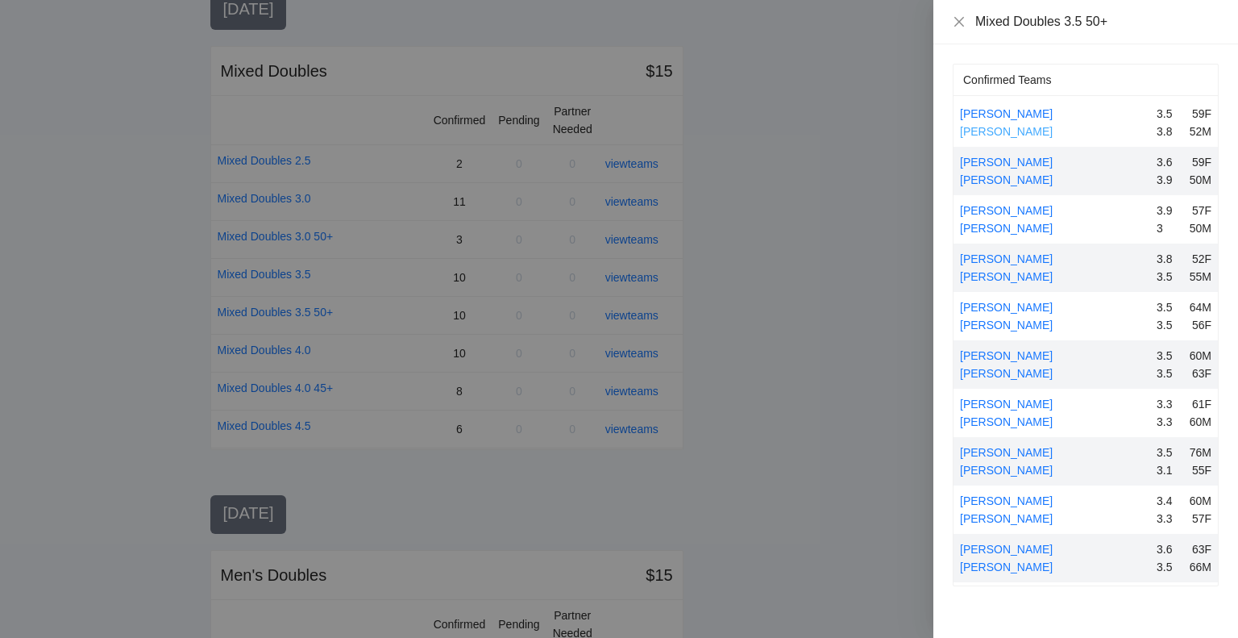
click at [1003, 129] on link "[PERSON_NAME]" at bounding box center [1006, 131] width 93 height 13
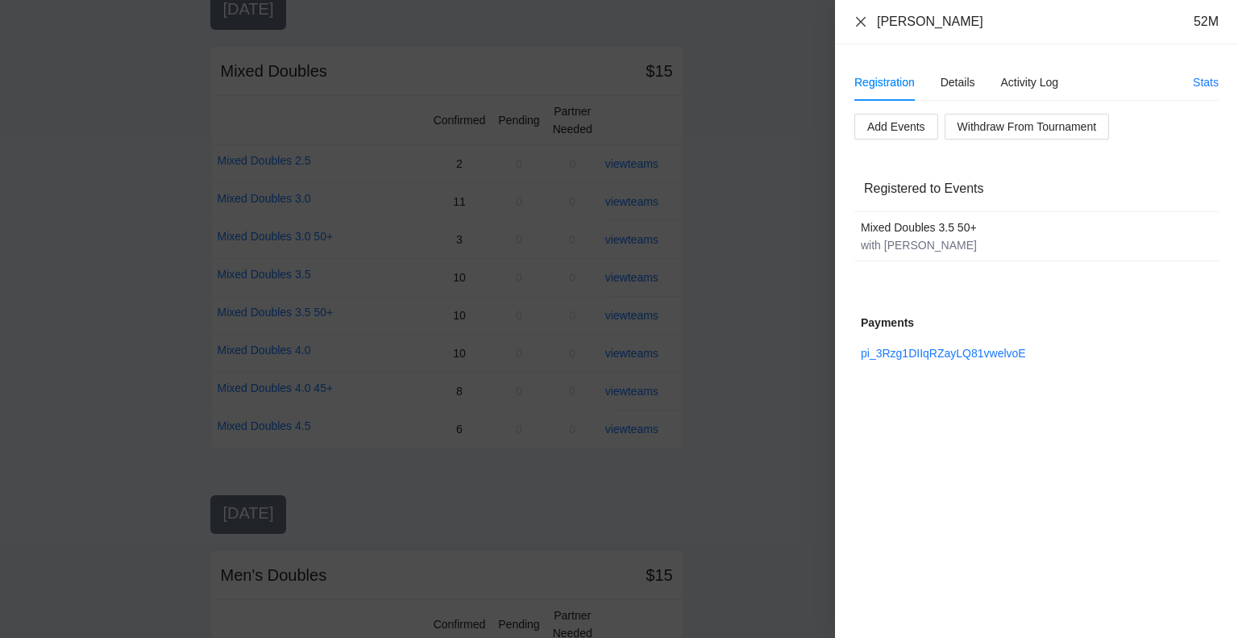
drag, startPoint x: 858, startPoint y: 18, endPoint x: 877, endPoint y: 39, distance: 28.5
click at [861, 19] on icon "close" at bounding box center [861, 21] width 13 height 13
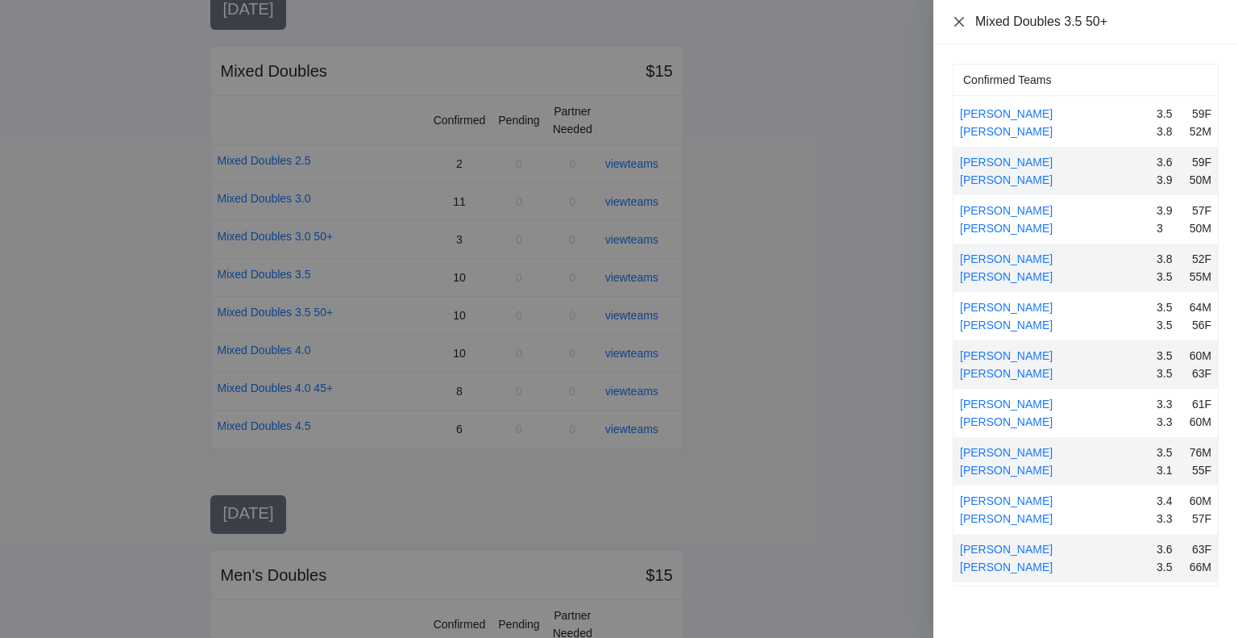
drag, startPoint x: 958, startPoint y: 21, endPoint x: 978, endPoint y: 65, distance: 48.4
click at [958, 21] on icon "close" at bounding box center [959, 21] width 10 height 10
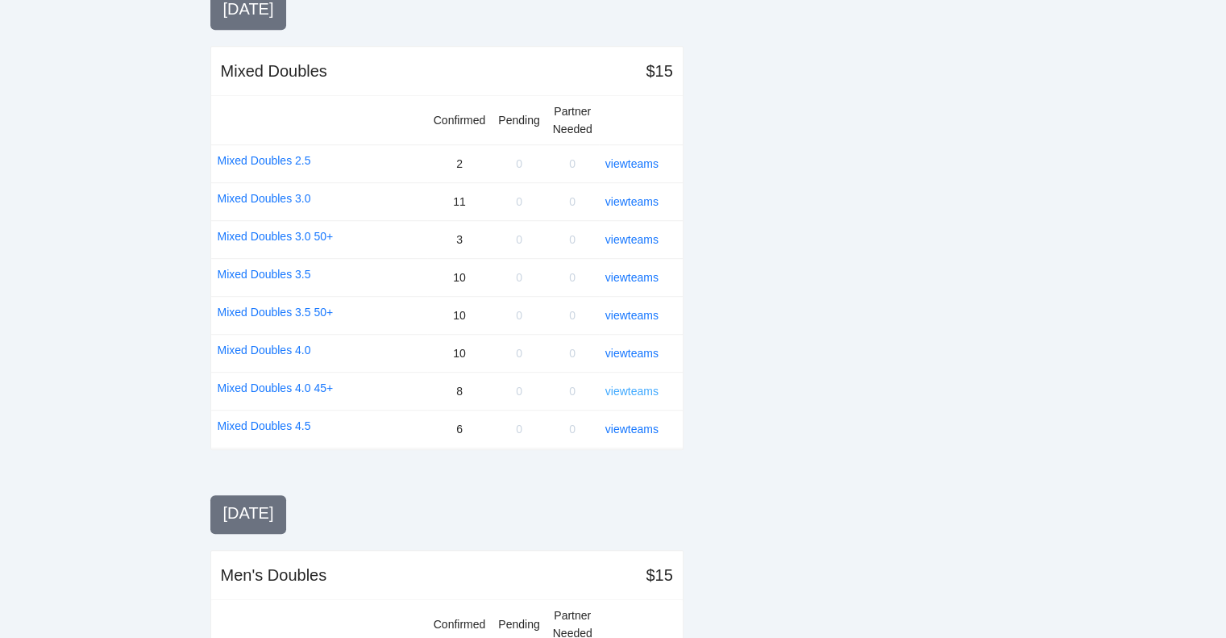
click at [634, 386] on link "view teams" at bounding box center [631, 391] width 53 height 13
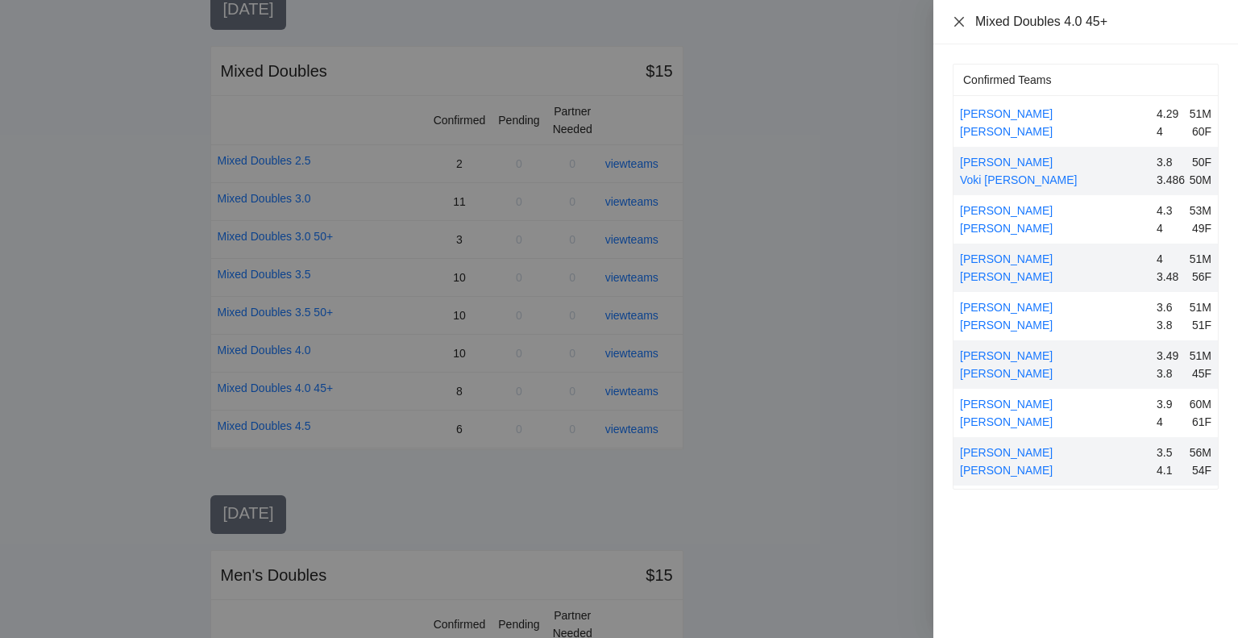
click at [960, 21] on icon "close" at bounding box center [959, 21] width 10 height 10
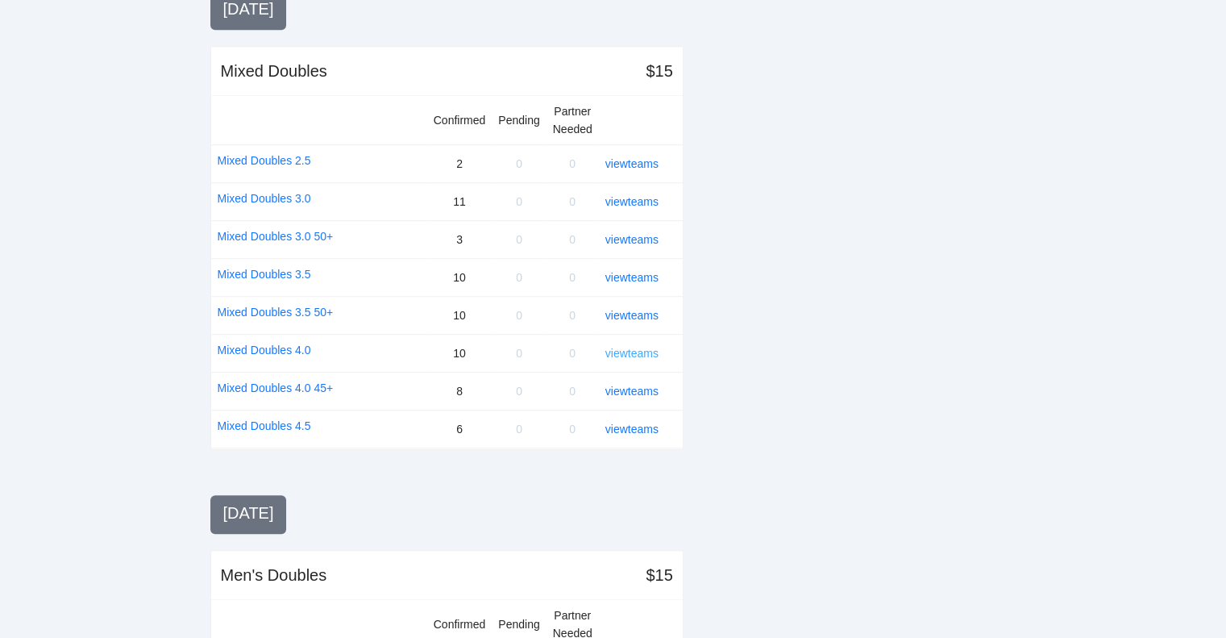
click at [614, 347] on link "view teams" at bounding box center [631, 353] width 53 height 13
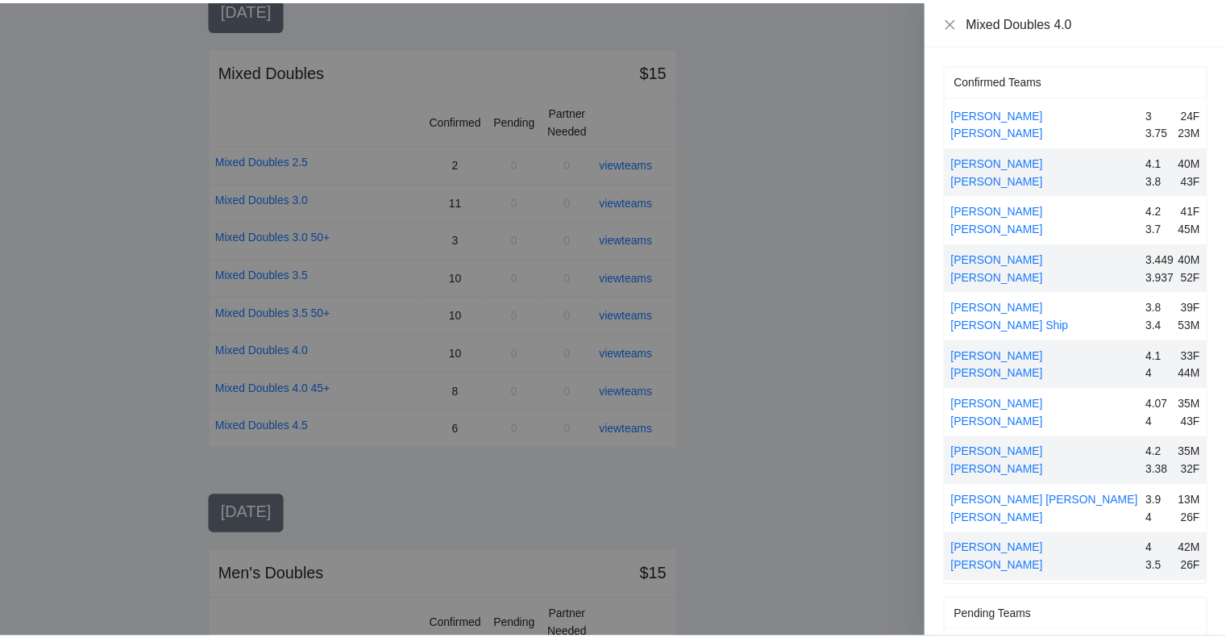
scroll to position [66, 0]
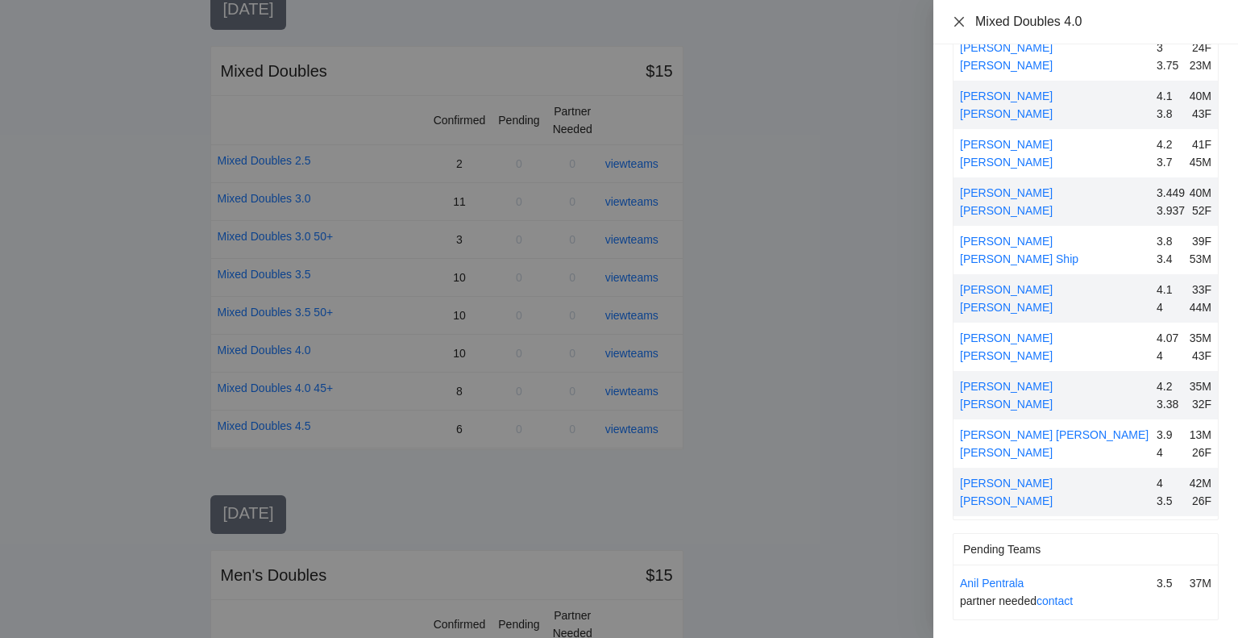
click at [958, 22] on icon "close" at bounding box center [959, 21] width 13 height 13
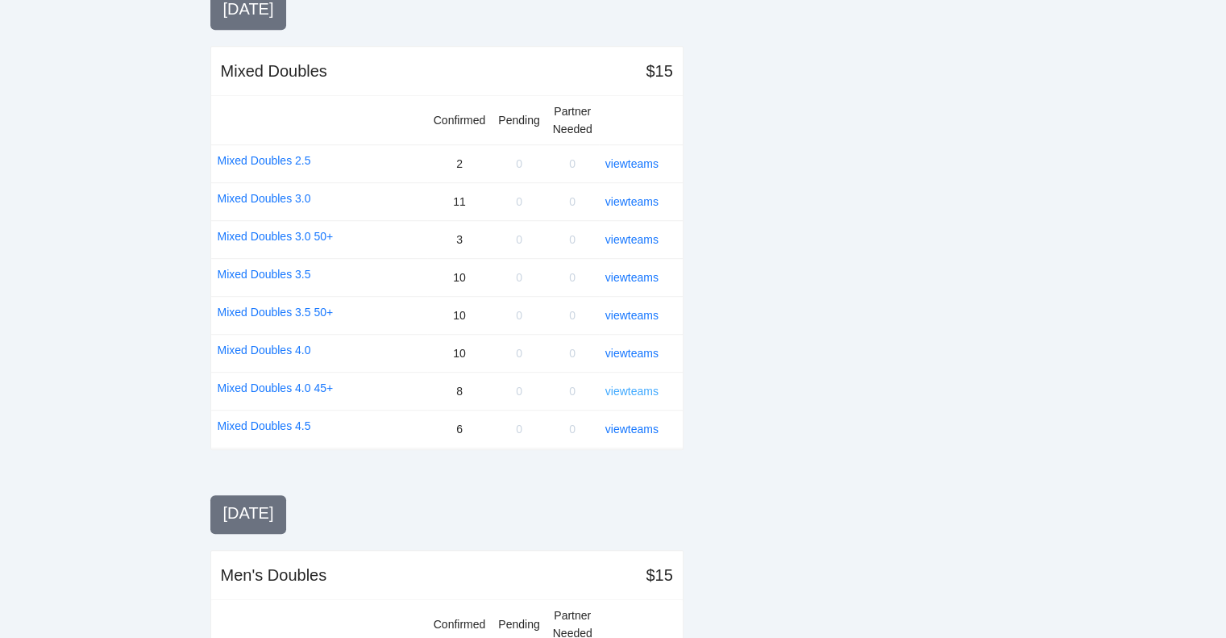
click at [642, 385] on link "view teams" at bounding box center [631, 391] width 53 height 13
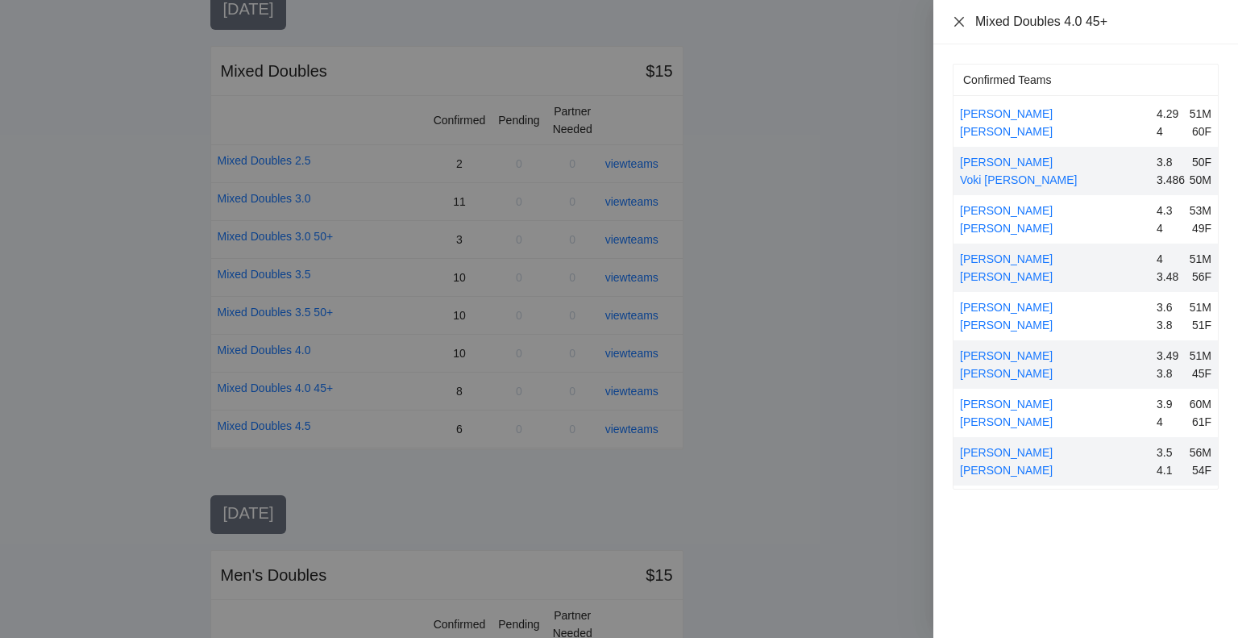
click at [960, 19] on icon "close" at bounding box center [959, 21] width 10 height 10
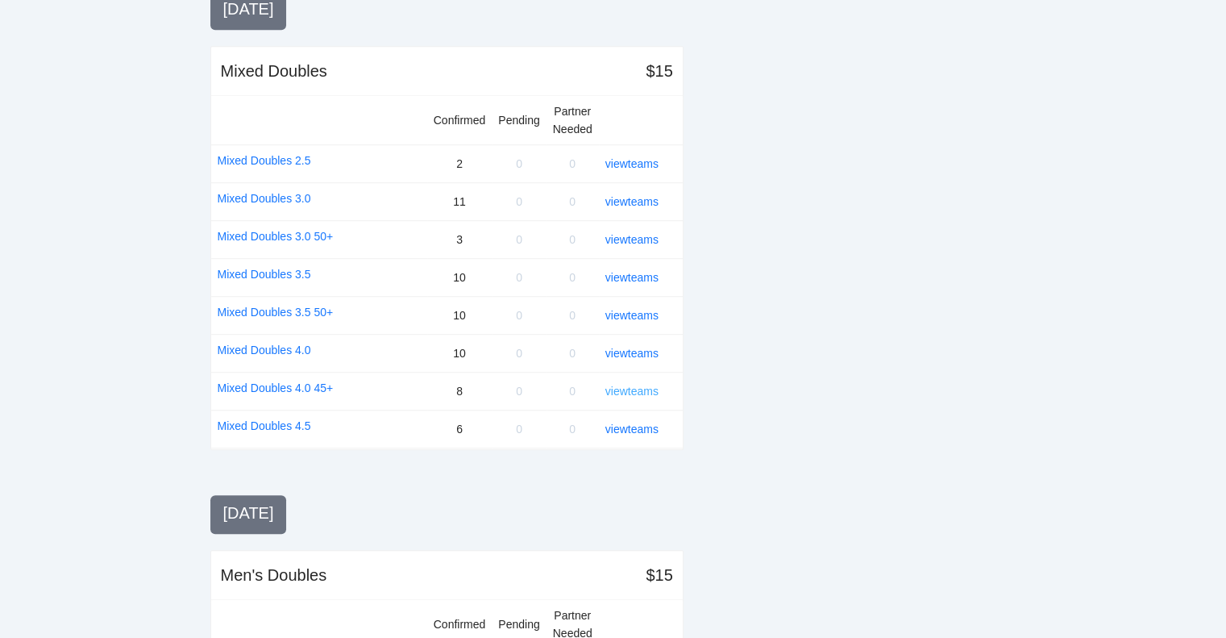
click at [626, 385] on link "view teams" at bounding box center [631, 391] width 53 height 13
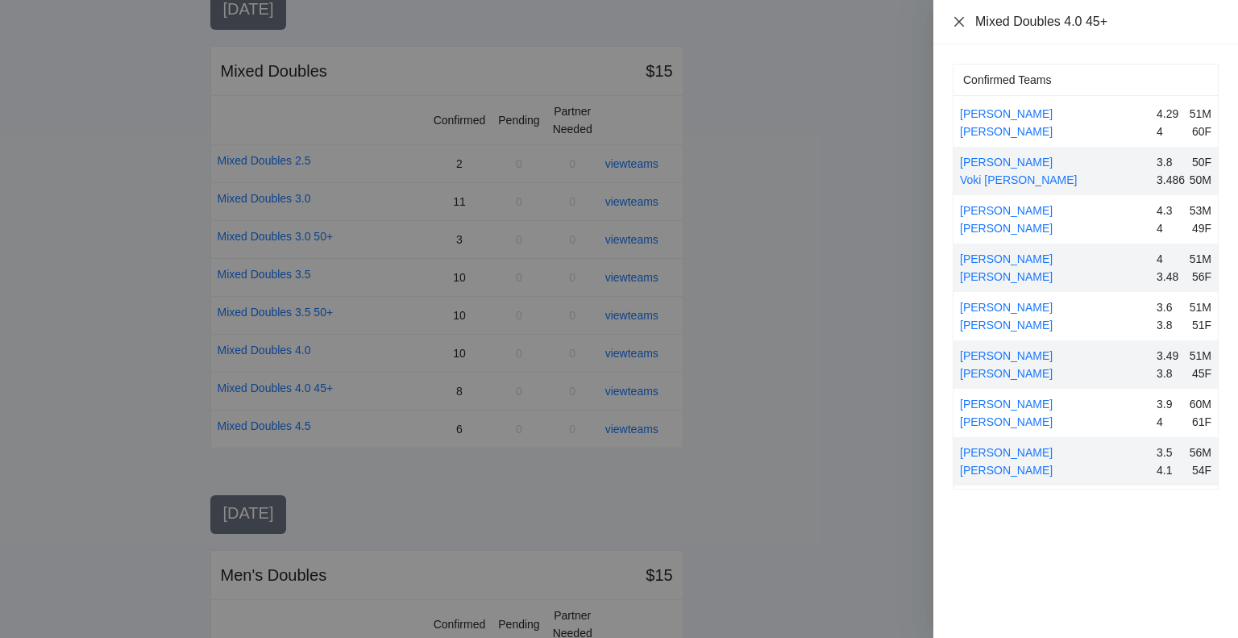
click at [958, 19] on icon "close" at bounding box center [959, 21] width 13 height 13
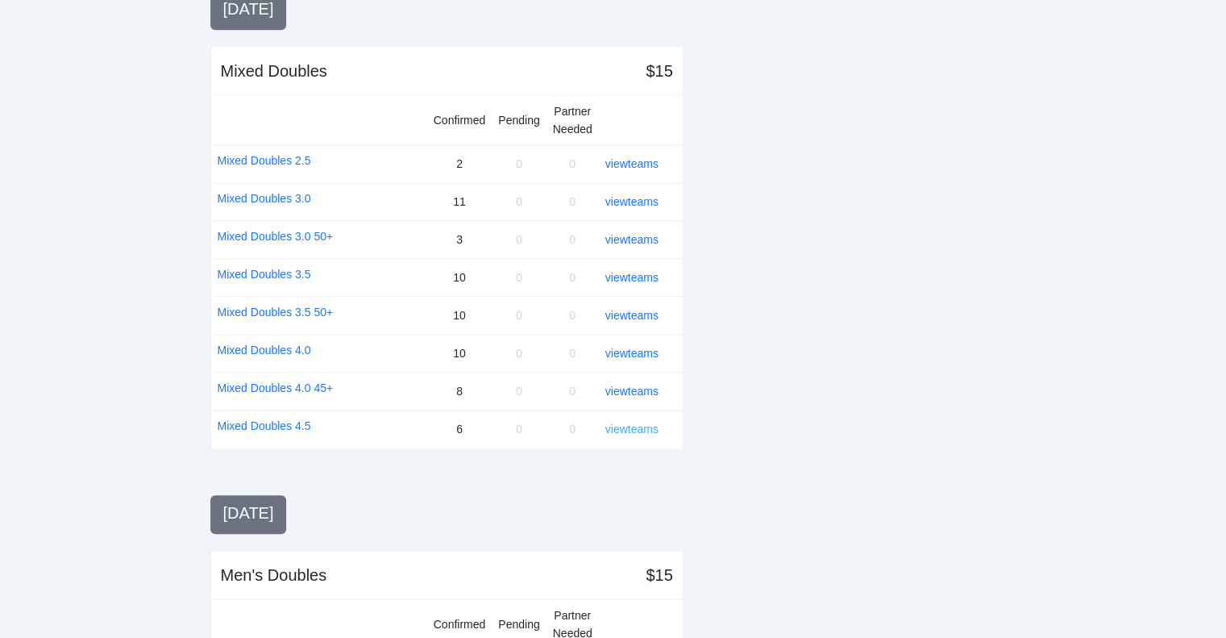
click at [624, 425] on link "view teams" at bounding box center [631, 428] width 53 height 13
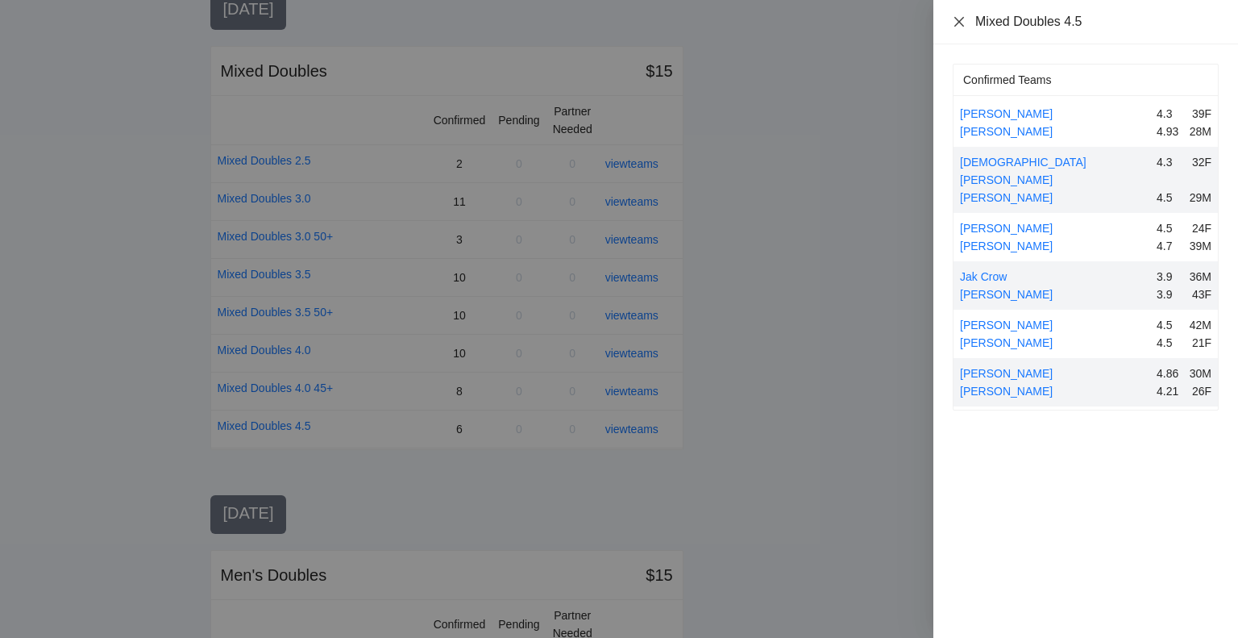
click at [955, 20] on icon "close" at bounding box center [959, 21] width 13 height 13
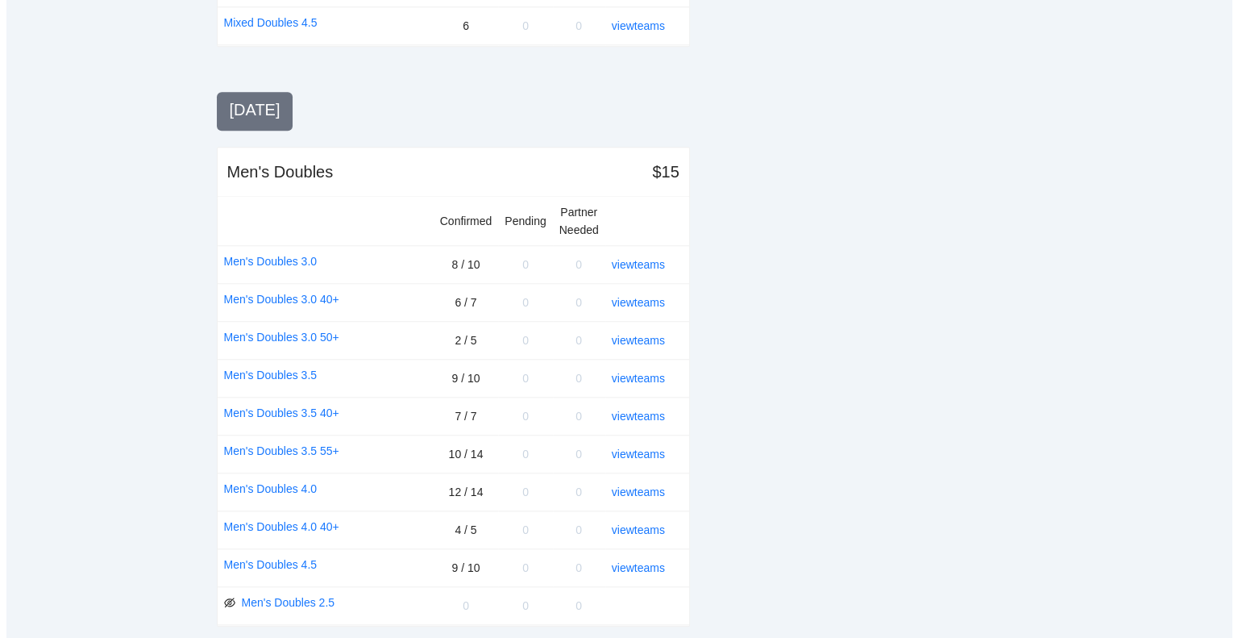
scroll to position [1612, 0]
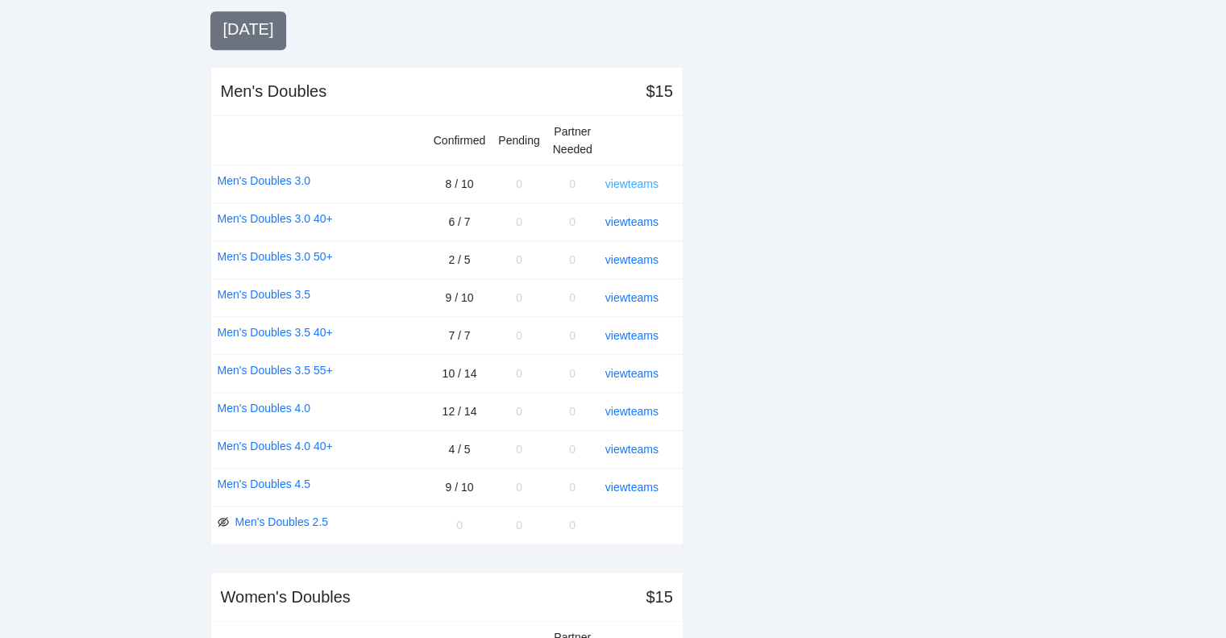
click at [626, 177] on link "view teams" at bounding box center [631, 183] width 53 height 13
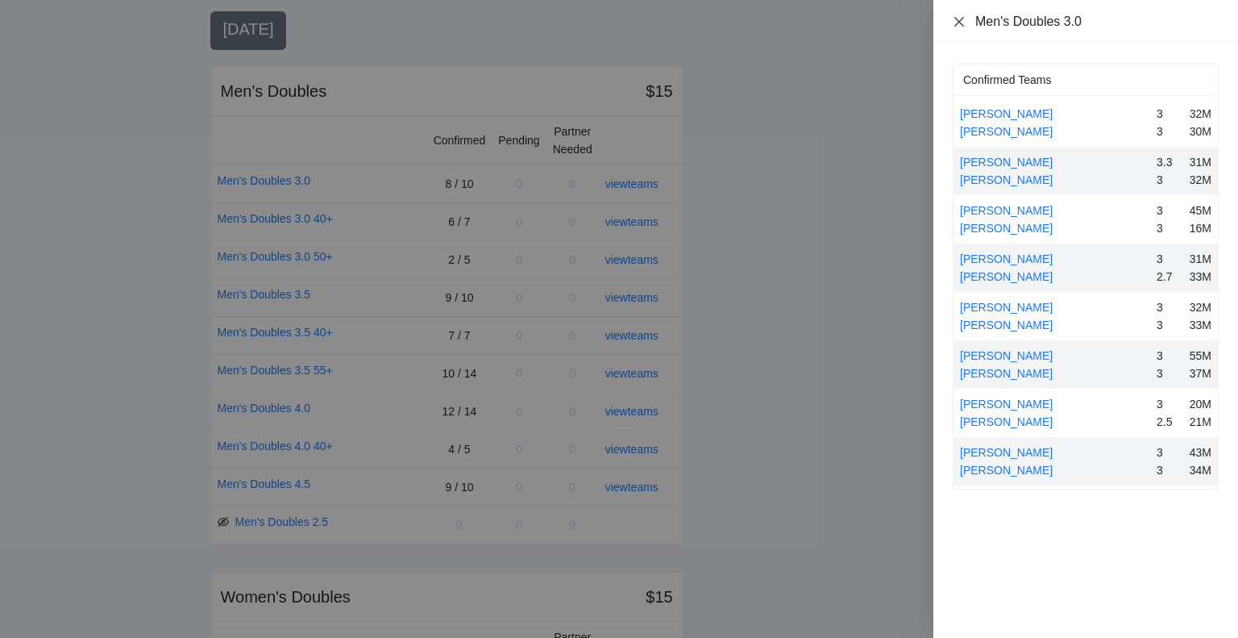
click at [956, 19] on icon "close" at bounding box center [959, 21] width 10 height 10
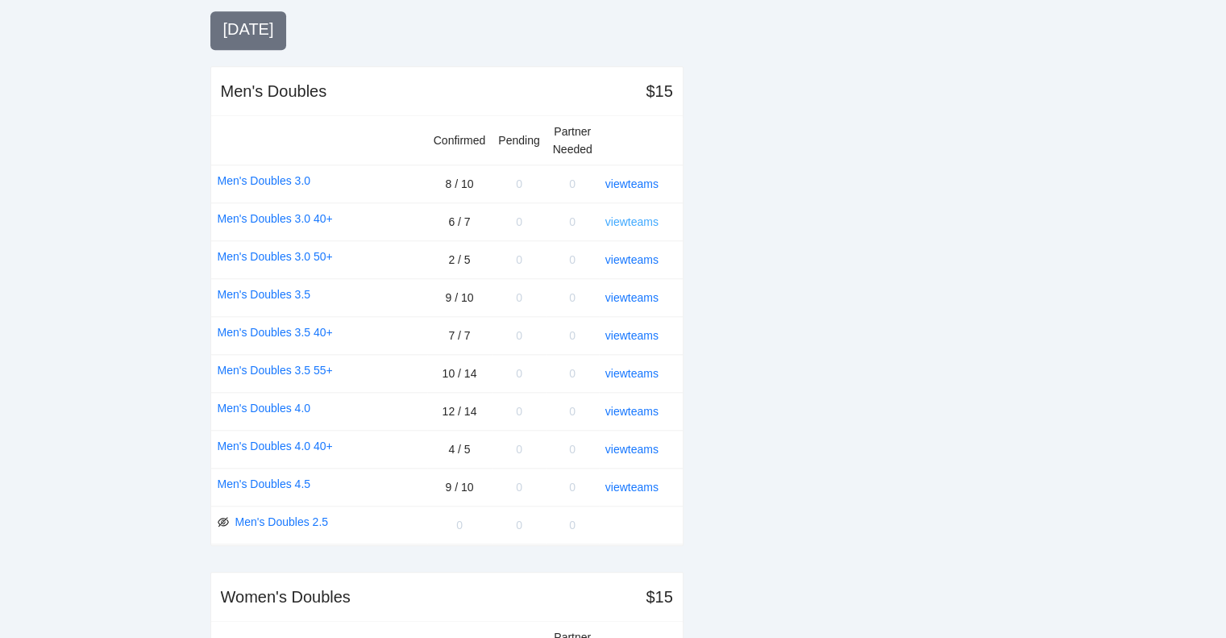
click at [629, 215] on link "view teams" at bounding box center [631, 221] width 53 height 13
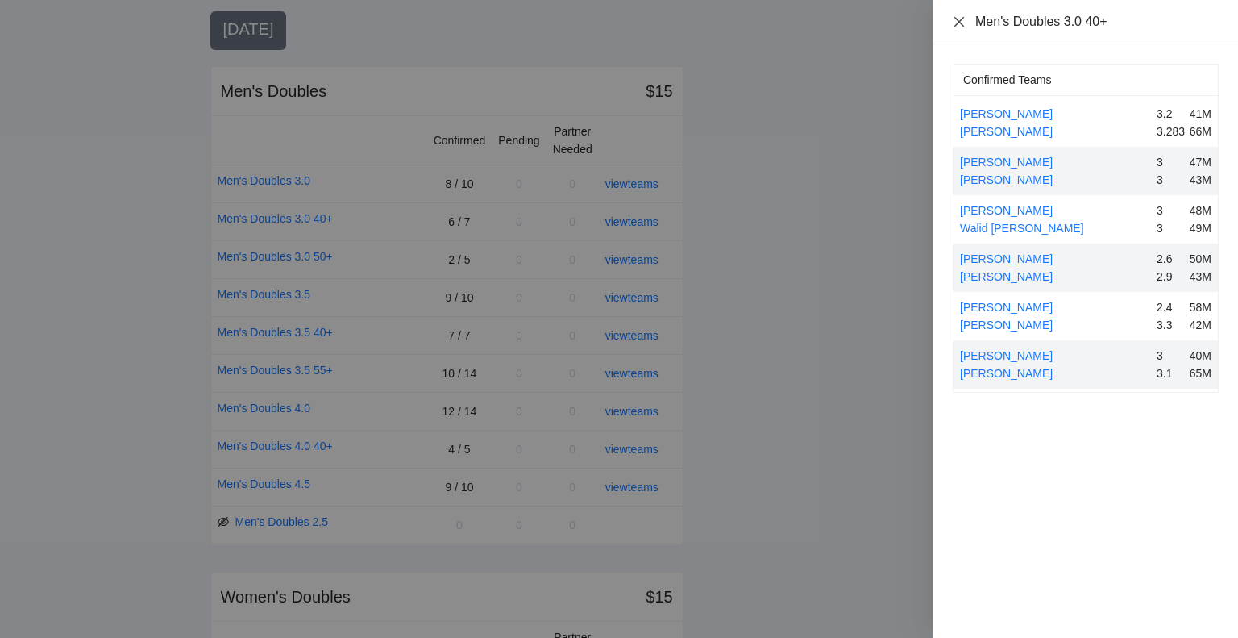
drag, startPoint x: 957, startPoint y: 18, endPoint x: 942, endPoint y: 54, distance: 39.1
click at [957, 18] on icon "close" at bounding box center [959, 21] width 13 height 13
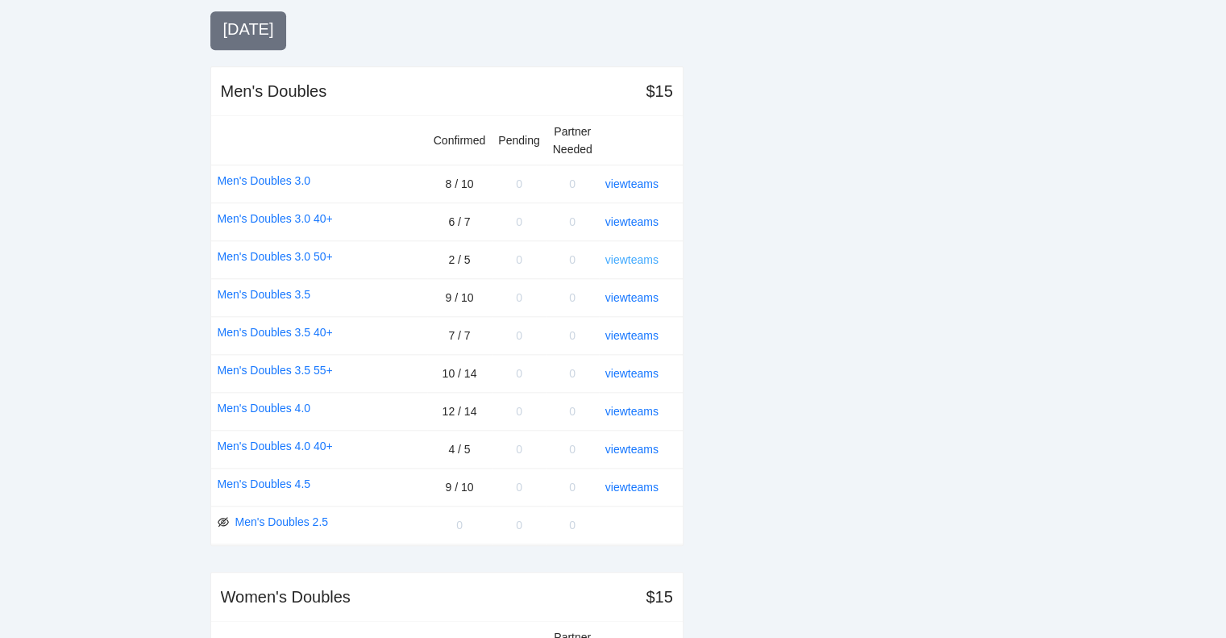
click at [631, 253] on link "view teams" at bounding box center [631, 259] width 53 height 13
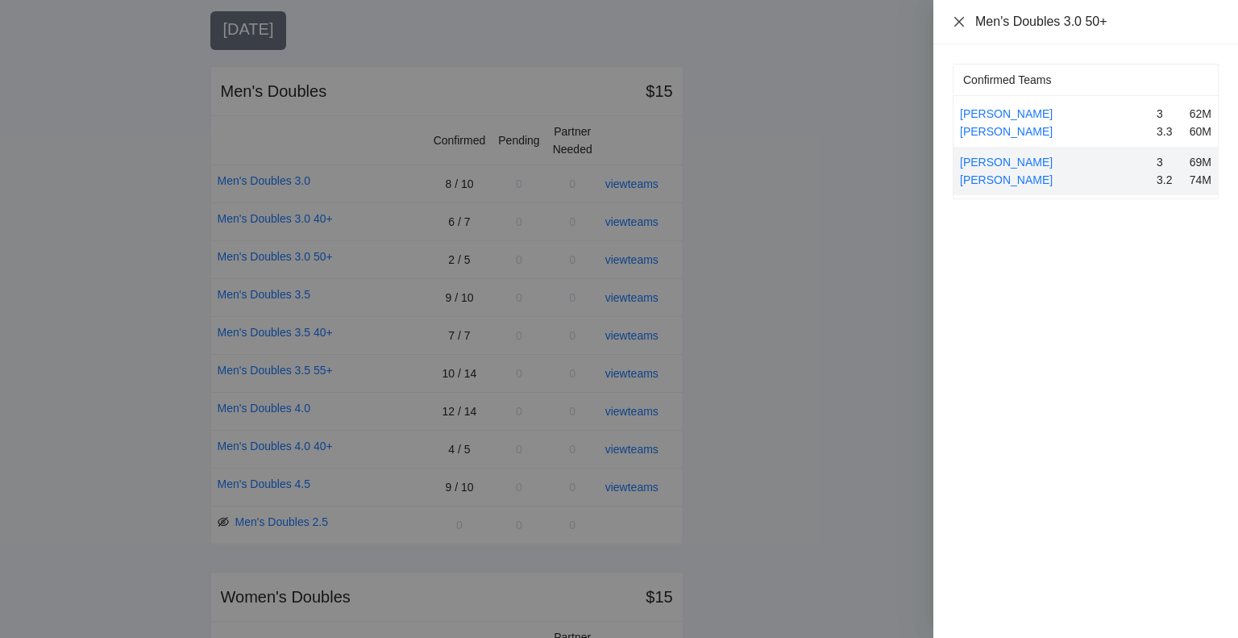
click at [958, 22] on icon "close" at bounding box center [959, 21] width 10 height 10
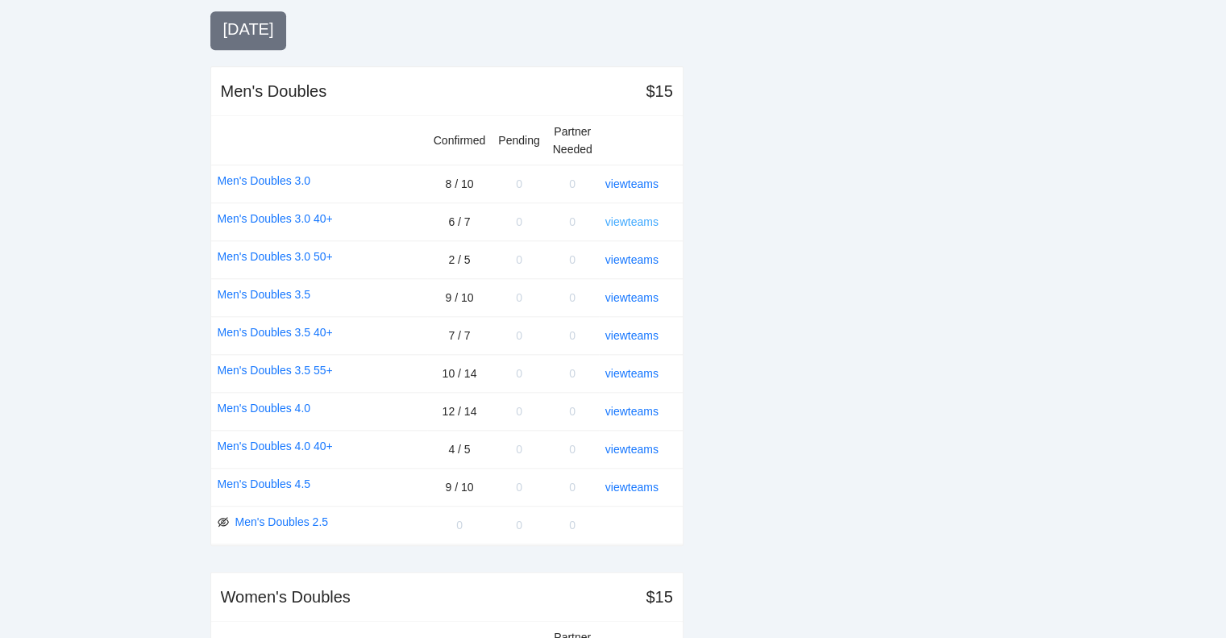
click at [632, 215] on link "view teams" at bounding box center [631, 221] width 53 height 13
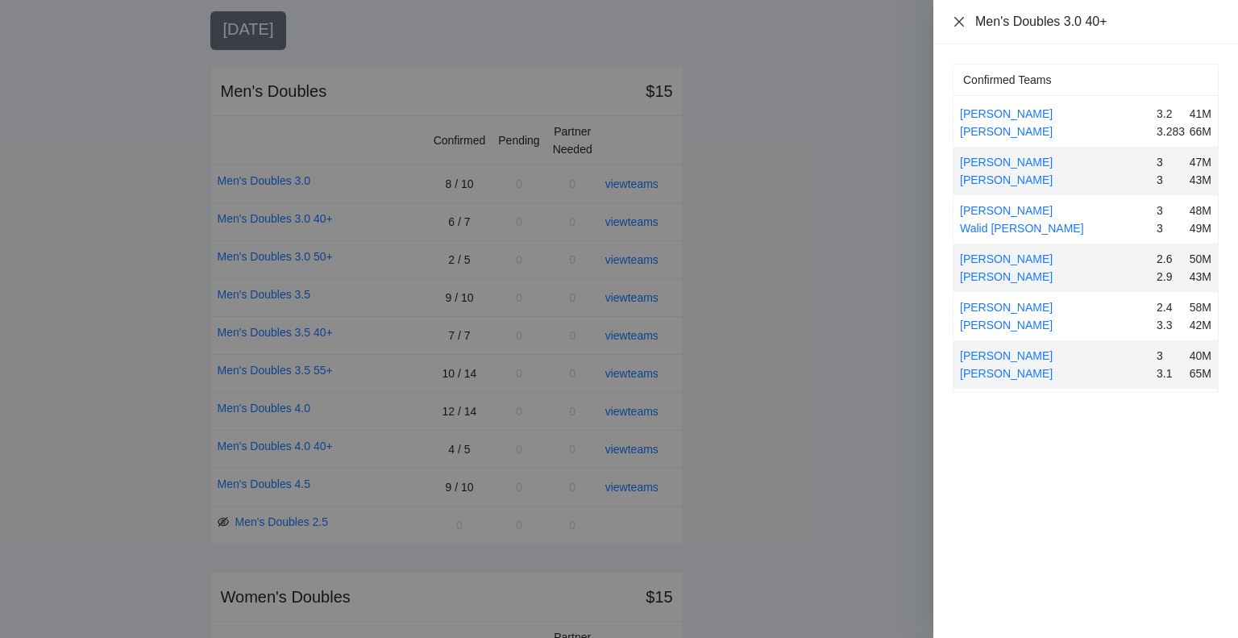
click at [957, 20] on icon "close" at bounding box center [959, 21] width 13 height 13
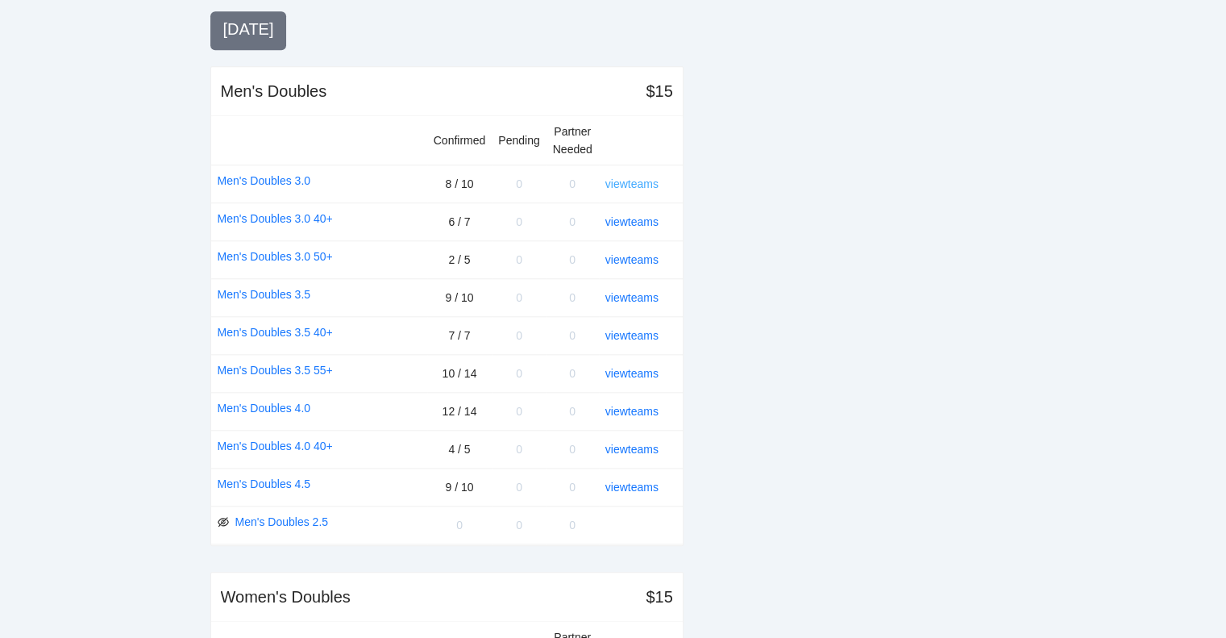
click at [639, 177] on link "view teams" at bounding box center [631, 183] width 53 height 13
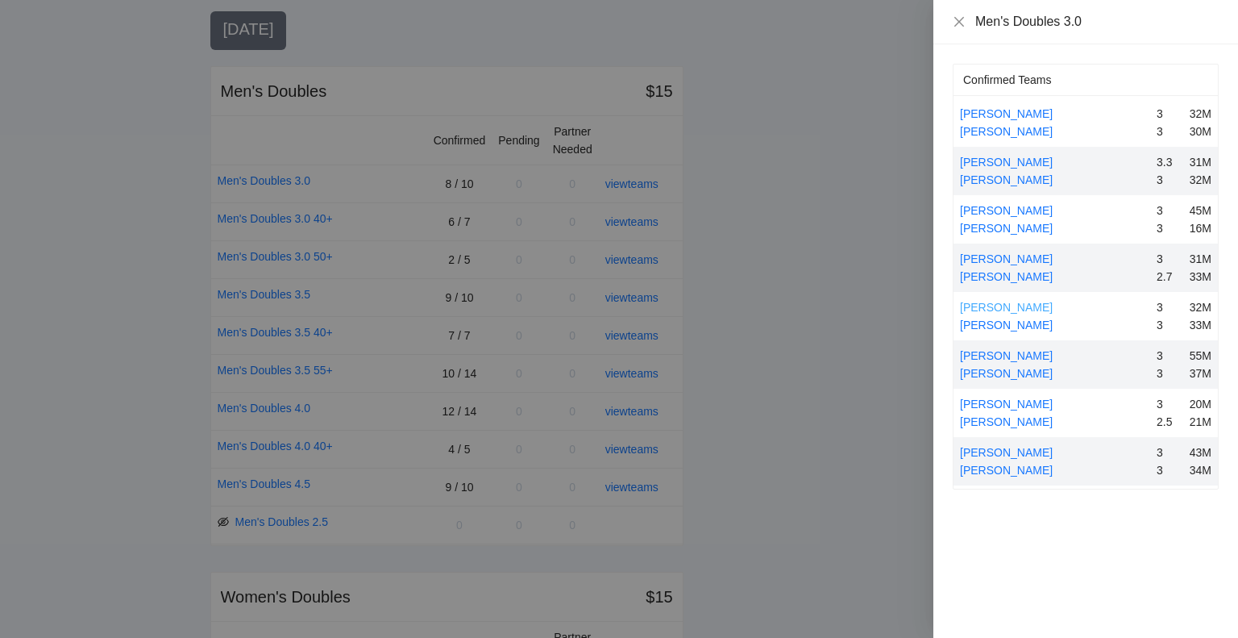
click at [1004, 303] on link "[PERSON_NAME]" at bounding box center [1006, 307] width 93 height 13
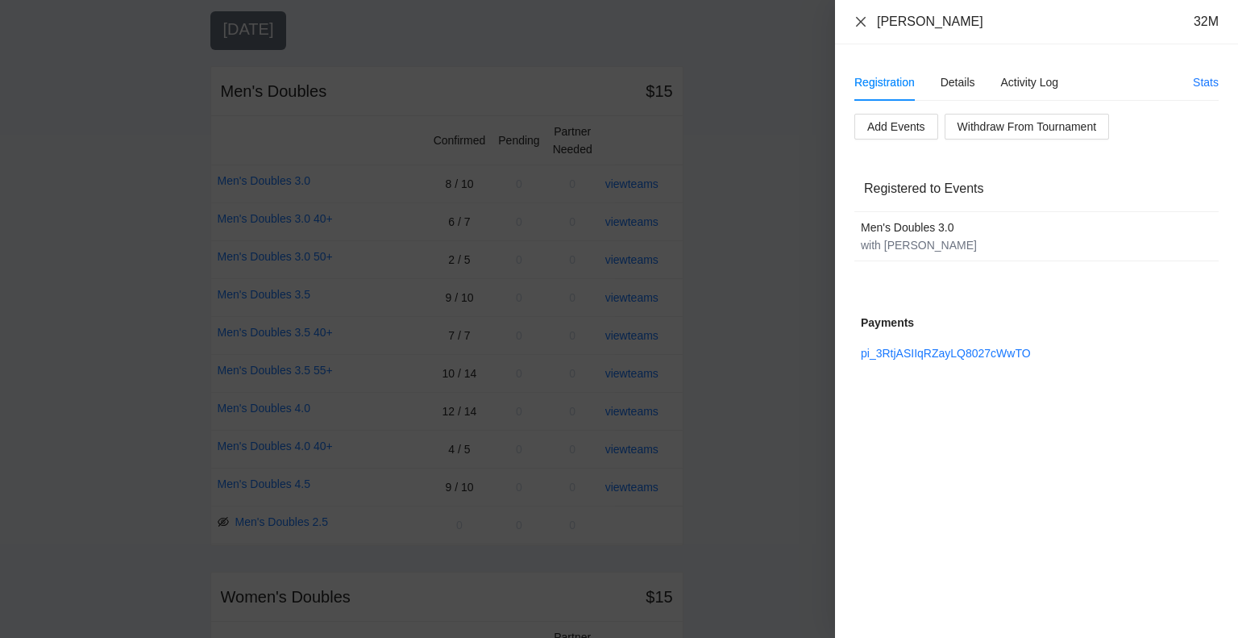
click at [860, 20] on icon "close" at bounding box center [861, 21] width 10 height 10
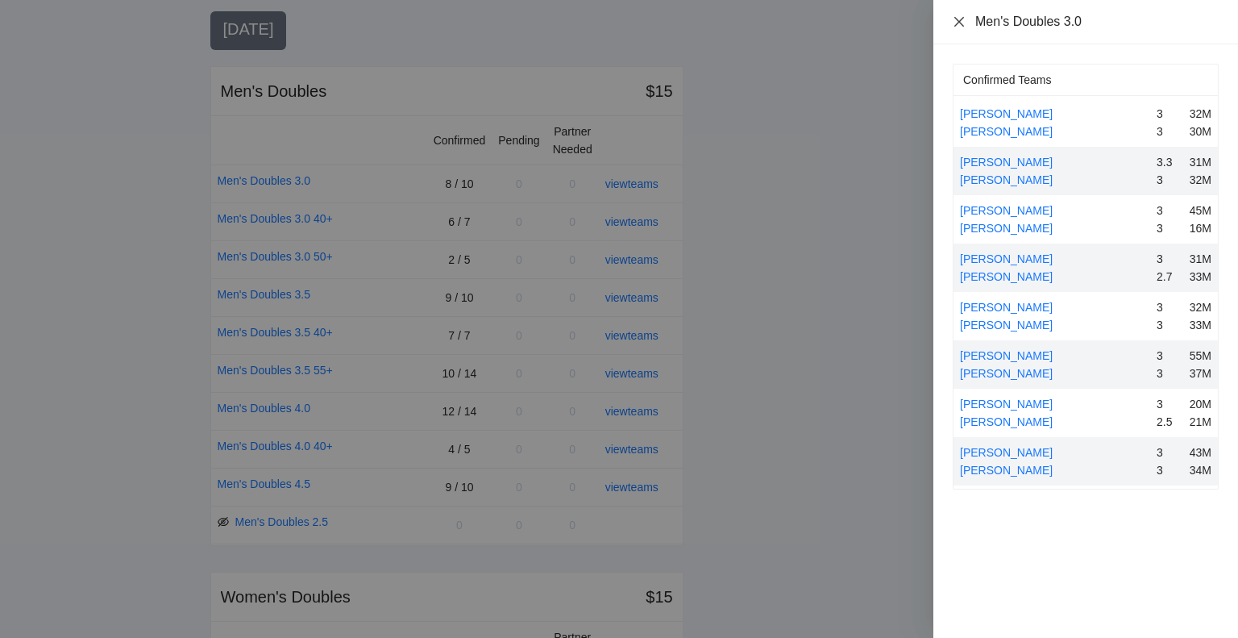
drag, startPoint x: 956, startPoint y: 19, endPoint x: 957, endPoint y: 35, distance: 15.3
click at [956, 19] on icon "close" at bounding box center [959, 21] width 13 height 13
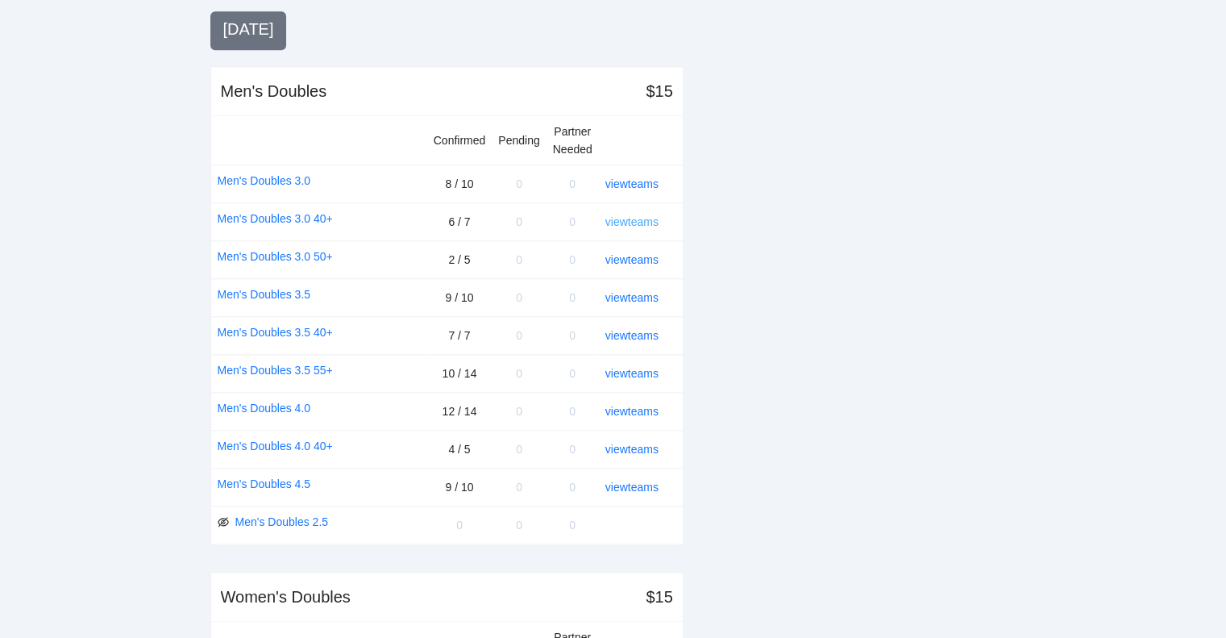
click at [620, 215] on link "view teams" at bounding box center [631, 221] width 53 height 13
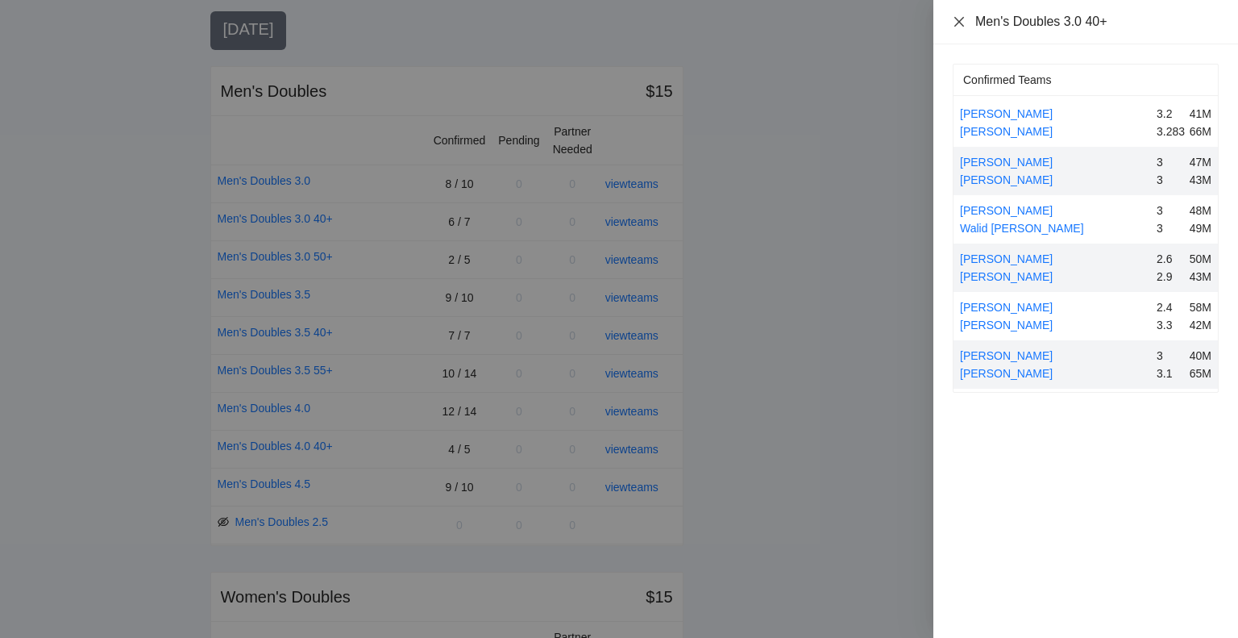
click at [958, 19] on icon "close" at bounding box center [959, 21] width 13 height 13
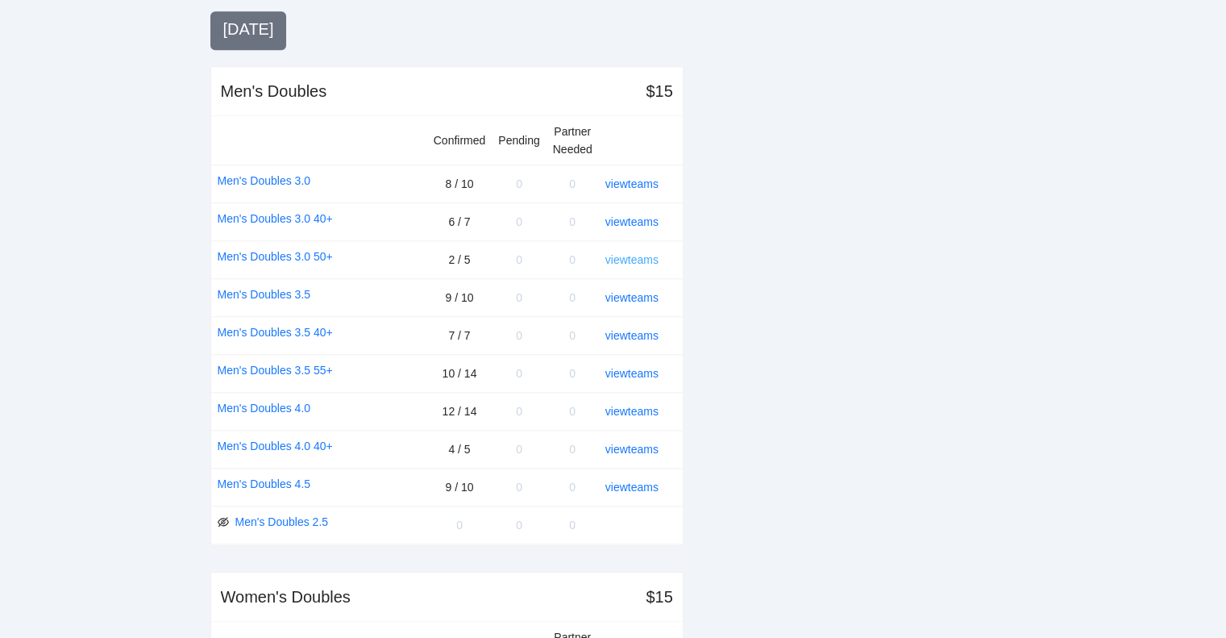
click at [616, 253] on link "view teams" at bounding box center [631, 259] width 53 height 13
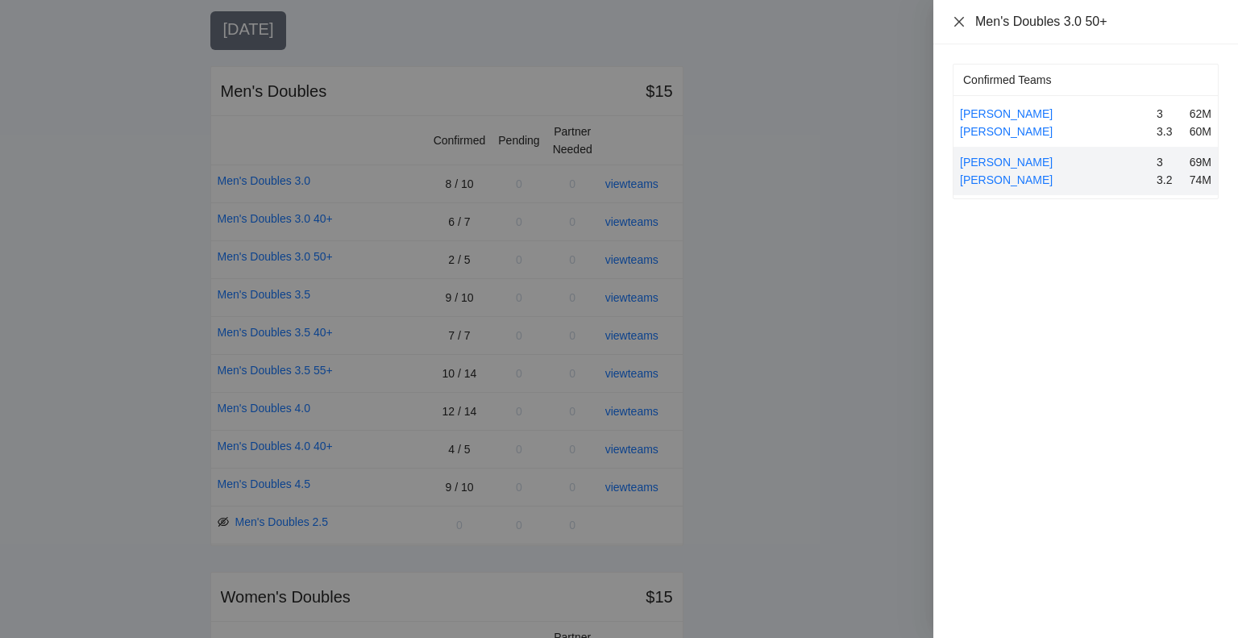
click at [958, 16] on icon "close" at bounding box center [959, 21] width 13 height 13
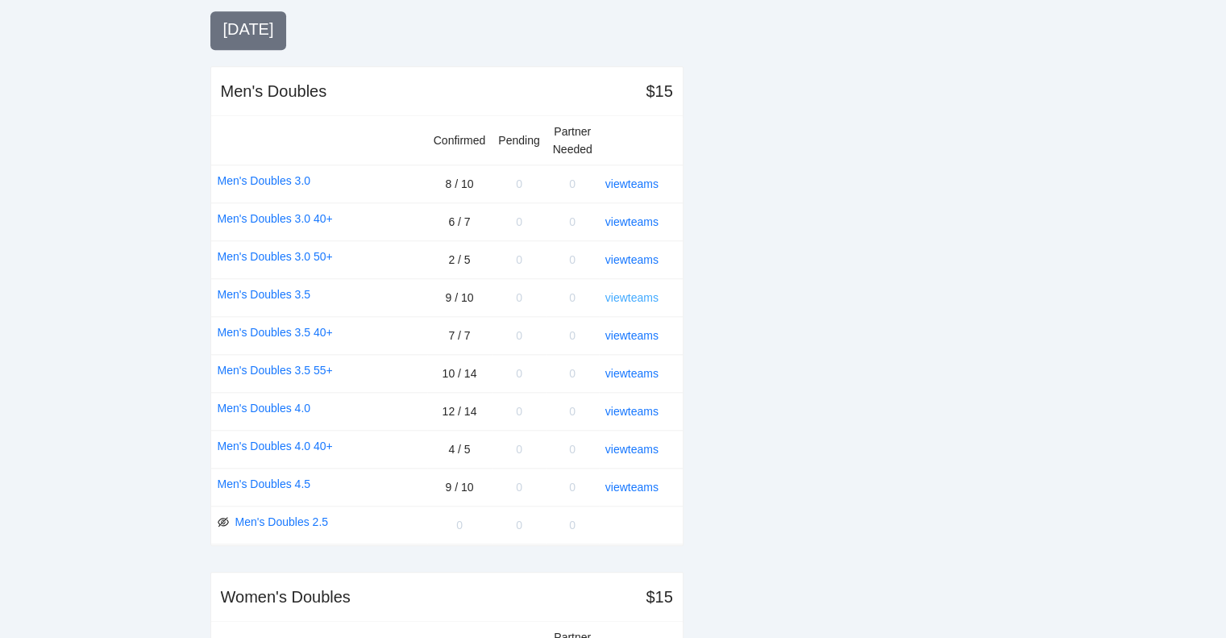
click at [615, 291] on link "view teams" at bounding box center [631, 297] width 53 height 13
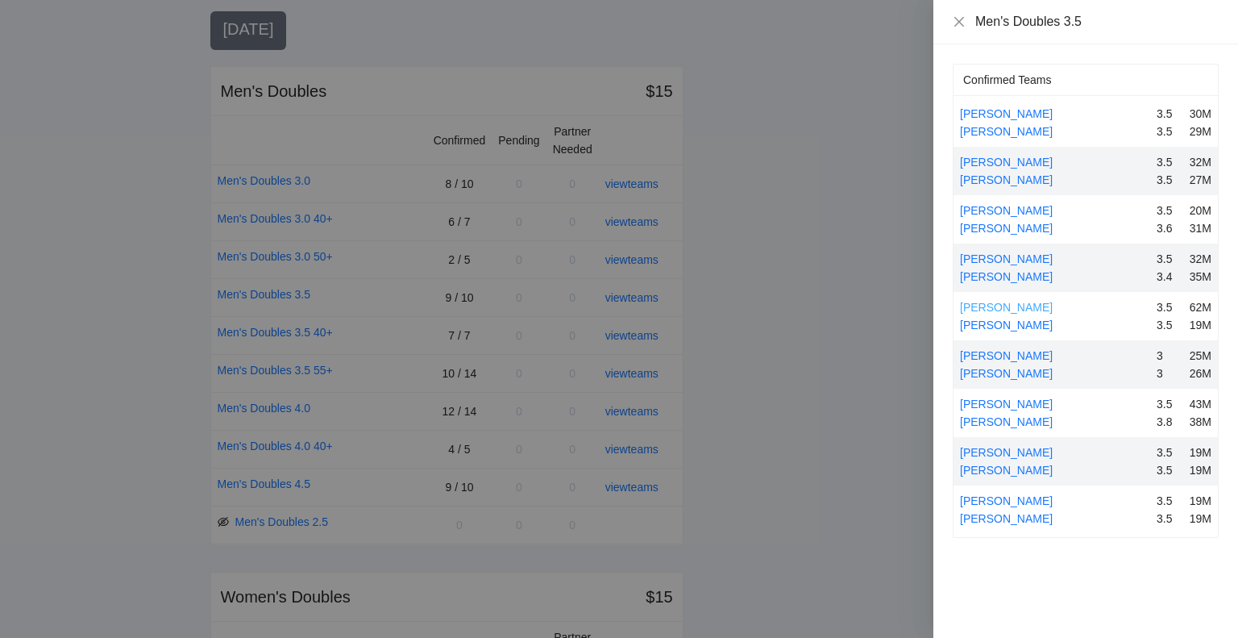
click at [999, 306] on link "[PERSON_NAME]" at bounding box center [1006, 307] width 93 height 13
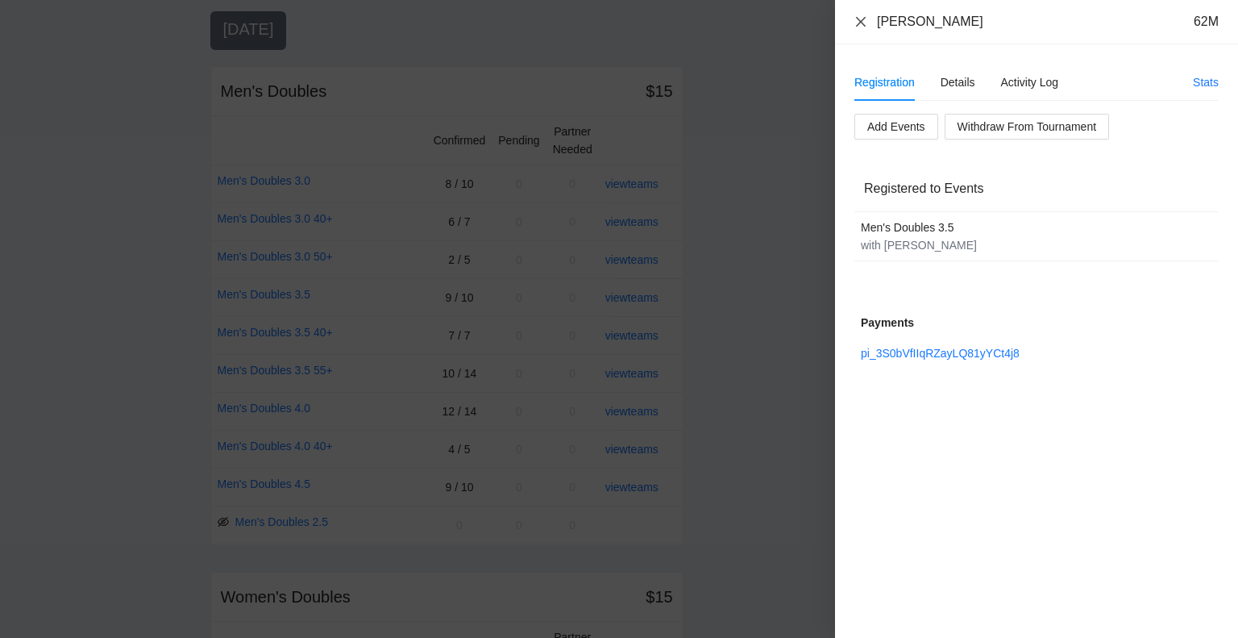
click at [858, 19] on icon "close" at bounding box center [861, 21] width 13 height 13
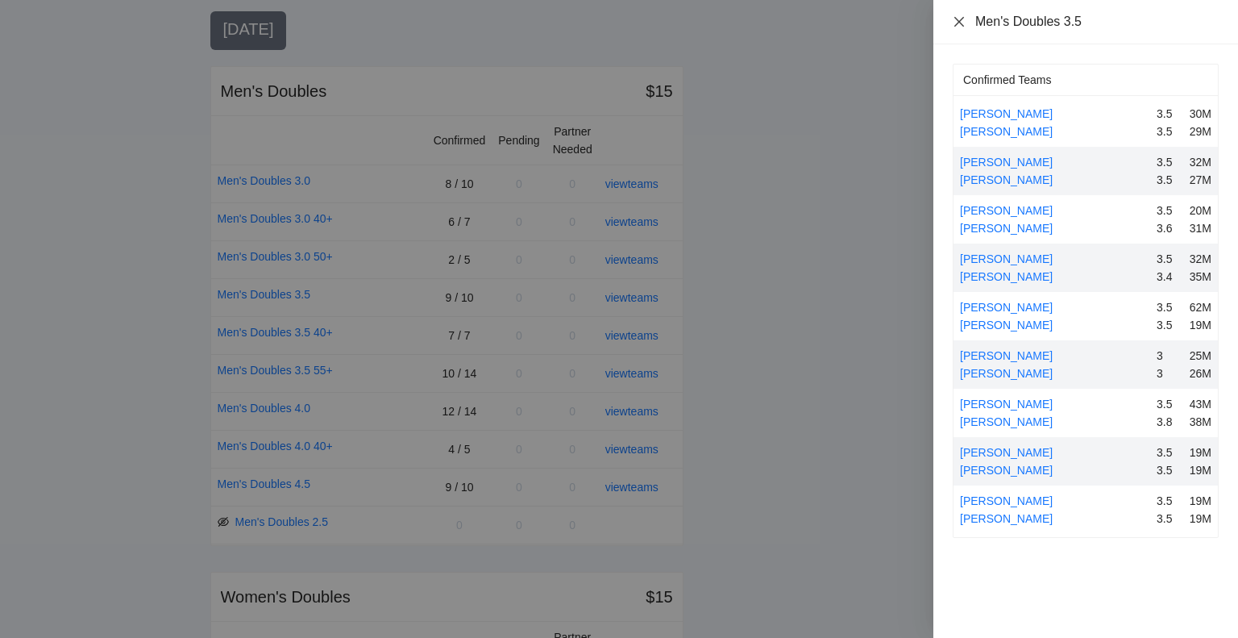
drag, startPoint x: 958, startPoint y: 18, endPoint x: 959, endPoint y: 58, distance: 40.3
click at [960, 19] on icon "close" at bounding box center [959, 21] width 13 height 13
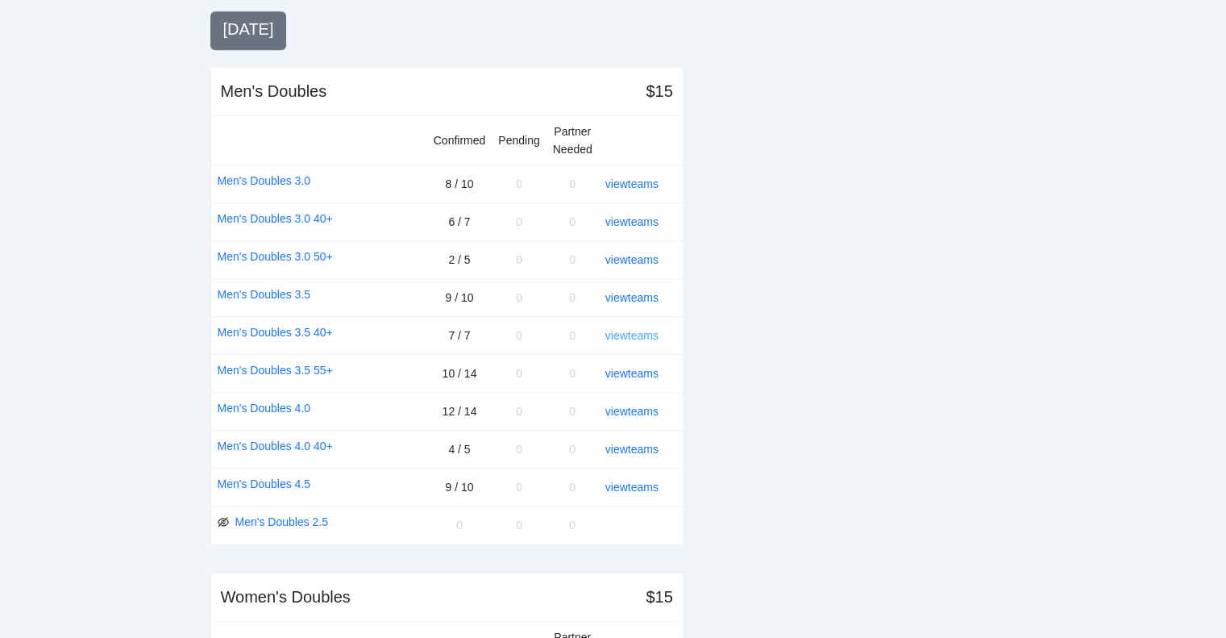
click at [632, 329] on link "view teams" at bounding box center [631, 335] width 53 height 13
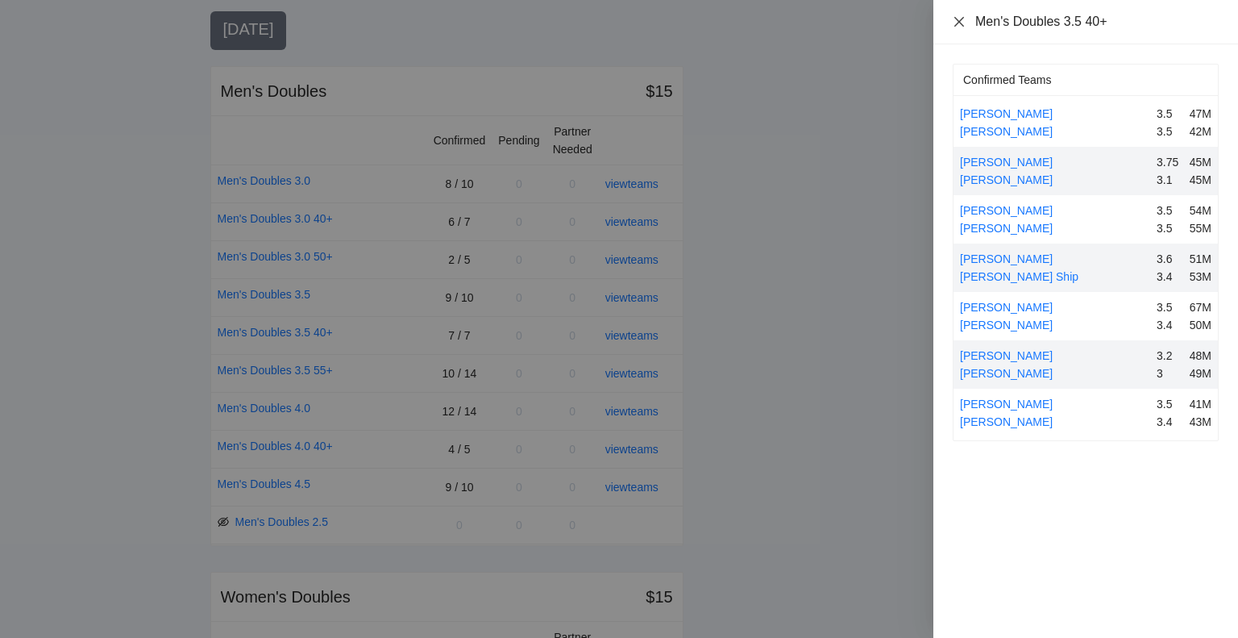
drag, startPoint x: 958, startPoint y: 18, endPoint x: 950, endPoint y: 87, distance: 69.9
click at [958, 20] on icon "close" at bounding box center [959, 21] width 13 height 13
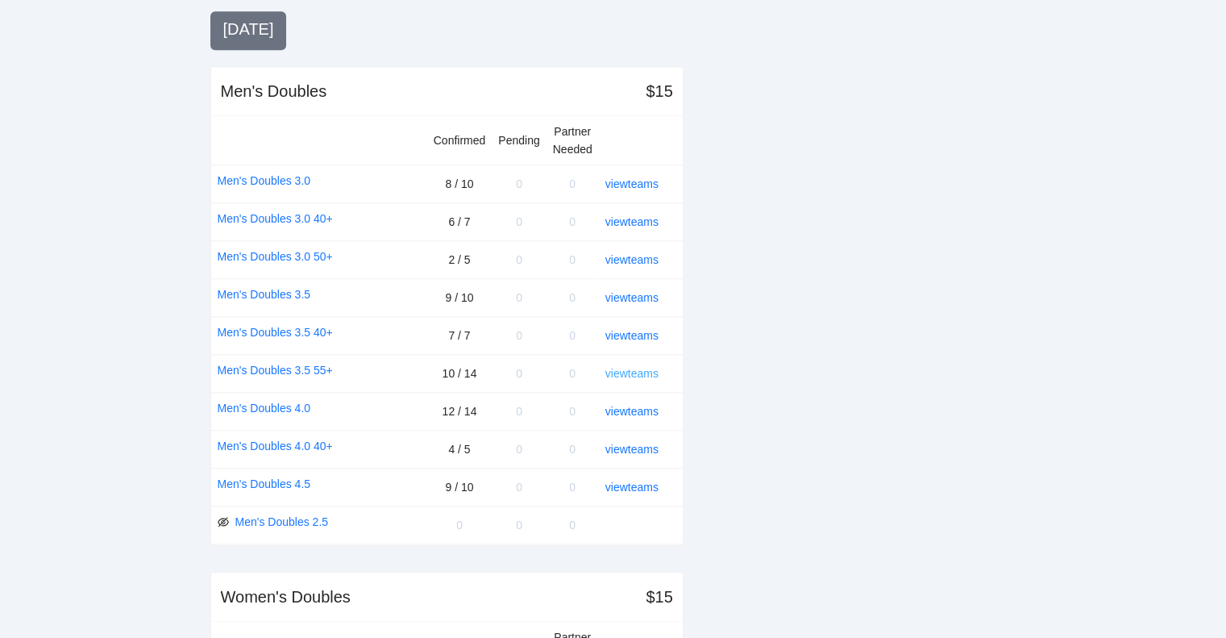
click at [635, 367] on link "view teams" at bounding box center [631, 373] width 53 height 13
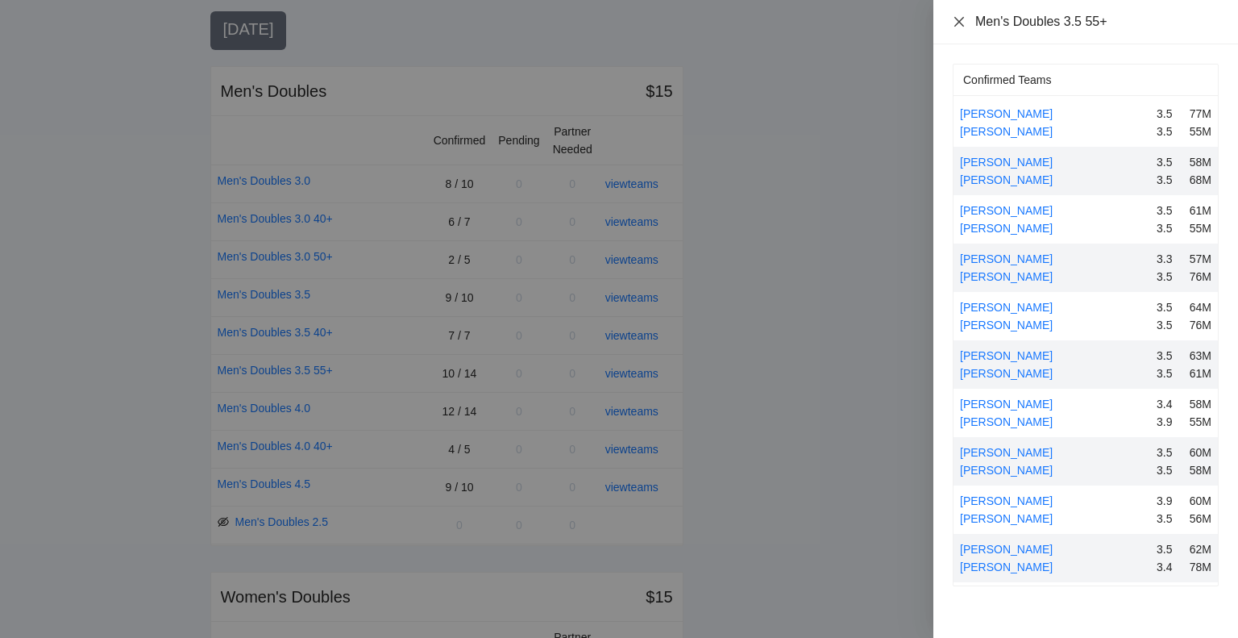
drag, startPoint x: 958, startPoint y: 18, endPoint x: 967, endPoint y: 31, distance: 16.3
click at [958, 18] on icon "close" at bounding box center [959, 21] width 13 height 13
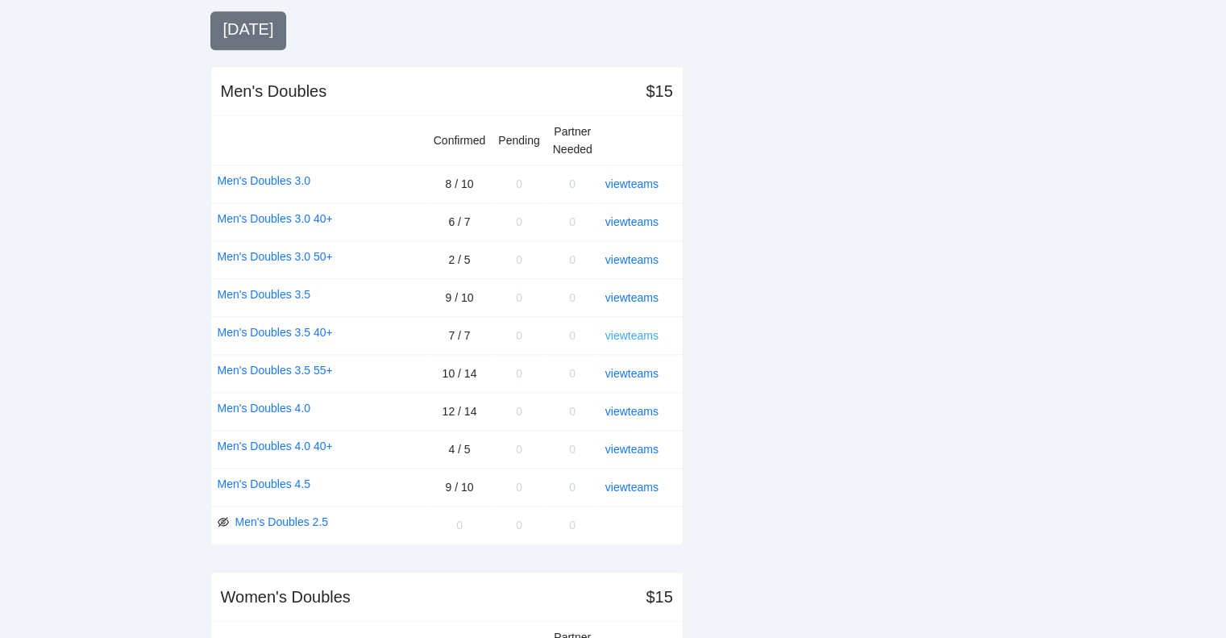
click at [629, 329] on link "view teams" at bounding box center [631, 335] width 53 height 13
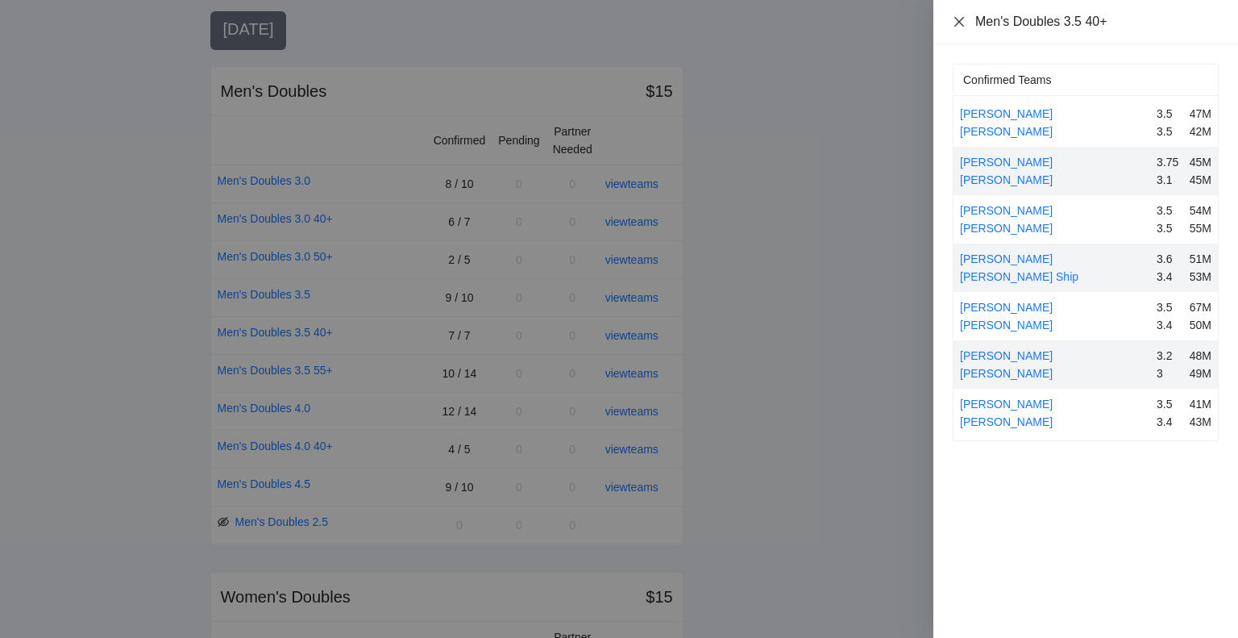
drag, startPoint x: 954, startPoint y: 20, endPoint x: 944, endPoint y: 64, distance: 44.8
click at [954, 22] on icon "close" at bounding box center [959, 21] width 13 height 13
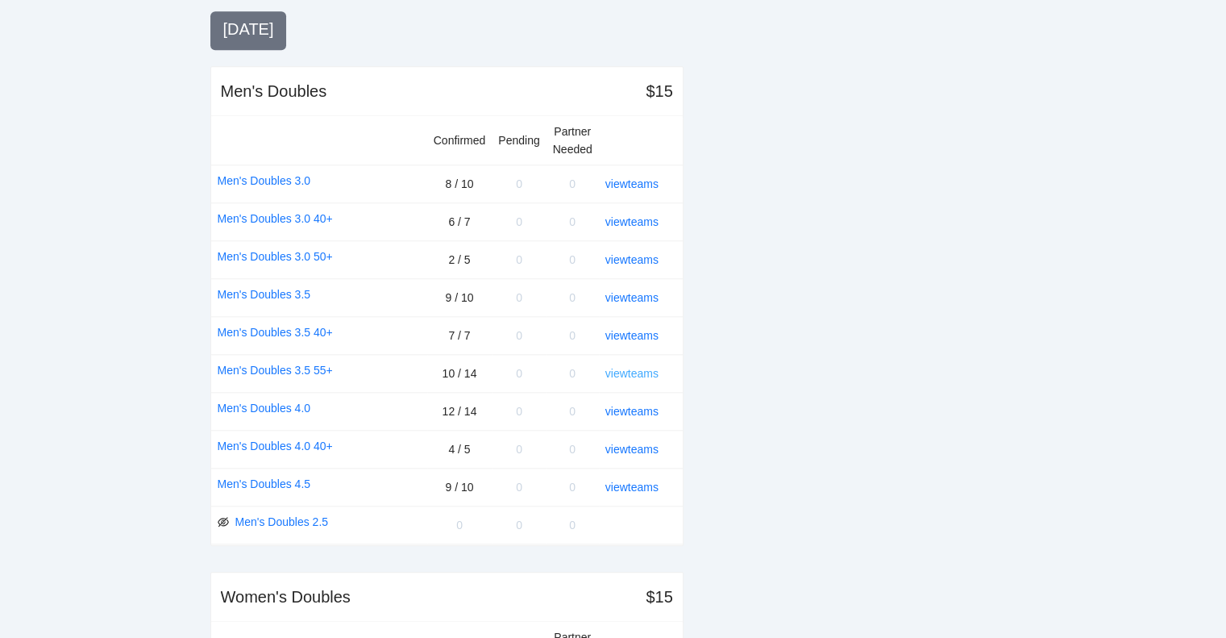
click at [626, 367] on link "view teams" at bounding box center [631, 373] width 53 height 13
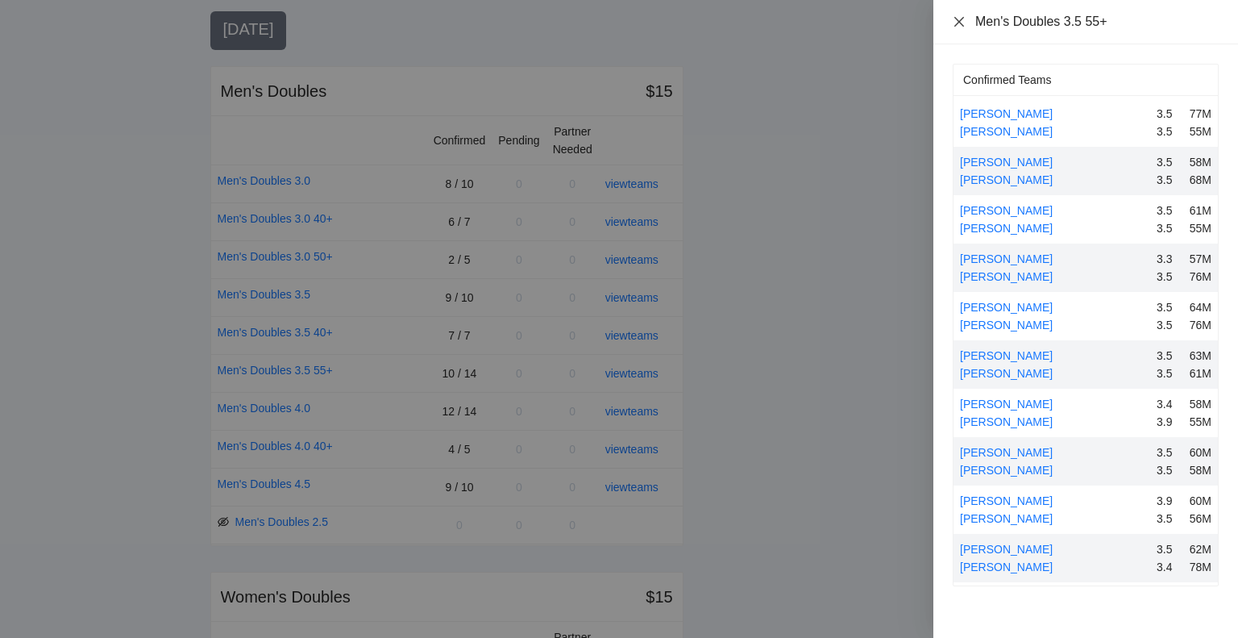
click at [957, 21] on icon "close" at bounding box center [959, 21] width 13 height 13
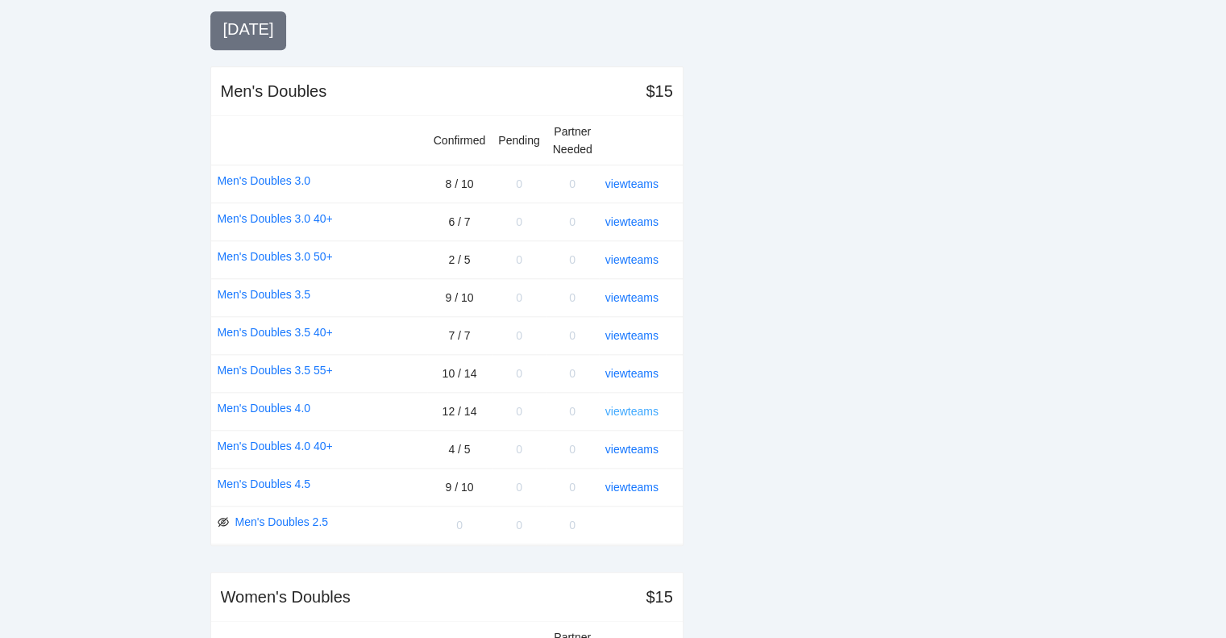
click at [628, 405] on link "view teams" at bounding box center [631, 411] width 53 height 13
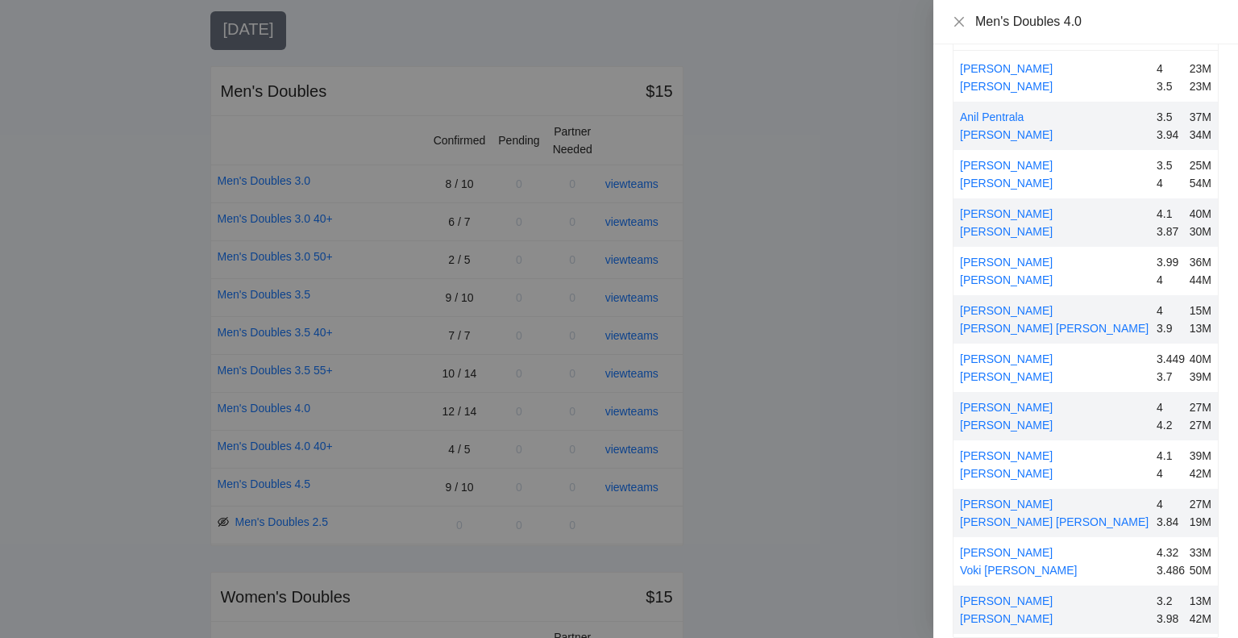
scroll to position [63, 0]
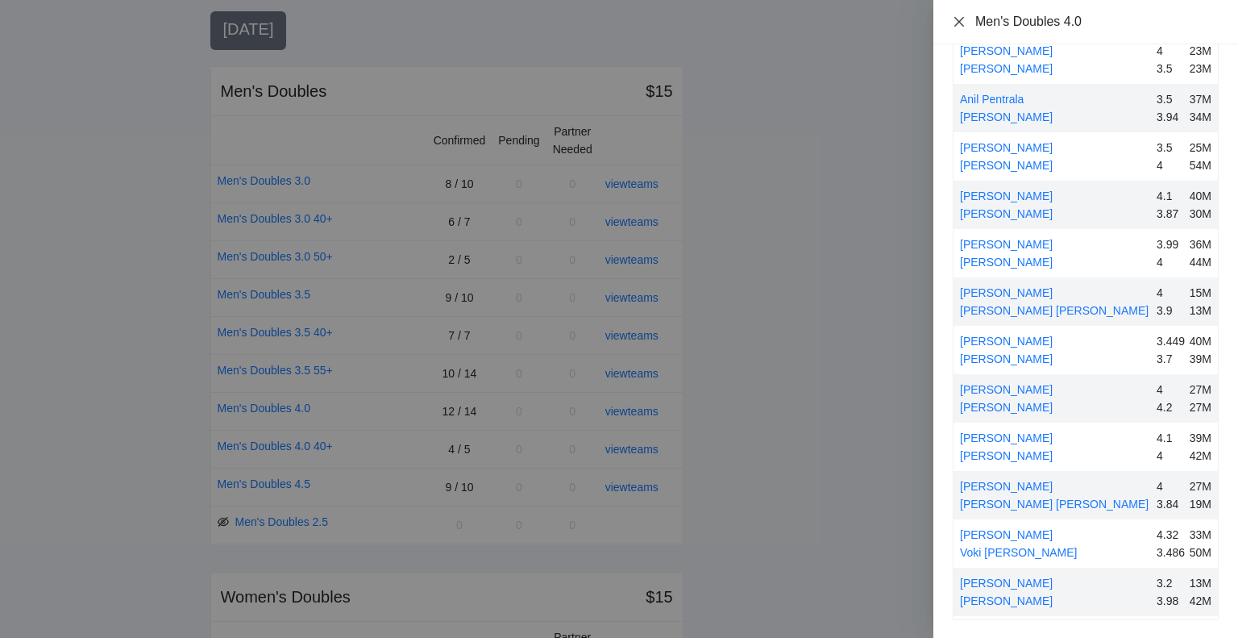
click at [958, 20] on icon "close" at bounding box center [959, 21] width 10 height 10
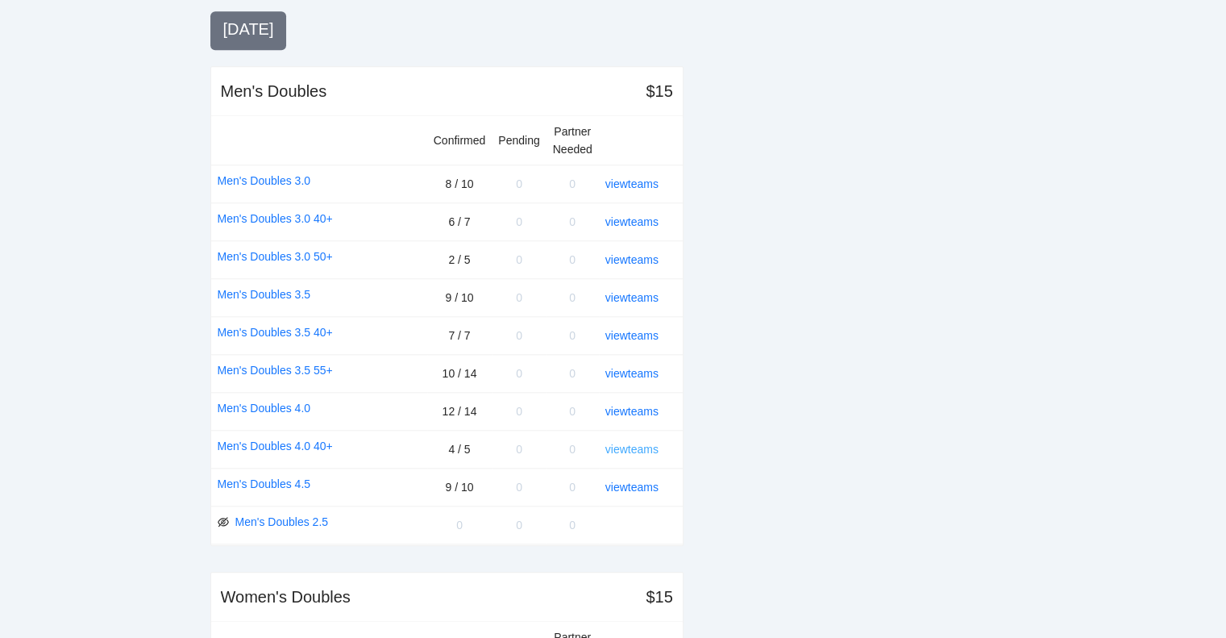
click at [641, 443] on link "view teams" at bounding box center [631, 449] width 53 height 13
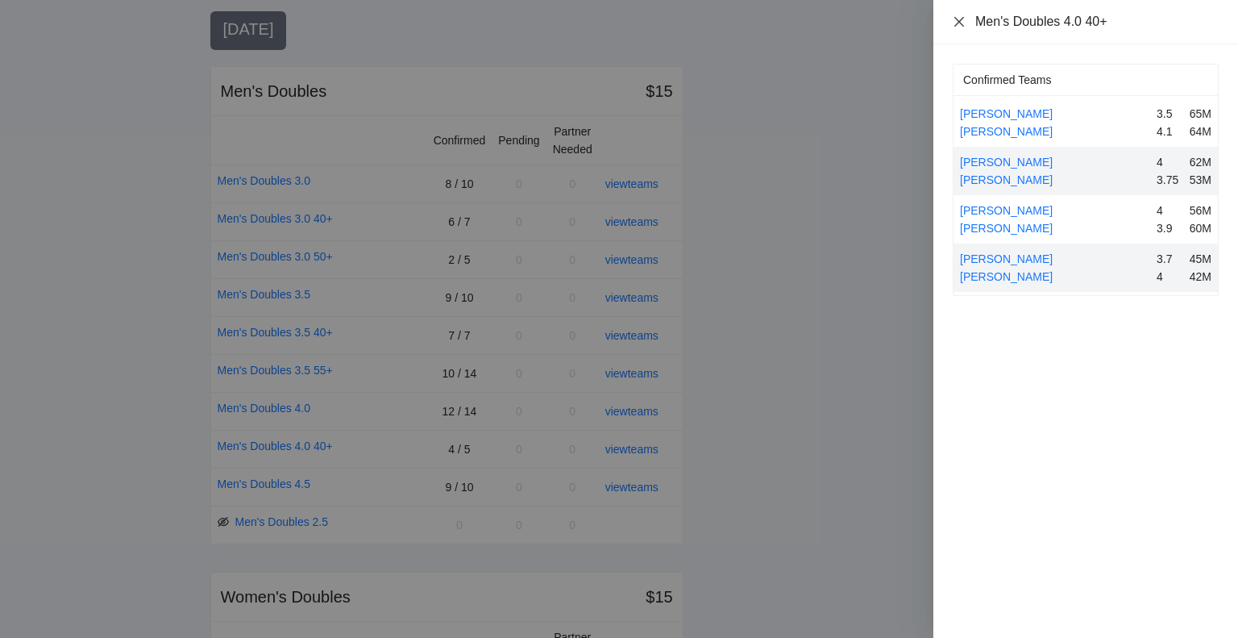
drag, startPoint x: 958, startPoint y: 15, endPoint x: 942, endPoint y: 130, distance: 115.6
click at [958, 16] on icon "close" at bounding box center [959, 21] width 13 height 13
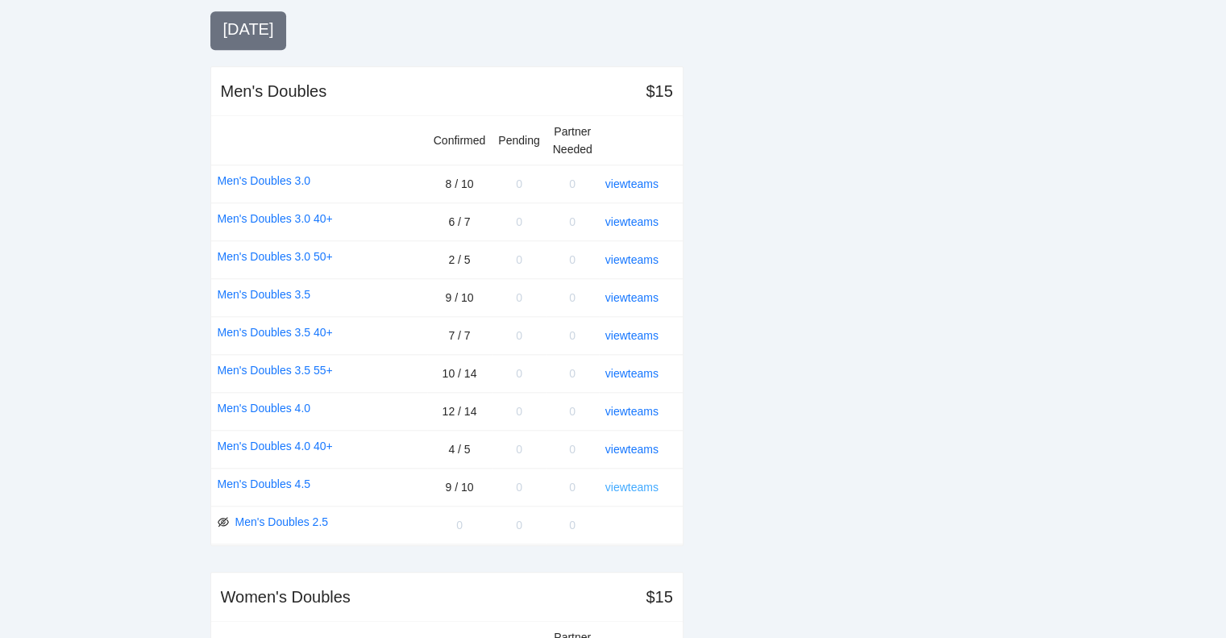
click at [625, 480] on link "view teams" at bounding box center [631, 486] width 53 height 13
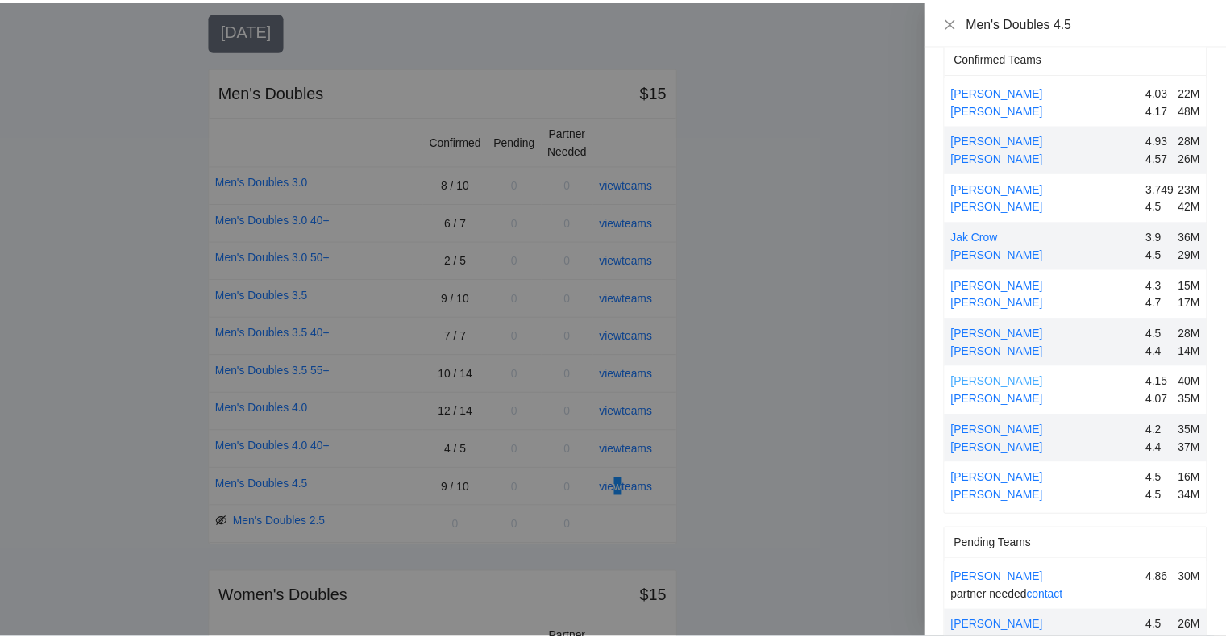
scroll to position [0, 0]
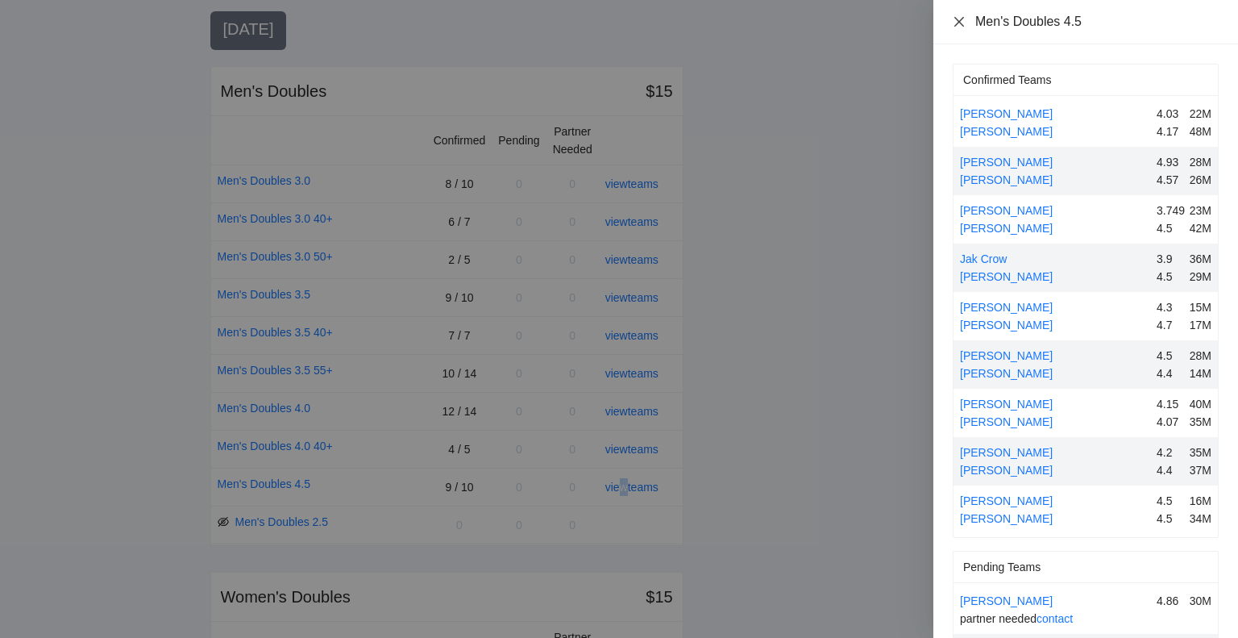
click at [958, 20] on icon "close" at bounding box center [959, 21] width 10 height 10
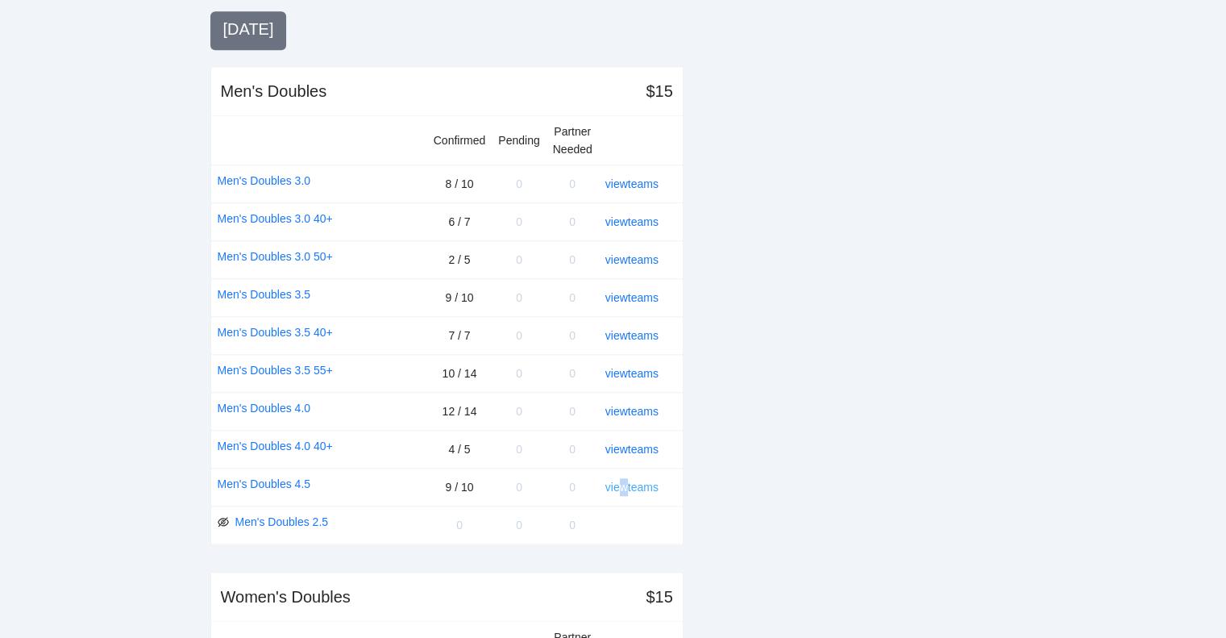
click at [649, 480] on link "view teams" at bounding box center [631, 486] width 53 height 13
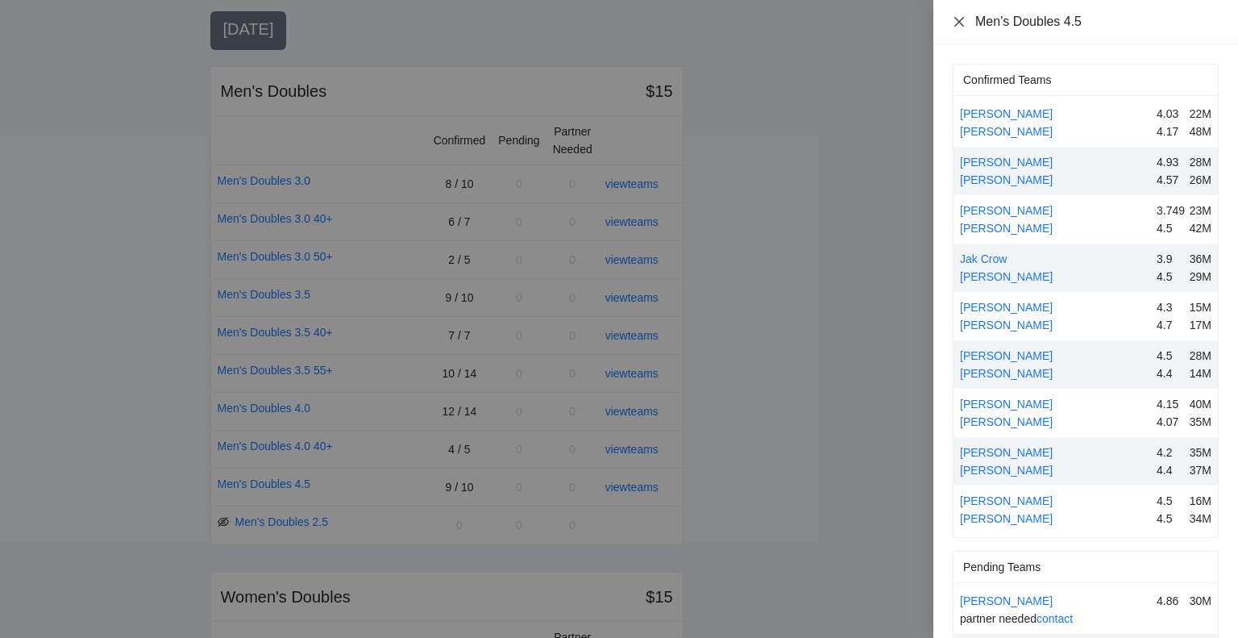
drag, startPoint x: 959, startPoint y: 20, endPoint x: 964, endPoint y: 35, distance: 15.3
click at [961, 21] on icon "close" at bounding box center [959, 21] width 13 height 13
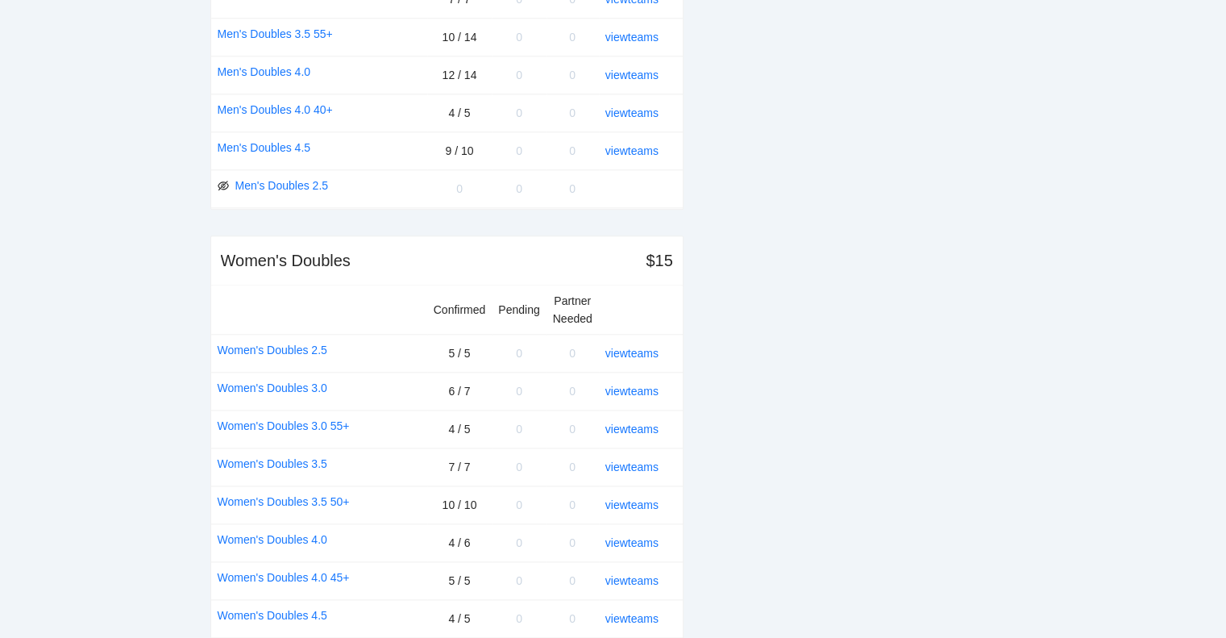
scroll to position [1965, 0]
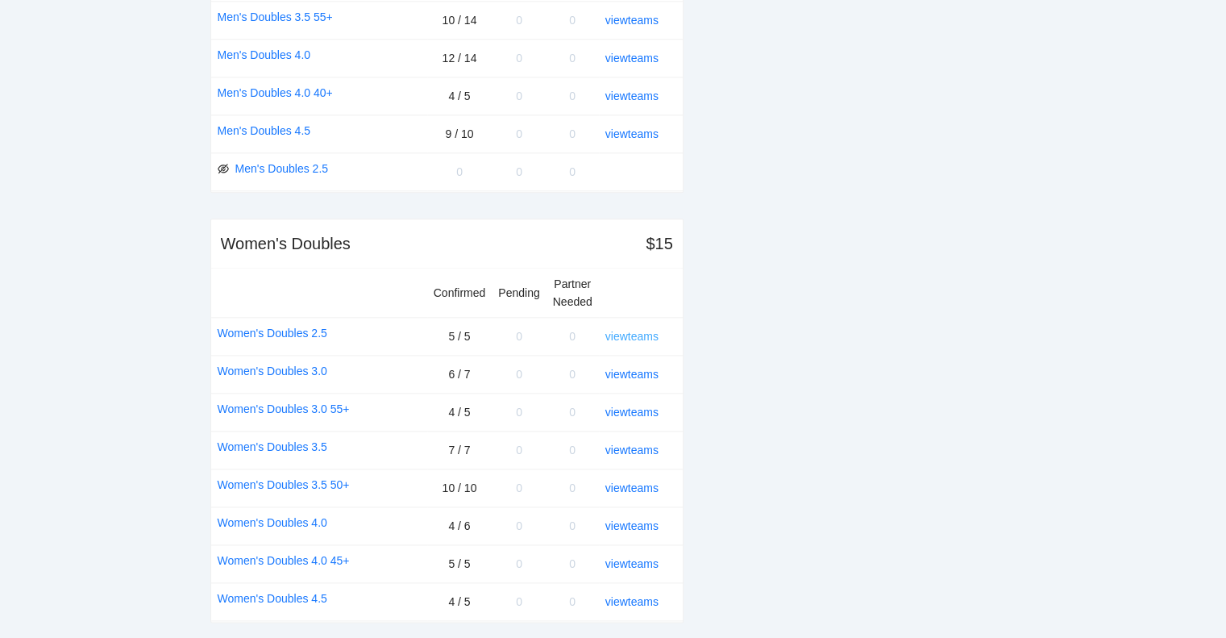
click at [642, 330] on link "view teams" at bounding box center [631, 336] width 53 height 13
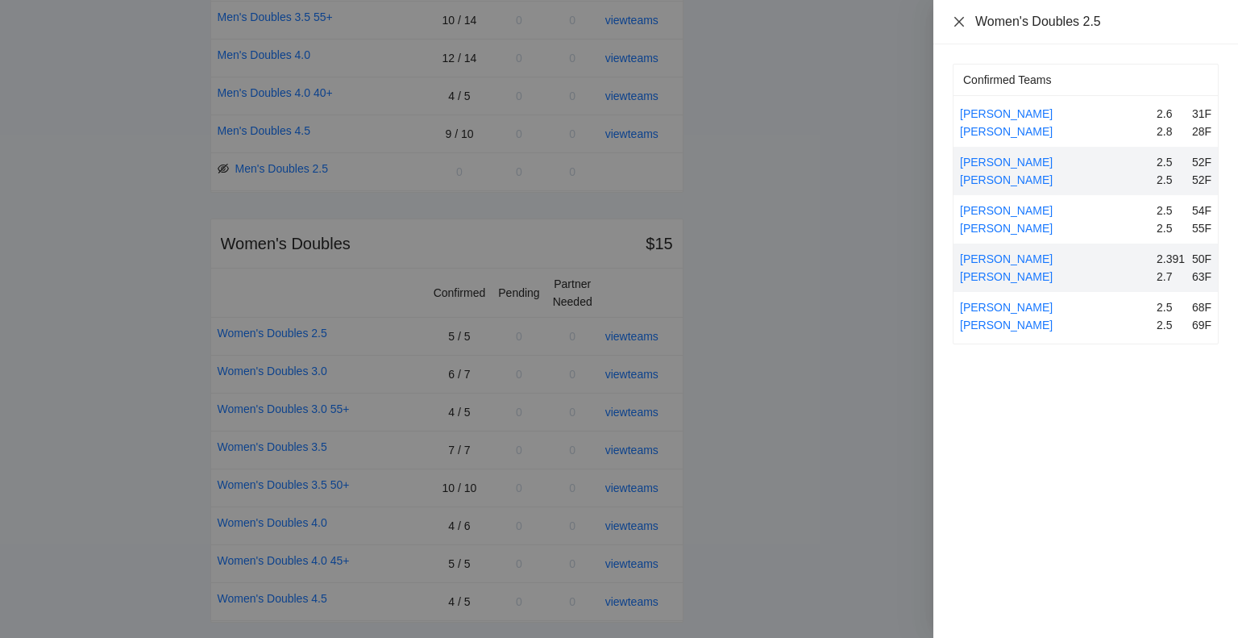
click at [962, 19] on icon "close" at bounding box center [959, 21] width 13 height 13
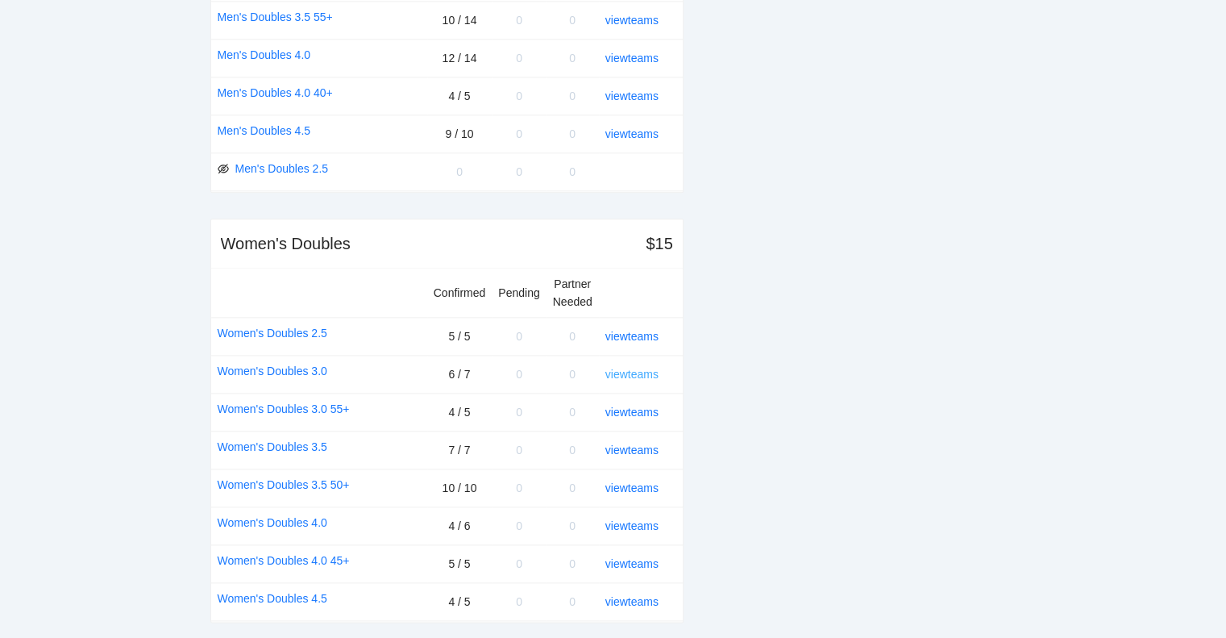
click at [629, 368] on link "view teams" at bounding box center [631, 374] width 53 height 13
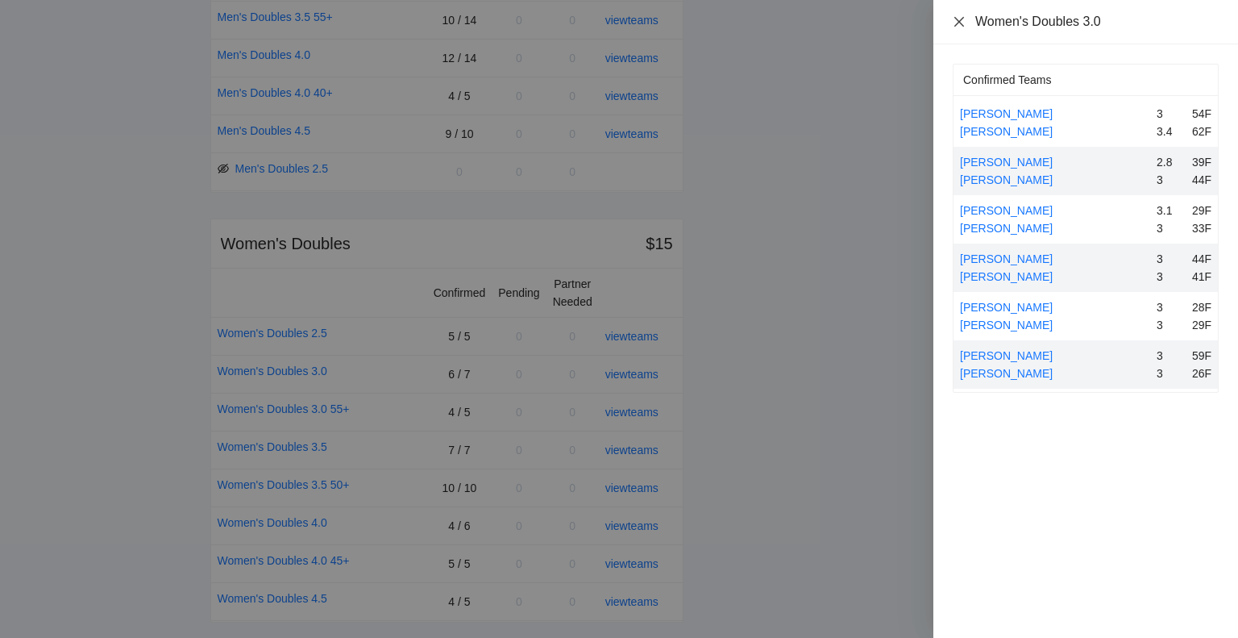
click at [959, 17] on icon "close" at bounding box center [959, 21] width 13 height 13
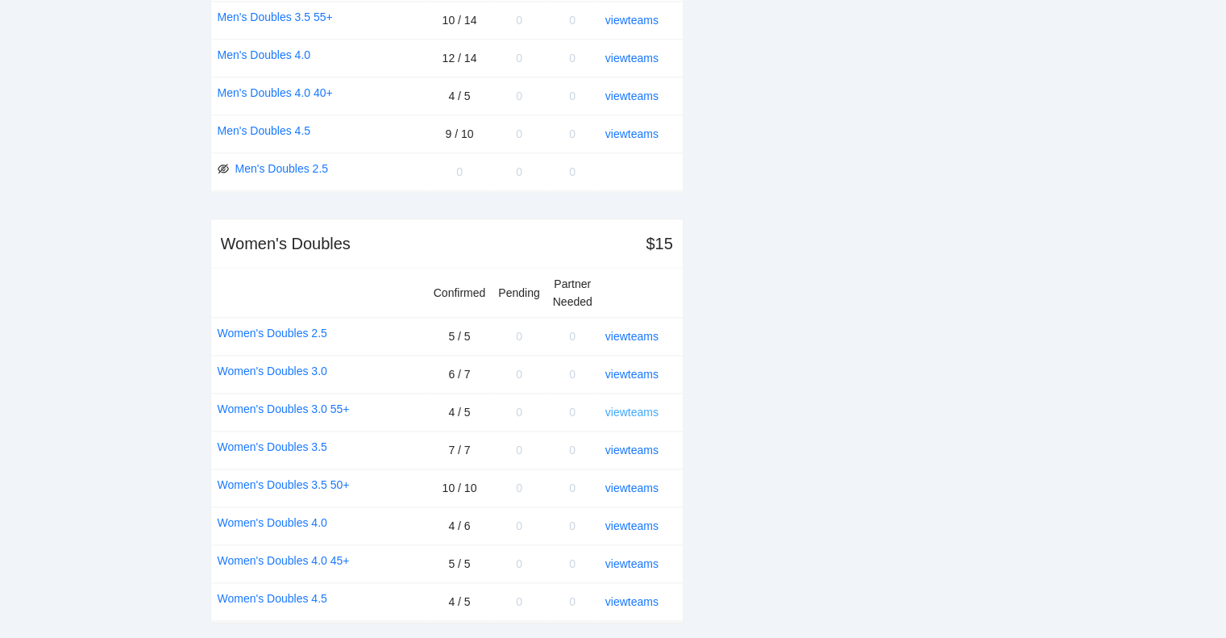
click at [637, 405] on link "view teams" at bounding box center [631, 411] width 53 height 13
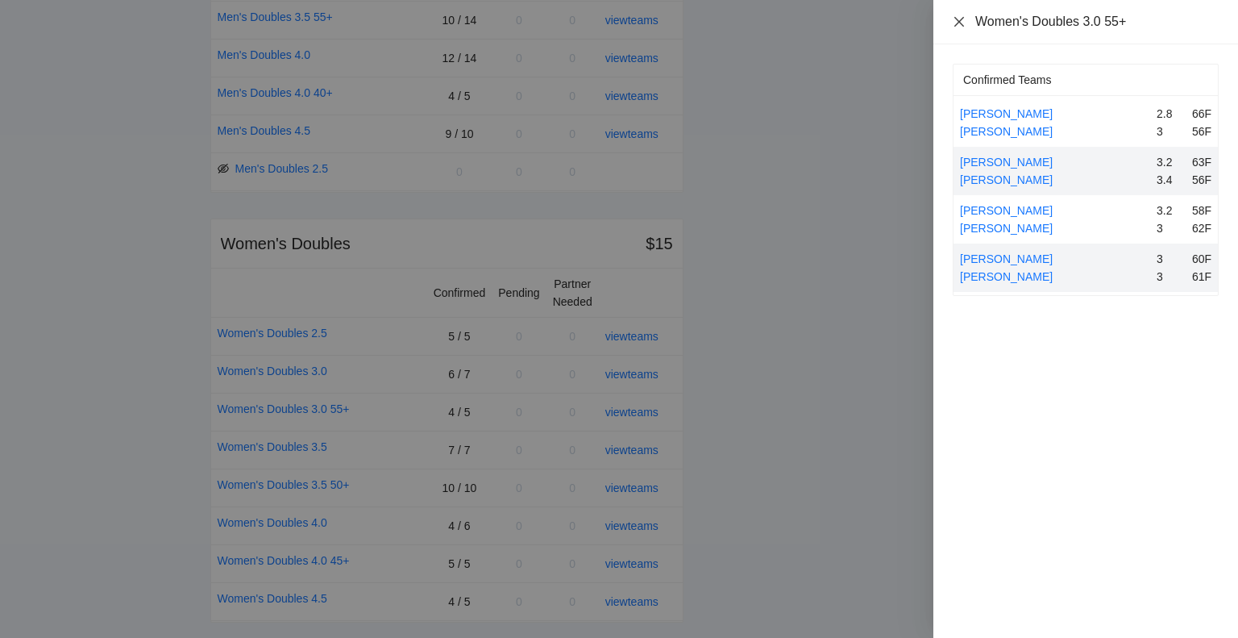
click at [961, 24] on icon "close" at bounding box center [959, 21] width 10 height 10
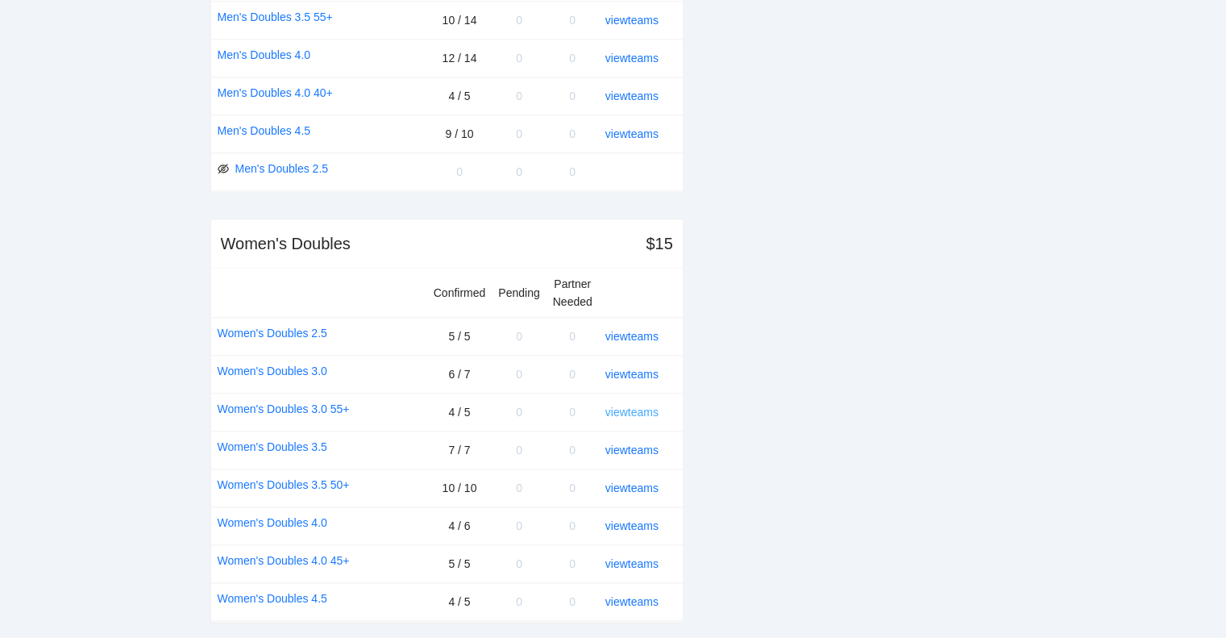
click at [652, 405] on link "view teams" at bounding box center [631, 411] width 53 height 13
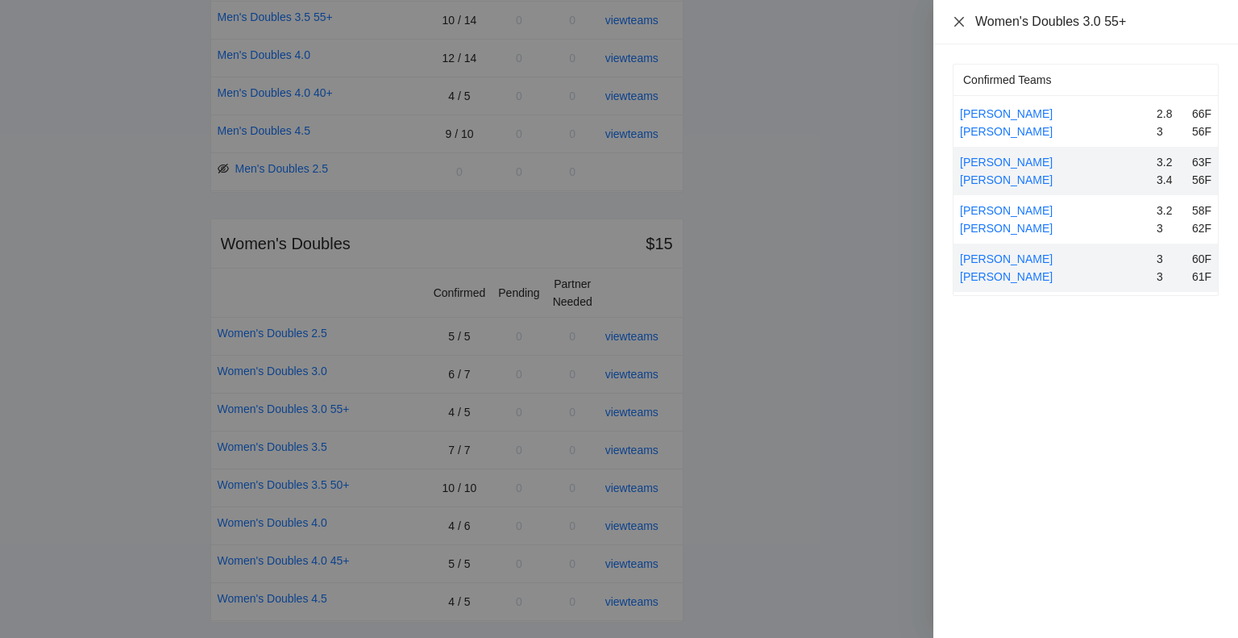
click at [958, 23] on icon "close" at bounding box center [959, 21] width 10 height 10
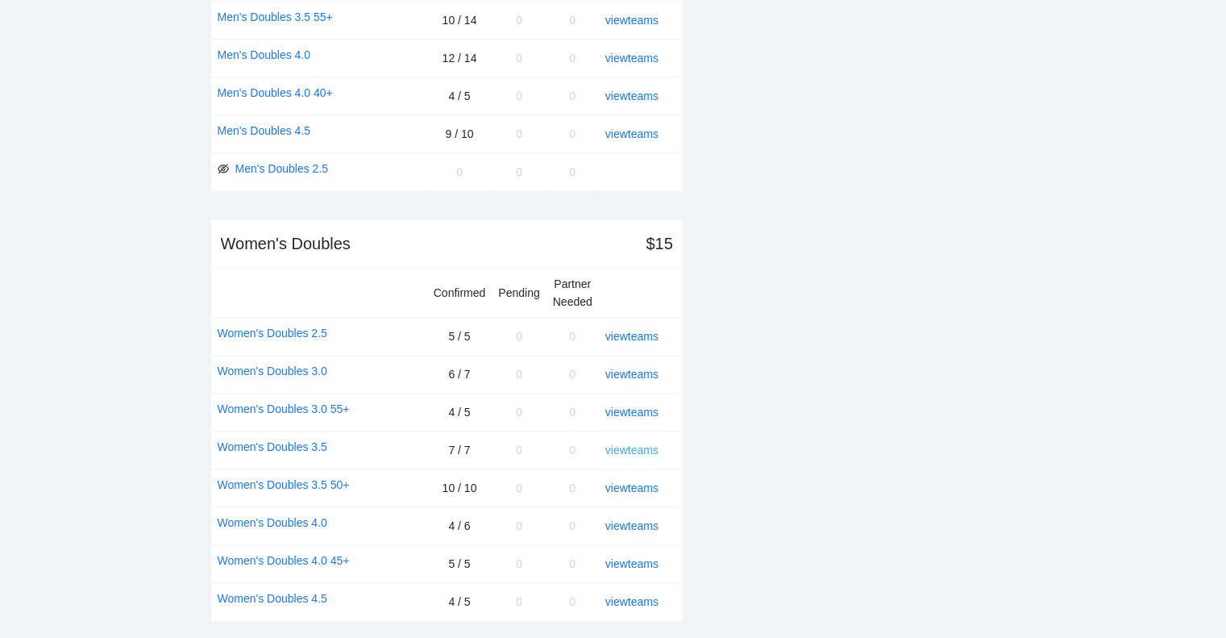
click at [634, 443] on link "view teams" at bounding box center [631, 449] width 53 height 13
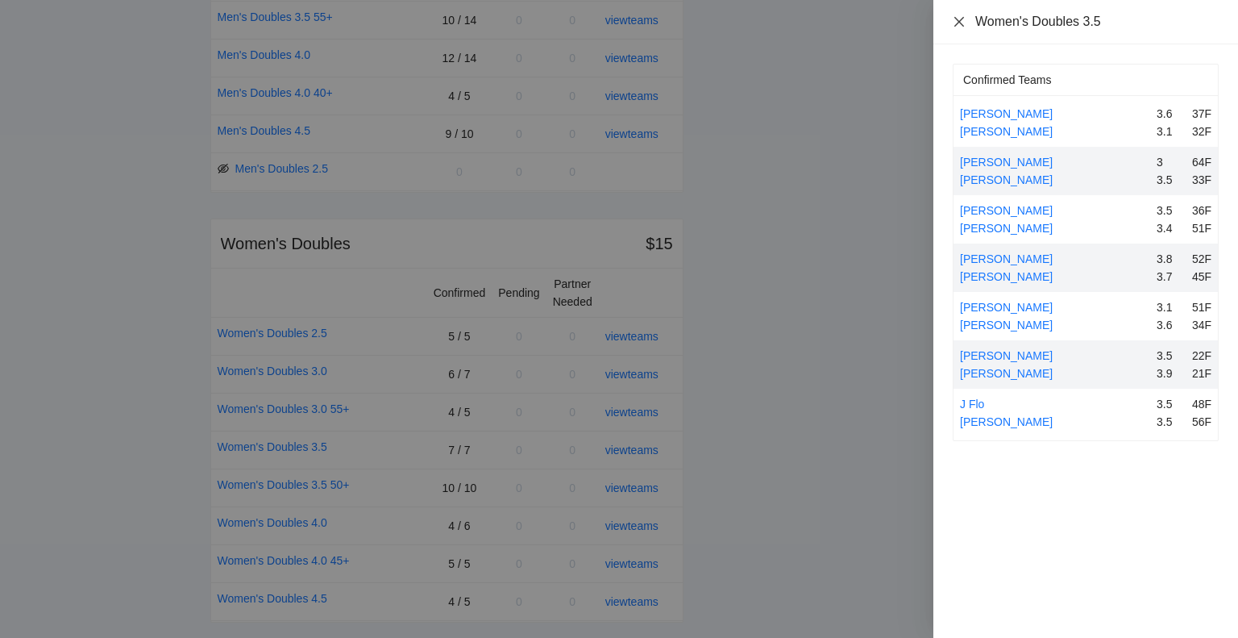
click at [955, 18] on icon "close" at bounding box center [959, 21] width 10 height 10
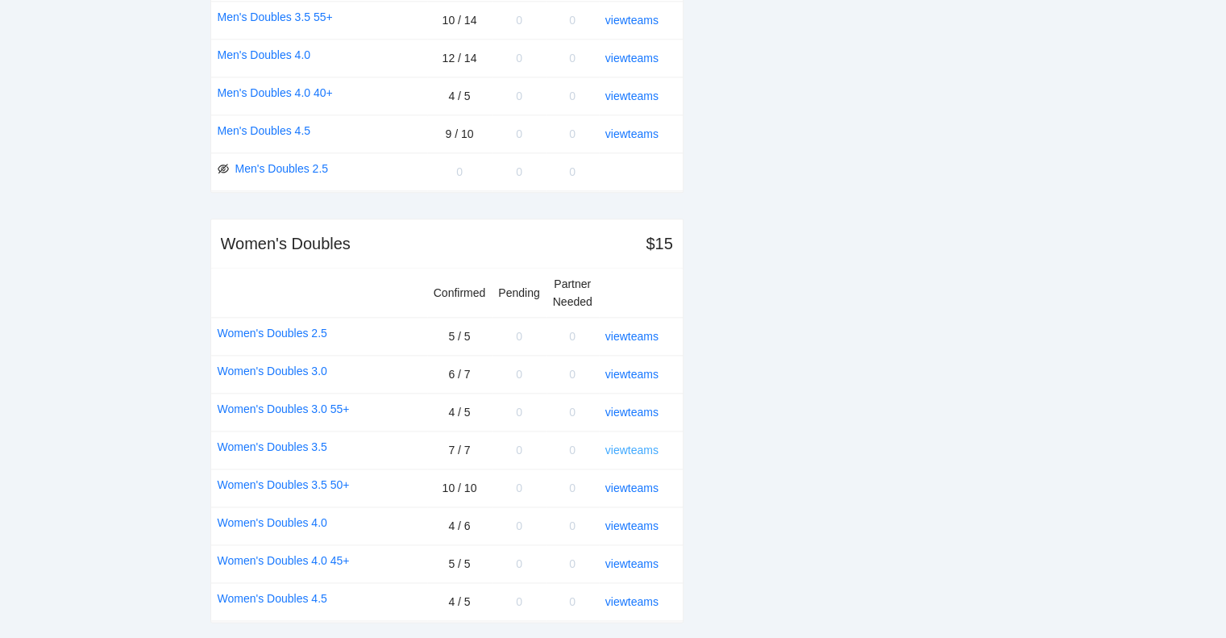
click at [632, 443] on link "view teams" at bounding box center [631, 449] width 53 height 13
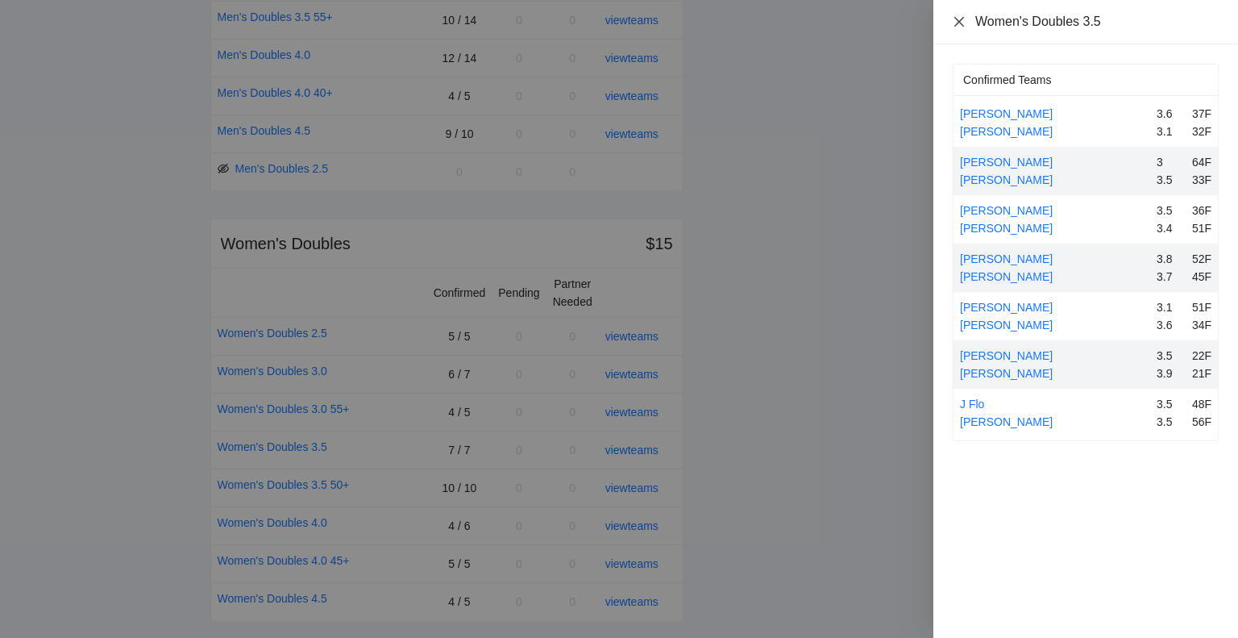
click at [958, 26] on icon "close" at bounding box center [959, 21] width 13 height 13
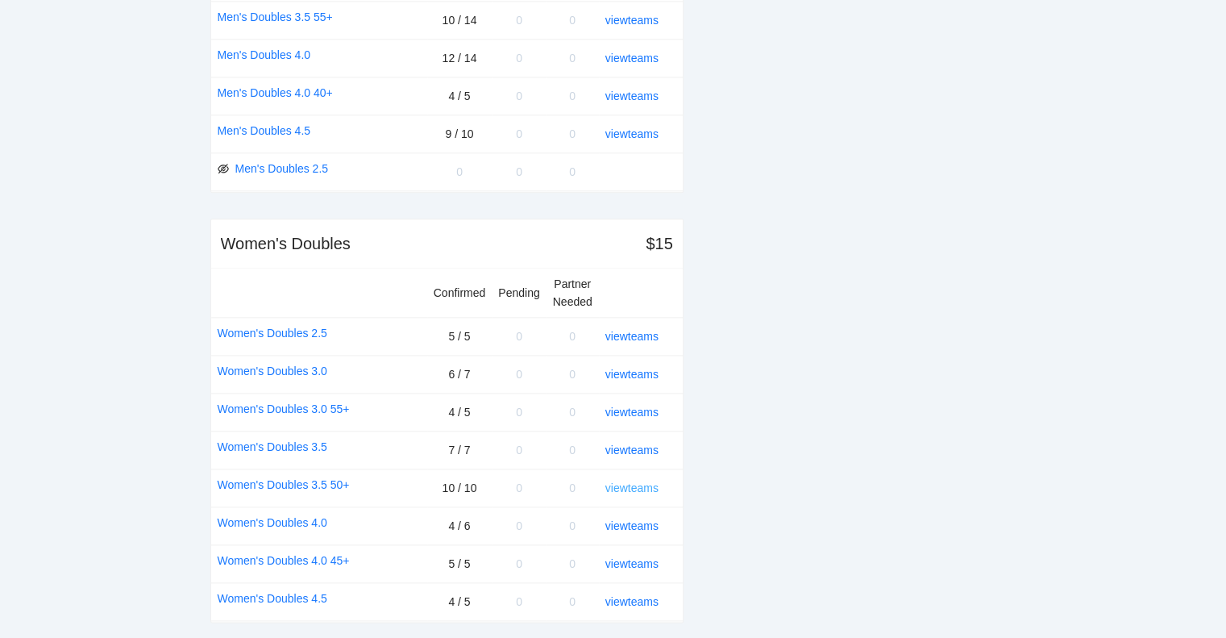
click at [632, 481] on link "view teams" at bounding box center [631, 487] width 53 height 13
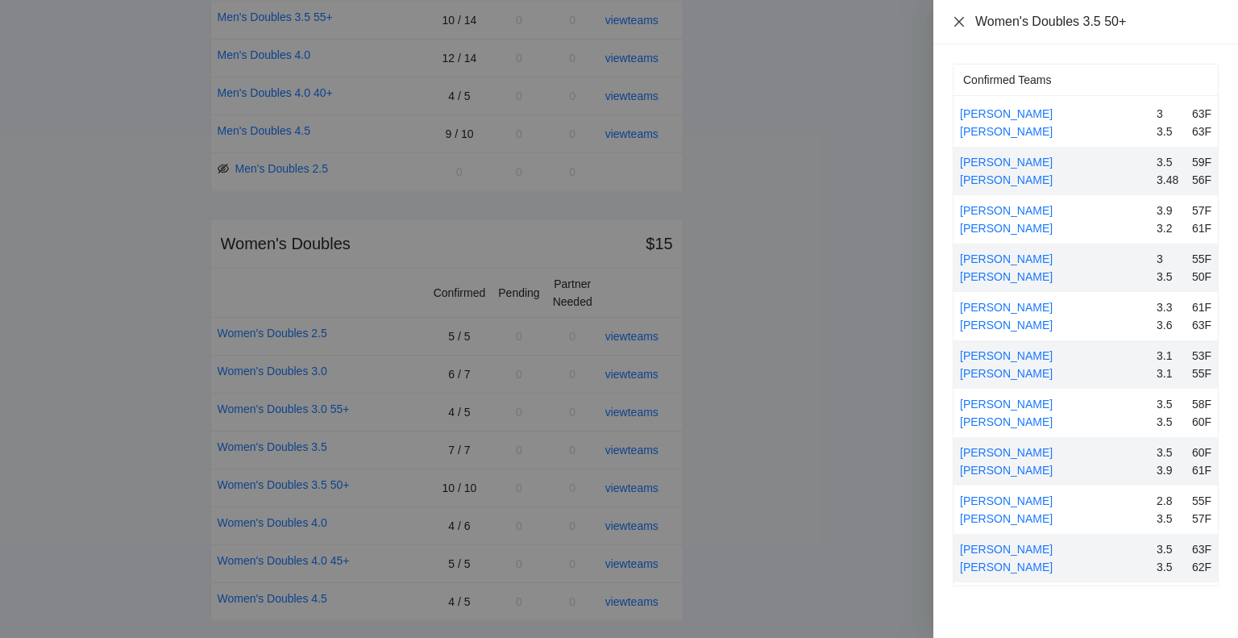
drag, startPoint x: 960, startPoint y: 15, endPoint x: 938, endPoint y: 68, distance: 57.1
click at [960, 19] on icon "close" at bounding box center [959, 21] width 13 height 13
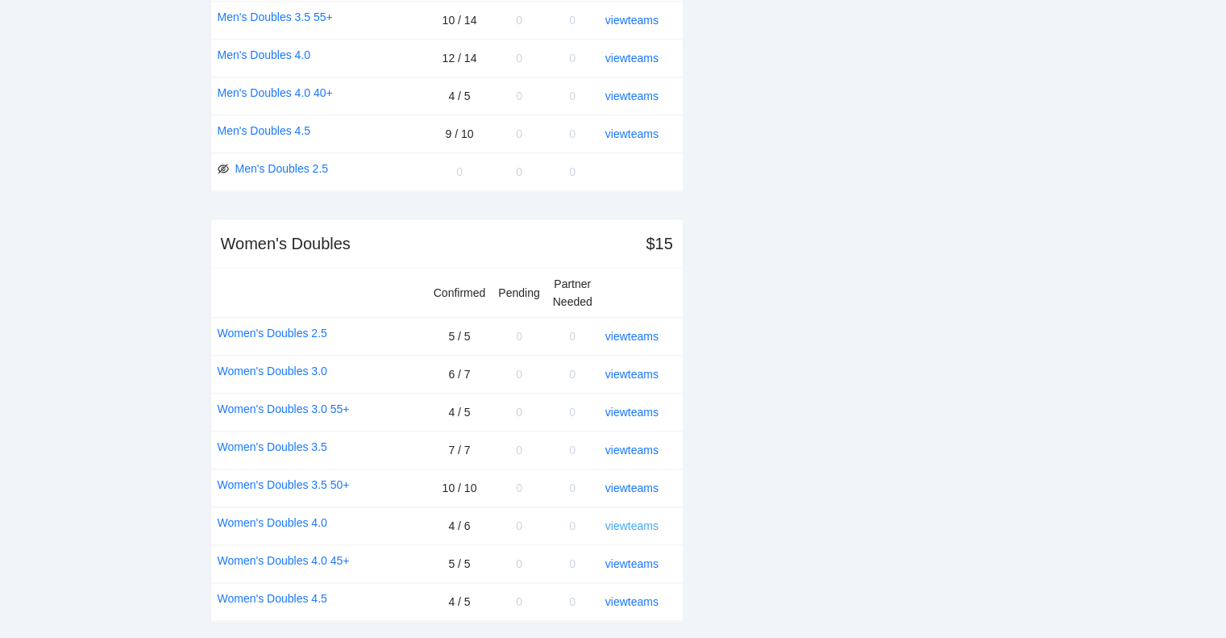
click at [631, 519] on link "view teams" at bounding box center [631, 525] width 53 height 13
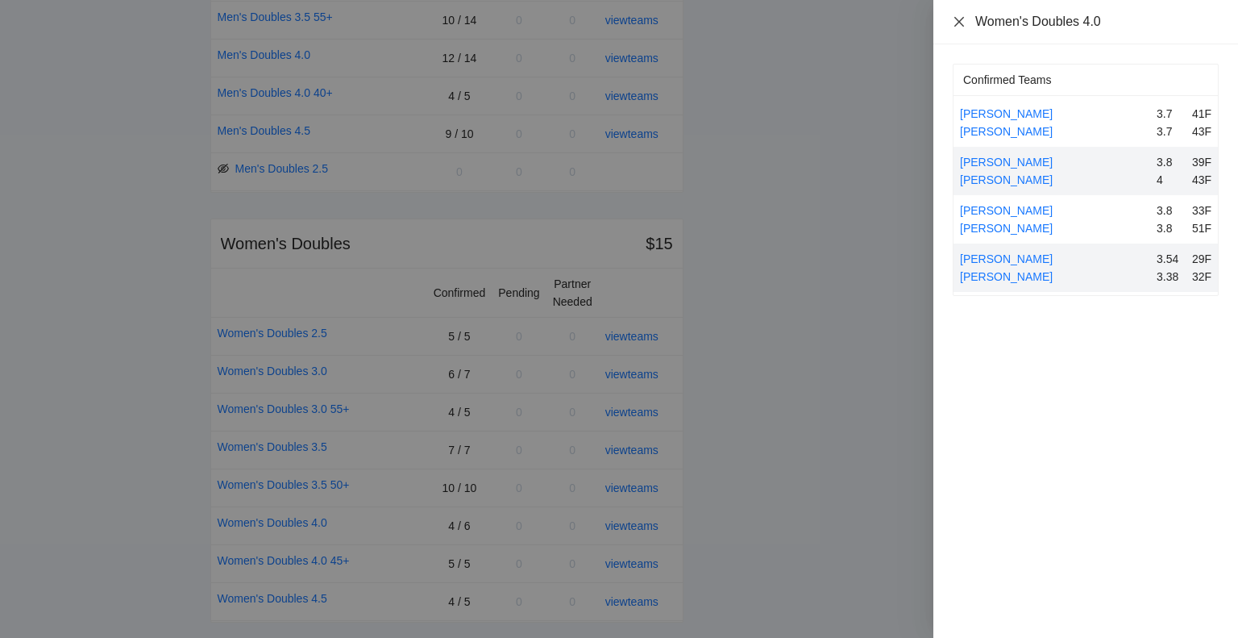
drag, startPoint x: 961, startPoint y: 23, endPoint x: 960, endPoint y: 44, distance: 21.0
click at [961, 26] on icon "close" at bounding box center [959, 21] width 13 height 13
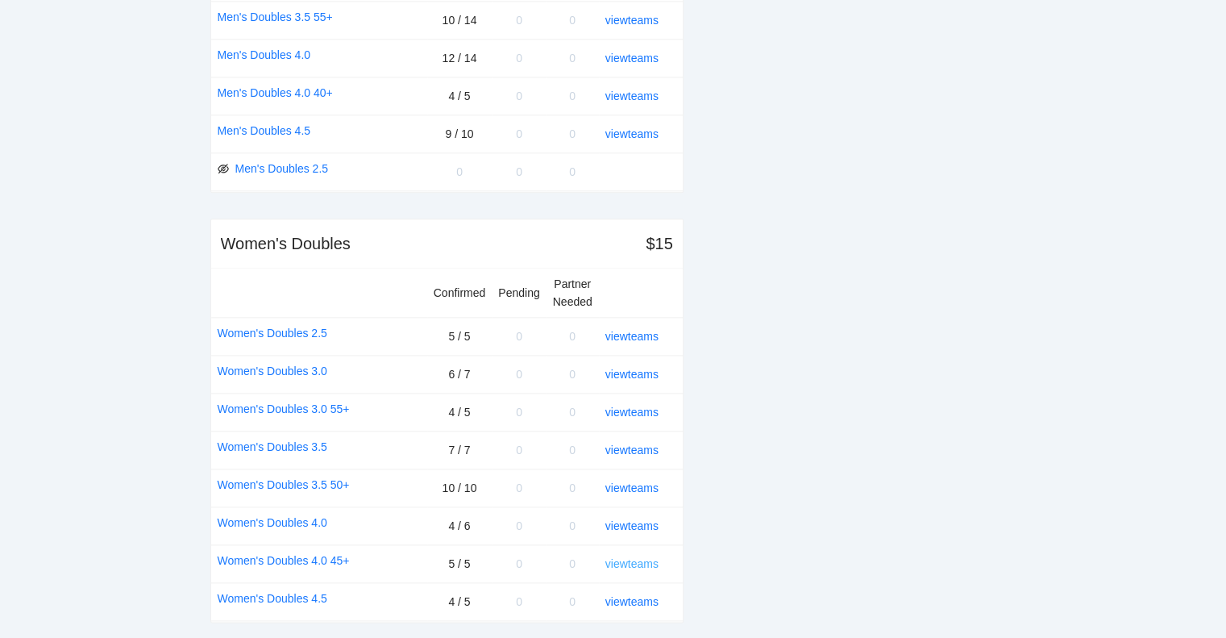
click at [642, 557] on link "view teams" at bounding box center [631, 563] width 53 height 13
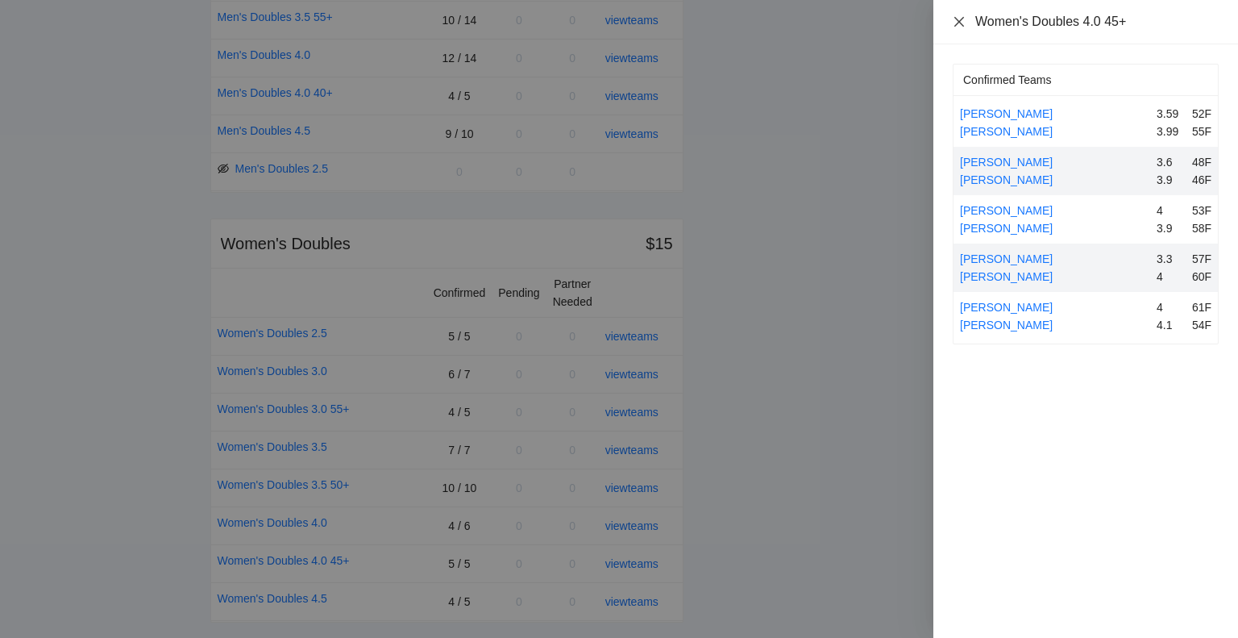
drag, startPoint x: 960, startPoint y: 20, endPoint x: 954, endPoint y: 43, distance: 23.3
click at [960, 21] on icon "close" at bounding box center [959, 21] width 10 height 10
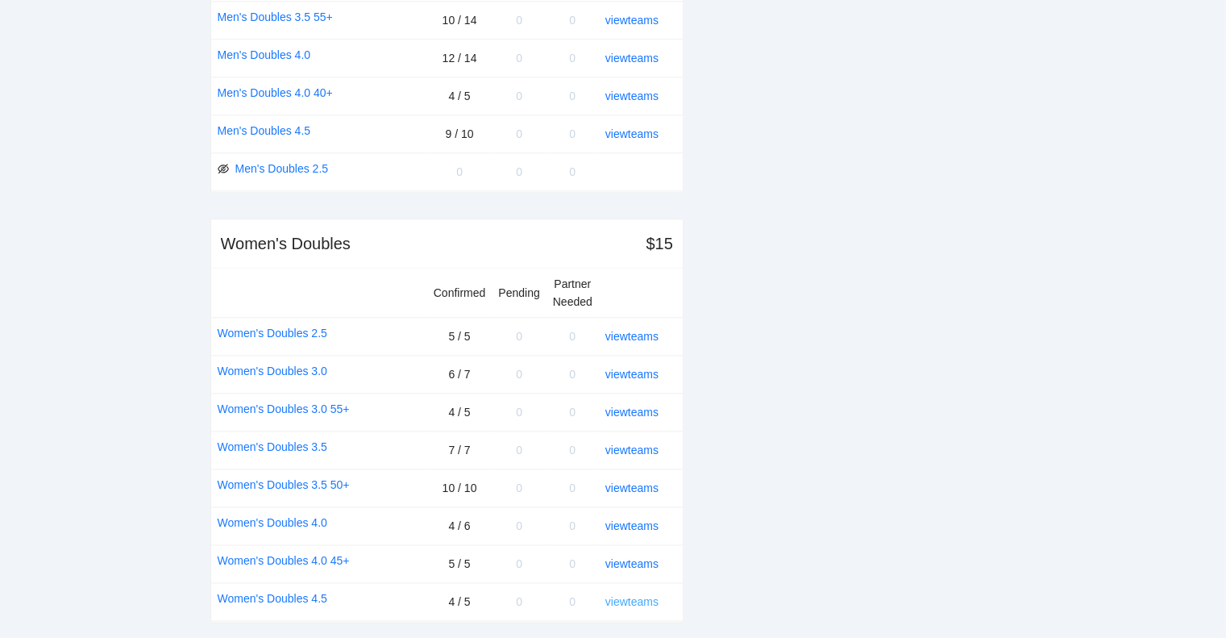
click at [619, 595] on link "view teams" at bounding box center [631, 601] width 53 height 13
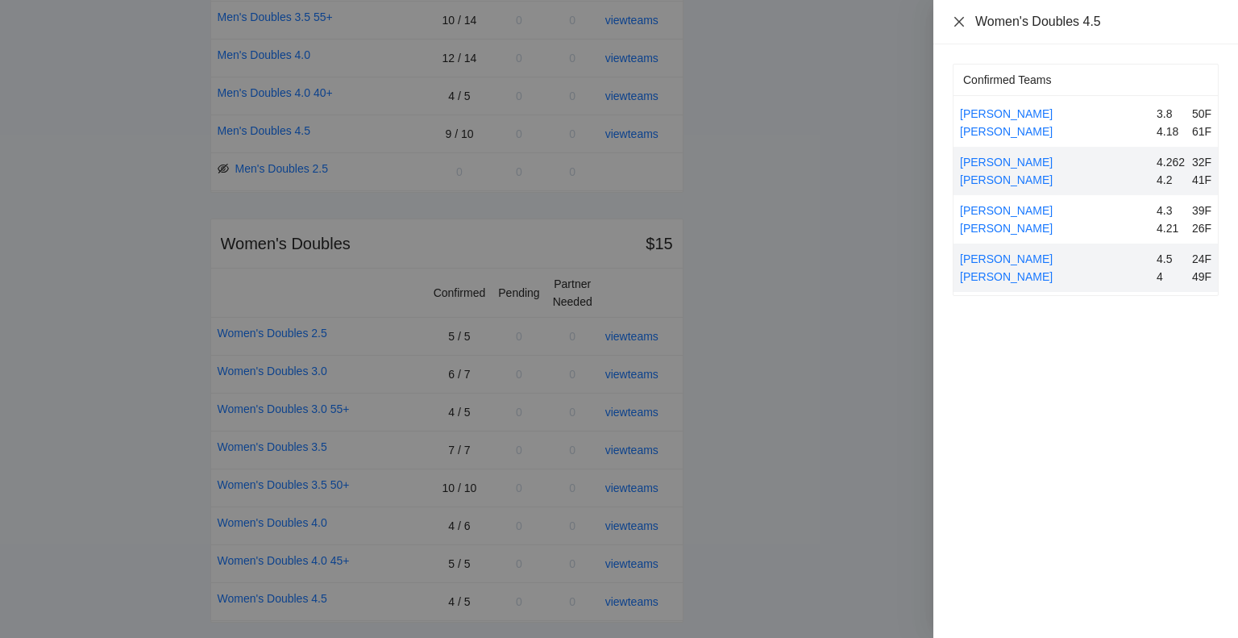
drag, startPoint x: 958, startPoint y: 20, endPoint x: 949, endPoint y: 52, distance: 32.7
click at [958, 20] on icon "close" at bounding box center [959, 21] width 10 height 10
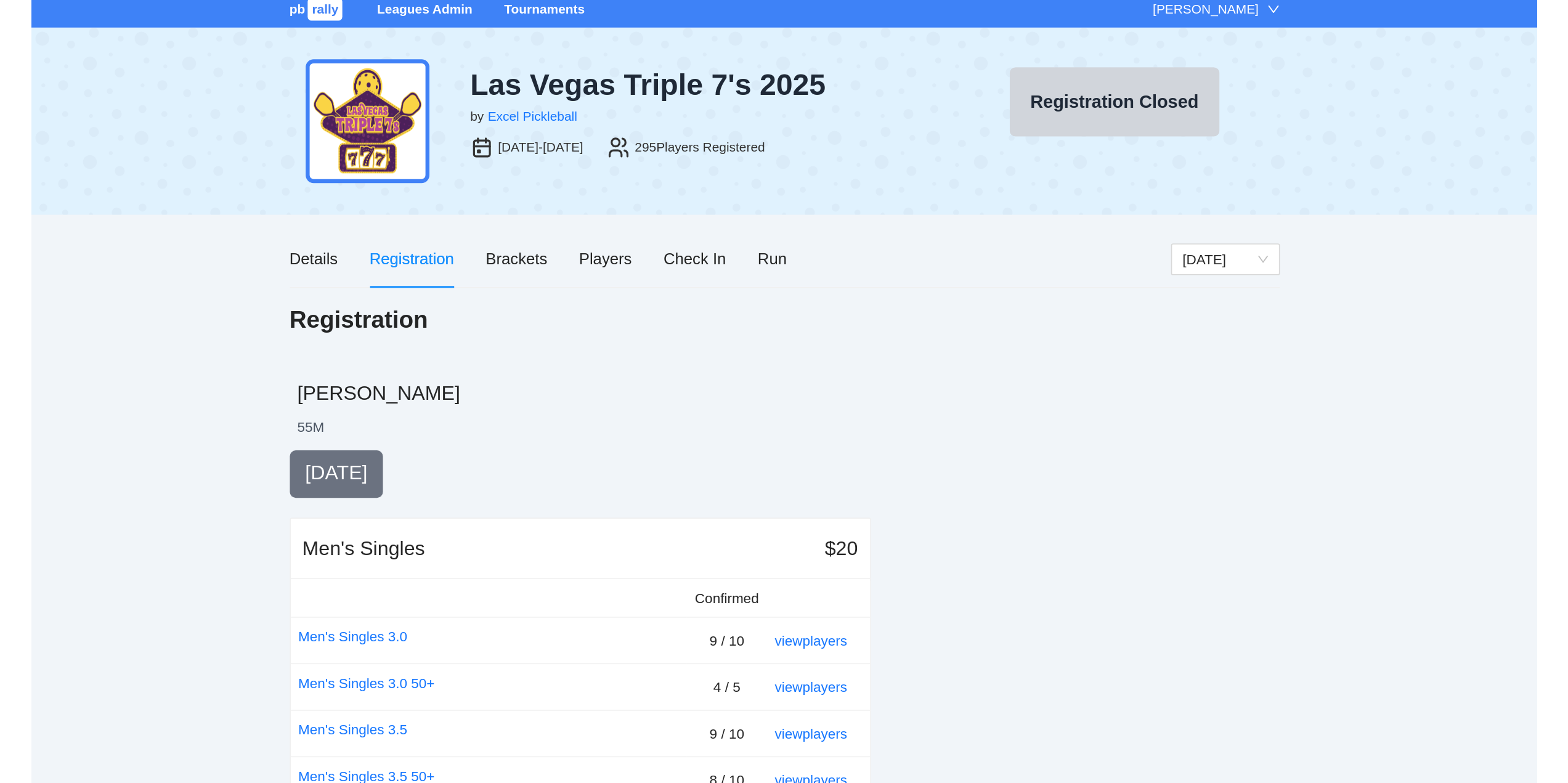
scroll to position [0, 0]
